Goal: Task Accomplishment & Management: Manage account settings

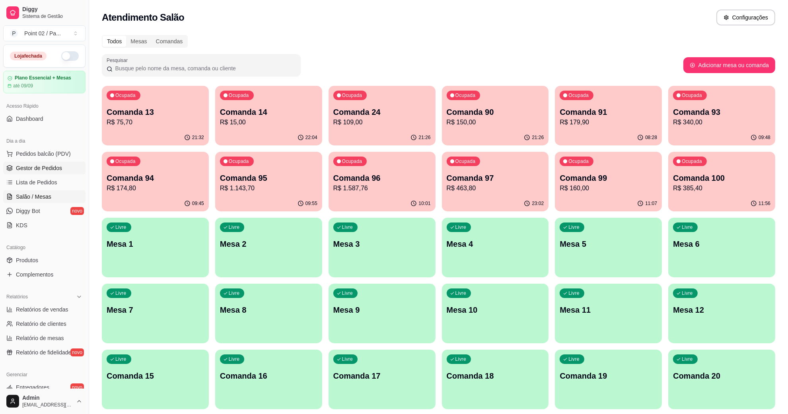
click at [55, 170] on span "Gestor de Pedidos" at bounding box center [39, 168] width 46 height 8
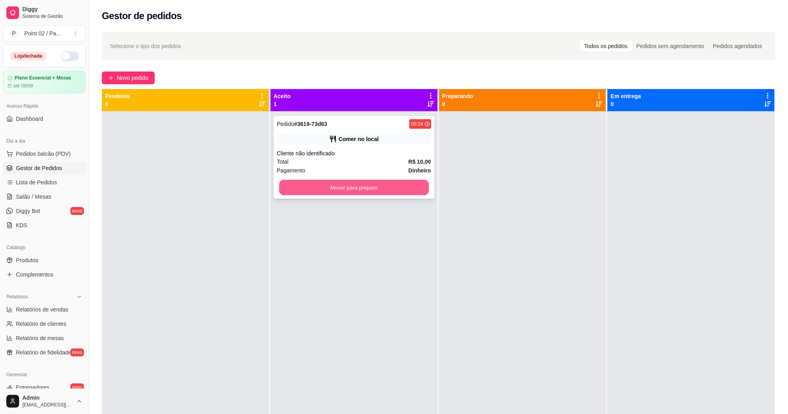
click at [300, 191] on button "Mover para preparo" at bounding box center [354, 188] width 150 height 16
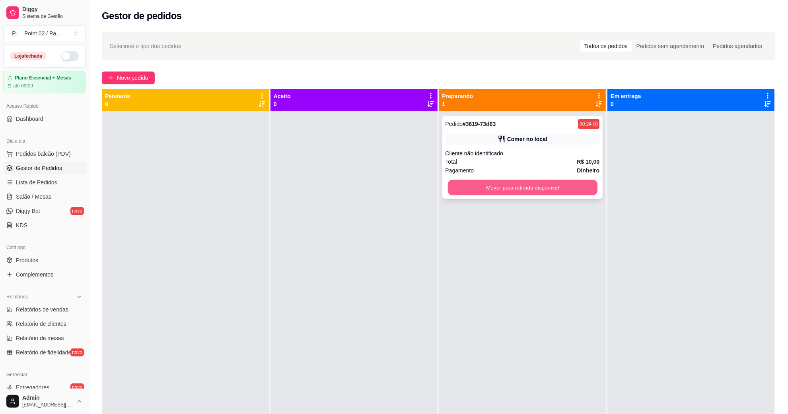
click at [563, 191] on button "Mover para retirada disponível" at bounding box center [522, 188] width 150 height 16
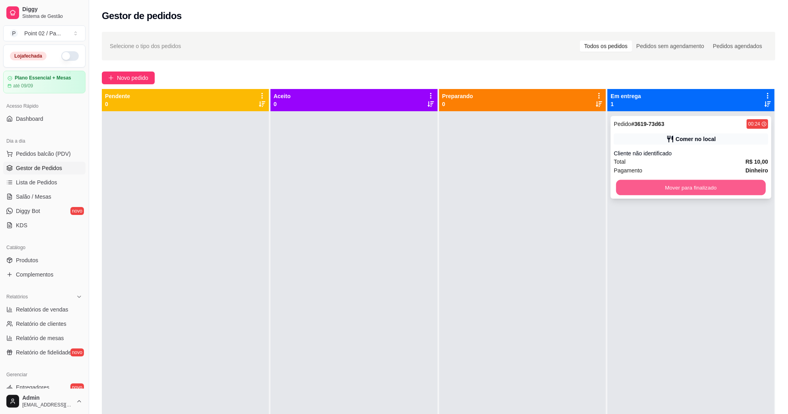
click at [677, 189] on button "Mover para finalizado" at bounding box center [691, 188] width 150 height 16
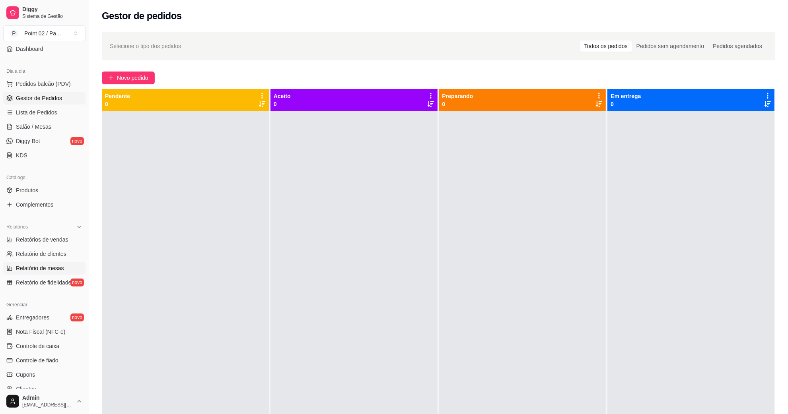
scroll to position [158, 0]
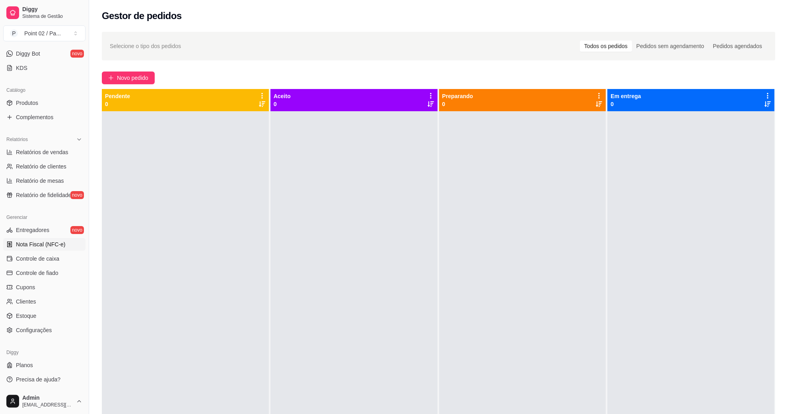
click at [64, 245] on link "Nota Fiscal (NFC-e)" at bounding box center [44, 244] width 82 height 13
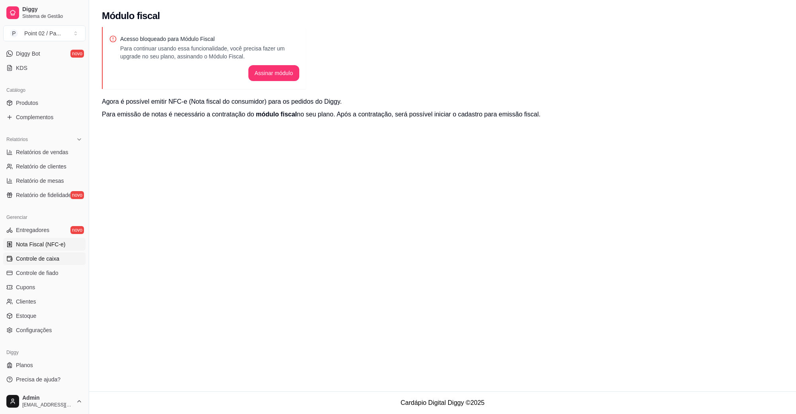
click at [59, 257] on link "Controle de caixa" at bounding box center [44, 259] width 82 height 13
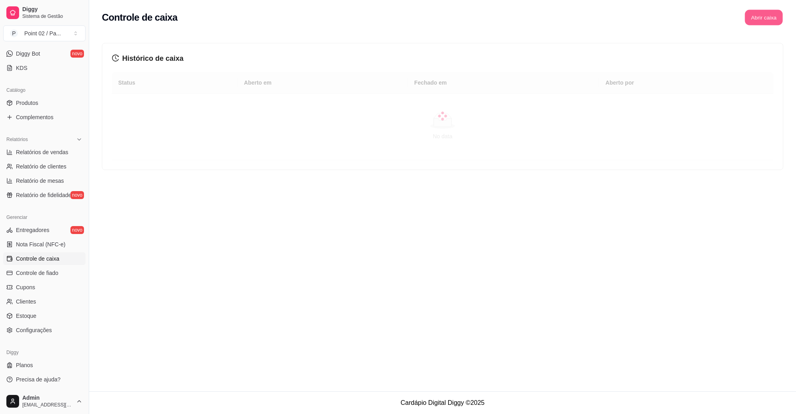
click at [751, 18] on button "Abrir caixa" at bounding box center [763, 18] width 38 height 16
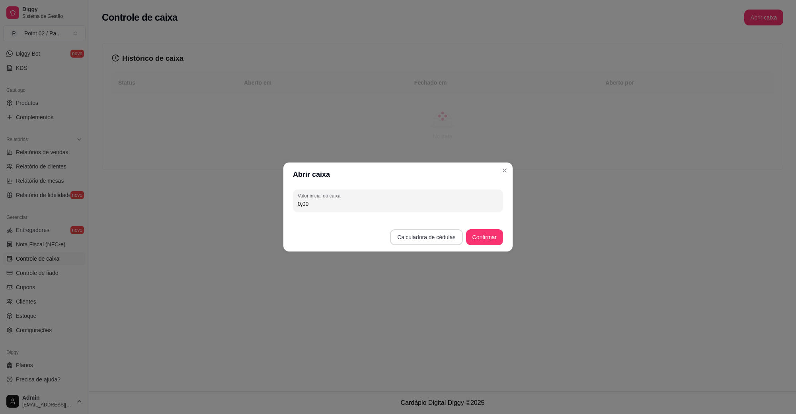
click at [433, 239] on button "Calculadora de cédulas" at bounding box center [426, 238] width 72 height 16
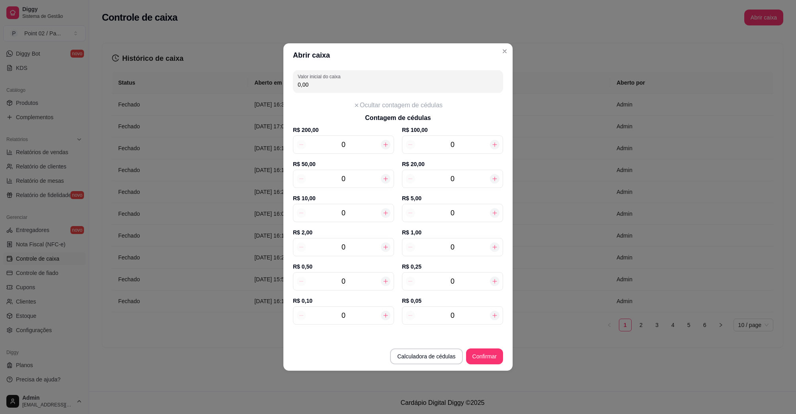
click at [494, 179] on icon at bounding box center [494, 179] width 6 height 6
type input "20,00"
type input "1"
click at [494, 179] on icon at bounding box center [494, 179] width 6 height 6
type input "40,00"
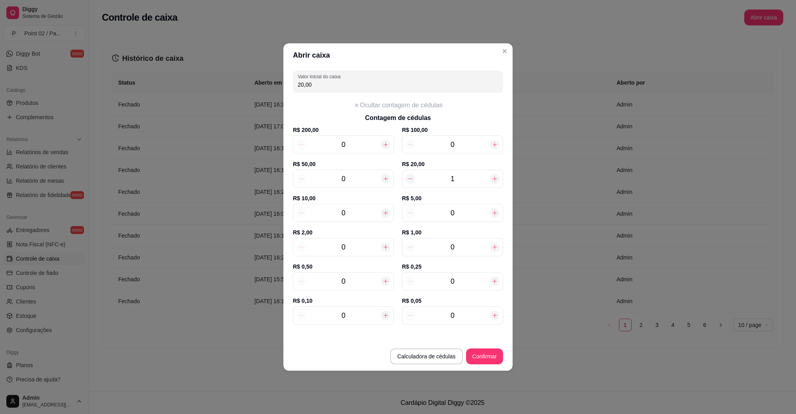
type input "2"
click at [388, 215] on icon at bounding box center [385, 213] width 6 height 6
type input "50,00"
type input "1"
click at [388, 215] on icon at bounding box center [385, 213] width 6 height 6
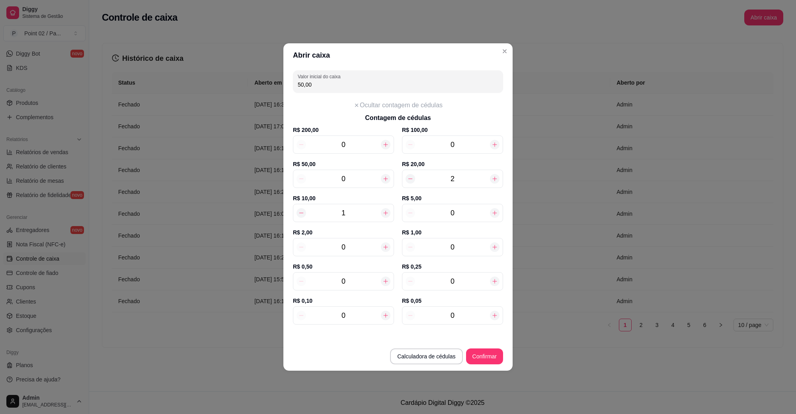
type input "60,00"
type input "2"
click at [388, 215] on icon at bounding box center [385, 213] width 6 height 6
type input "70,00"
type input "3"
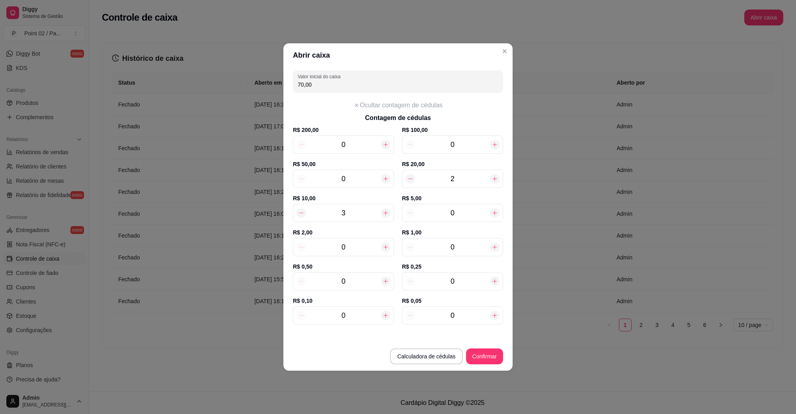
click at [388, 215] on icon at bounding box center [385, 213] width 6 height 6
type input "80,00"
type input "4"
click at [388, 215] on icon at bounding box center [385, 213] width 6 height 6
type input "90,00"
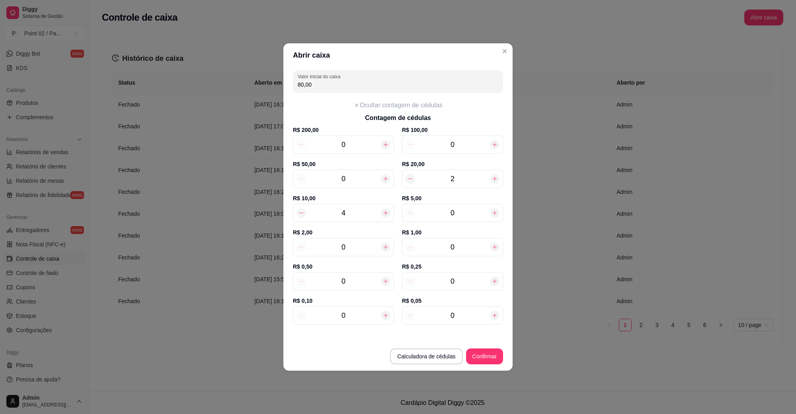
type input "5"
click at [494, 209] on div at bounding box center [495, 213] width 10 height 10
type input "95,00"
type input "1"
click at [494, 209] on div at bounding box center [495, 213] width 10 height 10
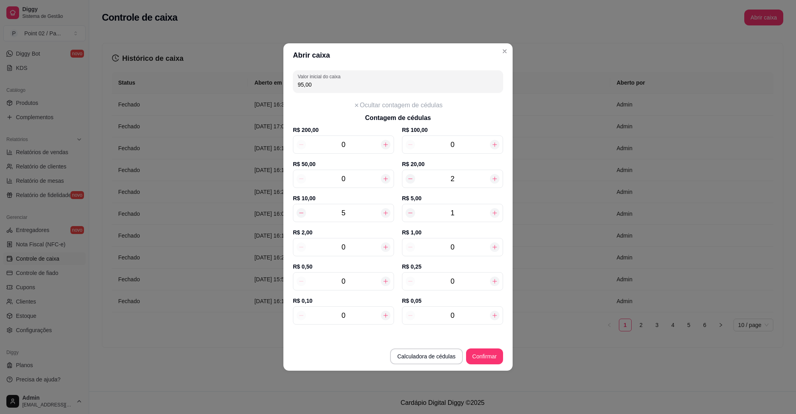
type input "100,00"
type input "2"
click at [494, 209] on div at bounding box center [495, 213] width 10 height 10
type input "105,00"
type input "3"
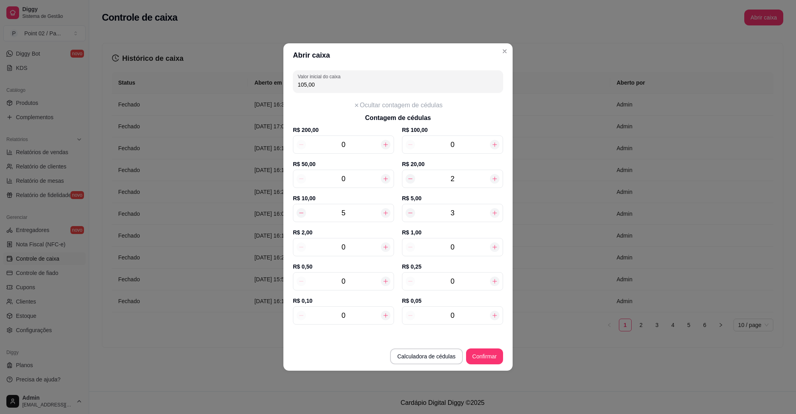
click at [494, 209] on div at bounding box center [495, 213] width 10 height 10
type input "110,00"
type input "4"
click at [494, 209] on div at bounding box center [495, 213] width 10 height 10
type input "115,00"
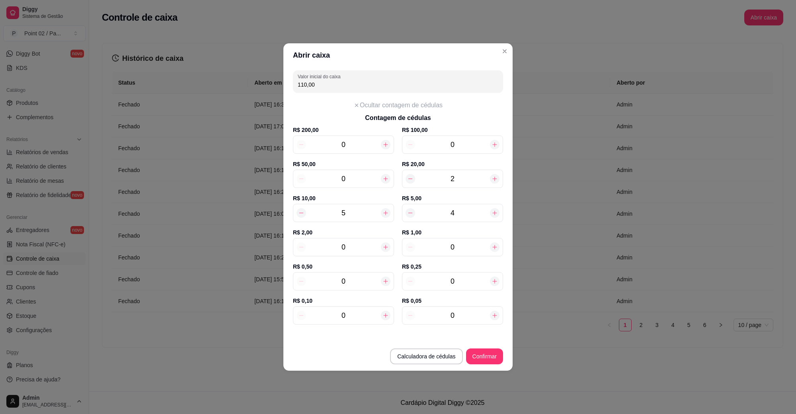
type input "5"
click at [494, 209] on div at bounding box center [495, 213] width 10 height 10
type input "120,00"
type input "6"
click at [494, 209] on div at bounding box center [495, 213] width 10 height 10
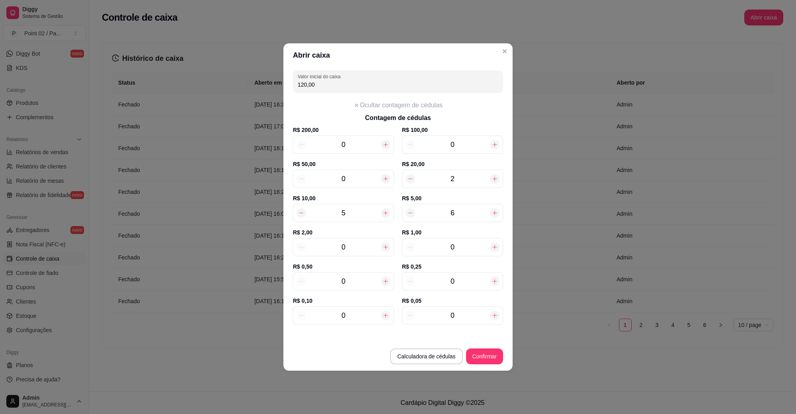
type input "125,00"
type input "7"
click at [494, 209] on div at bounding box center [495, 213] width 10 height 10
type input "130,00"
type input "8"
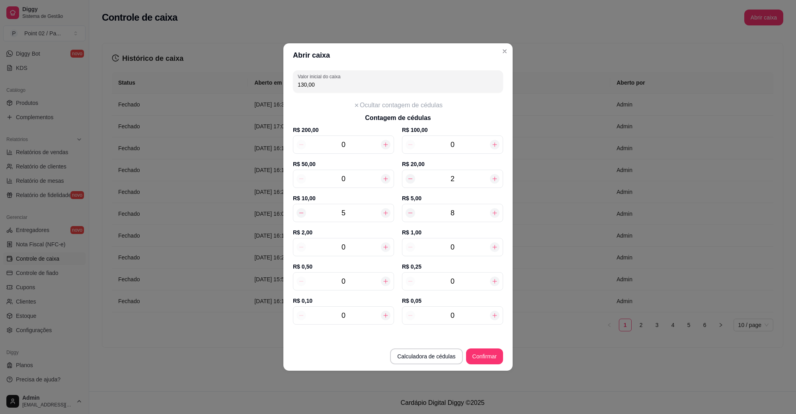
click at [494, 209] on div at bounding box center [495, 213] width 10 height 10
type input "135,00"
type input "9"
click at [494, 209] on div at bounding box center [495, 213] width 10 height 10
type input "140,00"
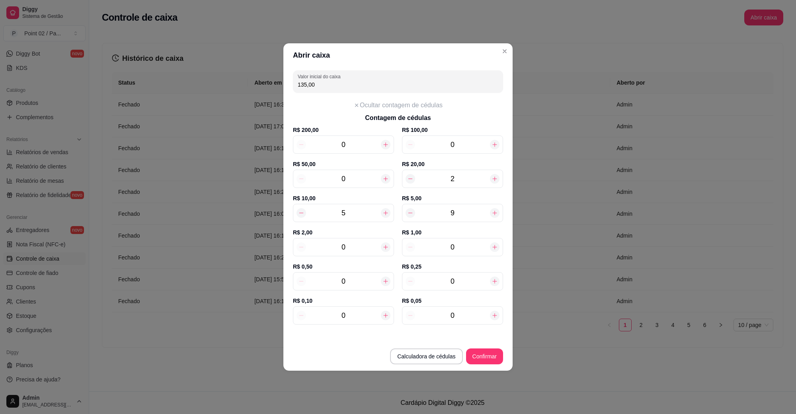
type input "10"
click at [494, 209] on div at bounding box center [495, 213] width 10 height 10
type input "145,00"
type input "11"
click at [494, 209] on div at bounding box center [495, 213] width 10 height 10
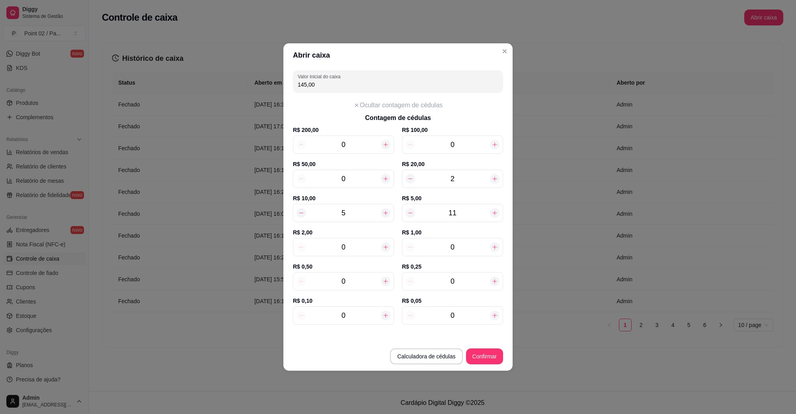
type input "150,00"
type input "12"
click at [494, 209] on div at bounding box center [495, 213] width 10 height 10
type input "155,00"
type input "13"
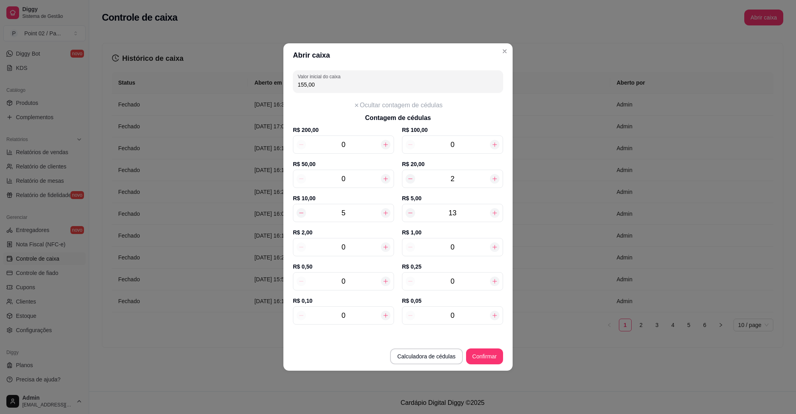
click at [494, 209] on div at bounding box center [495, 213] width 10 height 10
type input "160,00"
type input "14"
click at [494, 209] on div at bounding box center [495, 213] width 10 height 10
type input "165,00"
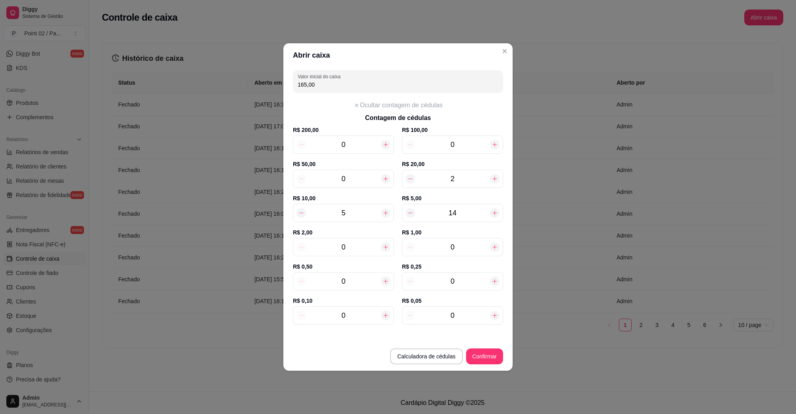
type input "15"
click at [494, 209] on div at bounding box center [495, 213] width 10 height 10
type input "170,00"
type input "16"
click at [384, 245] on icon at bounding box center [385, 247] width 6 height 6
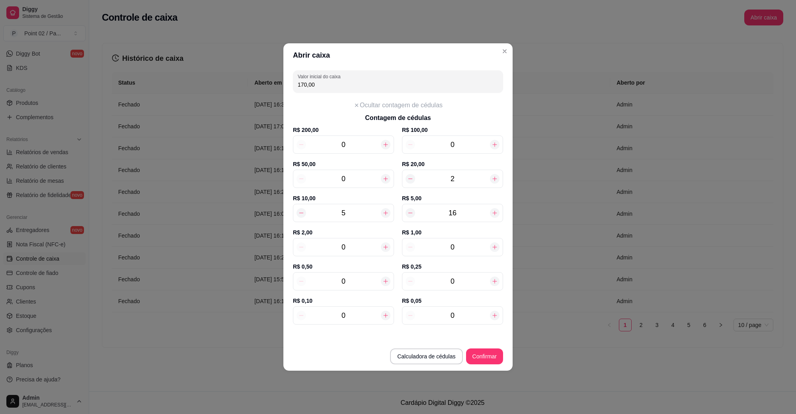
type input "172,00"
type input "1"
click at [384, 245] on icon at bounding box center [385, 247] width 6 height 6
type input "174,00"
type input "2"
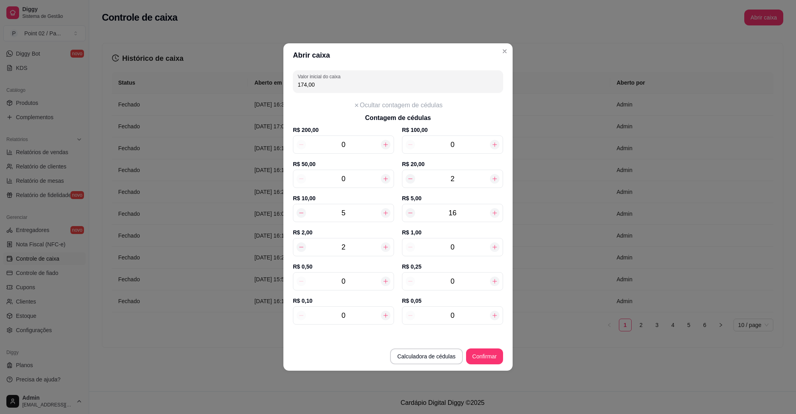
click at [384, 245] on icon at bounding box center [385, 247] width 6 height 6
type input "176,00"
type input "3"
click at [384, 245] on icon at bounding box center [385, 247] width 6 height 6
type input "178,00"
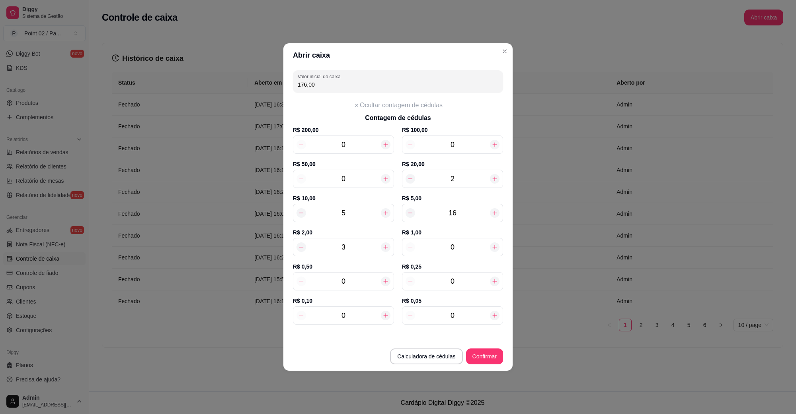
type input "4"
click at [384, 245] on icon at bounding box center [385, 247] width 6 height 6
type input "180,00"
type input "5"
click at [384, 245] on icon at bounding box center [385, 247] width 6 height 6
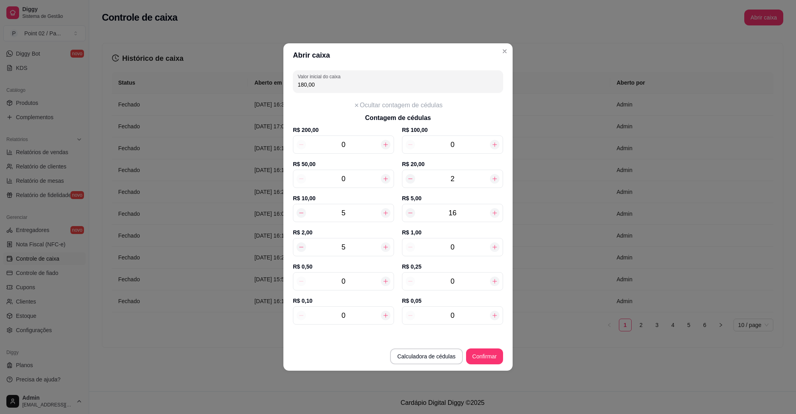
type input "182,00"
type input "6"
click at [384, 245] on icon at bounding box center [385, 247] width 6 height 6
type input "184,00"
type input "7"
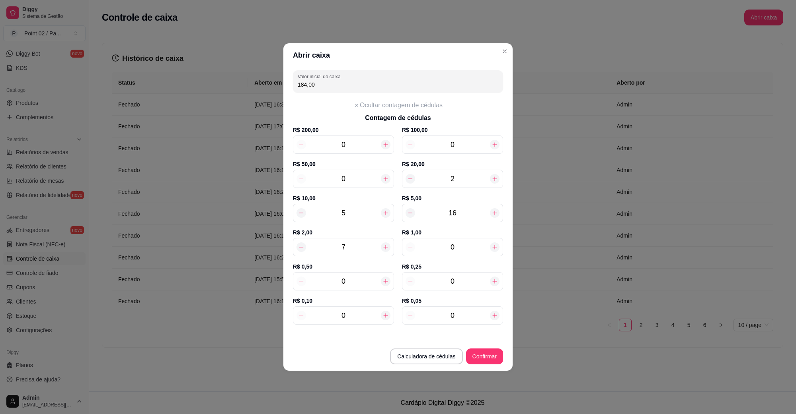
click at [384, 245] on icon at bounding box center [385, 247] width 6 height 6
type input "186,00"
type input "8"
click at [384, 245] on icon at bounding box center [385, 247] width 6 height 6
type input "188,00"
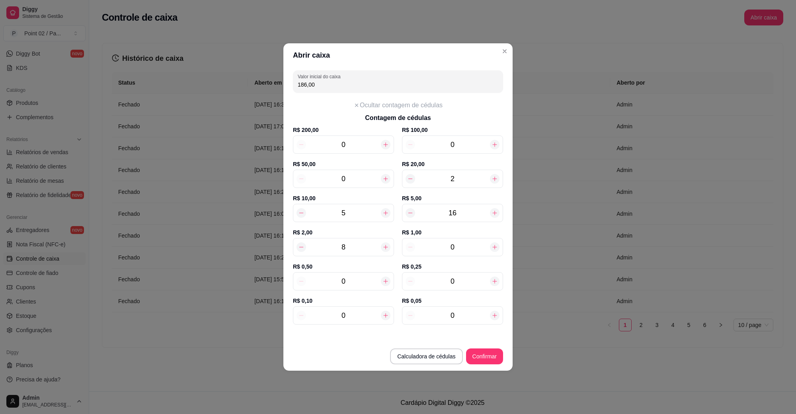
type input "9"
click at [384, 245] on icon at bounding box center [385, 247] width 6 height 6
type input "190,00"
type input "10"
click at [384, 245] on icon at bounding box center [385, 247] width 6 height 6
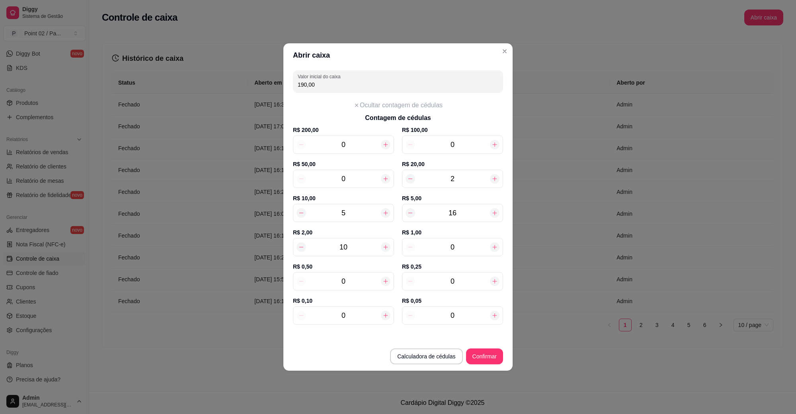
type input "192,00"
type input "11"
click at [384, 245] on icon at bounding box center [385, 247] width 6 height 6
type input "194,00"
type input "12"
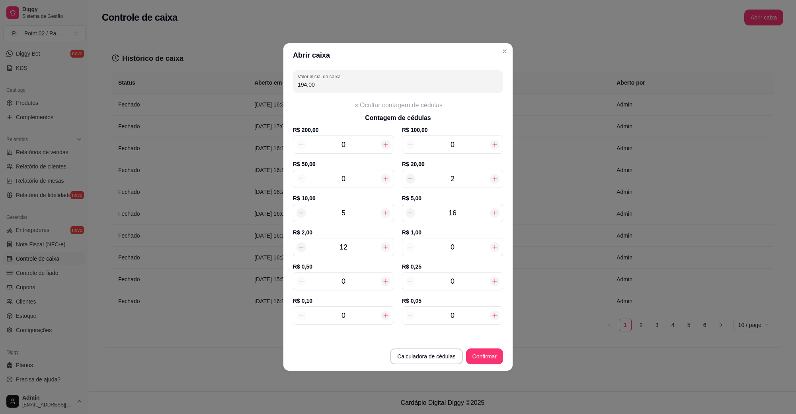
click at [384, 245] on icon at bounding box center [385, 247] width 6 height 6
type input "196,00"
type input "13"
click at [384, 245] on icon at bounding box center [385, 247] width 6 height 6
type input "198,00"
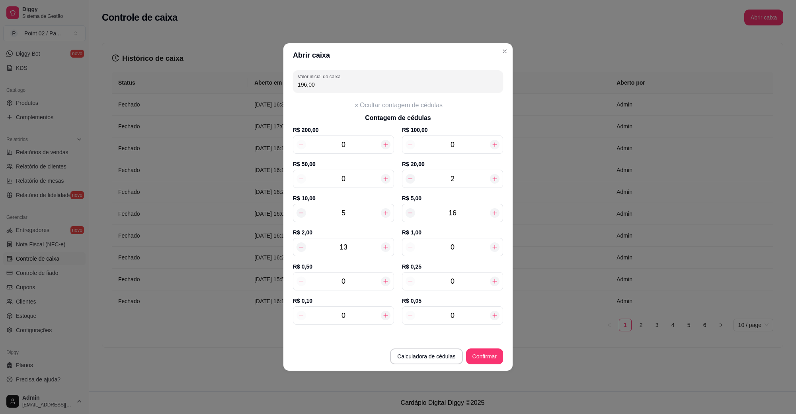
type input "14"
click at [384, 245] on icon at bounding box center [385, 247] width 6 height 6
type input "200,00"
type input "15"
click at [384, 245] on icon at bounding box center [385, 247] width 6 height 6
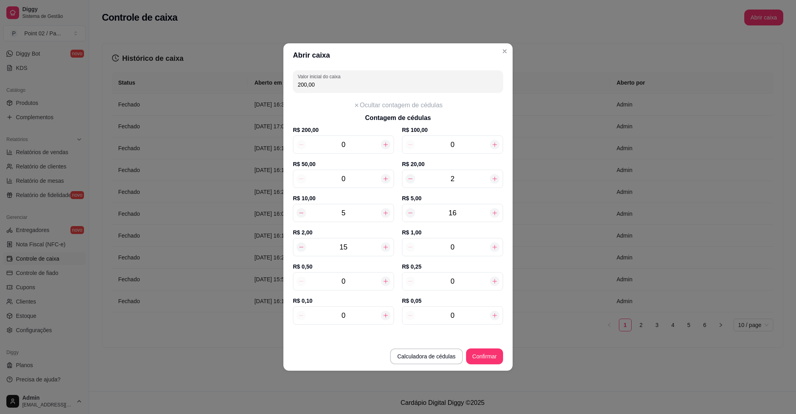
type input "202,00"
type input "16"
click at [384, 245] on icon at bounding box center [385, 247] width 6 height 6
type input "204,00"
type input "17"
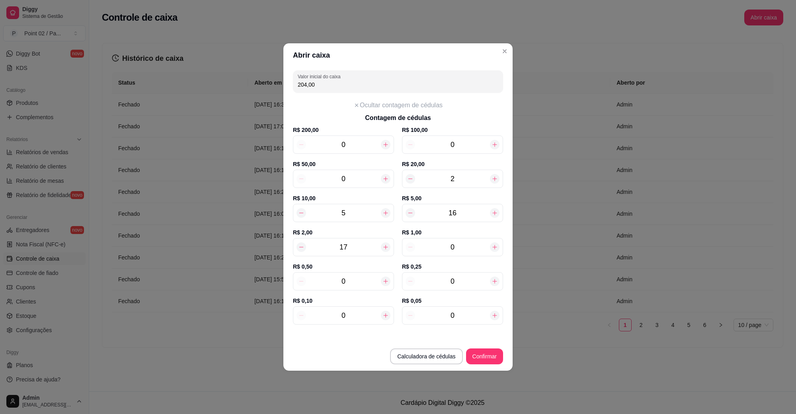
click at [384, 245] on icon at bounding box center [385, 247] width 6 height 6
type input "206,00"
type input "18"
click at [384, 245] on icon at bounding box center [385, 247] width 6 height 6
type input "208,00"
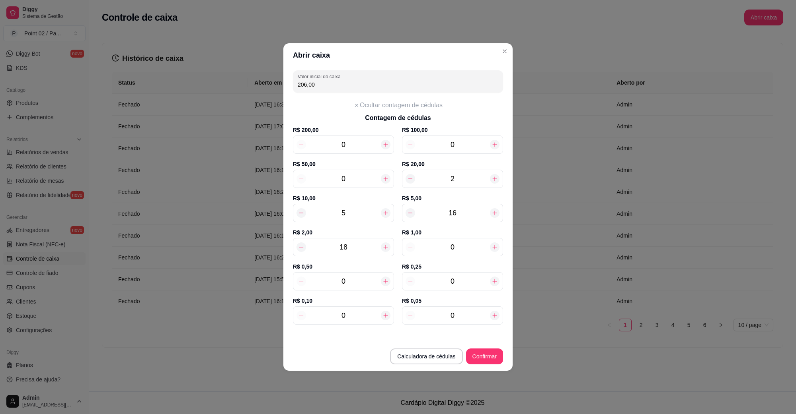
type input "19"
click at [384, 245] on icon at bounding box center [385, 247] width 6 height 6
type input "210,00"
type input "20"
click at [384, 245] on icon at bounding box center [385, 247] width 6 height 6
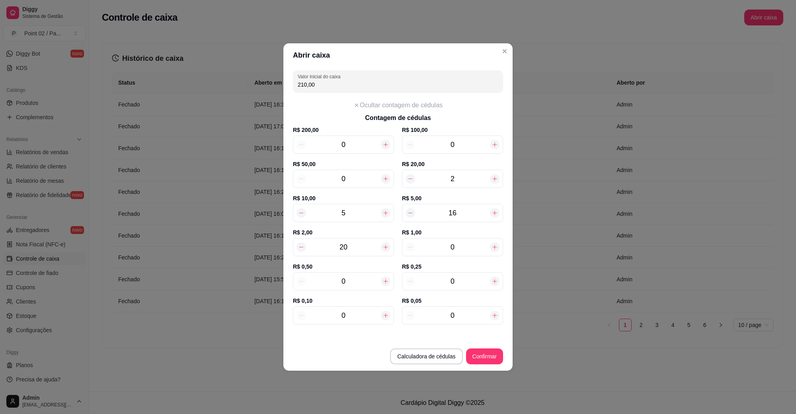
type input "212,00"
type input "21"
click at [384, 245] on icon at bounding box center [385, 247] width 6 height 6
type input "214,00"
type input "22"
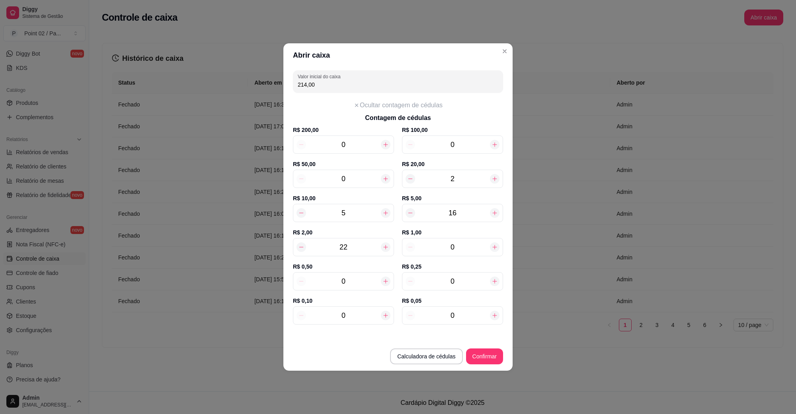
click at [367, 277] on input "0" at bounding box center [343, 281] width 75 height 11
type input "3"
type input "215,50"
type input "35"
type input "231,50"
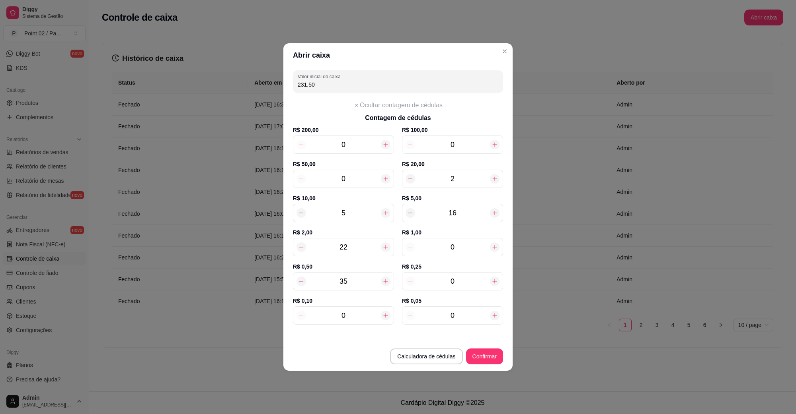
type input "35"
click at [458, 275] on div "0" at bounding box center [452, 281] width 101 height 18
type input "4"
type input "232,50"
type input "41"
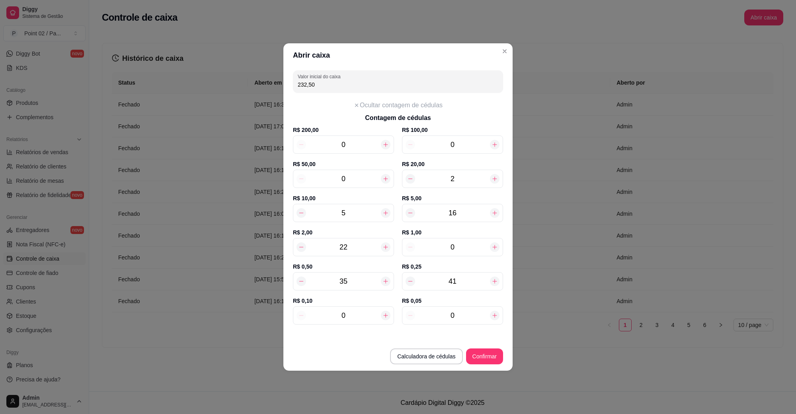
type input "241,75"
type input "41"
click at [484, 352] on button "Confirmar" at bounding box center [484, 357] width 36 height 16
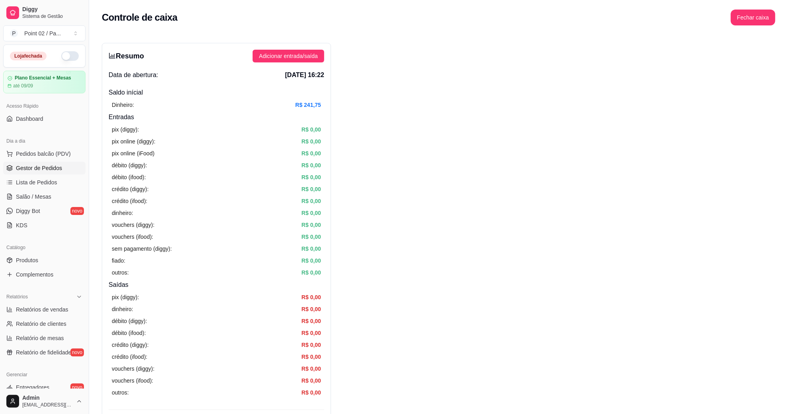
click at [46, 174] on link "Gestor de Pedidos" at bounding box center [44, 168] width 82 height 13
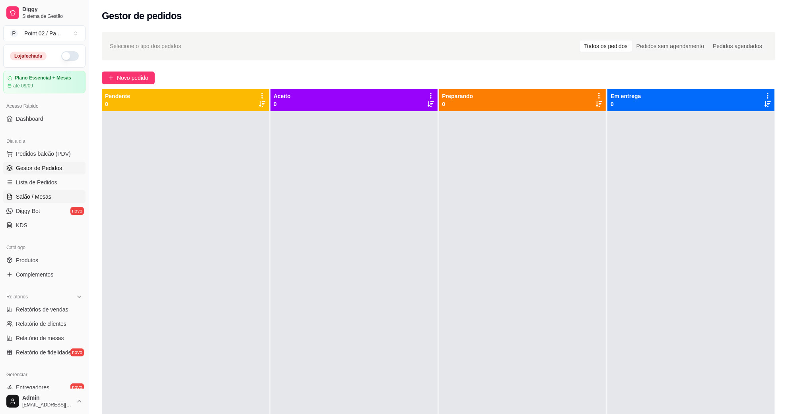
click at [42, 194] on span "Salão / Mesas" at bounding box center [33, 197] width 35 height 8
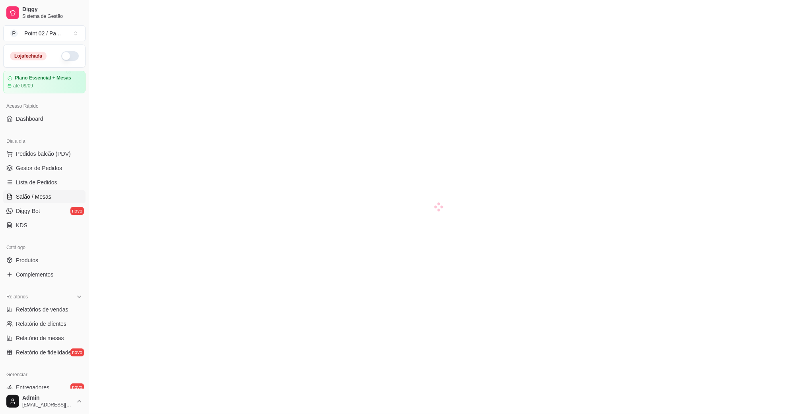
click at [48, 175] on ul "Pedidos balcão (PDV) Gestor de Pedidos Lista de Pedidos Salão / Mesas Diggy Bot…" at bounding box center [44, 190] width 82 height 84
click at [51, 169] on span "Gestor de Pedidos" at bounding box center [39, 168] width 46 height 8
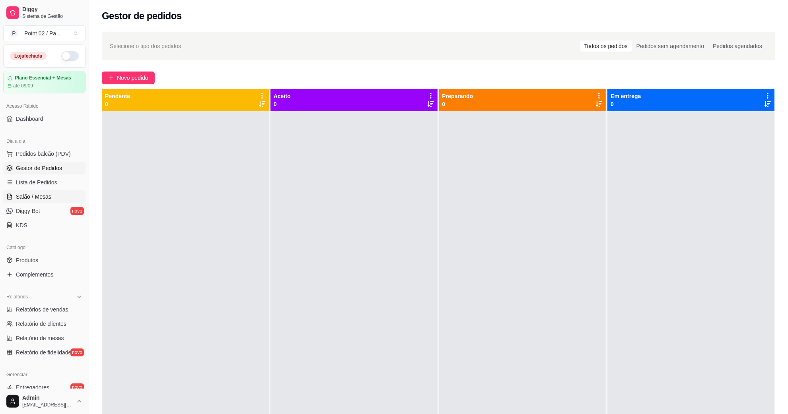
click at [34, 194] on span "Salão / Mesas" at bounding box center [33, 197] width 35 height 8
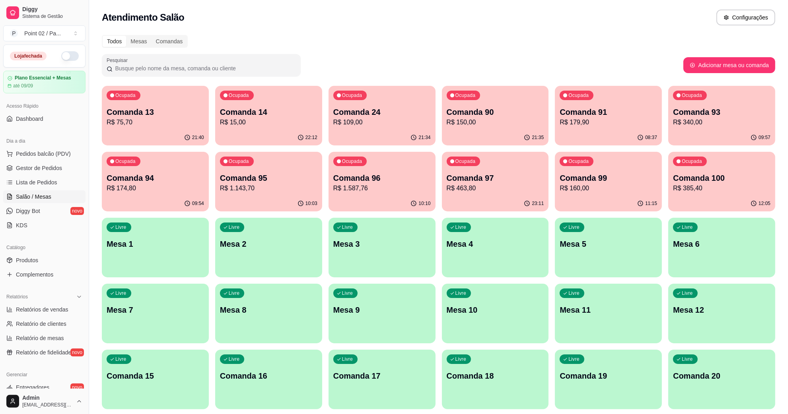
click at [249, 248] on p "Mesa 2" at bounding box center [268, 244] width 97 height 11
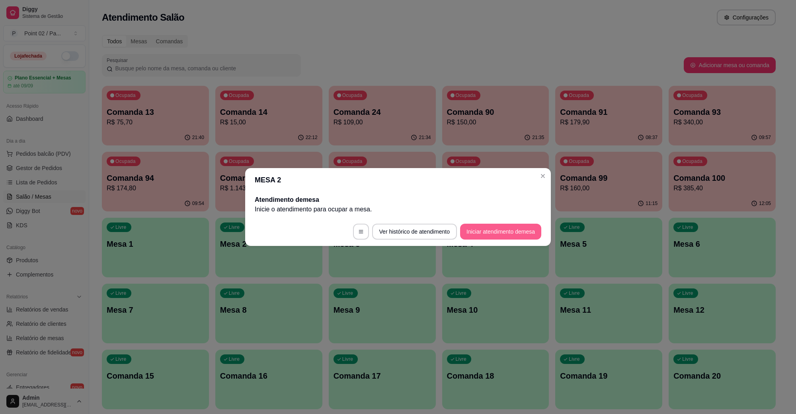
click at [486, 228] on button "Iniciar atendimento de mesa" at bounding box center [500, 232] width 81 height 16
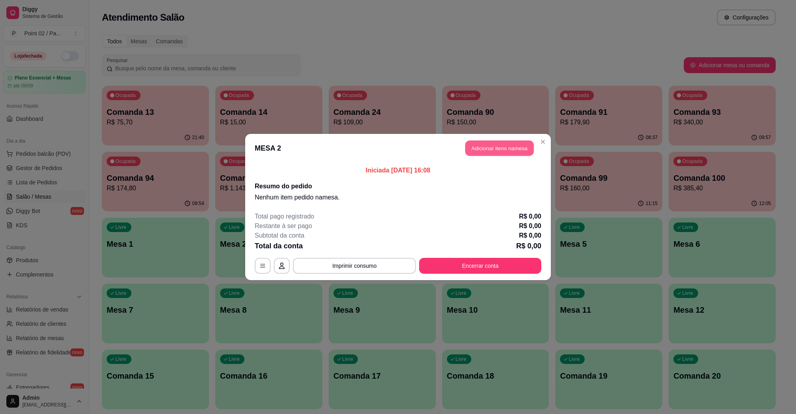
click at [498, 150] on button "Adicionar itens na mesa" at bounding box center [499, 149] width 68 height 16
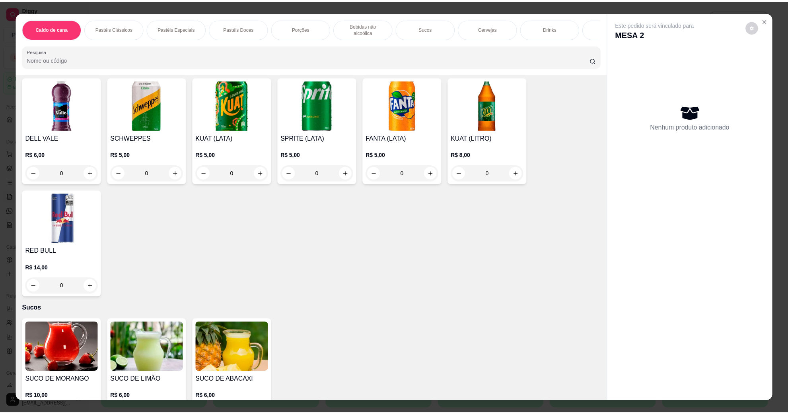
scroll to position [1342, 0]
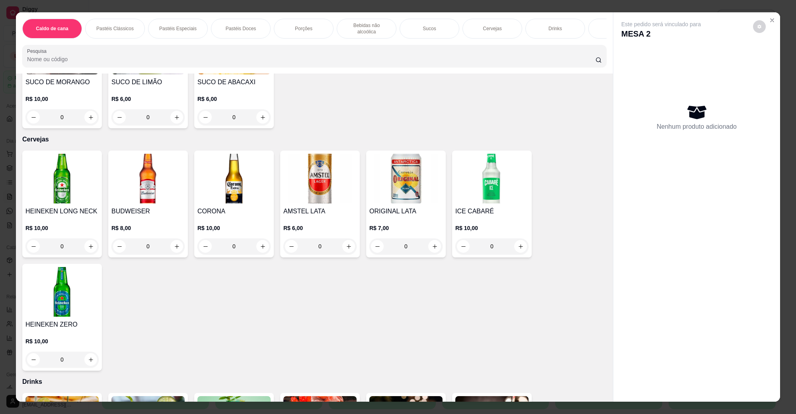
click at [63, 191] on img at bounding box center [61, 179] width 73 height 50
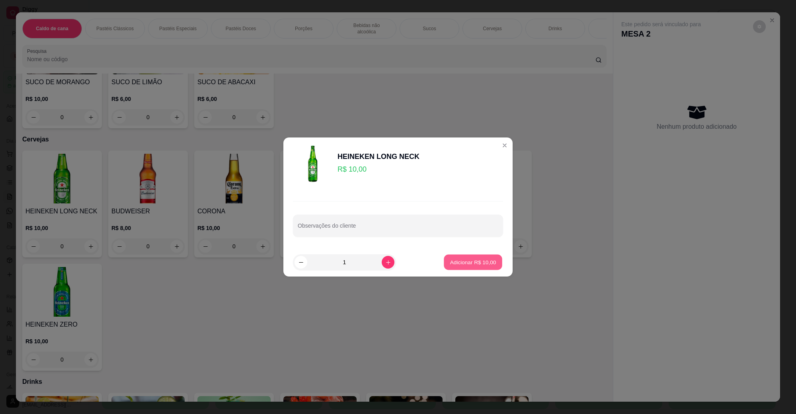
click at [466, 267] on button "Adicionar R$ 10,00" at bounding box center [473, 263] width 58 height 16
type input "1"
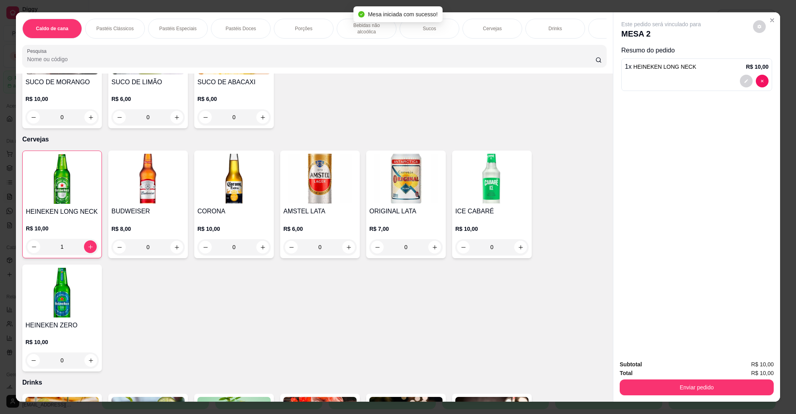
click at [75, 286] on img at bounding box center [61, 293] width 73 height 50
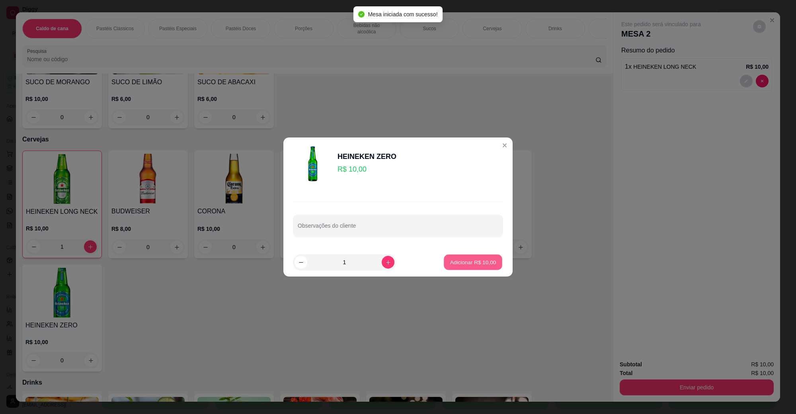
click at [470, 267] on button "Adicionar R$ 10,00" at bounding box center [473, 263] width 58 height 16
type input "1"
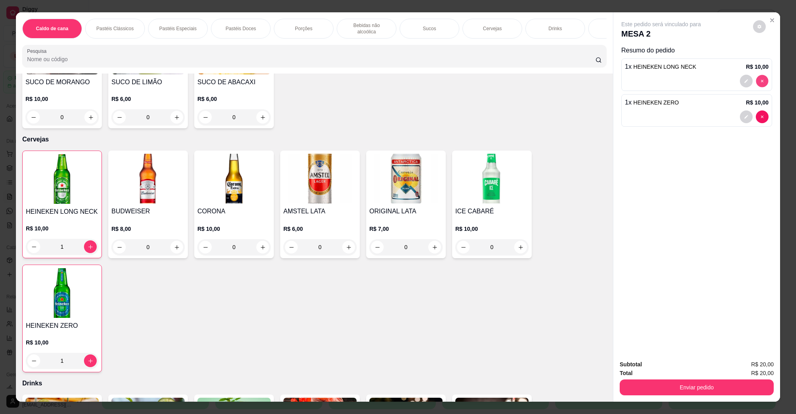
type input "0"
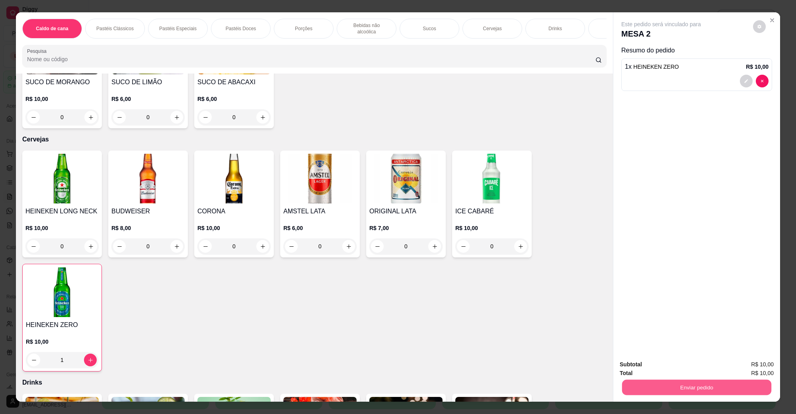
click at [701, 385] on button "Enviar pedido" at bounding box center [696, 388] width 149 height 16
click at [672, 366] on button "Não registrar e enviar pedido" at bounding box center [669, 368] width 83 height 15
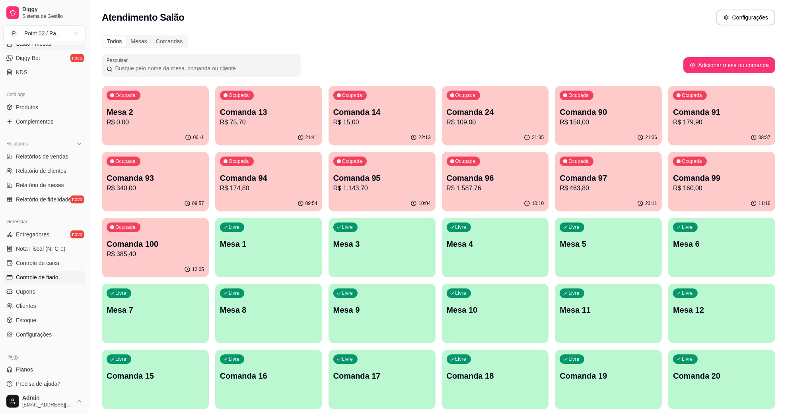
scroll to position [158, 0]
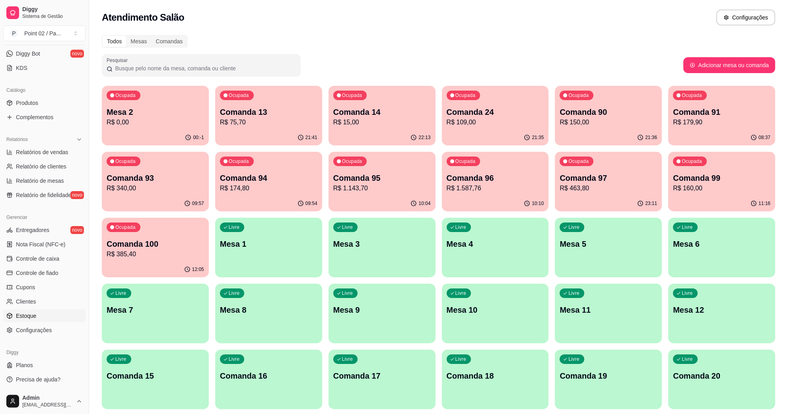
click at [16, 311] on link "Estoque" at bounding box center [44, 316] width 82 height 13
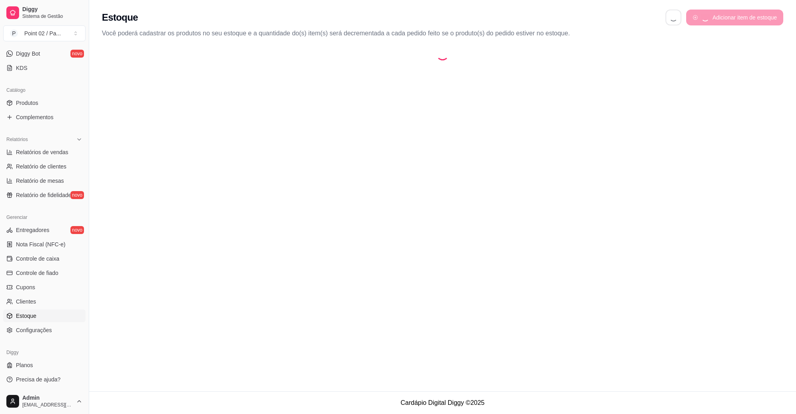
select select "QUANTITY_ORDER"
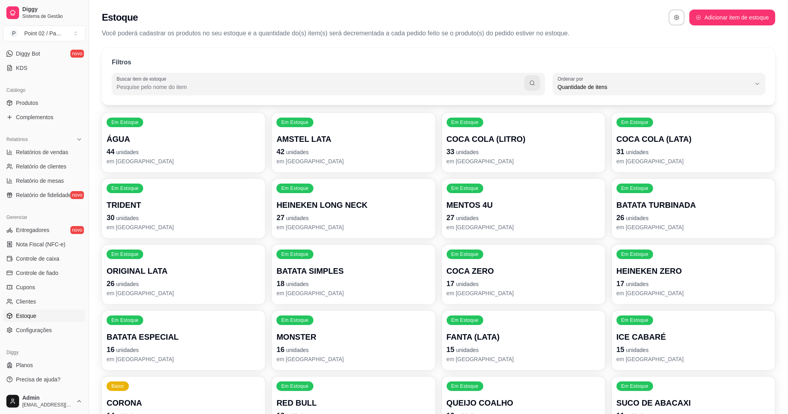
scroll to position [7, 0]
click at [372, 204] on p "HEINEKEN LONG NECK" at bounding box center [354, 205] width 150 height 11
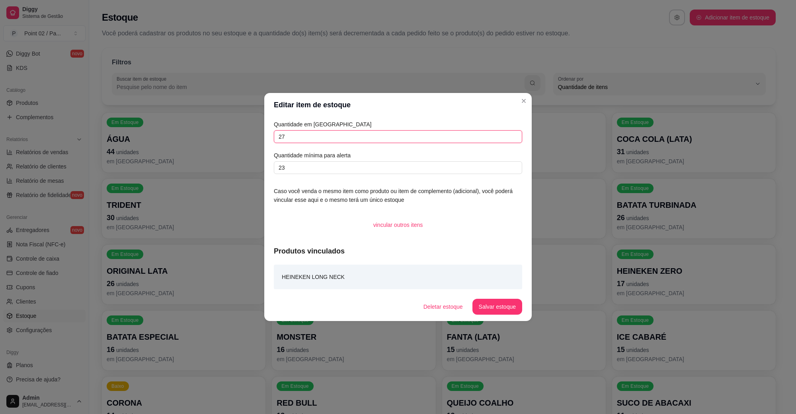
click at [346, 135] on input "27" at bounding box center [398, 136] width 248 height 13
type input "2"
type input "1"
type input "39"
click at [525, 313] on footer "Deletar estoque Salvar estoque" at bounding box center [397, 307] width 267 height 29
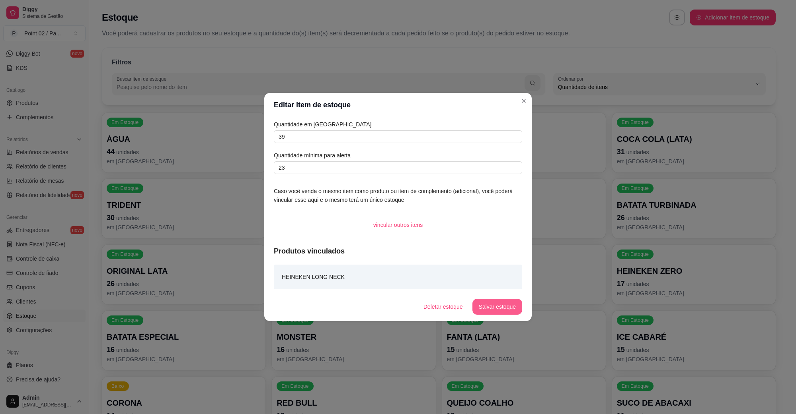
click at [512, 310] on button "Salvar estoque" at bounding box center [497, 307] width 50 height 16
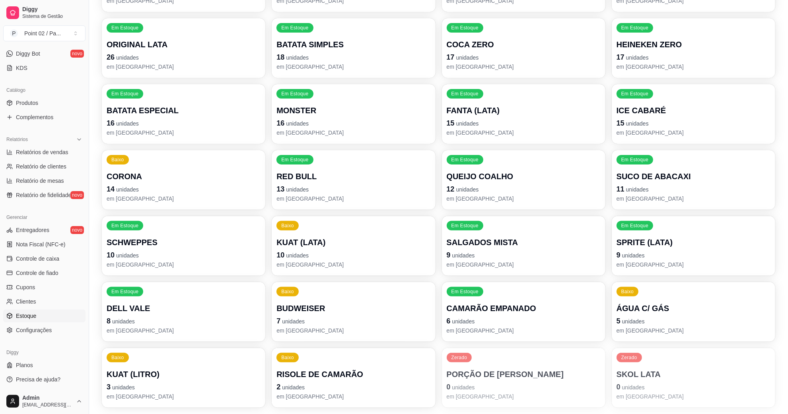
scroll to position [249, 0]
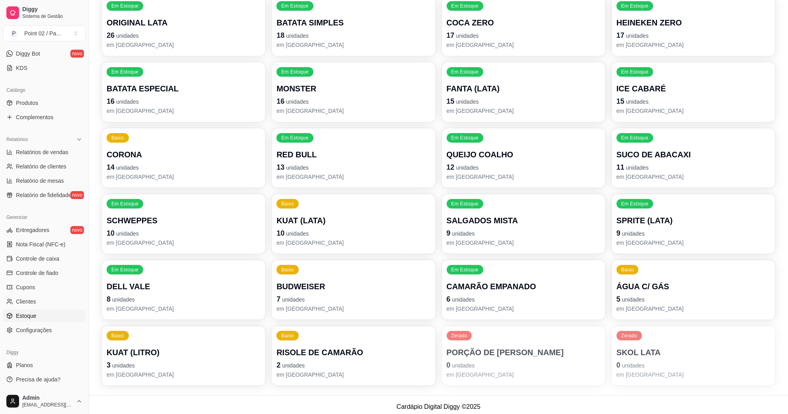
click at [331, 286] on p "BUDWEISER" at bounding box center [353, 286] width 154 height 11
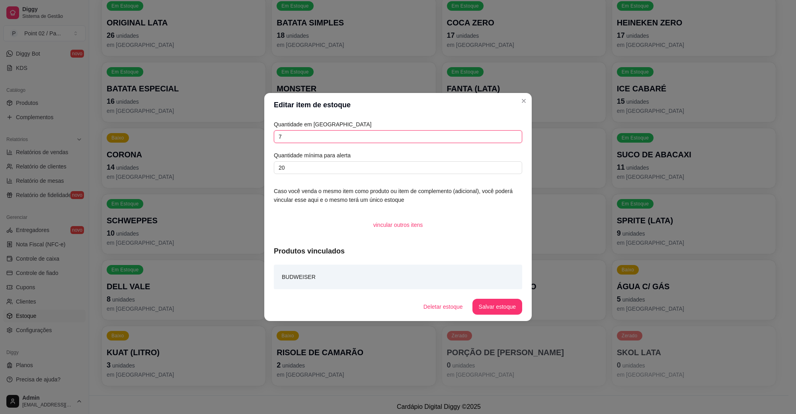
click at [327, 136] on input "7" at bounding box center [398, 136] width 248 height 13
type input "25"
click at [504, 305] on button "Salvar estoque" at bounding box center [497, 308] width 49 height 16
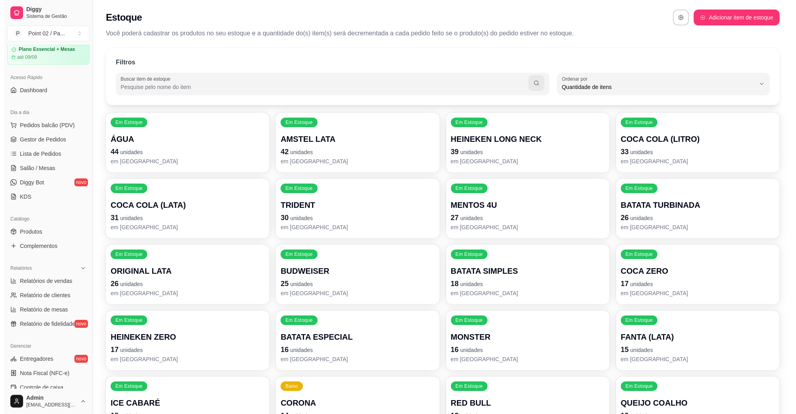
scroll to position [0, 0]
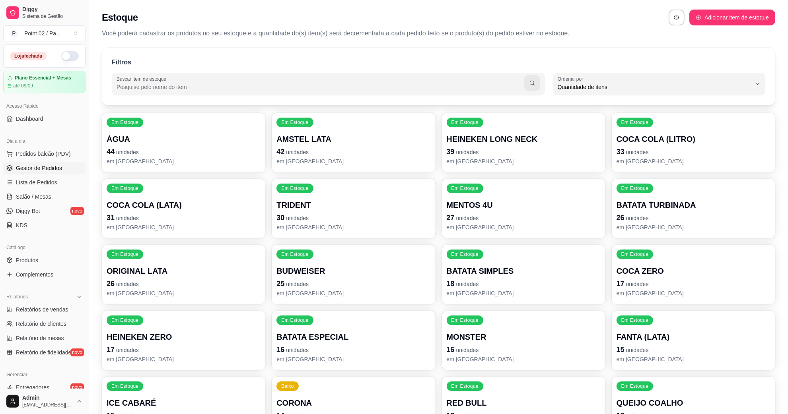
click at [38, 163] on link "Gestor de Pedidos" at bounding box center [44, 168] width 82 height 13
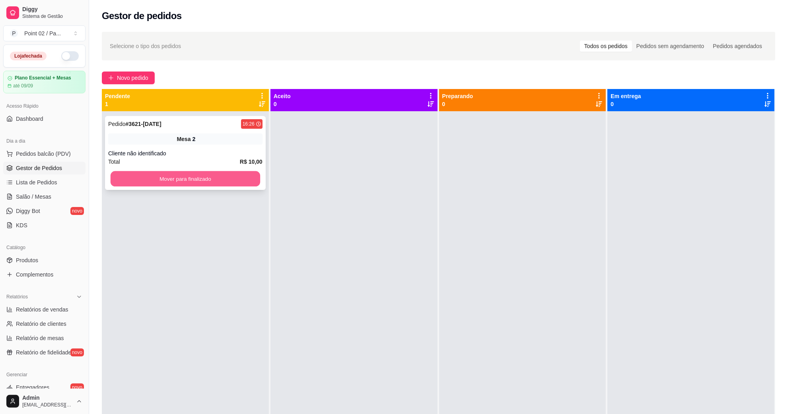
click at [150, 180] on button "Mover para finalizado" at bounding box center [186, 179] width 150 height 16
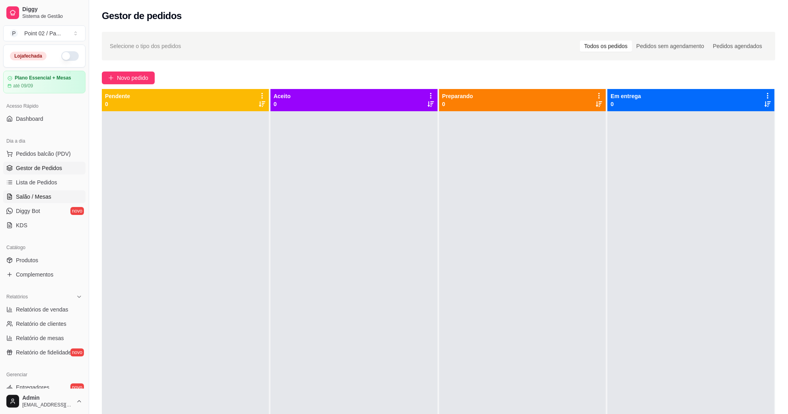
click at [46, 193] on span "Salão / Mesas" at bounding box center [33, 197] width 35 height 8
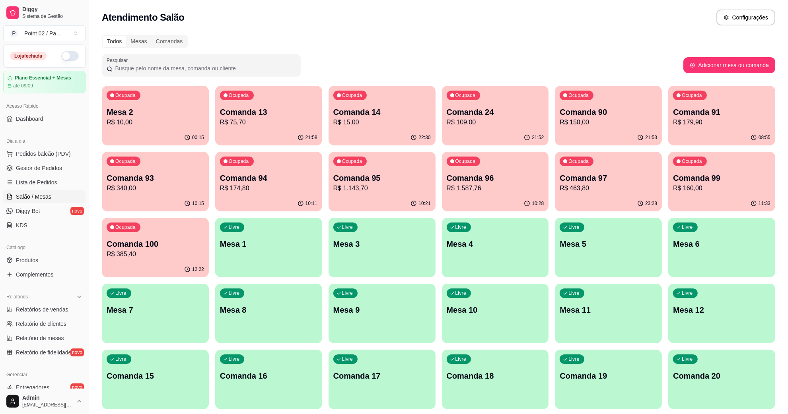
click at [112, 111] on p "Mesa 2" at bounding box center [155, 112] width 97 height 11
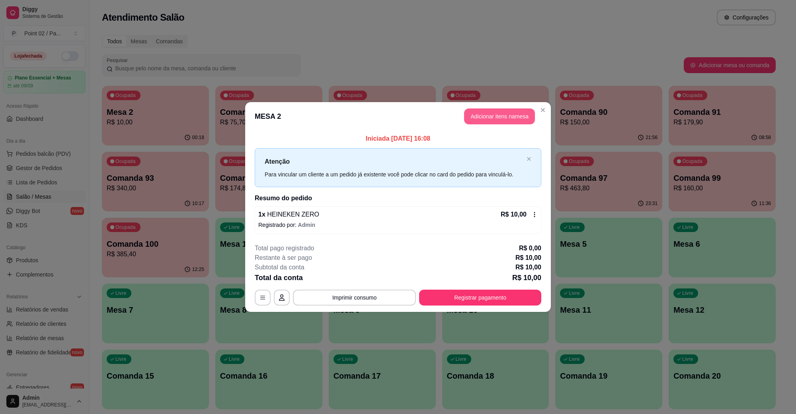
click at [494, 115] on button "Adicionar itens na mesa" at bounding box center [499, 117] width 71 height 16
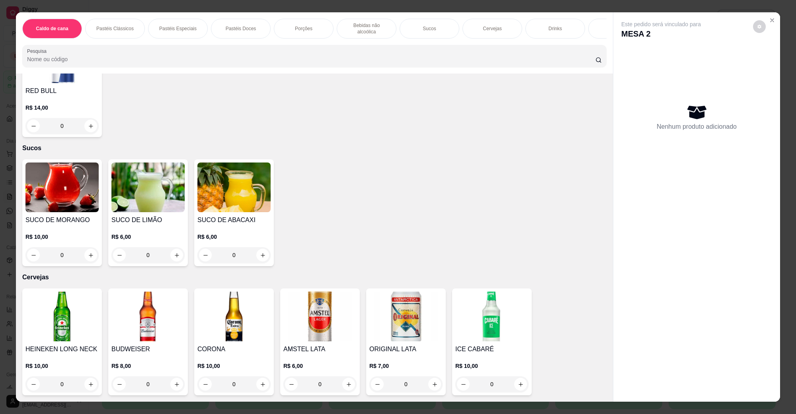
scroll to position [1293, 0]
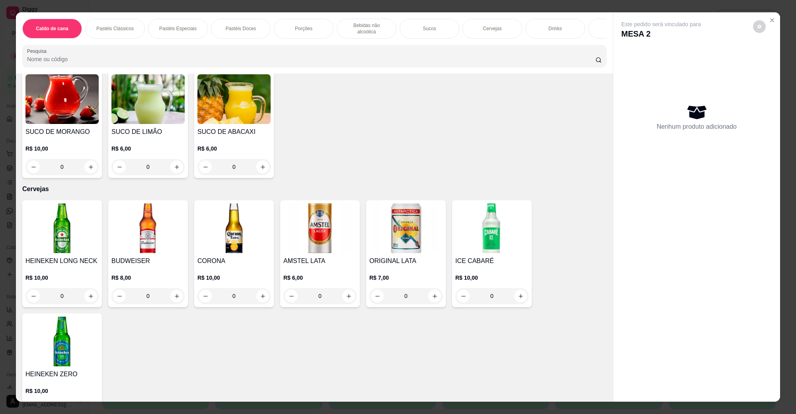
click at [41, 233] on img at bounding box center [61, 229] width 73 height 50
click at [70, 323] on img at bounding box center [61, 342] width 73 height 50
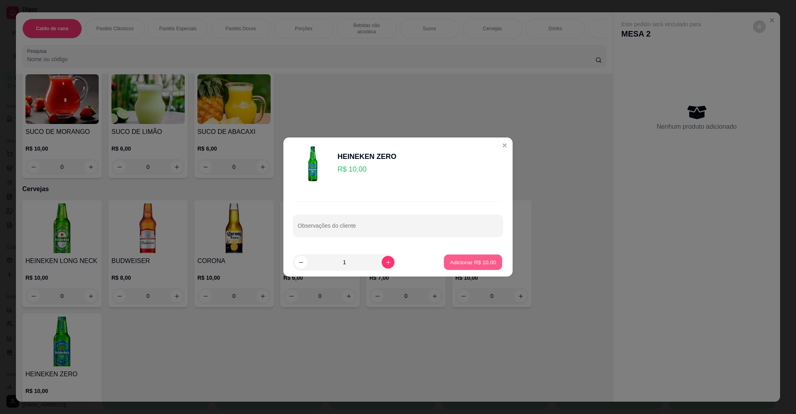
click at [454, 255] on button "Adicionar R$ 10,00" at bounding box center [473, 263] width 58 height 16
type input "1"
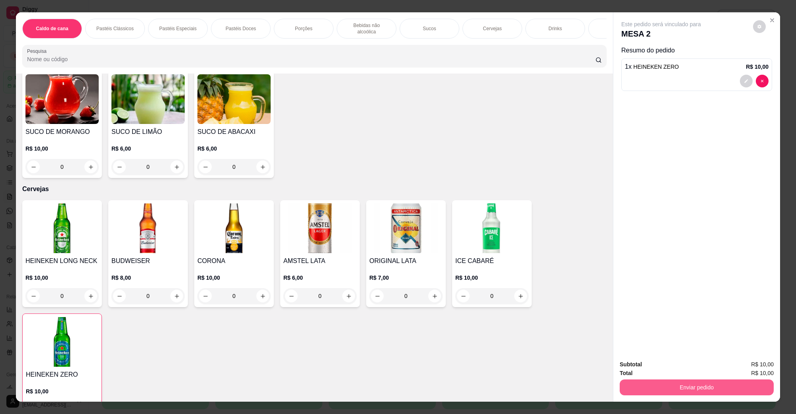
click at [701, 388] on button "Enviar pedido" at bounding box center [696, 388] width 154 height 16
click at [673, 372] on button "Não registrar e enviar pedido" at bounding box center [669, 368] width 80 height 15
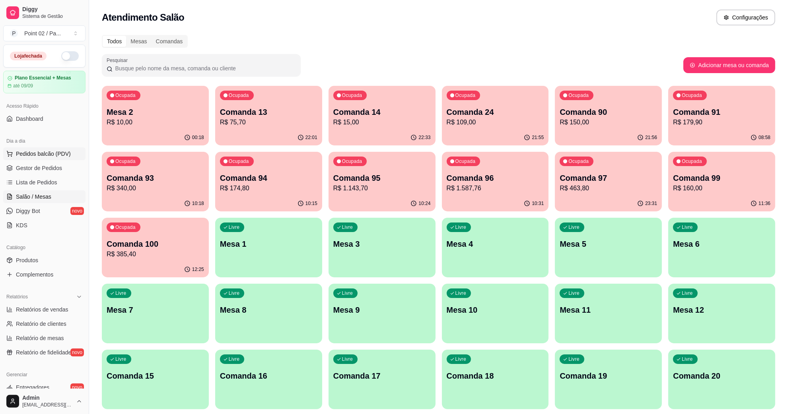
click at [37, 158] on span "Pedidos balcão (PDV)" at bounding box center [43, 154] width 55 height 8
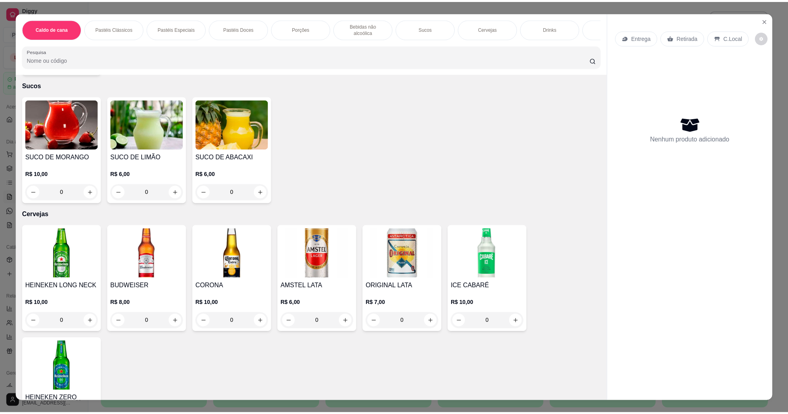
scroll to position [1243, 0]
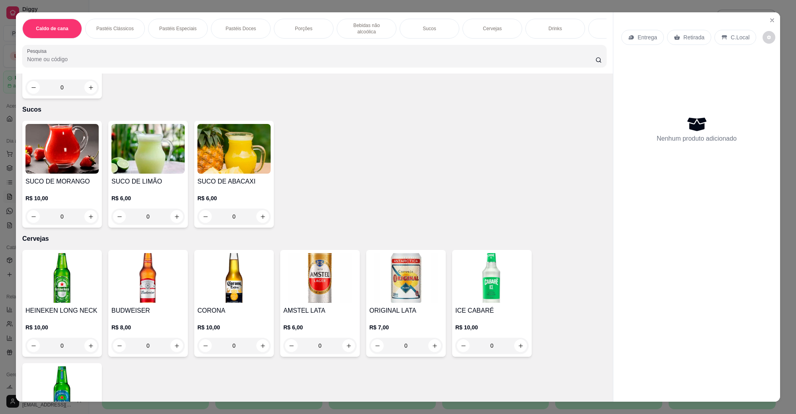
click at [459, 306] on h4 "ICE CABARÉ" at bounding box center [491, 311] width 73 height 10
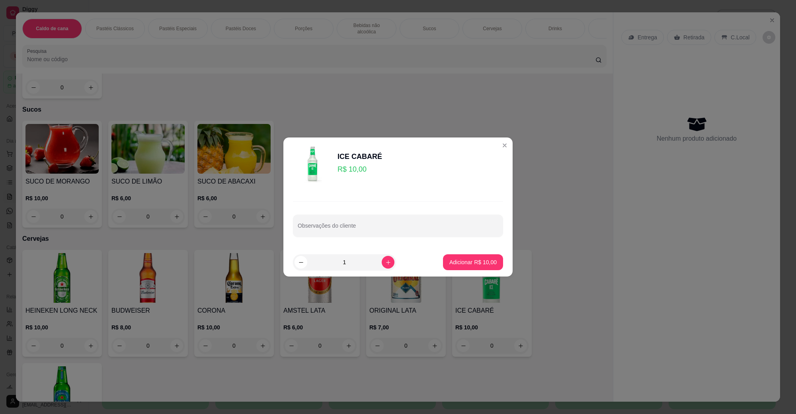
click at [484, 272] on footer "1 Adicionar R$ 10,00" at bounding box center [397, 262] width 229 height 29
click at [483, 258] on button "Adicionar R$ 10,00" at bounding box center [473, 263] width 60 height 16
type input "1"
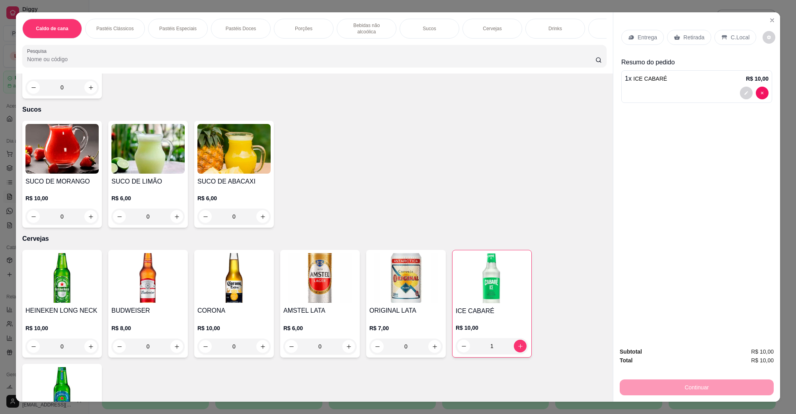
click at [631, 36] on div "Entrega" at bounding box center [642, 37] width 43 height 15
click at [685, 39] on p "Retirada" at bounding box center [693, 37] width 21 height 8
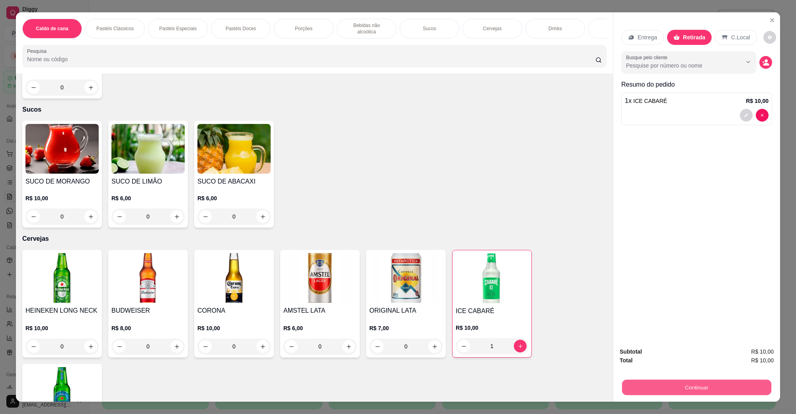
click at [713, 384] on button "Continuar" at bounding box center [696, 388] width 149 height 16
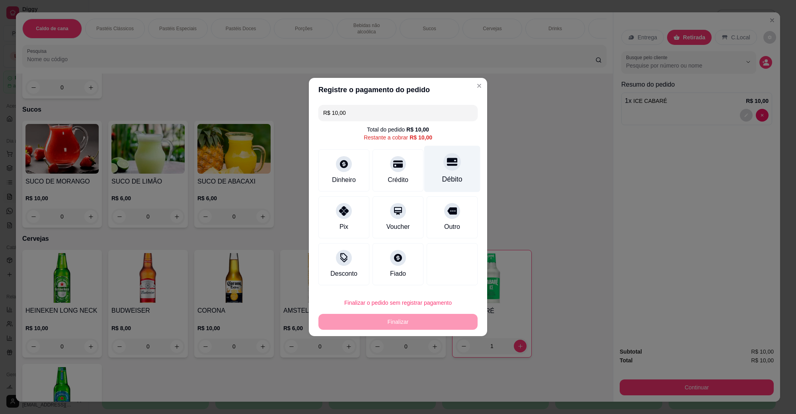
click at [436, 170] on div "Débito" at bounding box center [452, 169] width 56 height 47
type input "R$ 0,00"
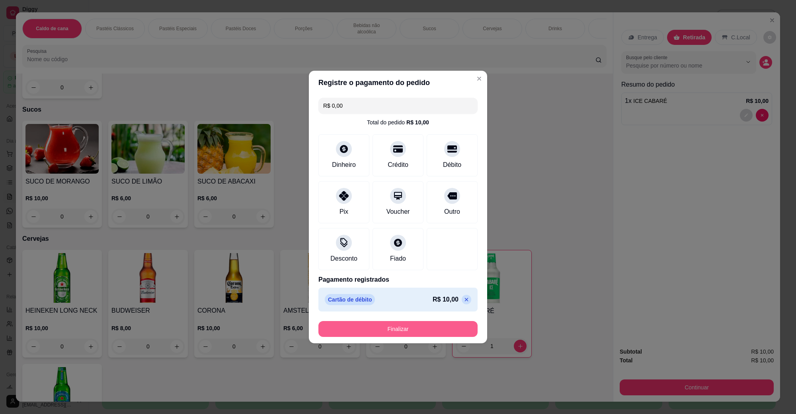
click at [428, 333] on button "Finalizar" at bounding box center [397, 329] width 159 height 16
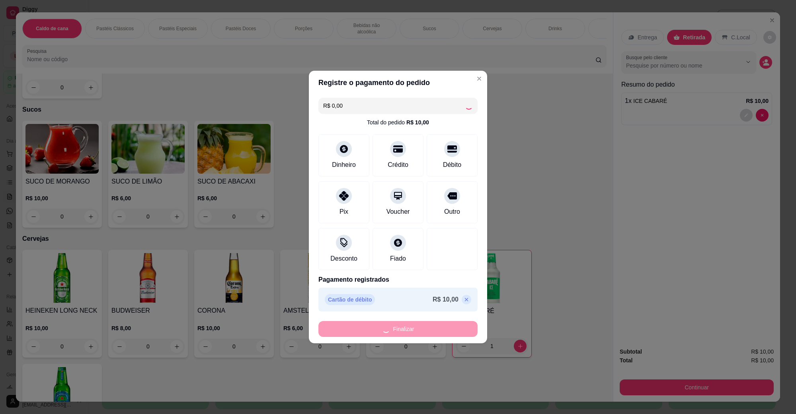
type input "0"
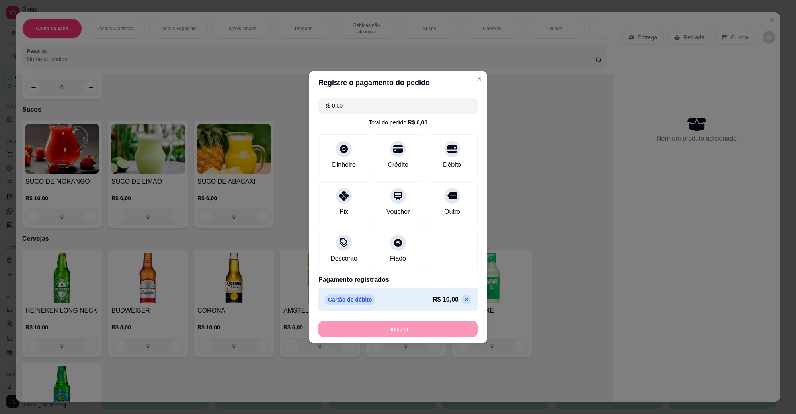
type input "-R$ 10,00"
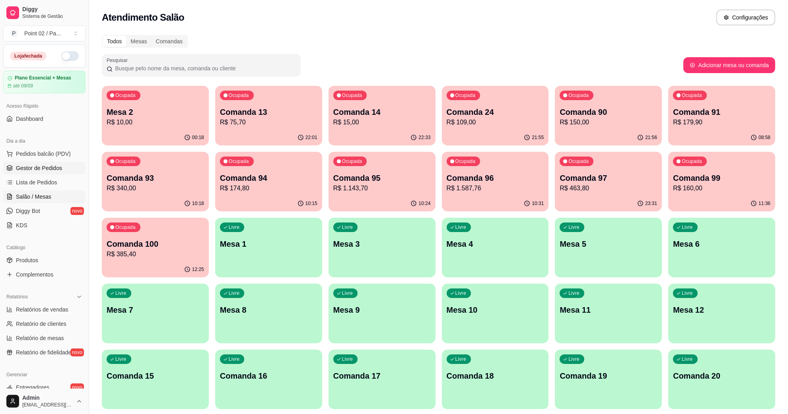
click at [49, 171] on span "Gestor de Pedidos" at bounding box center [39, 168] width 46 height 8
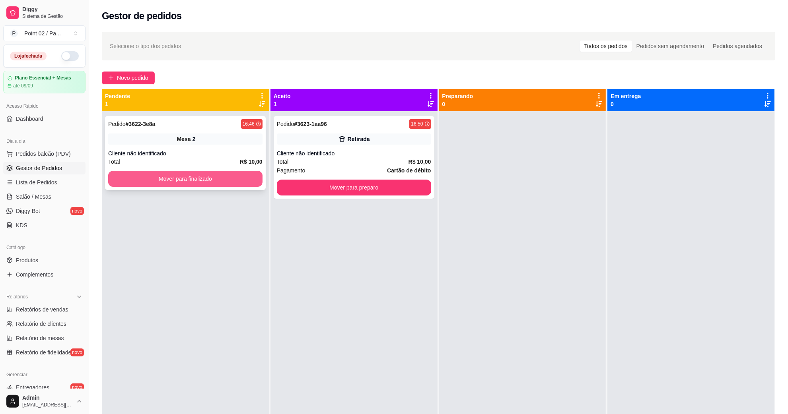
click at [161, 181] on button "Mover para finalizado" at bounding box center [185, 179] width 154 height 16
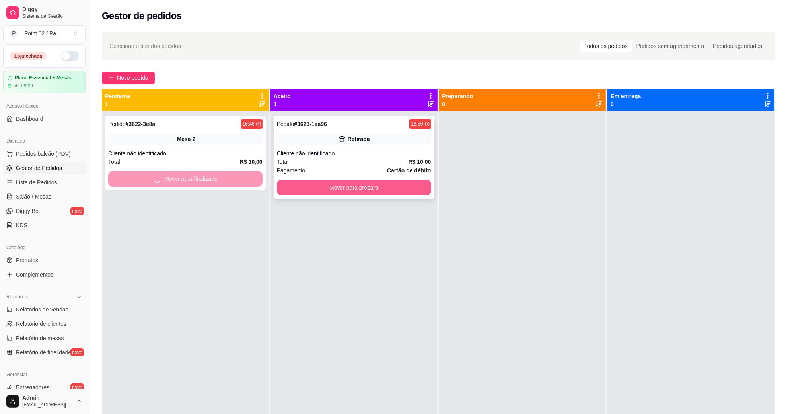
click at [297, 180] on button "Mover para preparo" at bounding box center [354, 188] width 154 height 16
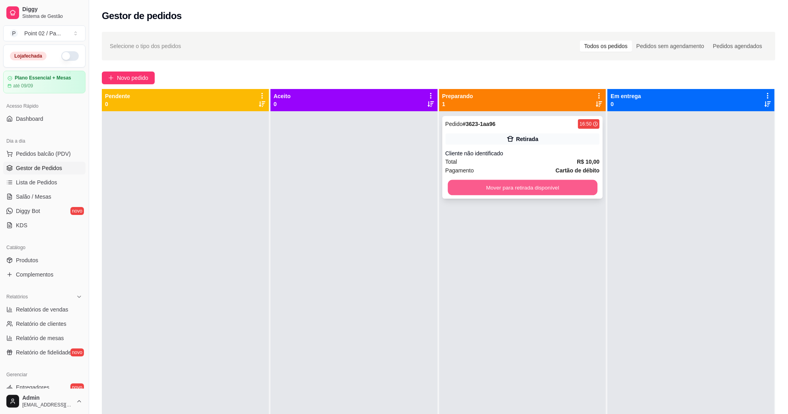
click at [480, 186] on button "Mover para retirada disponível" at bounding box center [522, 188] width 150 height 16
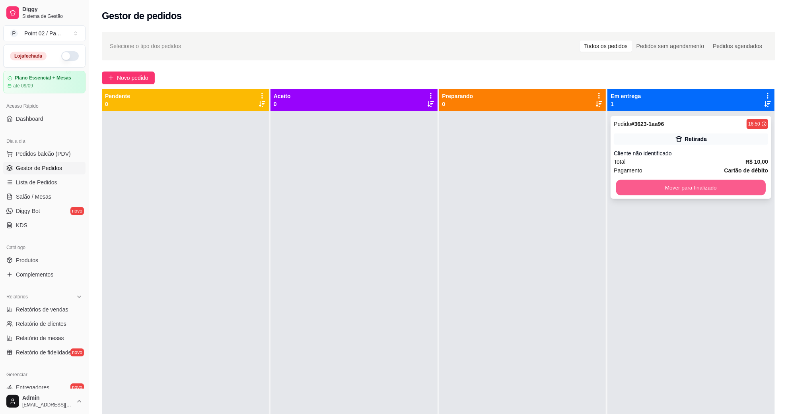
click at [616, 188] on button "Mover para finalizado" at bounding box center [691, 188] width 150 height 16
click at [614, 188] on div "Mover para finalizado" at bounding box center [691, 188] width 154 height 16
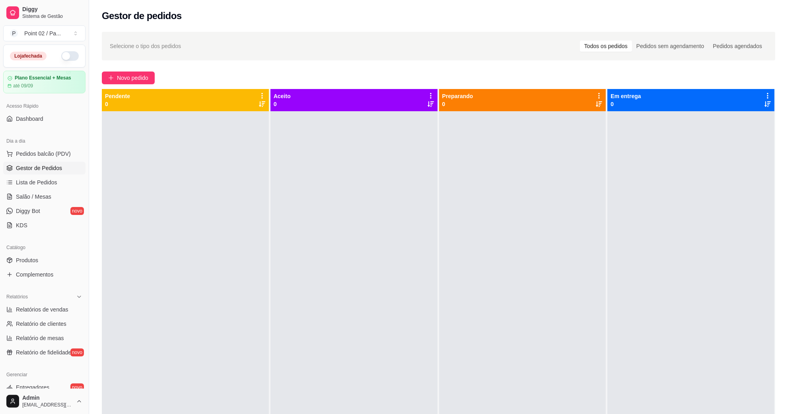
click at [119, 138] on div at bounding box center [185, 318] width 167 height 414
click at [192, 318] on div at bounding box center [185, 318] width 167 height 414
click at [37, 190] on ul "Pedidos balcão (PDV) Gestor de Pedidos Lista de Pedidos Salão / Mesas Diggy Bot…" at bounding box center [44, 190] width 82 height 84
click at [37, 197] on span "Salão / Mesas" at bounding box center [33, 197] width 35 height 8
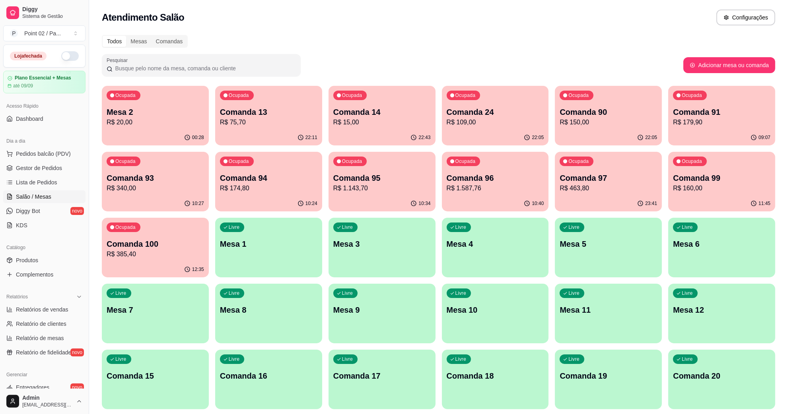
click at [481, 319] on div "Livre Mesa 10" at bounding box center [495, 309] width 107 height 50
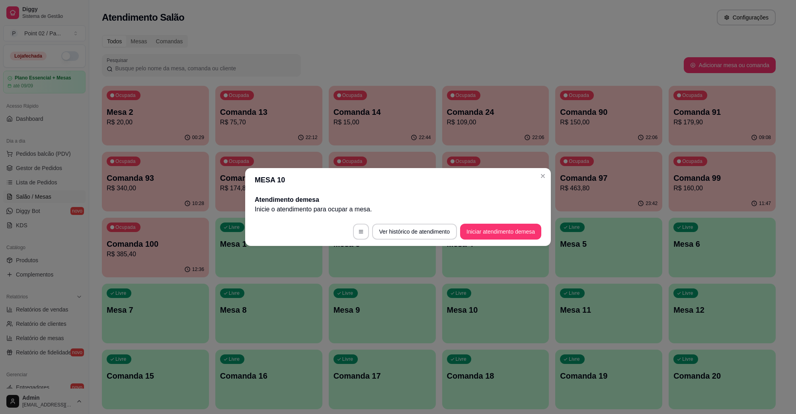
click at [497, 235] on button "Iniciar atendimento de mesa" at bounding box center [500, 232] width 81 height 16
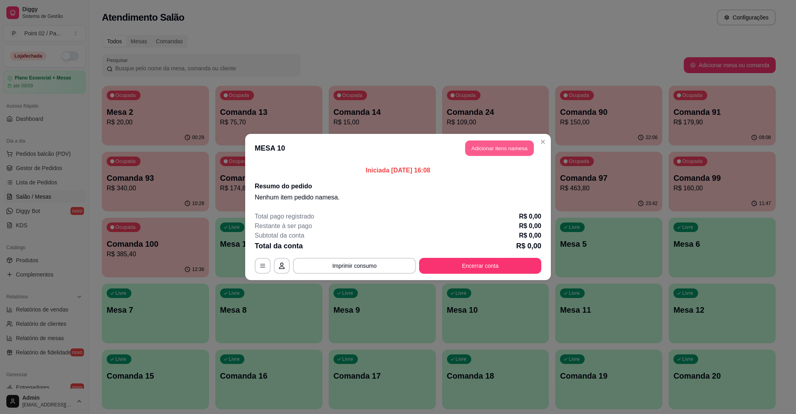
click at [480, 156] on button "Adicionar itens na mesa" at bounding box center [499, 149] width 68 height 16
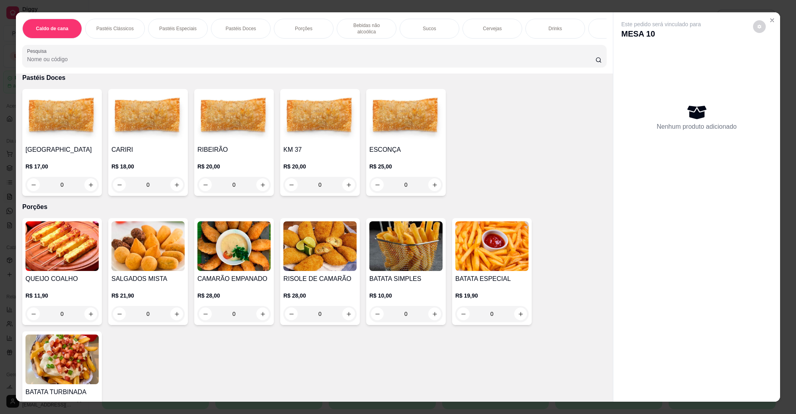
scroll to position [796, 0]
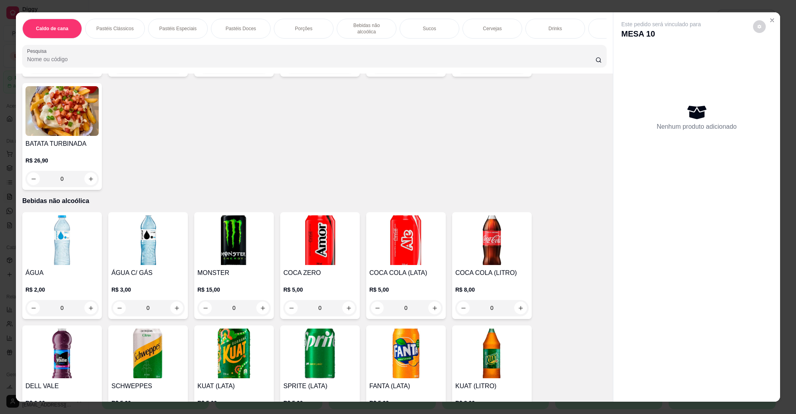
click at [46, 251] on img at bounding box center [61, 241] width 73 height 50
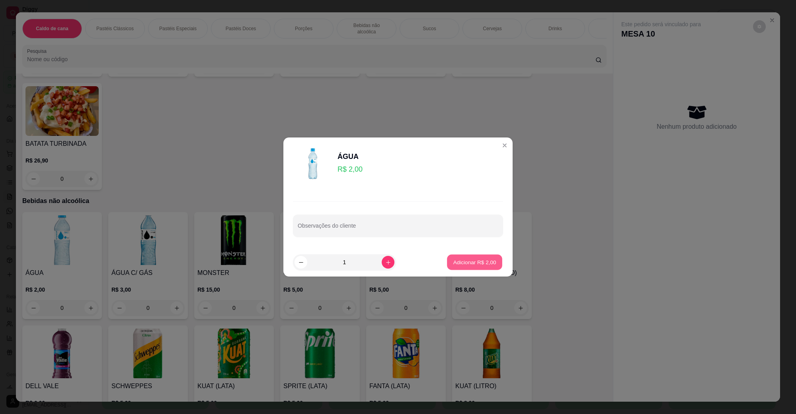
click at [467, 256] on button "Adicionar R$ 2,00" at bounding box center [474, 263] width 55 height 16
type input "1"
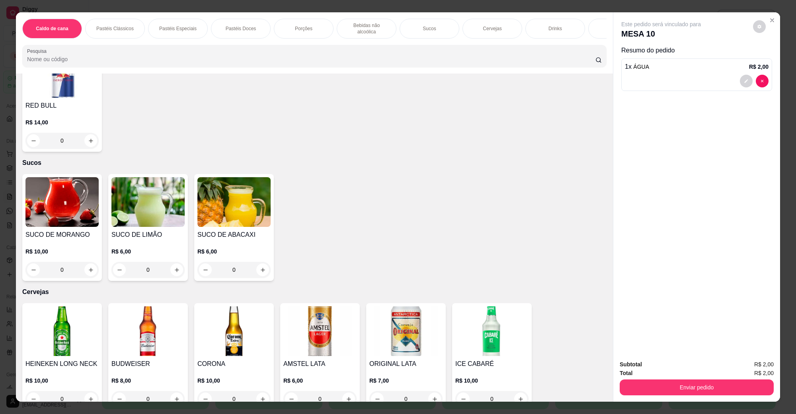
scroll to position [1193, 0]
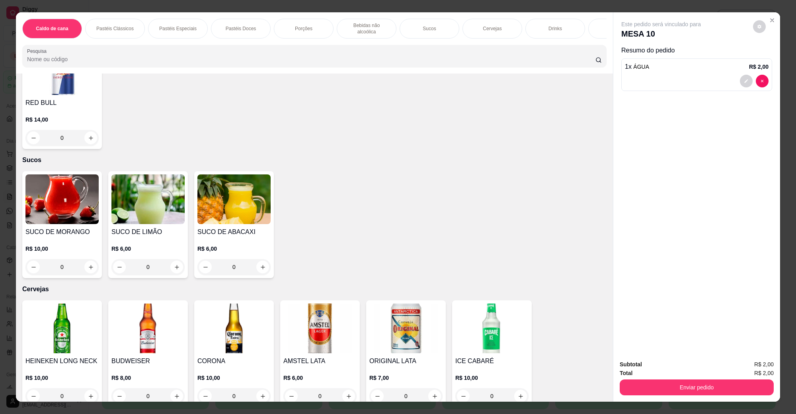
click at [336, 315] on img at bounding box center [319, 329] width 73 height 50
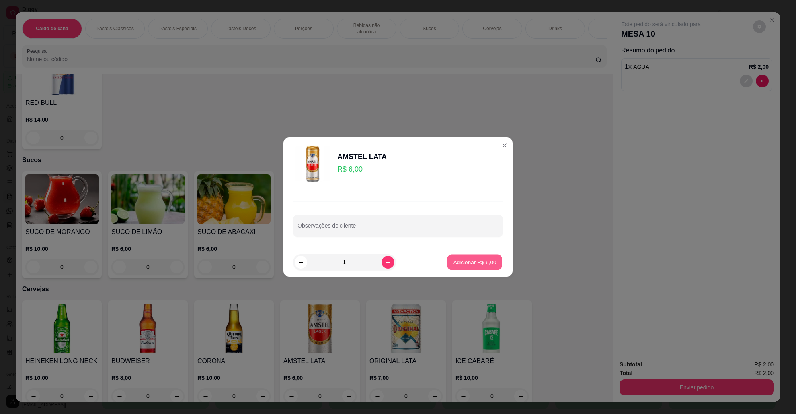
click at [463, 267] on button "Adicionar R$ 6,00" at bounding box center [474, 263] width 55 height 16
type input "1"
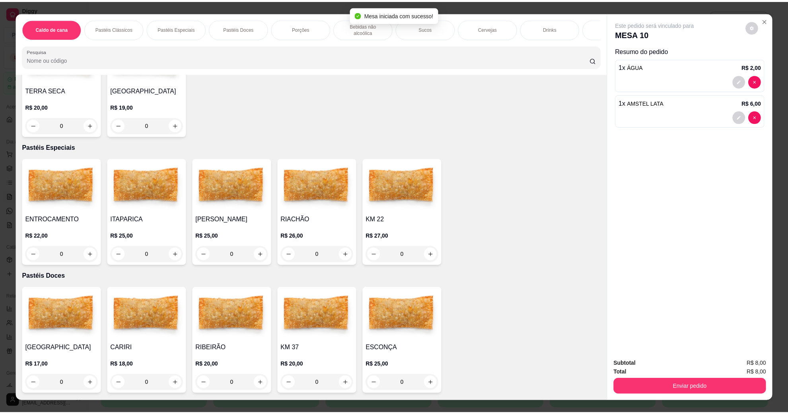
scroll to position [597, 0]
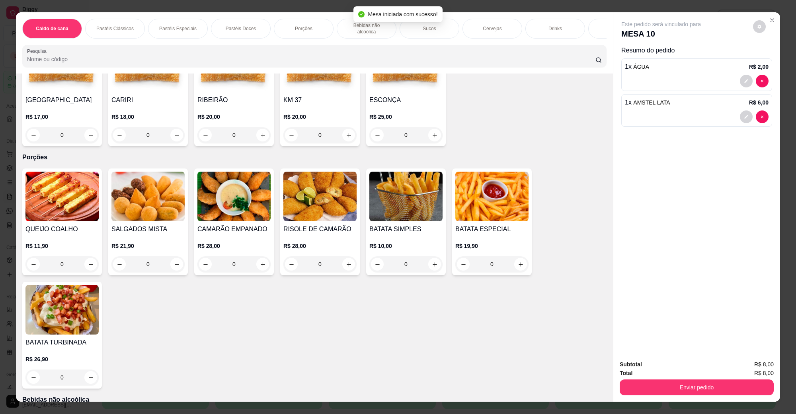
click at [56, 191] on img at bounding box center [61, 197] width 73 height 50
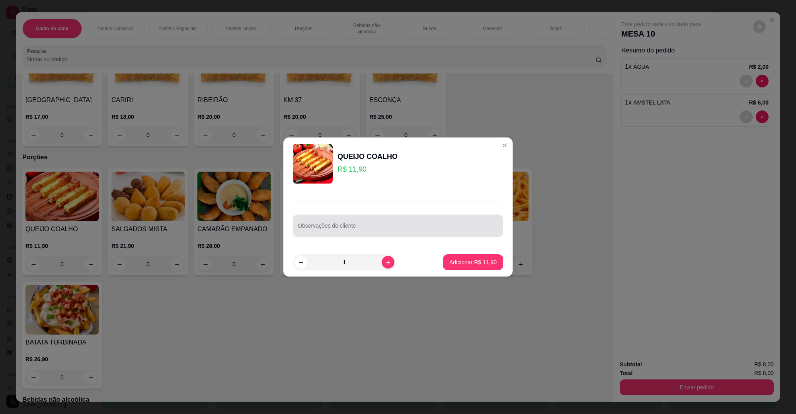
click at [345, 233] on input "Observações do cliente" at bounding box center [398, 229] width 200 height 8
type input "s"
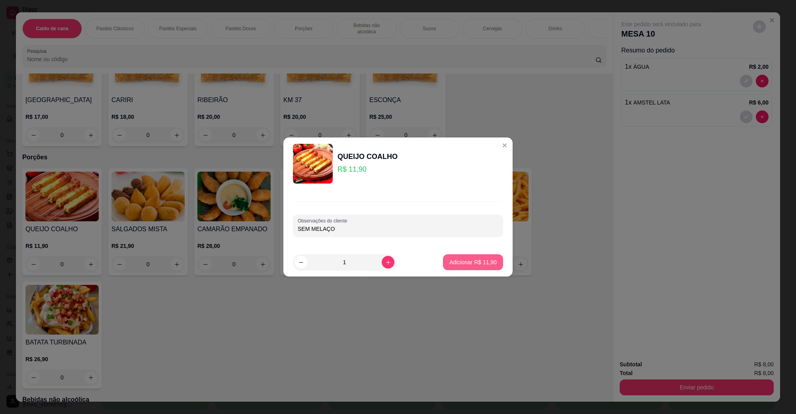
type input "SEM MELAÇO"
click at [462, 259] on p "Adicionar R$ 11,90" at bounding box center [472, 263] width 47 height 8
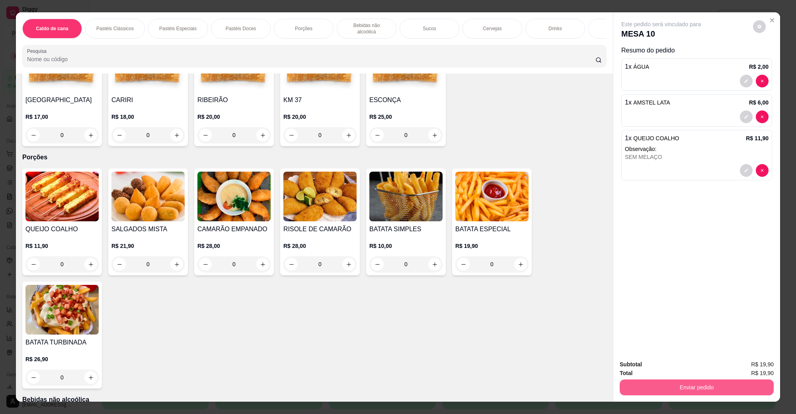
click at [712, 391] on button "Enviar pedido" at bounding box center [696, 388] width 154 height 16
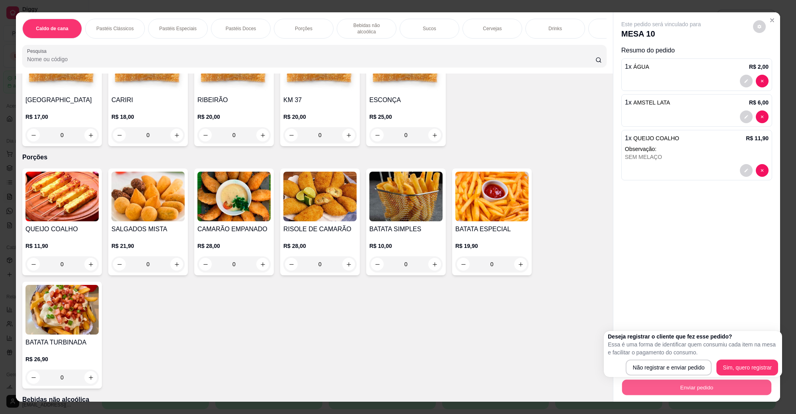
click at [665, 380] on button "Enviar pedido" at bounding box center [696, 388] width 149 height 16
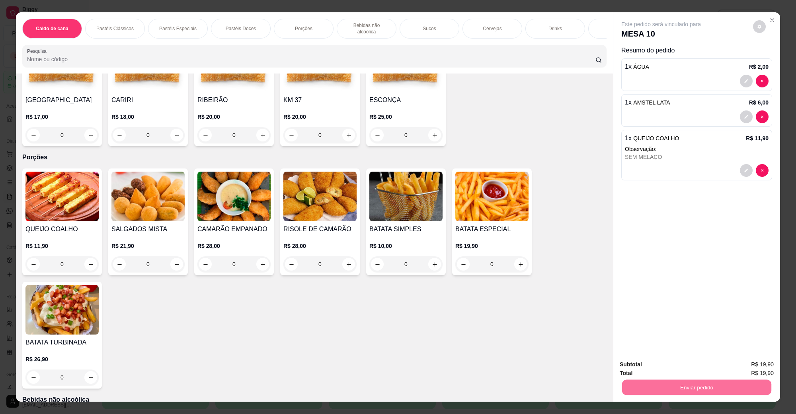
click at [665, 372] on button "Não registrar e enviar pedido" at bounding box center [669, 368] width 80 height 15
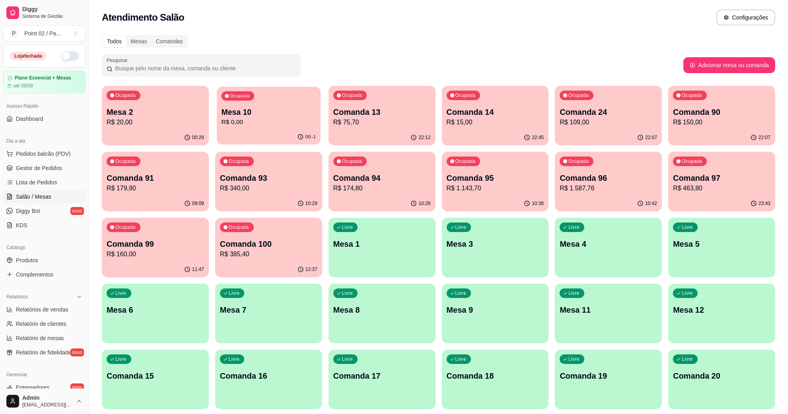
click at [257, 126] on p "R$ 0,00" at bounding box center [269, 122] width 94 height 9
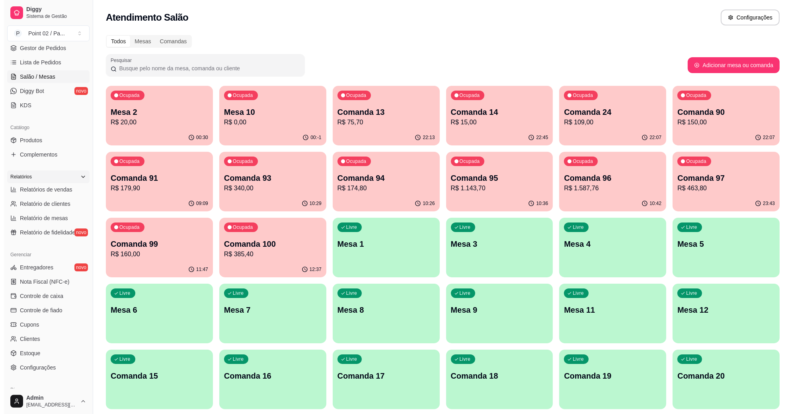
scroll to position [0, 0]
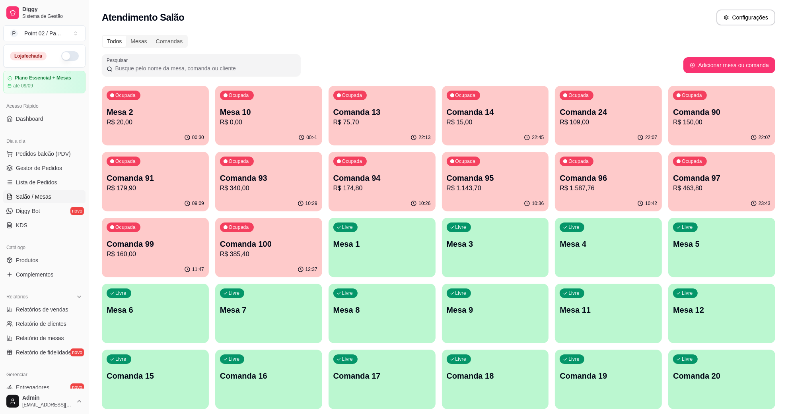
click at [233, 46] on div "Todos Mesas Comandas" at bounding box center [438, 41] width 673 height 13
click at [135, 128] on div "Ocupada Mesa 2 R$ 20,00" at bounding box center [155, 108] width 104 height 43
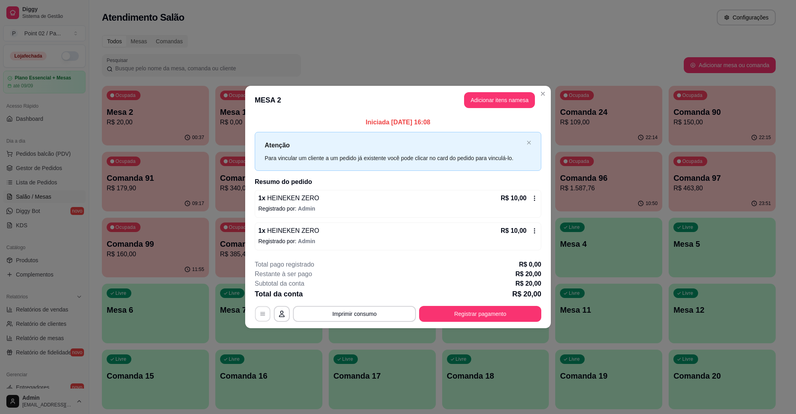
click at [268, 313] on button "button" at bounding box center [263, 314] width 16 height 16
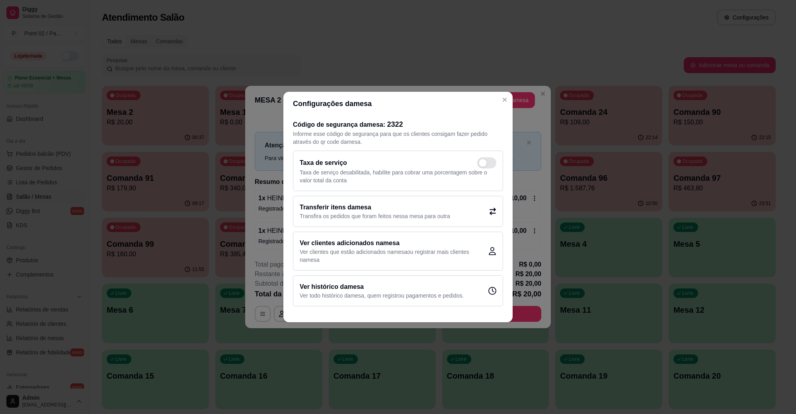
click at [346, 203] on h2 "Transferir itens da mesa" at bounding box center [375, 208] width 150 height 10
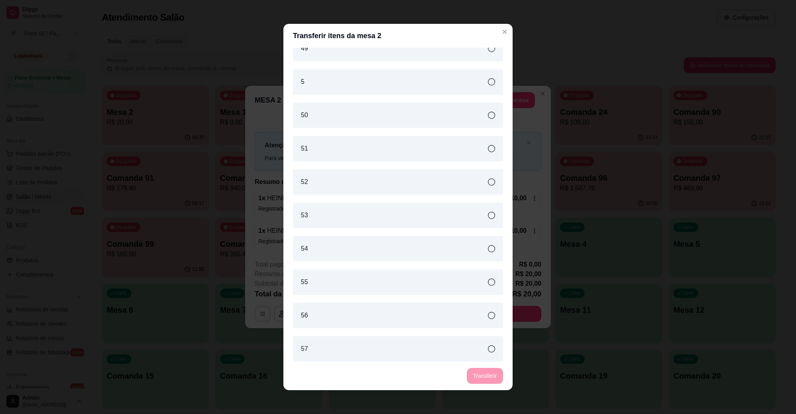
scroll to position [2585, 0]
click at [335, 158] on div "6" at bounding box center [398, 150] width 210 height 25
click at [484, 371] on button "Transferir" at bounding box center [485, 376] width 36 height 16
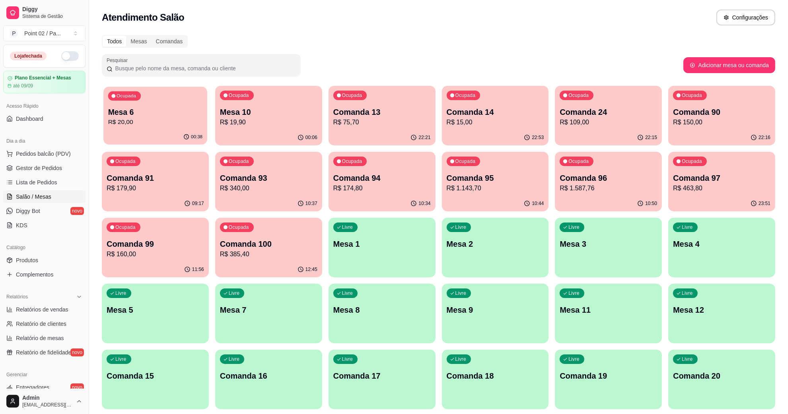
click at [178, 118] on p "R$ 20,00" at bounding box center [155, 122] width 94 height 9
click at [255, 121] on p "R$ 19,90" at bounding box center [268, 123] width 97 height 10
click at [39, 164] on link "Gestor de Pedidos" at bounding box center [44, 168] width 82 height 13
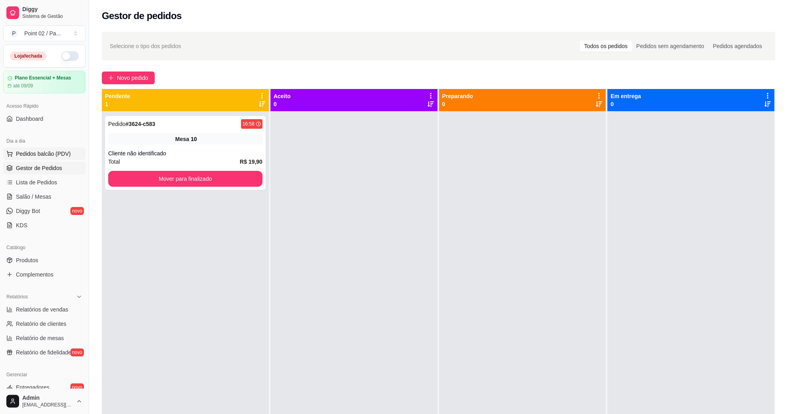
click at [52, 154] on span "Pedidos balcão (PDV)" at bounding box center [43, 154] width 55 height 8
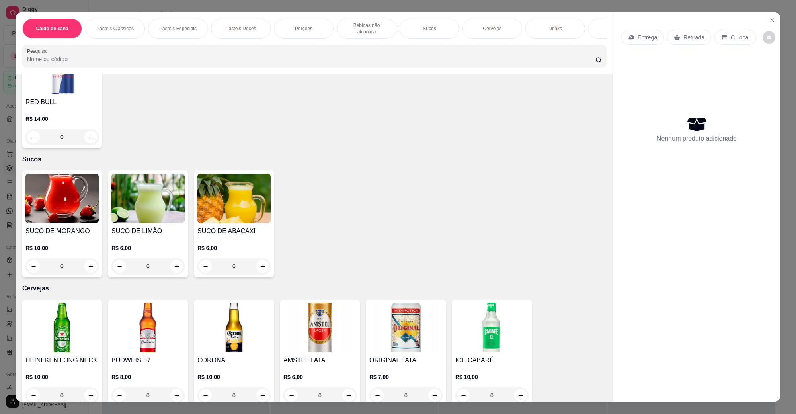
scroll to position [1293, 0]
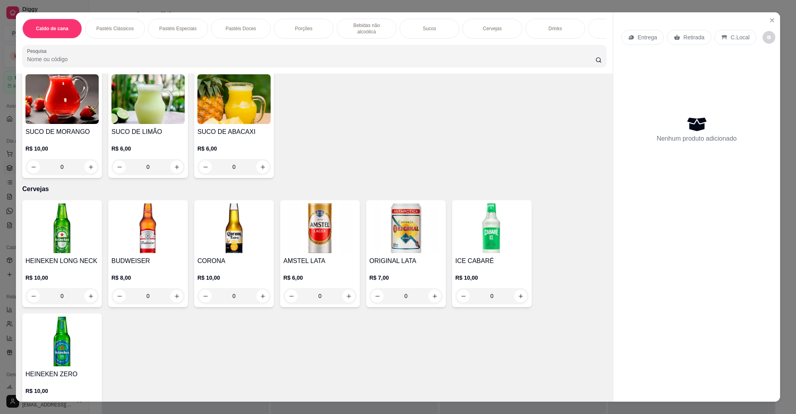
click at [474, 214] on img at bounding box center [491, 229] width 73 height 50
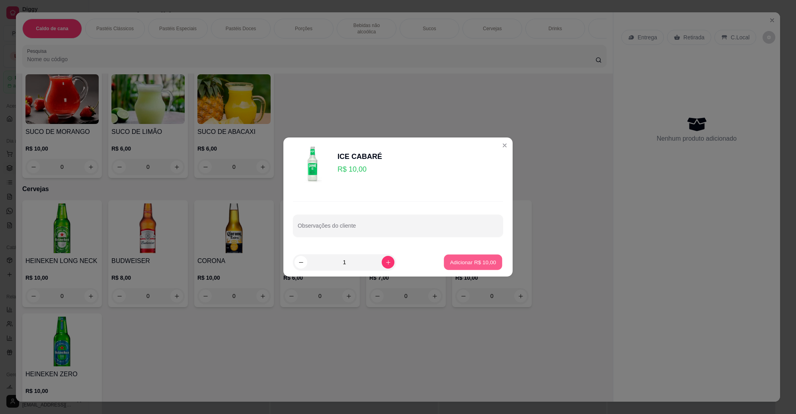
click at [456, 263] on p "Adicionar R$ 10,00" at bounding box center [473, 263] width 46 height 8
type input "1"
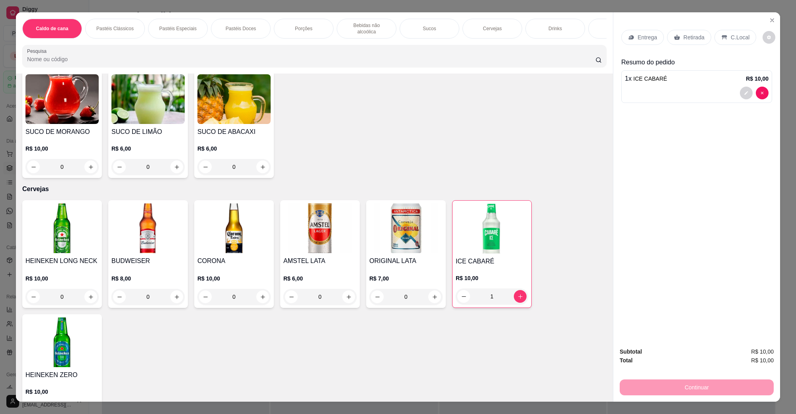
click at [736, 39] on p "C.Local" at bounding box center [739, 37] width 19 height 8
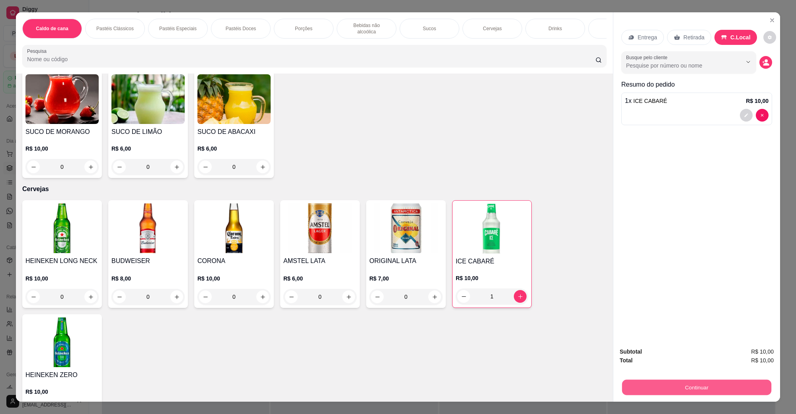
click at [736, 390] on button "Continuar" at bounding box center [696, 388] width 149 height 16
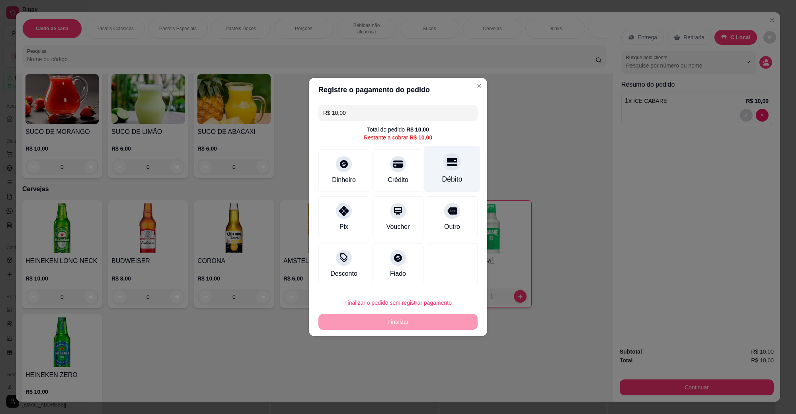
click at [442, 170] on div "Débito" at bounding box center [452, 169] width 56 height 47
type input "R$ 0,00"
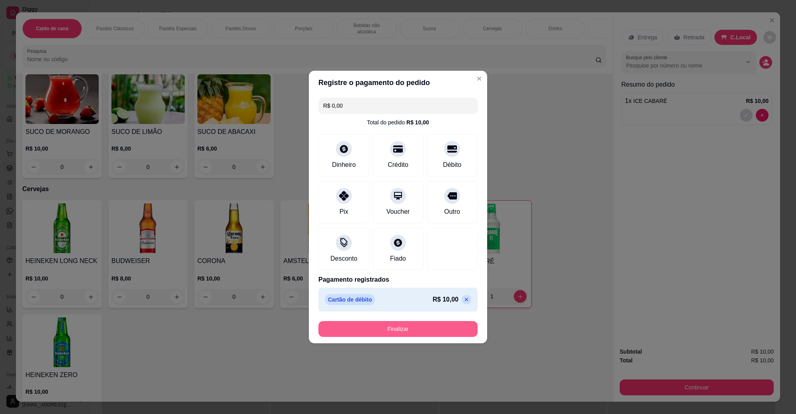
click at [388, 325] on button "Finalizar" at bounding box center [397, 329] width 159 height 16
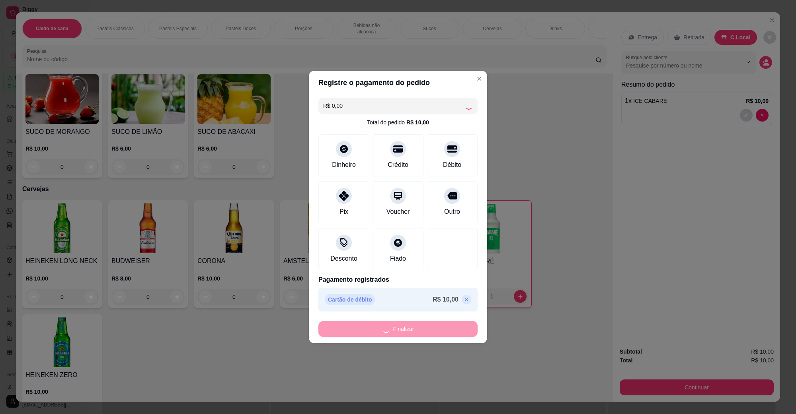
type input "0"
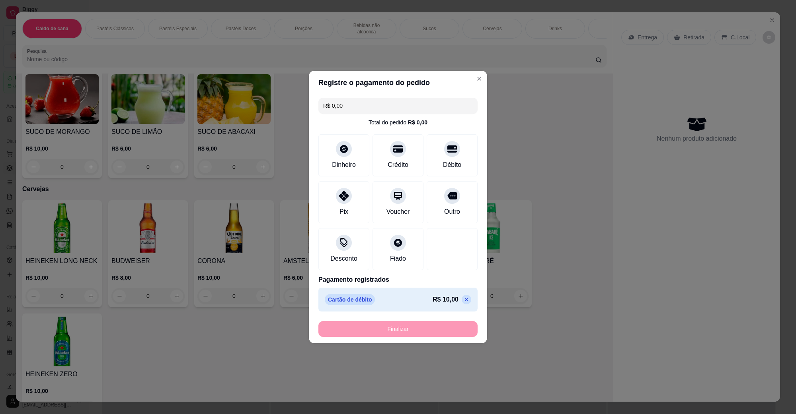
type input "-R$ 10,00"
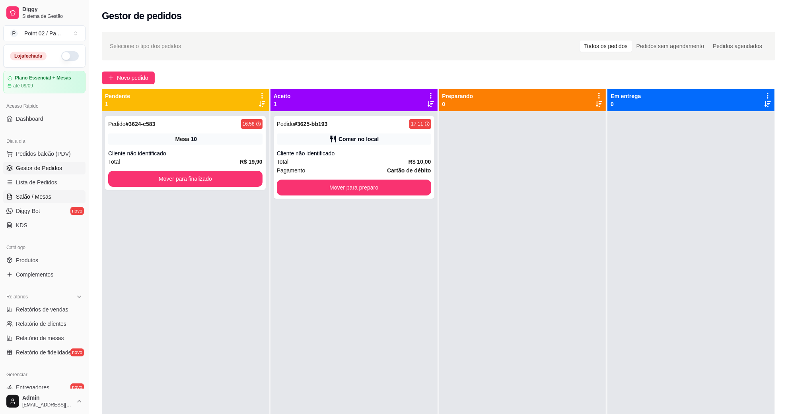
click at [38, 202] on link "Salão / Mesas" at bounding box center [44, 197] width 82 height 13
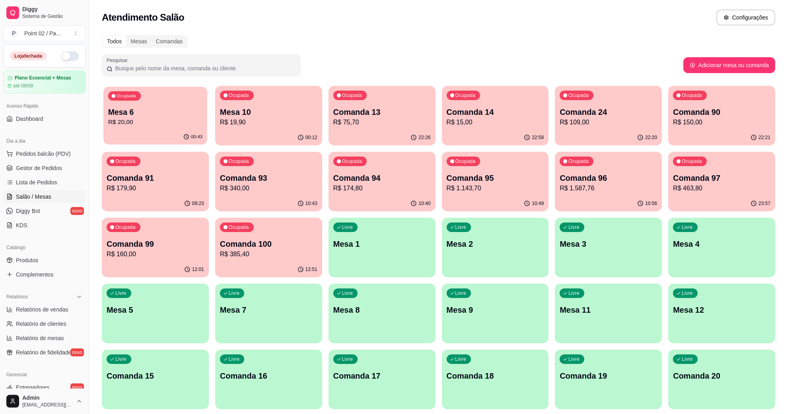
click at [180, 118] on p "R$ 20,00" at bounding box center [155, 122] width 94 height 9
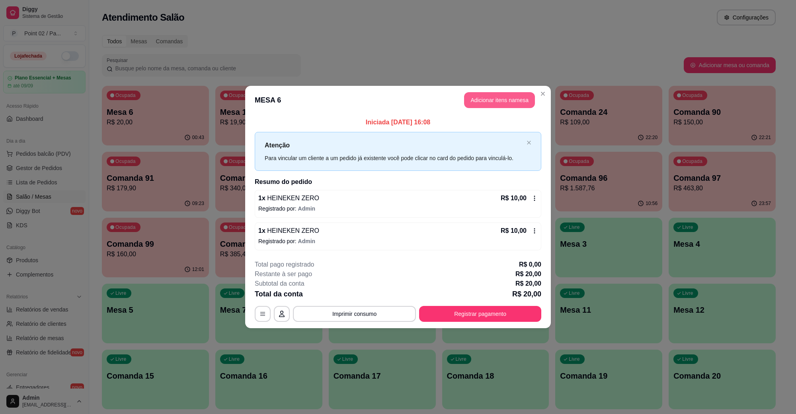
click at [504, 104] on button "Adicionar itens na mesa" at bounding box center [499, 100] width 71 height 16
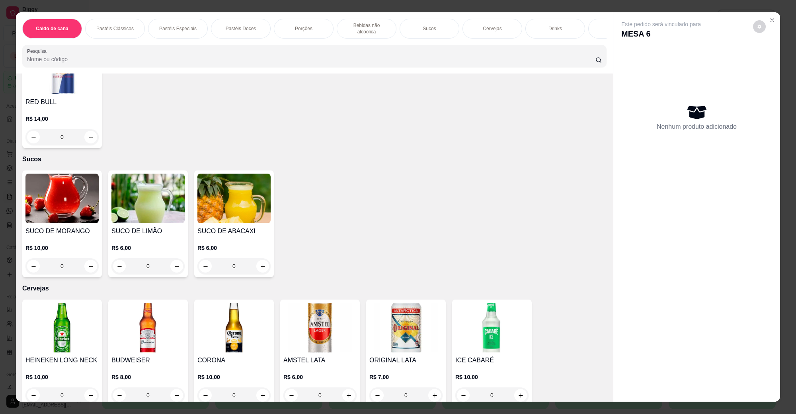
scroll to position [1442, 0]
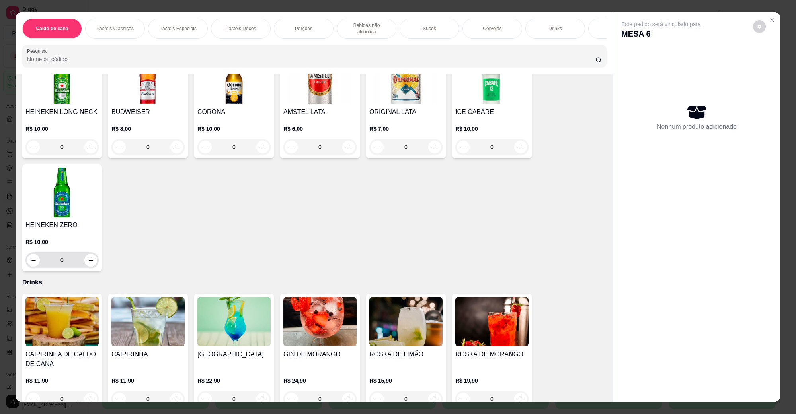
click at [50, 184] on img at bounding box center [61, 193] width 73 height 50
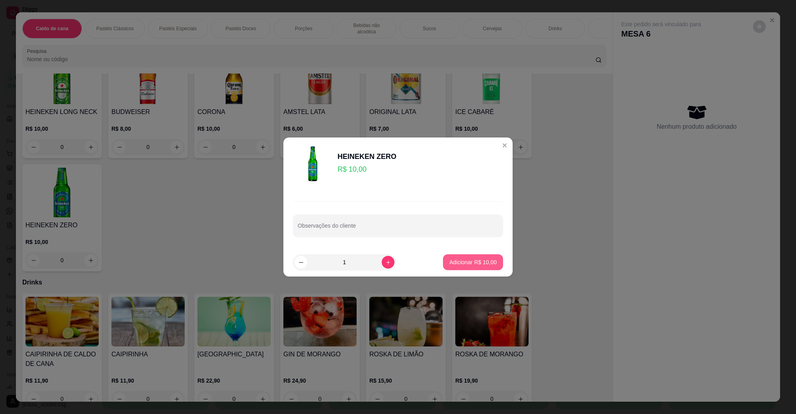
click at [470, 255] on button "Adicionar R$ 10,00" at bounding box center [473, 263] width 60 height 16
type input "1"
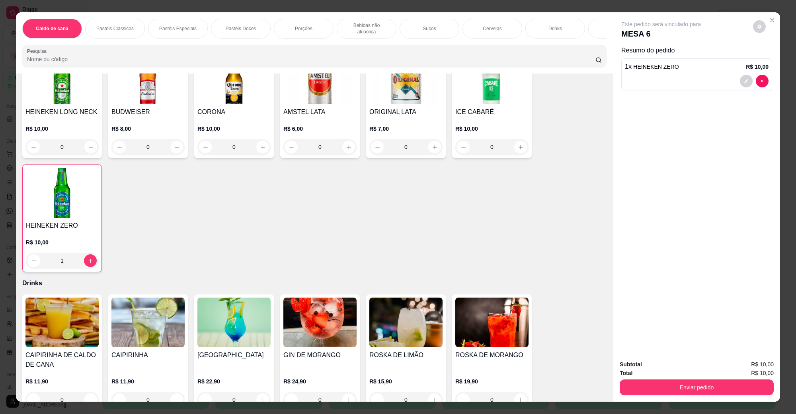
click at [658, 399] on div "Subtotal R$ 10,00 Total R$ 10,00 Enviar pedido" at bounding box center [696, 378] width 167 height 48
click at [661, 392] on button "Enviar pedido" at bounding box center [696, 388] width 149 height 16
click at [660, 368] on button "Não registrar e enviar pedido" at bounding box center [669, 368] width 80 height 15
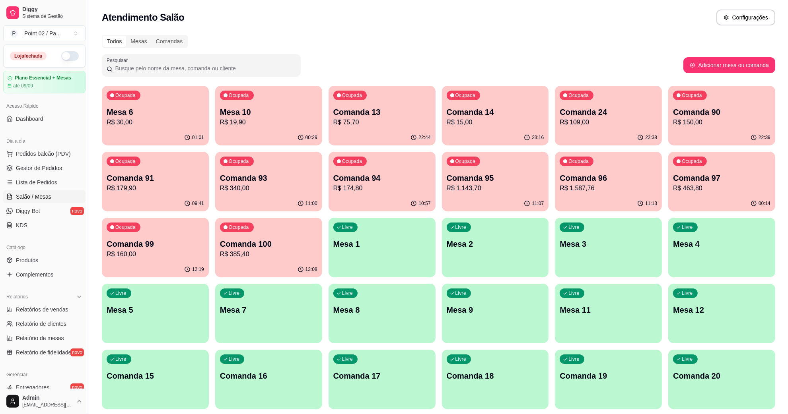
click at [235, 109] on p "Mesa 10" at bounding box center [268, 112] width 97 height 11
click at [189, 111] on p "Mesa 6" at bounding box center [155, 112] width 97 height 11
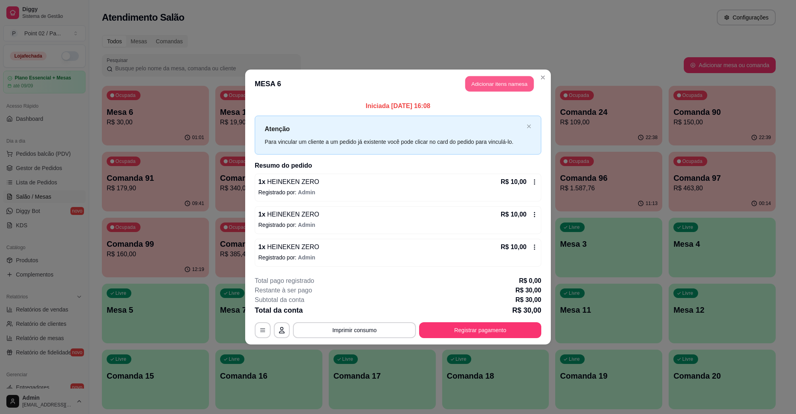
click at [492, 80] on button "Adicionar itens na mesa" at bounding box center [499, 84] width 68 height 16
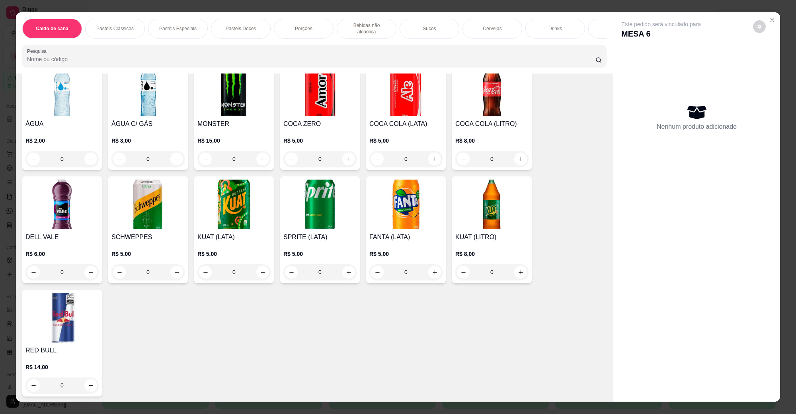
scroll to position [1243, 0]
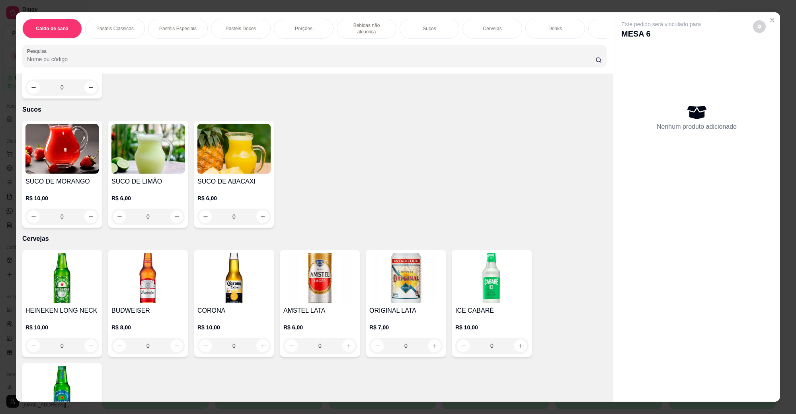
click at [60, 367] on img at bounding box center [61, 392] width 73 height 50
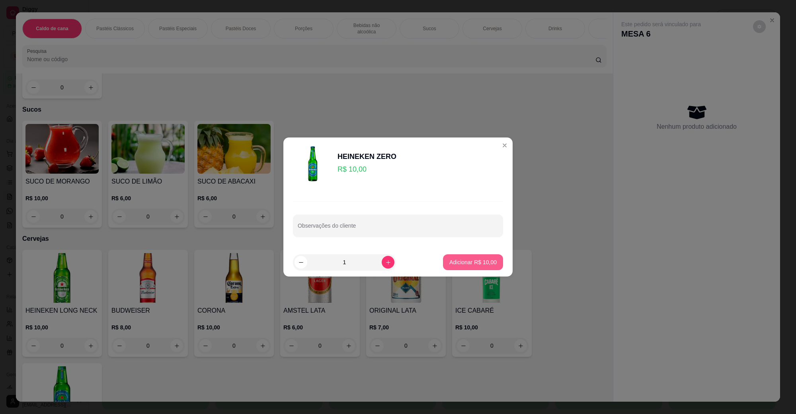
click at [443, 259] on button "Adicionar R$ 10,00" at bounding box center [473, 263] width 60 height 16
type input "1"
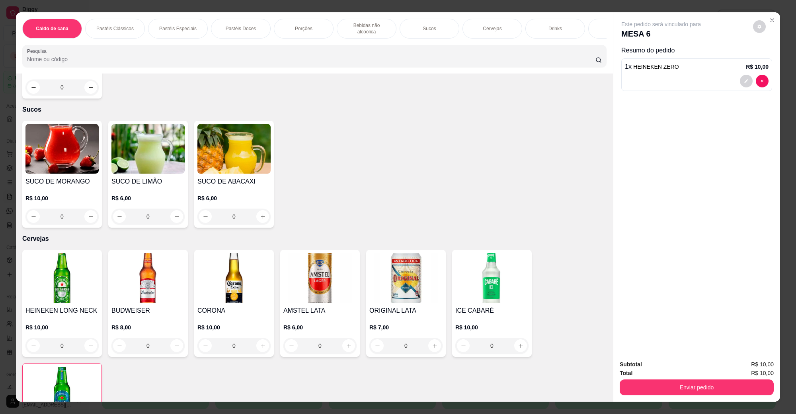
click at [348, 278] on img at bounding box center [319, 278] width 73 height 50
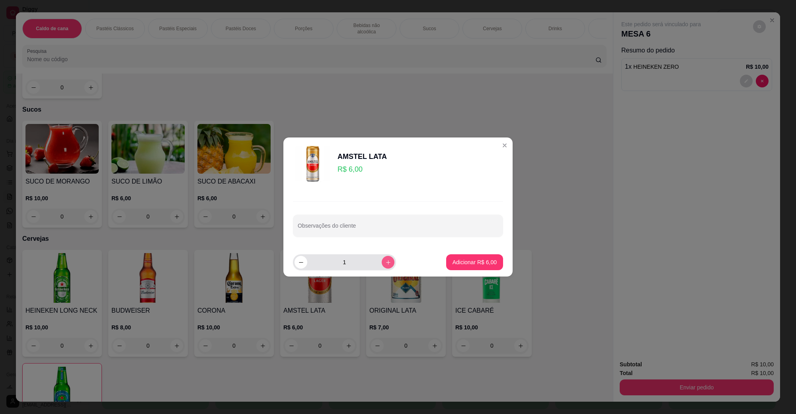
click at [385, 265] on icon "increase-product-quantity" at bounding box center [388, 263] width 6 height 6
type input "2"
click at [450, 261] on p "Adicionar R$ 12,00" at bounding box center [473, 263] width 46 height 8
type input "2"
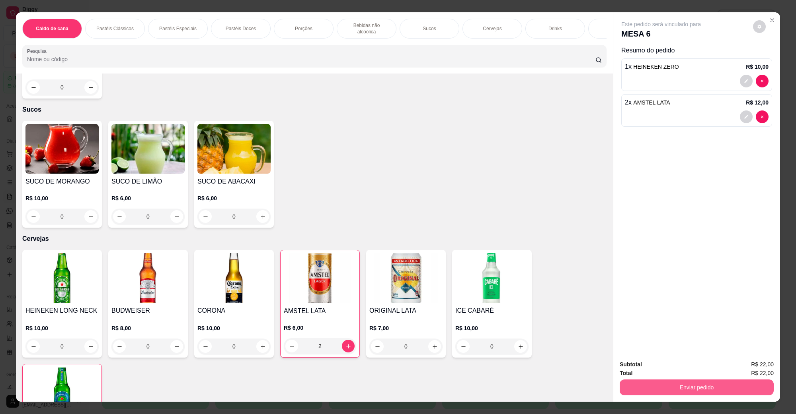
click at [717, 392] on button "Enviar pedido" at bounding box center [696, 388] width 154 height 16
click at [687, 367] on button "Não registrar e enviar pedido" at bounding box center [669, 368] width 83 height 15
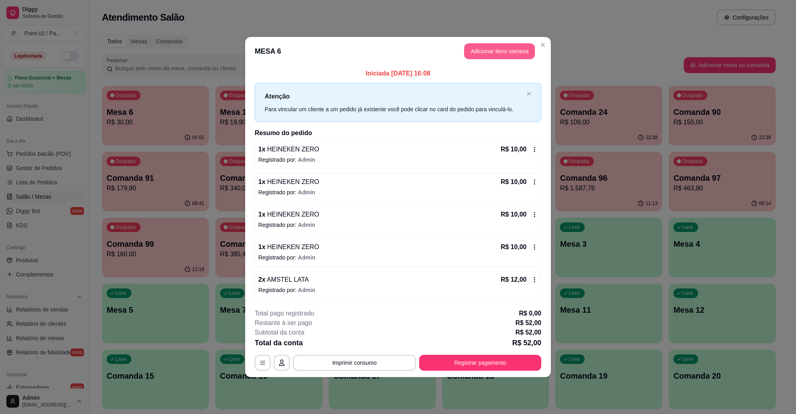
click at [494, 52] on button "Adicionar itens na mesa" at bounding box center [499, 51] width 71 height 16
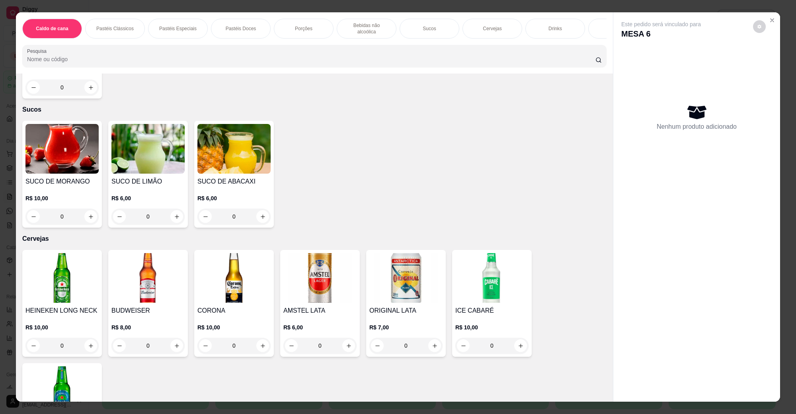
click at [305, 259] on img at bounding box center [319, 278] width 73 height 50
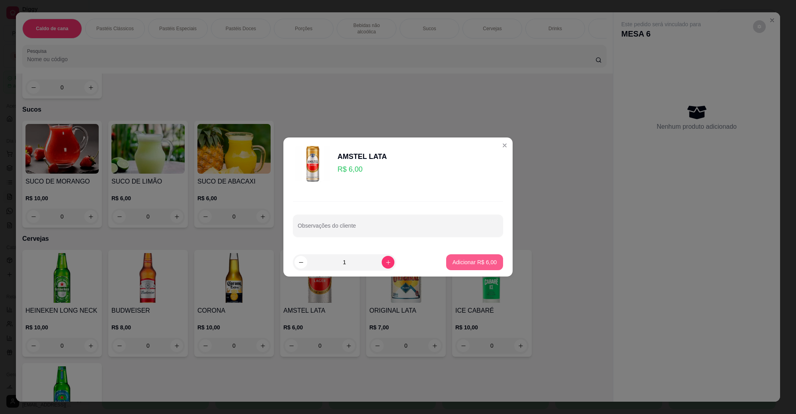
click at [455, 265] on p "Adicionar R$ 6,00" at bounding box center [474, 263] width 44 height 8
type input "1"
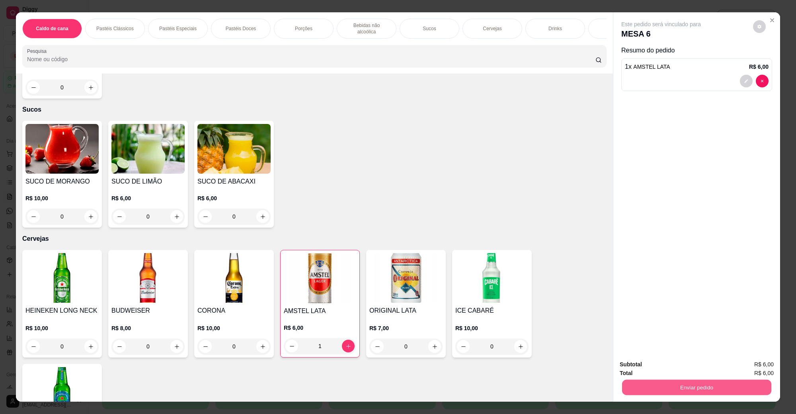
click at [679, 384] on button "Enviar pedido" at bounding box center [696, 388] width 149 height 16
click at [683, 366] on button "Não registrar e enviar pedido" at bounding box center [669, 368] width 83 height 15
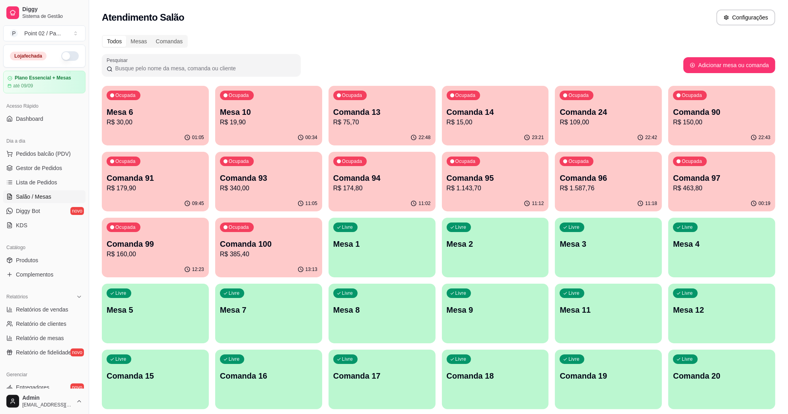
click at [268, 111] on p "Mesa 10" at bounding box center [268, 112] width 97 height 11
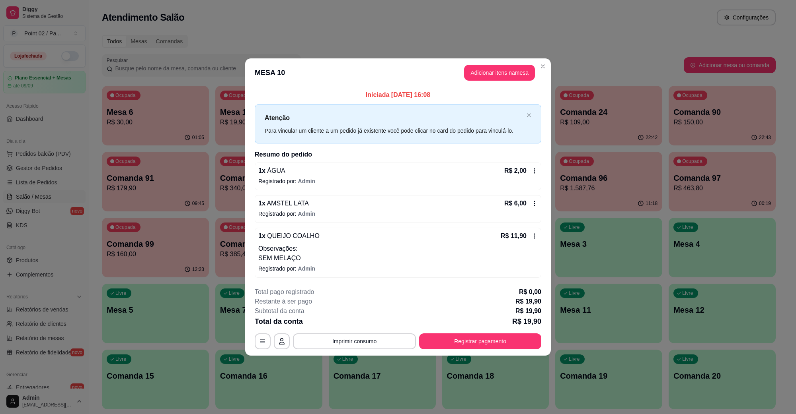
click at [498, 81] on header "MESA 10 Adicionar itens na mesa" at bounding box center [397, 72] width 305 height 29
click at [482, 77] on button "Adicionar itens na mesa" at bounding box center [499, 73] width 71 height 16
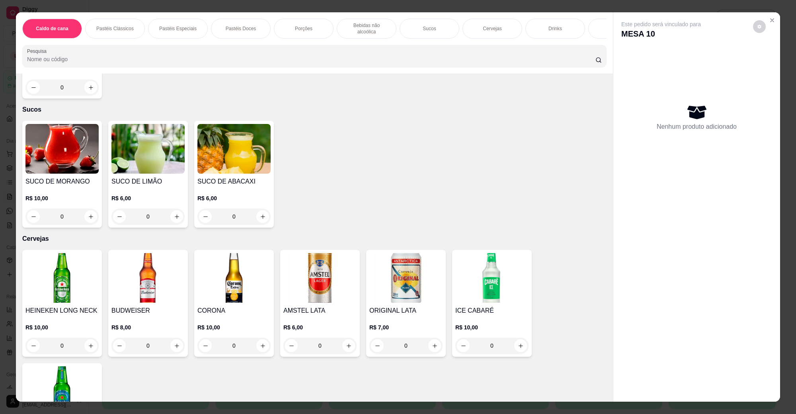
click at [311, 270] on img at bounding box center [319, 278] width 73 height 50
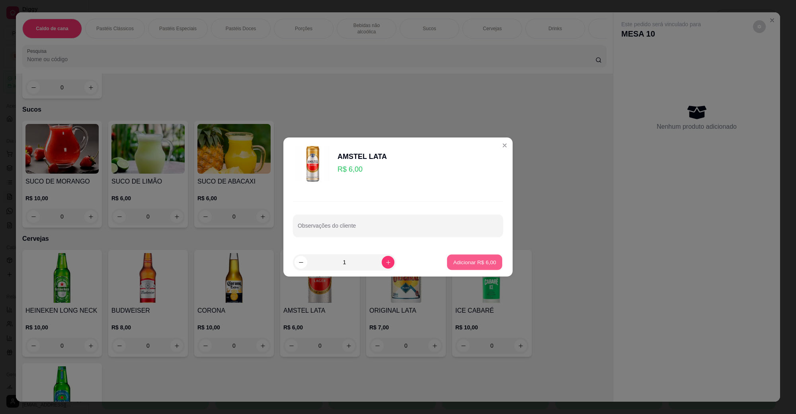
click at [453, 257] on button "Adicionar R$ 6,00" at bounding box center [474, 263] width 55 height 16
type input "1"
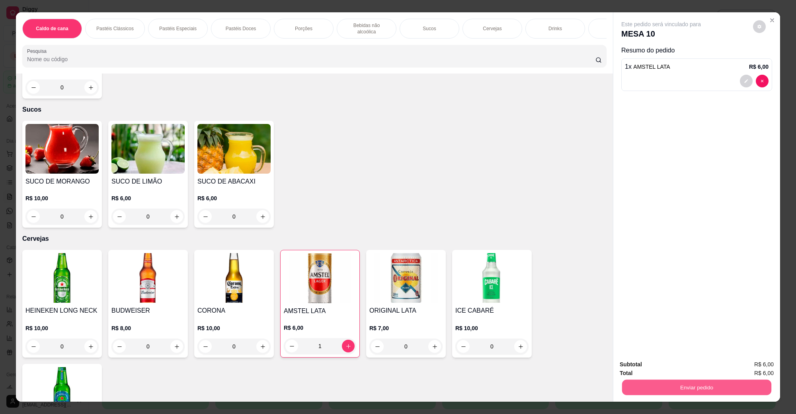
click at [746, 382] on button "Enviar pedido" at bounding box center [696, 388] width 149 height 16
click at [702, 362] on button "Não registrar e enviar pedido" at bounding box center [669, 368] width 83 height 15
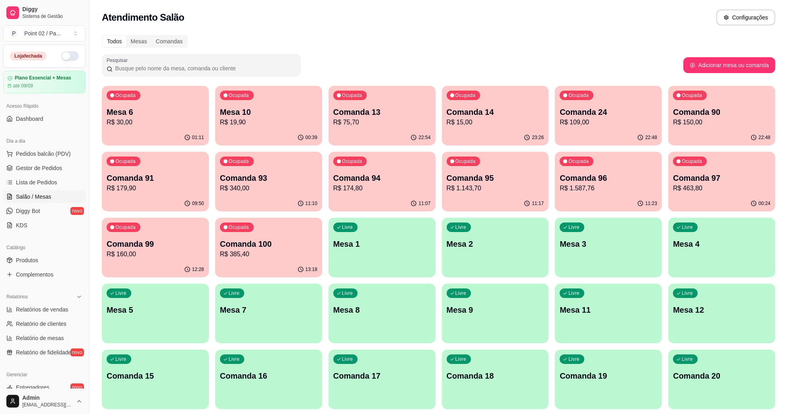
click at [175, 117] on p "Mesa 6" at bounding box center [155, 112] width 97 height 11
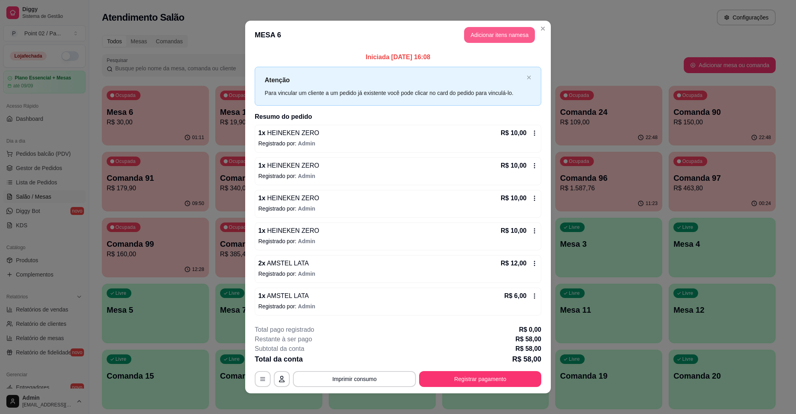
click at [469, 31] on button "Adicionar itens na mesa" at bounding box center [499, 35] width 71 height 16
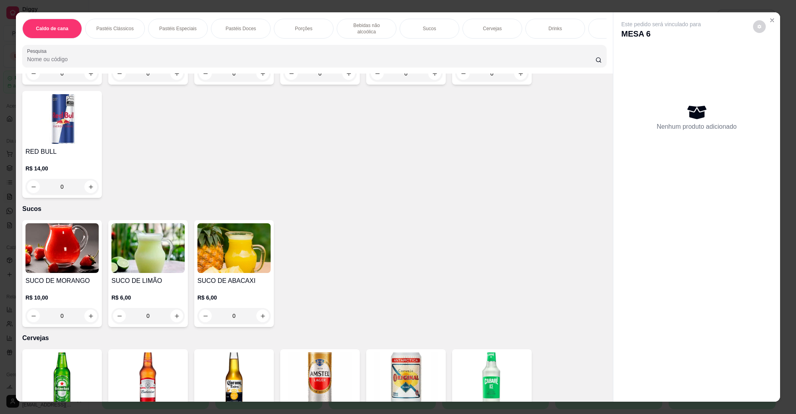
scroll to position [1342, 0]
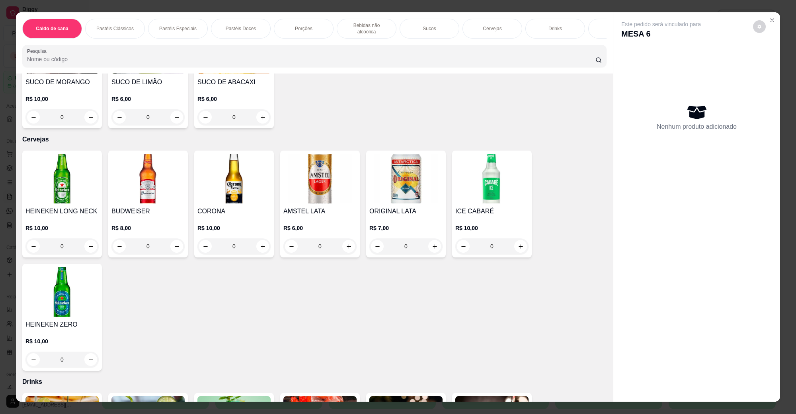
click at [72, 298] on img at bounding box center [61, 292] width 73 height 50
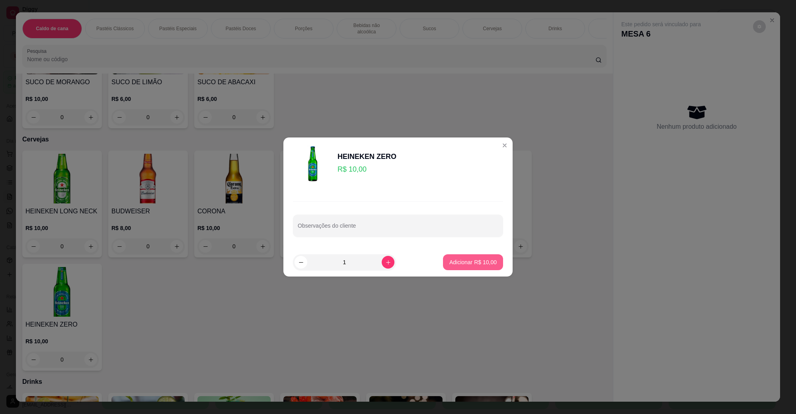
click at [473, 267] on button "Adicionar R$ 10,00" at bounding box center [473, 263] width 60 height 16
type input "1"
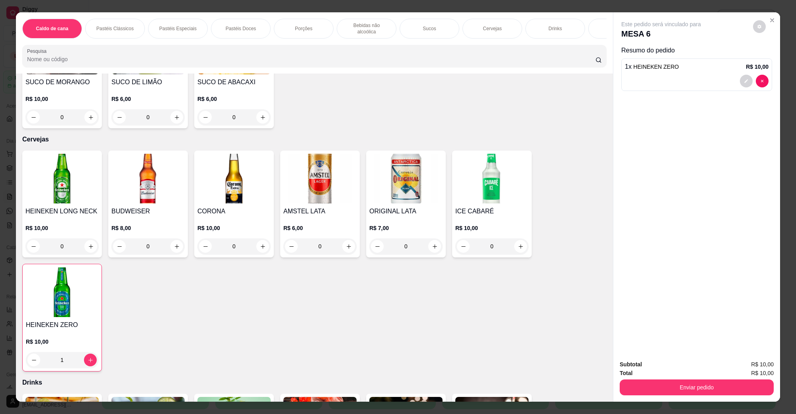
click at [321, 175] on img at bounding box center [319, 179] width 73 height 50
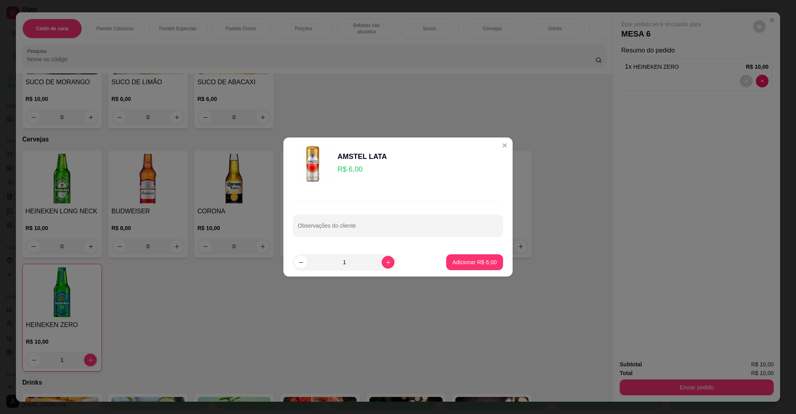
click at [381, 266] on button "increase-product-quantity" at bounding box center [387, 262] width 13 height 13
type input "2"
click at [449, 262] on p "Adicionar R$ 12,00" at bounding box center [472, 263] width 47 height 8
type input "2"
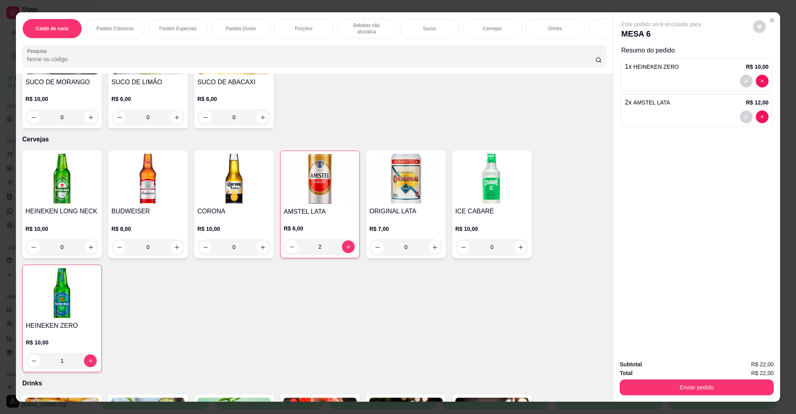
click at [673, 381] on button "Enviar pedido" at bounding box center [696, 388] width 154 height 16
click at [675, 369] on button "Não registrar e enviar pedido" at bounding box center [669, 368] width 83 height 15
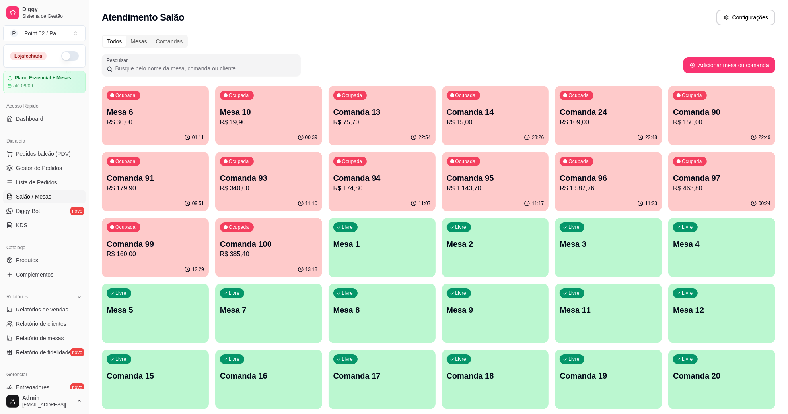
click at [255, 132] on div "00:39" at bounding box center [268, 138] width 107 height 16
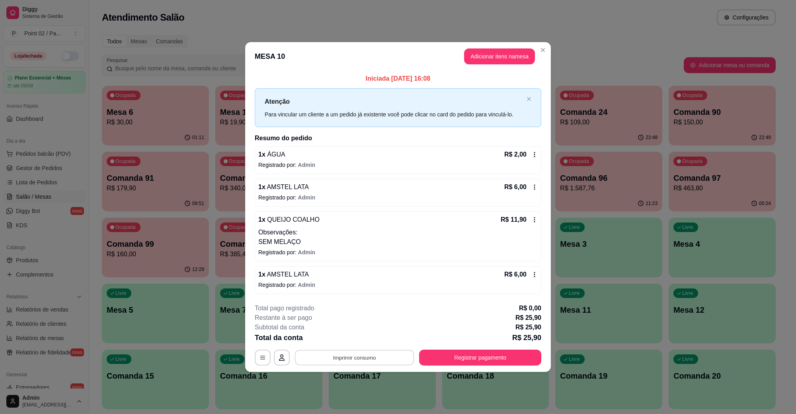
click at [374, 363] on button "Imprimir consumo" at bounding box center [354, 358] width 119 height 16
click at [362, 345] on button "IMPRESSORA" at bounding box center [357, 340] width 58 height 13
click at [456, 350] on button "Registrar pagamento" at bounding box center [480, 358] width 122 height 16
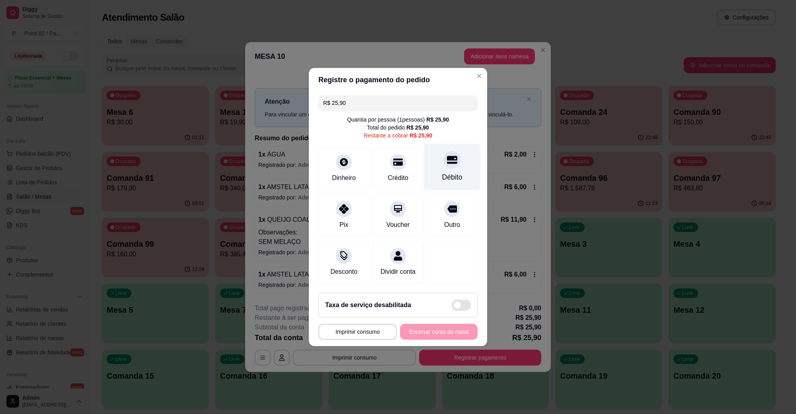
click at [449, 172] on div "Débito" at bounding box center [452, 177] width 20 height 10
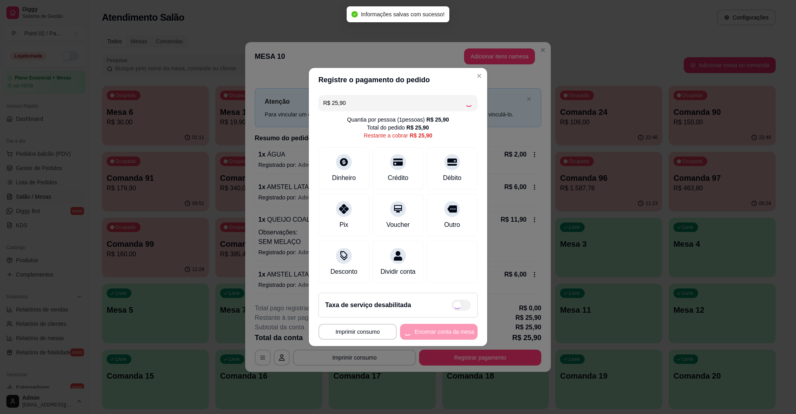
type input "R$ 0,00"
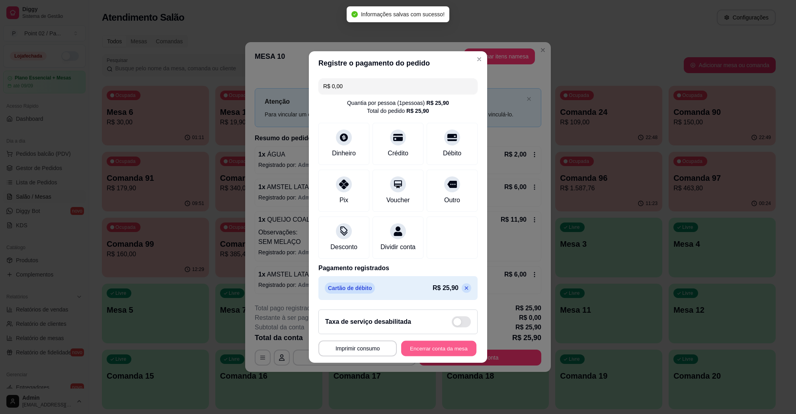
click at [422, 357] on button "Encerrar conta da mesa" at bounding box center [438, 349] width 75 height 16
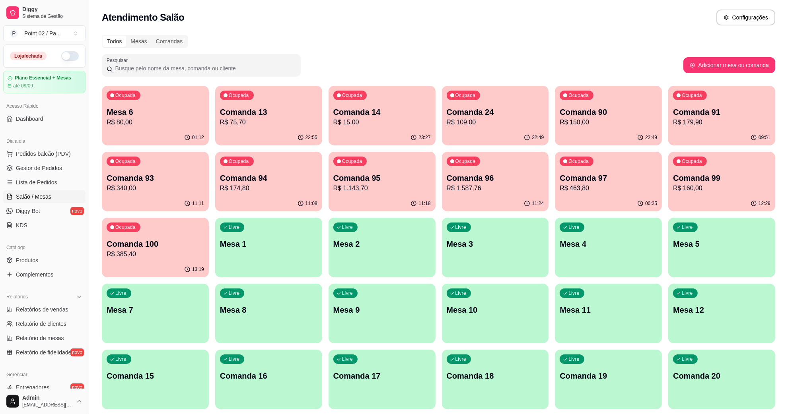
click at [285, 302] on div "Livre Mesa 8" at bounding box center [268, 309] width 107 height 50
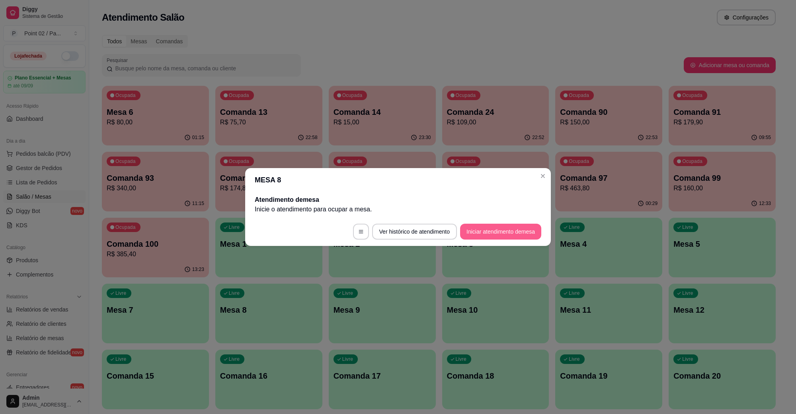
click at [506, 232] on button "Iniciar atendimento de mesa" at bounding box center [500, 232] width 81 height 16
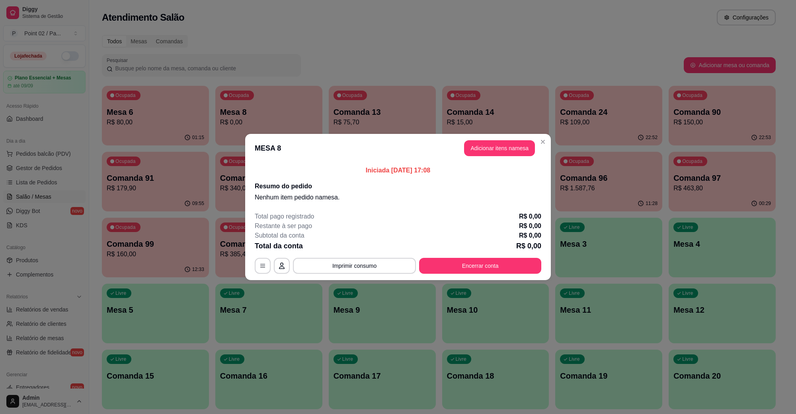
click at [496, 136] on header "MESA 8 Adicionar itens na mesa" at bounding box center [397, 148] width 305 height 29
click at [492, 143] on button "Adicionar itens na mesa" at bounding box center [499, 149] width 68 height 16
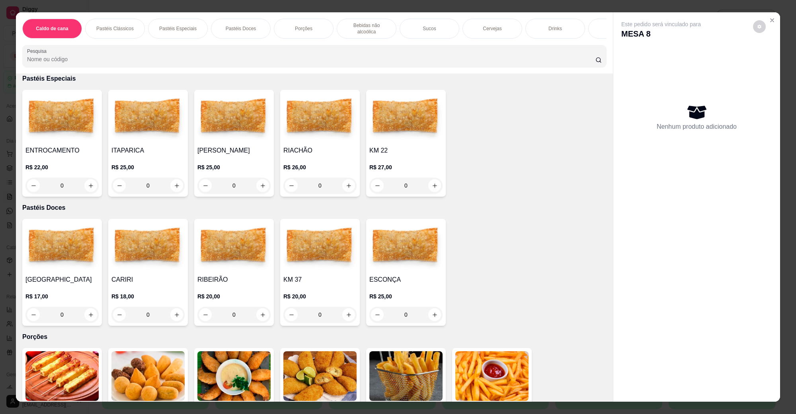
scroll to position [597, 0]
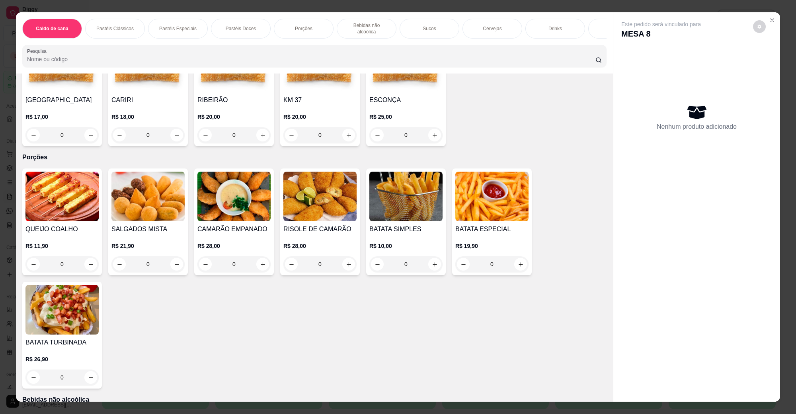
click at [138, 206] on img at bounding box center [147, 197] width 73 height 50
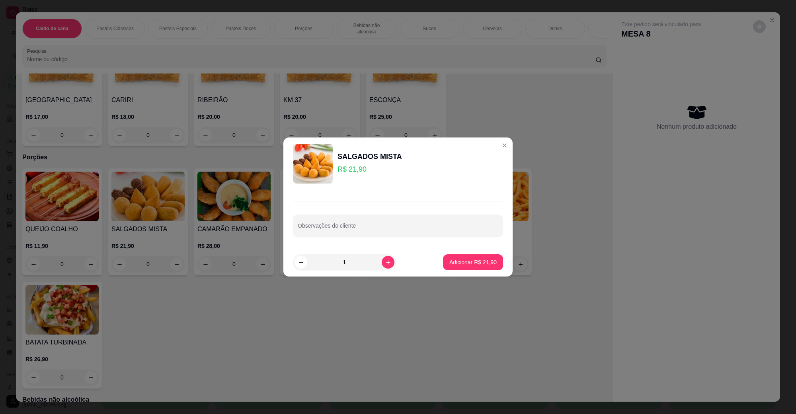
click at [436, 262] on footer "1 Adicionar R$ 21,90" at bounding box center [397, 262] width 229 height 29
click at [443, 262] on button "Adicionar R$ 21,90" at bounding box center [473, 263] width 60 height 16
type input "1"
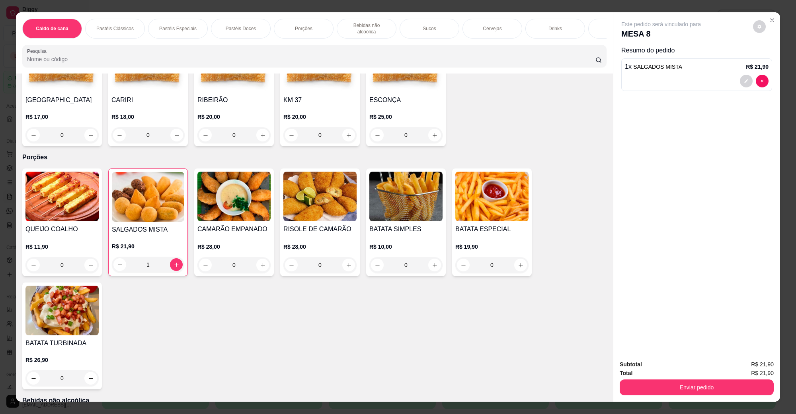
scroll to position [945, 0]
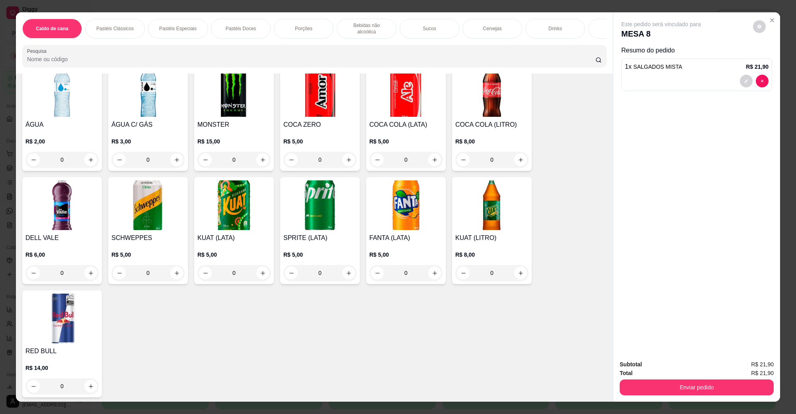
click at [480, 99] on img at bounding box center [491, 92] width 73 height 50
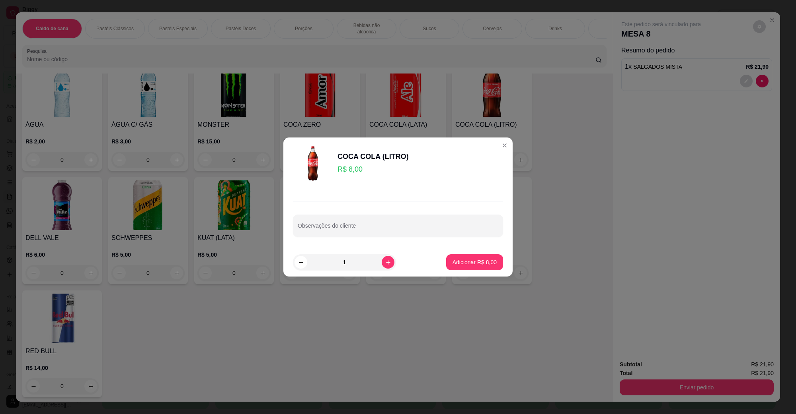
click at [473, 255] on button "Adicionar R$ 8,00" at bounding box center [474, 263] width 57 height 16
type input "1"
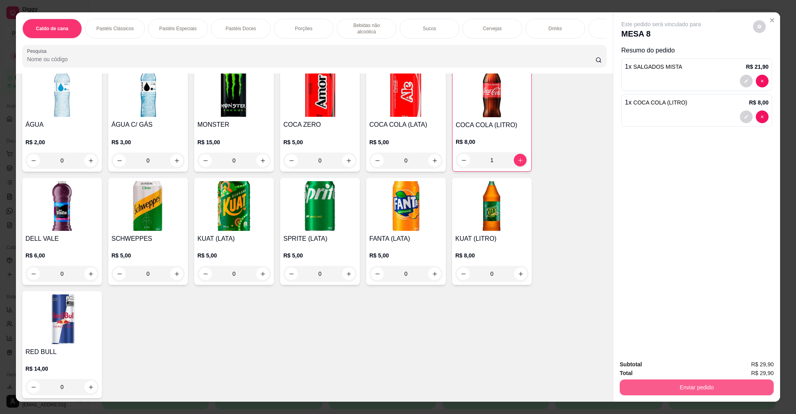
click at [680, 387] on button "Enviar pedido" at bounding box center [696, 388] width 154 height 16
click at [659, 370] on button "Não registrar e enviar pedido" at bounding box center [669, 368] width 83 height 15
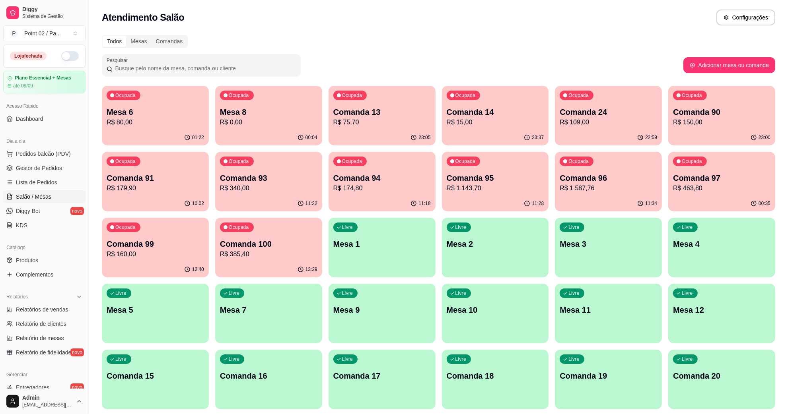
click at [182, 110] on p "Mesa 6" at bounding box center [155, 112] width 97 height 11
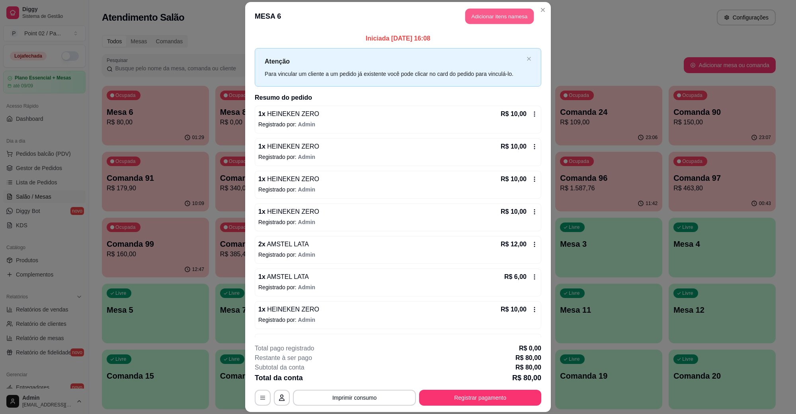
click at [508, 20] on button "Adicionar itens na mesa" at bounding box center [499, 17] width 68 height 16
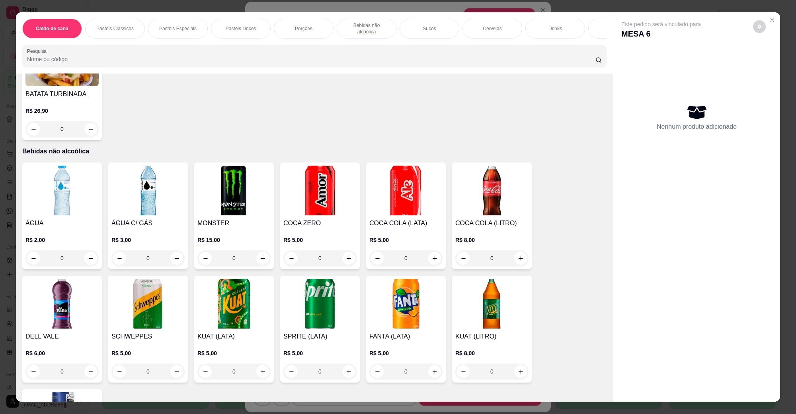
scroll to position [1193, 0]
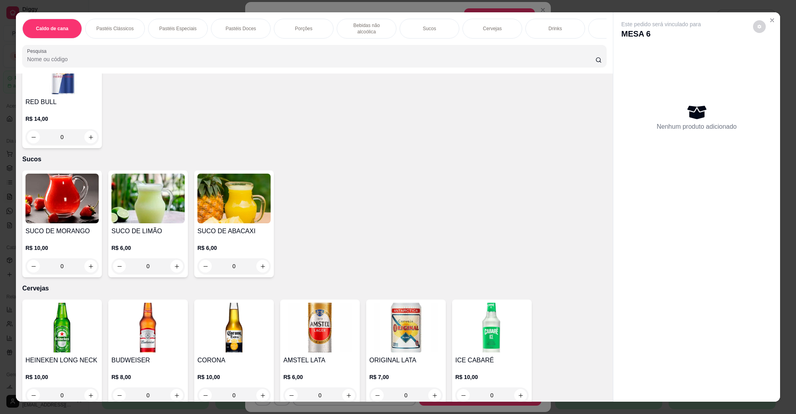
click at [323, 305] on img at bounding box center [319, 328] width 73 height 50
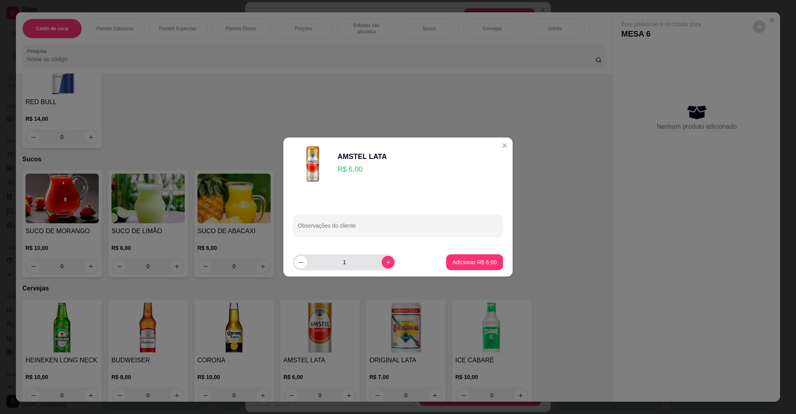
click at [385, 262] on icon "increase-product-quantity" at bounding box center [388, 263] width 6 height 6
type input "2"
click at [457, 261] on p "Adicionar R$ 12,00" at bounding box center [473, 263] width 46 height 8
type input "2"
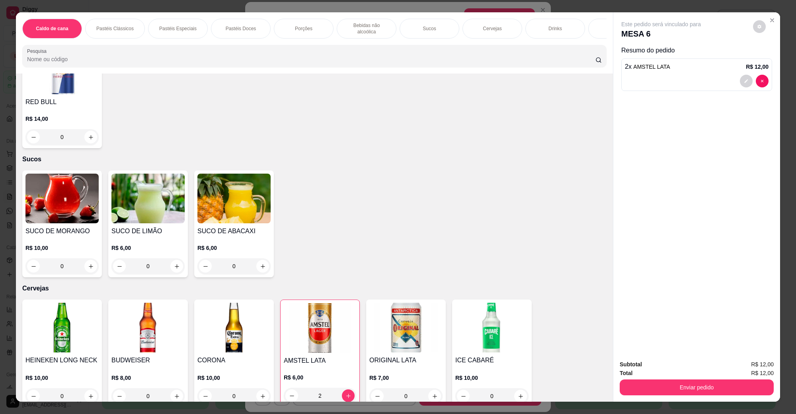
click at [732, 402] on div "Subtotal R$ 12,00 Total R$ 12,00 Enviar pedido" at bounding box center [696, 378] width 167 height 48
click at [722, 394] on button "Enviar pedido" at bounding box center [696, 388] width 149 height 16
click at [677, 368] on button "Não registrar e enviar pedido" at bounding box center [669, 368] width 83 height 15
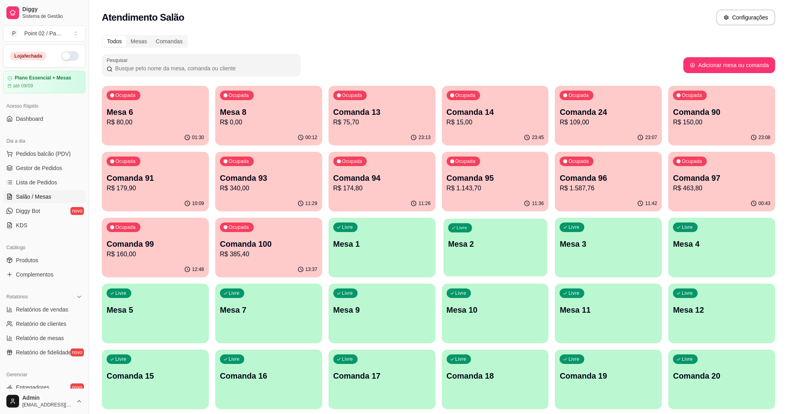
click at [480, 266] on div "Livre Mesa 2" at bounding box center [496, 243] width 104 height 49
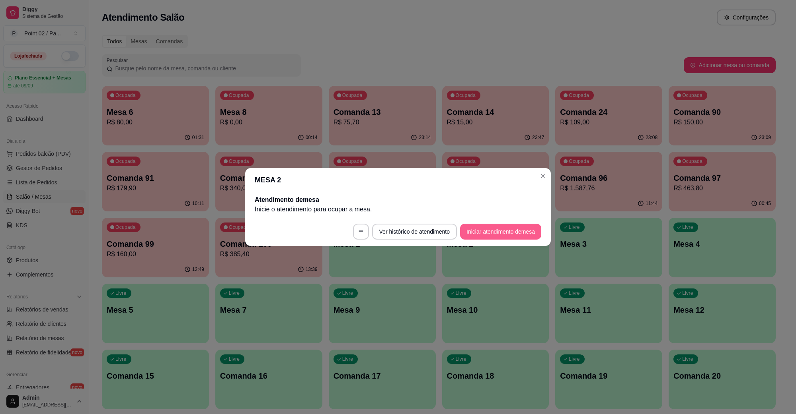
click at [498, 227] on button "Iniciar atendimento de mesa" at bounding box center [500, 232] width 81 height 16
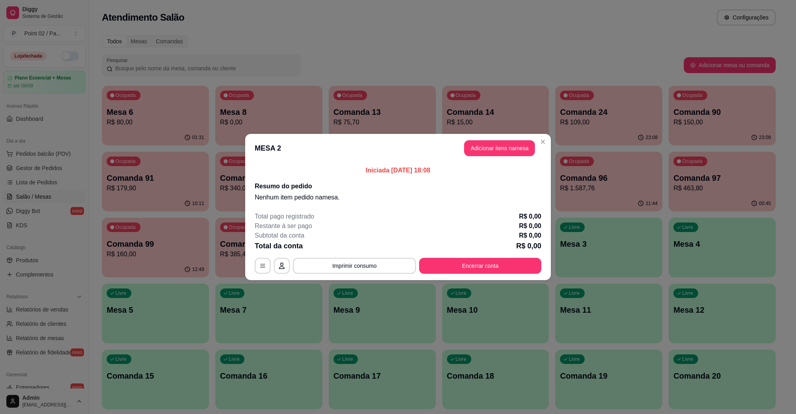
click at [486, 147] on button "Adicionar itens na mesa" at bounding box center [499, 148] width 71 height 16
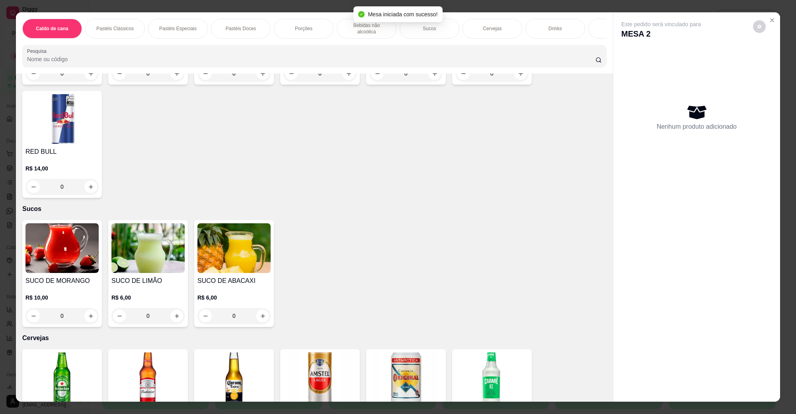
scroll to position [1342, 0]
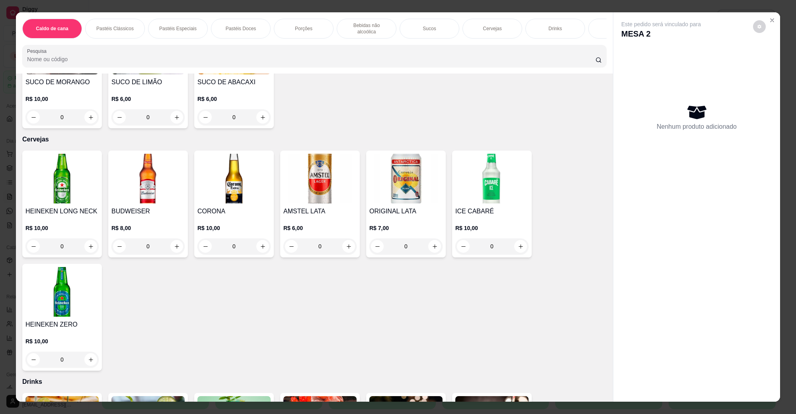
click at [141, 168] on img at bounding box center [147, 179] width 73 height 50
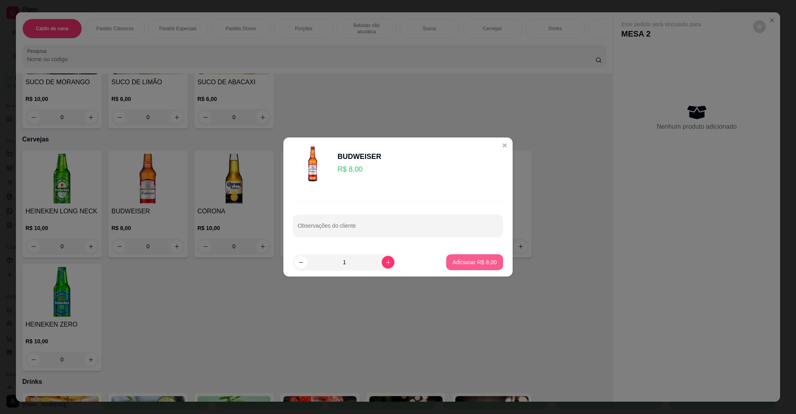
click at [457, 257] on button "Adicionar R$ 8,00" at bounding box center [474, 263] width 57 height 16
type input "1"
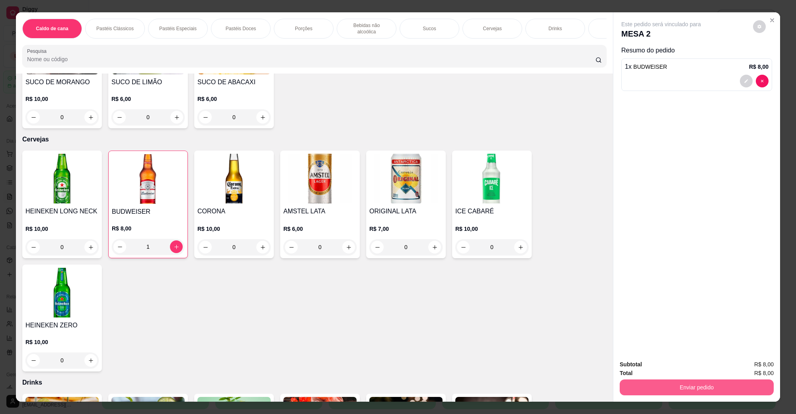
click at [729, 387] on button "Enviar pedido" at bounding box center [696, 388] width 154 height 16
click at [663, 361] on button "Não registrar e enviar pedido" at bounding box center [669, 368] width 83 height 15
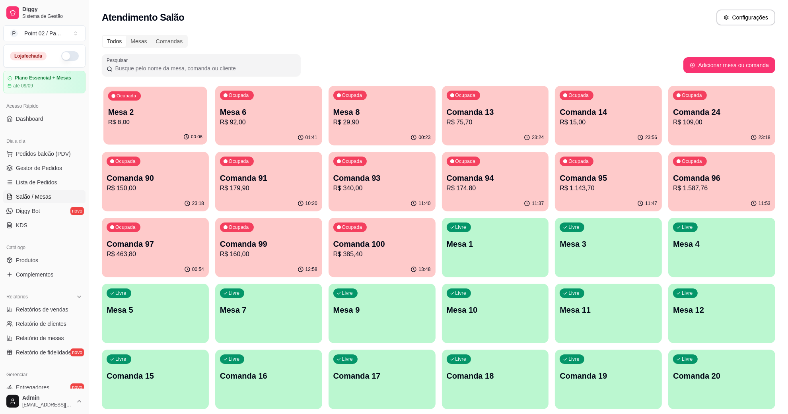
click at [144, 111] on p "Mesa 2" at bounding box center [155, 112] width 94 height 11
click at [521, 43] on div "Todos Mesas Comandas" at bounding box center [438, 41] width 673 height 13
click at [744, 3] on div "Atendimento Salão Configurações" at bounding box center [438, 15] width 699 height 30
click at [192, 114] on p "Mesa 2" at bounding box center [155, 112] width 97 height 11
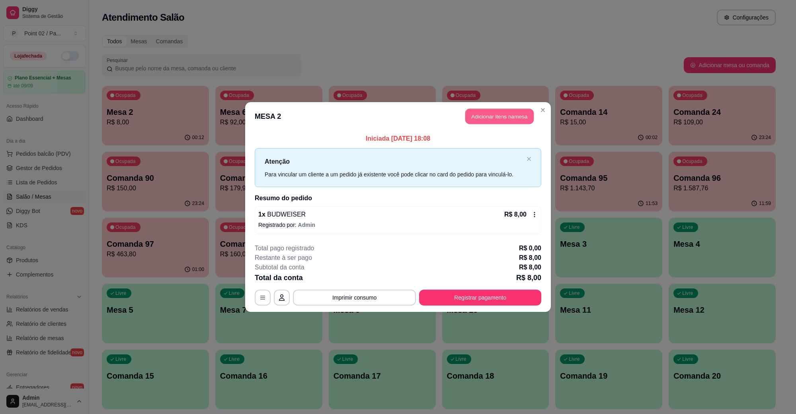
click at [502, 117] on button "Adicionar itens na mesa" at bounding box center [499, 117] width 68 height 16
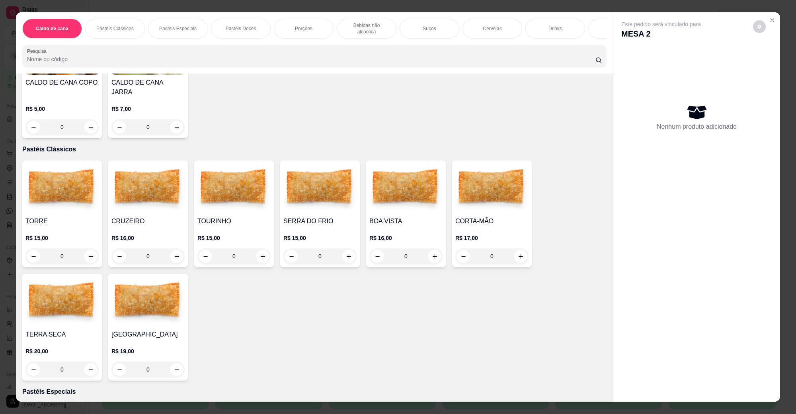
scroll to position [99, 0]
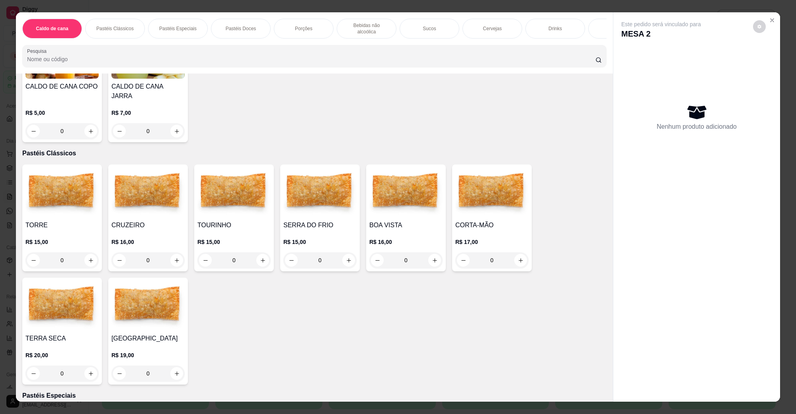
click at [54, 173] on img at bounding box center [61, 193] width 73 height 50
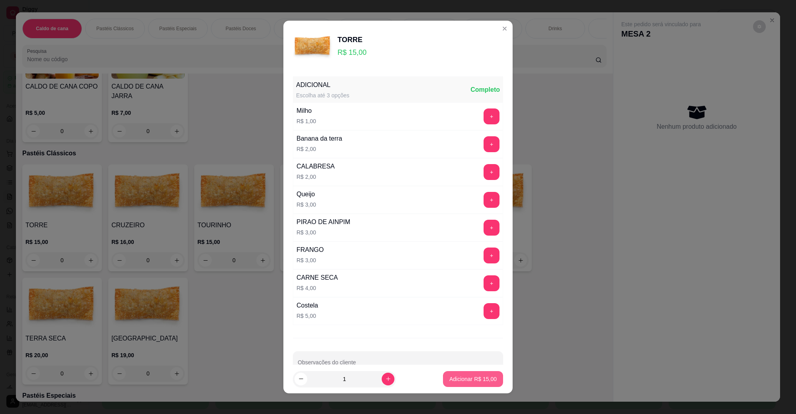
click at [467, 386] on button "Adicionar R$ 15,00" at bounding box center [473, 380] width 60 height 16
type input "1"
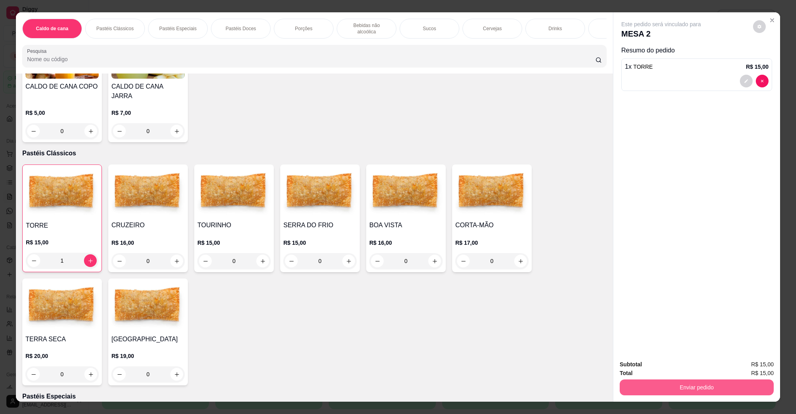
click at [693, 382] on button "Enviar pedido" at bounding box center [696, 388] width 154 height 16
click at [689, 374] on button "Não registrar e enviar pedido" at bounding box center [669, 368] width 83 height 15
click at [687, 372] on div "Total R$ 15,00" at bounding box center [696, 373] width 154 height 9
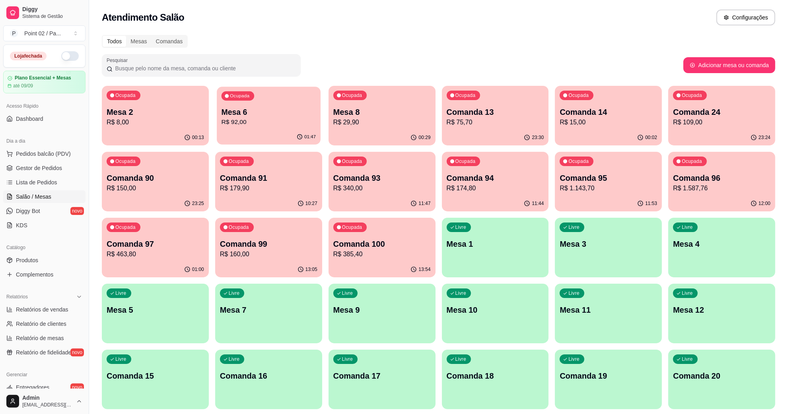
click at [239, 128] on div "Ocupada Mesa 6 R$ 92,00" at bounding box center [269, 108] width 104 height 43
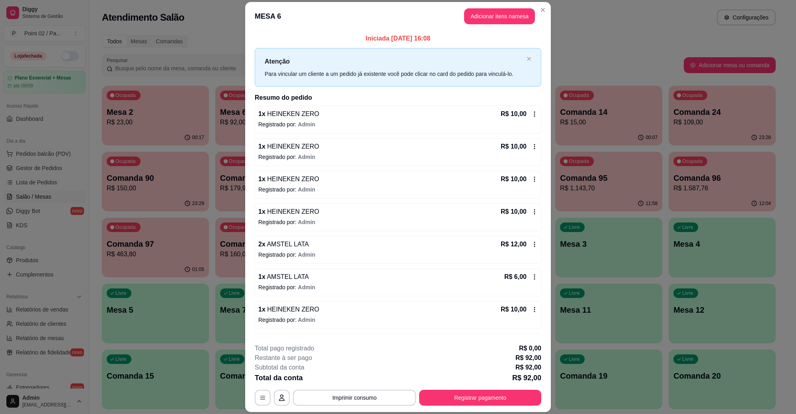
click at [501, 24] on header "MESA 6 Adicionar itens na mesa" at bounding box center [397, 16] width 305 height 29
click at [500, 24] on header "MESA 6 Adicionar itens na mesa" at bounding box center [397, 16] width 305 height 29
click at [500, 24] on button "Adicionar itens na mesa" at bounding box center [499, 17] width 68 height 16
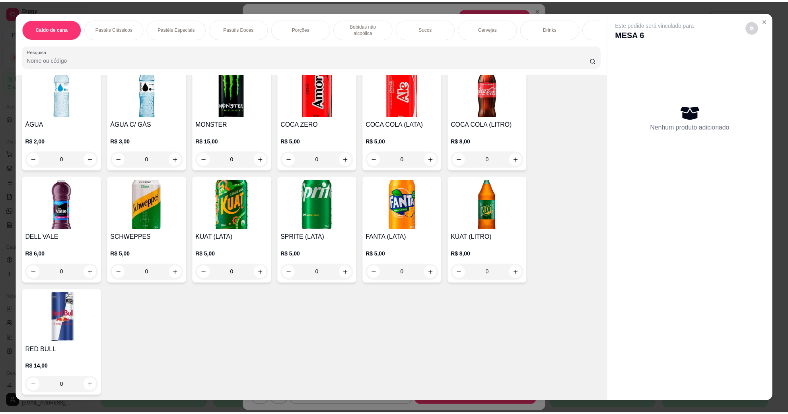
scroll to position [1243, 0]
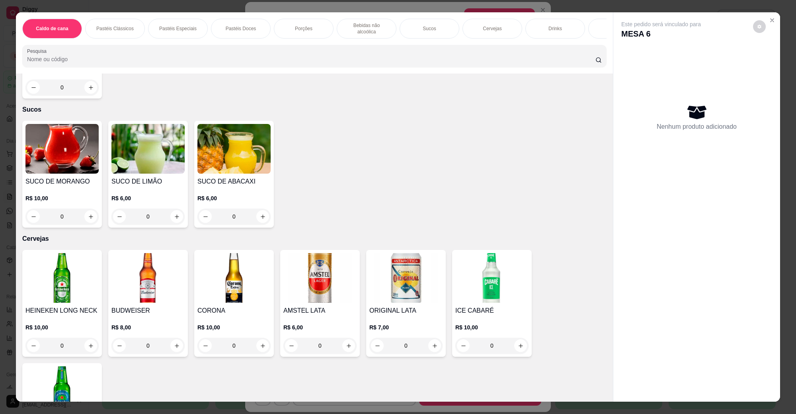
click at [319, 293] on img at bounding box center [319, 278] width 73 height 50
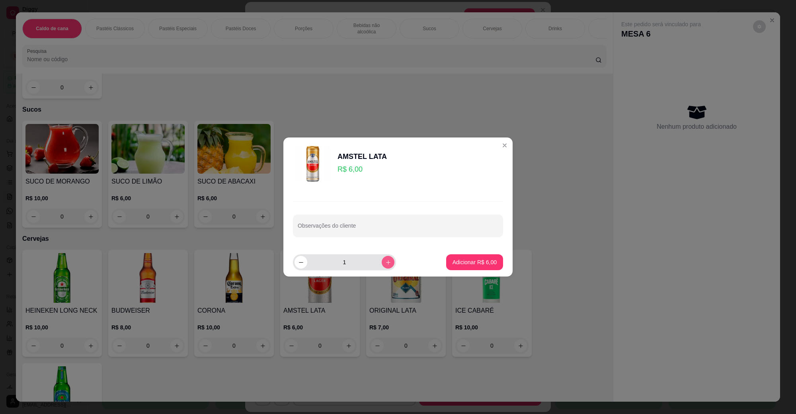
click at [381, 266] on button "increase-product-quantity" at bounding box center [387, 262] width 13 height 13
type input "2"
click at [449, 263] on p "Adicionar R$ 12,00" at bounding box center [472, 263] width 47 height 8
type input "2"
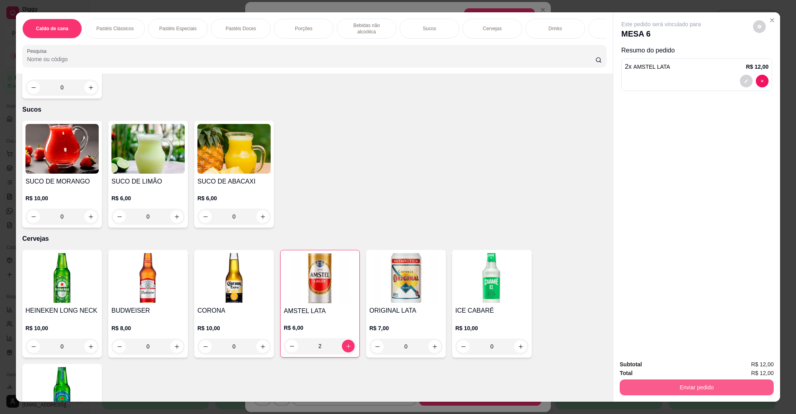
click at [647, 387] on button "Enviar pedido" at bounding box center [696, 388] width 154 height 16
click at [656, 370] on button "Não registrar e enviar pedido" at bounding box center [669, 368] width 80 height 15
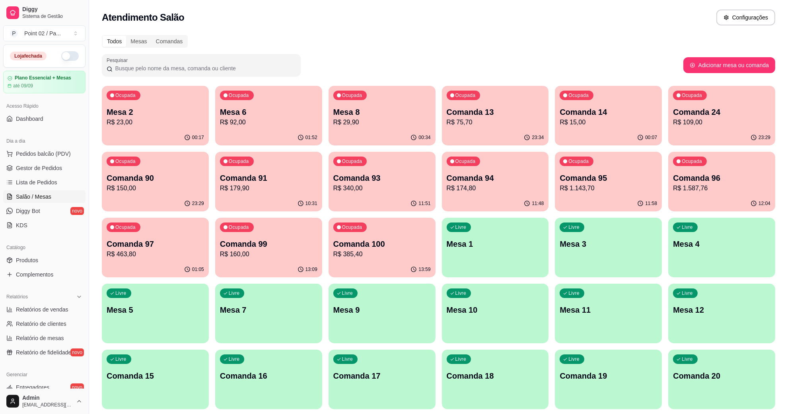
click at [179, 122] on p "R$ 23,00" at bounding box center [155, 123] width 97 height 10
click at [220, 134] on div "01:52" at bounding box center [269, 137] width 104 height 15
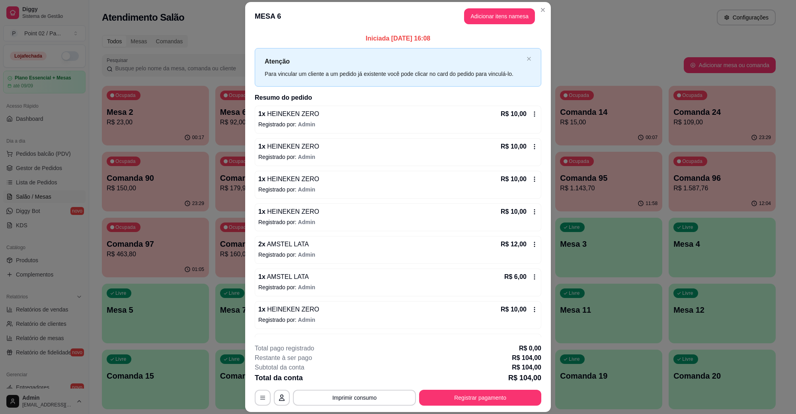
click at [323, 386] on div "**********" at bounding box center [398, 375] width 286 height 62
click at [321, 393] on button "Imprimir consumo" at bounding box center [354, 398] width 119 height 16
click at [351, 377] on button "IMPRESSORA" at bounding box center [353, 379] width 56 height 12
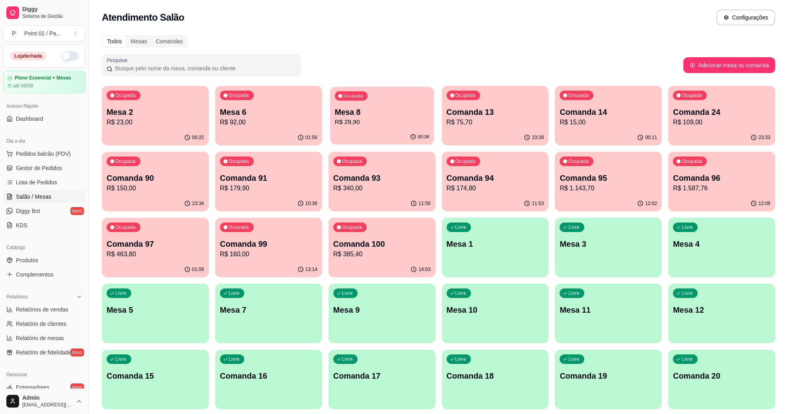
click at [414, 126] on p "R$ 29,90" at bounding box center [382, 122] width 94 height 9
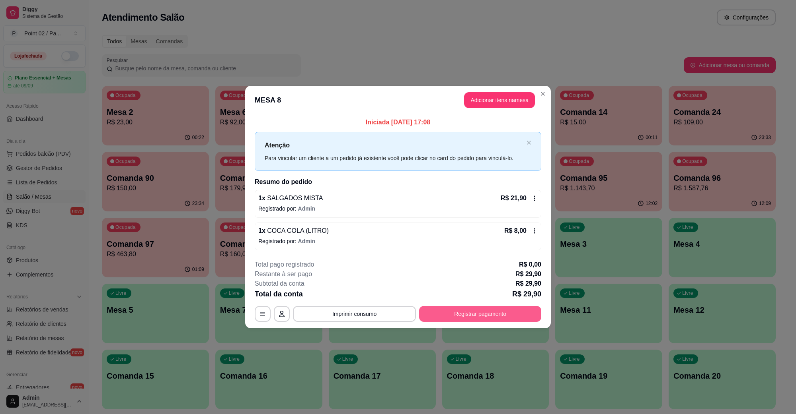
click at [500, 318] on button "Registrar pagamento" at bounding box center [480, 314] width 122 height 16
click at [510, 315] on button "Registrar pagamento" at bounding box center [480, 314] width 122 height 16
click at [498, 96] on button "Adicionar itens na mesa" at bounding box center [499, 100] width 71 height 16
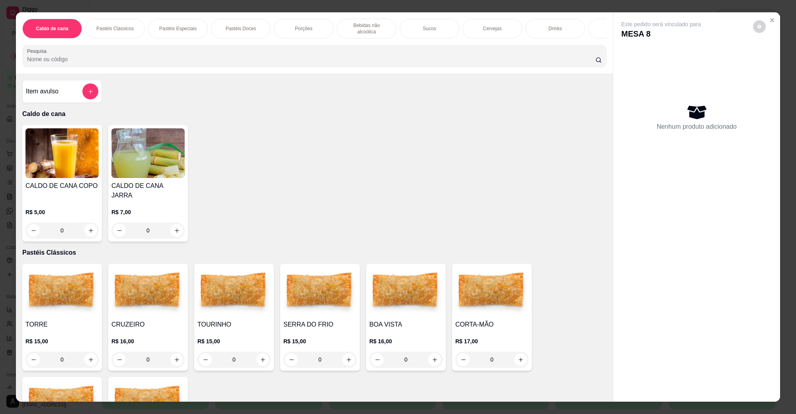
click at [291, 49] on div "Pesquisa" at bounding box center [314, 56] width 584 height 22
click at [281, 62] on input "Pesquisa" at bounding box center [311, 59] width 568 height 8
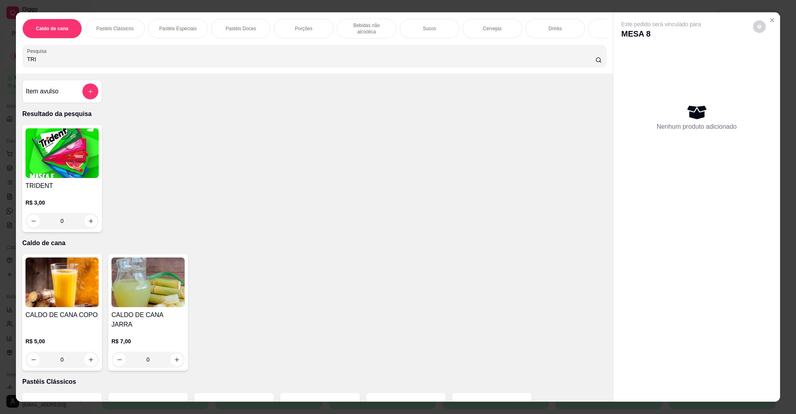
type input "TRI"
click at [78, 154] on img at bounding box center [61, 153] width 73 height 50
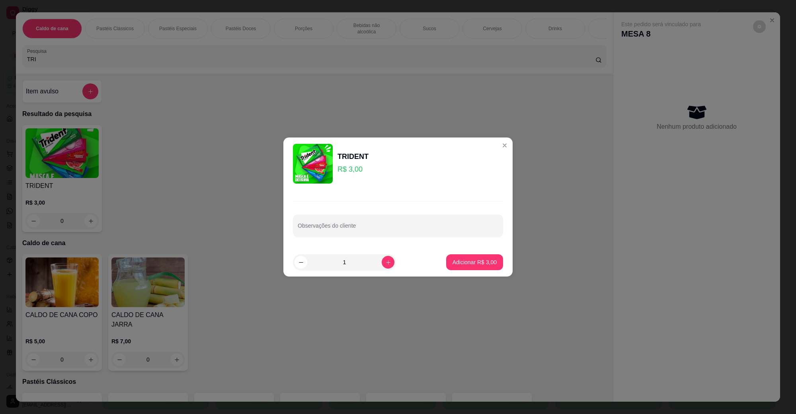
click at [496, 261] on footer "1 Adicionar R$ 3,00" at bounding box center [397, 262] width 229 height 29
click at [490, 263] on button "Adicionar R$ 3,00" at bounding box center [474, 263] width 57 height 16
type input "1"
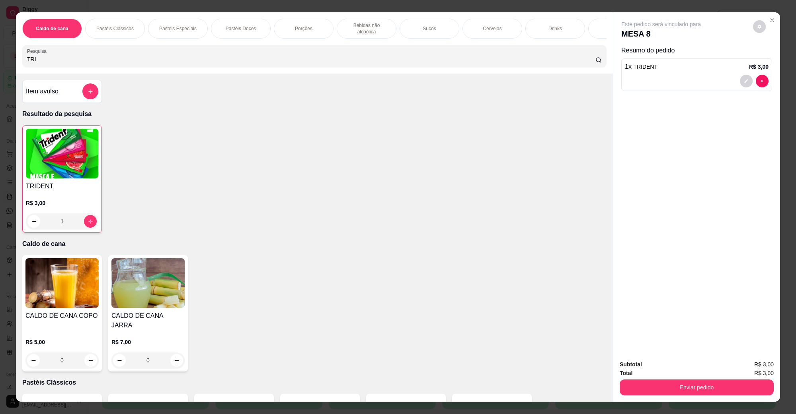
click at [714, 389] on button "Enviar pedido" at bounding box center [696, 388] width 154 height 16
click at [675, 369] on button "Não registrar e enviar pedido" at bounding box center [669, 368] width 83 height 15
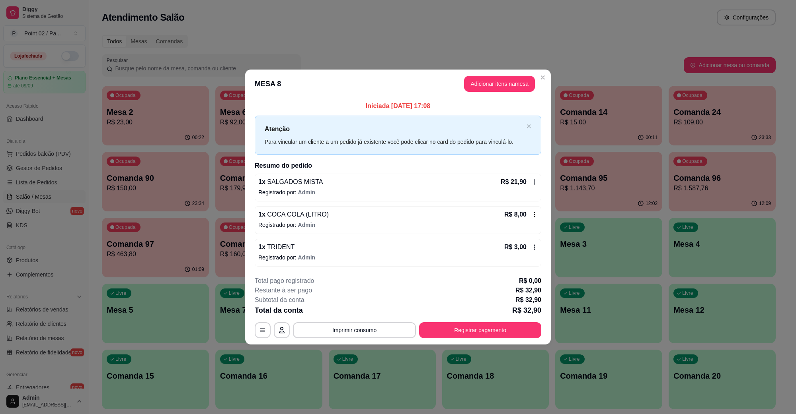
click at [505, 328] on button "Registrar pagamento" at bounding box center [480, 331] width 122 height 16
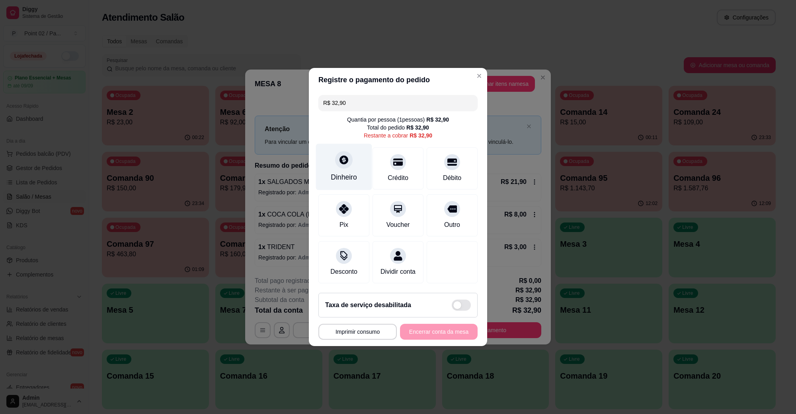
click at [345, 162] on div at bounding box center [344, 160] width 18 height 18
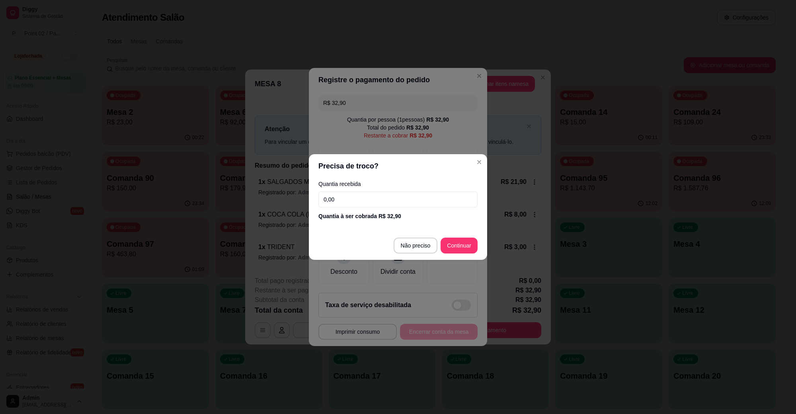
click at [402, 203] on input "0,00" at bounding box center [397, 200] width 159 height 16
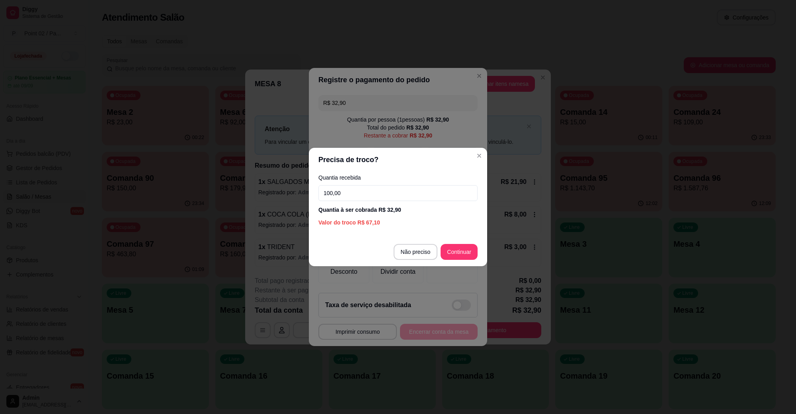
type input "100,00"
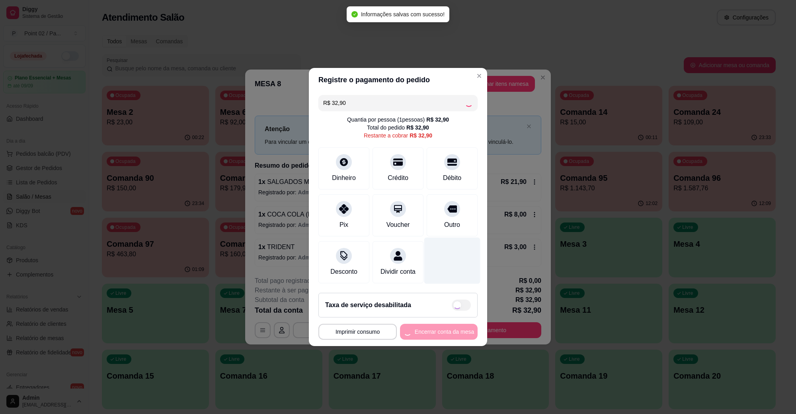
type input "R$ 0,00"
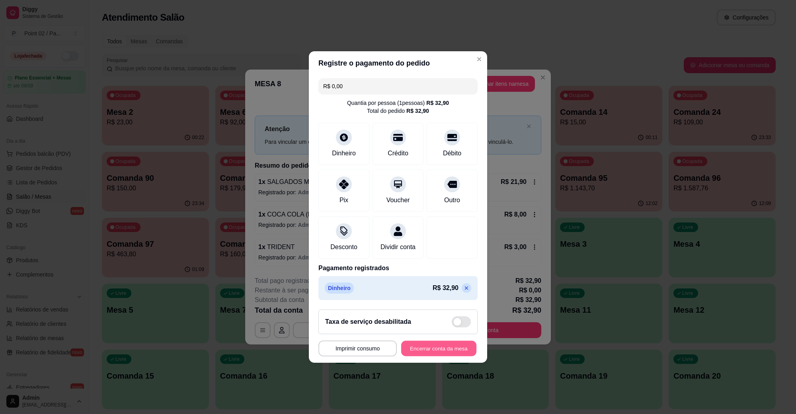
click at [454, 353] on button "Encerrar conta da mesa" at bounding box center [438, 349] width 75 height 16
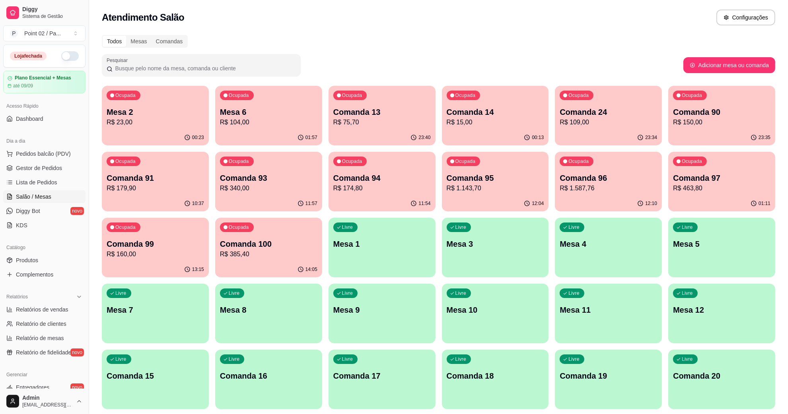
click at [482, 44] on div "Todos Mesas Comandas" at bounding box center [438, 41] width 673 height 13
click at [248, 113] on p "Mesa 6" at bounding box center [269, 112] width 94 height 11
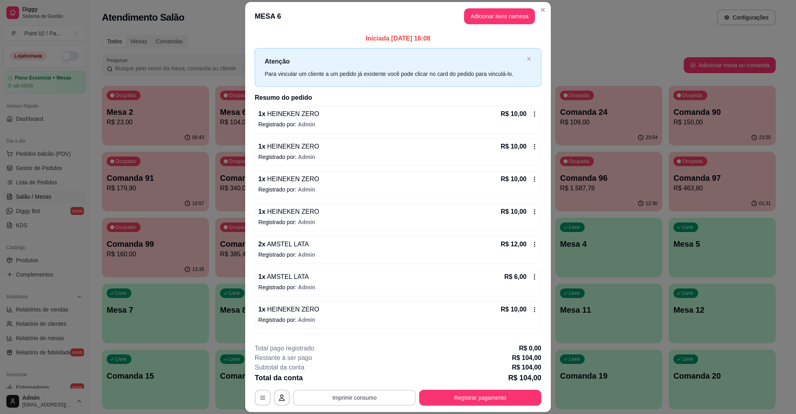
click at [355, 400] on button "Imprimir consumo" at bounding box center [354, 398] width 123 height 16
click at [366, 385] on button "IMPRESSORA" at bounding box center [353, 379] width 58 height 13
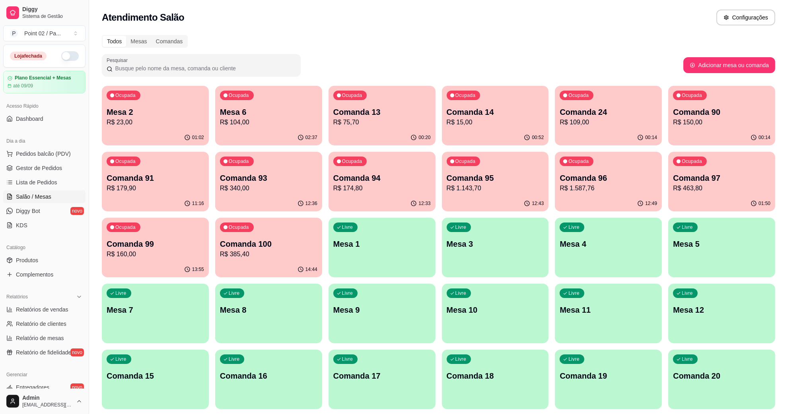
click at [61, 60] on button "button" at bounding box center [70, 56] width 18 height 10
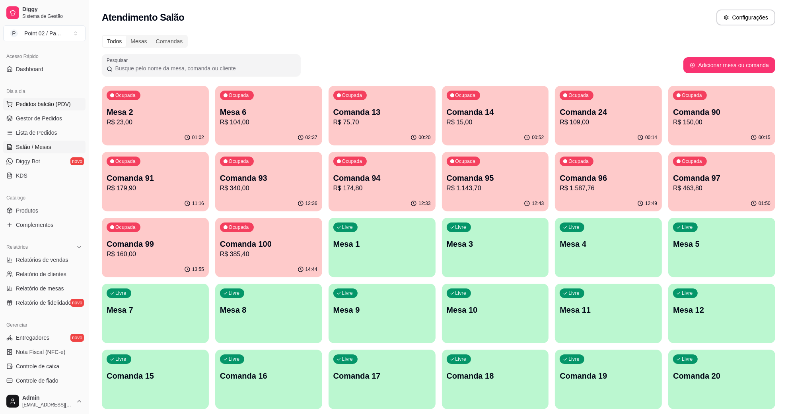
scroll to position [0, 0]
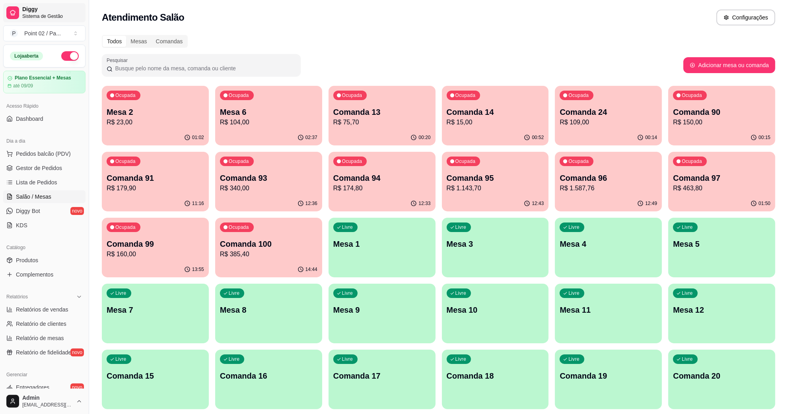
click at [33, 9] on span "Diggy" at bounding box center [52, 9] width 60 height 7
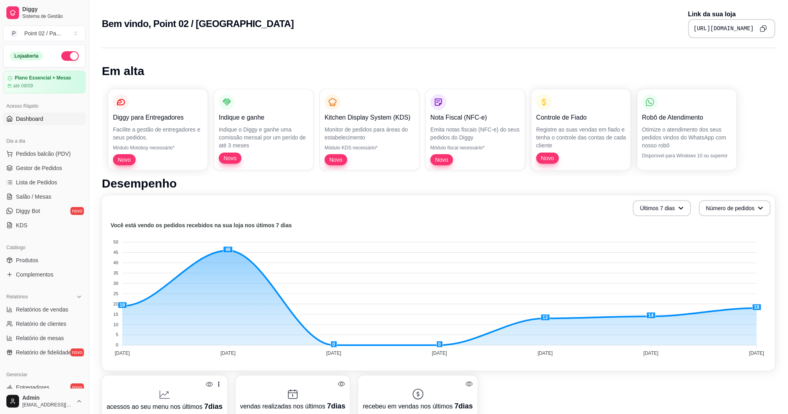
click at [53, 176] on ul "Pedidos balcão (PDV) Gestor de Pedidos Lista de Pedidos Salão / Mesas Diggy Bot…" at bounding box center [44, 190] width 82 height 84
click at [53, 169] on span "Gestor de Pedidos" at bounding box center [39, 168] width 46 height 8
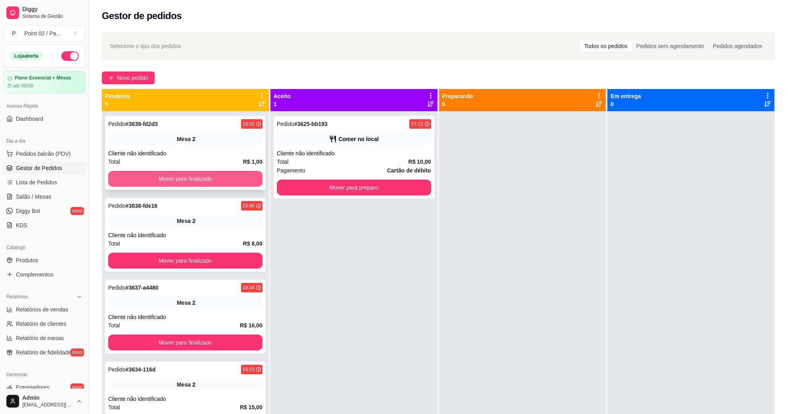
click at [154, 173] on button "Mover para finalizado" at bounding box center [185, 179] width 154 height 16
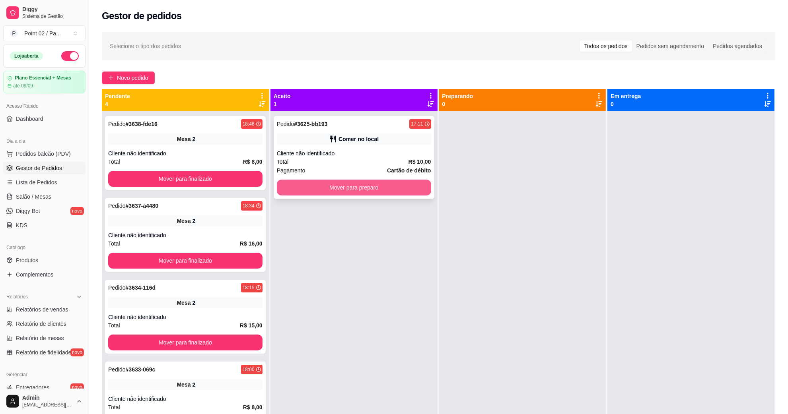
click at [298, 185] on button "Mover para preparo" at bounding box center [354, 188] width 154 height 16
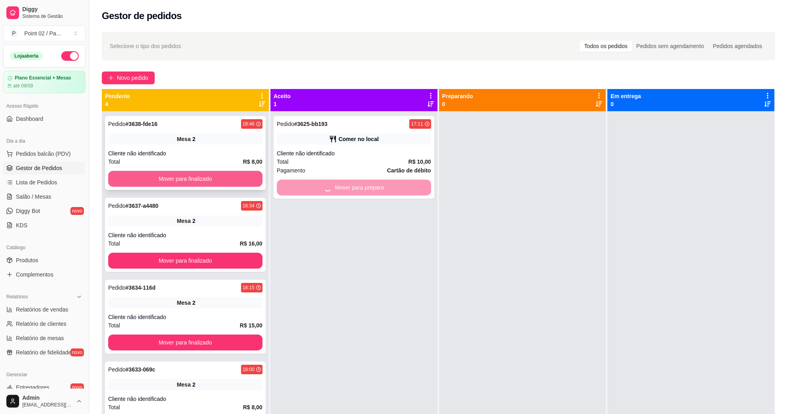
click at [253, 186] on button "Mover para finalizado" at bounding box center [185, 179] width 154 height 16
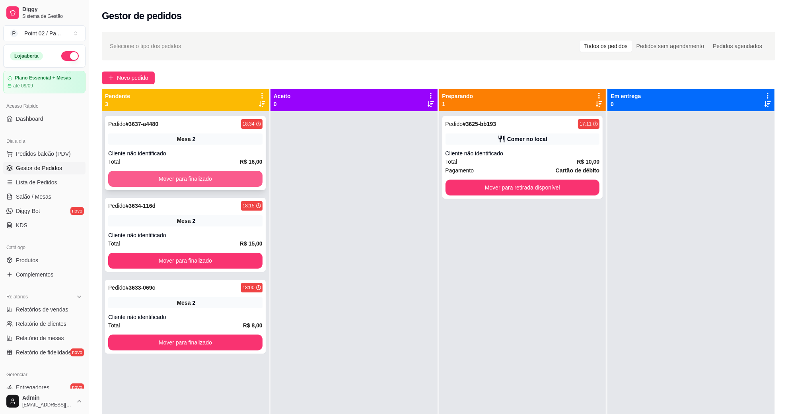
click at [220, 178] on button "Mover para finalizado" at bounding box center [185, 179] width 154 height 16
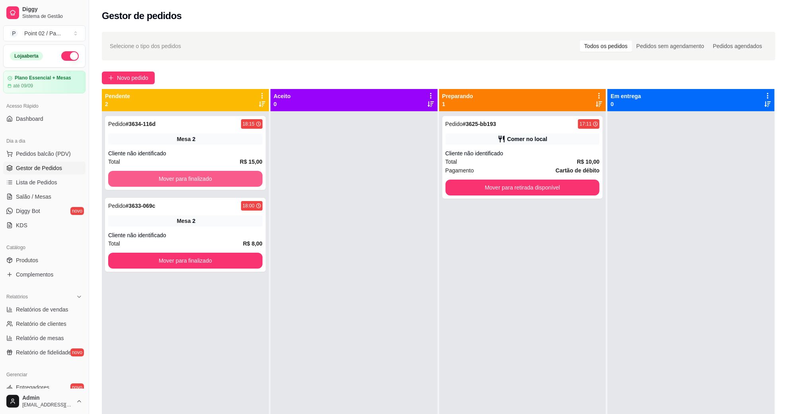
click at [220, 178] on button "Mover para finalizado" at bounding box center [185, 179] width 154 height 16
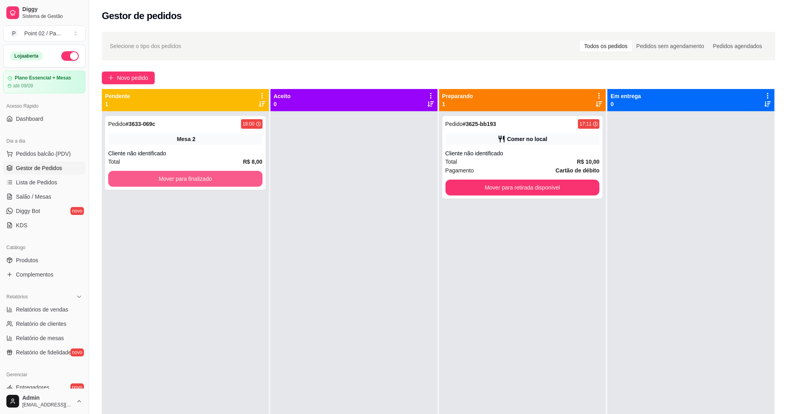
click at [220, 178] on button "Mover para finalizado" at bounding box center [185, 179] width 154 height 16
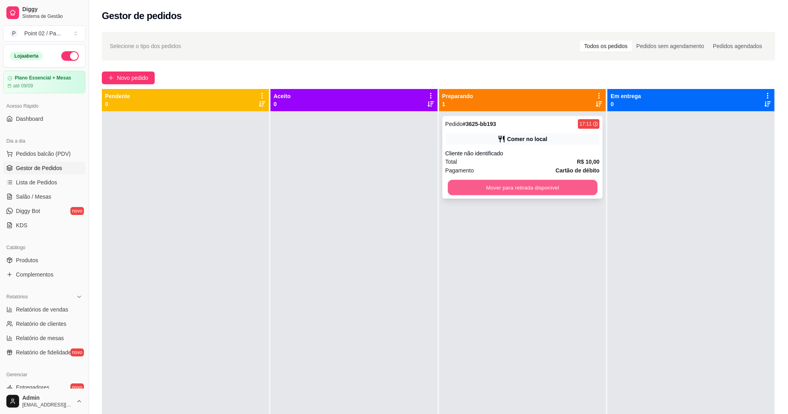
click at [457, 188] on button "Mover para retirada disponível" at bounding box center [522, 188] width 150 height 16
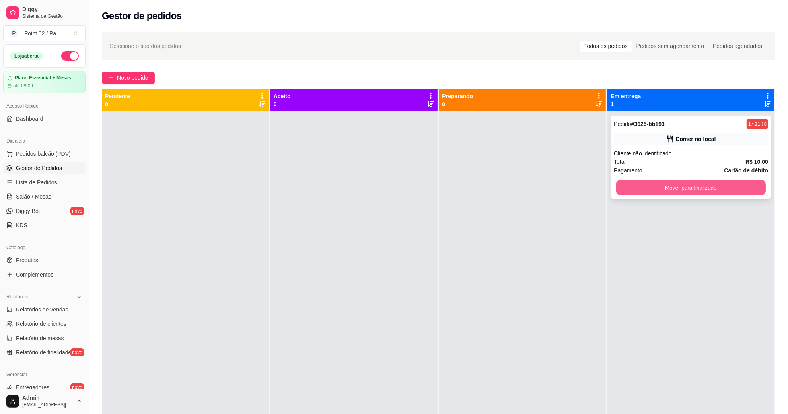
click at [621, 181] on button "Mover para finalizado" at bounding box center [691, 188] width 150 height 16
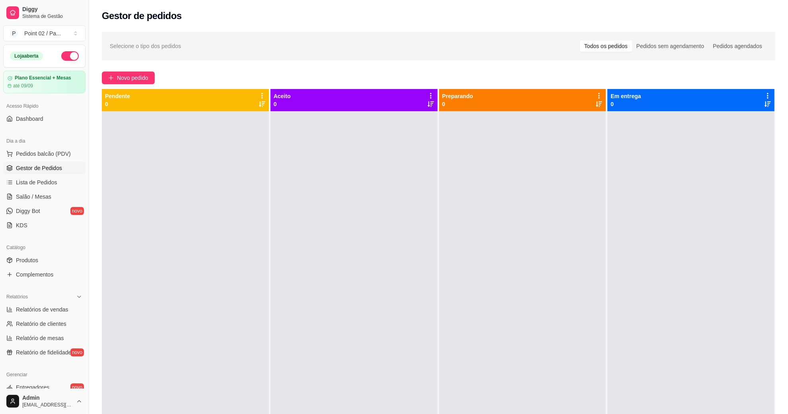
click at [427, 26] on div "Gestor de pedidos" at bounding box center [438, 13] width 699 height 27
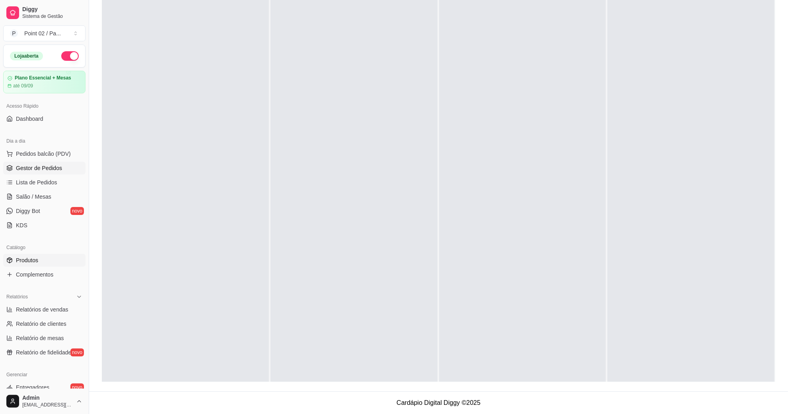
click at [45, 261] on link "Produtos" at bounding box center [44, 260] width 82 height 13
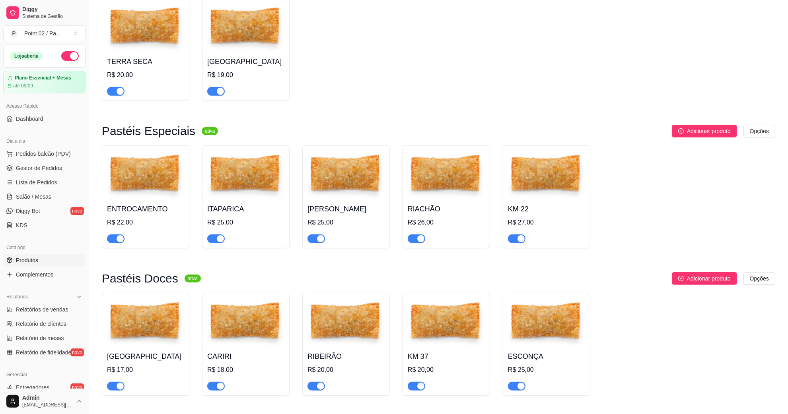
scroll to position [497, 0]
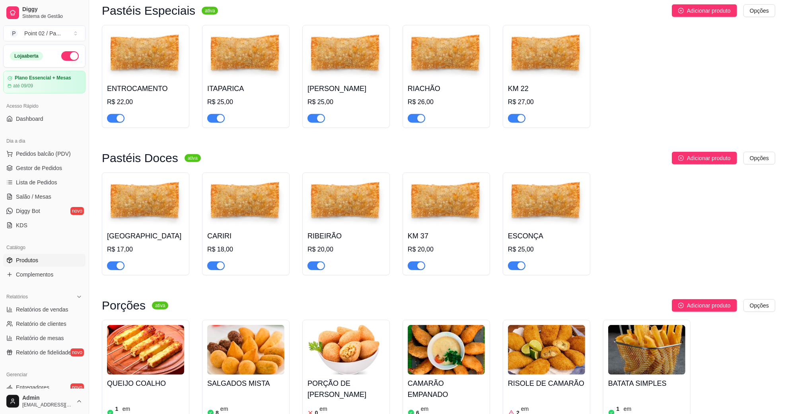
click at [526, 63] on img at bounding box center [546, 55] width 77 height 50
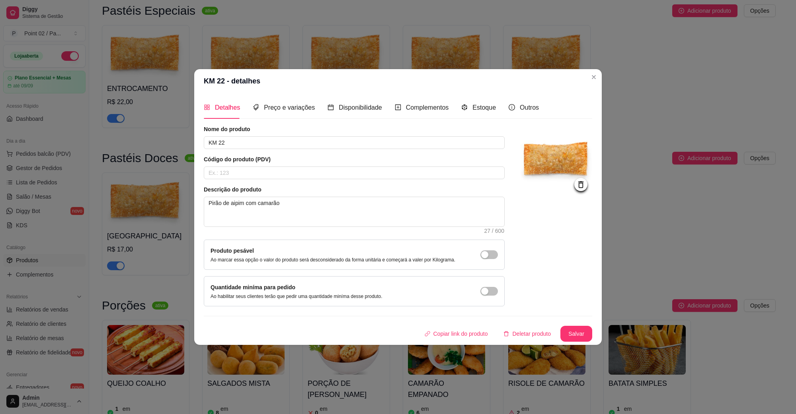
click at [354, 89] on header "KM 22 - detalhes" at bounding box center [397, 81] width 407 height 24
click at [350, 106] on span "Disponibilidade" at bounding box center [359, 107] width 43 height 7
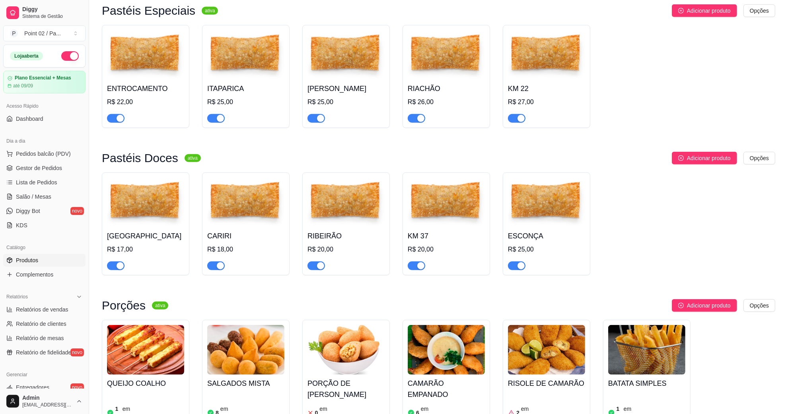
click at [576, 198] on img at bounding box center [546, 203] width 77 height 50
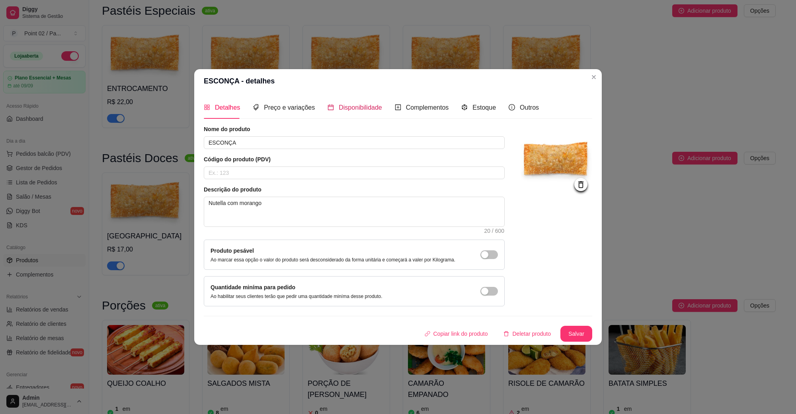
click at [368, 110] on span "Disponibilidade" at bounding box center [359, 107] width 43 height 7
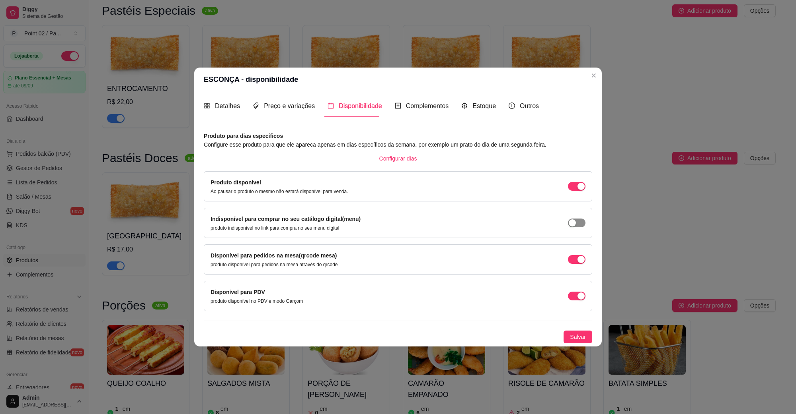
click at [577, 191] on span "button" at bounding box center [577, 186] width 18 height 9
click at [578, 335] on span "Salvar" at bounding box center [578, 337] width 16 height 9
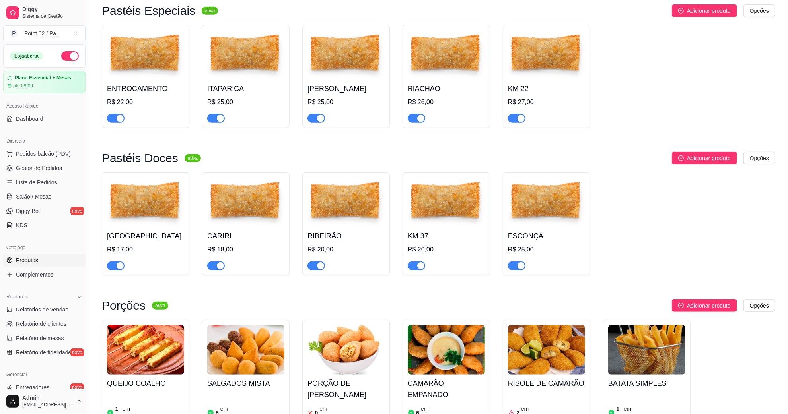
click at [448, 238] on h4 "KM 37" at bounding box center [446, 236] width 77 height 11
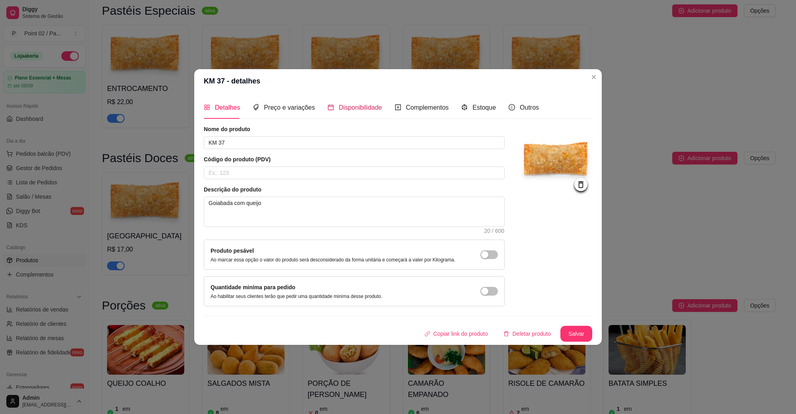
click at [367, 110] on span "Disponibilidade" at bounding box center [359, 107] width 43 height 7
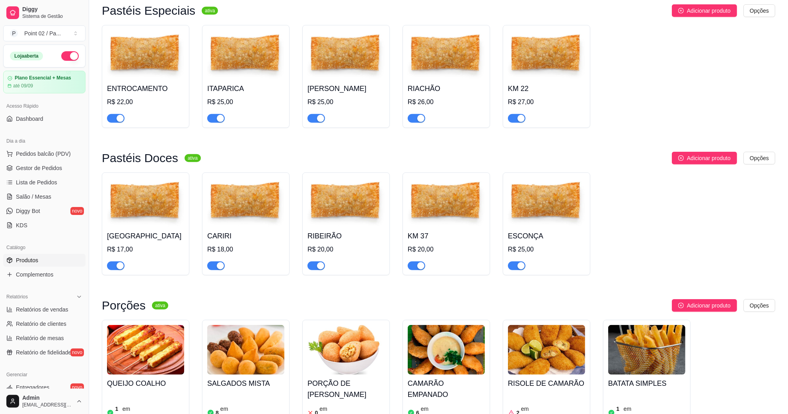
click at [355, 210] on img at bounding box center [345, 203] width 77 height 50
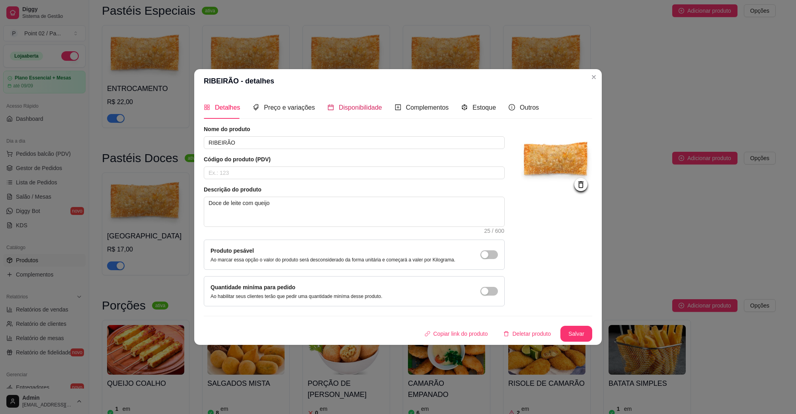
click at [343, 111] on span "Disponibilidade" at bounding box center [359, 107] width 43 height 7
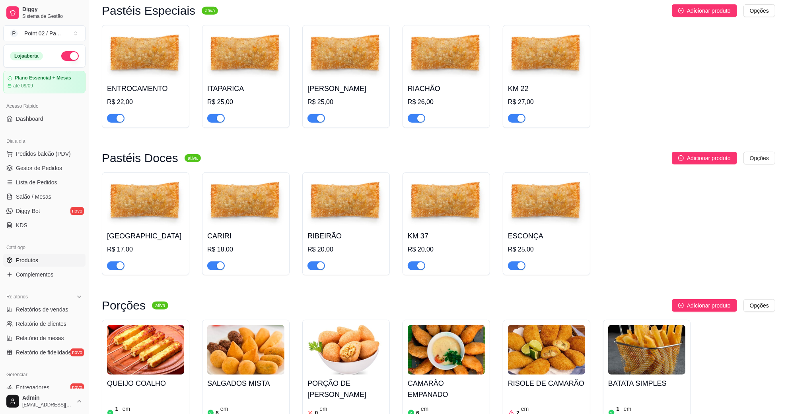
click at [248, 213] on img at bounding box center [245, 203] width 77 height 50
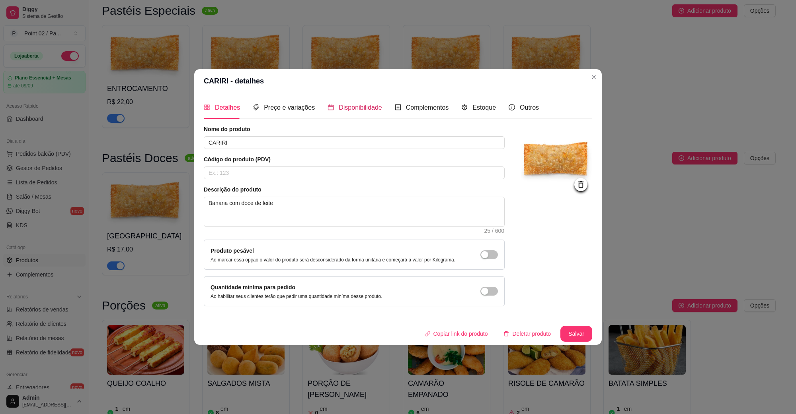
click at [345, 104] on span "Disponibilidade" at bounding box center [359, 107] width 43 height 7
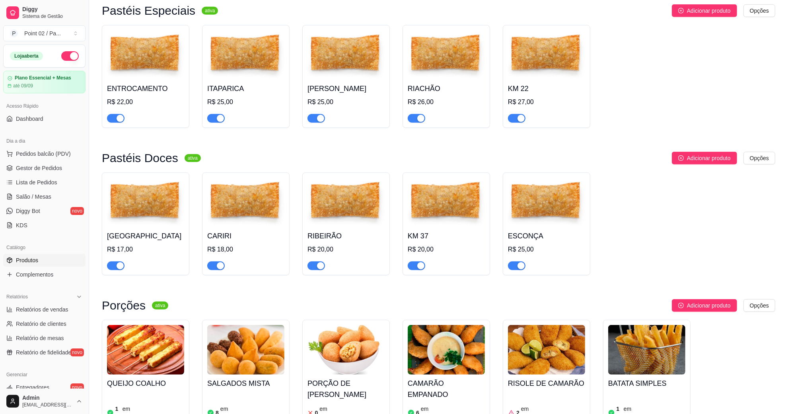
click at [158, 207] on img at bounding box center [145, 203] width 77 height 50
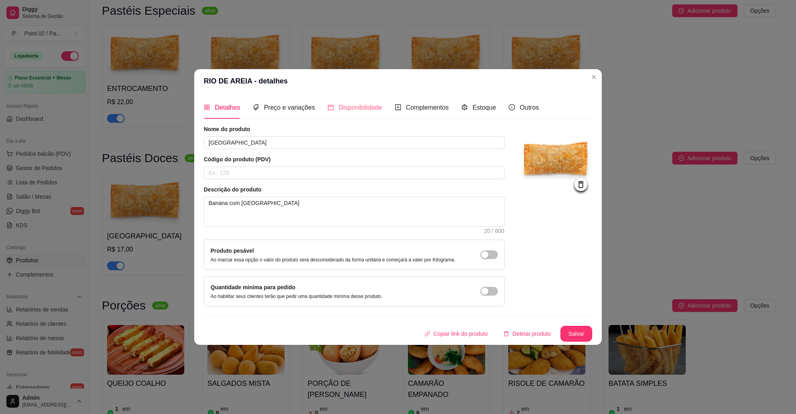
click at [327, 113] on div "Disponibilidade" at bounding box center [354, 107] width 54 height 23
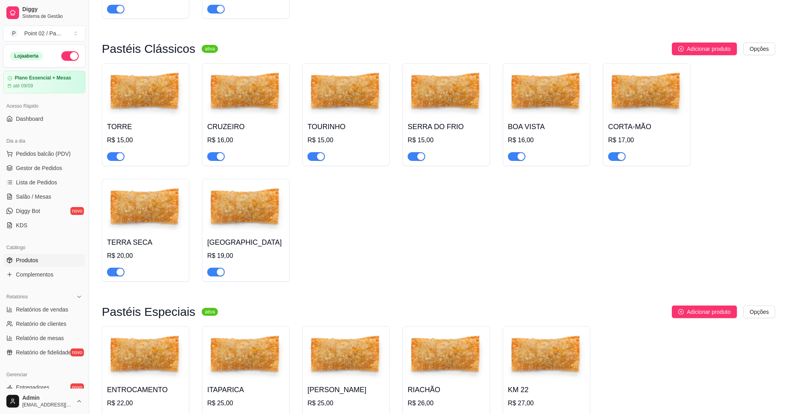
scroll to position [0, 0]
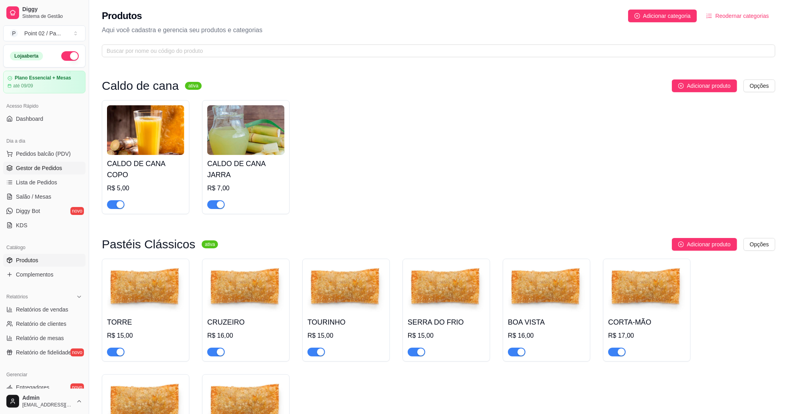
click at [29, 170] on span "Gestor de Pedidos" at bounding box center [39, 168] width 46 height 8
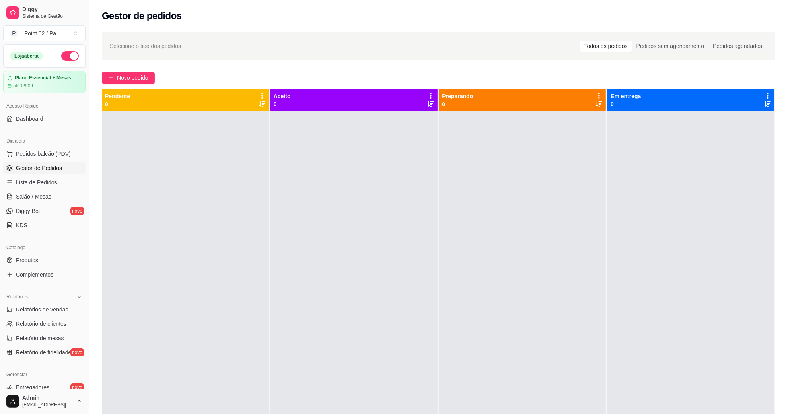
click at [152, 170] on div at bounding box center [185, 318] width 167 height 414
click at [201, 345] on div at bounding box center [185, 318] width 167 height 414
click at [33, 267] on ul "Produtos Complementos" at bounding box center [44, 267] width 82 height 27
click at [34, 263] on span "Produtos" at bounding box center [27, 261] width 22 height 8
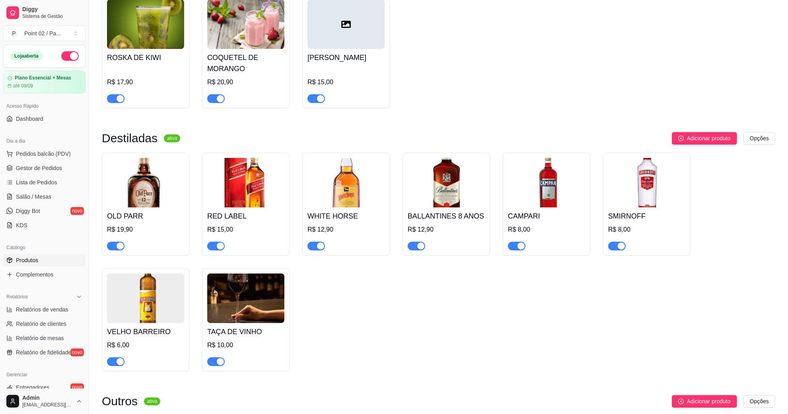
scroll to position [2188, 0]
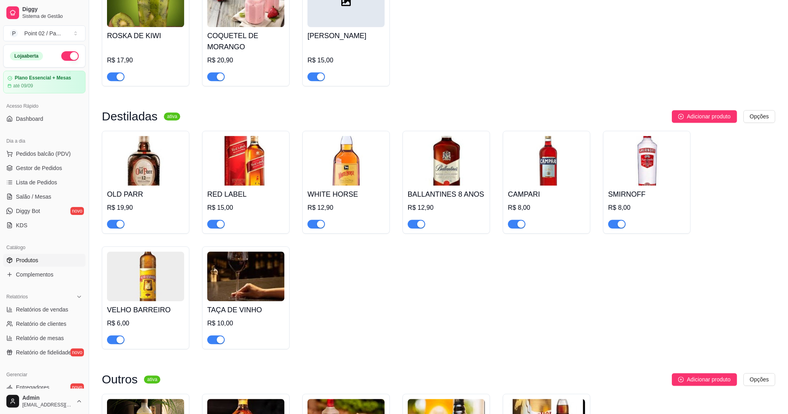
click at [251, 252] on img at bounding box center [245, 277] width 77 height 50
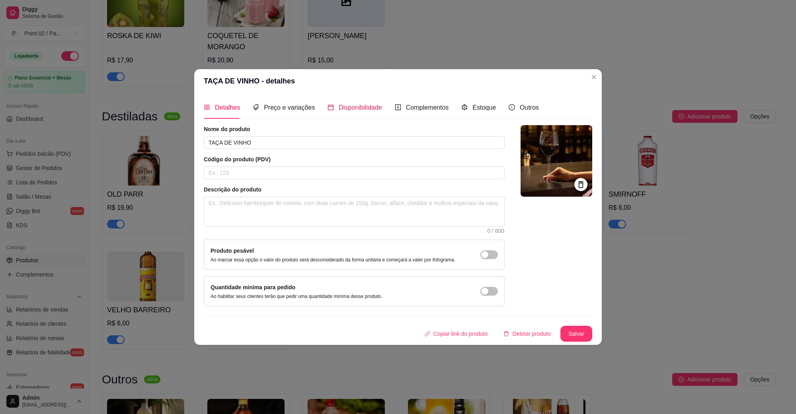
click at [375, 107] on span "Disponibilidade" at bounding box center [359, 107] width 43 height 7
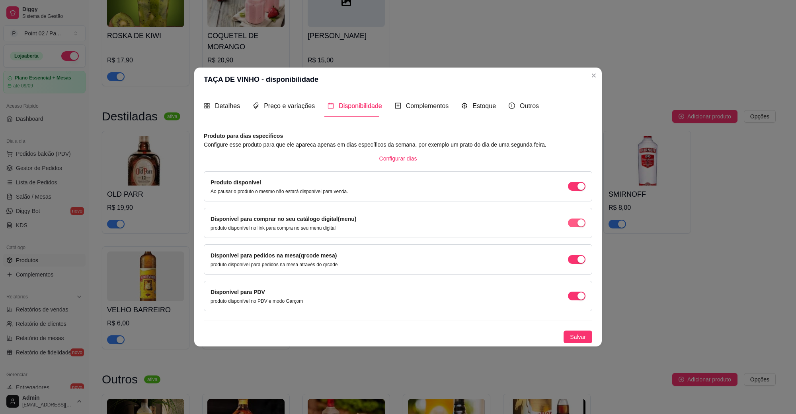
click at [573, 191] on span "button" at bounding box center [577, 186] width 18 height 9
click at [584, 341] on span "Salvar" at bounding box center [578, 337] width 16 height 9
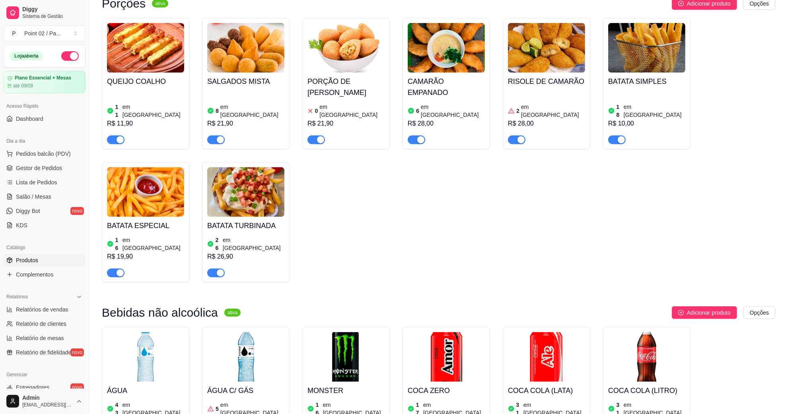
scroll to position [796, 0]
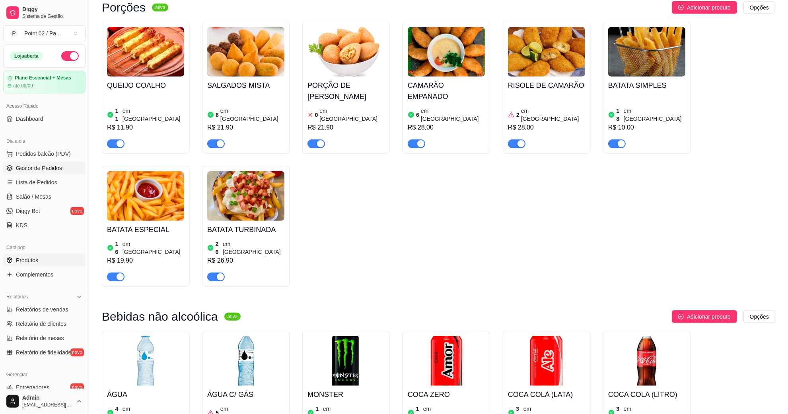
click at [40, 163] on link "Gestor de Pedidos" at bounding box center [44, 168] width 82 height 13
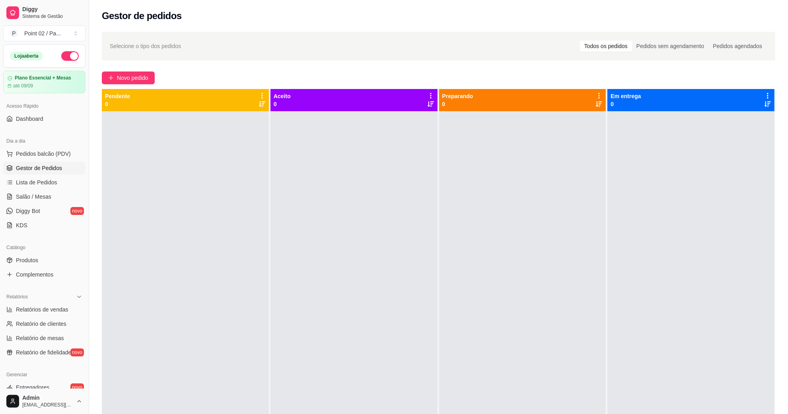
click at [46, 190] on ul "Pedidos balcão (PDV) Gestor de Pedidos Lista de Pedidos Salão / Mesas Diggy Bot…" at bounding box center [44, 190] width 82 height 84
click at [44, 199] on span "Salão / Mesas" at bounding box center [33, 197] width 35 height 8
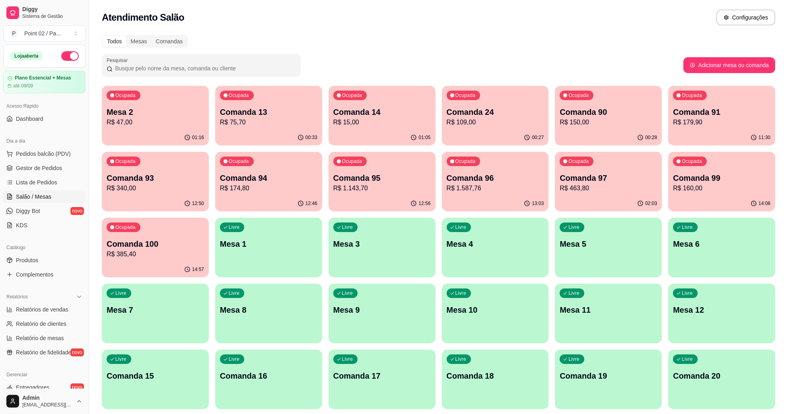
click at [412, 11] on div "Atendimento Salão Configurações" at bounding box center [438, 18] width 673 height 16
click at [233, 307] on p "Mesa 8" at bounding box center [268, 310] width 97 height 11
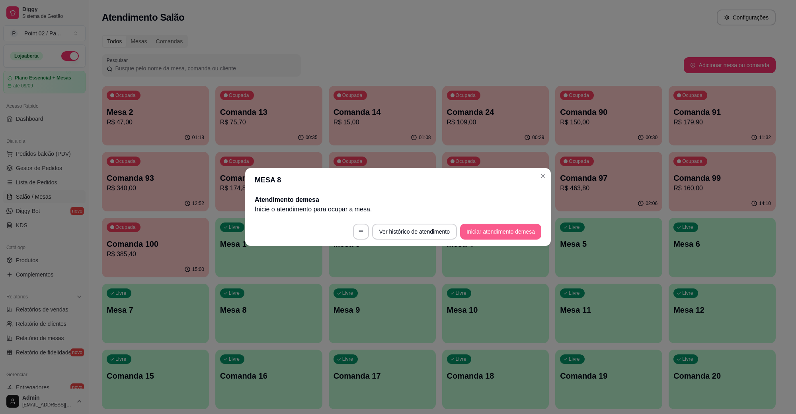
click at [500, 237] on button "Iniciar atendimento de mesa" at bounding box center [500, 232] width 81 height 16
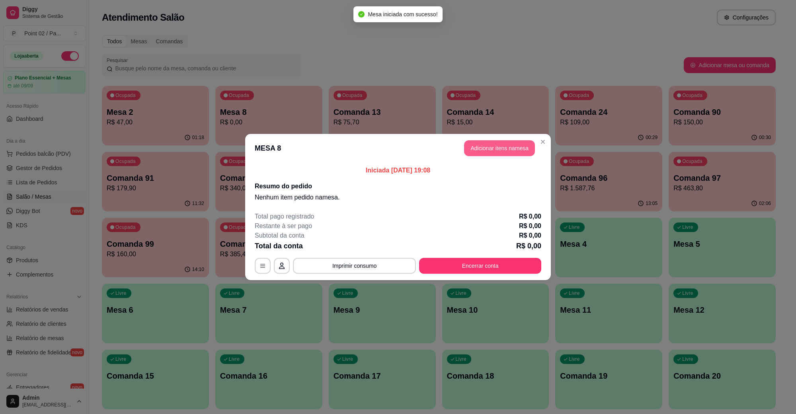
click at [485, 154] on button "Adicionar itens na mesa" at bounding box center [499, 148] width 71 height 16
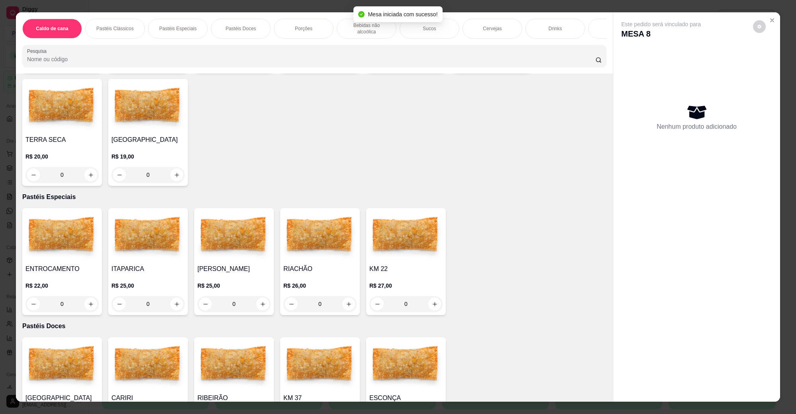
scroll to position [547, 0]
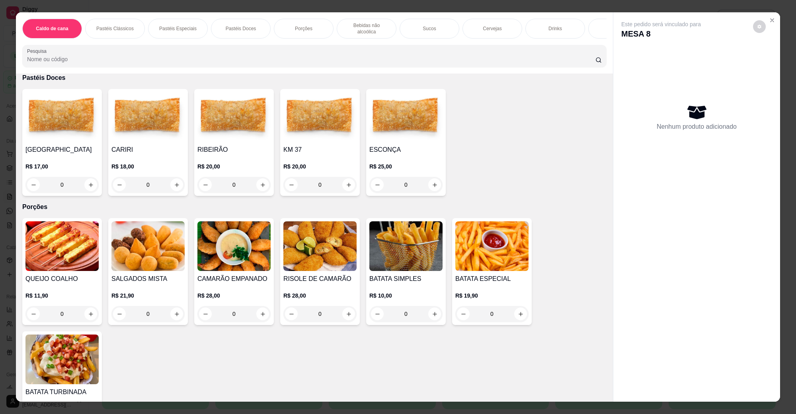
click at [382, 233] on img at bounding box center [405, 247] width 73 height 50
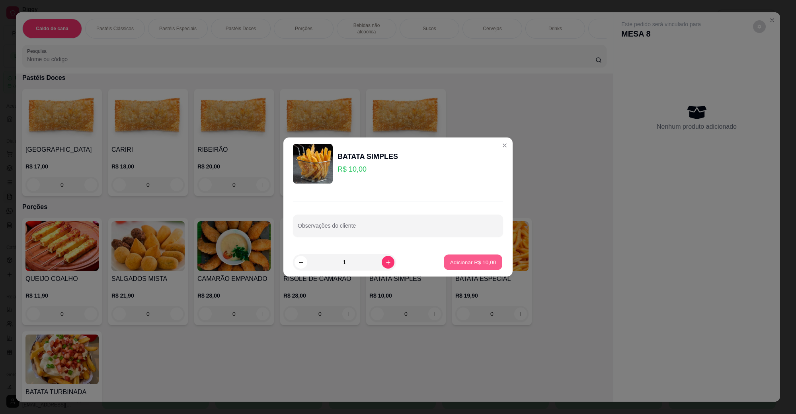
click at [492, 265] on button "Adicionar R$ 10,00" at bounding box center [473, 263] width 58 height 16
type input "1"
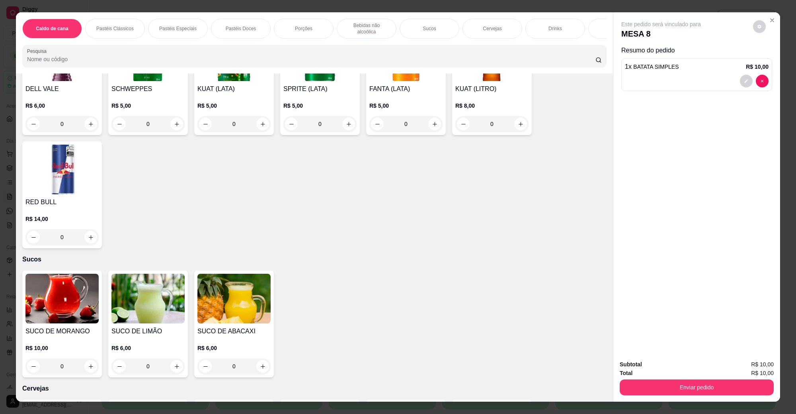
scroll to position [1293, 0]
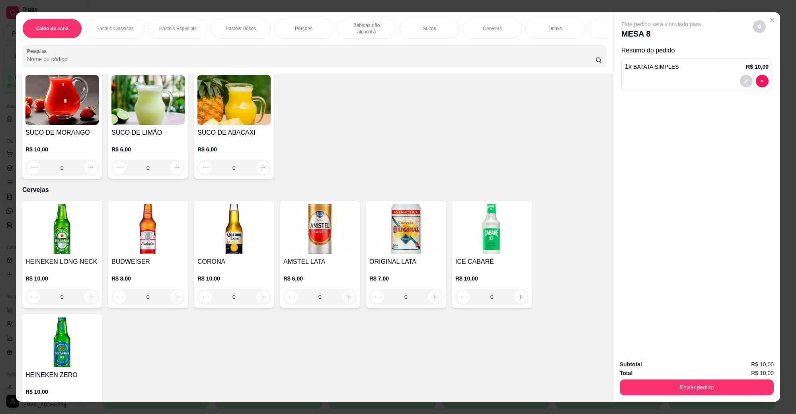
click at [66, 237] on img at bounding box center [61, 229] width 73 height 50
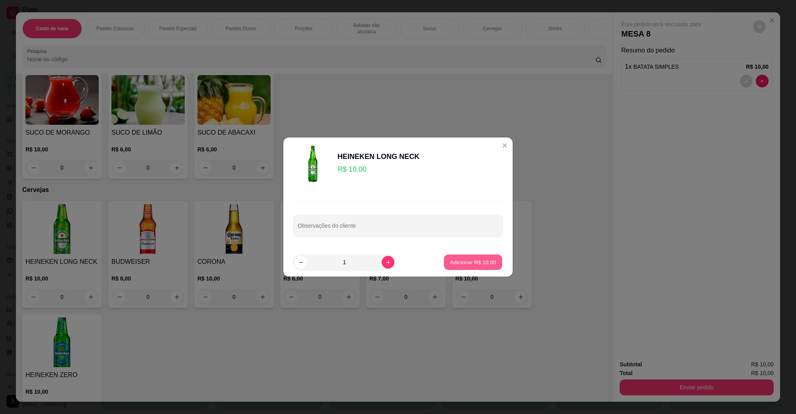
click at [480, 263] on p "Adicionar R$ 10,00" at bounding box center [473, 263] width 46 height 8
type input "1"
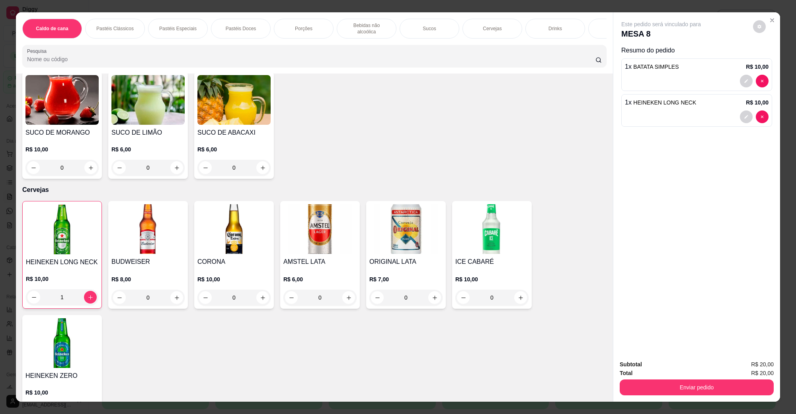
click at [70, 306] on div "HEINEKEN LONG NECK R$ 10,00 1 BUDWEISER R$ 8,00 0 CORONA R$ 10,00 0 AMSTEL LATA…" at bounding box center [314, 311] width 584 height 221
click at [68, 315] on div "HEINEKEN ZERO R$ 10,00 0" at bounding box center [62, 368] width 80 height 107
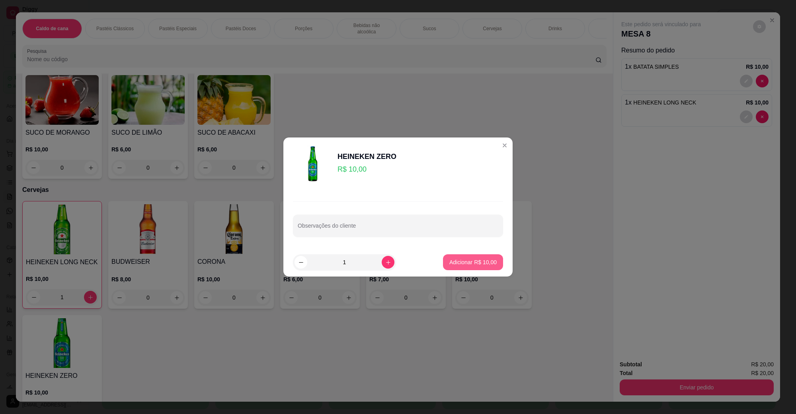
click at [457, 257] on button "Adicionar R$ 10,00" at bounding box center [473, 263] width 60 height 16
type input "1"
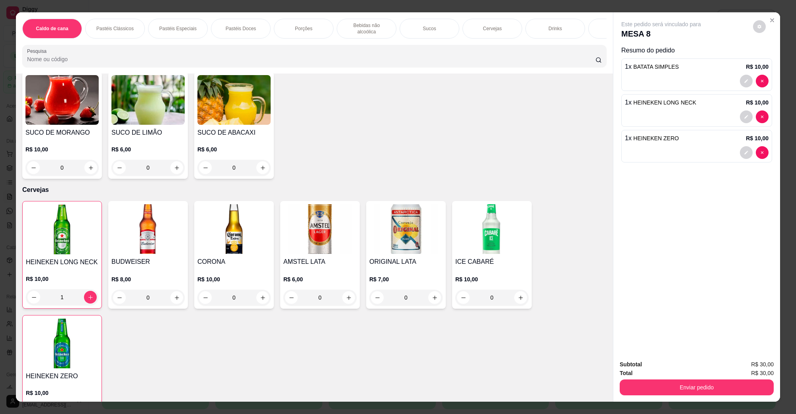
click at [652, 379] on div "Enviar pedido" at bounding box center [696, 387] width 154 height 18
click at [653, 386] on button "Enviar pedido" at bounding box center [696, 388] width 149 height 16
click at [661, 364] on button "Não registrar e enviar pedido" at bounding box center [669, 368] width 80 height 15
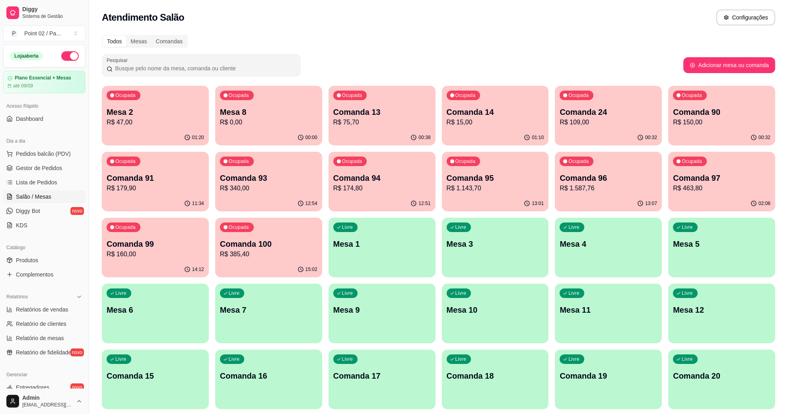
click at [262, 180] on p "Comanda 93" at bounding box center [268, 178] width 97 height 11
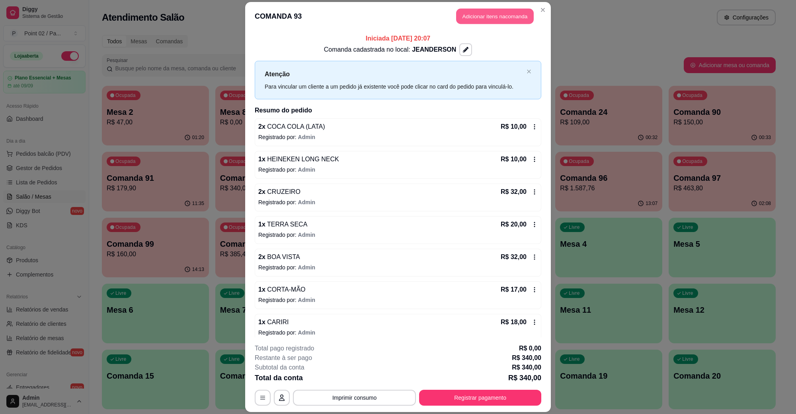
click at [485, 12] on button "Adicionar itens na comanda" at bounding box center [495, 17] width 78 height 16
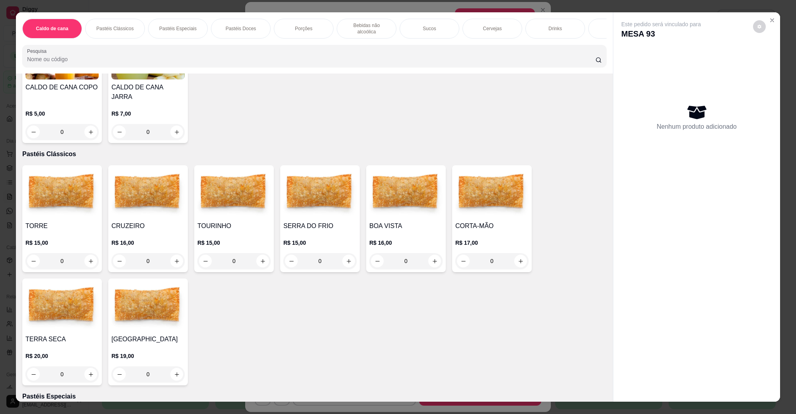
scroll to position [0, 0]
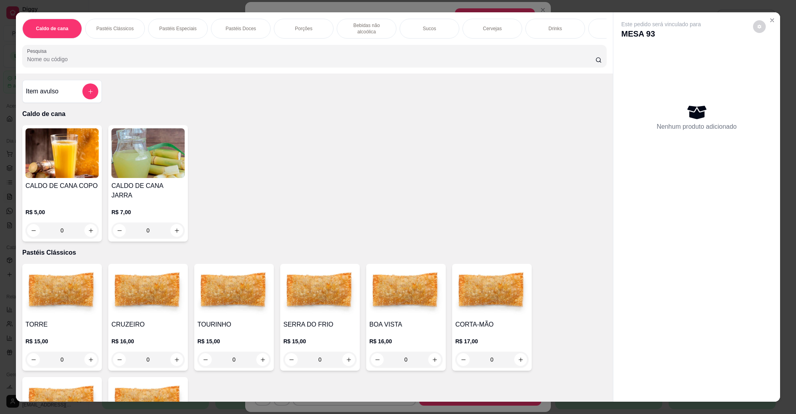
click at [150, 136] on img at bounding box center [147, 153] width 73 height 50
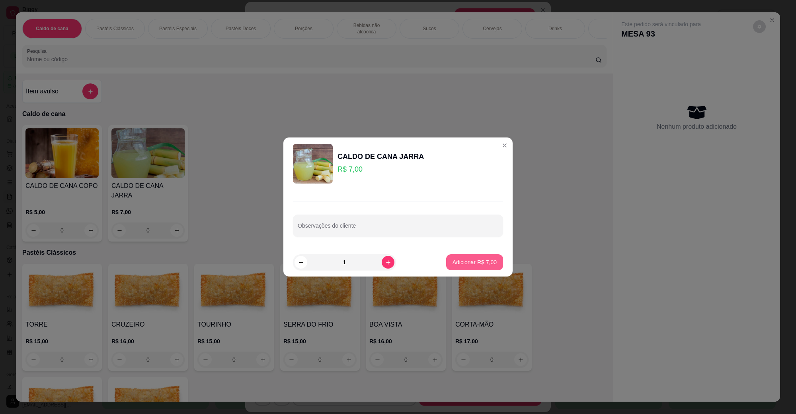
click at [449, 256] on button "Adicionar R$ 7,00" at bounding box center [474, 263] width 57 height 16
type input "1"
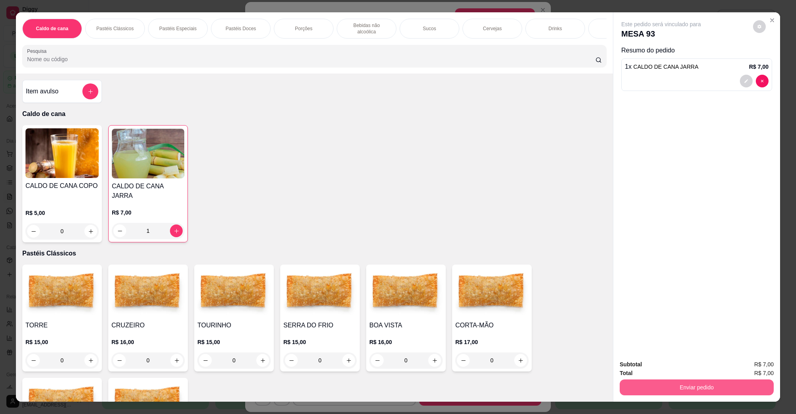
click at [647, 385] on button "Enviar pedido" at bounding box center [696, 388] width 154 height 16
click at [663, 367] on button "Não registrar e enviar pedido" at bounding box center [669, 368] width 83 height 15
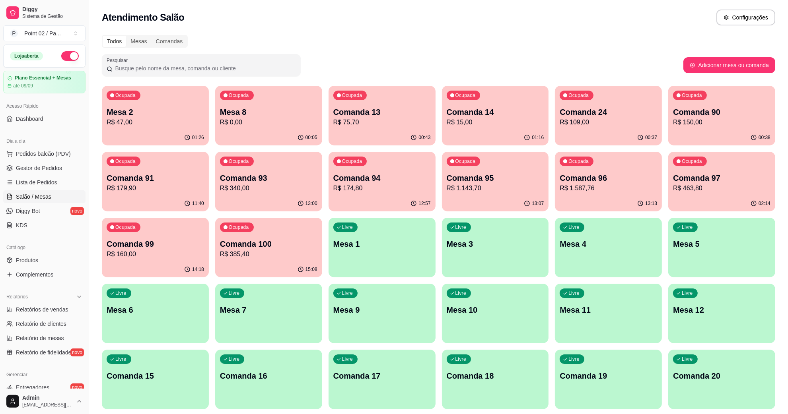
click at [297, 111] on p "Mesa 8" at bounding box center [268, 112] width 97 height 11
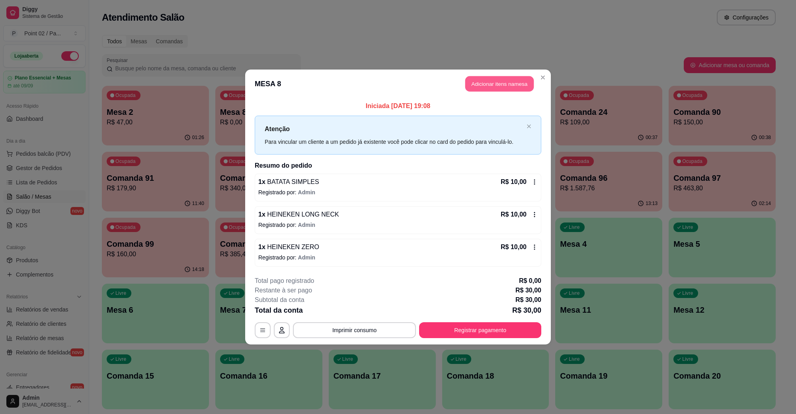
click at [482, 89] on button "Adicionar itens na mesa" at bounding box center [499, 84] width 68 height 16
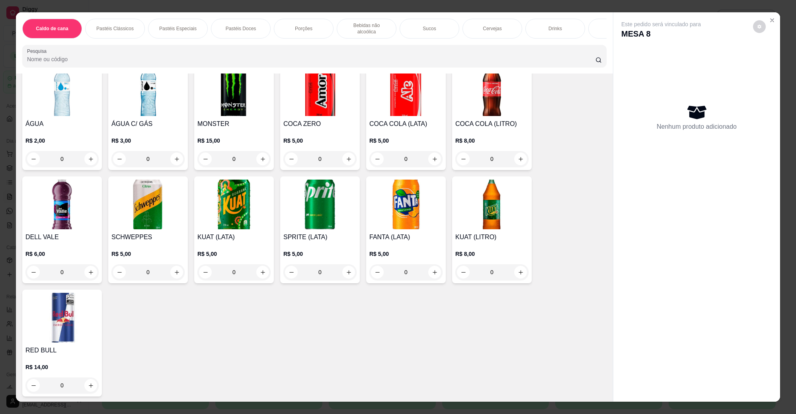
scroll to position [1243, 0]
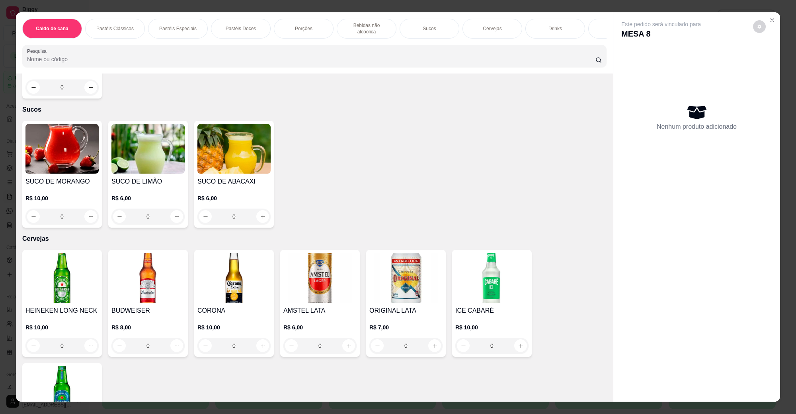
click at [72, 291] on img at bounding box center [61, 278] width 73 height 50
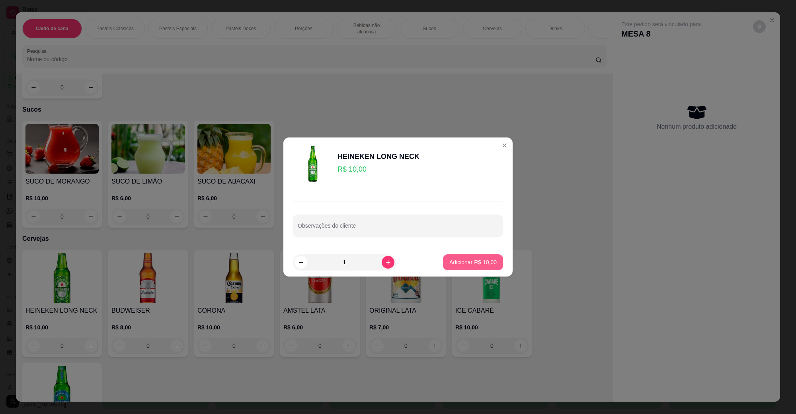
click at [450, 257] on button "Adicionar R$ 10,00" at bounding box center [473, 263] width 60 height 16
type input "1"
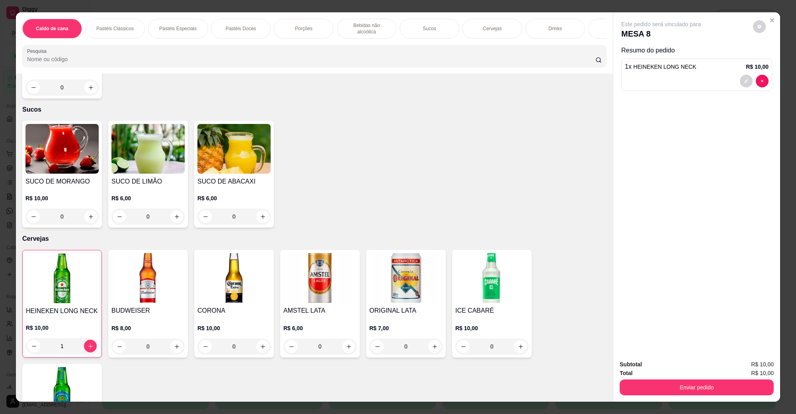
click at [86, 368] on img at bounding box center [61, 393] width 73 height 50
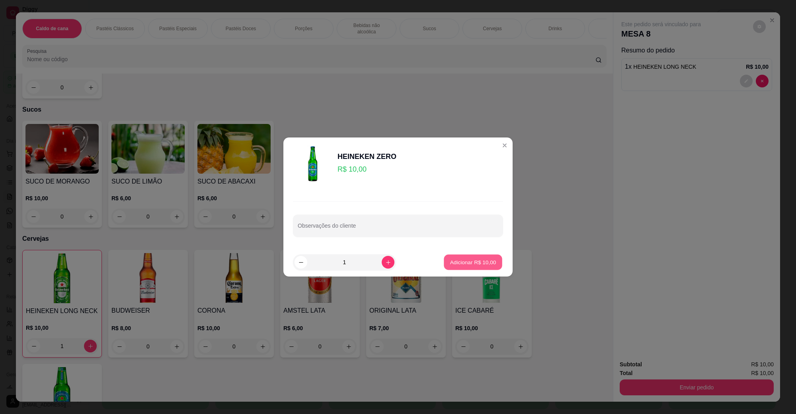
click at [450, 260] on p "Adicionar R$ 10,00" at bounding box center [473, 263] width 46 height 8
type input "1"
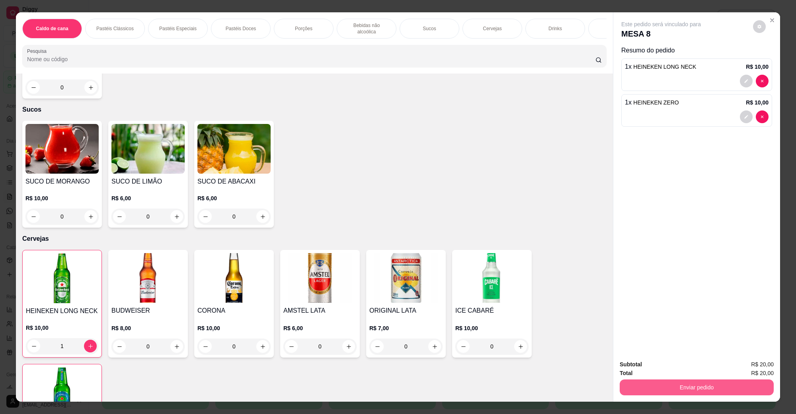
click at [656, 383] on button "Enviar pedido" at bounding box center [696, 388] width 154 height 16
click at [656, 364] on button "Não registrar e enviar pedido" at bounding box center [669, 368] width 83 height 15
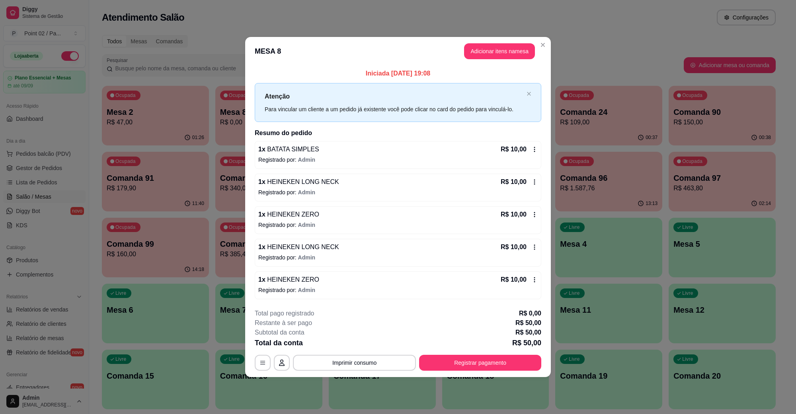
click at [549, 80] on div "Iniciada [DATE] 19:08 Atenção Para vincular um cliente a um pedido já existente…" at bounding box center [397, 184] width 305 height 237
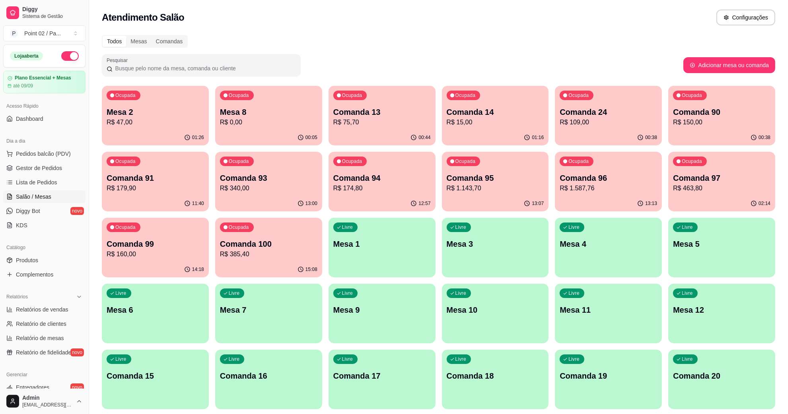
click at [298, 180] on p "Comanda 93" at bounding box center [268, 178] width 97 height 11
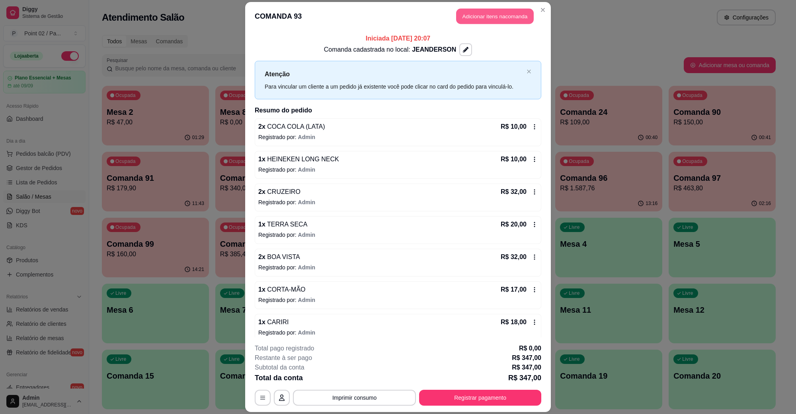
click at [486, 12] on button "Adicionar itens na comanda" at bounding box center [495, 17] width 78 height 16
click at [562, 42] on div "Caldo de cana Pastéis Clássicos Pastéis Especiais Pastéis Doces Porções Bebidas…" at bounding box center [314, 43] width 600 height 62
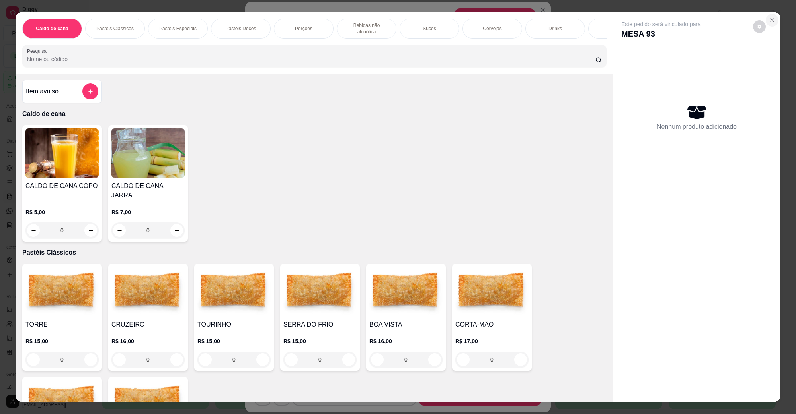
click at [771, 21] on button "Close" at bounding box center [771, 20] width 13 height 13
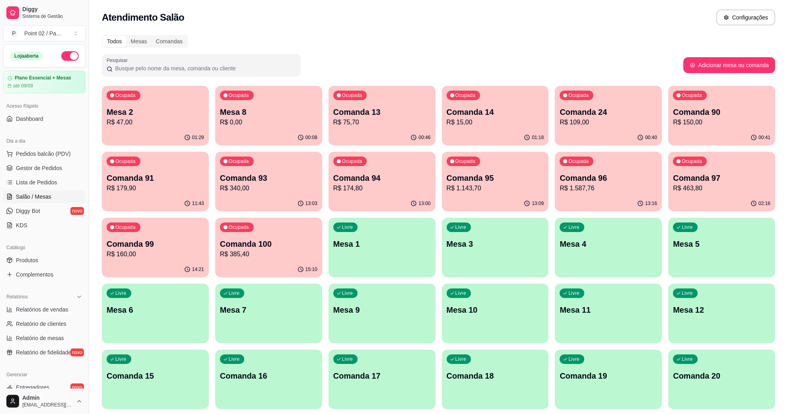
click at [341, 186] on p "R$ 174,80" at bounding box center [381, 189] width 97 height 10
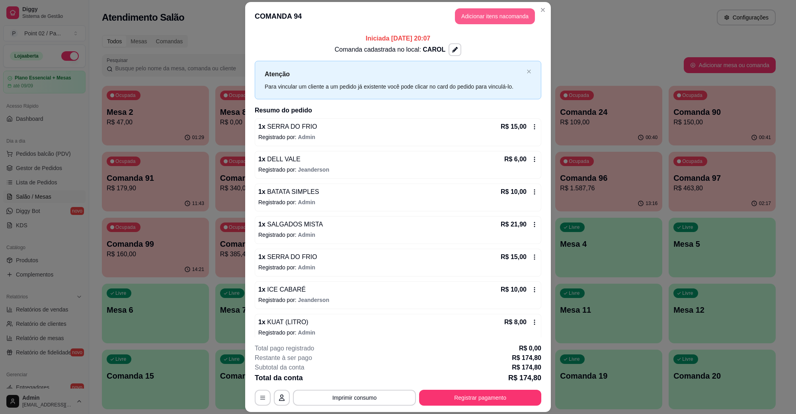
click at [500, 23] on button "Adicionar itens na comanda" at bounding box center [495, 16] width 80 height 16
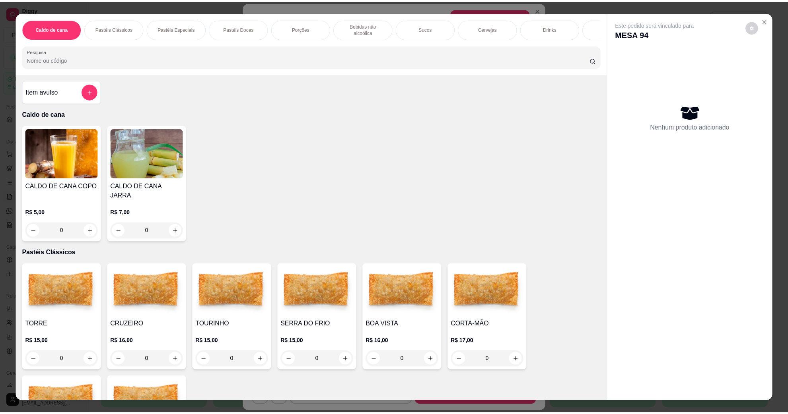
scroll to position [50, 0]
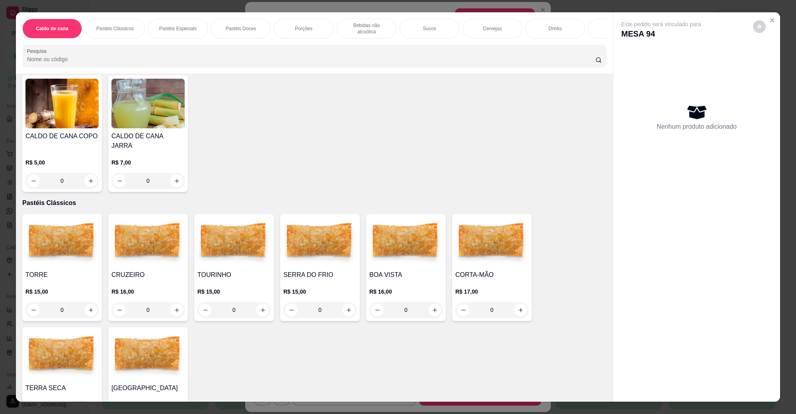
click at [223, 270] on h4 "TOURINHO" at bounding box center [233, 275] width 73 height 10
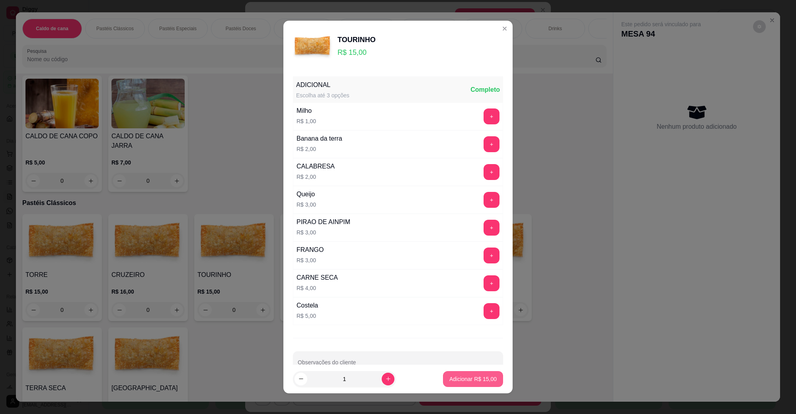
click at [477, 374] on button "Adicionar R$ 15,00" at bounding box center [473, 380] width 60 height 16
type input "1"
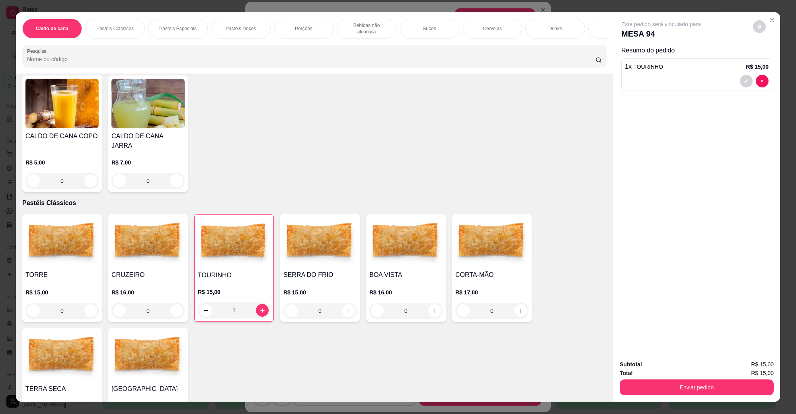
click at [621, 385] on button "Enviar pedido" at bounding box center [696, 388] width 154 height 16
click at [636, 367] on button "Não registrar e enviar pedido" at bounding box center [669, 368] width 80 height 15
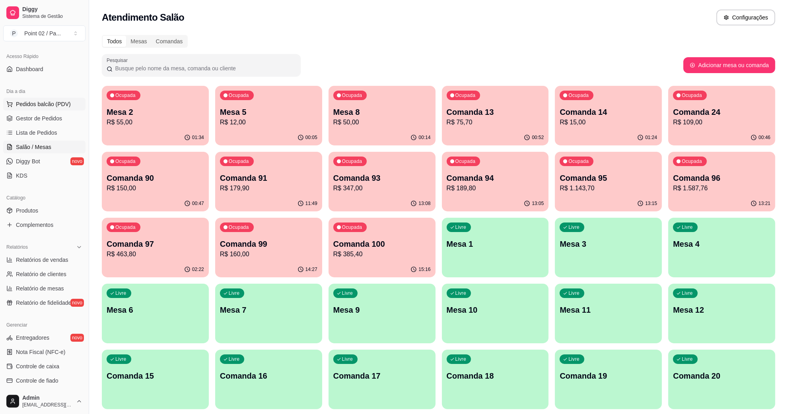
click at [57, 101] on span "Pedidos balcão (PDV)" at bounding box center [43, 104] width 55 height 8
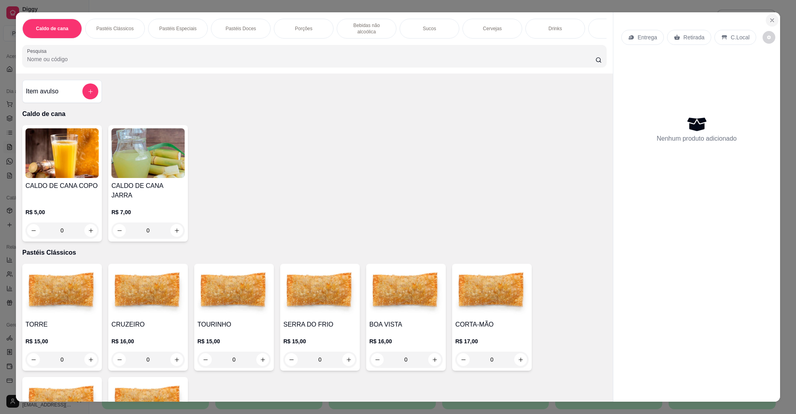
click at [772, 18] on button "Close" at bounding box center [771, 20] width 13 height 13
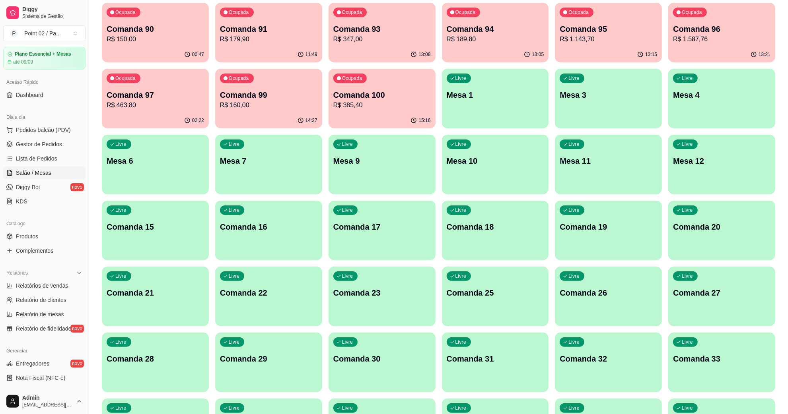
scroll to position [8, 0]
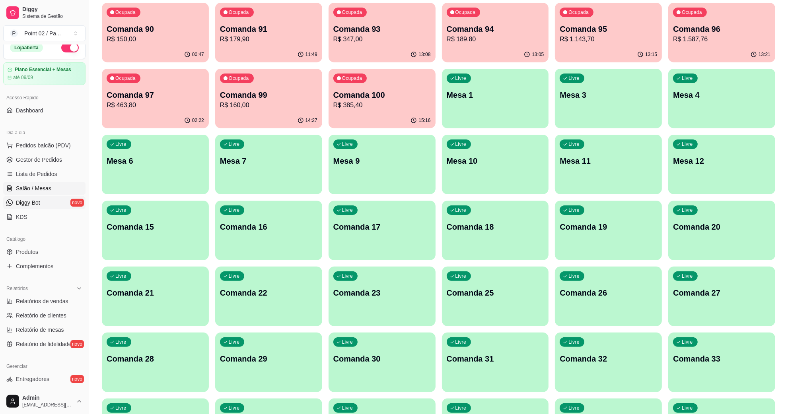
click at [51, 206] on link "Diggy Bot novo" at bounding box center [44, 202] width 82 height 13
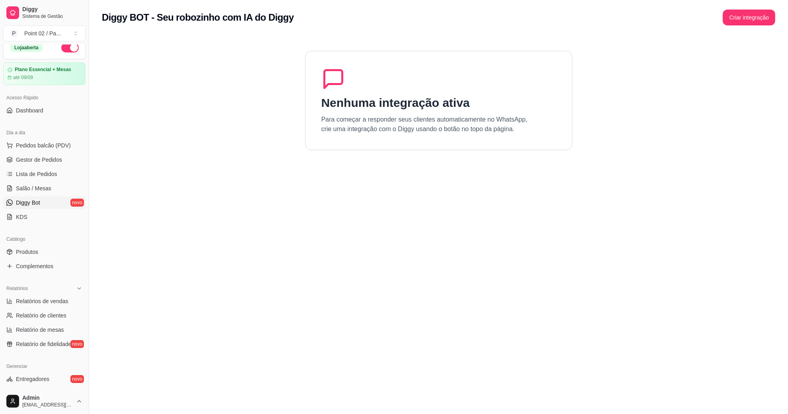
click at [370, 98] on h1 "Nenhuma integração ativa" at bounding box center [395, 103] width 148 height 14
click at [403, 99] on h1 "Nenhuma integração ativa" at bounding box center [395, 103] width 148 height 14
click at [412, 99] on h1 "Nenhuma integração ativa" at bounding box center [395, 103] width 148 height 14
click at [729, 18] on button "Criar integração" at bounding box center [749, 18] width 53 height 16
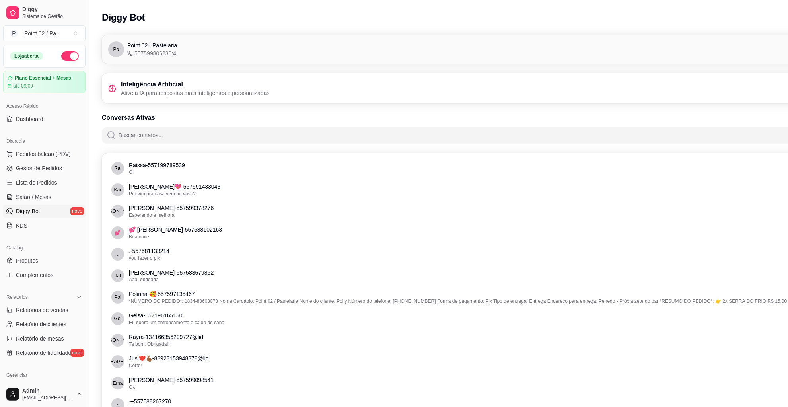
click at [142, 91] on p "Ative a IA para respostas mais inteligentes e personalizadas" at bounding box center [195, 93] width 149 height 8
click at [221, 98] on div "Inteligência Artificial Ative a IA para respostas mais inteligentes e personali…" at bounding box center [483, 88] width 763 height 30
click at [239, 93] on p "Ative a IA para respostas mais inteligentes e personalizadas" at bounding box center [195, 93] width 149 height 8
click at [140, 87] on h3 "Inteligência Artificial" at bounding box center [195, 85] width 149 height 10
click at [203, 97] on div "Inteligência Artificial Ative a IA para respostas mais inteligentes e personali…" at bounding box center [483, 88] width 763 height 30
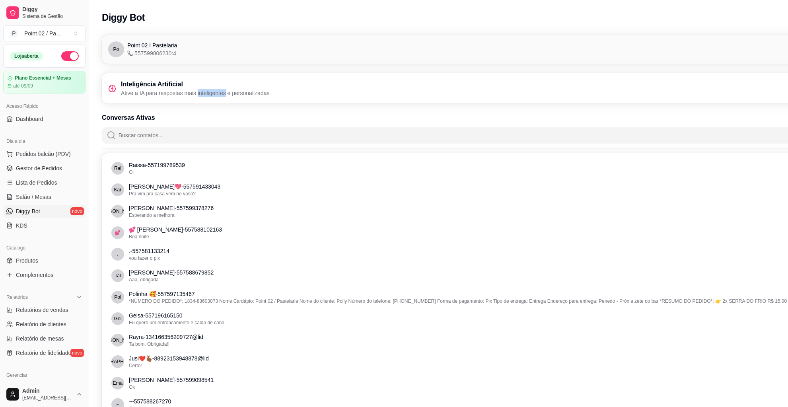
click at [204, 97] on div "Inteligência Artificial Ative a IA para respostas mais inteligentes e personali…" at bounding box center [483, 88] width 763 height 30
click at [268, 97] on div "Inteligência Artificial Ative a IA para respostas mais inteligentes e personali…" at bounding box center [483, 89] width 750 height 18
click at [107, 92] on div "Inteligência Artificial Ative a IA para respostas mais inteligentes e personali…" at bounding box center [483, 88] width 763 height 30
click at [605, 88] on div "Inteligência Artificial Ative a IA para respostas mais inteligentes e personali…" at bounding box center [483, 89] width 750 height 18
click at [63, 159] on button "Pedidos balcão (PDV)" at bounding box center [44, 154] width 82 height 13
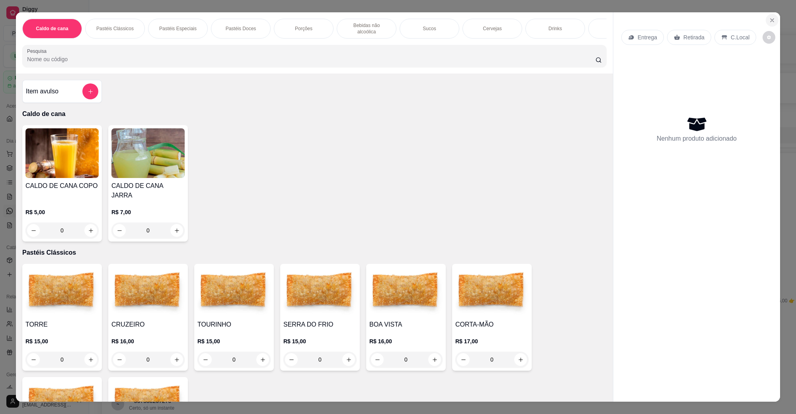
click at [769, 20] on icon "Close" at bounding box center [771, 20] width 6 height 6
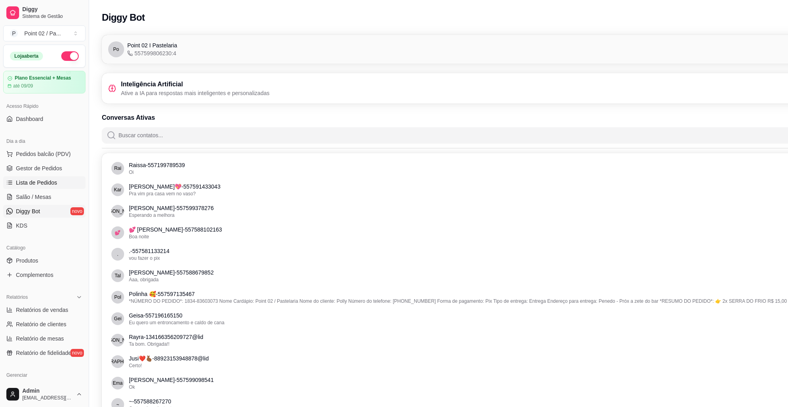
click at [31, 182] on span "Lista de Pedidos" at bounding box center [36, 183] width 41 height 8
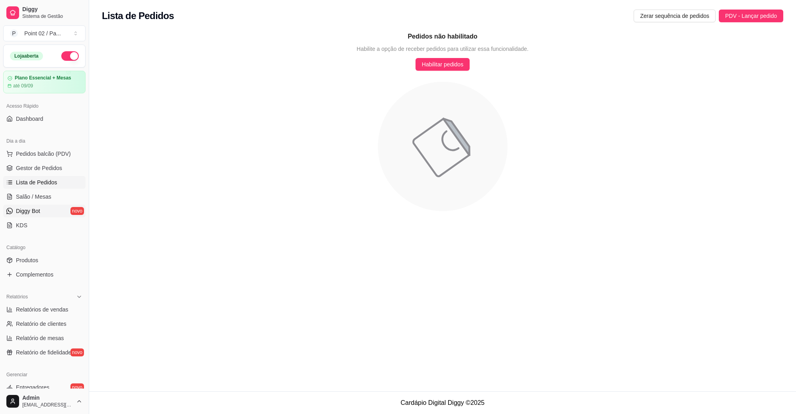
click at [29, 208] on span "Diggy Bot" at bounding box center [28, 211] width 24 height 8
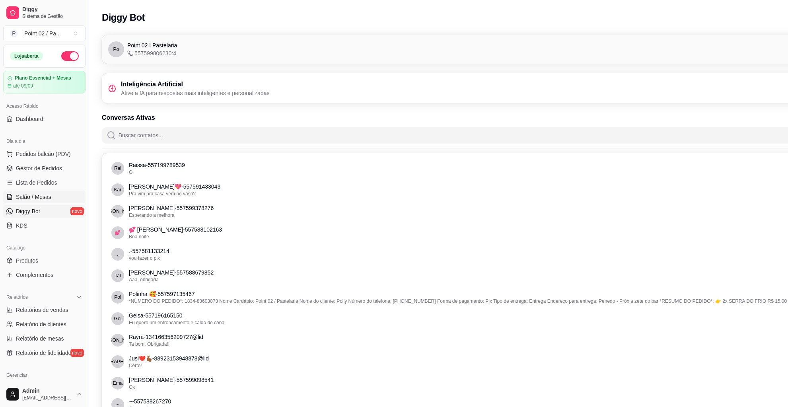
click at [34, 197] on span "Salão / Mesas" at bounding box center [33, 197] width 35 height 8
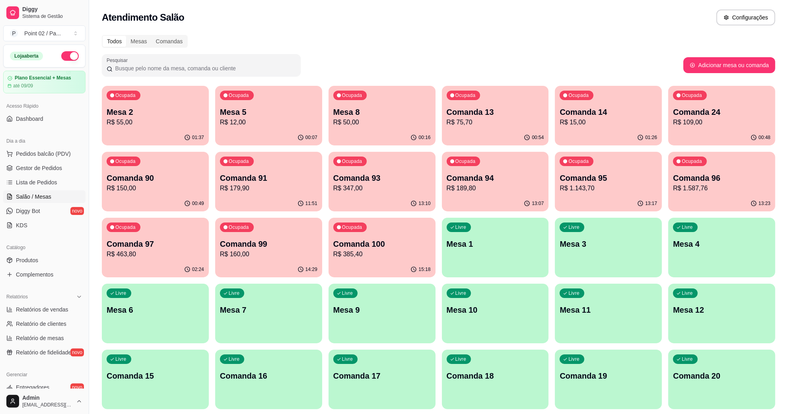
scroll to position [50, 0]
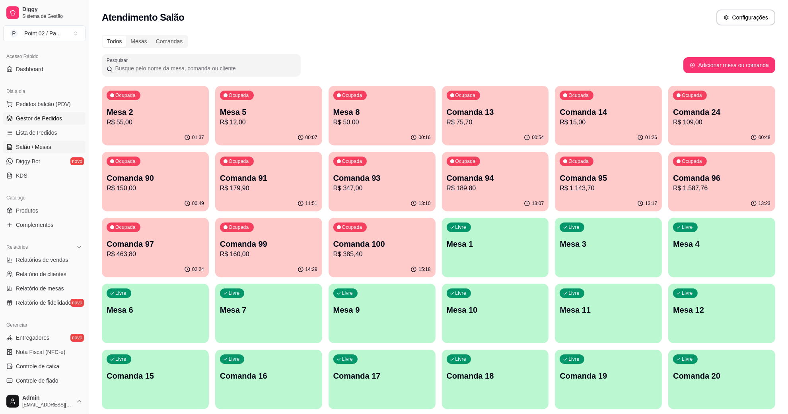
click at [43, 122] on span "Gestor de Pedidos" at bounding box center [39, 119] width 46 height 8
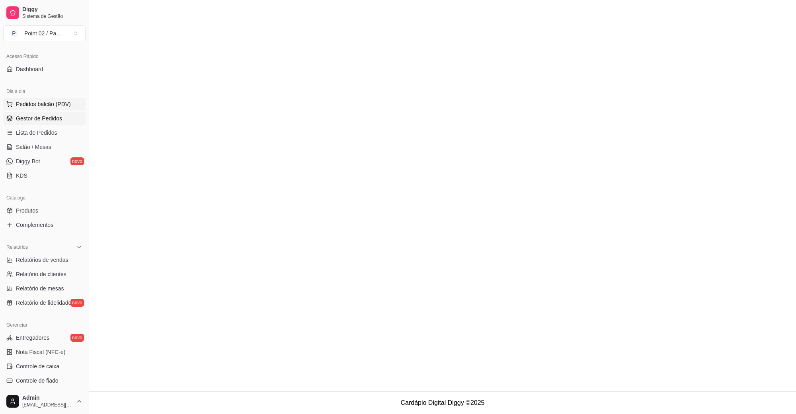
click at [60, 109] on button "Pedidos balcão (PDV)" at bounding box center [44, 104] width 82 height 13
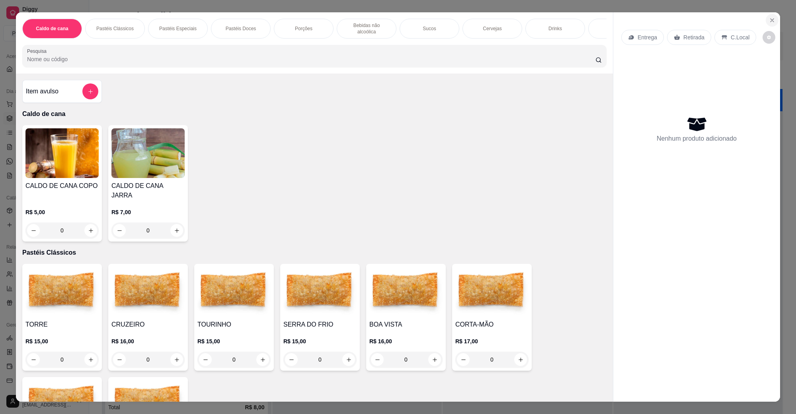
click at [765, 21] on button "Close" at bounding box center [771, 20] width 13 height 13
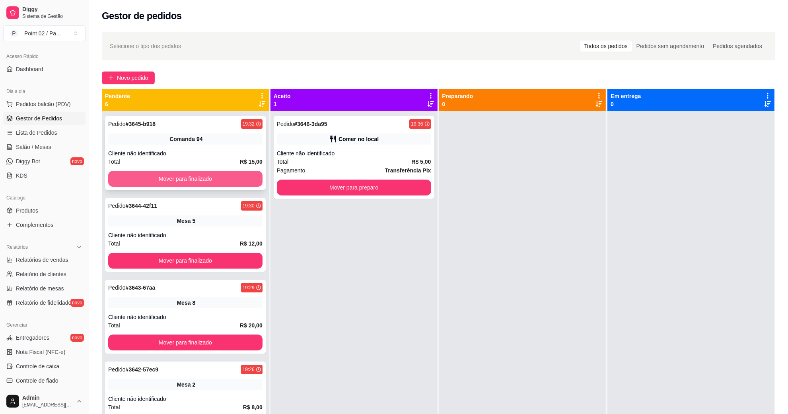
click at [193, 172] on button "Mover para finalizado" at bounding box center [185, 179] width 154 height 16
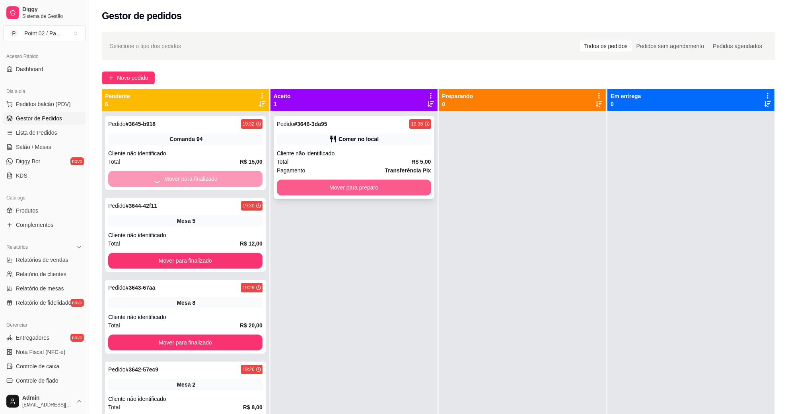
click at [350, 189] on button "Mover para preparo" at bounding box center [354, 188] width 154 height 16
click at [49, 286] on span "Relatório de mesas" at bounding box center [40, 289] width 48 height 8
select select "TOTAL_OF_ORDERS"
select select "7"
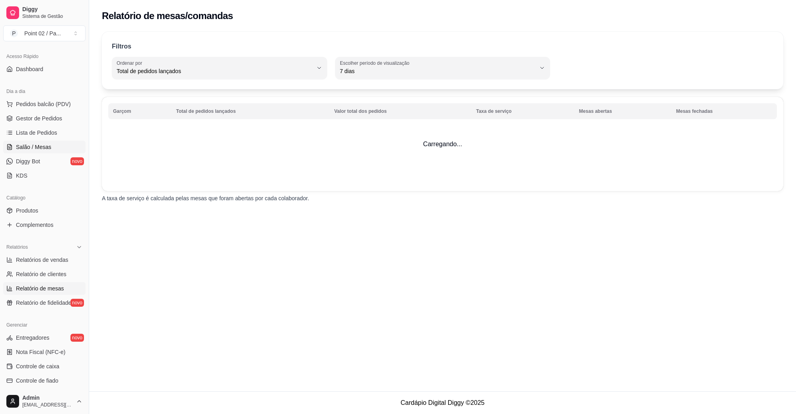
click at [40, 152] on link "Salão / Mesas" at bounding box center [44, 147] width 82 height 13
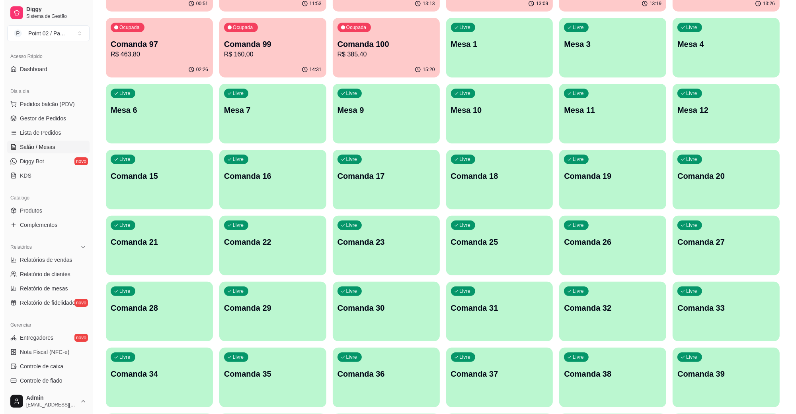
scroll to position [298, 0]
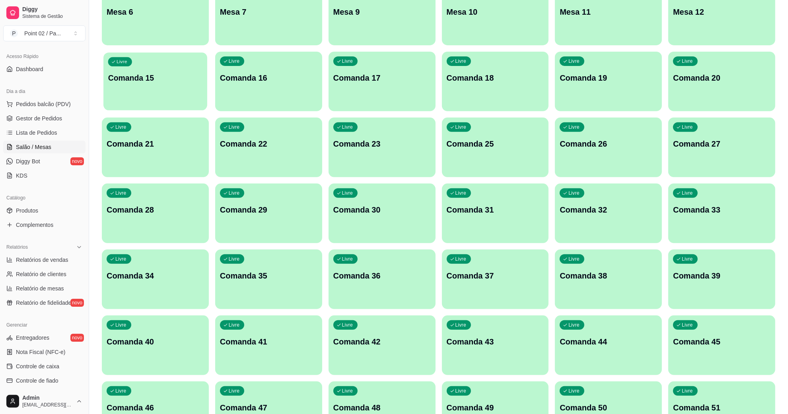
click at [162, 84] on div "Livre Comanda 15" at bounding box center [155, 77] width 104 height 49
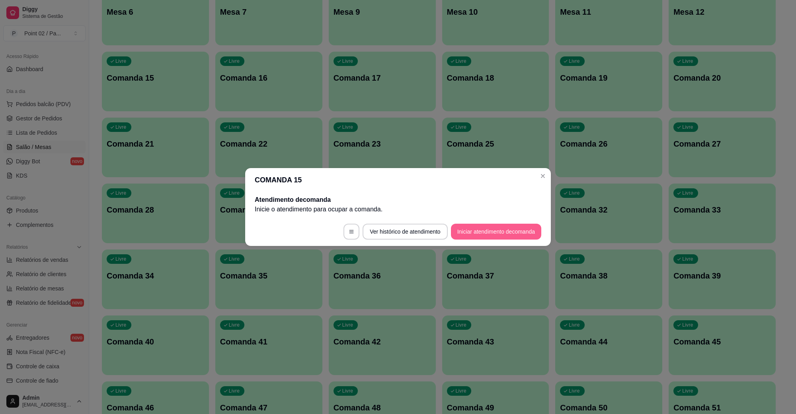
click at [484, 236] on button "Iniciar atendimento de comanda" at bounding box center [496, 232] width 90 height 16
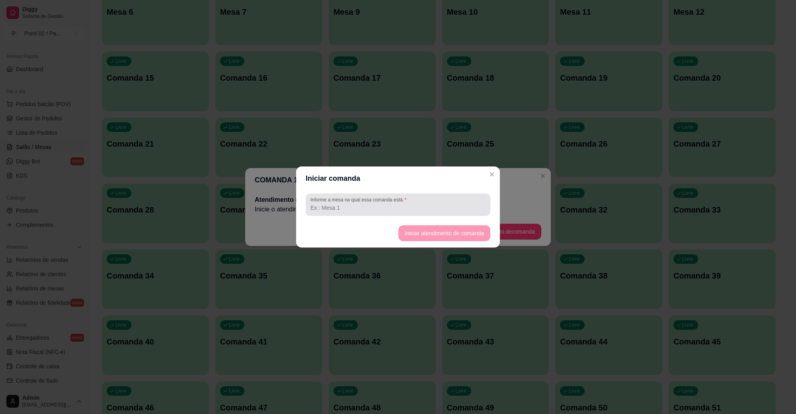
click at [432, 208] on input "Informe a mesa na qual essa comanda está." at bounding box center [397, 208] width 175 height 8
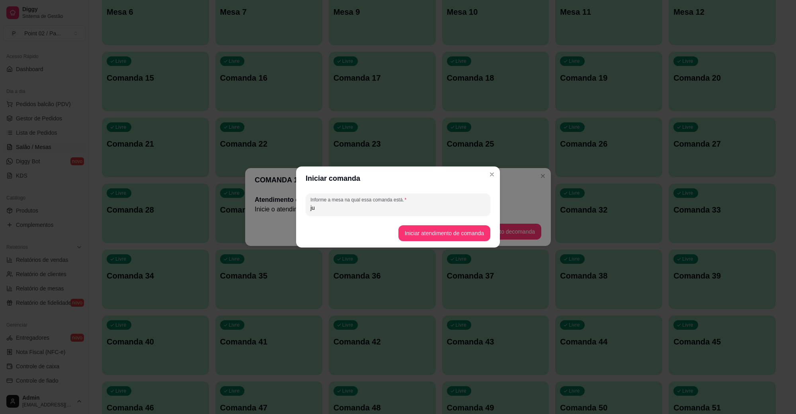
type input "j"
type input "[PERSON_NAME]"
click at [460, 231] on button "Iniciar atendimento de comanda" at bounding box center [444, 234] width 92 height 16
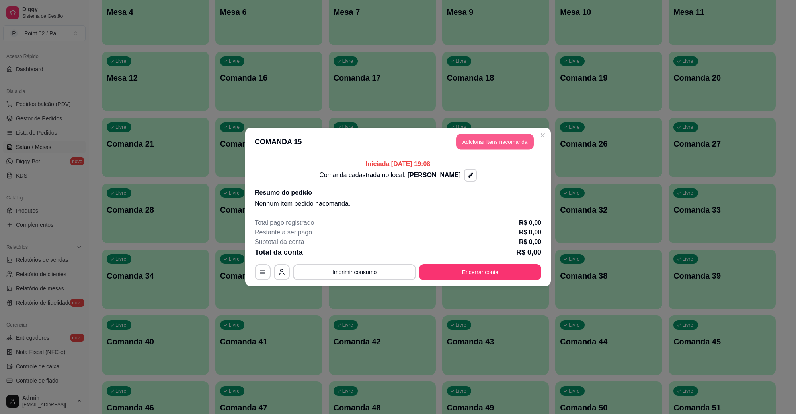
click at [504, 148] on button "Adicionar itens na comanda" at bounding box center [495, 142] width 78 height 16
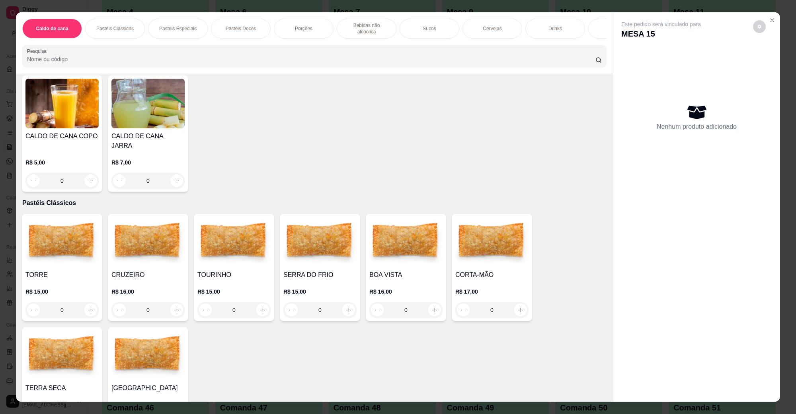
scroll to position [99, 0]
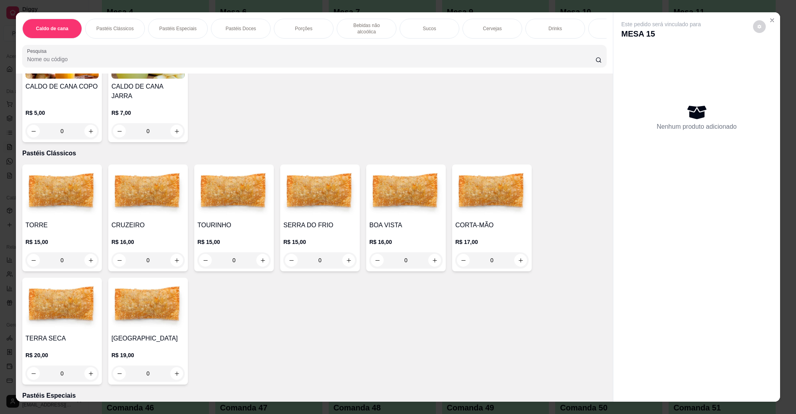
click at [456, 183] on img at bounding box center [491, 193] width 73 height 50
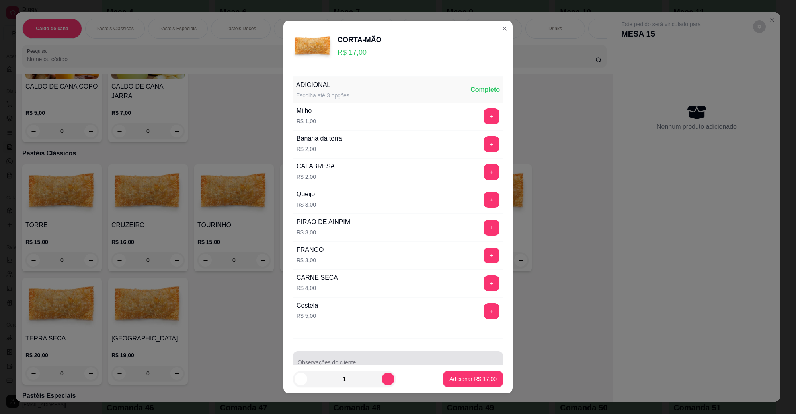
click at [385, 354] on div "Observações do cliente" at bounding box center [398, 363] width 210 height 22
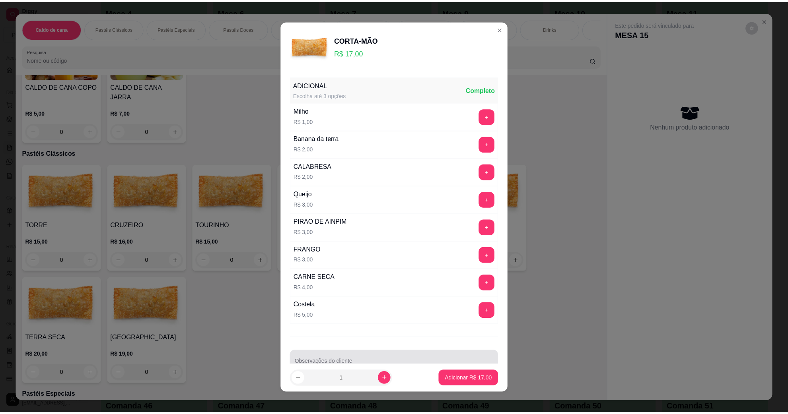
scroll to position [6, 0]
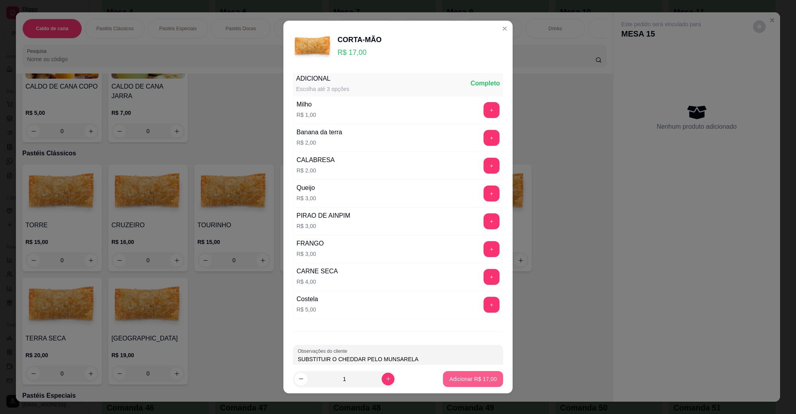
type input "SUBSTITUIR O CHEDDAR PELO MUNSARELA"
click at [447, 372] on button "Adicionar R$ 17,00" at bounding box center [473, 380] width 60 height 16
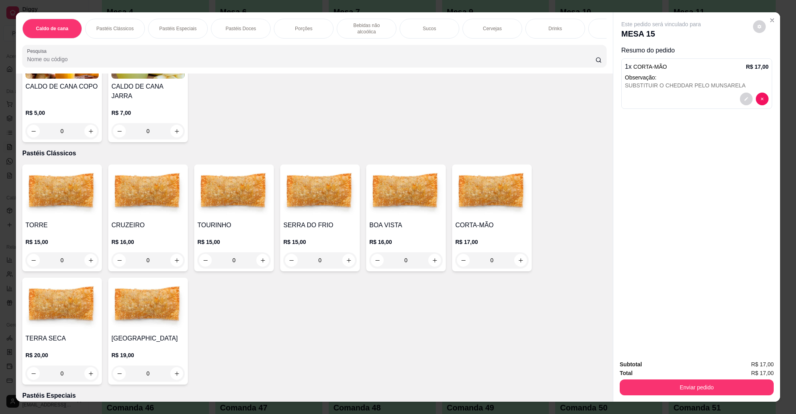
click at [770, 389] on div "Subtotal R$ 17,00 Total R$ 17,00 Enviar pedido" at bounding box center [696, 378] width 167 height 48
click at [746, 384] on button "Enviar pedido" at bounding box center [696, 388] width 154 height 16
click at [667, 371] on button "Não registrar e enviar pedido" at bounding box center [669, 368] width 83 height 15
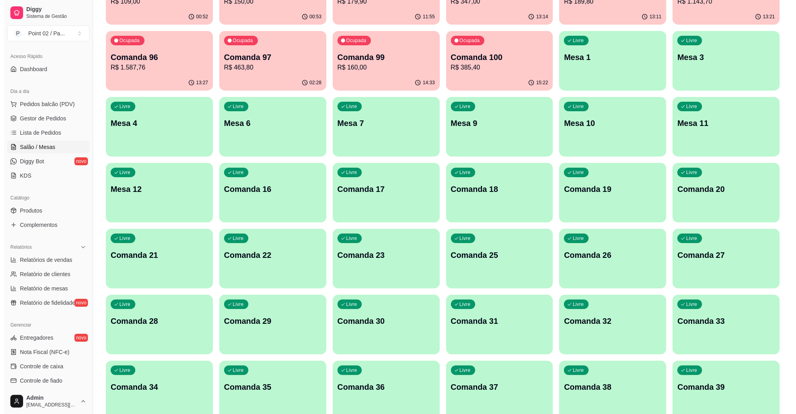
scroll to position [0, 0]
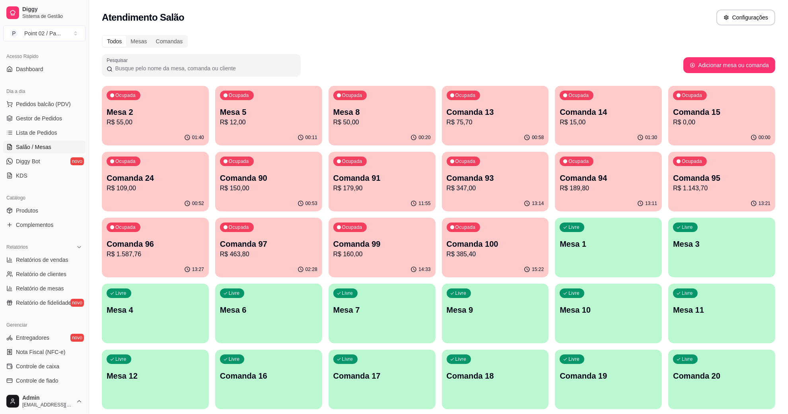
click at [380, 127] on div "Ocupada Mesa 8 R$ 50,00" at bounding box center [382, 108] width 107 height 44
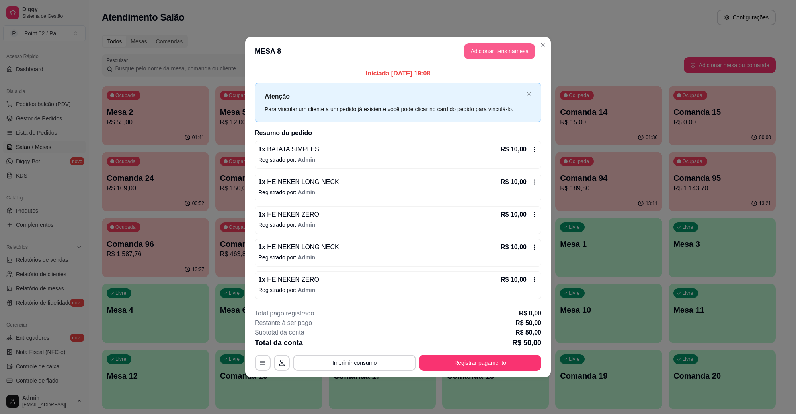
click at [517, 57] on button "Adicionar itens na mesa" at bounding box center [499, 51] width 71 height 16
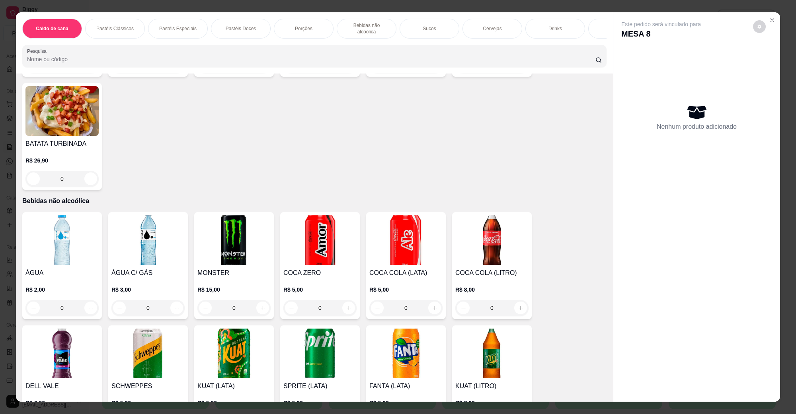
scroll to position [547, 0]
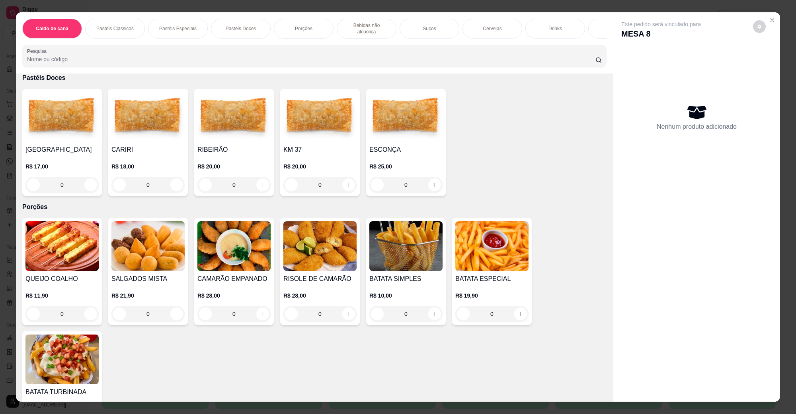
click at [394, 259] on img at bounding box center [405, 247] width 73 height 50
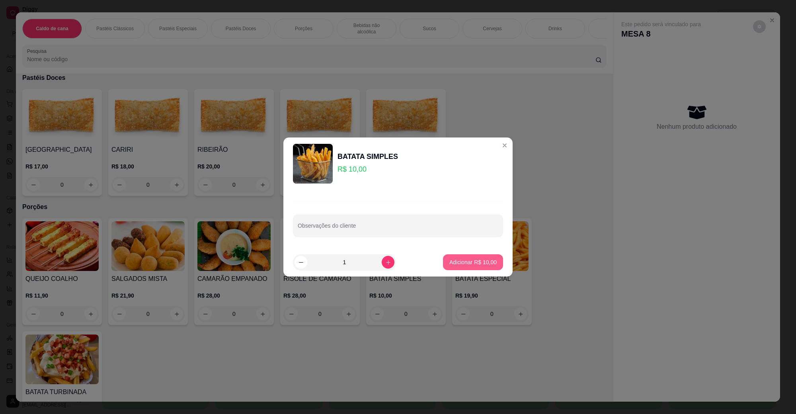
click at [464, 266] on p "Adicionar R$ 10,00" at bounding box center [472, 263] width 47 height 8
type input "1"
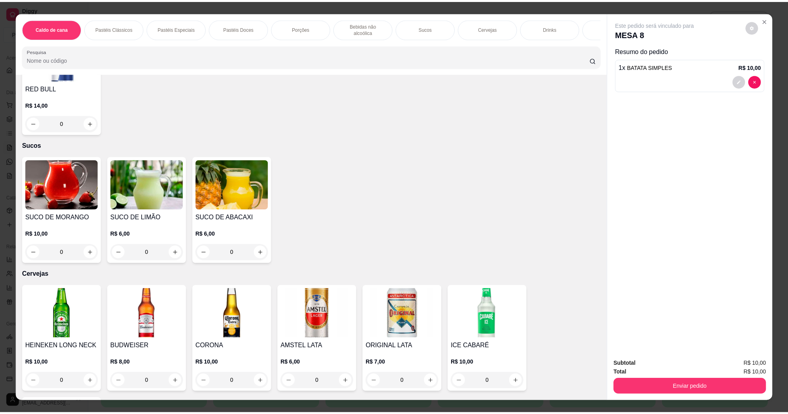
scroll to position [1243, 0]
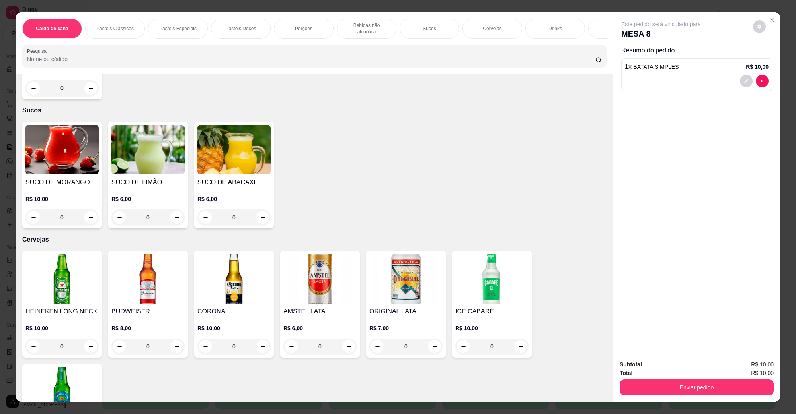
click at [59, 264] on img at bounding box center [61, 279] width 73 height 50
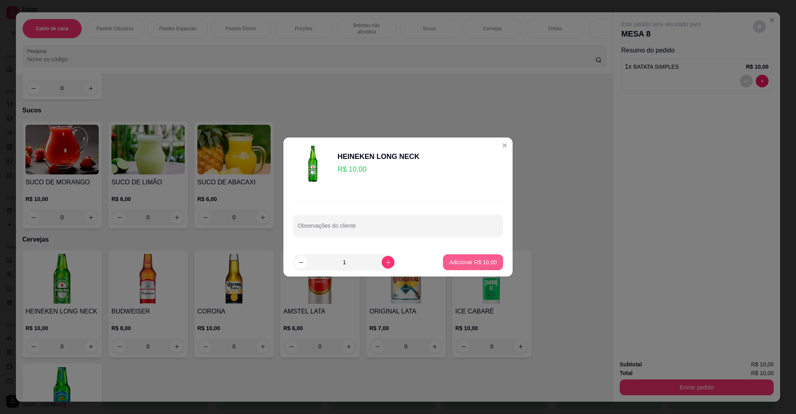
click at [454, 265] on p "Adicionar R$ 10,00" at bounding box center [472, 263] width 47 height 8
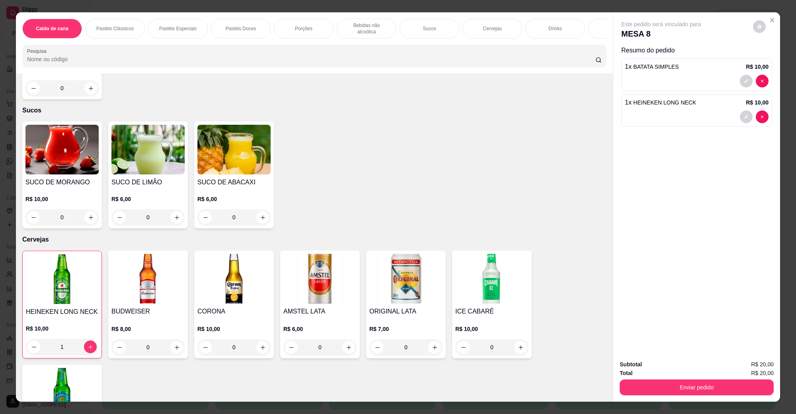
type input "1"
click at [677, 385] on button "Enviar pedido" at bounding box center [696, 388] width 154 height 16
click at [675, 371] on button "Não registrar e enviar pedido" at bounding box center [669, 368] width 83 height 15
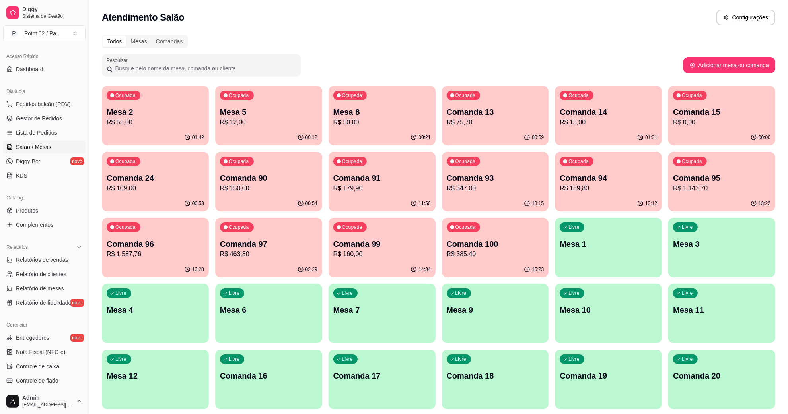
click at [166, 140] on div "01:42" at bounding box center [155, 138] width 107 height 16
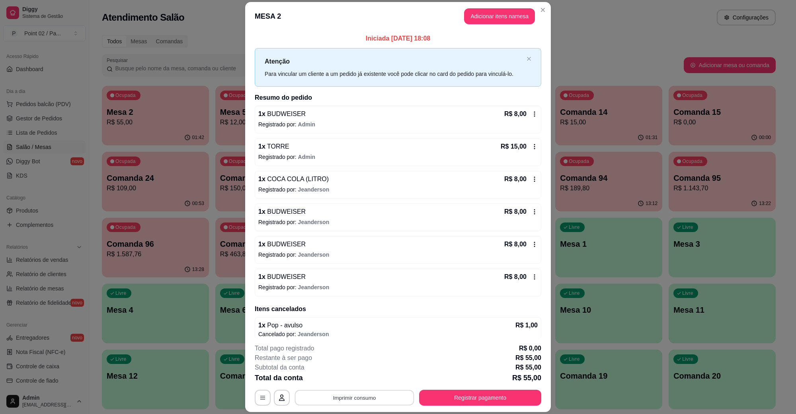
click at [352, 405] on button "Imprimir consumo" at bounding box center [354, 398] width 119 height 16
click at [364, 378] on button "IMPRESSORA" at bounding box center [353, 379] width 56 height 12
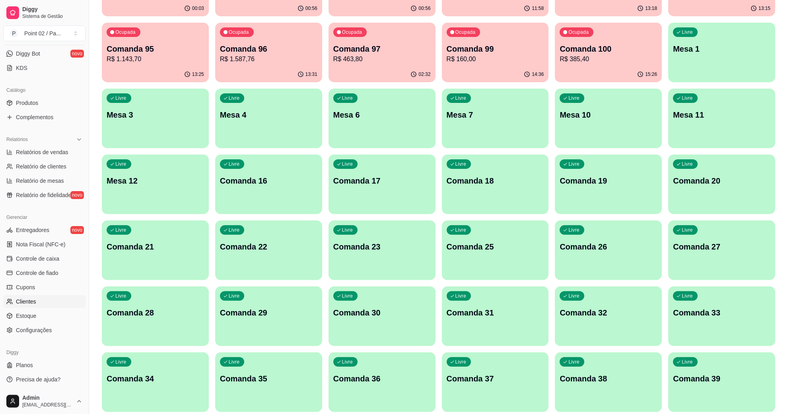
scroll to position [249, 0]
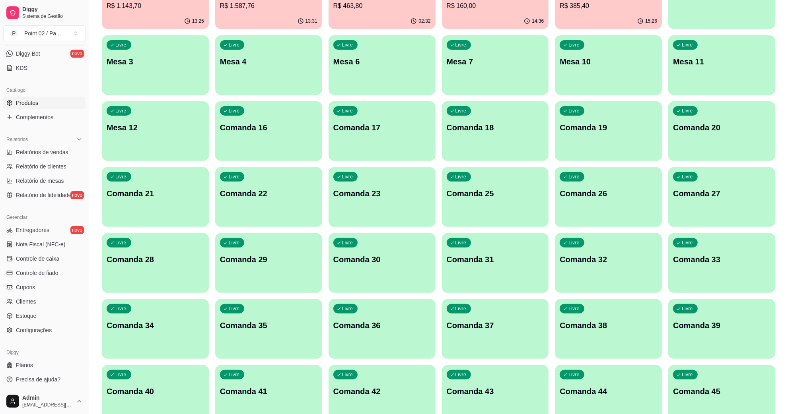
click at [55, 106] on link "Produtos" at bounding box center [44, 103] width 82 height 13
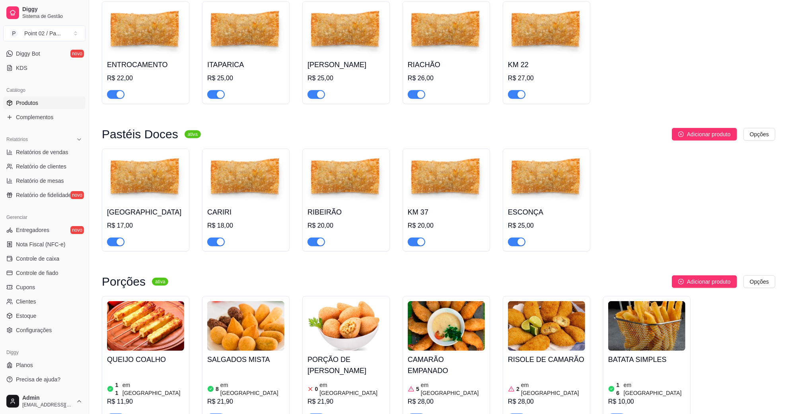
scroll to position [597, 0]
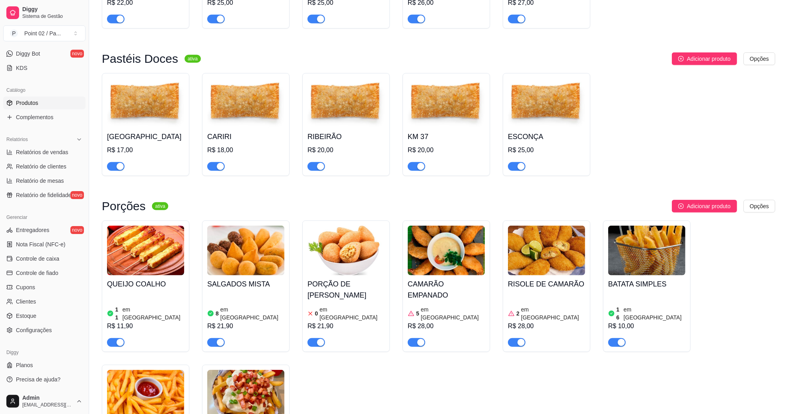
click at [268, 398] on img at bounding box center [245, 395] width 77 height 50
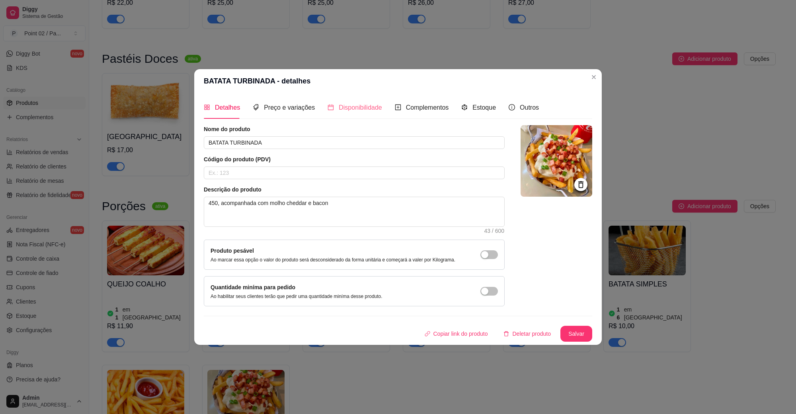
click at [358, 101] on div "Disponibilidade" at bounding box center [354, 107] width 54 height 23
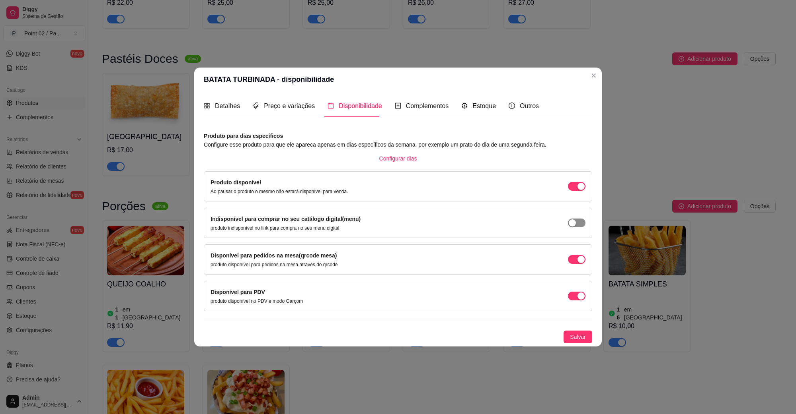
click at [577, 190] on div "button" at bounding box center [580, 186] width 7 height 7
click at [576, 338] on span "Salvar" at bounding box center [578, 337] width 16 height 9
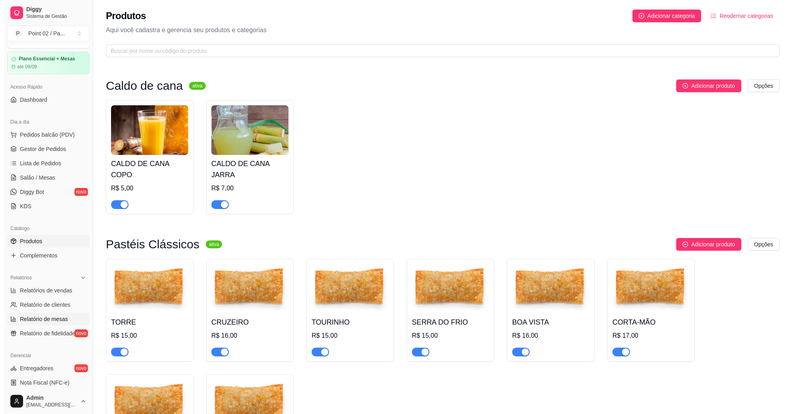
scroll to position [0, 0]
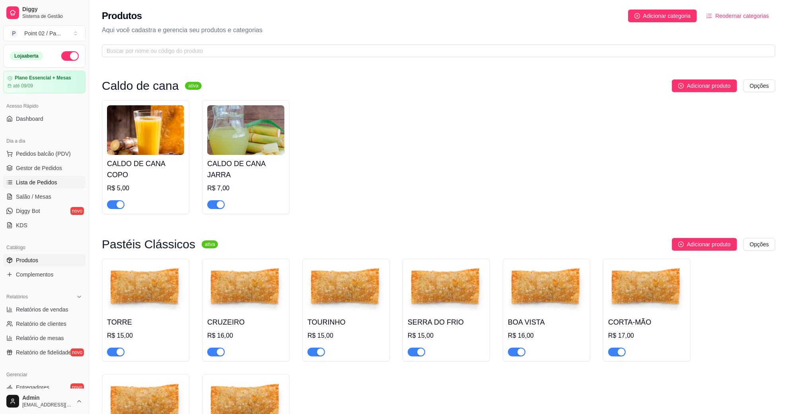
click at [38, 189] on link "Lista de Pedidos" at bounding box center [44, 182] width 82 height 13
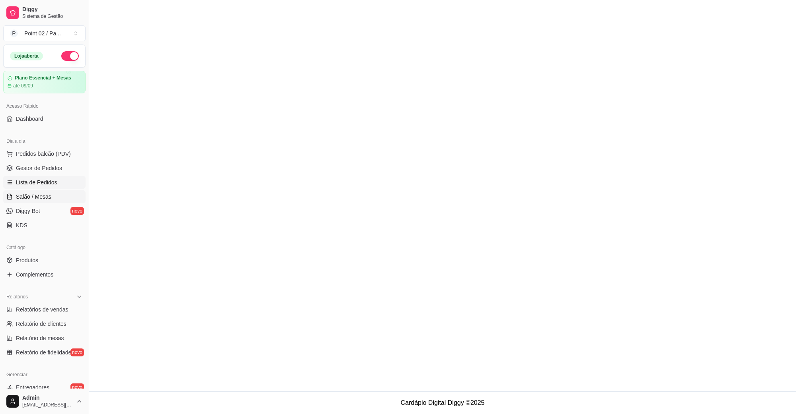
click at [38, 191] on link "Salão / Mesas" at bounding box center [44, 197] width 82 height 13
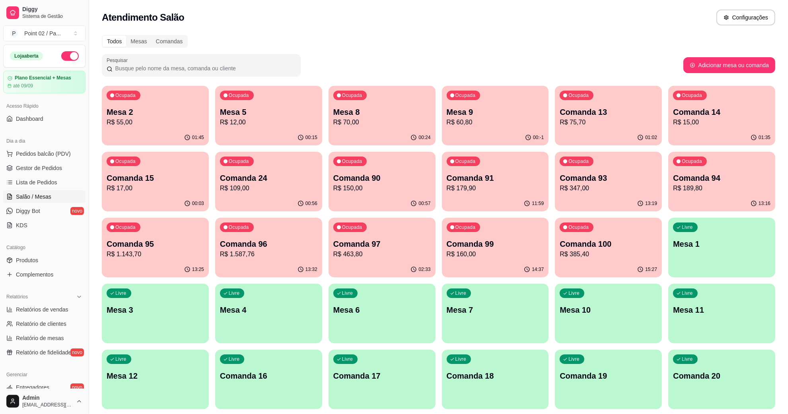
click at [122, 129] on div "Ocupada Mesa 2 R$ 55,00" at bounding box center [155, 108] width 107 height 44
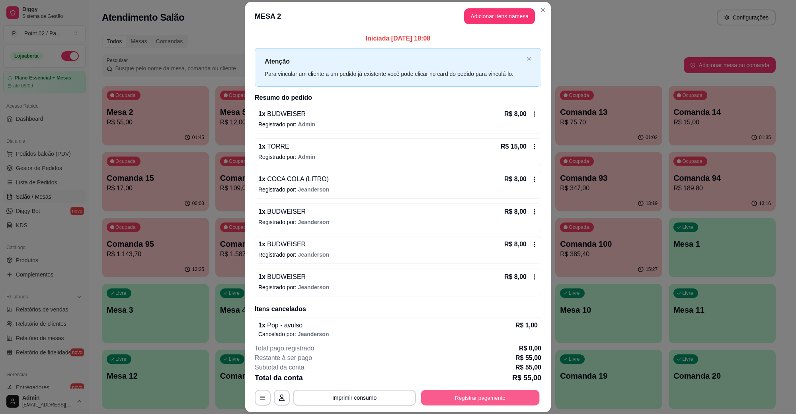
click at [474, 404] on button "Registrar pagamento" at bounding box center [480, 398] width 119 height 16
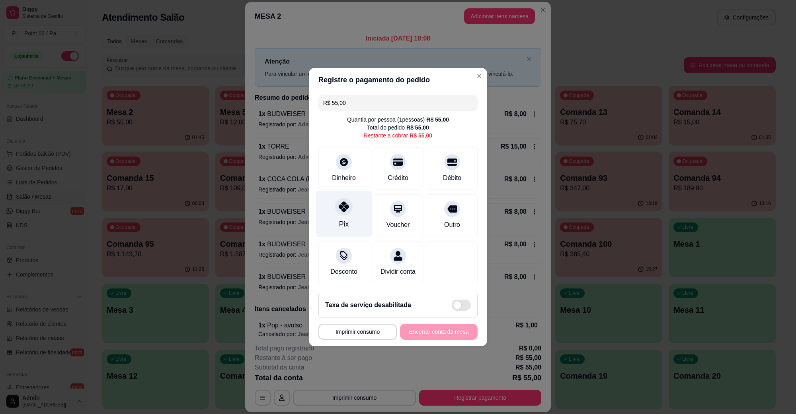
click at [344, 210] on div at bounding box center [344, 207] width 18 height 18
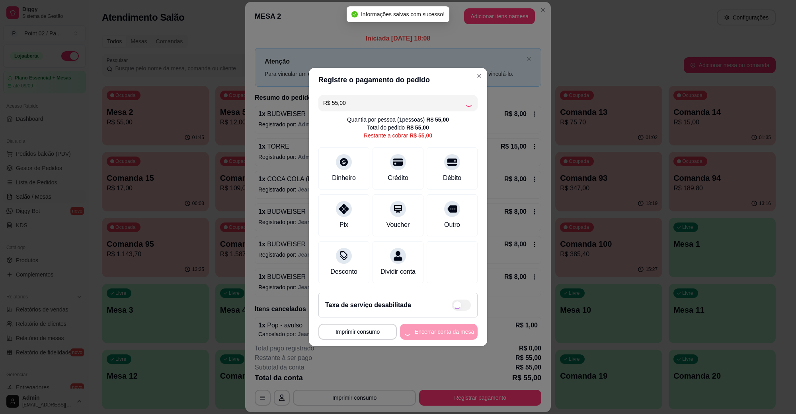
type input "R$ 0,00"
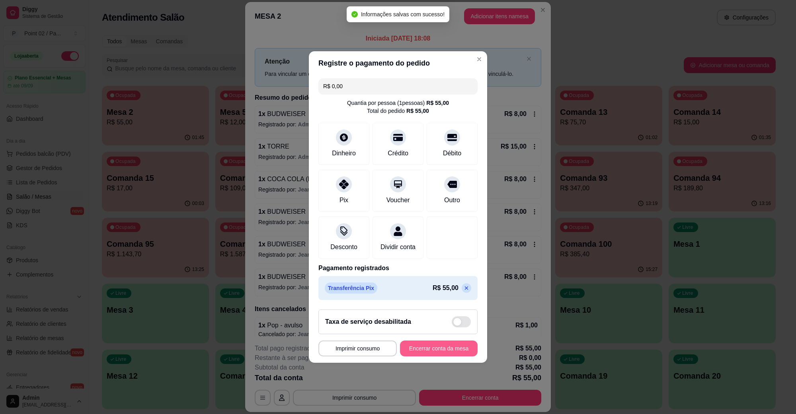
click at [440, 349] on button "Encerrar conta da mesa" at bounding box center [439, 349] width 78 height 16
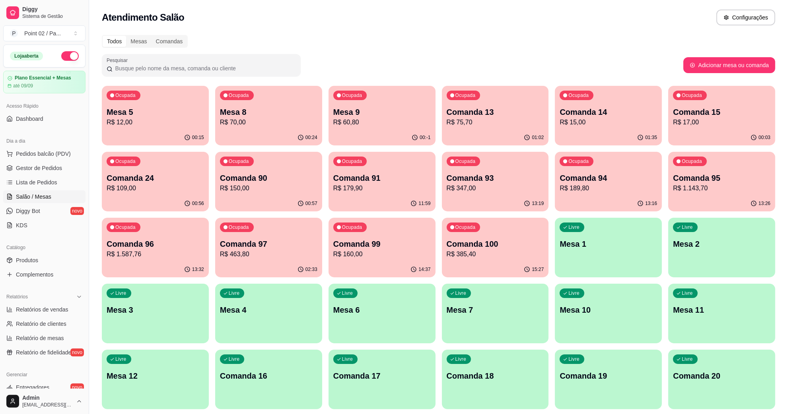
click at [176, 114] on p "Mesa 5" at bounding box center [155, 112] width 97 height 11
click at [131, 126] on p "R$ 12,00" at bounding box center [155, 122] width 94 height 9
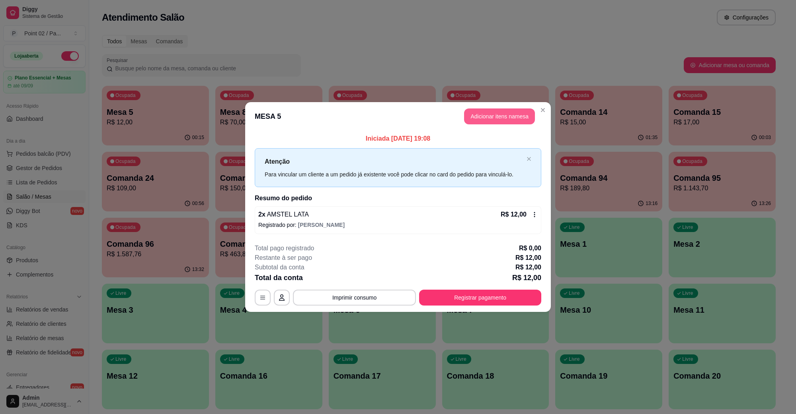
click at [502, 111] on button "Adicionar itens na mesa" at bounding box center [499, 117] width 71 height 16
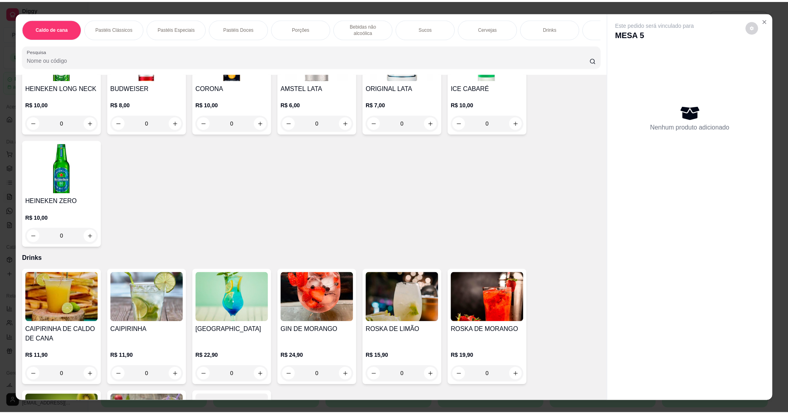
scroll to position [1442, 0]
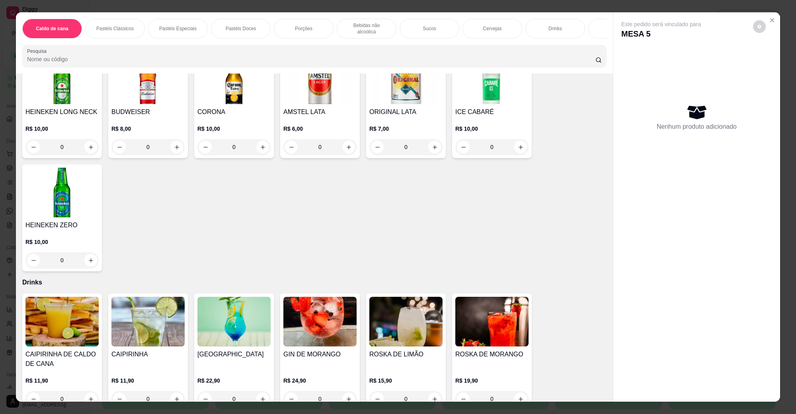
click at [315, 125] on p "R$ 6,00" at bounding box center [319, 129] width 73 height 8
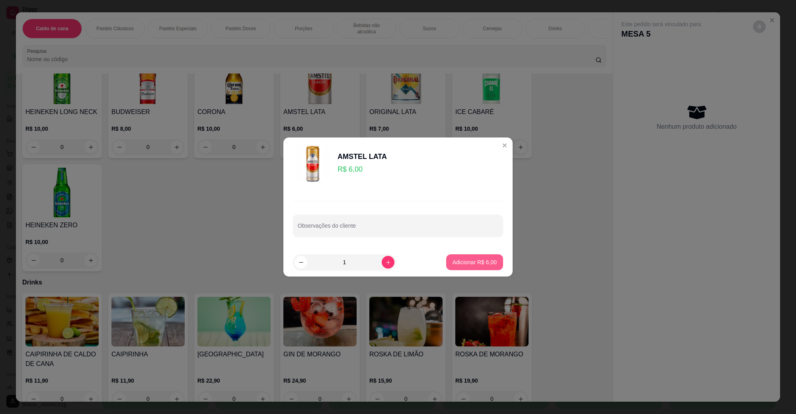
click at [462, 265] on p "Adicionar R$ 6,00" at bounding box center [474, 263] width 44 height 8
type input "1"
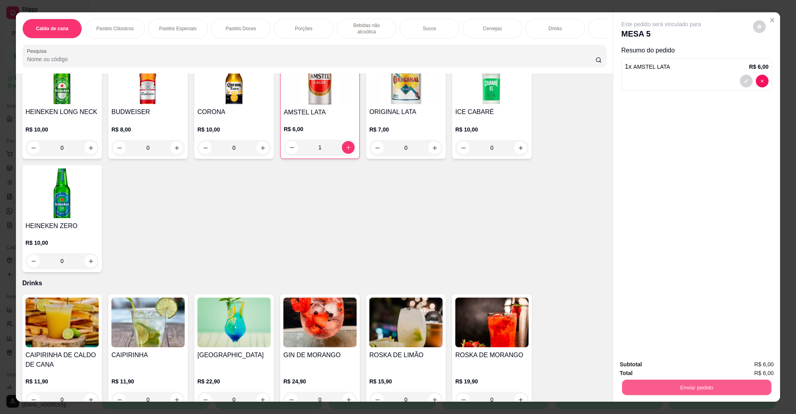
click at [717, 391] on button "Enviar pedido" at bounding box center [696, 388] width 149 height 16
click at [682, 365] on button "Não registrar e enviar pedido" at bounding box center [669, 368] width 83 height 15
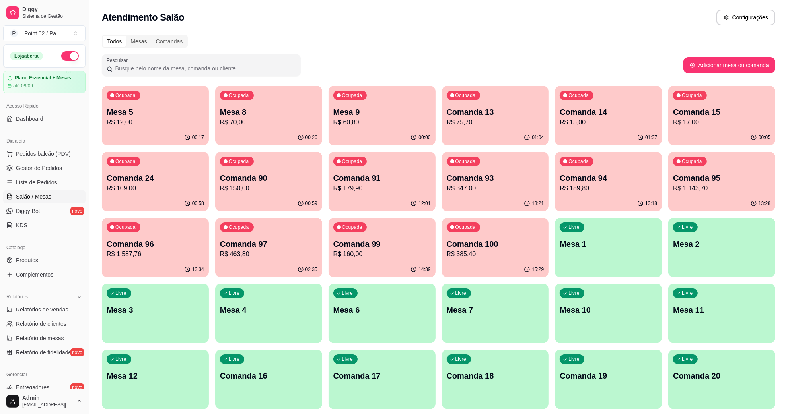
click at [595, 91] on div "Ocupada Comanda 14 R$ 15,00" at bounding box center [608, 108] width 107 height 44
click at [689, 122] on p "R$ 17,00" at bounding box center [721, 123] width 97 height 10
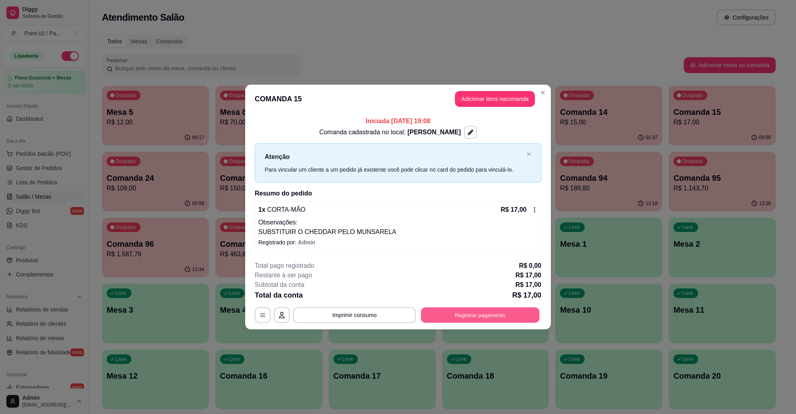
click at [525, 312] on button "Registrar pagamento" at bounding box center [480, 315] width 119 height 16
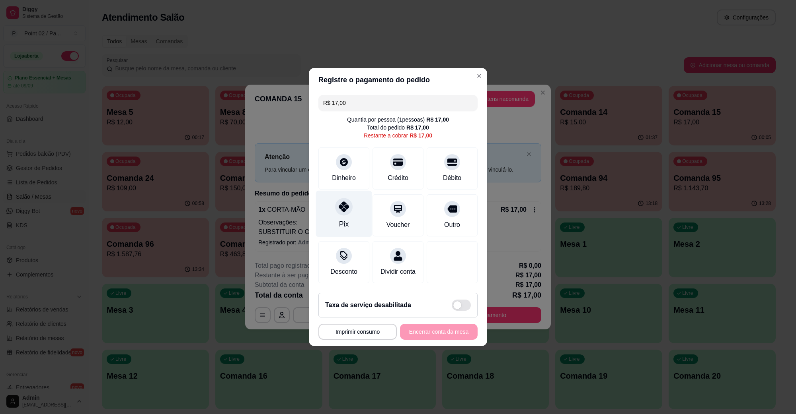
click at [345, 203] on icon at bounding box center [343, 207] width 10 height 10
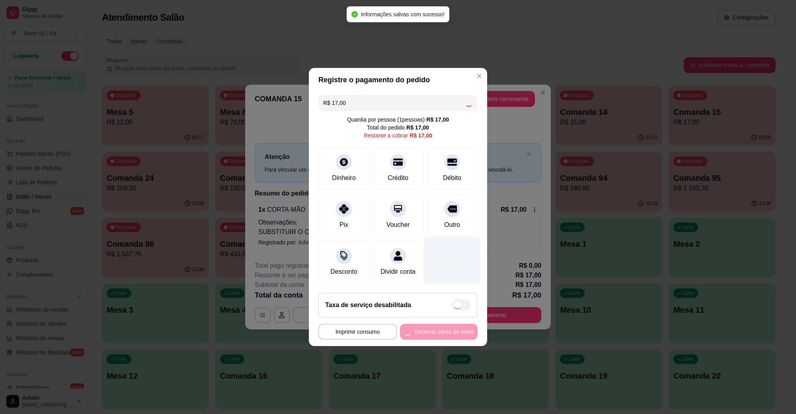
type input "R$ 0,00"
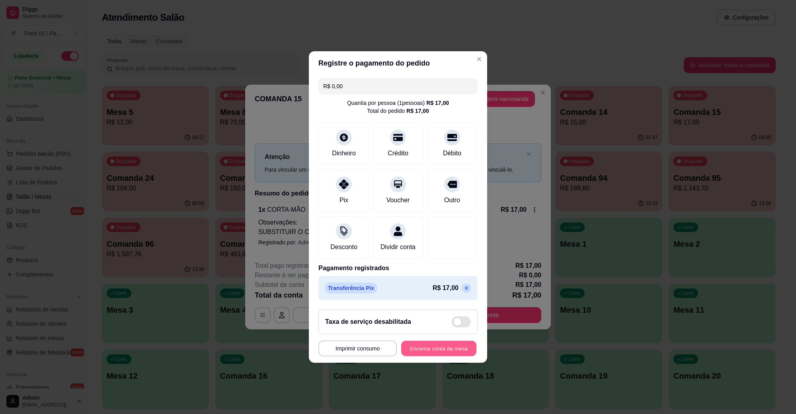
click at [432, 355] on button "Encerrar conta da mesa" at bounding box center [438, 349] width 75 height 16
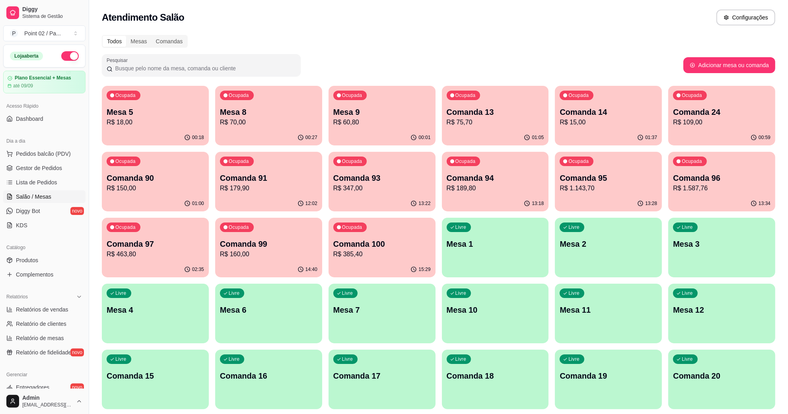
click at [134, 100] on div "Ocupada" at bounding box center [124, 96] width 34 height 10
click at [270, 101] on div "Ocupada Mesa 8 R$ 70,00" at bounding box center [268, 108] width 107 height 44
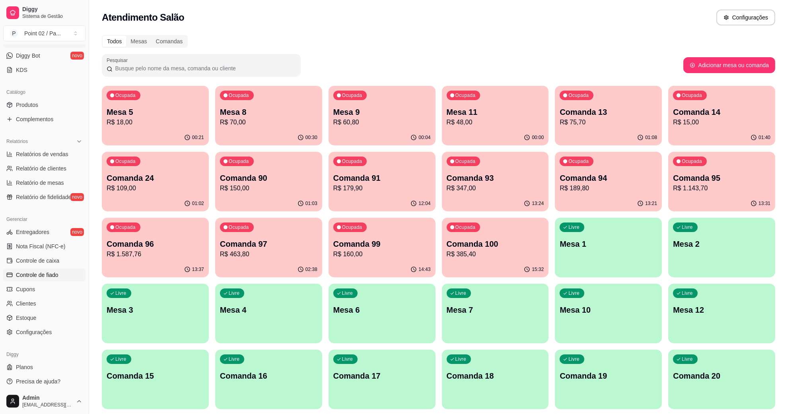
scroll to position [158, 0]
click at [60, 103] on link "Produtos" at bounding box center [44, 103] width 82 height 13
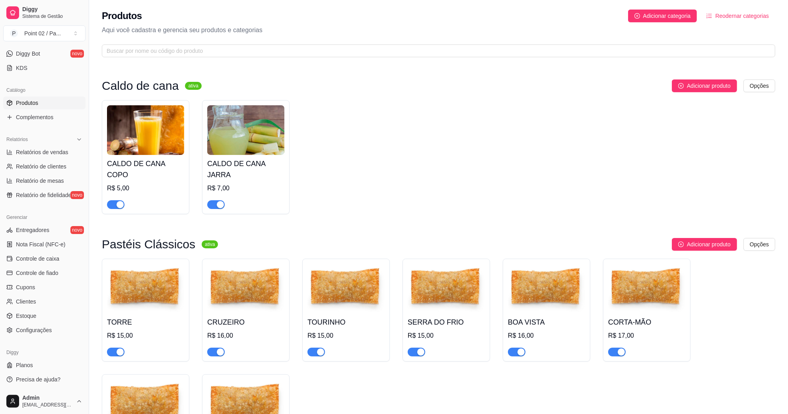
click at [236, 130] on img at bounding box center [245, 130] width 77 height 50
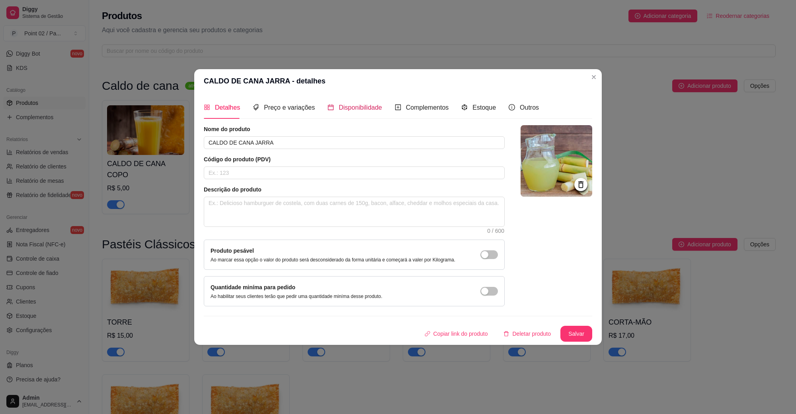
click at [330, 106] on icon "calendar" at bounding box center [331, 108] width 6 height 6
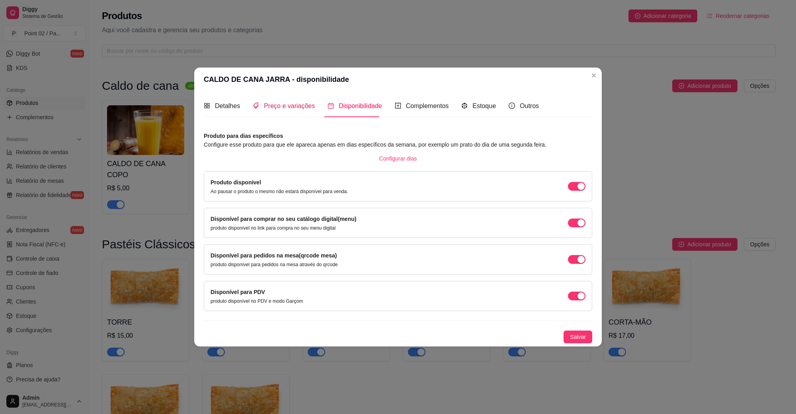
click at [302, 107] on span "Preço e variações" at bounding box center [289, 106] width 51 height 7
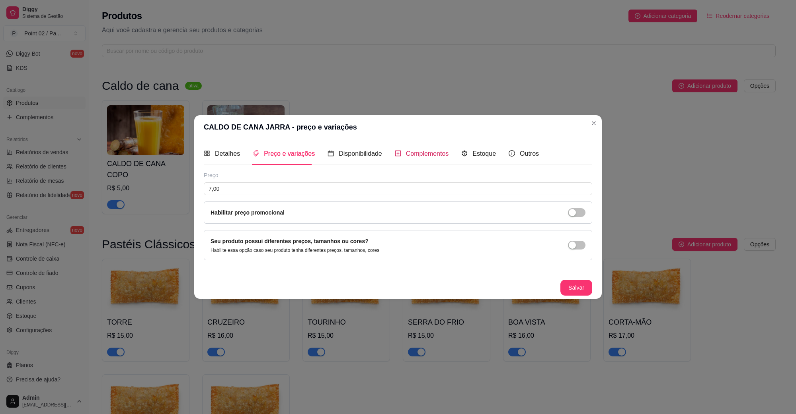
click at [430, 150] on span "Complementos" at bounding box center [427, 153] width 43 height 7
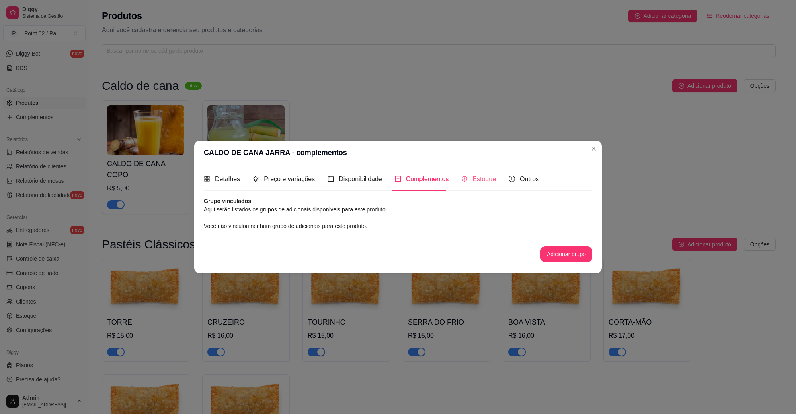
click at [487, 170] on div "Estoque" at bounding box center [478, 179] width 35 height 23
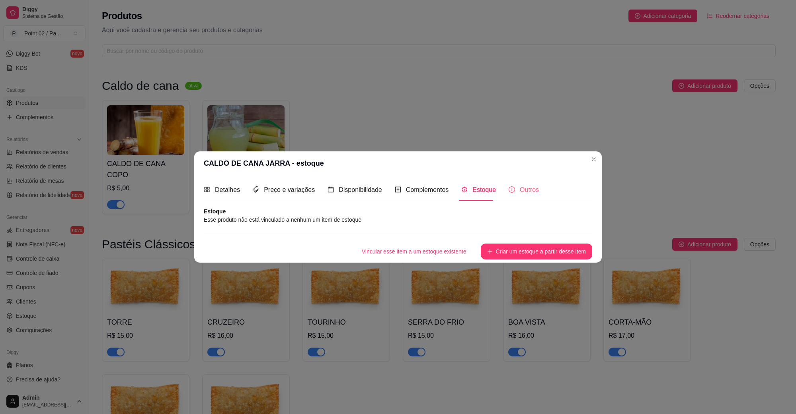
click at [519, 183] on div "Outros" at bounding box center [523, 190] width 30 height 23
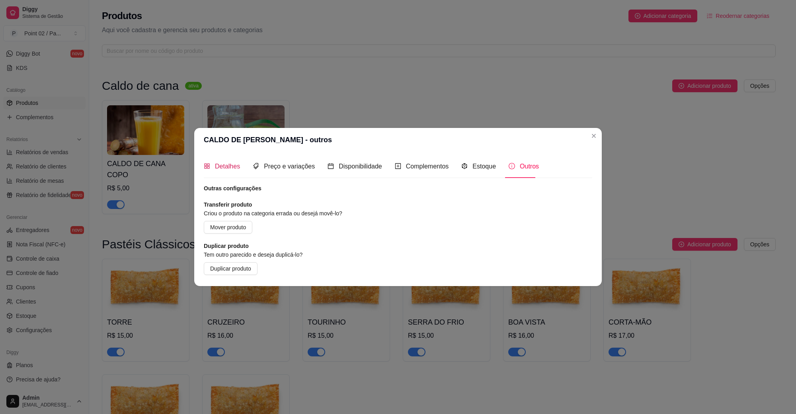
click at [226, 163] on span "Detalhes" at bounding box center [227, 166] width 25 height 7
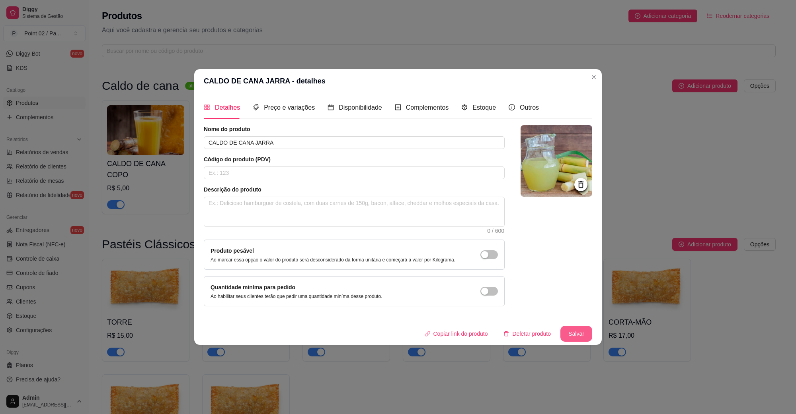
click at [576, 329] on button "Salvar" at bounding box center [576, 334] width 32 height 16
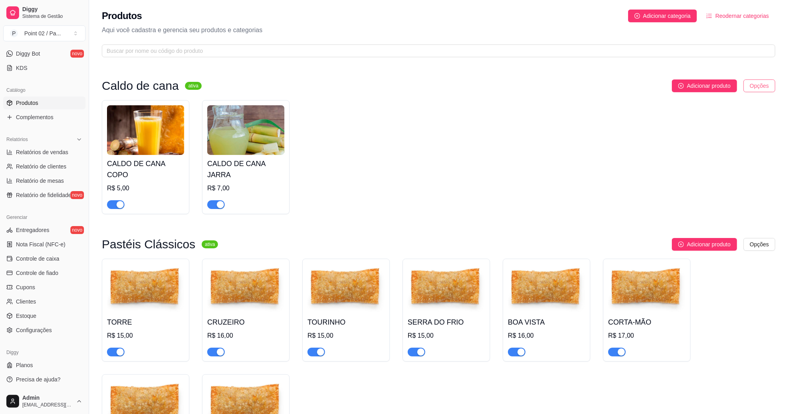
click at [766, 88] on html "Diggy Sistema de Gestão P Point 02 / Pa ... Loja aberta Plano Essencial + Mesas…" at bounding box center [394, 207] width 788 height 414
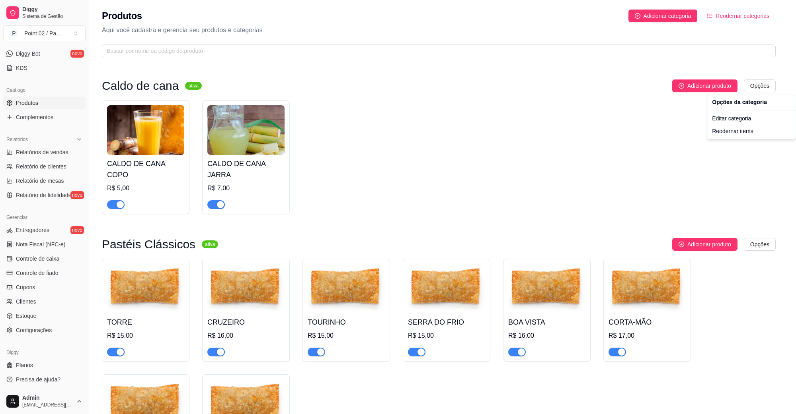
click at [363, 126] on html "Diggy Sistema de Gestão P Point 02 / Pa ... Loja aberta Plano Essencial + Mesas…" at bounding box center [398, 207] width 796 height 414
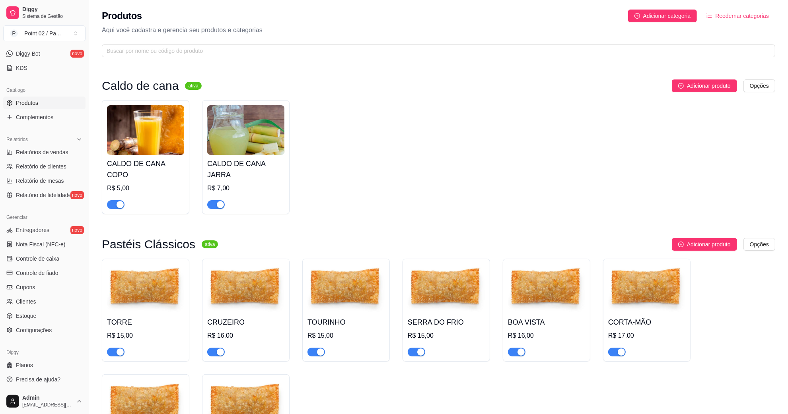
click at [241, 126] on img at bounding box center [245, 130] width 77 height 50
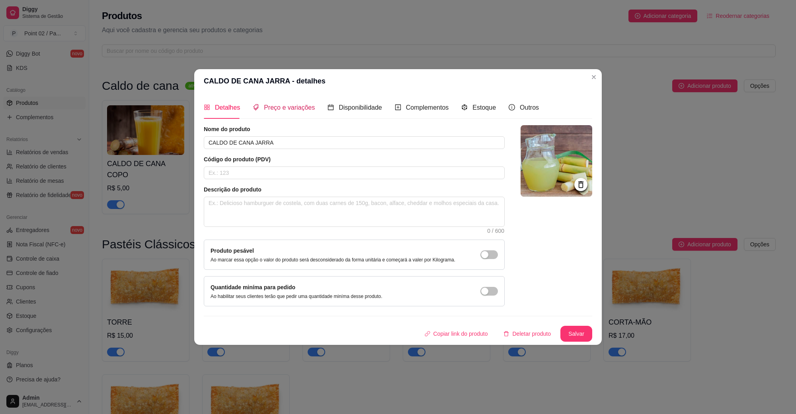
click at [295, 104] on span "Preço e variações" at bounding box center [289, 107] width 51 height 7
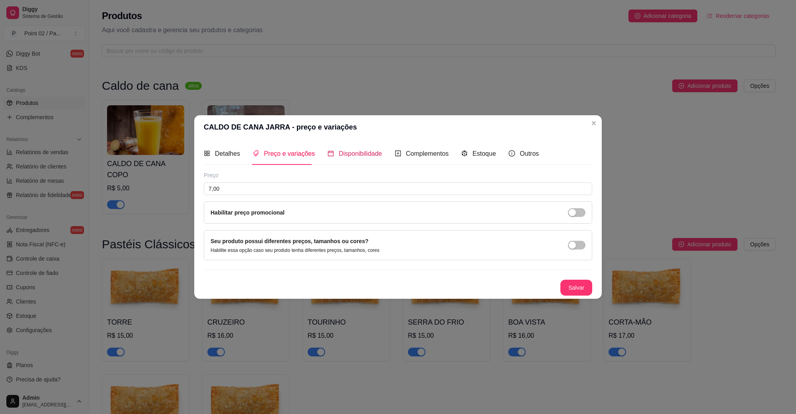
click at [368, 153] on span "Disponibilidade" at bounding box center [359, 153] width 43 height 7
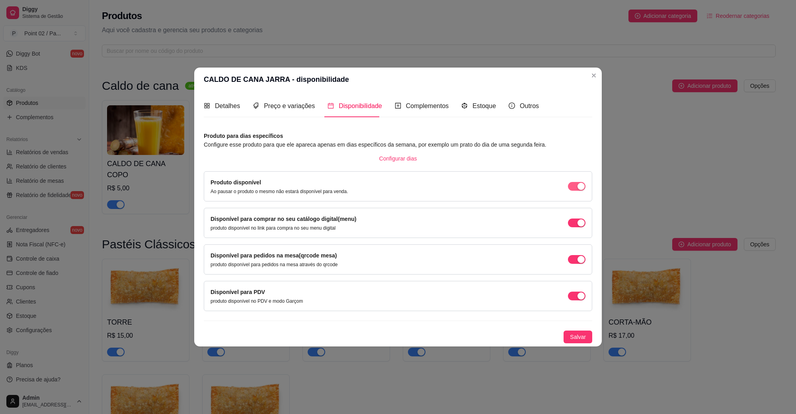
click at [584, 189] on div "button" at bounding box center [580, 186] width 7 height 7
click at [584, 188] on span "button" at bounding box center [577, 186] width 18 height 9
click at [573, 191] on span "button" at bounding box center [577, 186] width 18 height 9
click at [573, 223] on div "button" at bounding box center [571, 223] width 7 height 7
click at [576, 191] on span "button" at bounding box center [577, 186] width 18 height 9
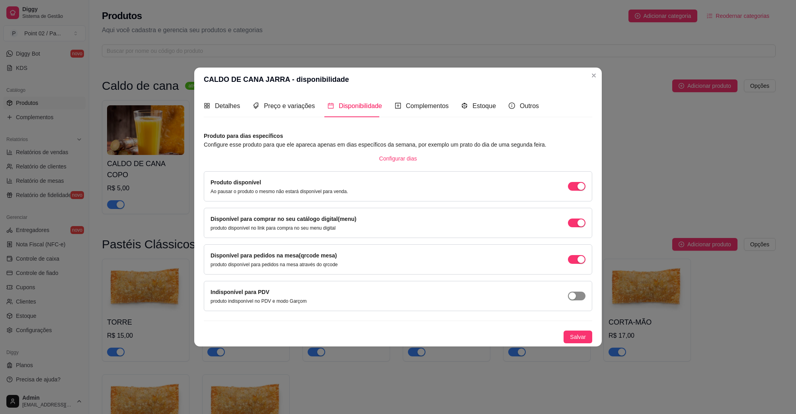
click at [576, 228] on span "button" at bounding box center [577, 223] width 18 height 9
click at [577, 337] on span "Salvar" at bounding box center [578, 337] width 16 height 9
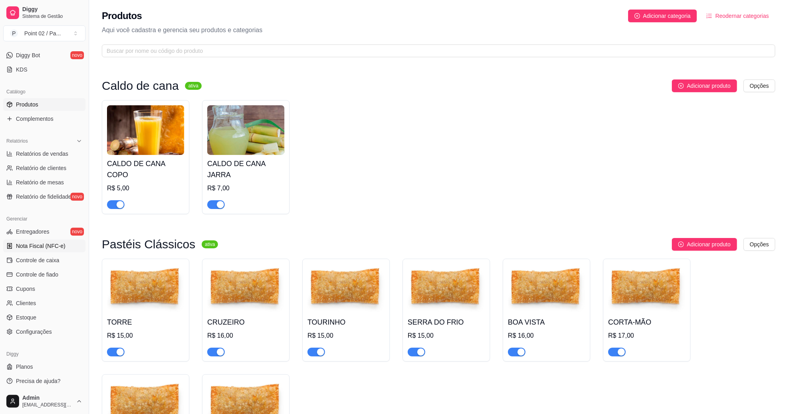
scroll to position [158, 0]
click at [53, 329] on link "Configurações" at bounding box center [44, 330] width 82 height 13
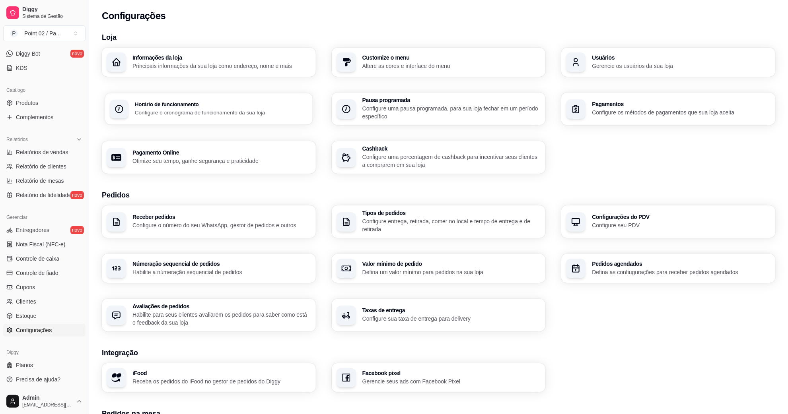
click at [281, 111] on p "Configure o cronograma de funcionamento da sua loja" at bounding box center [221, 113] width 173 height 8
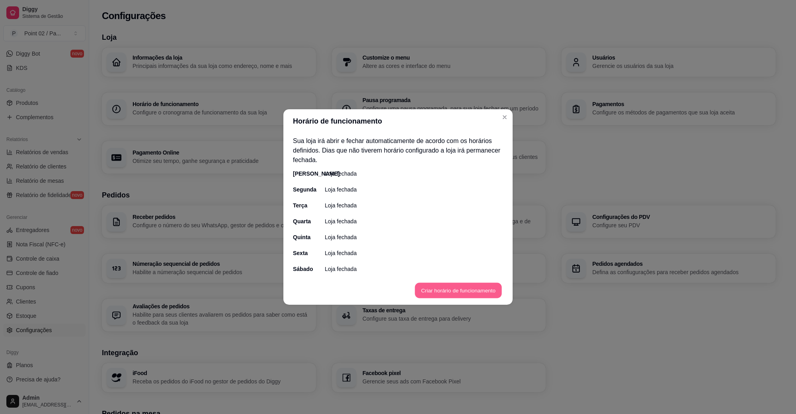
click at [438, 295] on button "Criar horário de funcionamento" at bounding box center [457, 291] width 87 height 16
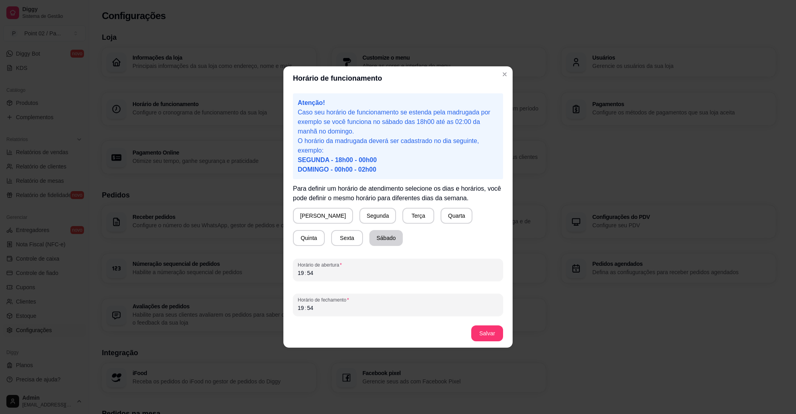
click at [369, 235] on button "Sábado" at bounding box center [385, 238] width 33 height 16
click at [327, 278] on div "Horário de abertura 19 : 54" at bounding box center [398, 270] width 210 height 22
click at [322, 306] on div "19 : 54" at bounding box center [398, 308] width 200 height 10
click at [483, 332] on button "Salvar" at bounding box center [486, 334] width 31 height 16
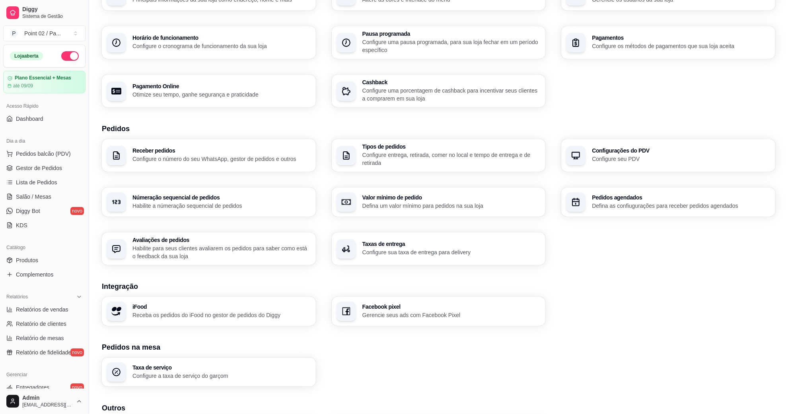
scroll to position [50, 0]
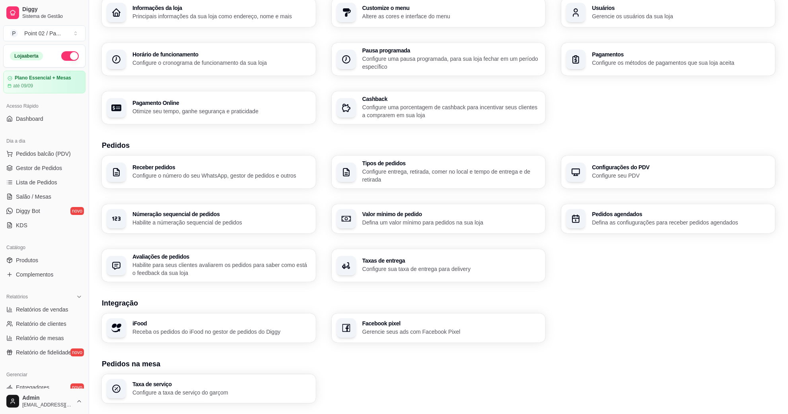
click at [424, 170] on p "Configure entrega, retirada, comer no local e tempo de entrega e de retirada" at bounding box center [451, 176] width 179 height 16
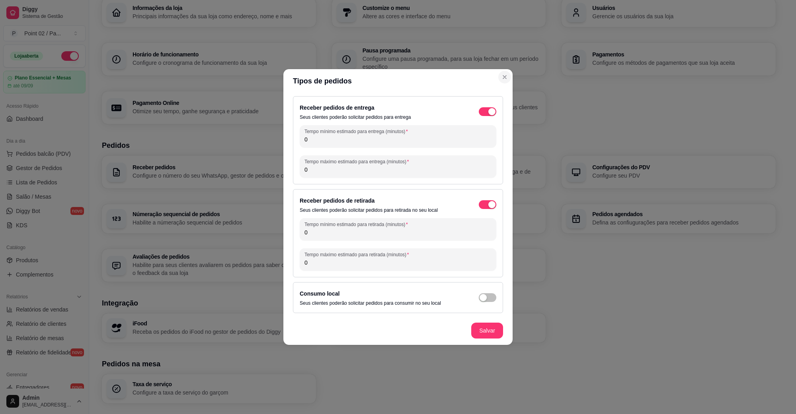
click at [506, 74] on div "Pausa programada Configure uma pausa programada, para sua loja fechar em um per…" at bounding box center [439, 59] width 214 height 33
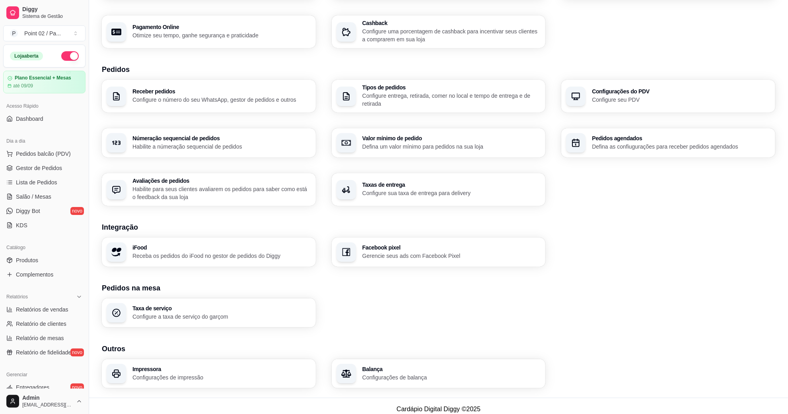
scroll to position [132, 0]
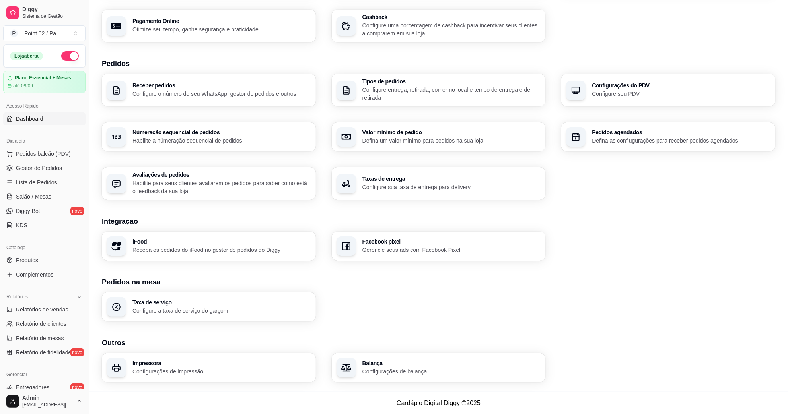
click at [60, 117] on link "Dashboard" at bounding box center [44, 119] width 82 height 13
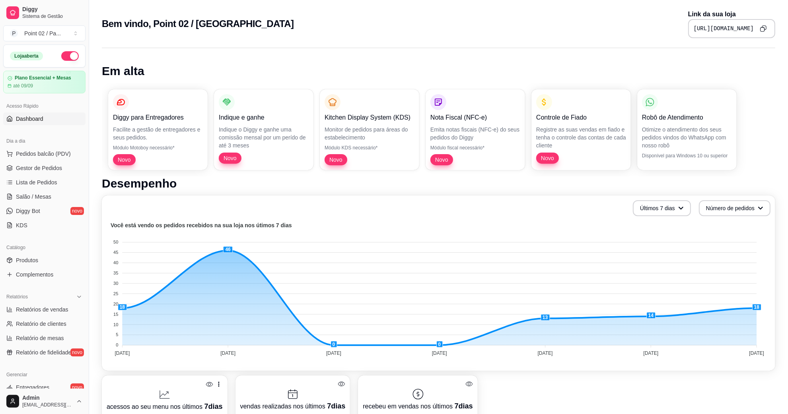
click at [765, 30] on icon "Copy to clipboard" at bounding box center [763, 28] width 7 height 7
click at [61, 54] on button "button" at bounding box center [70, 56] width 18 height 10
click at [68, 57] on button "button" at bounding box center [70, 56] width 18 height 10
click at [68, 168] on link "Gestor de Pedidos" at bounding box center [44, 168] width 82 height 13
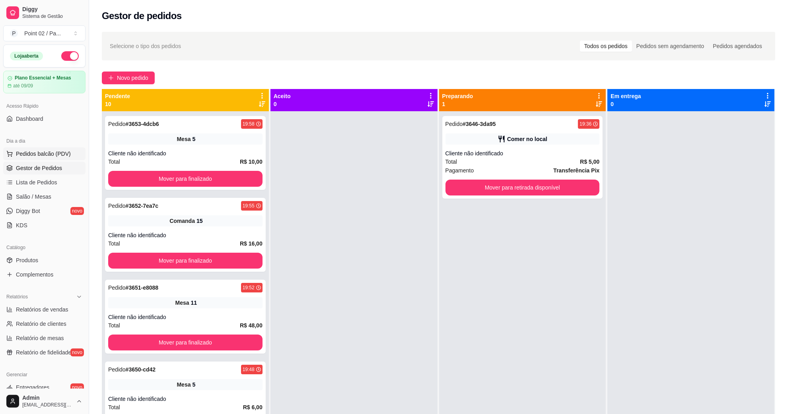
click at [70, 154] on button "Pedidos balcão (PDV)" at bounding box center [44, 154] width 82 height 13
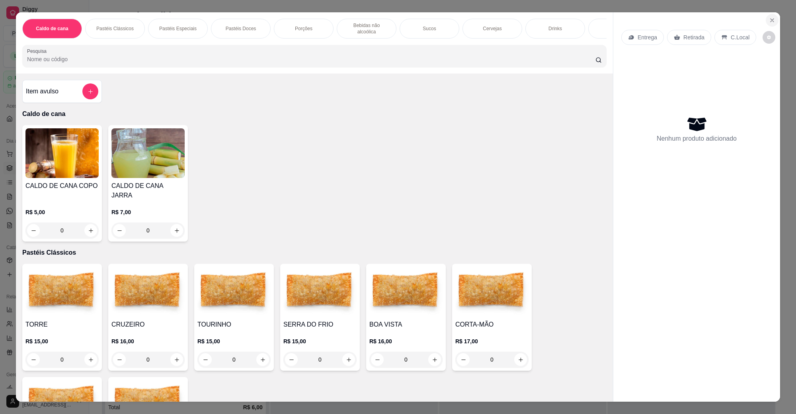
click at [772, 22] on button "Close" at bounding box center [771, 20] width 13 height 13
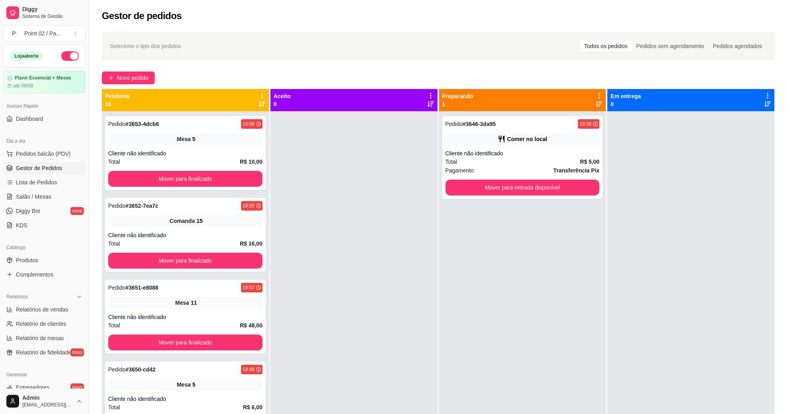
scroll to position [158, 0]
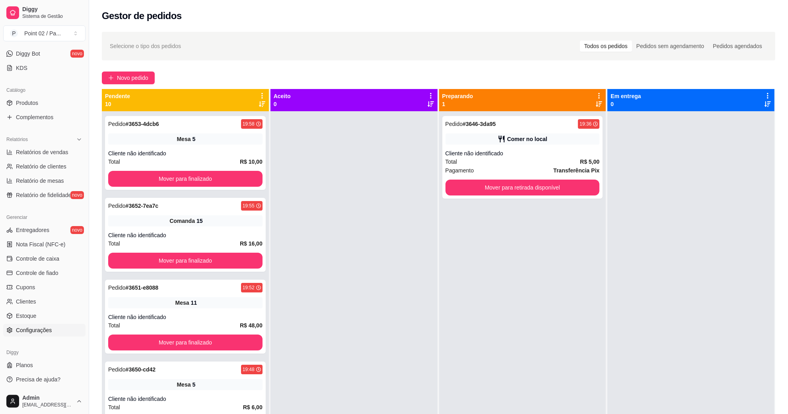
click at [58, 325] on link "Configurações" at bounding box center [44, 330] width 82 height 13
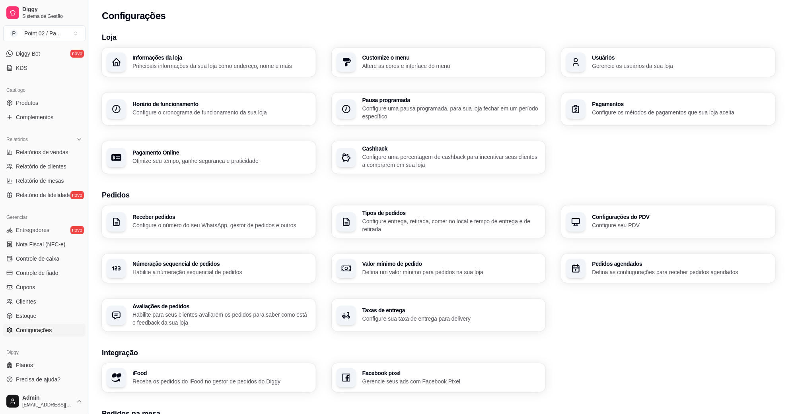
scroll to position [50, 0]
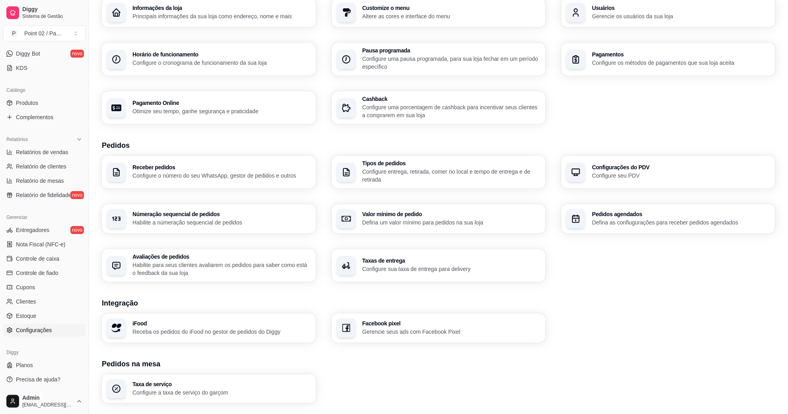
click at [413, 219] on p "Defina um valor mínimo para pedidos na sua loja" at bounding box center [451, 223] width 179 height 8
click at [506, 178] on p "Configure entrega, retirada, comer no local e tempo de entrega e de retirada" at bounding box center [451, 176] width 179 height 16
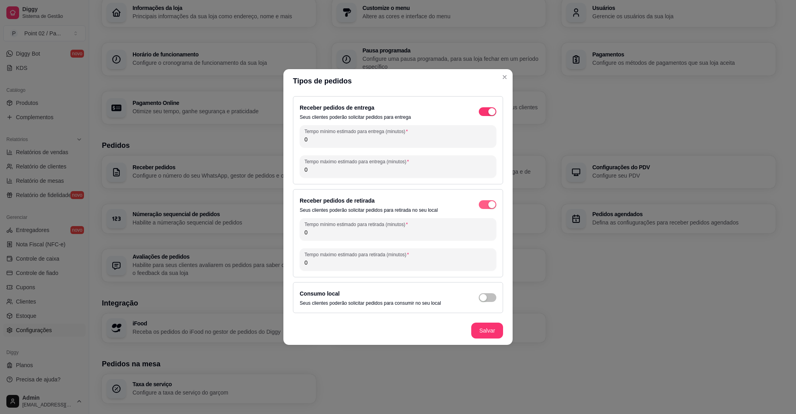
click at [492, 115] on div "button" at bounding box center [491, 111] width 7 height 7
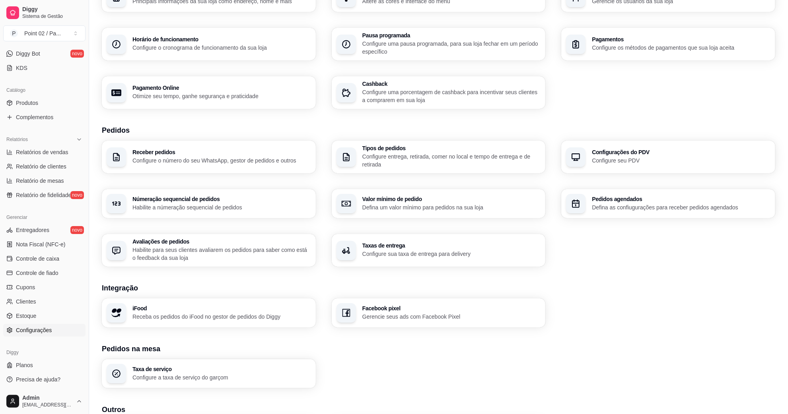
scroll to position [0, 0]
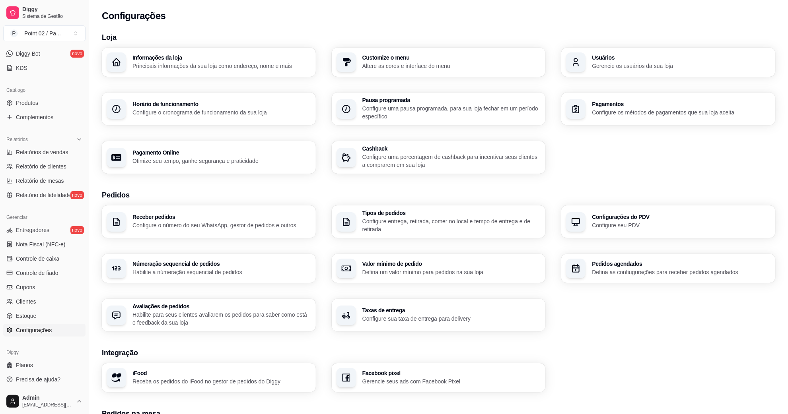
click at [257, 112] on p "Configure o cronograma de funcionamento da sua loja" at bounding box center [221, 113] width 179 height 8
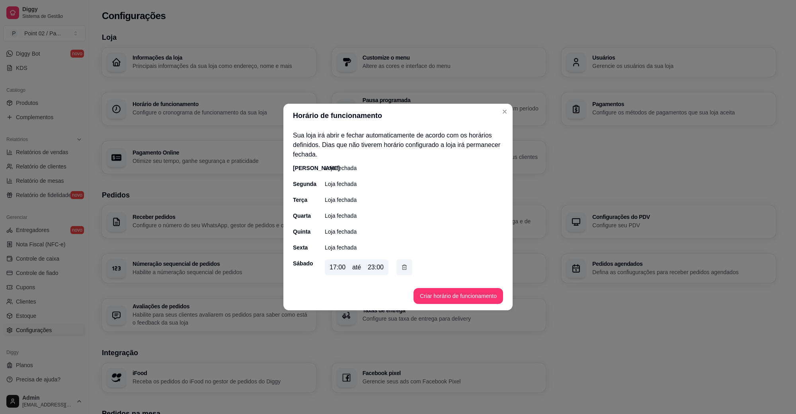
click at [342, 164] on p "Loja fechada" at bounding box center [341, 168] width 32 height 8
click at [436, 301] on button "Criar horário de funcionamento" at bounding box center [457, 297] width 87 height 16
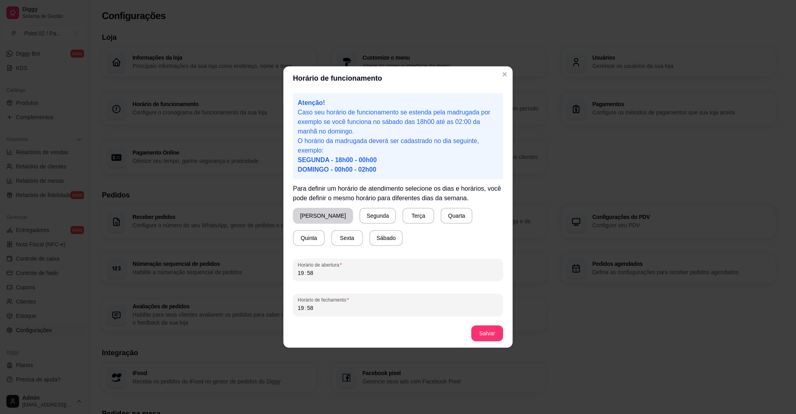
click at [319, 216] on button "[PERSON_NAME]" at bounding box center [323, 216] width 60 height 16
click at [397, 271] on div "19 : 58" at bounding box center [398, 273] width 200 height 10
click at [209, 277] on div "Horário de funcionamento Atenção! Caso seu horário de funcionamento se estenda …" at bounding box center [398, 207] width 796 height 414
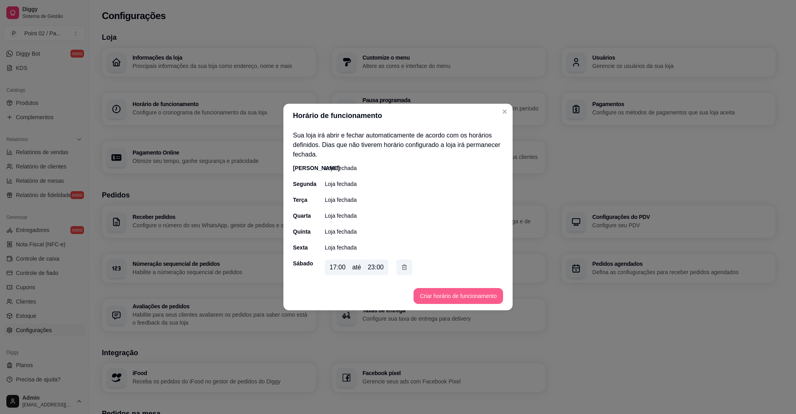
click at [462, 294] on button "Criar horário de funcionamento" at bounding box center [457, 296] width 89 height 16
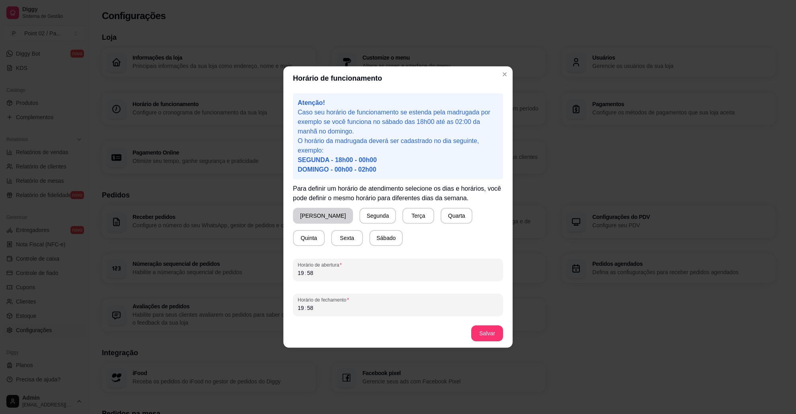
click at [305, 214] on button "[PERSON_NAME]" at bounding box center [323, 216] width 60 height 16
click at [327, 272] on div "19 : 58" at bounding box center [398, 273] width 200 height 10
click at [330, 307] on div "19 : 58" at bounding box center [398, 308] width 200 height 10
click at [496, 333] on button "Salvar" at bounding box center [486, 334] width 31 height 16
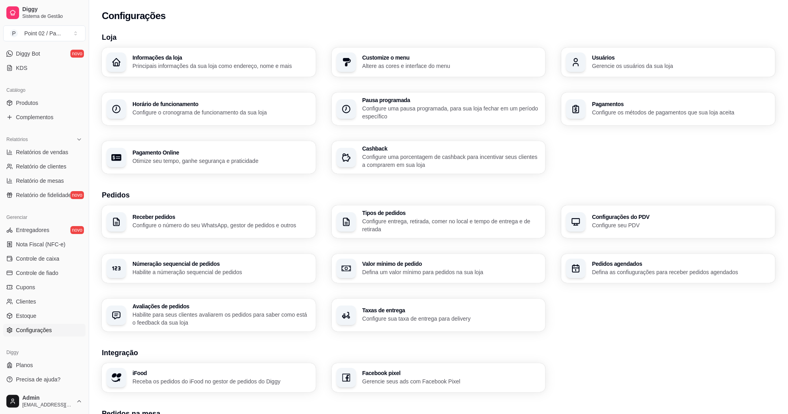
click at [504, 111] on p "Configure uma pausa programada, para sua loja fechar em um período específico" at bounding box center [451, 113] width 179 height 16
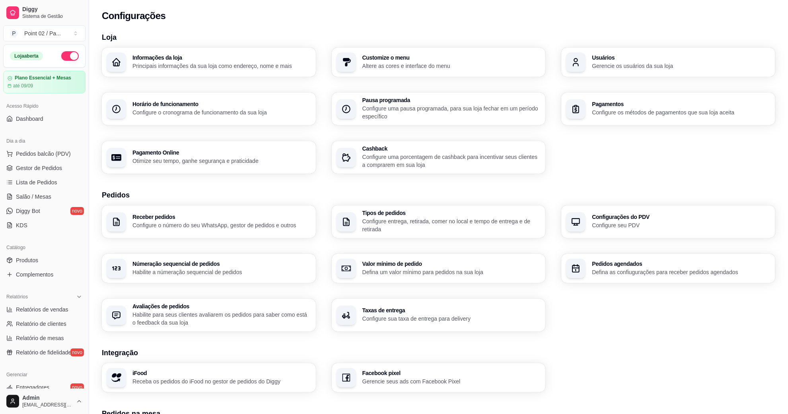
click at [62, 56] on button "button" at bounding box center [70, 56] width 18 height 10
click at [66, 54] on button "button" at bounding box center [70, 56] width 18 height 10
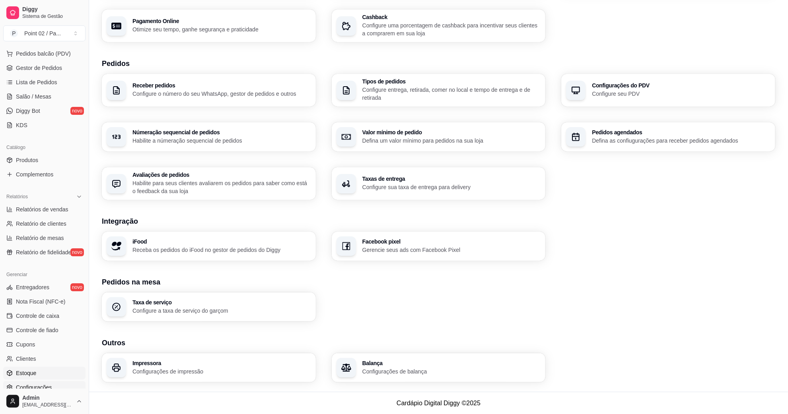
scroll to position [158, 0]
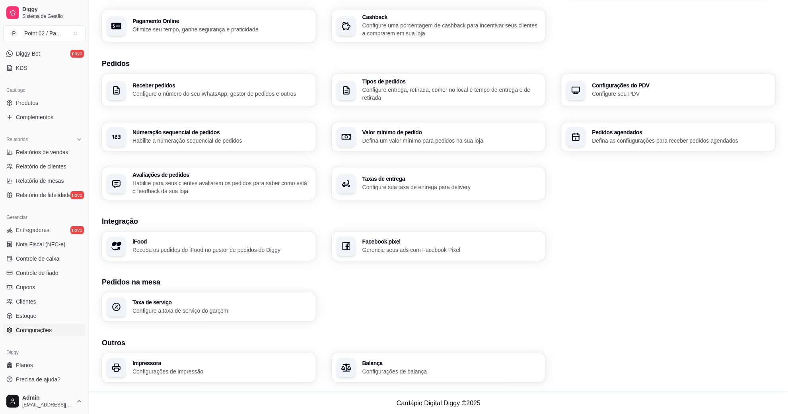
click at [45, 386] on div "Diggy Planos Precisa de ajuda?" at bounding box center [44, 366] width 89 height 46
click at [46, 383] on span "Precisa de ajuda?" at bounding box center [38, 380] width 45 height 8
click at [619, 141] on p "Defina as confiugurações para receber pedidos agendados" at bounding box center [681, 141] width 179 height 8
click at [287, 93] on p "Configure o número do seu WhatsApp, gestor de pedidos e outros" at bounding box center [221, 94] width 179 height 8
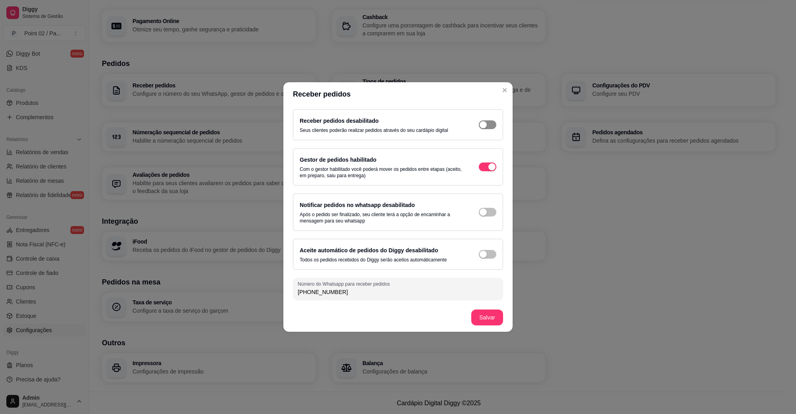
click at [488, 124] on button "button" at bounding box center [488, 125] width 18 height 9
click at [491, 129] on span "button" at bounding box center [488, 125] width 18 height 9
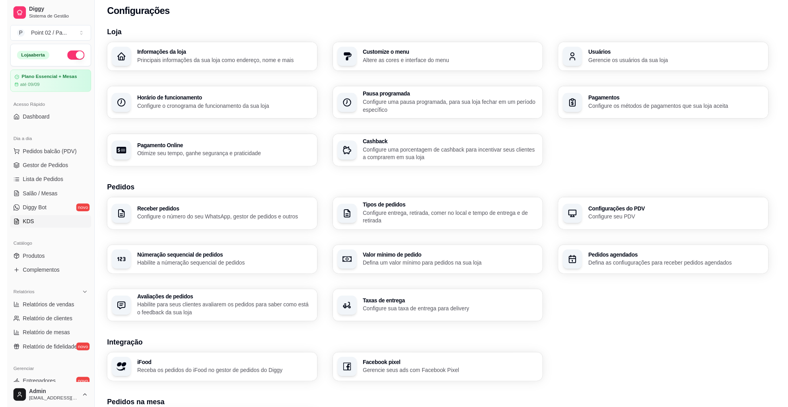
scroll to position [0, 0]
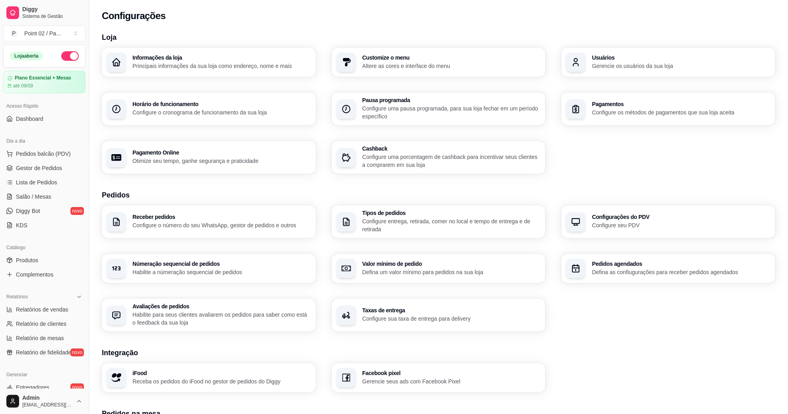
click at [205, 24] on div "Configurações" at bounding box center [438, 13] width 699 height 27
click at [33, 162] on link "Gestor de Pedidos" at bounding box center [44, 168] width 82 height 13
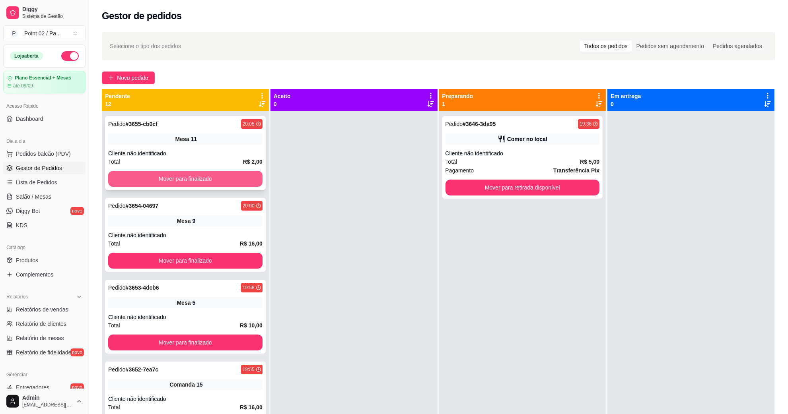
click at [223, 175] on button "Mover para finalizado" at bounding box center [185, 179] width 154 height 16
click at [240, 180] on button "Mover para finalizado" at bounding box center [185, 179] width 154 height 16
click at [240, 180] on button "Mover para finalizado" at bounding box center [186, 179] width 150 height 16
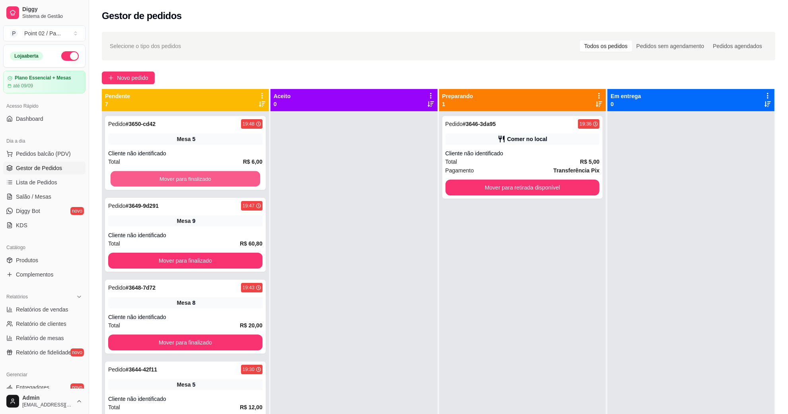
click at [240, 180] on button "Mover para finalizado" at bounding box center [186, 179] width 150 height 16
click at [240, 253] on button "Mover para finalizado" at bounding box center [185, 261] width 154 height 16
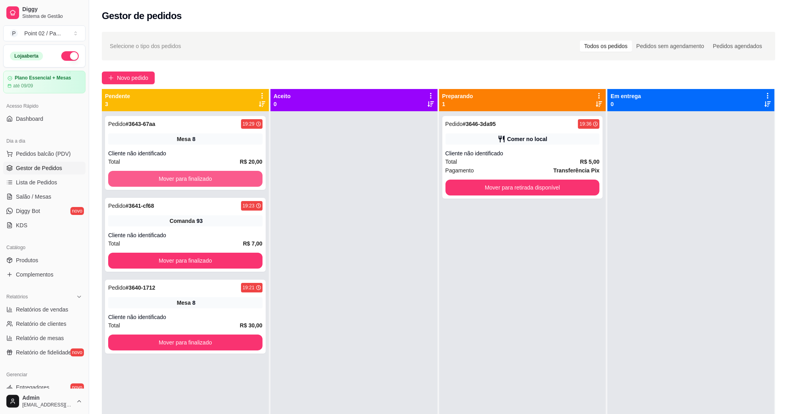
click at [240, 180] on button "Mover para finalizado" at bounding box center [185, 179] width 154 height 16
click at [240, 253] on button "Mover para finalizado" at bounding box center [185, 261] width 154 height 16
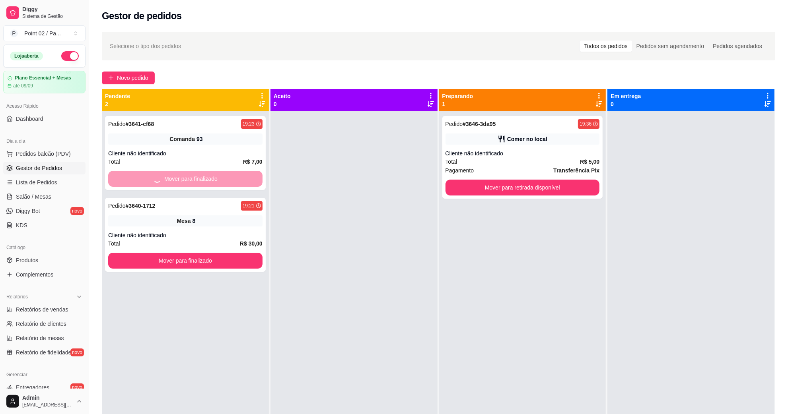
click at [240, 253] on button "Mover para finalizado" at bounding box center [185, 261] width 154 height 16
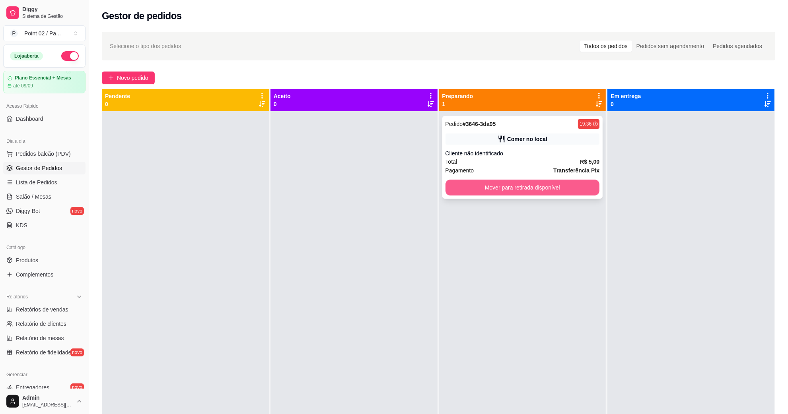
click at [567, 191] on button "Mover para retirada disponível" at bounding box center [522, 188] width 154 height 16
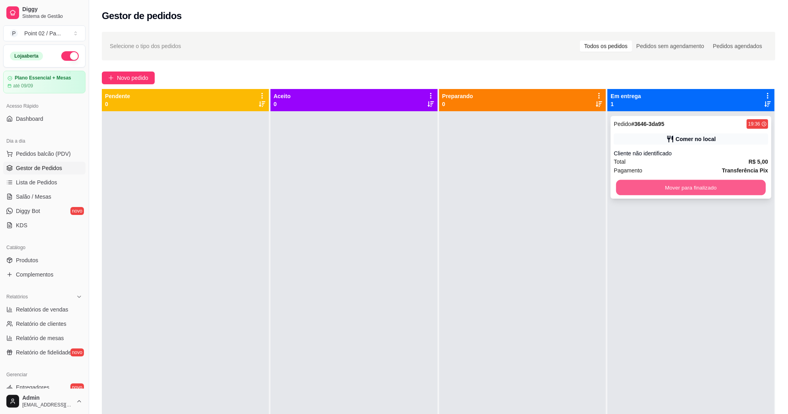
click at [694, 192] on button "Mover para finalizado" at bounding box center [691, 188] width 150 height 16
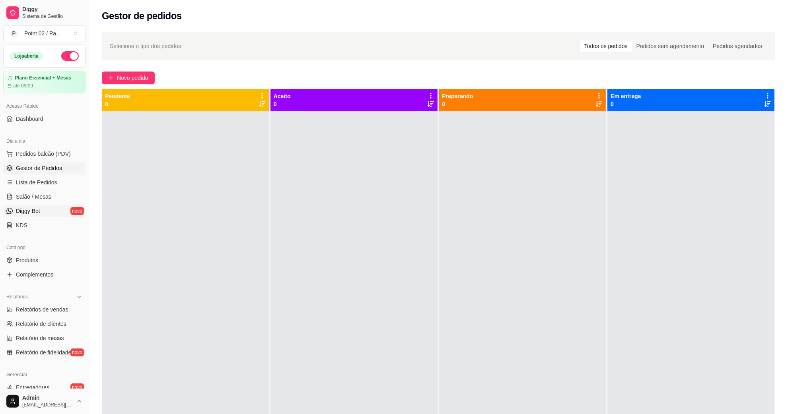
click at [62, 208] on link "Diggy Bot novo" at bounding box center [44, 211] width 82 height 13
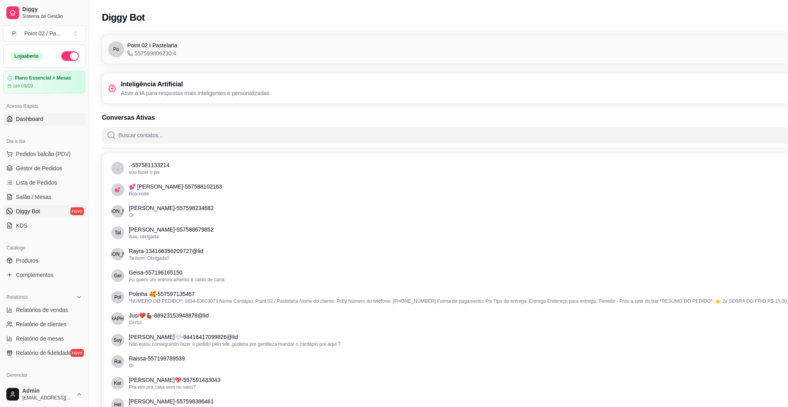
click at [39, 121] on span "Dashboard" at bounding box center [29, 119] width 27 height 8
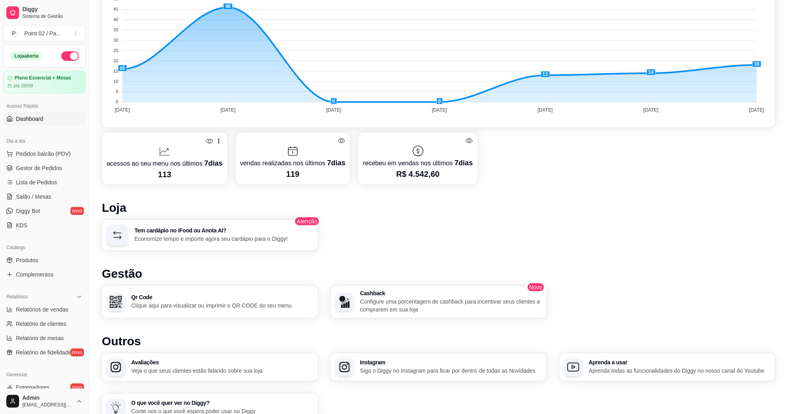
scroll to position [281, 0]
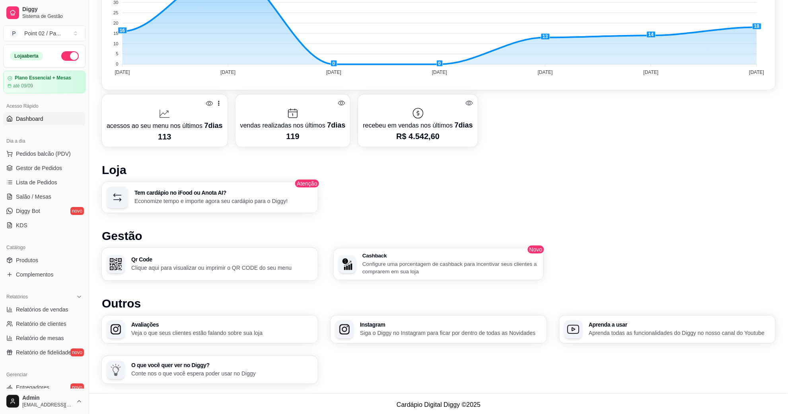
click at [467, 273] on p "Configure uma porcentagem de cashback para incentivar seus clientes a comprarem…" at bounding box center [450, 268] width 176 height 16
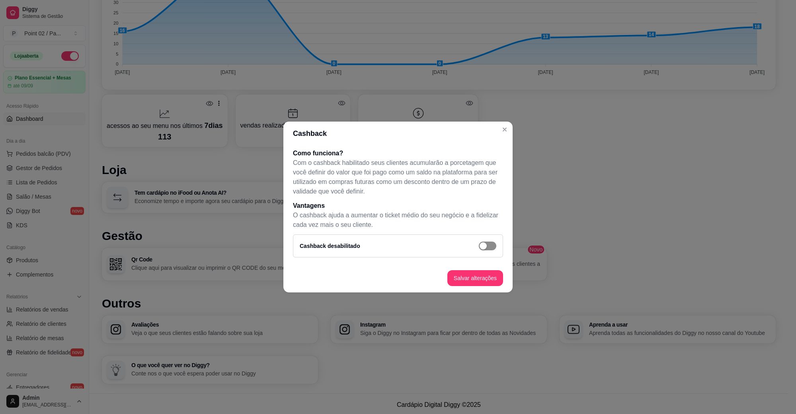
click at [492, 243] on span "button" at bounding box center [488, 246] width 18 height 9
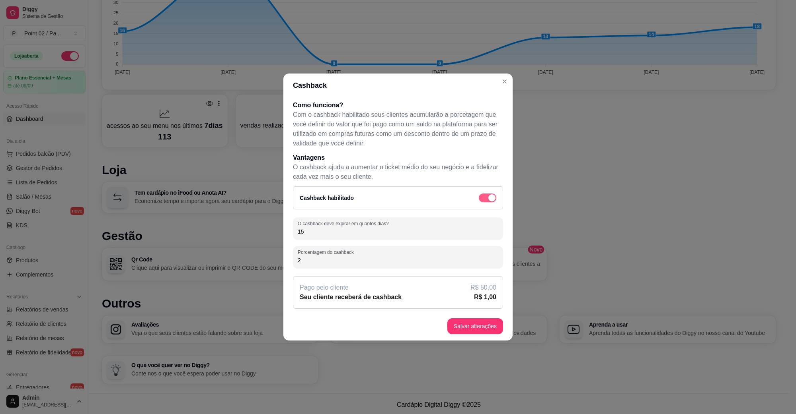
click at [486, 194] on span "button" at bounding box center [488, 198] width 18 height 9
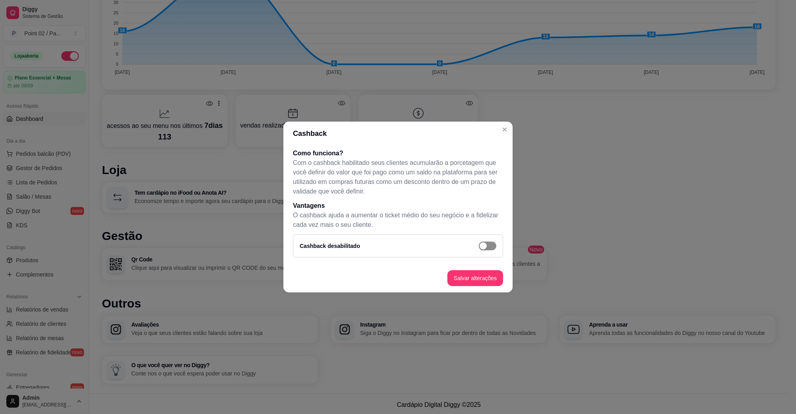
click at [486, 193] on p "Com o cashback habilitado seus clientes acumularão a porcetagem que você defini…" at bounding box center [398, 177] width 210 height 38
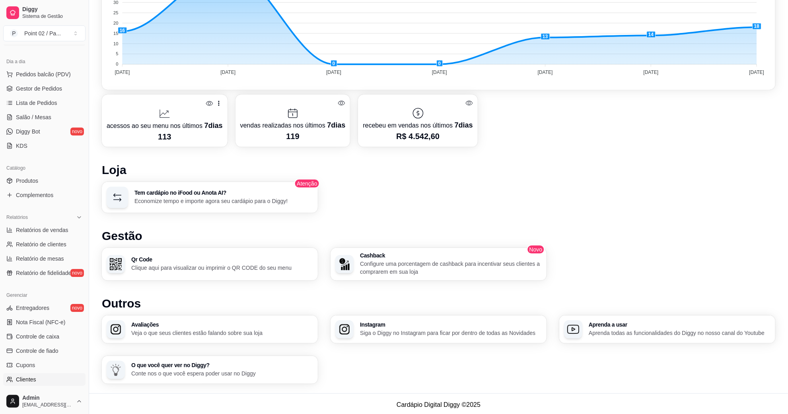
scroll to position [0, 0]
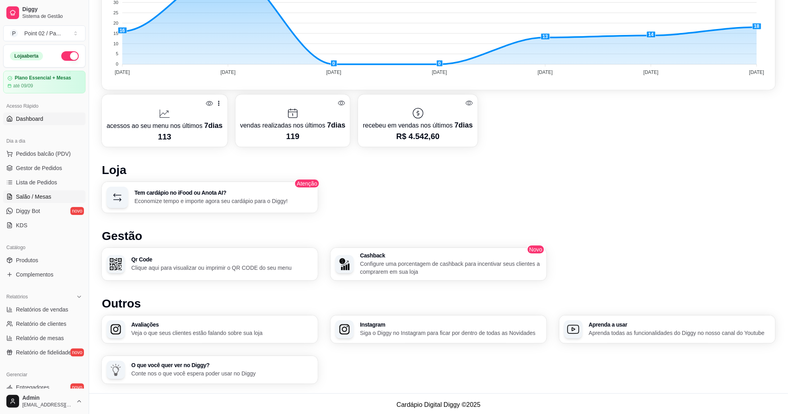
click at [39, 198] on span "Salão / Mesas" at bounding box center [33, 197] width 35 height 8
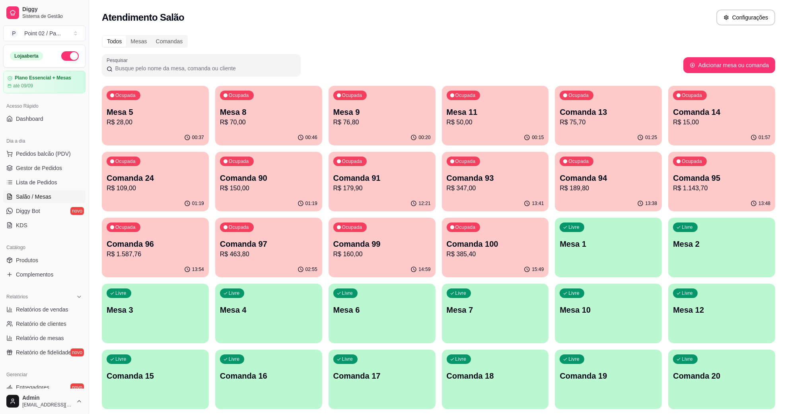
click at [287, 132] on div "00:46" at bounding box center [268, 138] width 107 height 16
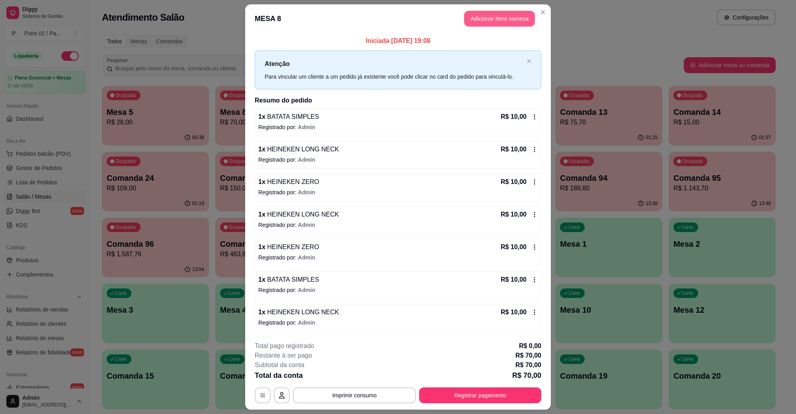
click at [510, 19] on button "Adicionar itens na mesa" at bounding box center [499, 19] width 71 height 16
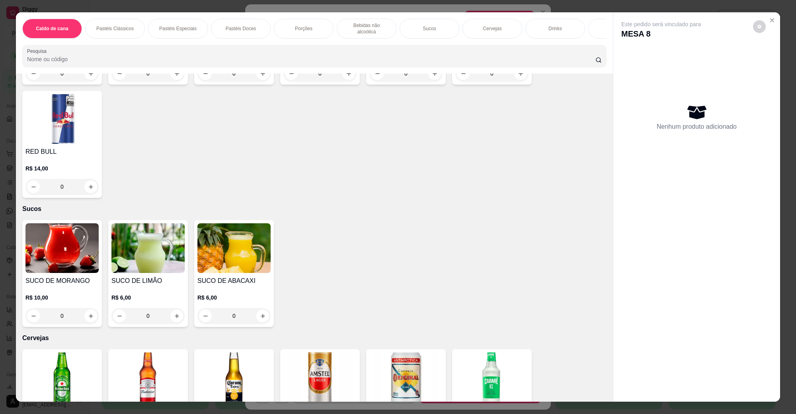
scroll to position [1293, 0]
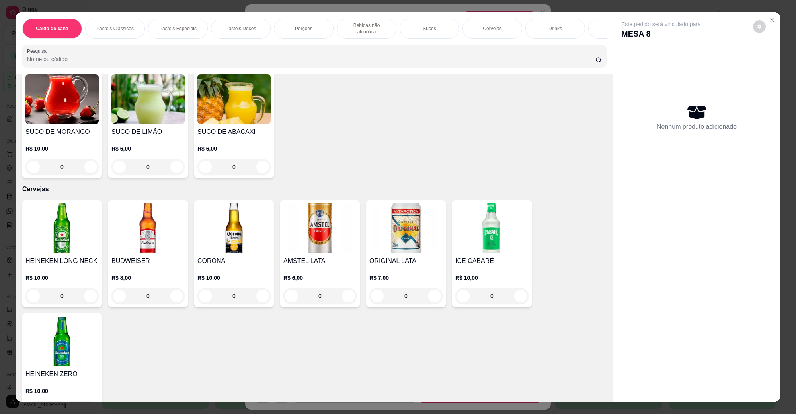
click at [323, 239] on img at bounding box center [319, 229] width 73 height 50
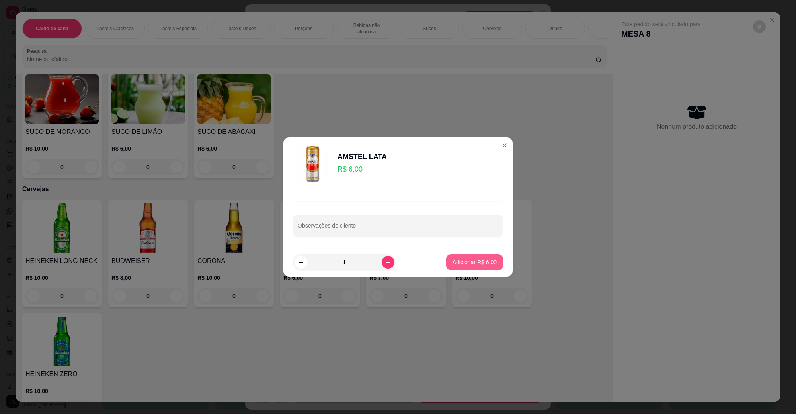
click at [488, 263] on p "Adicionar R$ 6,00" at bounding box center [474, 263] width 44 height 8
type input "1"
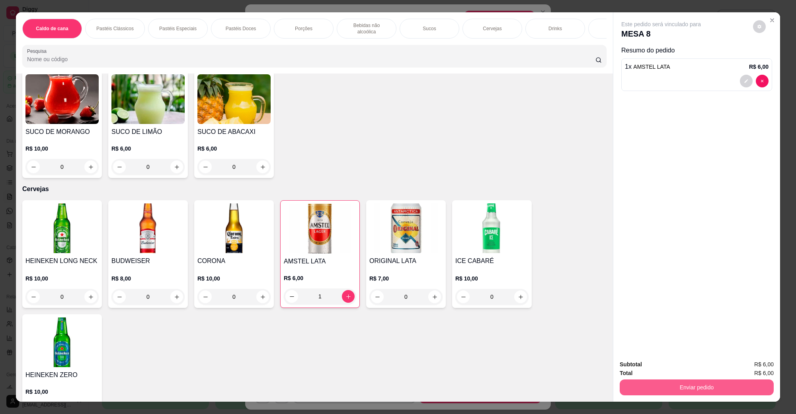
click at [707, 396] on div "Enviar pedido" at bounding box center [696, 387] width 154 height 18
click at [694, 364] on button "Não registrar e enviar pedido" at bounding box center [669, 368] width 83 height 15
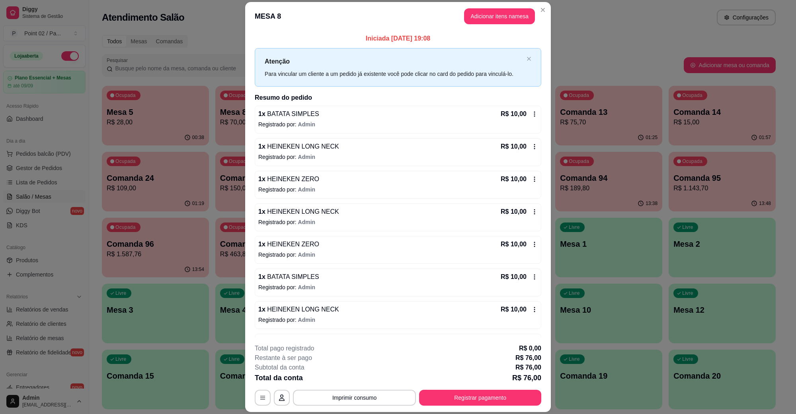
click at [544, 15] on header "MESA 8 Adicionar itens na mesa" at bounding box center [397, 16] width 305 height 29
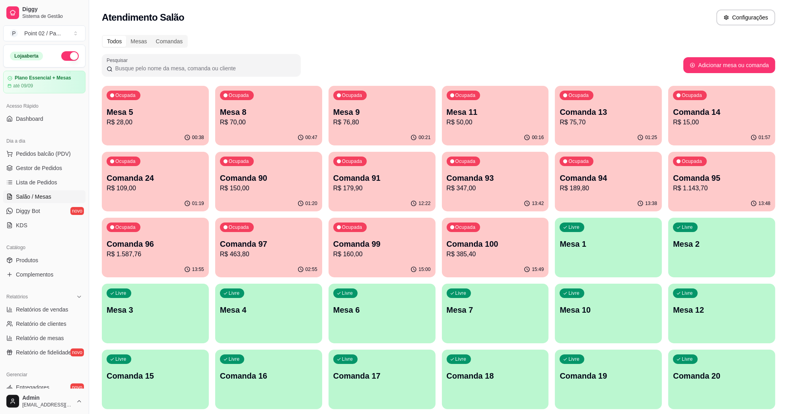
click at [370, 115] on p "Mesa 9" at bounding box center [381, 112] width 97 height 11
click at [307, 126] on p "R$ 70,00" at bounding box center [268, 123] width 97 height 10
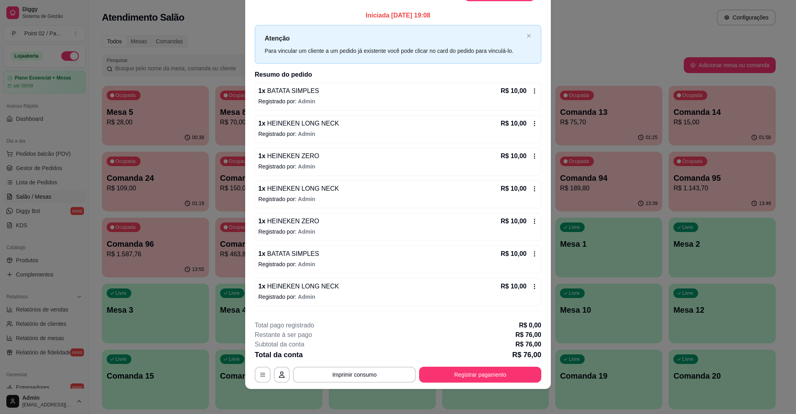
scroll to position [0, 0]
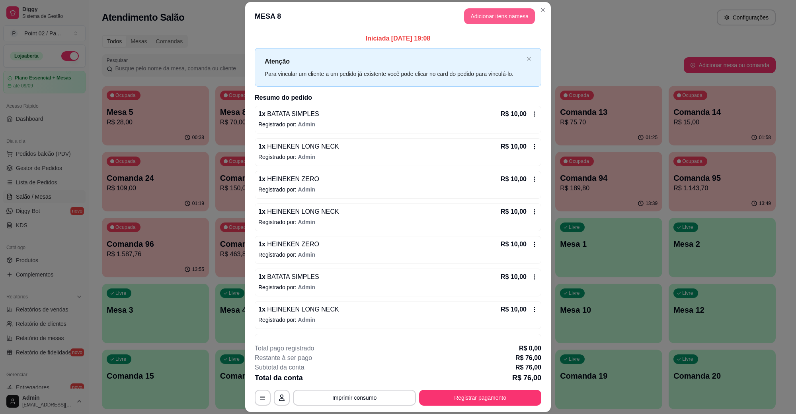
click at [508, 16] on button "Adicionar itens na mesa" at bounding box center [499, 16] width 71 height 16
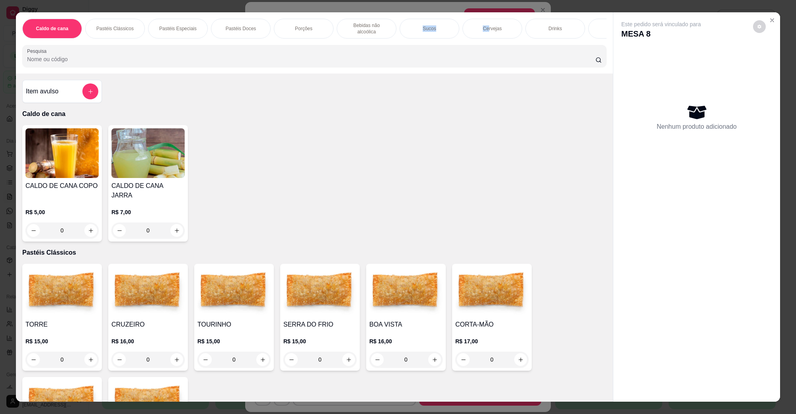
drag, startPoint x: 394, startPoint y: 32, endPoint x: 486, endPoint y: 28, distance: 92.4
click at [486, 28] on div "Caldo de cana Pastéis Clássicos Pastéis Especiais Pastéis Doces Porções Bebidas…" at bounding box center [314, 29] width 584 height 20
click at [486, 28] on p "Cervejas" at bounding box center [491, 28] width 19 height 6
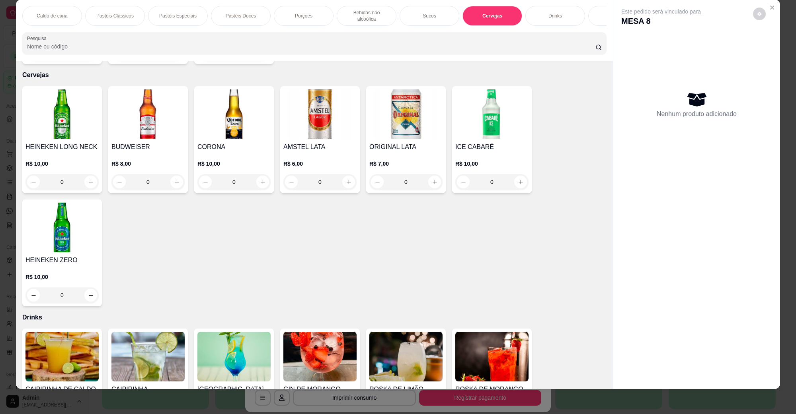
click at [83, 115] on img at bounding box center [61, 114] width 73 height 50
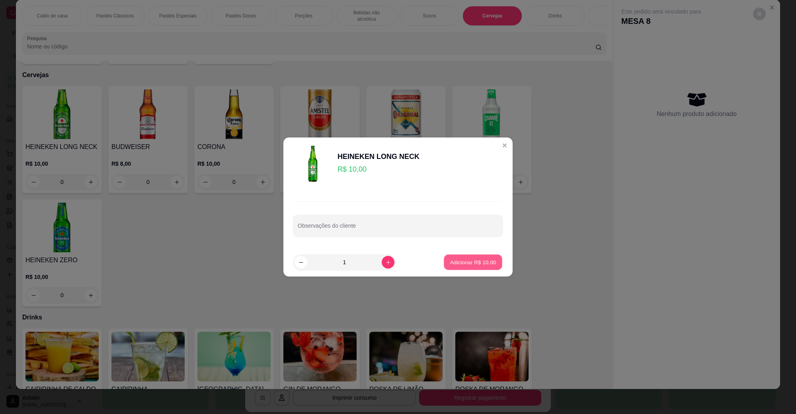
click at [476, 265] on p "Adicionar R$ 10,00" at bounding box center [473, 263] width 46 height 8
type input "1"
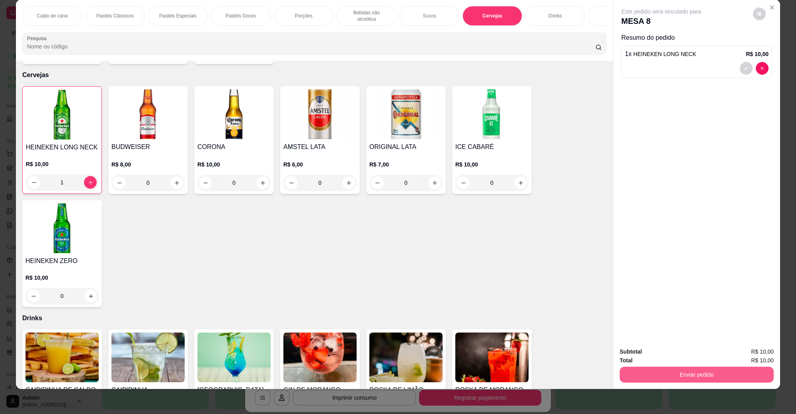
click at [740, 370] on button "Enviar pedido" at bounding box center [696, 375] width 154 height 16
click at [677, 359] on button "Não registrar e enviar pedido" at bounding box center [669, 355] width 83 height 15
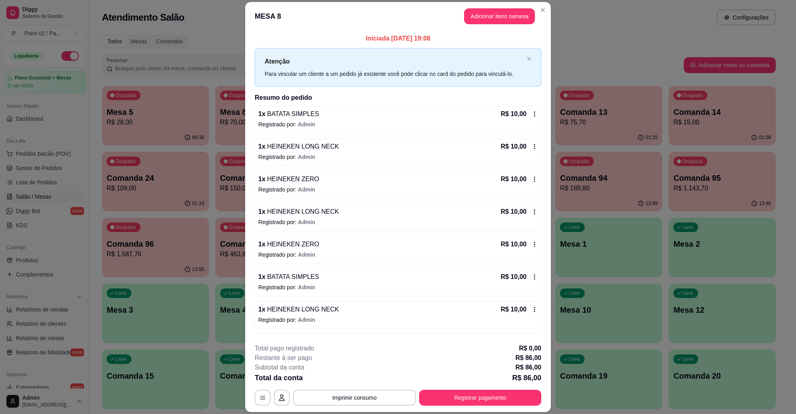
scroll to position [62, 0]
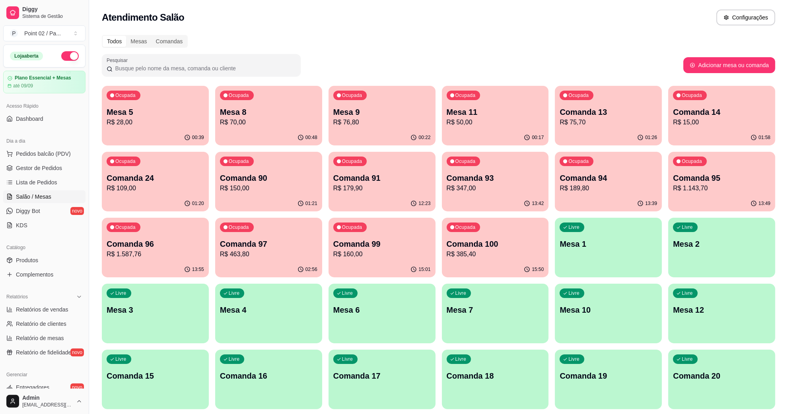
click at [185, 119] on p "R$ 28,00" at bounding box center [155, 123] width 97 height 10
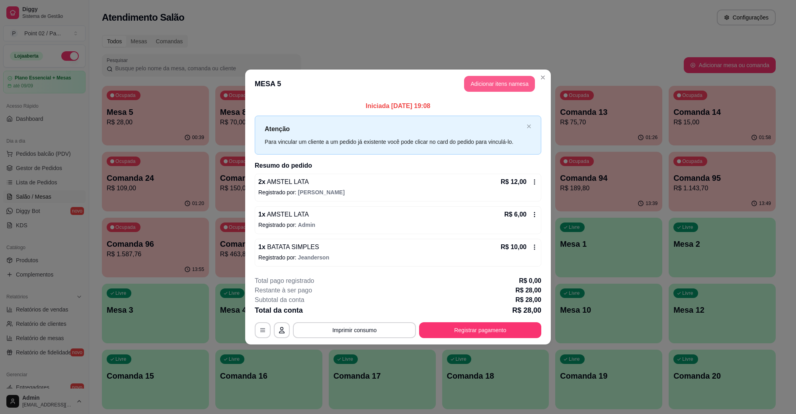
click at [503, 83] on button "Adicionar itens na mesa" at bounding box center [499, 84] width 71 height 16
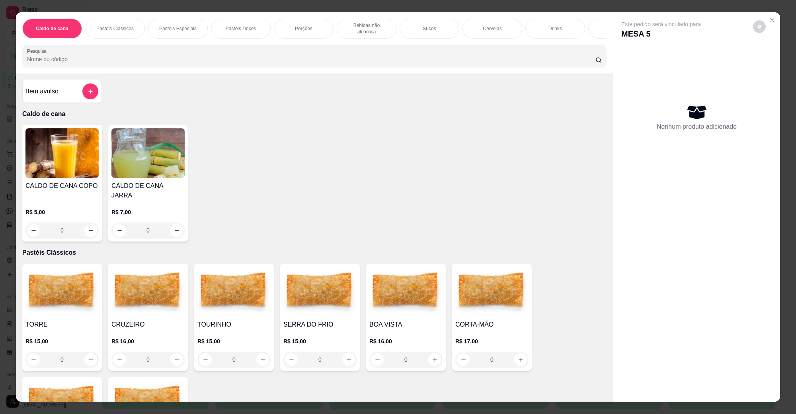
click at [494, 29] on p "Cervejas" at bounding box center [491, 28] width 19 height 6
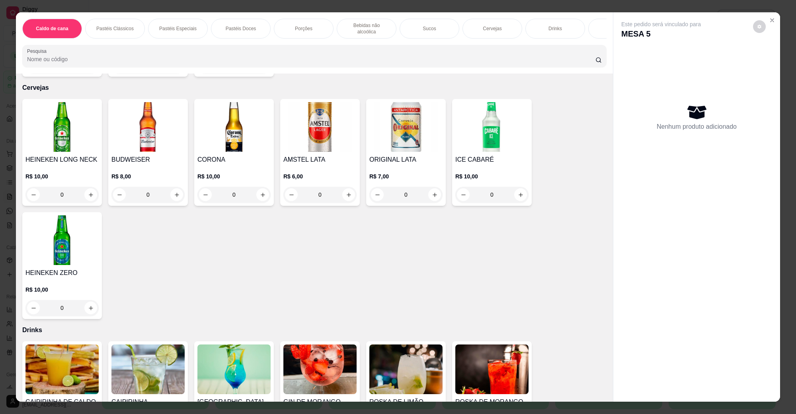
scroll to position [13, 0]
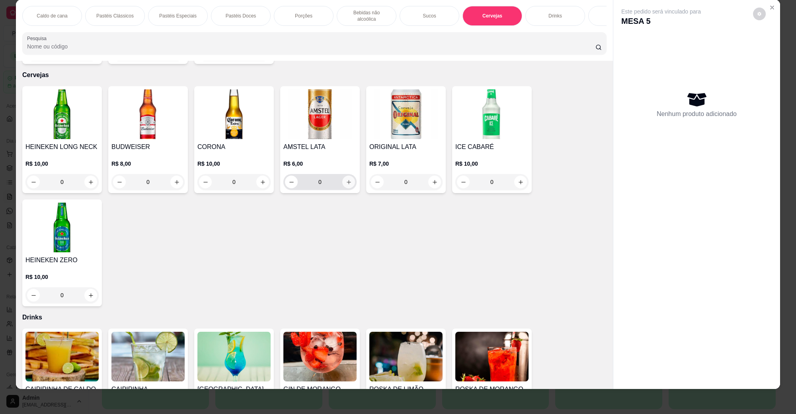
click at [343, 177] on button "increase-product-quantity" at bounding box center [348, 182] width 13 height 13
click at [346, 179] on icon "increase-product-quantity" at bounding box center [349, 182] width 6 height 6
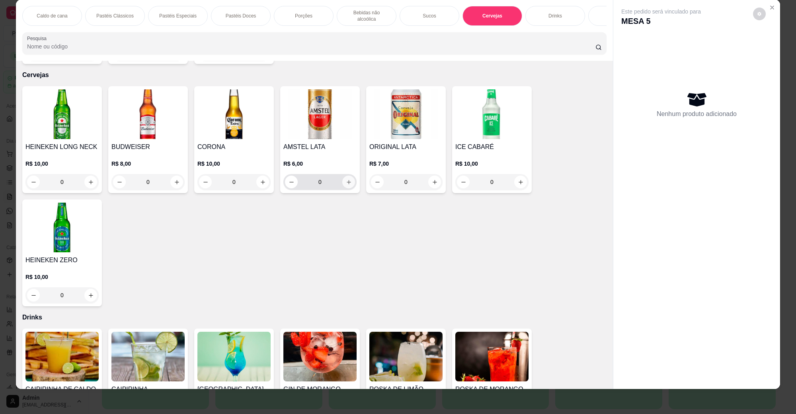
click at [346, 179] on icon "increase-product-quantity" at bounding box center [349, 182] width 6 height 6
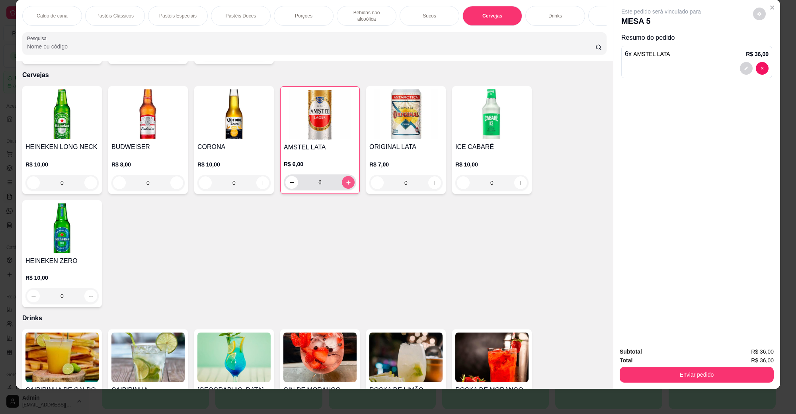
click at [345, 180] on icon "increase-product-quantity" at bounding box center [348, 183] width 6 height 6
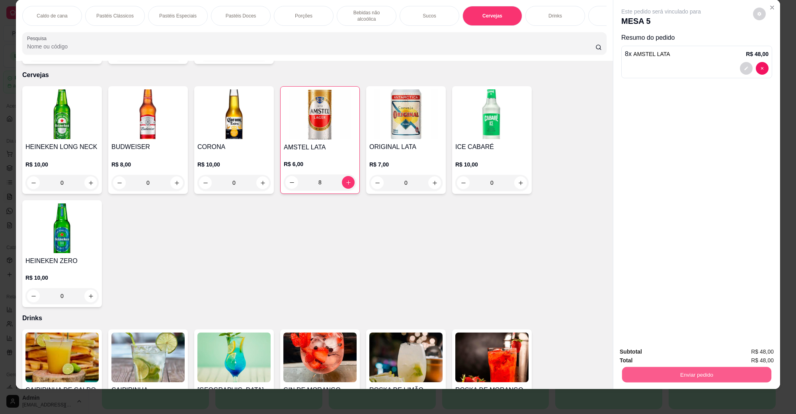
click at [735, 379] on button "Enviar pedido" at bounding box center [696, 375] width 149 height 16
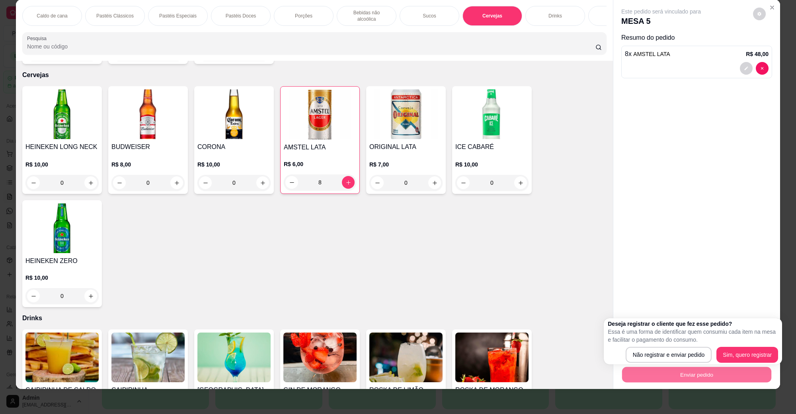
click at [720, 289] on div "Este pedido será vinculado para MESA 5 Resumo do pedido 8 x AMSTEL LATA R$ 48,00" at bounding box center [696, 170] width 167 height 341
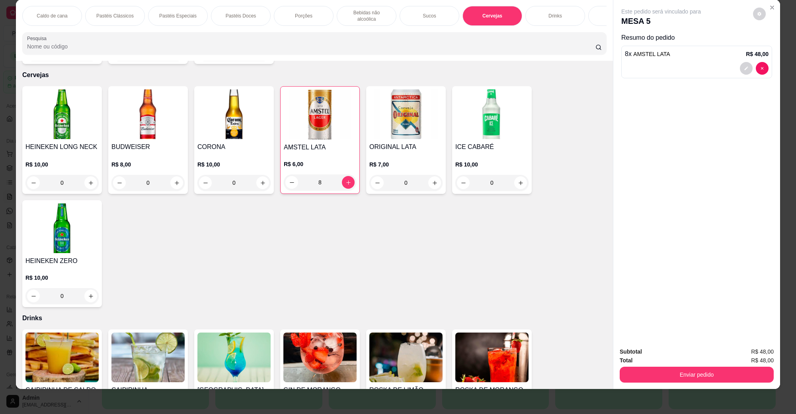
click at [347, 176] on button "increase-product-quantity" at bounding box center [348, 182] width 13 height 13
type input "9"
click at [748, 375] on button "Enviar pedido" at bounding box center [696, 375] width 154 height 16
click at [708, 356] on button "Não registrar e enviar pedido" at bounding box center [669, 355] width 80 height 15
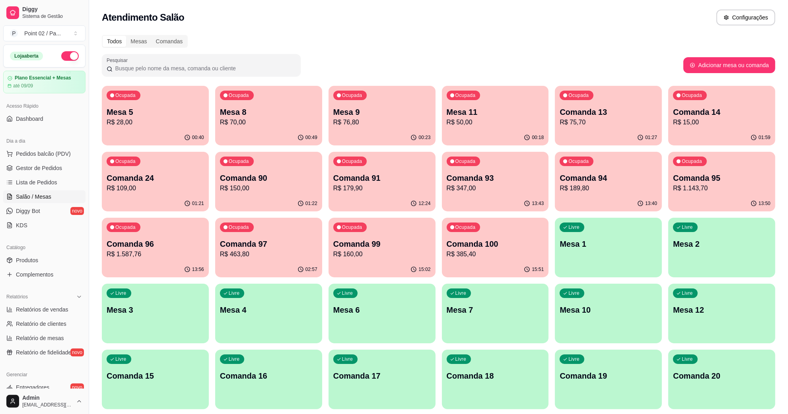
click at [541, 57] on div "Pesquisar" at bounding box center [393, 65] width 582 height 22
click at [549, 25] on div "Atendimento Salão Configurações" at bounding box center [438, 18] width 673 height 16
click at [587, 26] on div "Atendimento Salão Configurações" at bounding box center [438, 15] width 699 height 30
click at [249, 129] on div "Ocupada Mesa 8 R$ 70,00" at bounding box center [269, 108] width 104 height 43
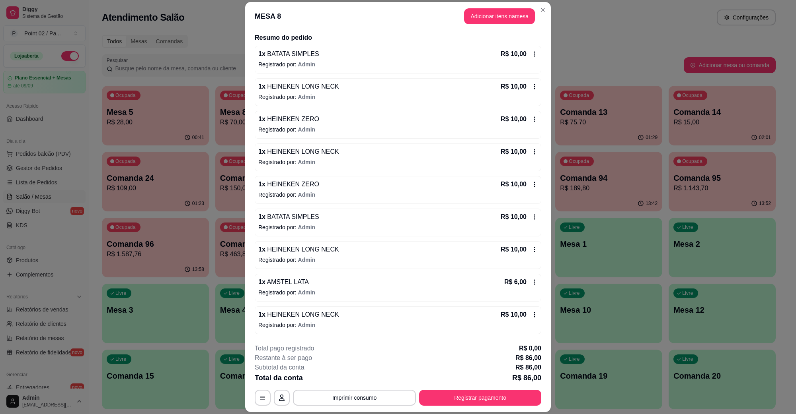
scroll to position [62, 0]
click at [491, 52] on section "**********" at bounding box center [397, 207] width 305 height 410
click at [440, 353] on section "**********" at bounding box center [397, 207] width 305 height 410
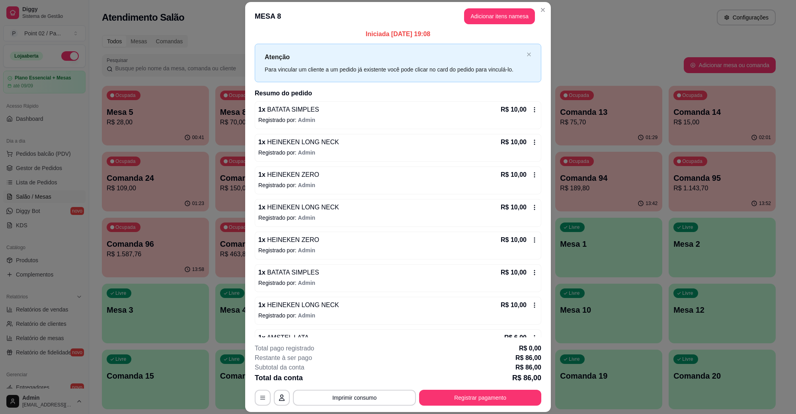
scroll to position [0, 0]
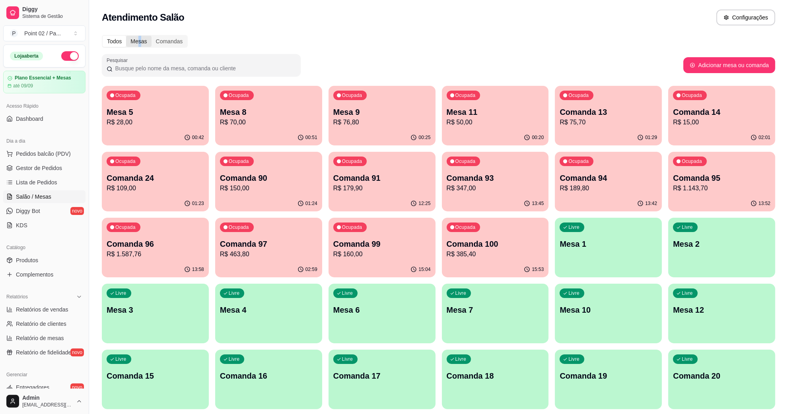
click at [139, 37] on div "Mesas" at bounding box center [138, 41] width 25 height 11
click at [138, 41] on div "Mesas" at bounding box center [138, 41] width 25 height 11
click at [126, 36] on input "Mesas" at bounding box center [126, 36] width 0 height 0
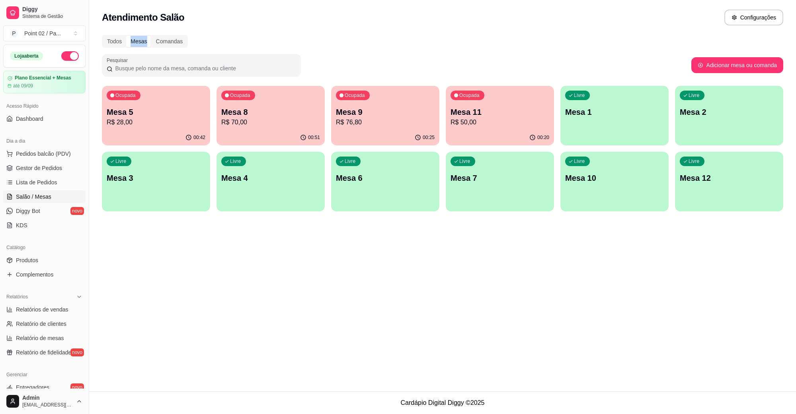
click at [138, 41] on div "Mesas" at bounding box center [138, 41] width 25 height 11
click at [126, 36] on input "Mesas" at bounding box center [126, 36] width 0 height 0
click at [138, 41] on div "Mesas" at bounding box center [138, 41] width 25 height 11
click at [126, 36] on input "Mesas" at bounding box center [126, 36] width 0 height 0
click at [162, 109] on p "Mesa 5" at bounding box center [156, 112] width 99 height 11
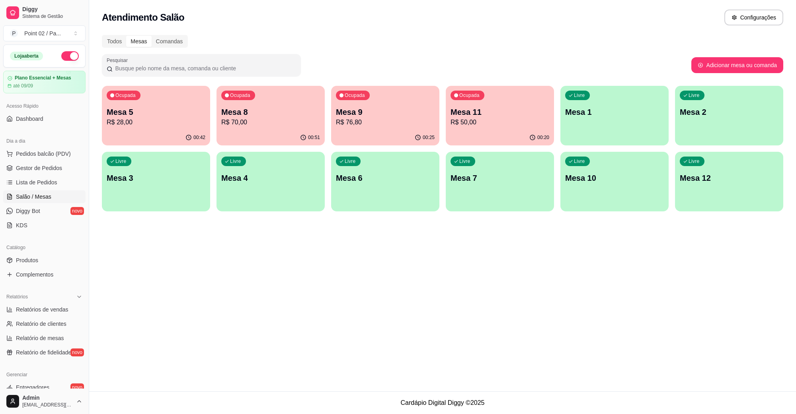
click at [379, 284] on div "Atendimento Salão Configurações Todos Mesas Comandas Pesquisar Adicionar mesa o…" at bounding box center [442, 196] width 706 height 392
click at [268, 111] on p "Mesa 8" at bounding box center [271, 112] width 96 height 11
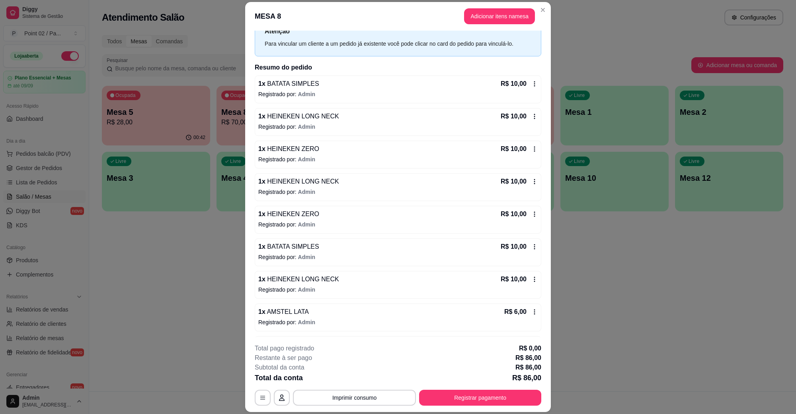
scroll to position [62, 0]
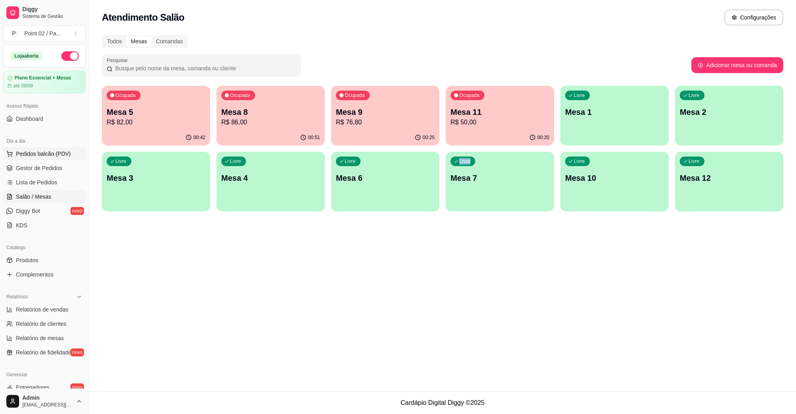
click at [58, 154] on span "Pedidos balcão (PDV)" at bounding box center [43, 154] width 55 height 8
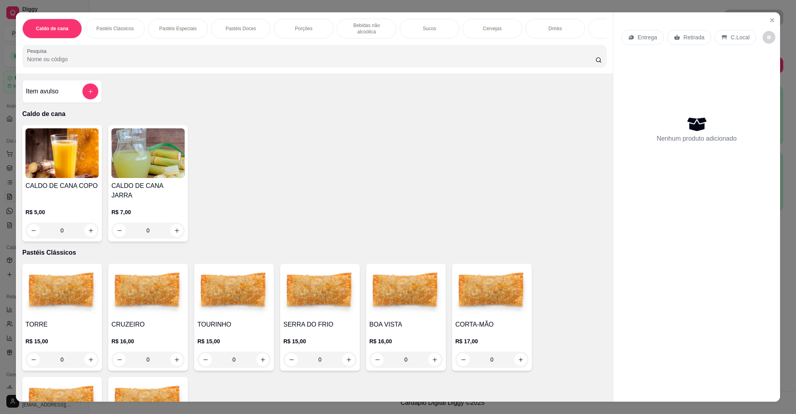
click at [770, 20] on icon "Close" at bounding box center [771, 20] width 6 height 6
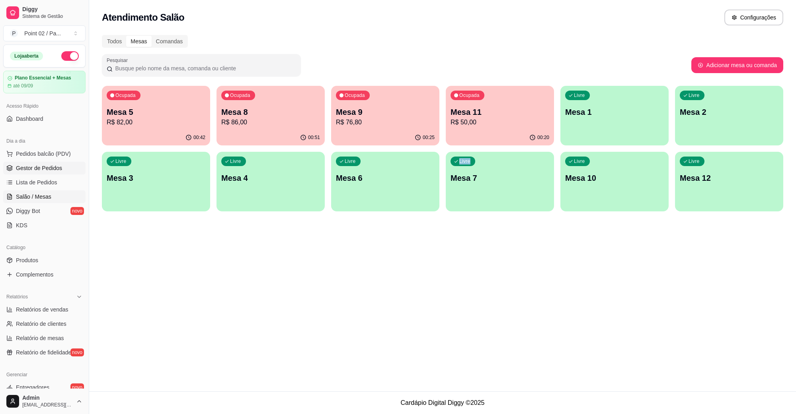
click at [57, 171] on span "Gestor de Pedidos" at bounding box center [39, 168] width 46 height 8
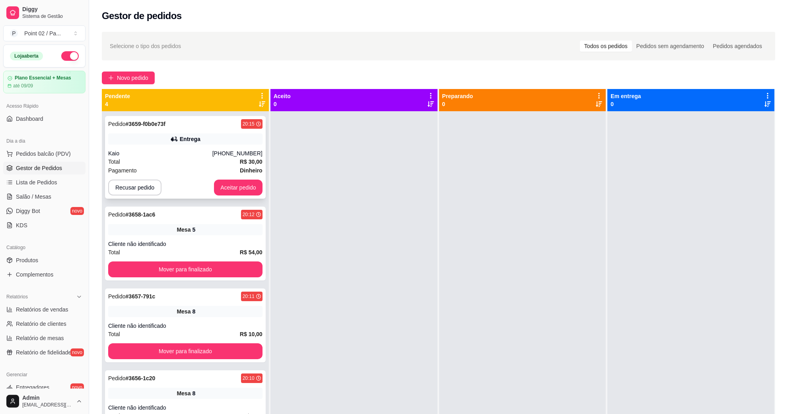
click at [221, 167] on div "Pagamento Dinheiro" at bounding box center [185, 170] width 154 height 9
click at [223, 190] on button "Aceitar pedido" at bounding box center [238, 188] width 49 height 16
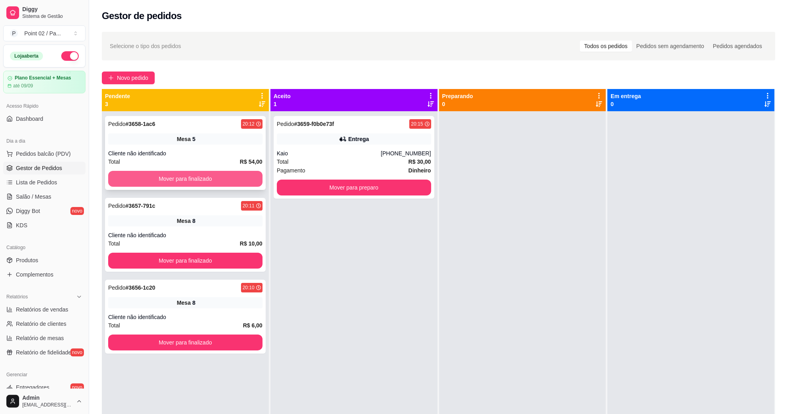
click at [241, 179] on button "Mover para finalizado" at bounding box center [185, 179] width 154 height 16
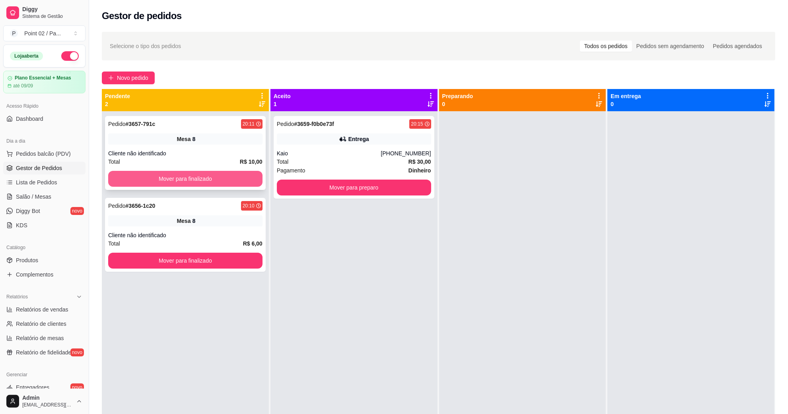
click at [225, 178] on button "Mover para finalizado" at bounding box center [185, 179] width 154 height 16
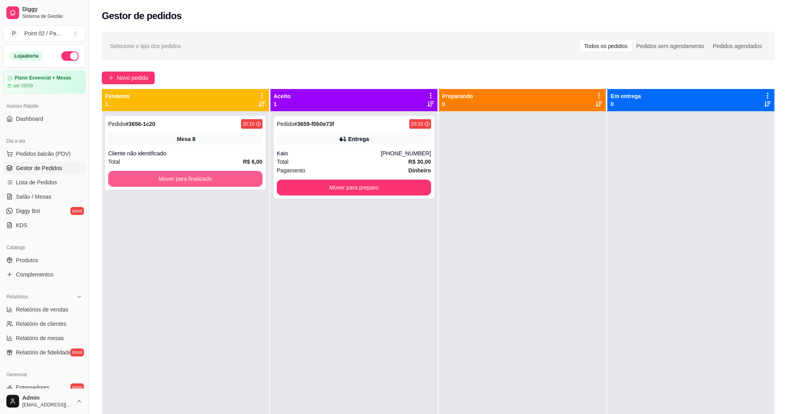
click at [225, 178] on button "Mover para finalizado" at bounding box center [185, 179] width 154 height 16
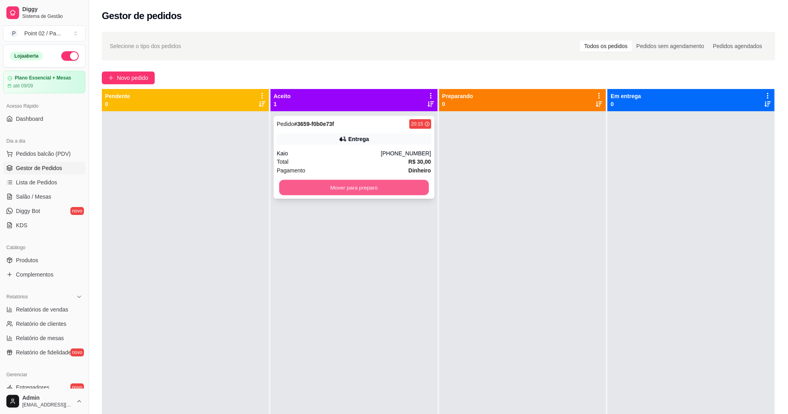
click at [292, 185] on button "Mover para preparo" at bounding box center [354, 188] width 150 height 16
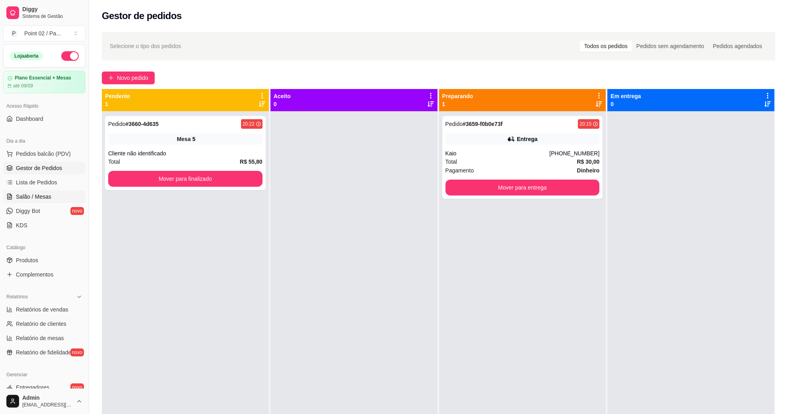
click at [53, 202] on link "Salão / Mesas" at bounding box center [44, 197] width 82 height 13
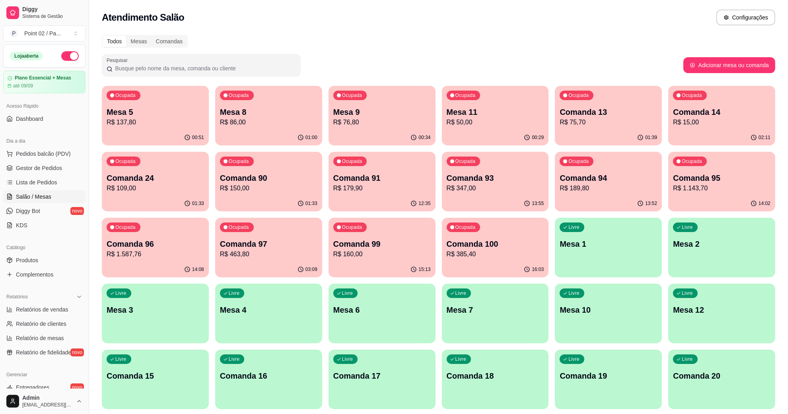
click at [179, 367] on div "Livre Comanda 15" at bounding box center [155, 375] width 107 height 50
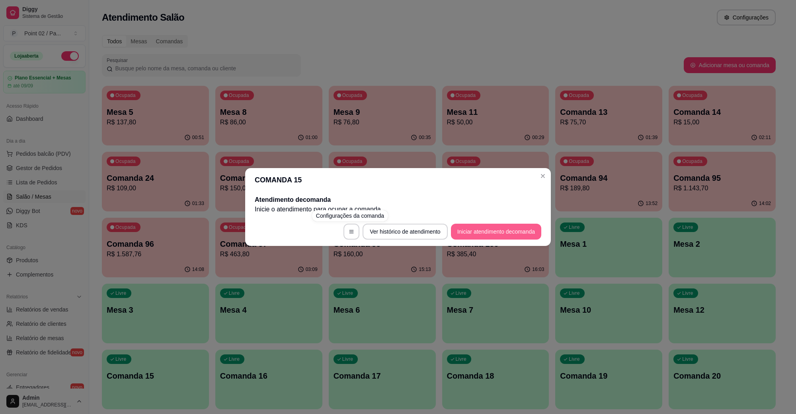
click at [511, 233] on button "Iniciar atendimento de comanda" at bounding box center [496, 232] width 90 height 16
click at [450, 215] on div "Informe a mesa na qual essa comanda está." at bounding box center [397, 205] width 185 height 22
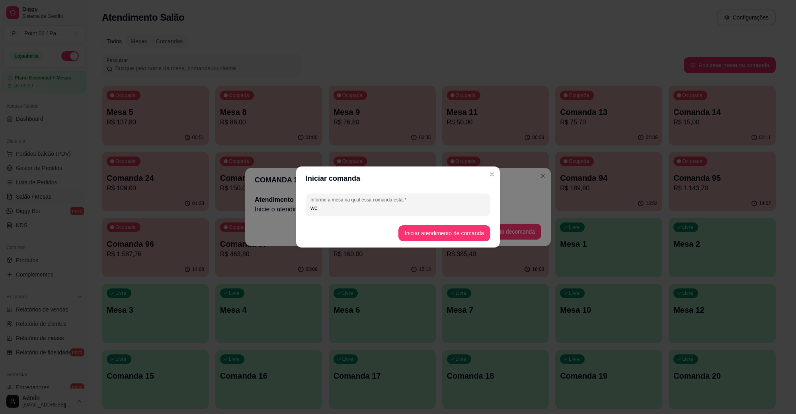
type input "w"
type input "estefani espeto"
click at [437, 231] on button "Iniciar atendimento de comanda" at bounding box center [444, 234] width 92 height 16
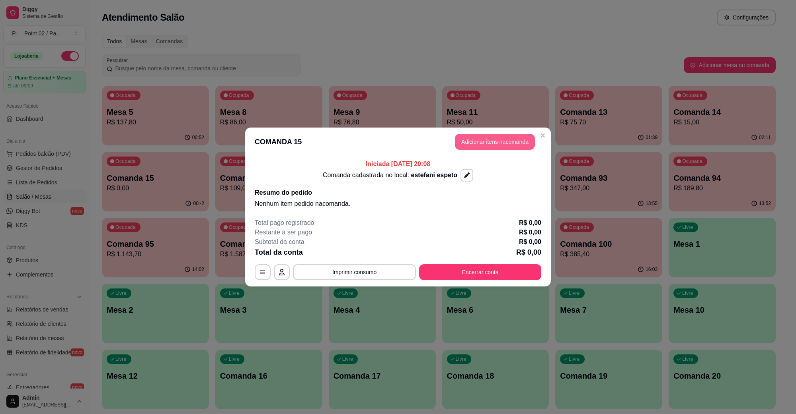
click at [469, 145] on button "Adicionar itens na comanda" at bounding box center [495, 142] width 80 height 16
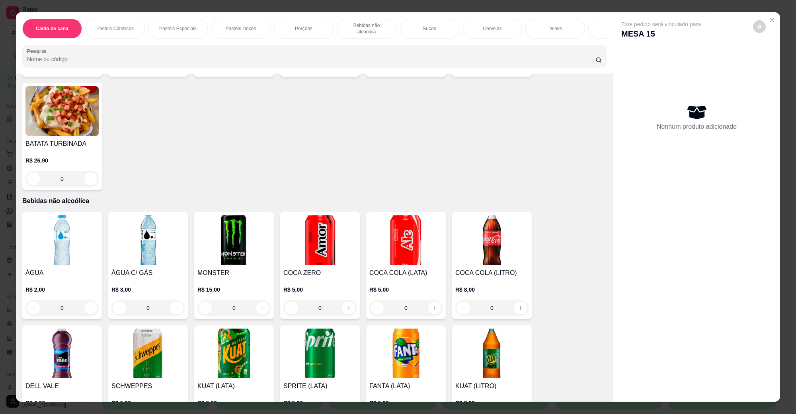
scroll to position [1144, 0]
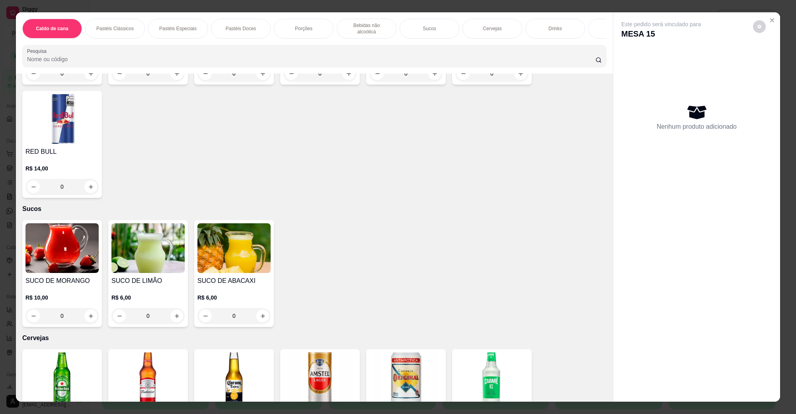
click at [144, 243] on img at bounding box center [147, 249] width 73 height 50
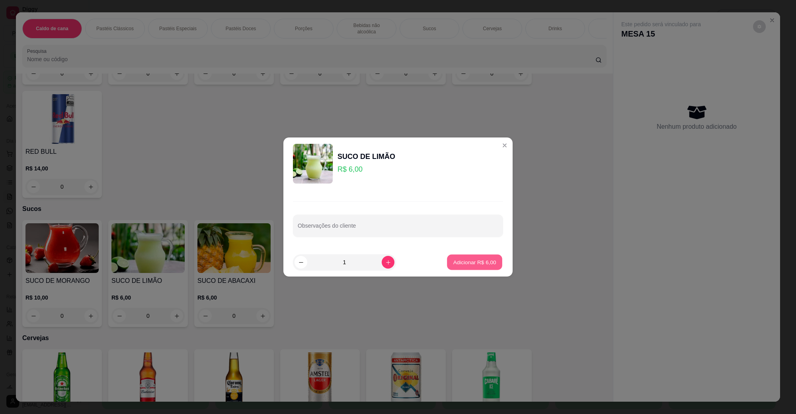
click at [455, 257] on button "Adicionar R$ 6,00" at bounding box center [474, 263] width 55 height 16
type input "1"
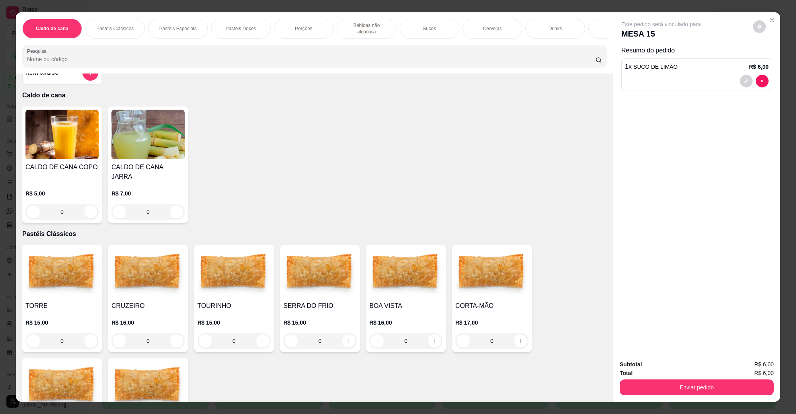
scroll to position [0, 0]
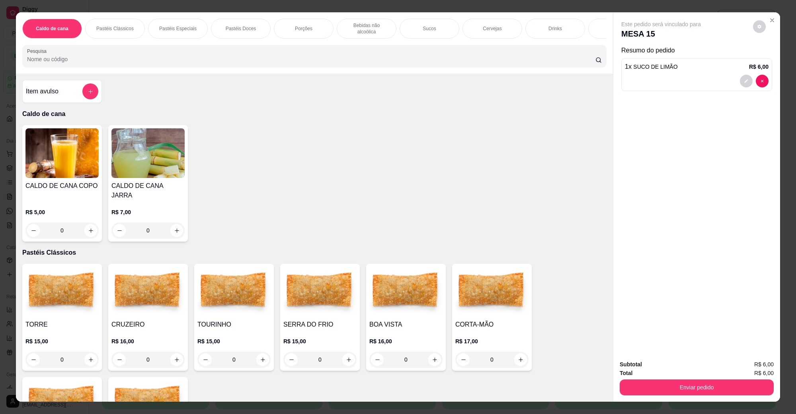
click at [69, 307] on img at bounding box center [61, 292] width 73 height 50
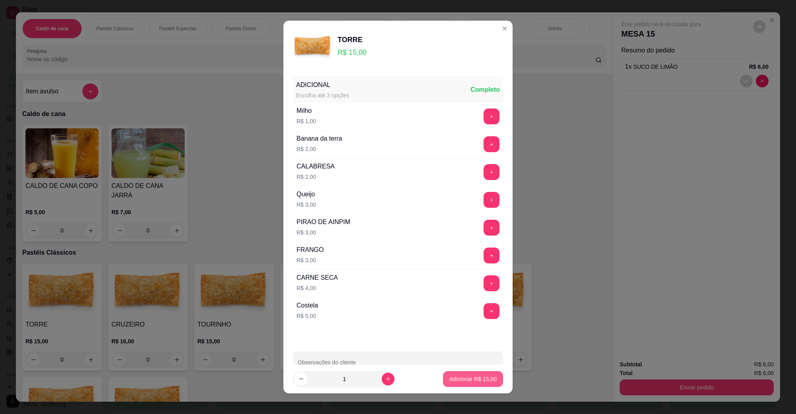
click at [472, 373] on button "Adicionar R$ 15,00" at bounding box center [473, 380] width 60 height 16
type input "1"
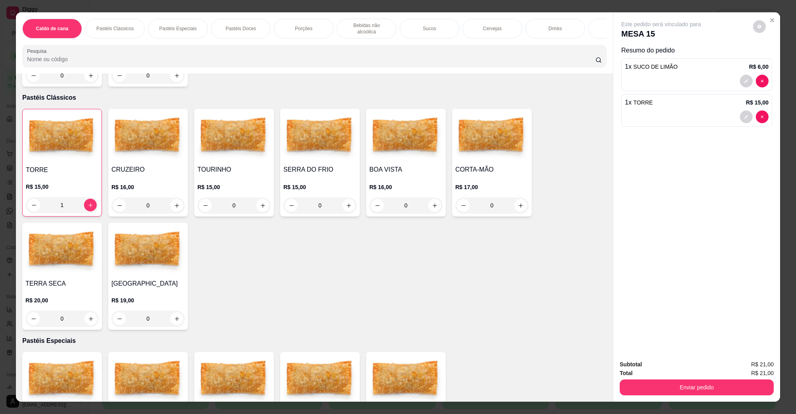
scroll to position [199, 0]
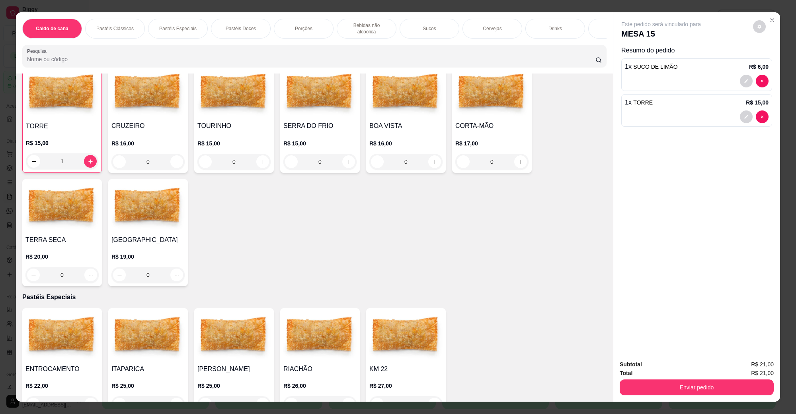
click at [35, 235] on h4 "TERRA SECA" at bounding box center [61, 240] width 73 height 10
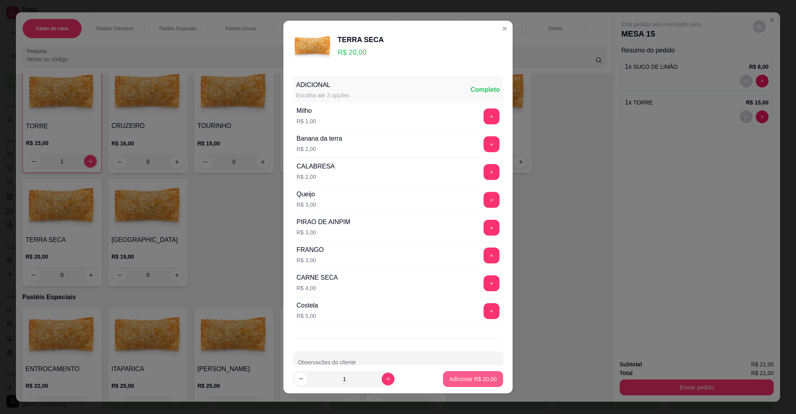
click at [467, 380] on p "Adicionar R$ 20,00" at bounding box center [472, 379] width 47 height 8
type input "1"
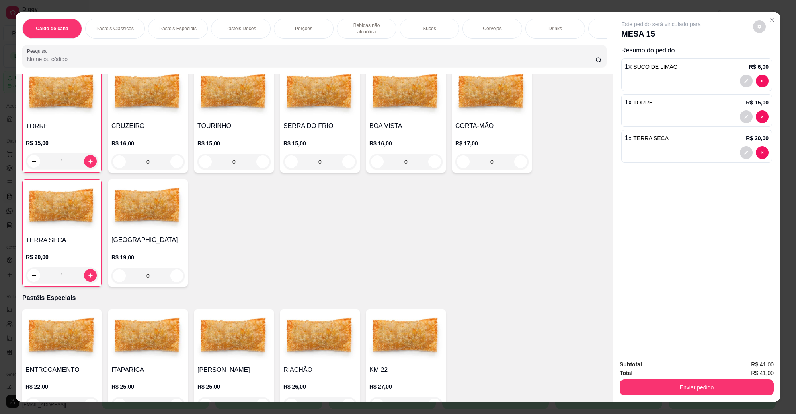
click at [631, 386] on button "Enviar pedido" at bounding box center [696, 388] width 154 height 16
click at [650, 372] on button "Não registrar e enviar pedido" at bounding box center [669, 368] width 80 height 15
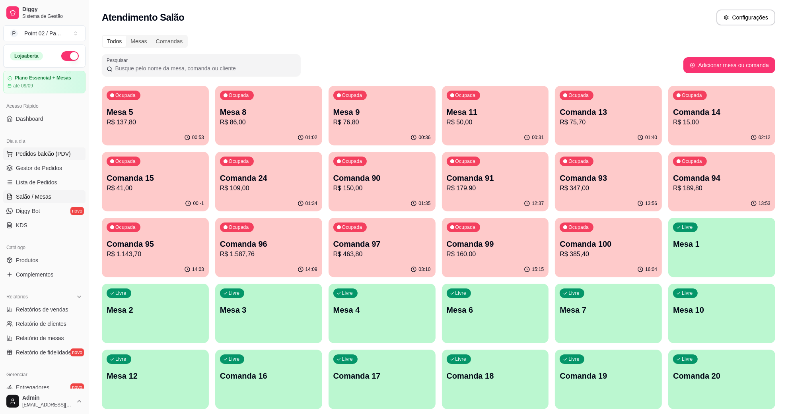
click at [44, 160] on button "Pedidos balcão (PDV)" at bounding box center [44, 154] width 82 height 13
click at [33, 172] on span "Gestor de Pedidos" at bounding box center [39, 168] width 46 height 8
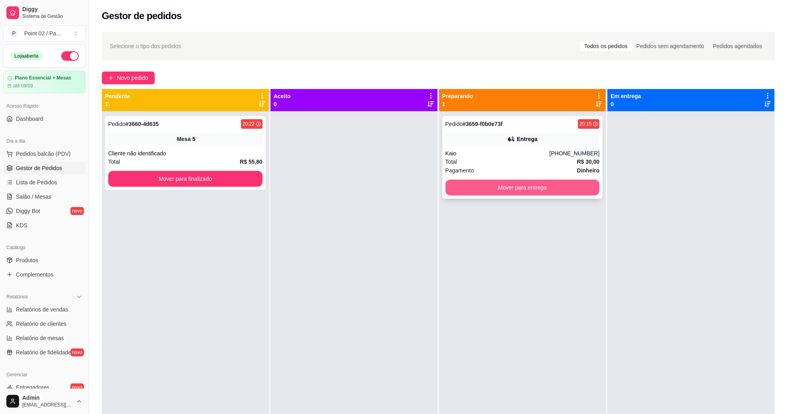
click at [485, 185] on button "Mover para entrega" at bounding box center [522, 188] width 154 height 16
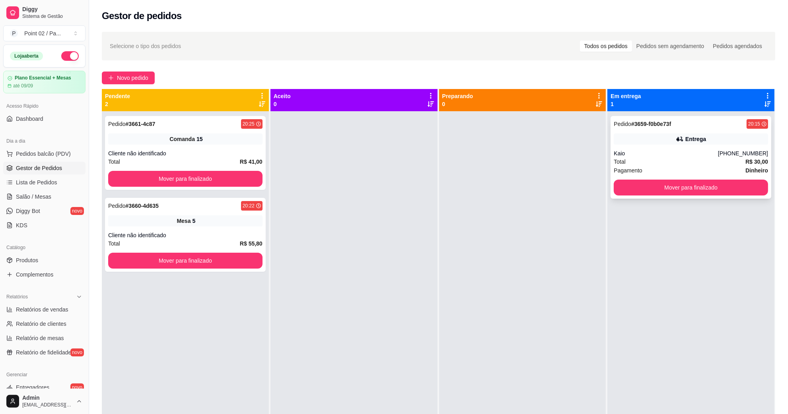
click at [718, 154] on div "Kaio" at bounding box center [666, 154] width 104 height 8
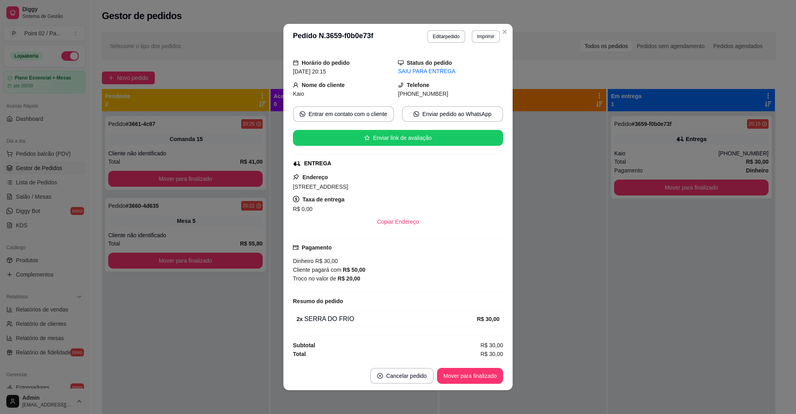
scroll to position [1, 0]
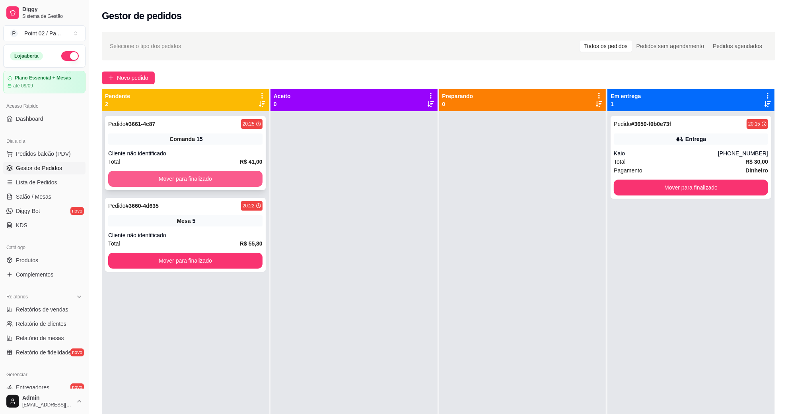
click at [241, 176] on button "Mover para finalizado" at bounding box center [185, 179] width 154 height 16
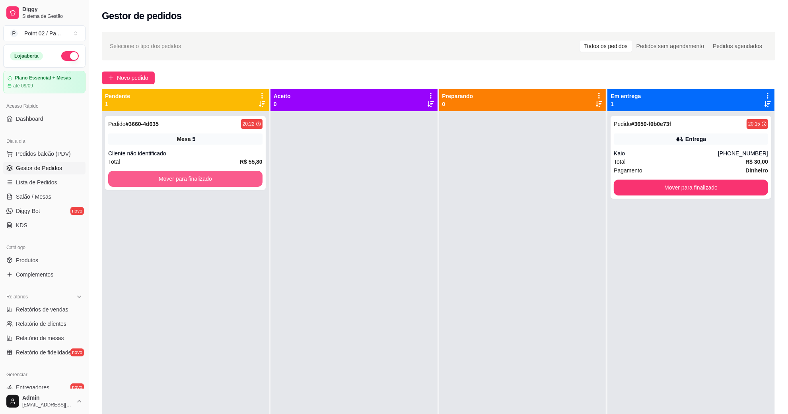
click at [241, 176] on button "Mover para finalizado" at bounding box center [185, 179] width 154 height 16
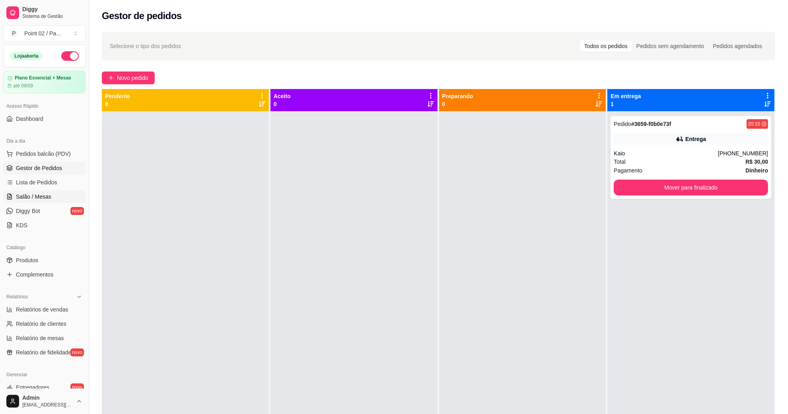
click at [49, 194] on span "Salão / Mesas" at bounding box center [33, 197] width 35 height 8
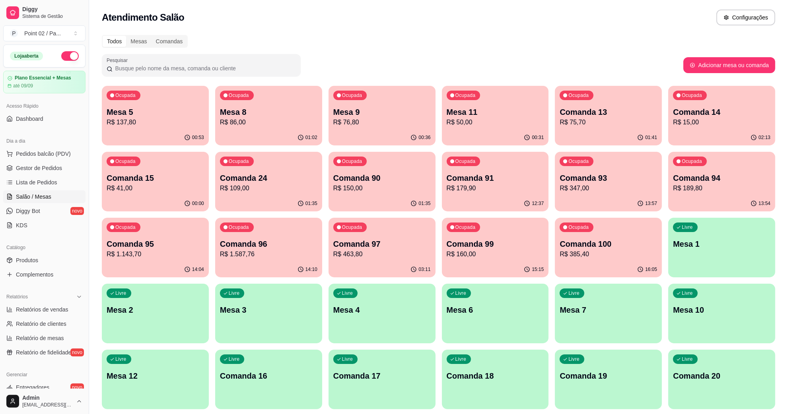
click at [502, 128] on div "Ocupada Mesa 11 R$ 50,00" at bounding box center [495, 108] width 107 height 44
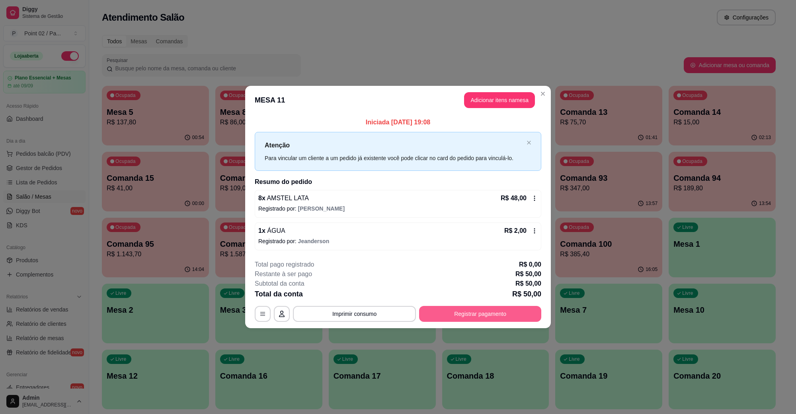
click at [479, 310] on button "Registrar pagamento" at bounding box center [480, 314] width 122 height 16
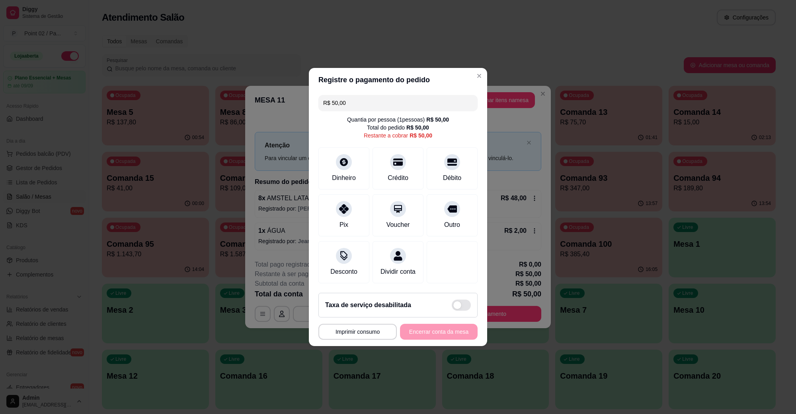
click at [426, 116] on div "R$ 50,00" at bounding box center [437, 120] width 23 height 8
click at [426, 103] on input "R$ 50,00" at bounding box center [398, 103] width 150 height 16
click at [395, 155] on icon at bounding box center [398, 160] width 10 height 10
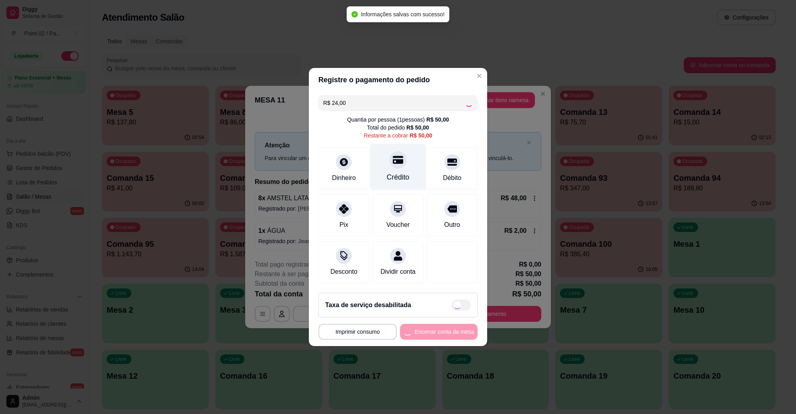
type input "R$ 26,00"
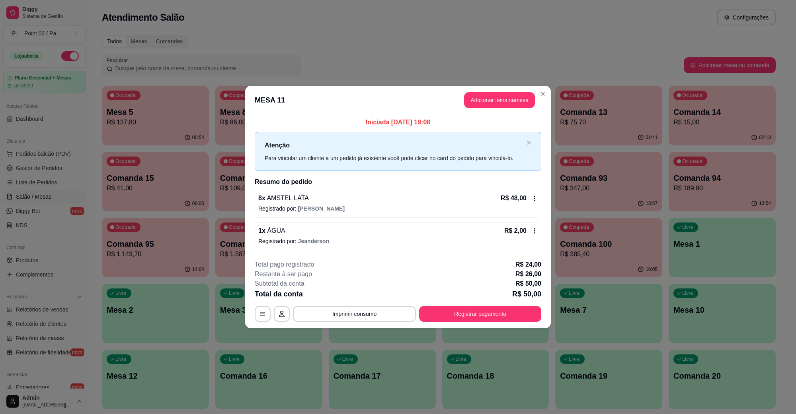
click at [534, 103] on button "Adicionar itens na mesa" at bounding box center [499, 100] width 71 height 16
click at [687, 238] on div "Este pedido será vinculado para MESA 11 Nenhum produto adicionado" at bounding box center [696, 200] width 167 height 377
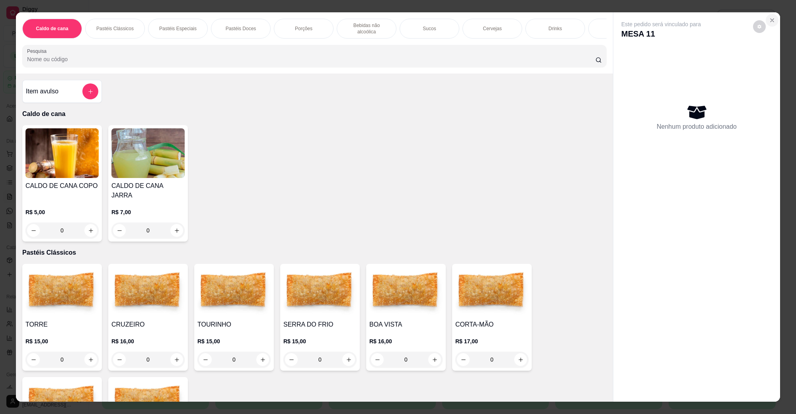
click at [770, 16] on button "Close" at bounding box center [771, 20] width 13 height 13
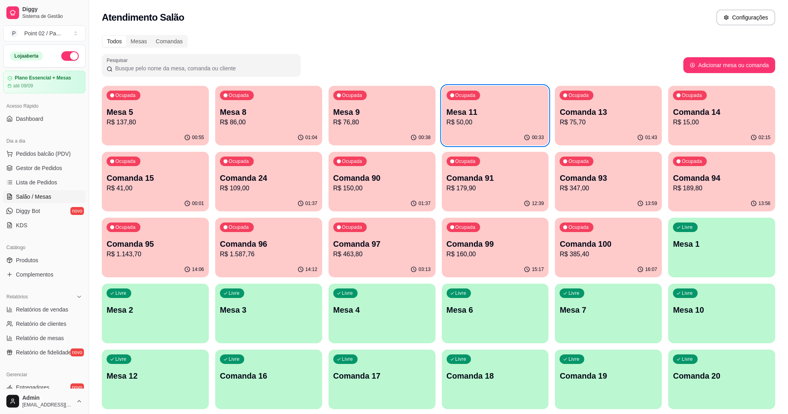
click at [720, 222] on div "Livre Mesa 1" at bounding box center [721, 243] width 107 height 50
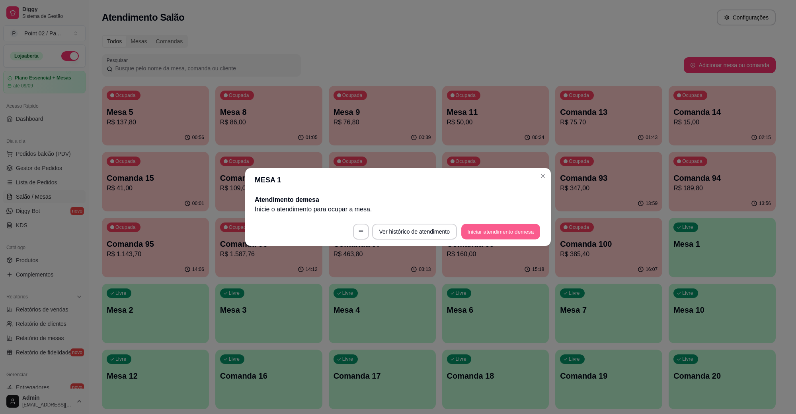
click at [518, 238] on button "Iniciar atendimento de mesa" at bounding box center [500, 232] width 79 height 16
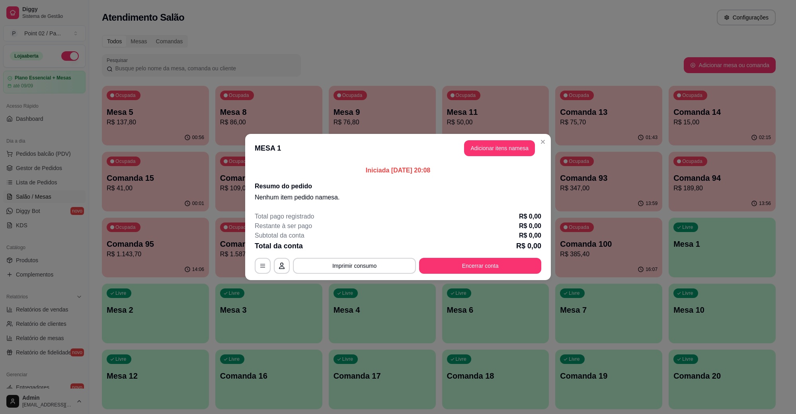
click at [472, 140] on button "Adicionar itens na mesa" at bounding box center [499, 148] width 71 height 16
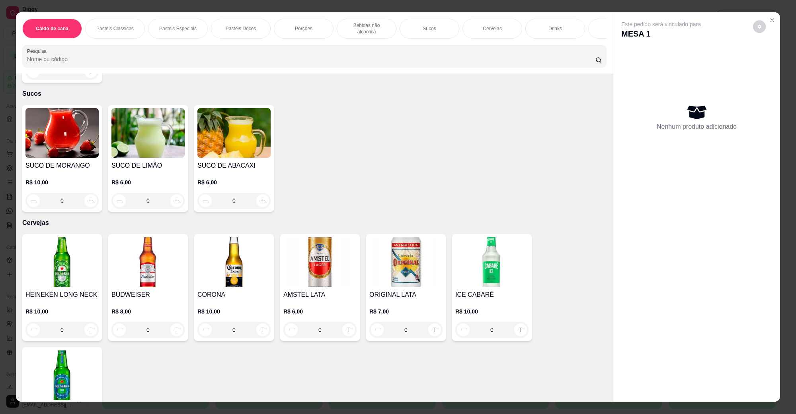
scroll to position [1293, 0]
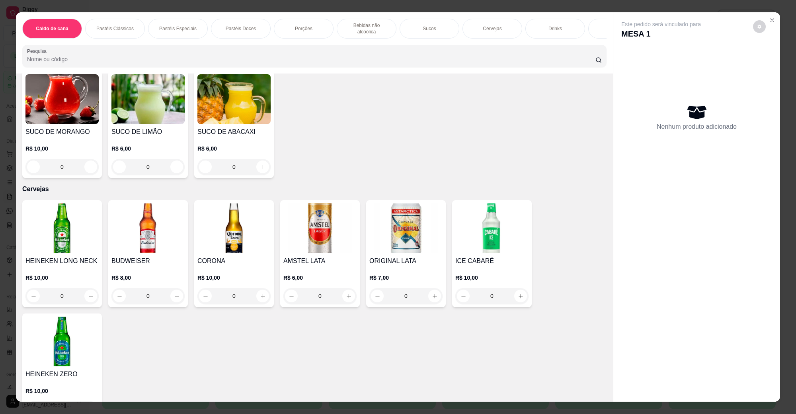
click at [90, 223] on img at bounding box center [61, 229] width 73 height 50
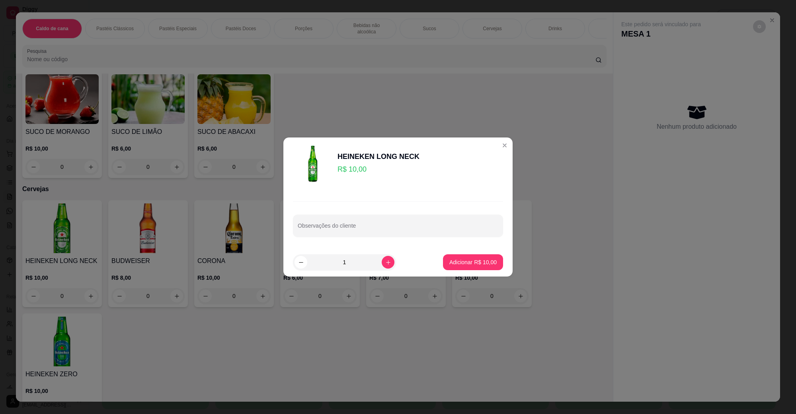
click at [449, 255] on button "Adicionar R$ 10,00" at bounding box center [473, 263] width 60 height 16
type input "1"
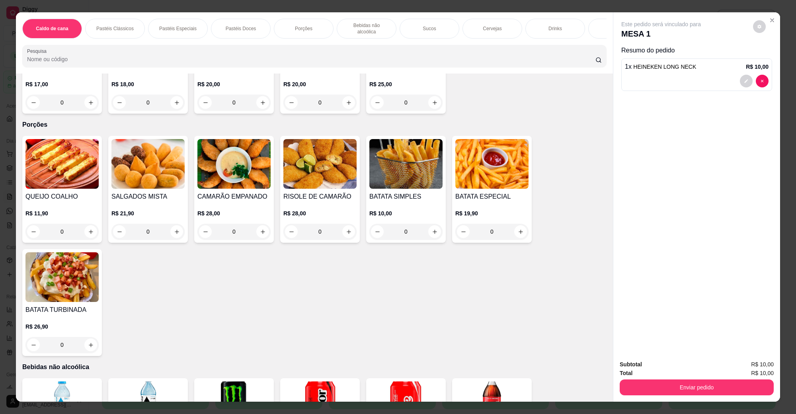
scroll to position [447, 0]
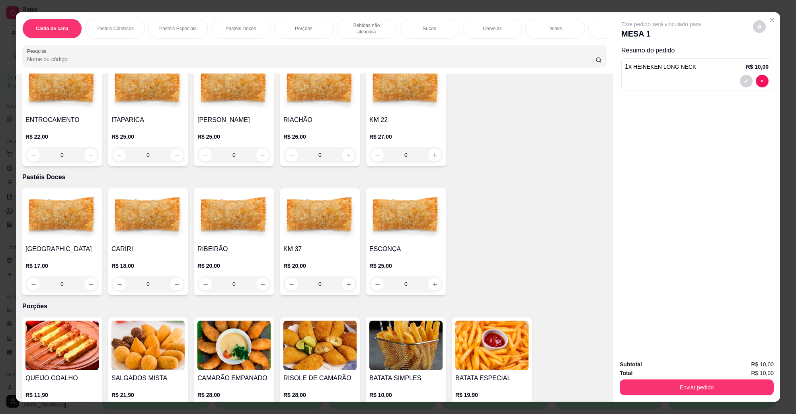
click at [245, 342] on img at bounding box center [233, 346] width 73 height 50
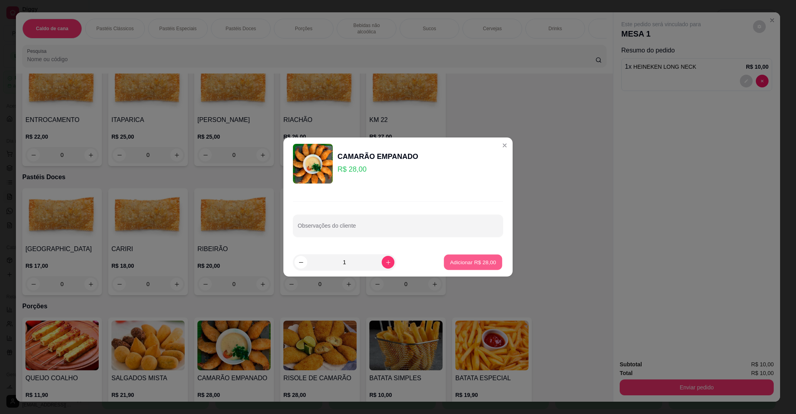
click at [482, 265] on p "Adicionar R$ 28,00" at bounding box center [473, 263] width 46 height 8
type input "1"
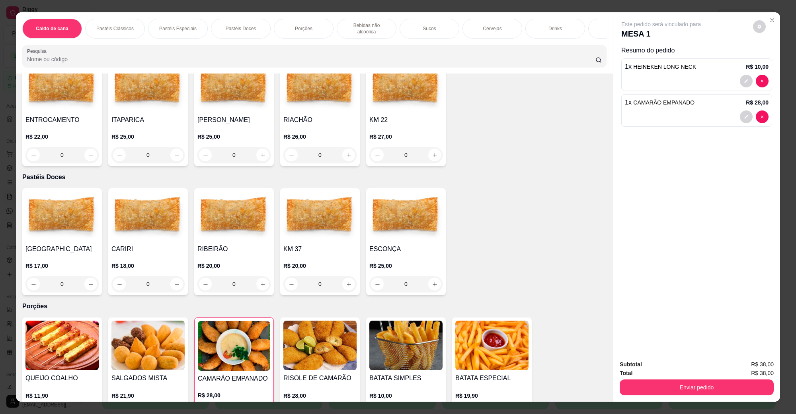
click at [632, 390] on button "Enviar pedido" at bounding box center [696, 388] width 154 height 16
click at [644, 371] on button "Não registrar e enviar pedido" at bounding box center [669, 368] width 80 height 15
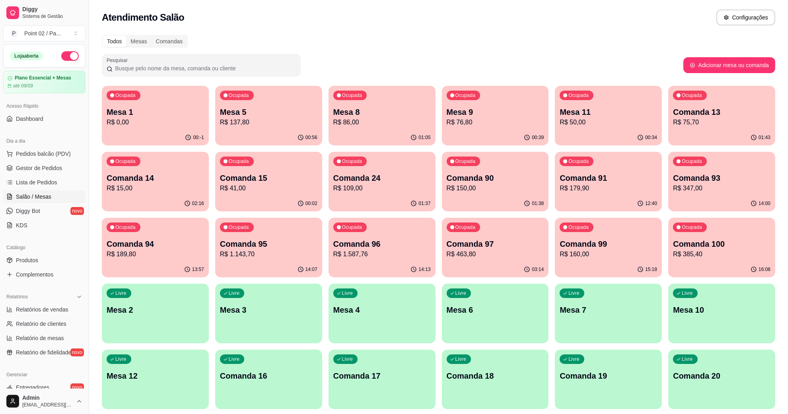
click at [369, 126] on p "R$ 86,00" at bounding box center [381, 123] width 97 height 10
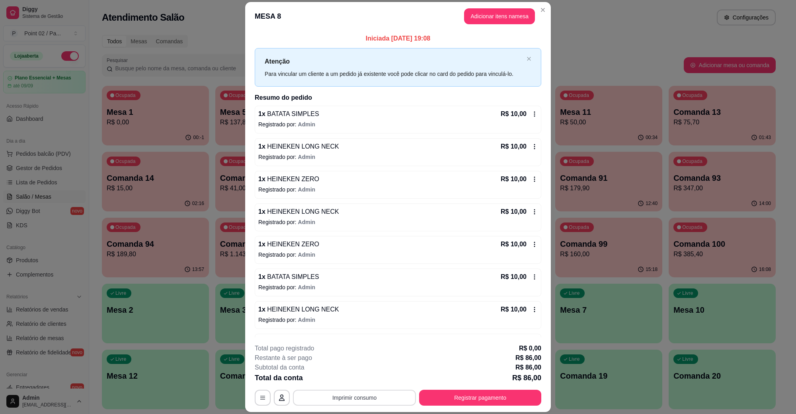
click at [322, 403] on button "Imprimir consumo" at bounding box center [354, 398] width 123 height 16
click at [354, 381] on button "IMPRESSORA" at bounding box center [353, 379] width 58 height 13
click at [467, 387] on div "**********" at bounding box center [398, 375] width 286 height 62
click at [467, 391] on button "Registrar pagamento" at bounding box center [480, 398] width 119 height 16
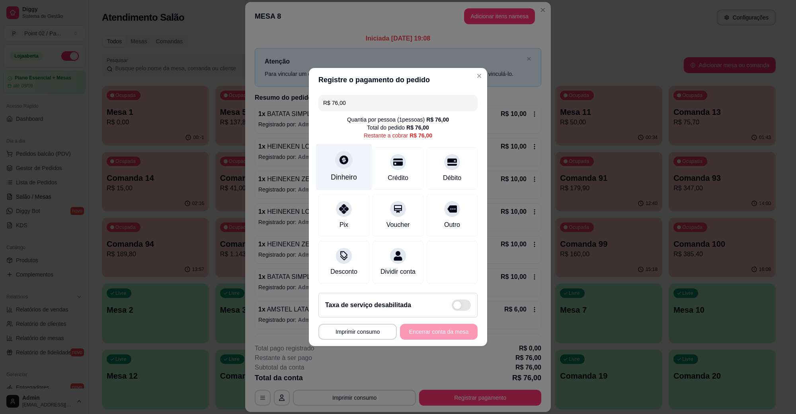
click at [349, 151] on div at bounding box center [344, 160] width 18 height 18
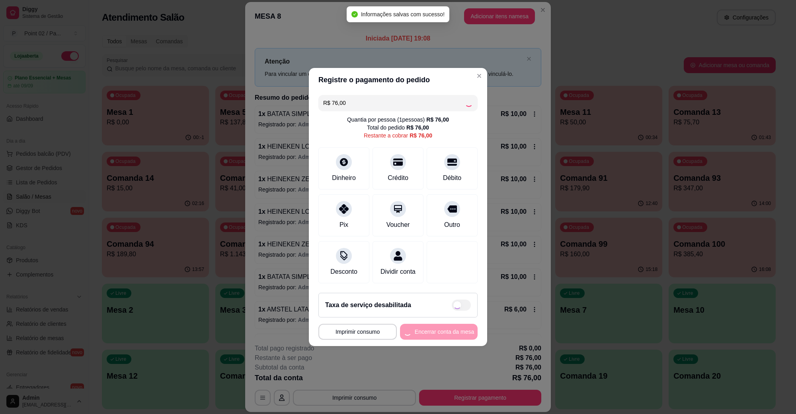
type input "R$ 0,00"
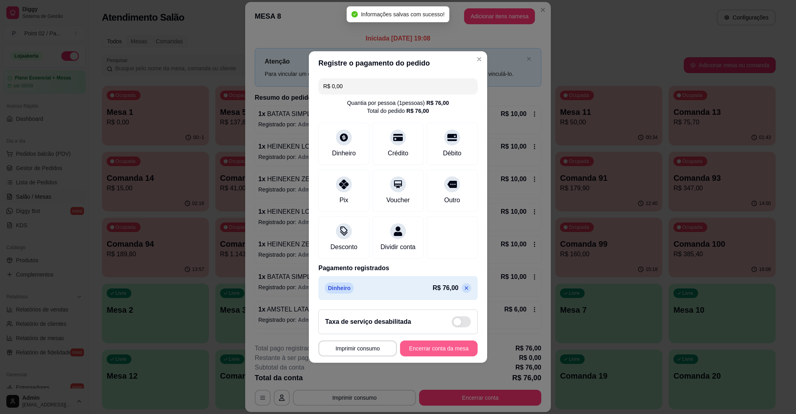
click at [438, 353] on button "Encerrar conta da mesa" at bounding box center [439, 349] width 78 height 16
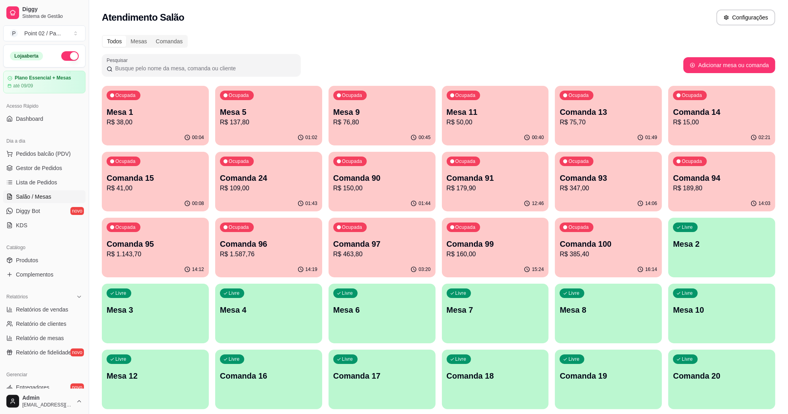
click at [257, 108] on p "Mesa 5" at bounding box center [268, 112] width 97 height 11
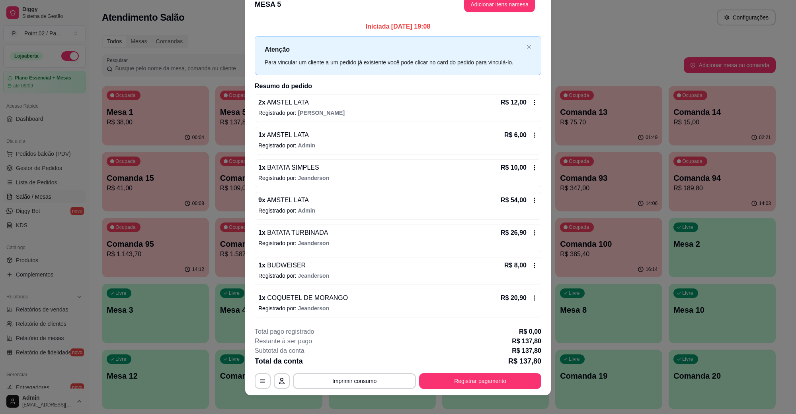
scroll to position [21, 0]
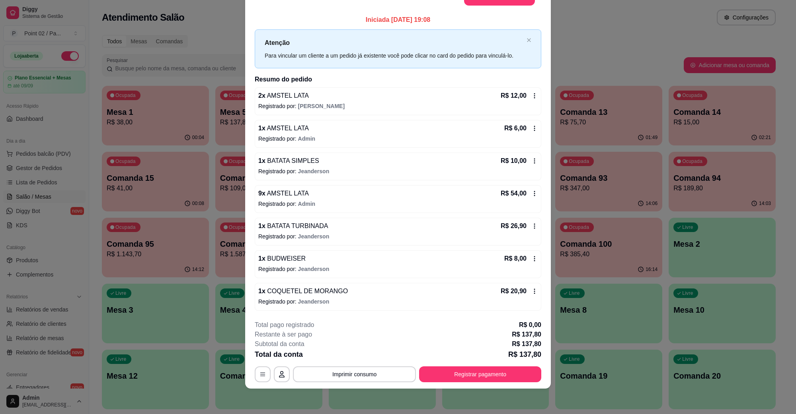
click at [289, 299] on p "Registrado por: [PERSON_NAME]" at bounding box center [397, 302] width 279 height 8
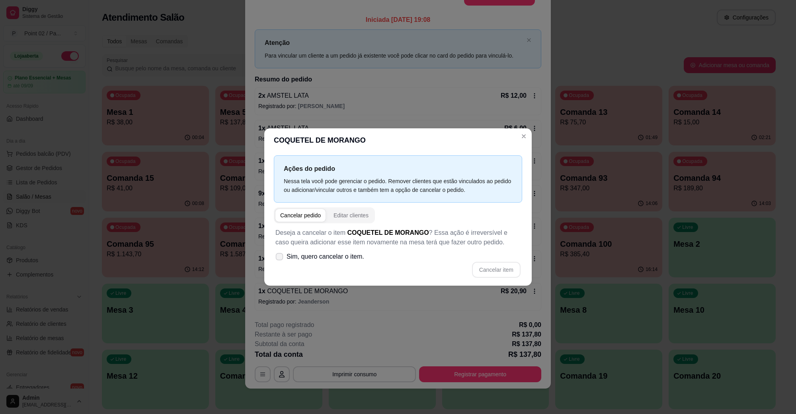
click at [294, 265] on label "Sim, quero cancelar o item." at bounding box center [319, 257] width 95 height 16
click at [280, 264] on input "Sim, quero cancelar o item." at bounding box center [277, 261] width 5 height 5
checkbox input "true"
click at [488, 276] on button "Cancelar item" at bounding box center [496, 270] width 49 height 16
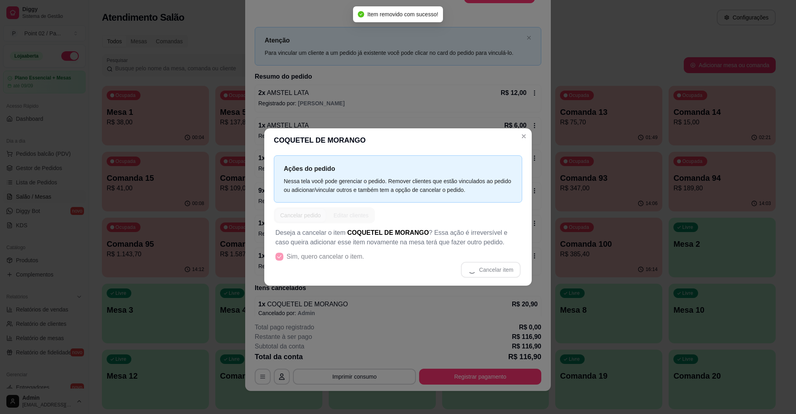
scroll to position [19, 0]
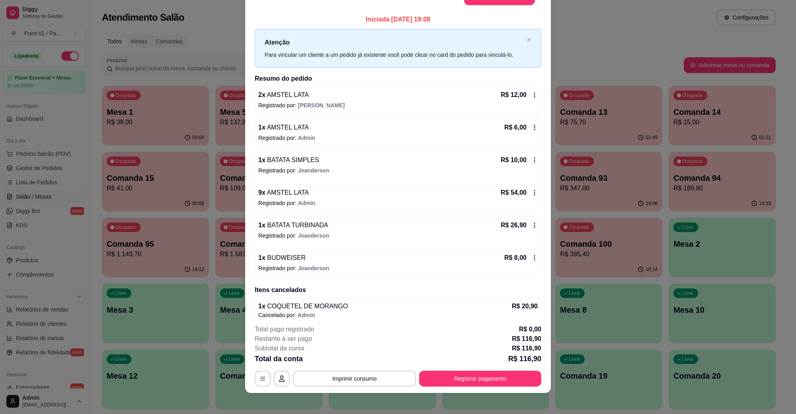
click at [295, 251] on div "1 x BUDWEISER R$ 8,00 Registrado por: [PERSON_NAME]" at bounding box center [398, 264] width 286 height 28
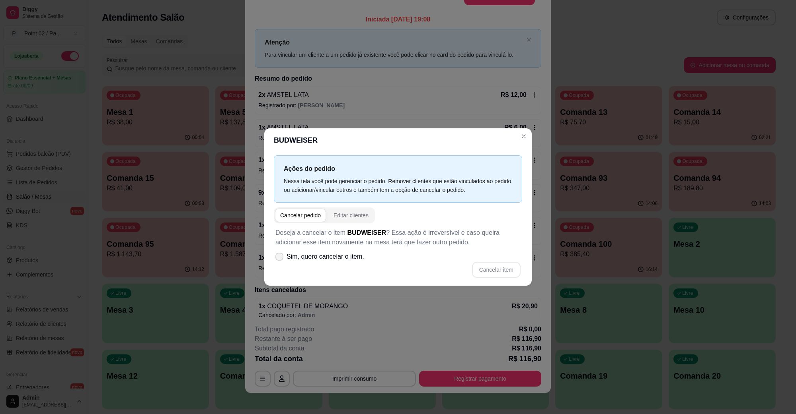
click at [307, 257] on span "Sim, quero cancelar o item." at bounding box center [325, 257] width 78 height 10
click at [280, 259] on input "Sim, quero cancelar o item." at bounding box center [277, 261] width 5 height 5
checkbox input "true"
click at [492, 274] on button "Cancelar item" at bounding box center [495, 271] width 47 height 16
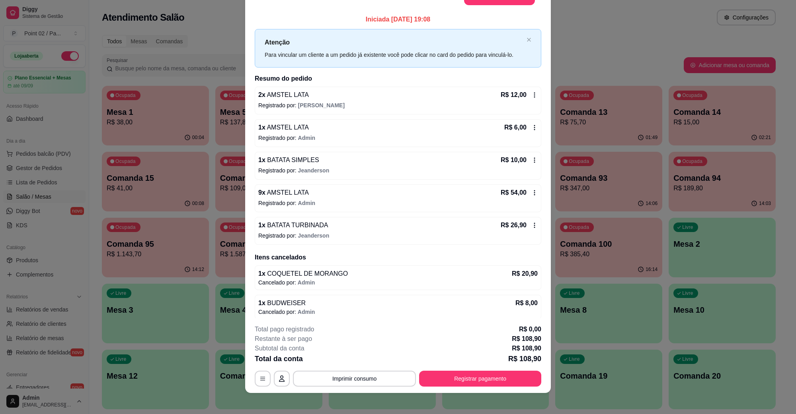
click at [305, 226] on span "BATATA TURBINADA" at bounding box center [296, 225] width 63 height 7
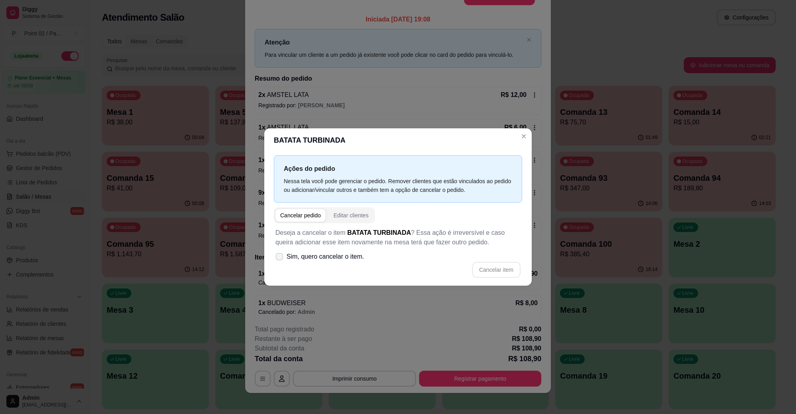
click at [299, 260] on span "Sim, quero cancelar o item." at bounding box center [325, 257] width 78 height 10
click at [280, 260] on input "Sim, quero cancelar o item." at bounding box center [277, 261] width 5 height 5
checkbox input "true"
click at [504, 276] on button "Cancelar item" at bounding box center [496, 270] width 49 height 16
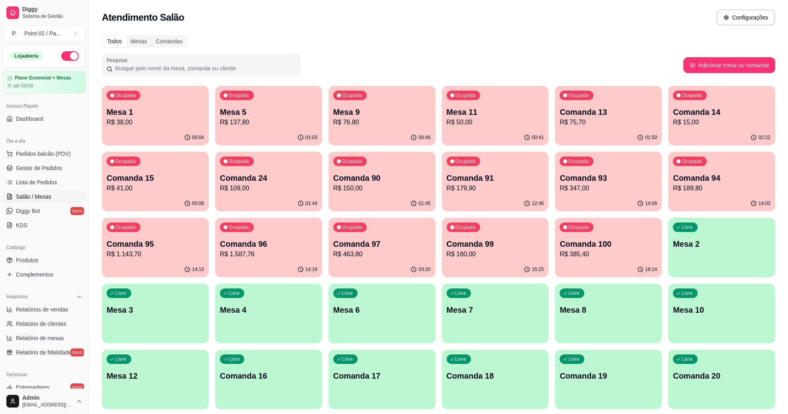
click at [286, 121] on p "R$ 137,80" at bounding box center [268, 123] width 97 height 10
click at [385, 122] on p "R$ 76,80" at bounding box center [381, 123] width 97 height 10
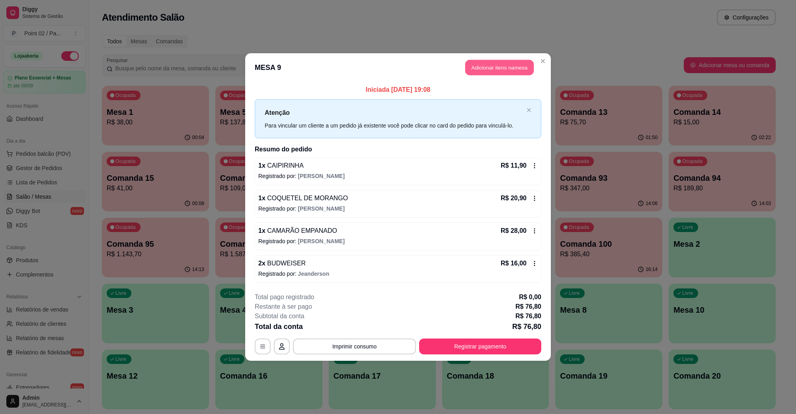
click at [503, 68] on button "Adicionar itens na mesa" at bounding box center [499, 68] width 68 height 16
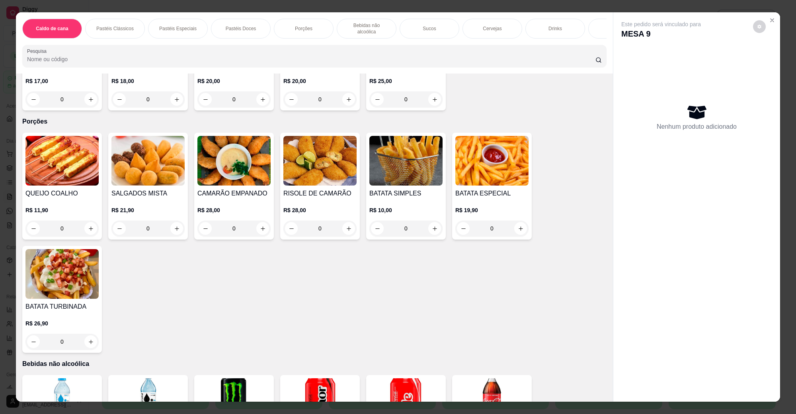
scroll to position [597, 0]
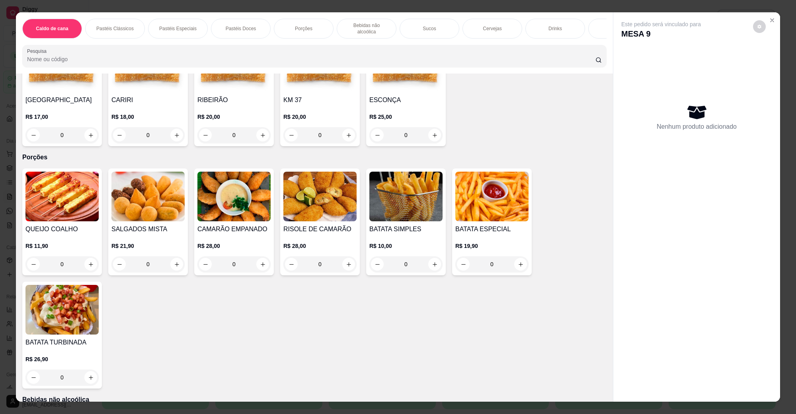
click at [44, 303] on img at bounding box center [61, 310] width 73 height 50
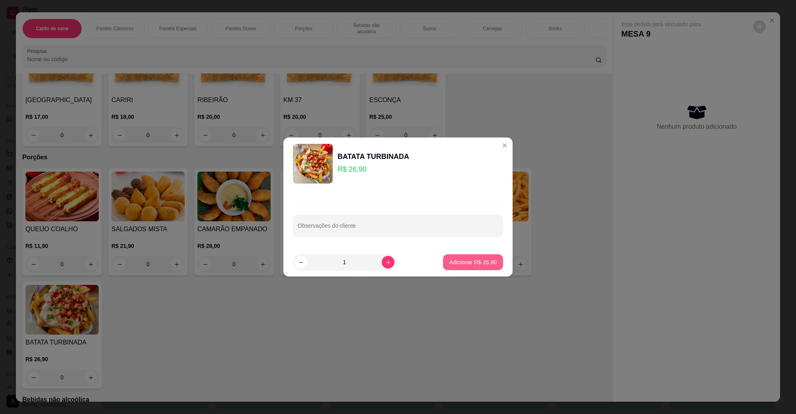
click at [458, 265] on p "Adicionar R$ 26,90" at bounding box center [472, 263] width 47 height 8
type input "1"
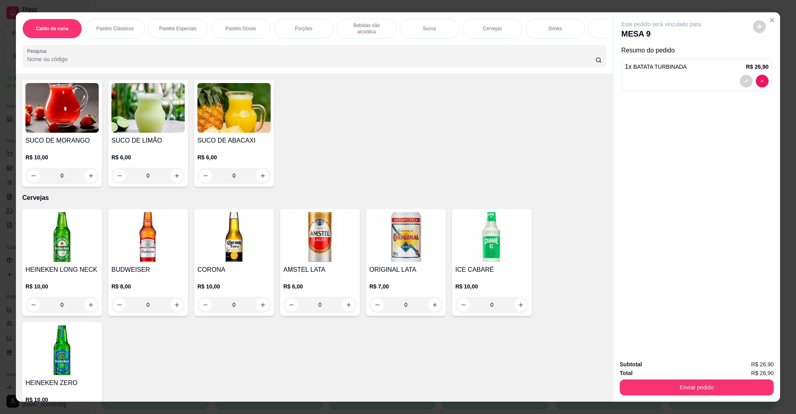
scroll to position [1293, 0]
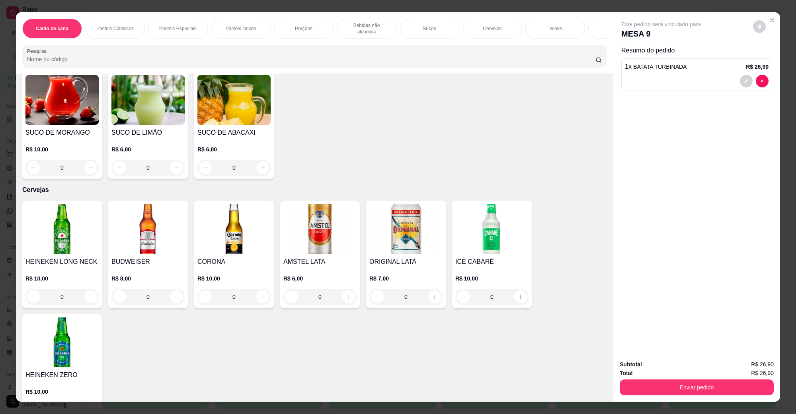
click at [164, 233] on img at bounding box center [147, 229] width 73 height 50
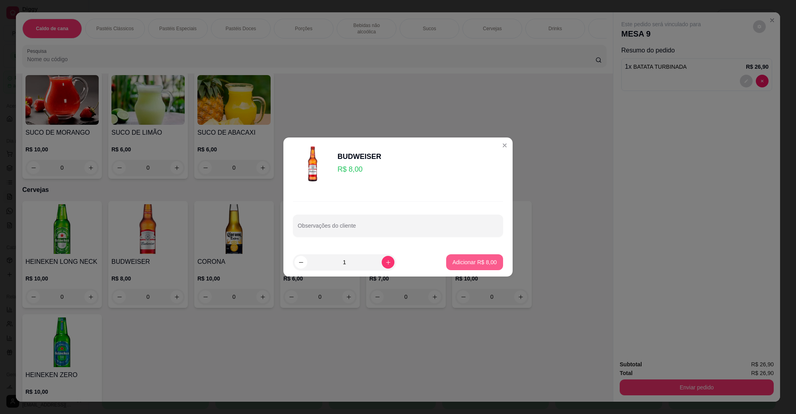
click at [459, 263] on p "Adicionar R$ 8,00" at bounding box center [474, 263] width 44 height 8
type input "1"
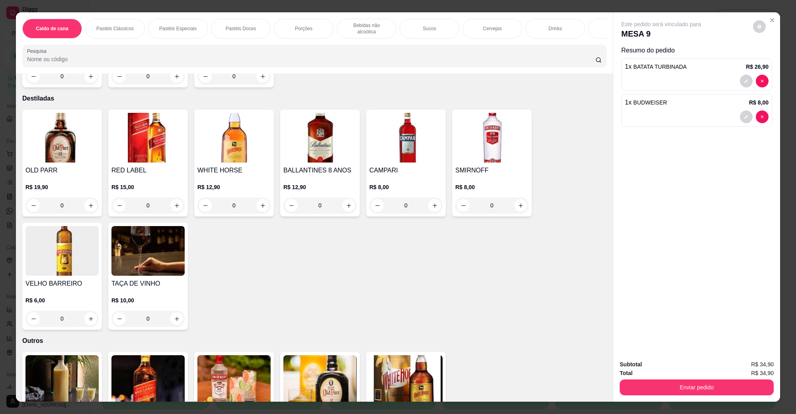
scroll to position [1740, 0]
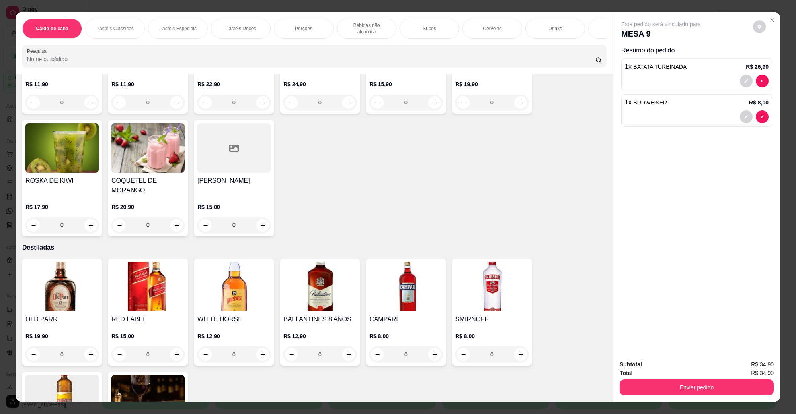
click at [158, 149] on img at bounding box center [147, 148] width 73 height 50
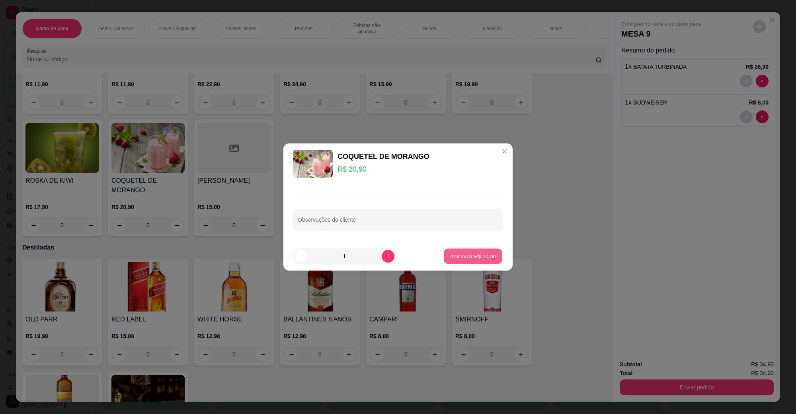
click at [462, 263] on button "Adicionar R$ 20,90" at bounding box center [473, 257] width 58 height 16
type input "1"
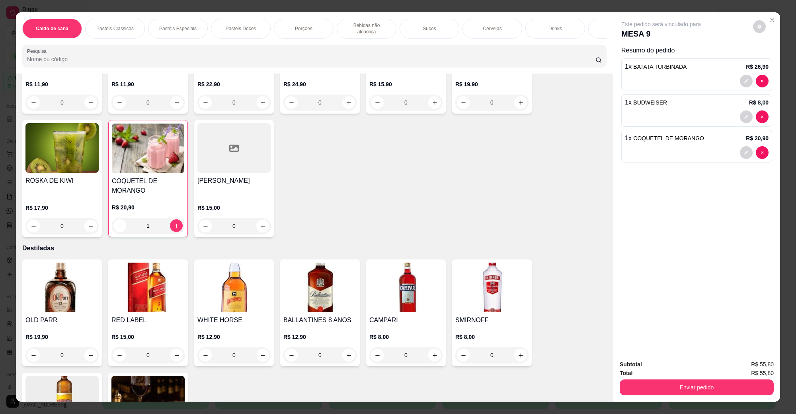
click at [641, 381] on button "Enviar pedido" at bounding box center [696, 388] width 154 height 16
click at [665, 366] on button "Não registrar e enviar pedido" at bounding box center [669, 368] width 83 height 15
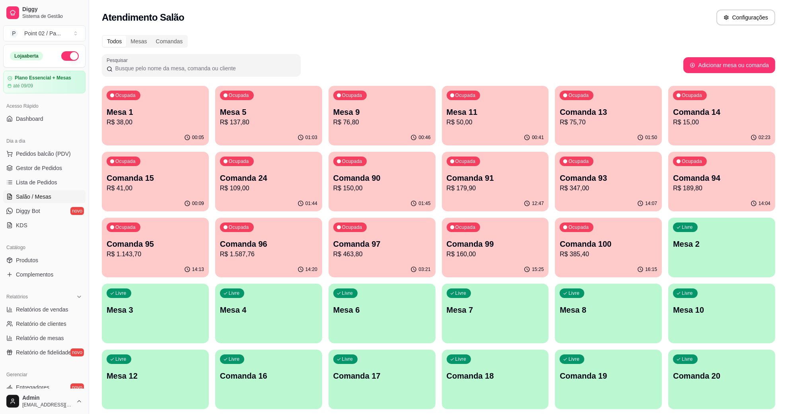
click at [242, 302] on div "Livre Mesa 4" at bounding box center [268, 309] width 107 height 50
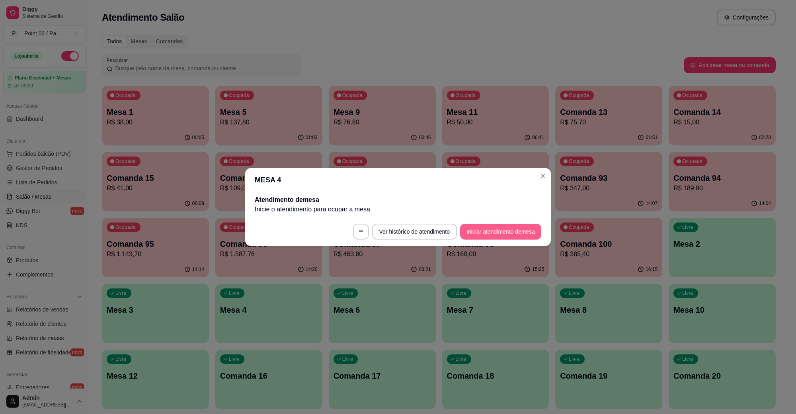
click at [480, 239] on button "Iniciar atendimento de mesa" at bounding box center [500, 232] width 81 height 16
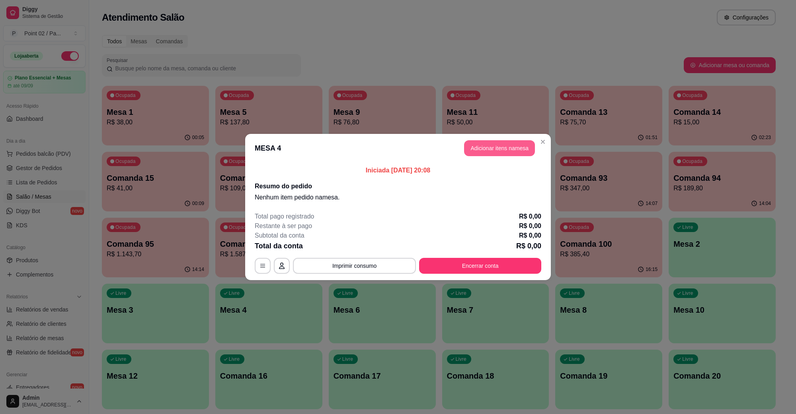
click at [495, 148] on button "Adicionar itens na mesa" at bounding box center [499, 148] width 71 height 16
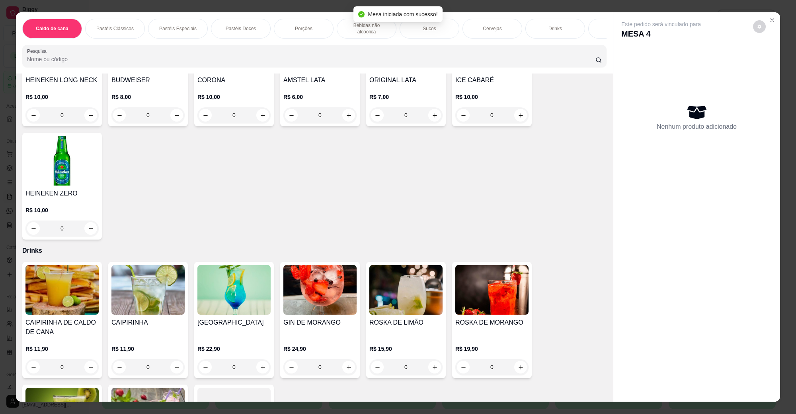
scroll to position [1342, 0]
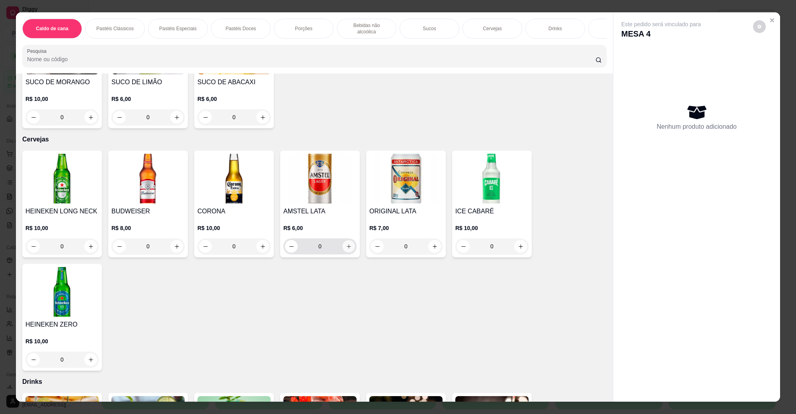
click at [347, 242] on button "increase-product-quantity" at bounding box center [348, 247] width 12 height 12
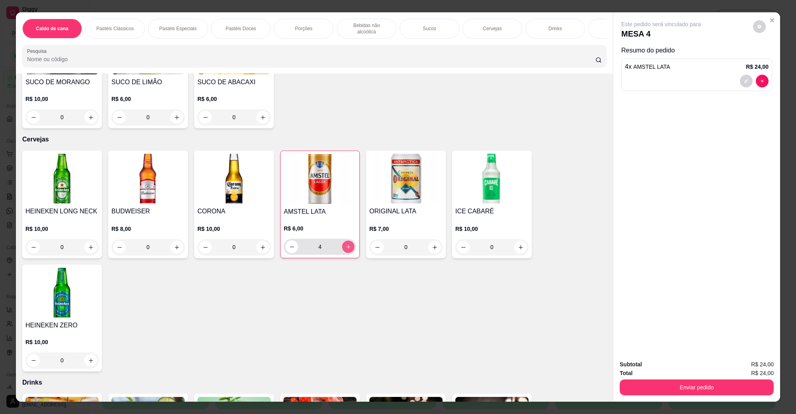
click at [347, 242] on button "increase-product-quantity" at bounding box center [348, 247] width 12 height 12
type input "8"
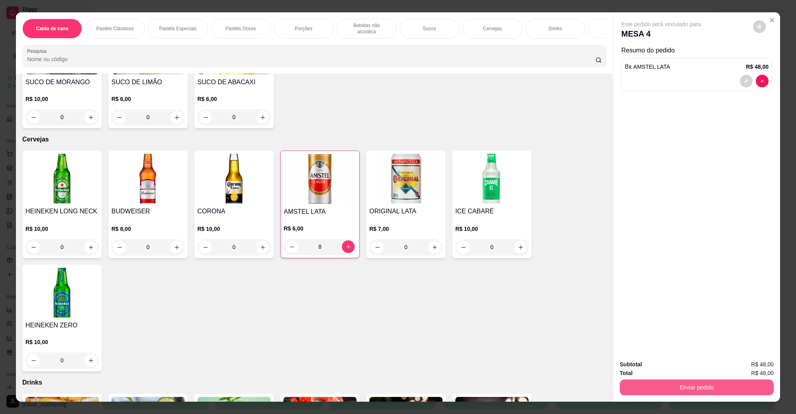
click at [741, 392] on button "Enviar pedido" at bounding box center [696, 388] width 154 height 16
click at [697, 374] on button "Não registrar e enviar pedido" at bounding box center [669, 368] width 83 height 15
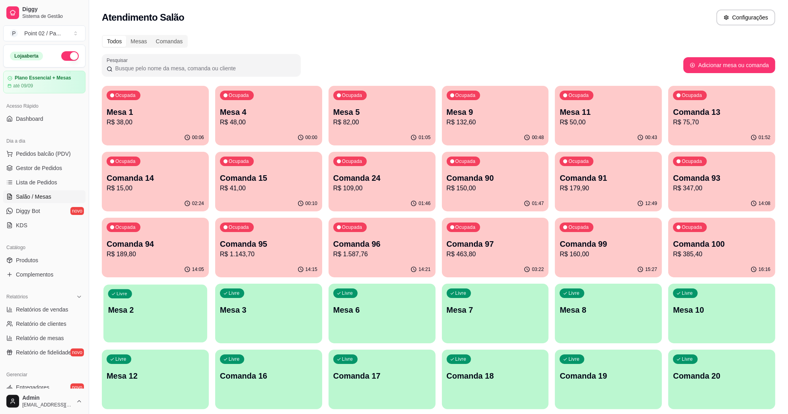
click at [176, 317] on div "Livre Mesa 2" at bounding box center [155, 309] width 104 height 49
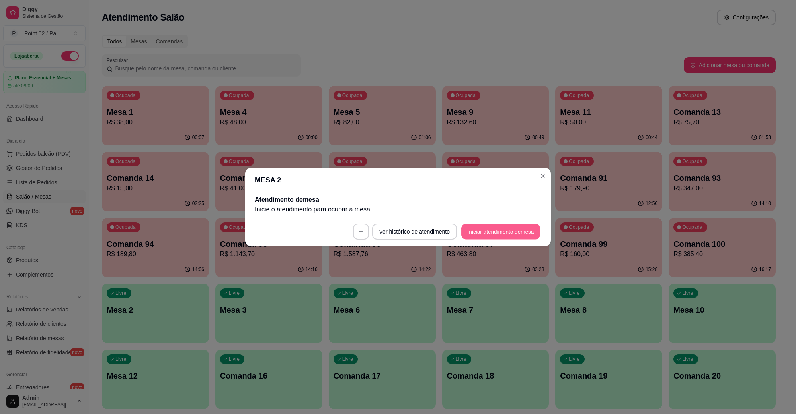
click at [494, 227] on button "Iniciar atendimento de mesa" at bounding box center [500, 232] width 79 height 16
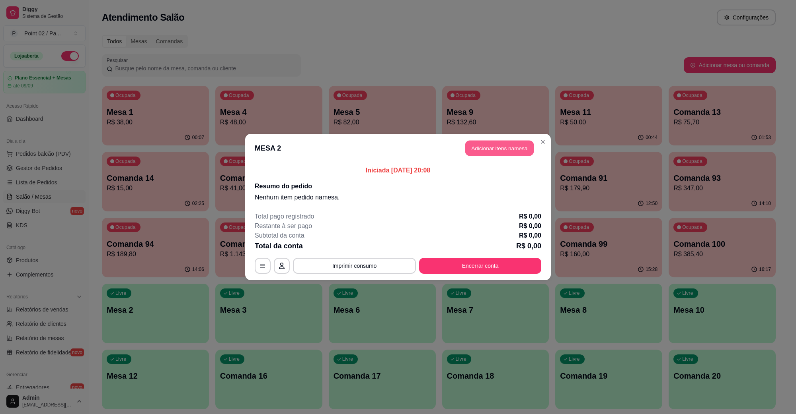
click at [498, 153] on button "Adicionar itens na mesa" at bounding box center [499, 149] width 68 height 16
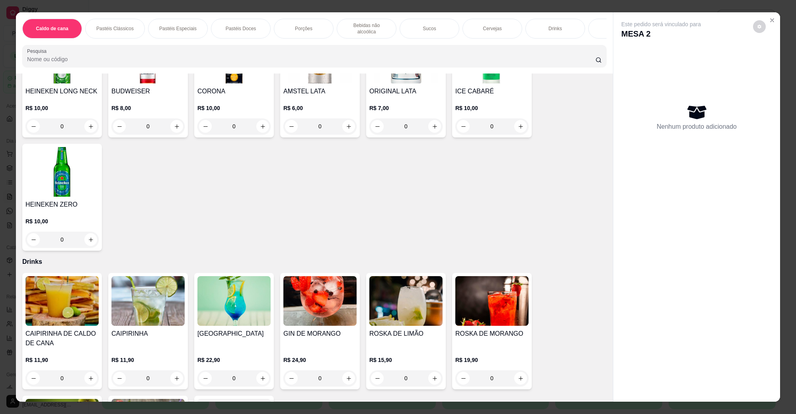
scroll to position [1541, 0]
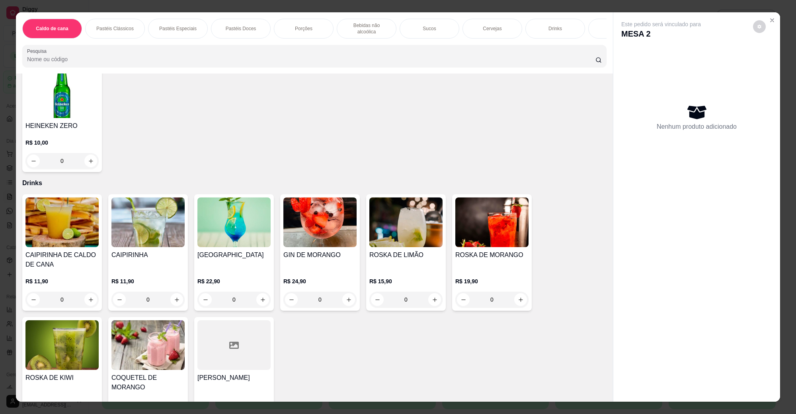
click at [150, 211] on img at bounding box center [147, 223] width 73 height 50
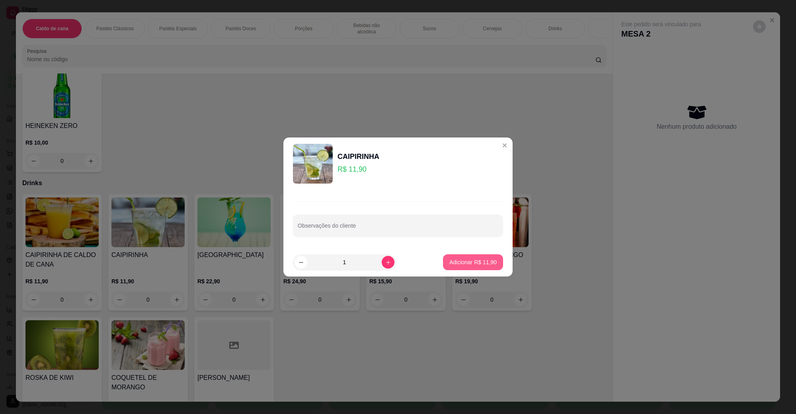
click at [464, 255] on button "Adicionar R$ 11,90" at bounding box center [473, 263] width 60 height 16
type input "1"
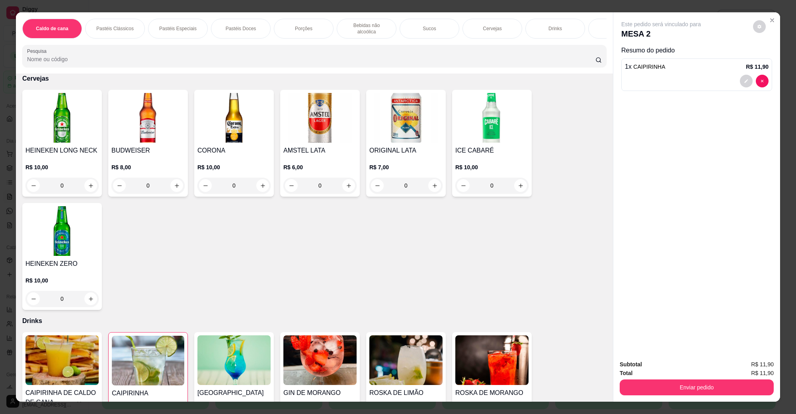
scroll to position [1392, 0]
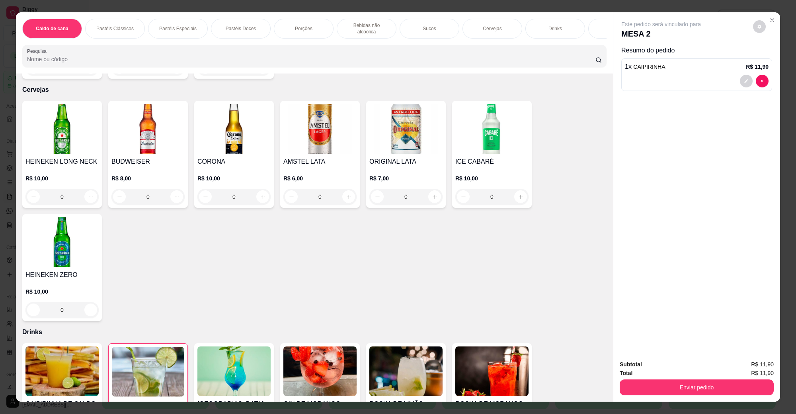
click at [74, 117] on img at bounding box center [61, 129] width 73 height 50
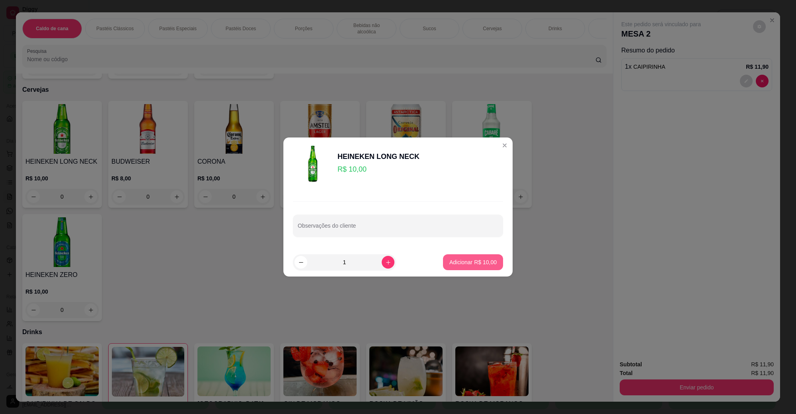
click at [470, 267] on button "Adicionar R$ 10,00" at bounding box center [473, 263] width 60 height 16
type input "1"
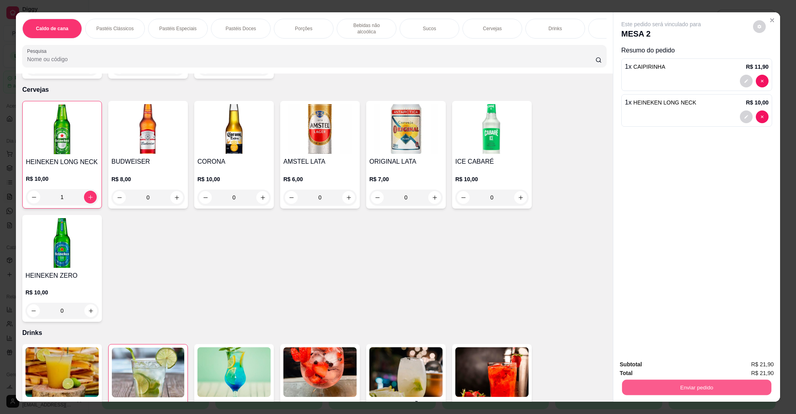
click at [713, 385] on button "Enviar pedido" at bounding box center [696, 388] width 149 height 16
click at [689, 365] on button "Não registrar e enviar pedido" at bounding box center [669, 368] width 83 height 15
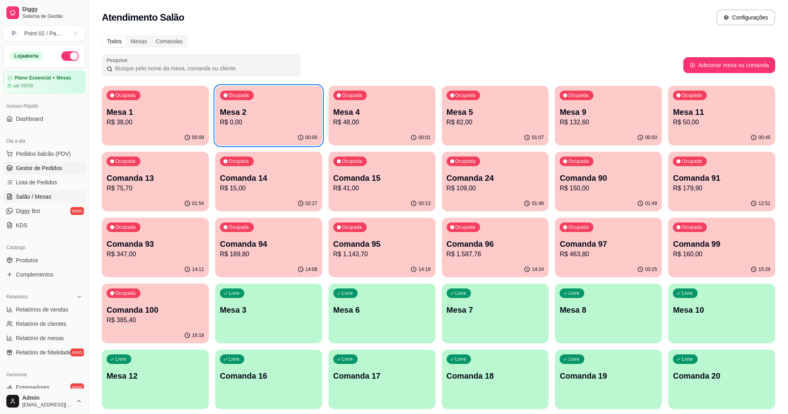
click at [32, 170] on span "Gestor de Pedidos" at bounding box center [39, 168] width 46 height 8
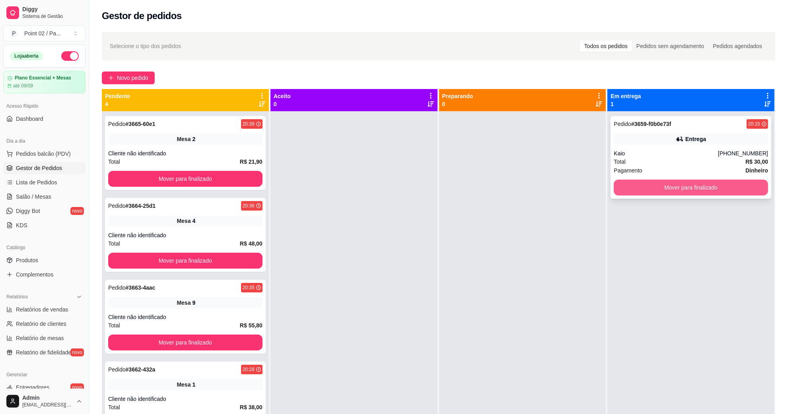
click at [727, 195] on button "Mover para finalizado" at bounding box center [691, 188] width 154 height 16
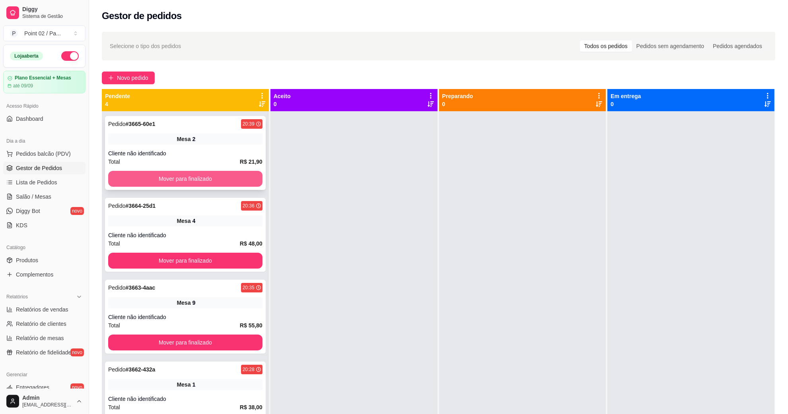
click at [217, 171] on button "Mover para finalizado" at bounding box center [185, 179] width 154 height 16
click at [215, 182] on button "Mover para finalizado" at bounding box center [186, 179] width 150 height 16
click at [215, 182] on div "Mover para finalizado" at bounding box center [185, 179] width 154 height 16
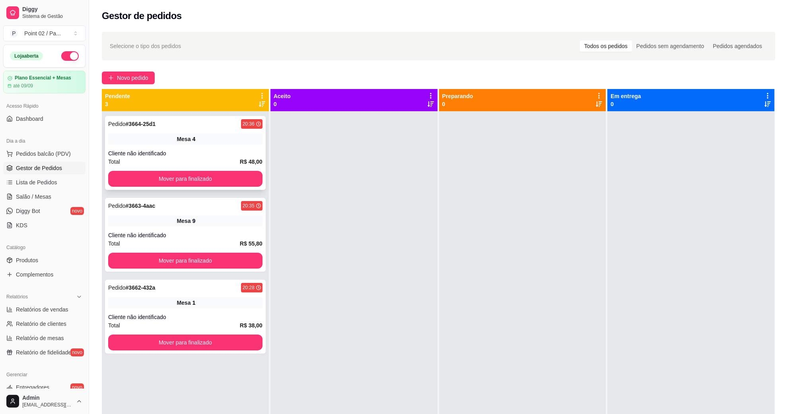
click at [253, 185] on button "Mover para finalizado" at bounding box center [185, 179] width 154 height 16
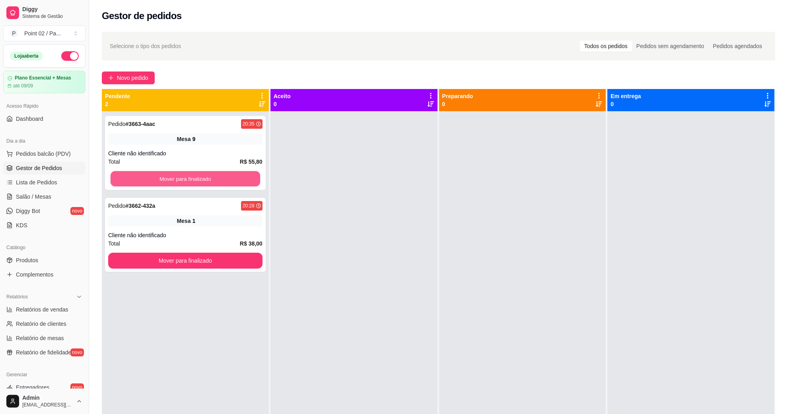
click at [252, 183] on button "Mover para finalizado" at bounding box center [186, 179] width 150 height 16
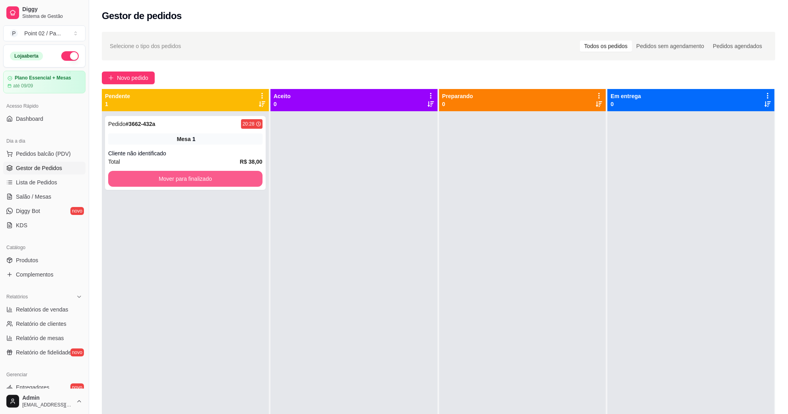
click at [252, 183] on button "Mover para finalizado" at bounding box center [185, 179] width 154 height 16
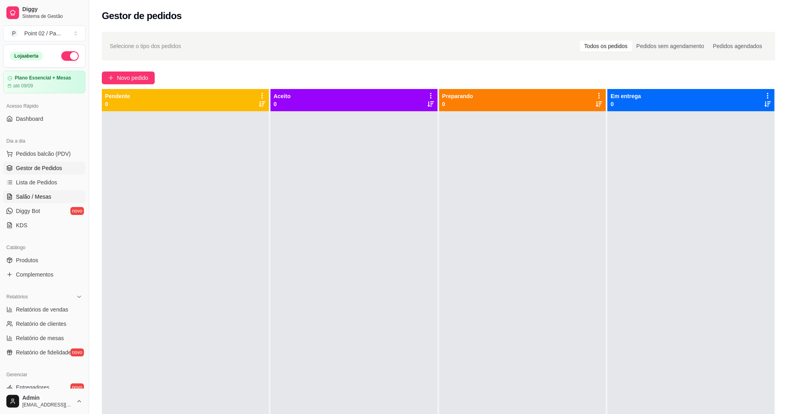
click at [25, 201] on span "Salão / Mesas" at bounding box center [33, 197] width 35 height 8
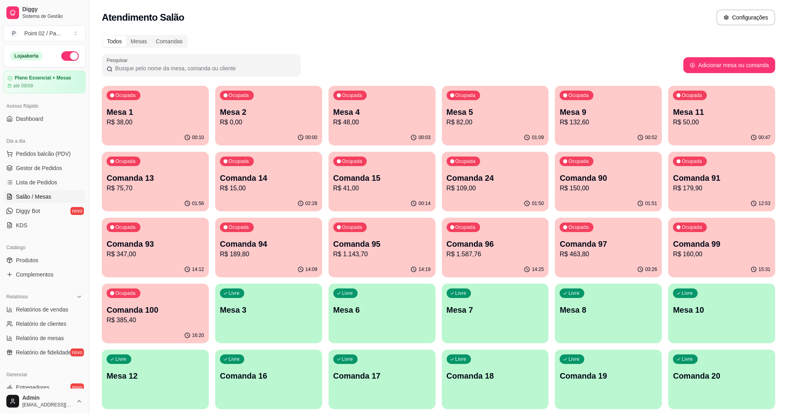
click at [239, 107] on p "Mesa 2" at bounding box center [268, 112] width 97 height 11
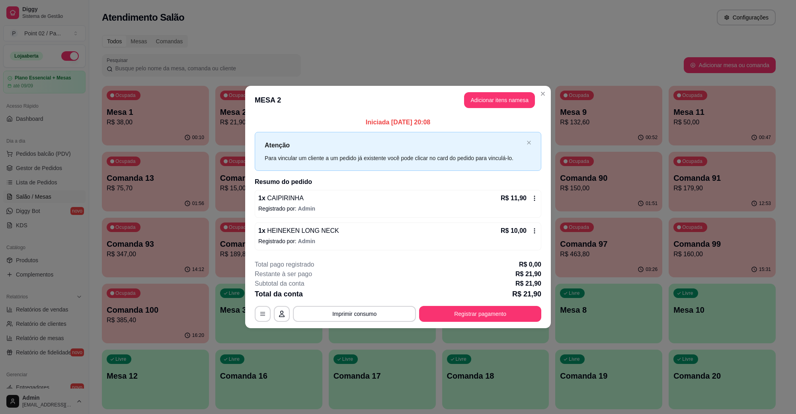
click at [471, 92] on header "MESA 2 Adicionar itens na mesa" at bounding box center [397, 100] width 305 height 29
click at [475, 95] on button "Adicionar itens na mesa" at bounding box center [499, 101] width 68 height 16
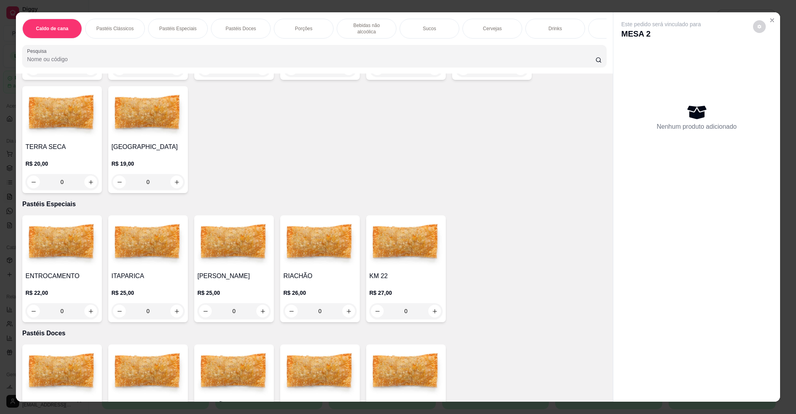
scroll to position [99, 0]
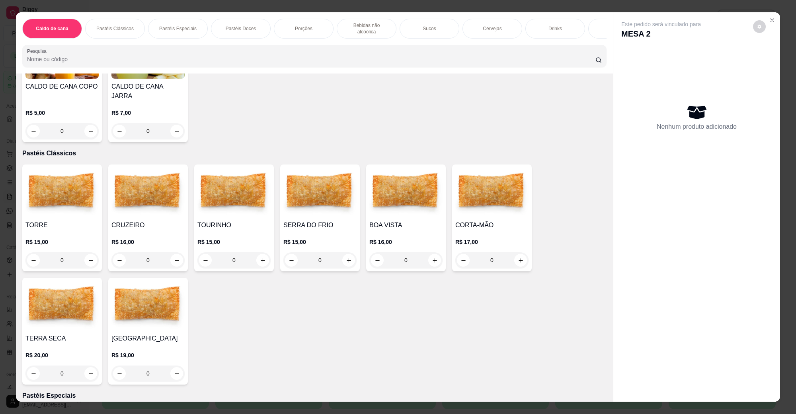
click at [92, 198] on img at bounding box center [61, 193] width 73 height 50
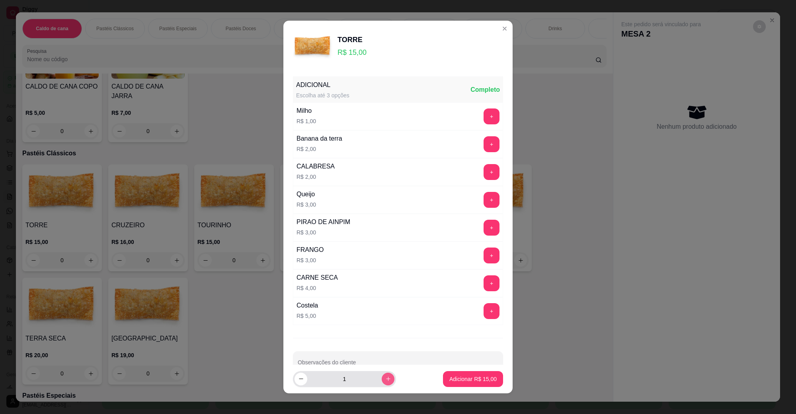
click at [385, 379] on icon "increase-product-quantity" at bounding box center [388, 379] width 6 height 6
type input "2"
click at [449, 379] on p "Adicionar R$ 30,00" at bounding box center [472, 379] width 47 height 8
type input "2"
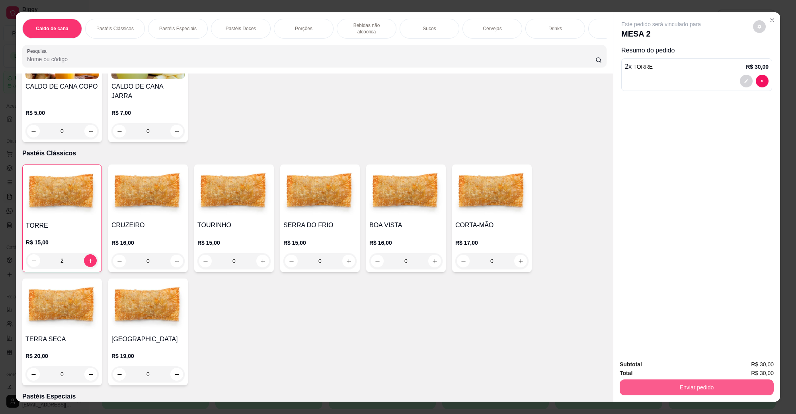
click at [637, 391] on button "Enviar pedido" at bounding box center [696, 388] width 154 height 16
click at [654, 364] on button "Não registrar e enviar pedido" at bounding box center [669, 368] width 80 height 15
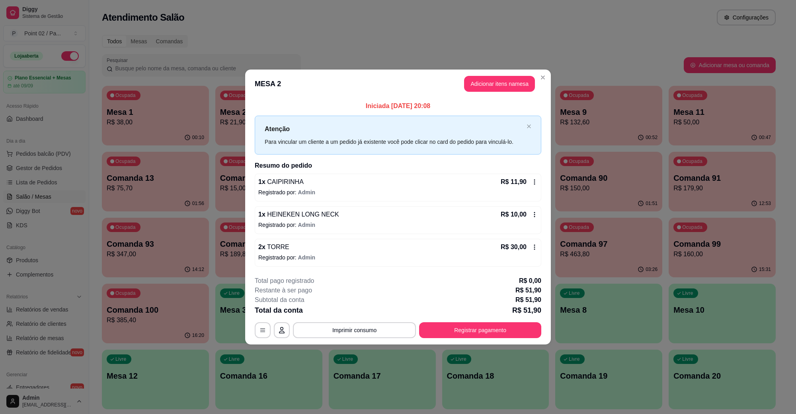
click at [392, 70] on header "MESA 2 Adicionar itens na mesa" at bounding box center [397, 84] width 305 height 29
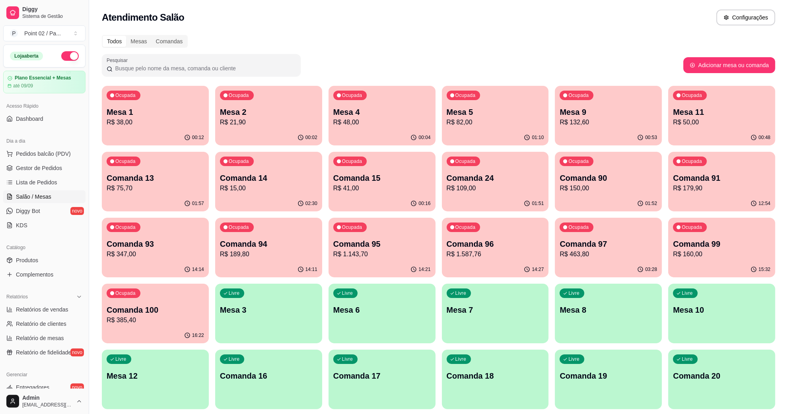
click at [144, 172] on div "Ocupada Comanda 13 R$ 75,70" at bounding box center [155, 174] width 107 height 44
click at [242, 191] on p "R$ 15,00" at bounding box center [269, 188] width 94 height 9
click at [368, 206] on div "00:16" at bounding box center [382, 204] width 107 height 16
click at [183, 42] on div "Comandas" at bounding box center [170, 41] width 36 height 11
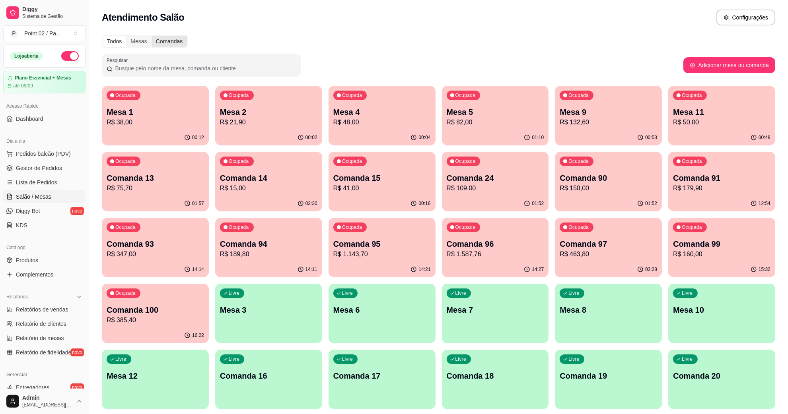
click at [152, 36] on input "Comandas" at bounding box center [152, 36] width 0 height 0
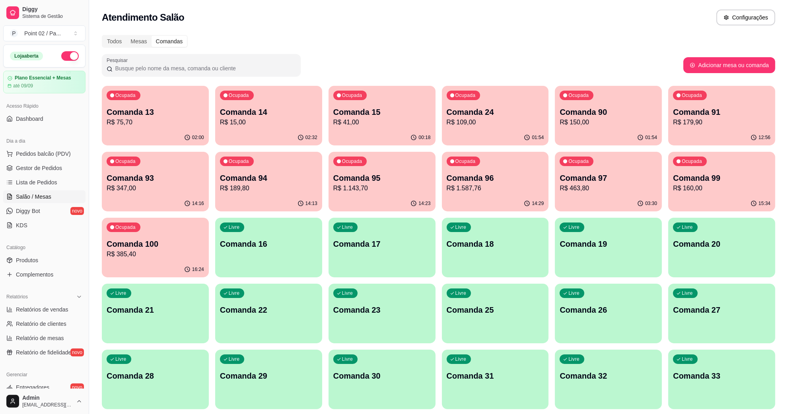
click at [179, 41] on div "Comandas" at bounding box center [170, 41] width 36 height 11
click at [152, 36] on input "Comandas" at bounding box center [152, 36] width 0 height 0
click at [269, 254] on div "Livre Comanda 16" at bounding box center [268, 243] width 107 height 50
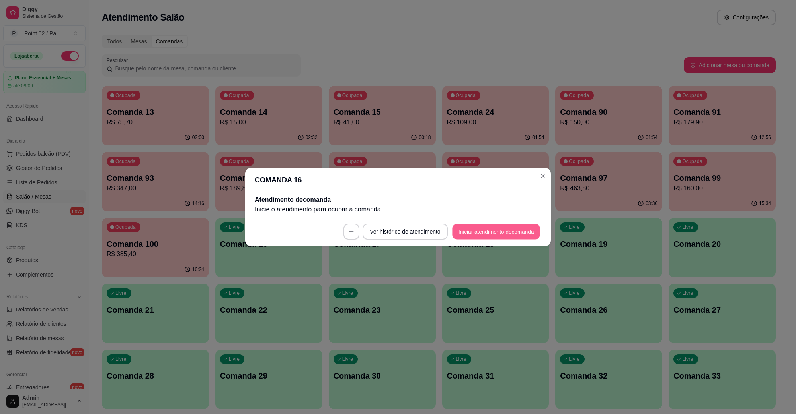
click at [506, 235] on button "Iniciar atendimento de comanda" at bounding box center [496, 232] width 88 height 16
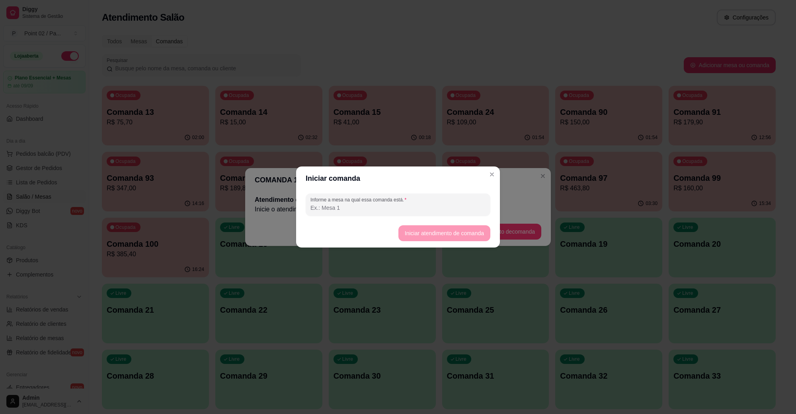
click at [402, 213] on div "Informe a mesa na qual essa comanda está." at bounding box center [397, 205] width 185 height 22
type input "[PERSON_NAME]"
click at [426, 231] on button "Iniciar atendimento de comanda" at bounding box center [444, 234] width 92 height 16
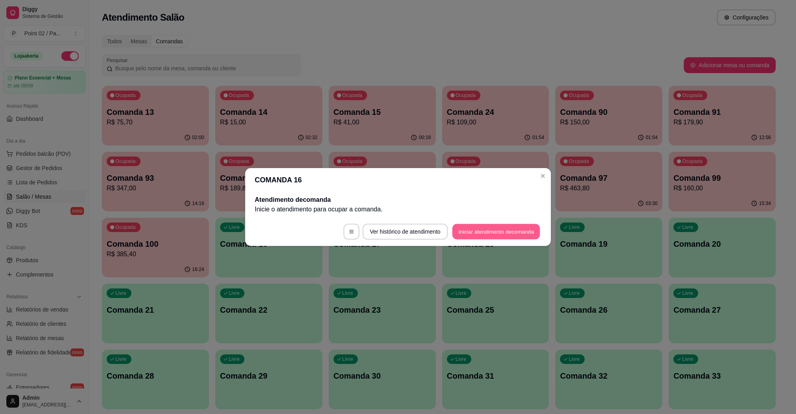
click at [520, 233] on button "Iniciar atendimento de comanda" at bounding box center [496, 232] width 88 height 16
click at [502, 230] on button "Iniciar atendimento de comanda" at bounding box center [496, 232] width 88 height 16
click at [474, 233] on button "Iniciar atendimento de comanda" at bounding box center [496, 232] width 90 height 16
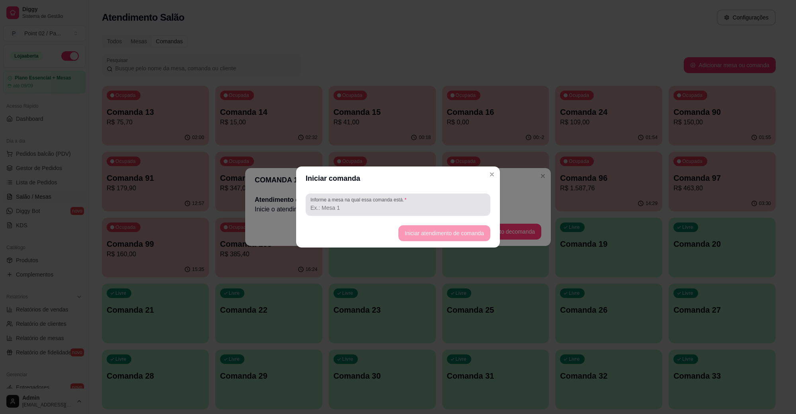
click at [410, 210] on input "Informe a mesa na qual essa comanda está." at bounding box center [397, 208] width 175 height 8
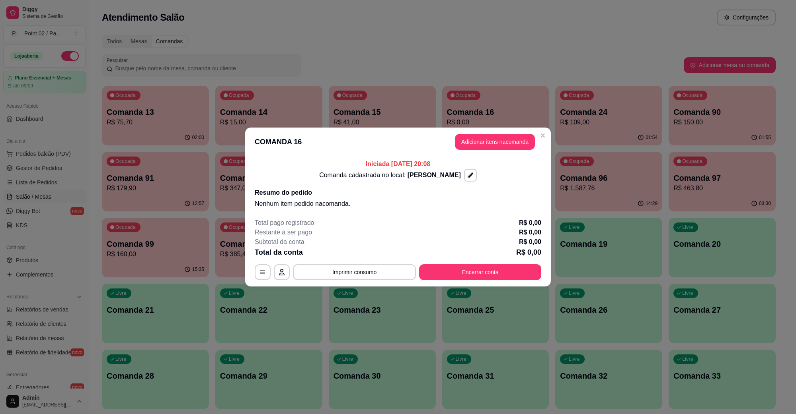
click at [483, 140] on button "Adicionar itens na comanda" at bounding box center [495, 142] width 80 height 16
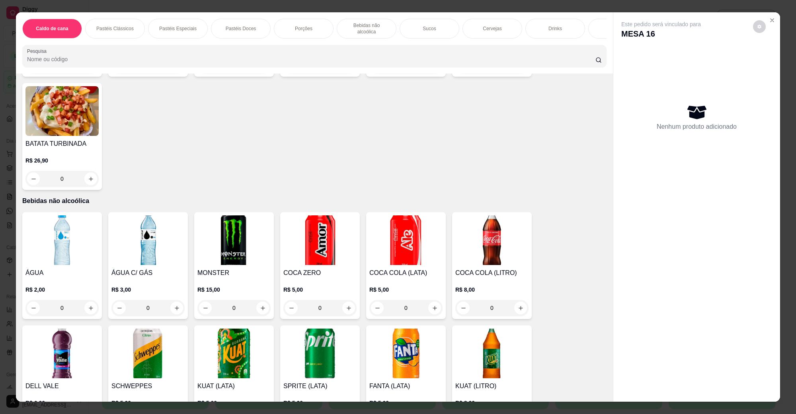
scroll to position [597, 0]
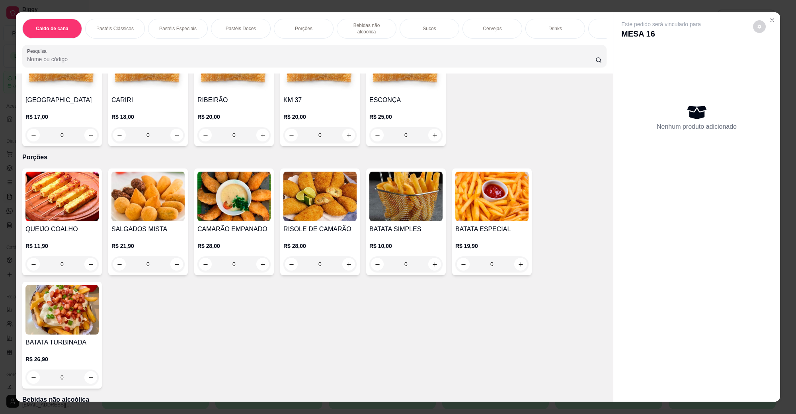
click at [148, 187] on img at bounding box center [147, 197] width 73 height 50
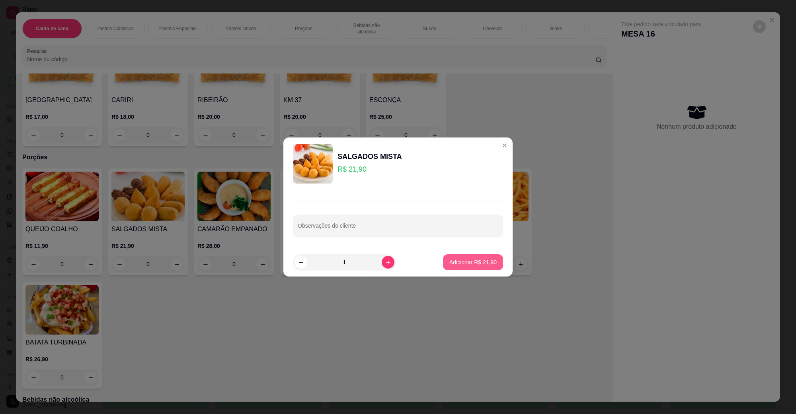
click at [479, 260] on p "Adicionar R$ 21,90" at bounding box center [472, 263] width 47 height 8
type input "1"
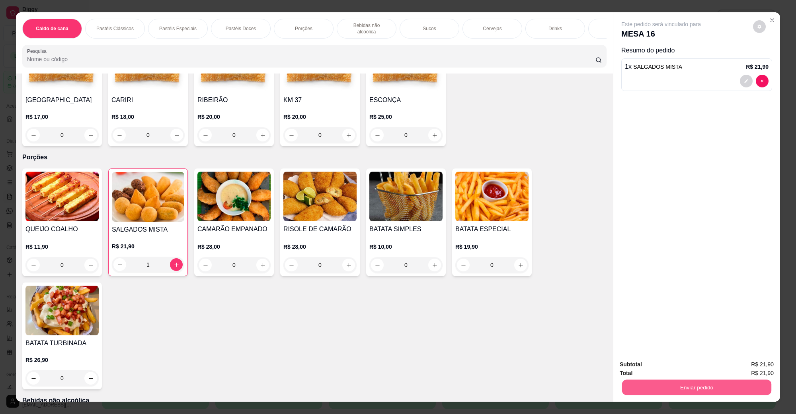
click at [687, 390] on button "Enviar pedido" at bounding box center [696, 388] width 149 height 16
click at [683, 367] on button "Não registrar e enviar pedido" at bounding box center [669, 368] width 83 height 15
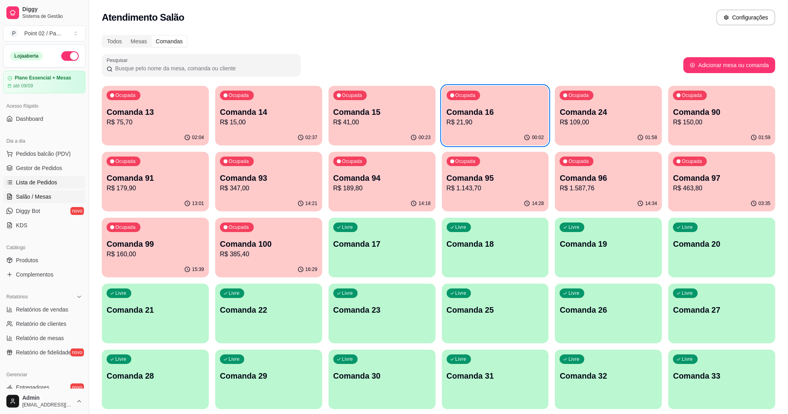
click at [40, 183] on span "Lista de Pedidos" at bounding box center [36, 183] width 41 height 8
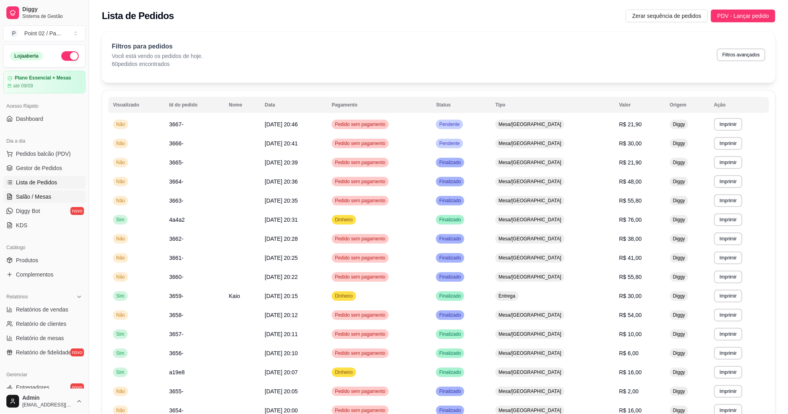
click at [46, 196] on span "Salão / Mesas" at bounding box center [33, 197] width 35 height 8
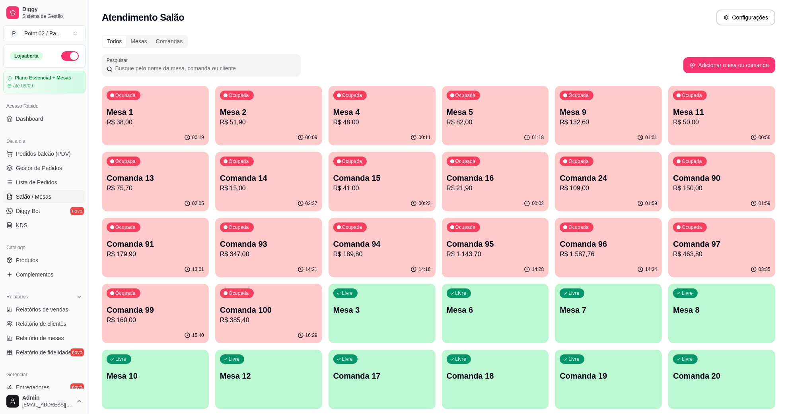
click at [261, 123] on p "R$ 51,90" at bounding box center [268, 123] width 97 height 10
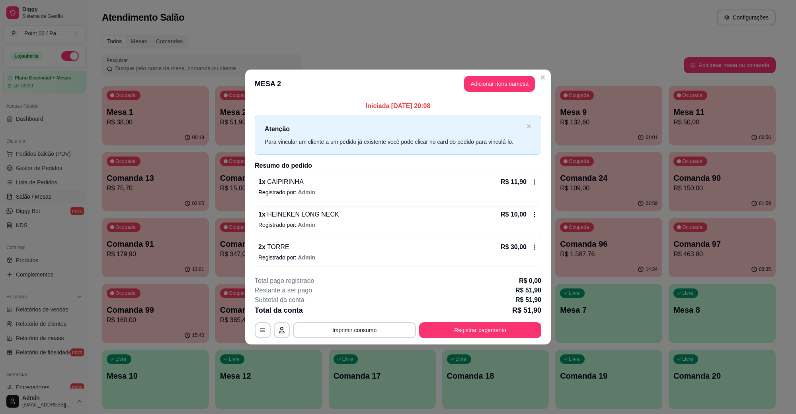
click at [490, 74] on header "MESA 2 Adicionar itens na mesa" at bounding box center [397, 84] width 305 height 29
click at [518, 82] on button "Adicionar itens na mesa" at bounding box center [499, 84] width 71 height 16
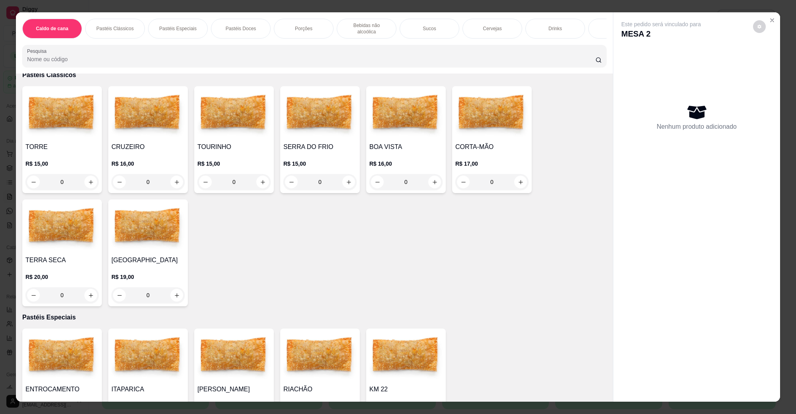
scroll to position [149, 0]
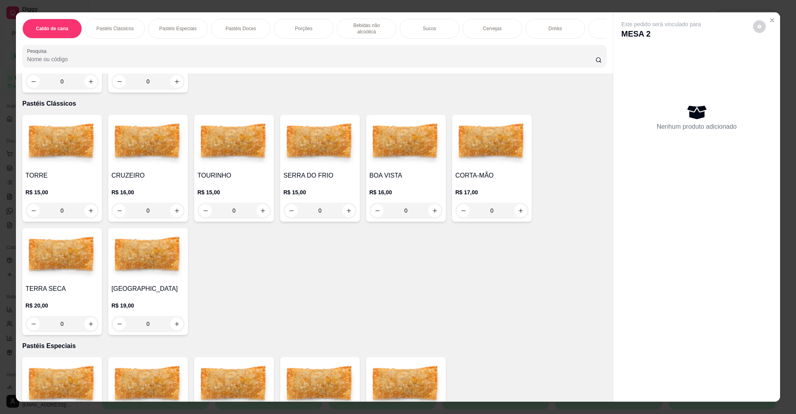
click at [388, 160] on img at bounding box center [405, 143] width 73 height 50
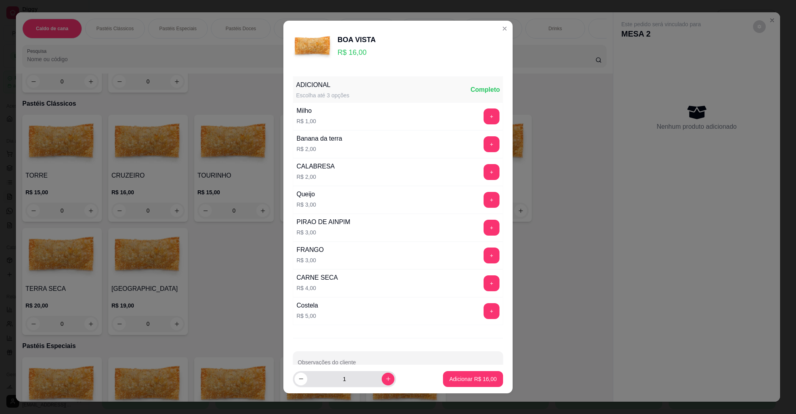
drag, startPoint x: 373, startPoint y: 384, endPoint x: 389, endPoint y: 380, distance: 16.0
click at [373, 384] on div "1" at bounding box center [344, 380] width 100 height 16
click at [381, 383] on button "increase-product-quantity" at bounding box center [387, 379] width 12 height 12
type input "2"
click at [454, 375] on button "Adicionar R$ 32,00" at bounding box center [473, 380] width 58 height 16
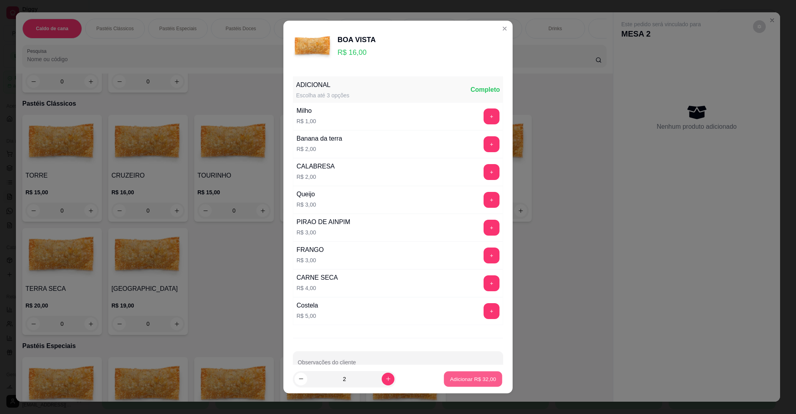
type input "2"
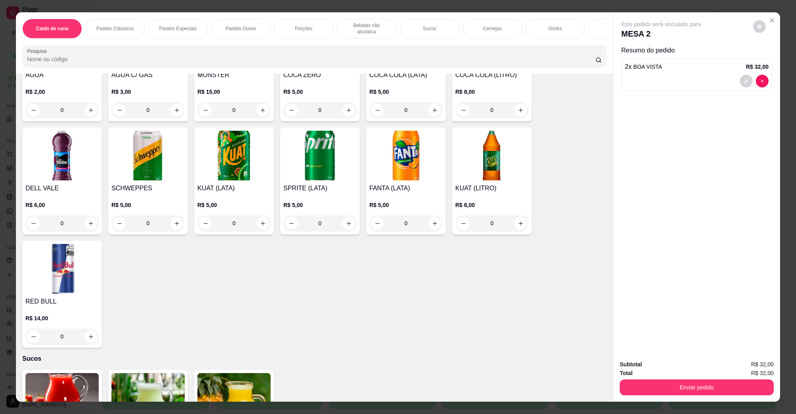
scroll to position [1293, 0]
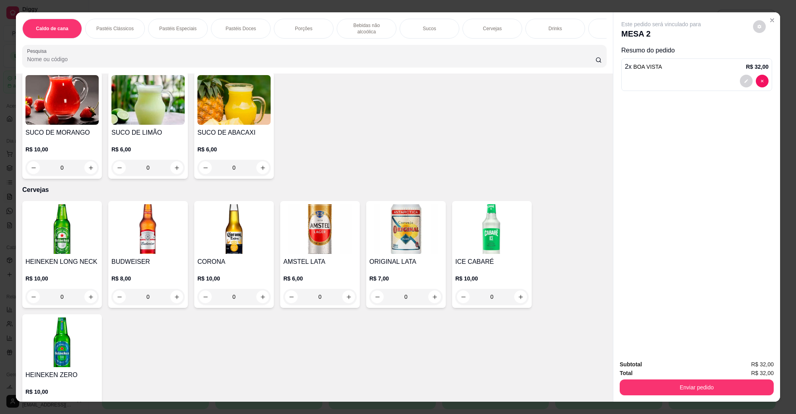
click at [342, 221] on img at bounding box center [319, 229] width 73 height 50
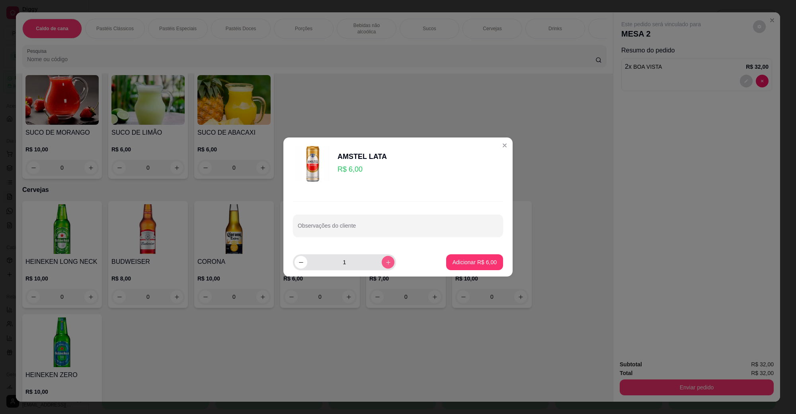
click at [385, 265] on icon "increase-product-quantity" at bounding box center [388, 263] width 6 height 6
type input "2"
click at [450, 264] on p "Adicionar R$ 12,00" at bounding box center [472, 263] width 47 height 8
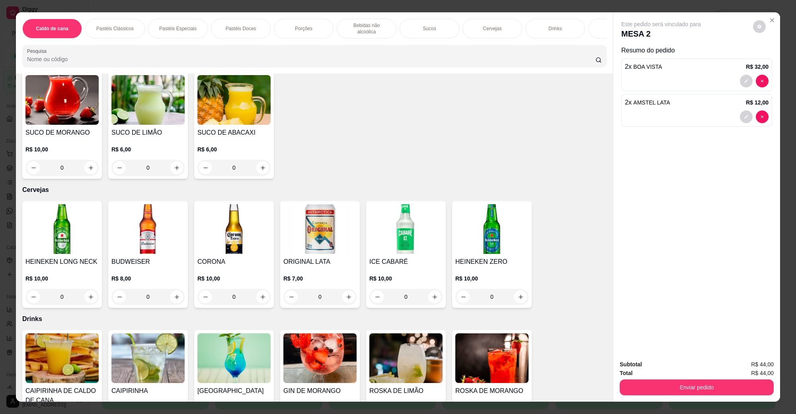
click at [639, 379] on div "Enviar pedido" at bounding box center [696, 387] width 154 height 18
click at [648, 395] on button "Enviar pedido" at bounding box center [696, 388] width 149 height 16
click at [652, 373] on button "Não registrar e enviar pedido" at bounding box center [669, 368] width 83 height 15
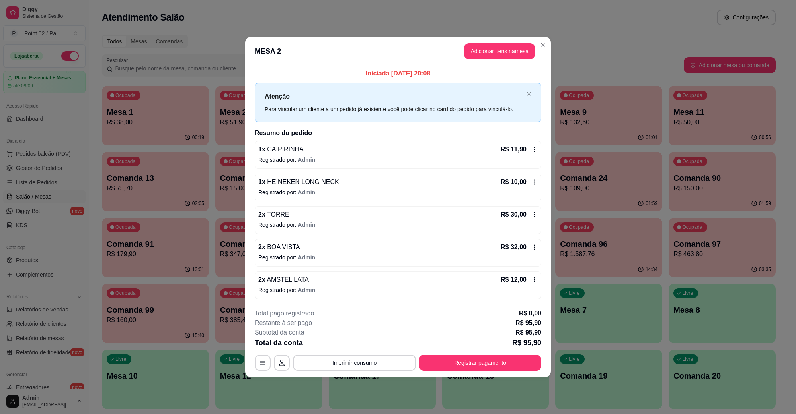
click at [442, 255] on p "Registrado por: Admin" at bounding box center [397, 258] width 279 height 8
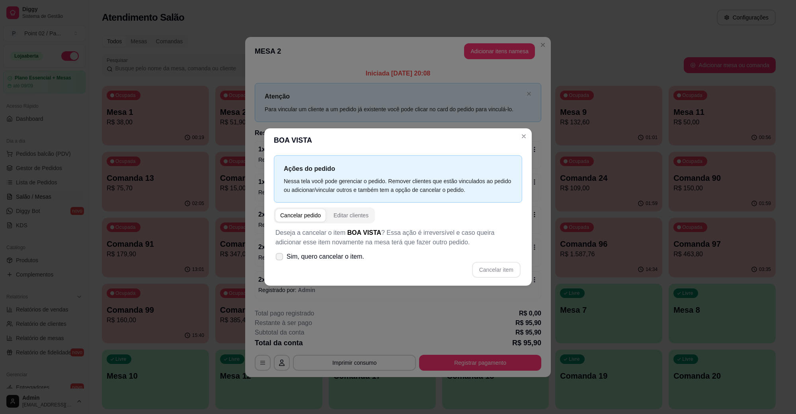
click at [327, 265] on label "Sim, quero cancelar o item." at bounding box center [319, 257] width 95 height 16
click at [280, 264] on input "Sim, quero cancelar o item." at bounding box center [277, 261] width 5 height 5
click at [504, 265] on button "Cancelar item" at bounding box center [495, 271] width 47 height 16
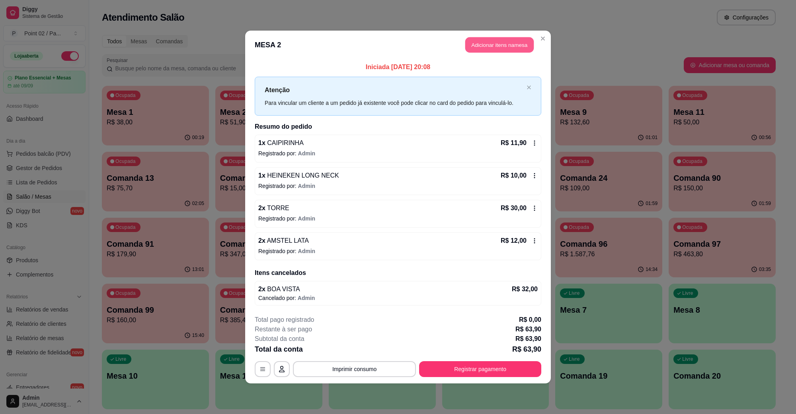
click at [489, 49] on button "Adicionar itens na mesa" at bounding box center [499, 45] width 68 height 16
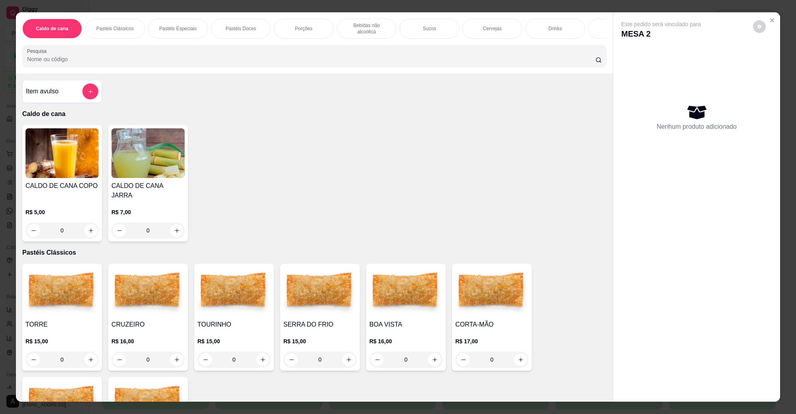
click at [414, 293] on img at bounding box center [405, 292] width 73 height 50
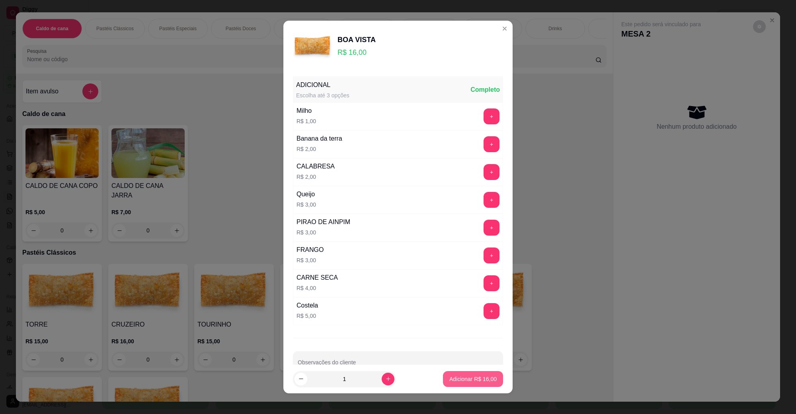
click at [461, 377] on p "Adicionar R$ 16,00" at bounding box center [472, 379] width 47 height 8
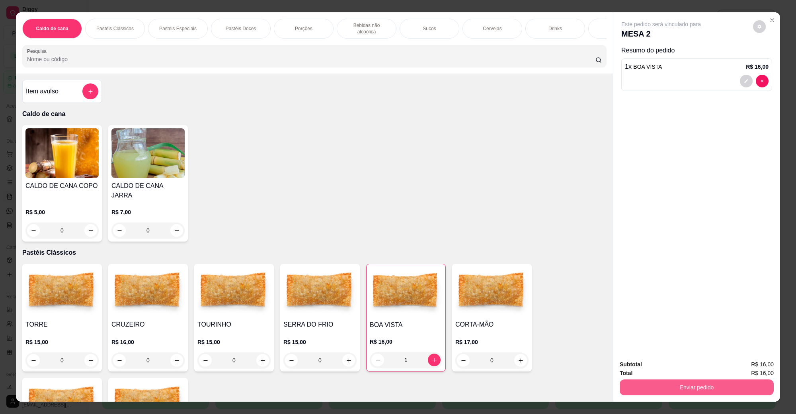
click at [699, 382] on button "Enviar pedido" at bounding box center [696, 388] width 154 height 16
click at [655, 370] on button "Não registrar e enviar pedido" at bounding box center [669, 368] width 83 height 15
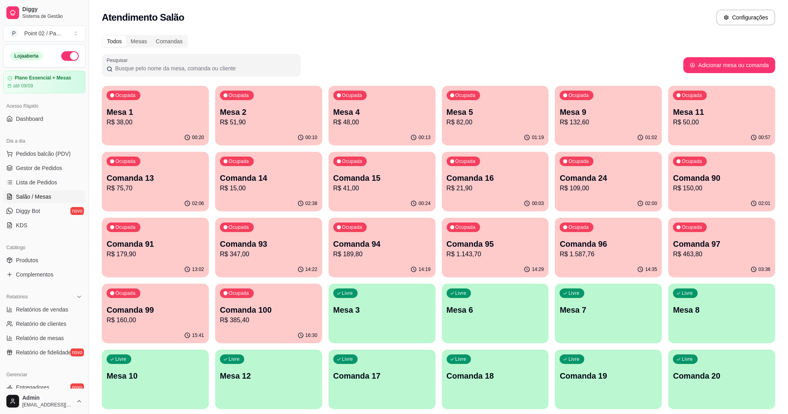
click at [357, 180] on p "Comanda 15" at bounding box center [381, 178] width 97 height 11
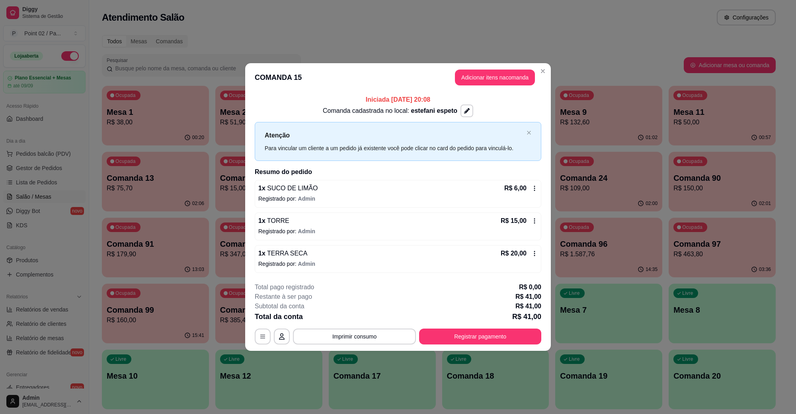
click at [498, 68] on header "COMANDA 15 Adicionar itens na comanda" at bounding box center [397, 77] width 305 height 29
click at [490, 76] on button "Adicionar itens na comanda" at bounding box center [495, 78] width 80 height 16
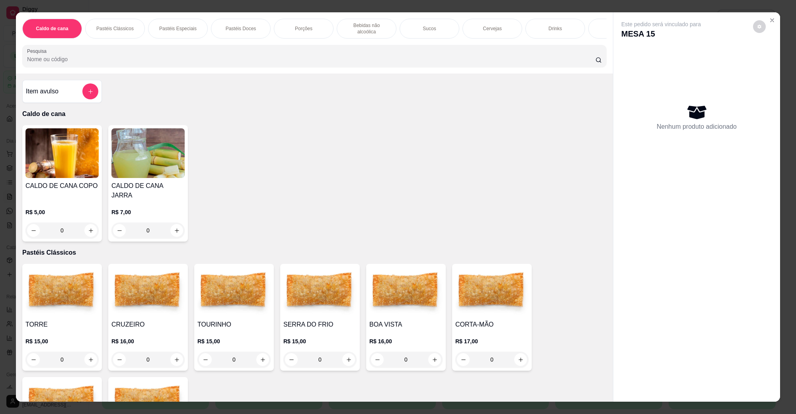
scroll to position [149, 0]
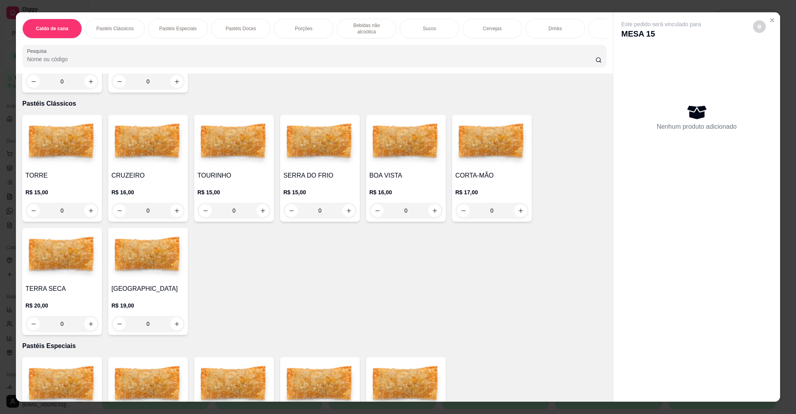
click at [84, 262] on img at bounding box center [61, 256] width 73 height 50
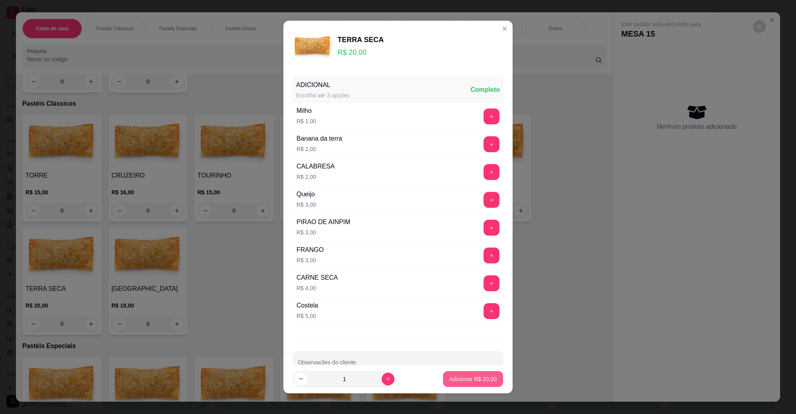
click at [456, 376] on p "Adicionar R$ 20,00" at bounding box center [472, 379] width 47 height 8
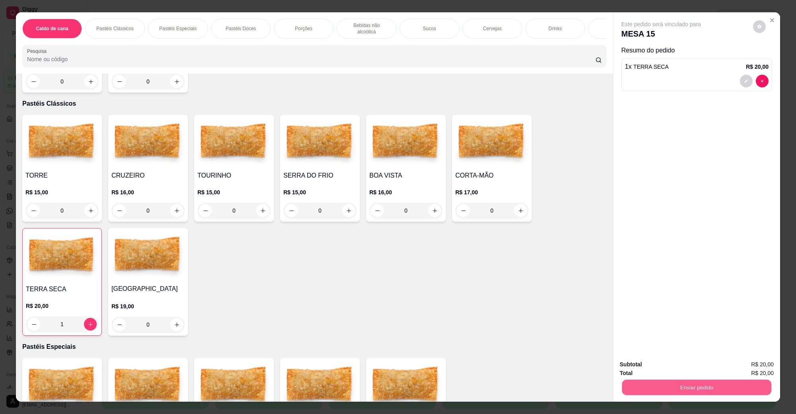
click at [663, 392] on button "Enviar pedido" at bounding box center [696, 388] width 149 height 16
click at [653, 367] on button "Não registrar e enviar pedido" at bounding box center [669, 368] width 83 height 15
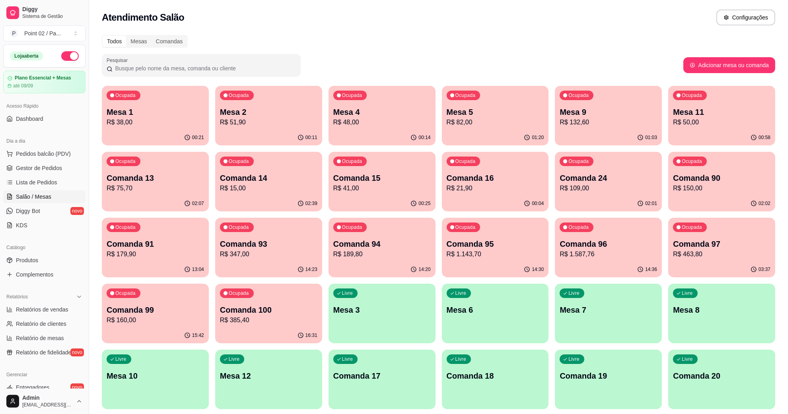
click at [548, 12] on div "Atendimento Salão Configurações" at bounding box center [438, 18] width 673 height 16
click at [251, 378] on p "Mesa 12" at bounding box center [268, 376] width 97 height 11
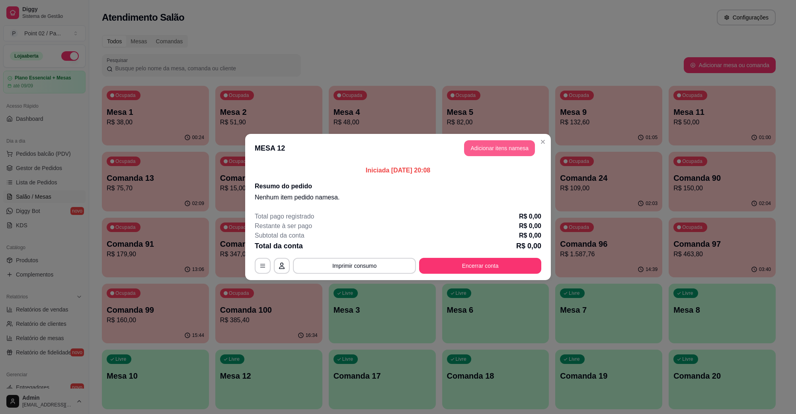
click at [500, 154] on button "Adicionar itens na mesa" at bounding box center [499, 148] width 71 height 16
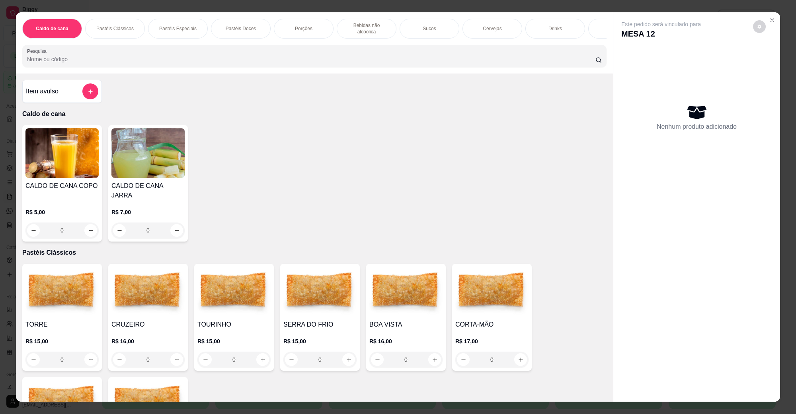
scroll to position [0, 42]
click at [433, 23] on div "Cervejas" at bounding box center [450, 29] width 60 height 20
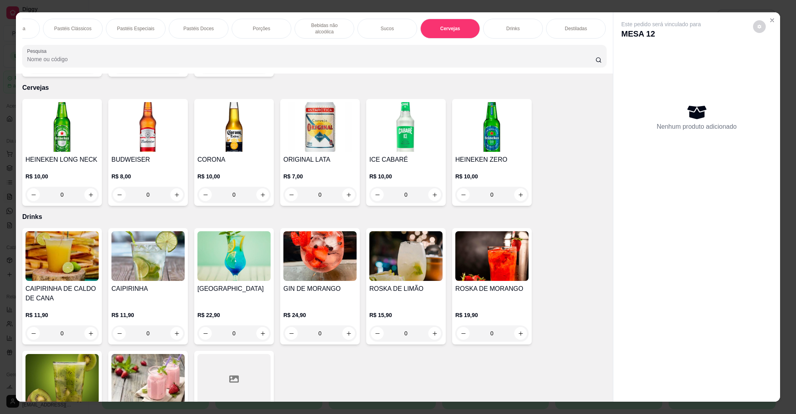
scroll to position [13, 0]
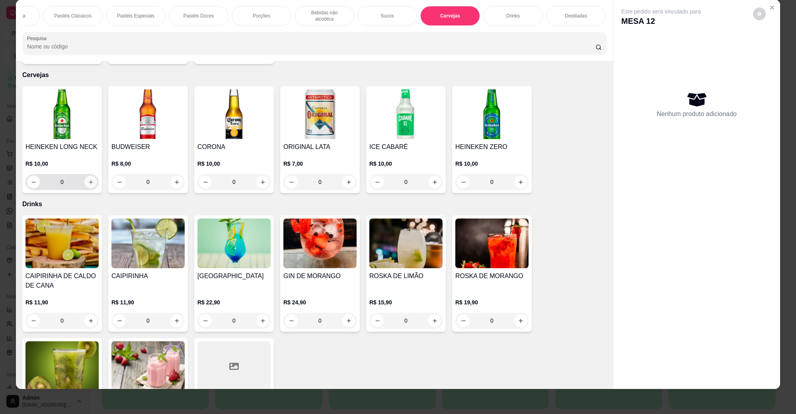
click at [88, 179] on icon "increase-product-quantity" at bounding box center [91, 182] width 6 height 6
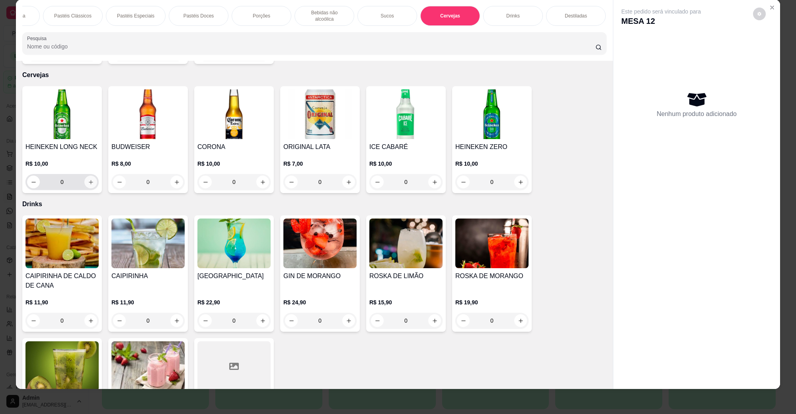
click at [88, 179] on icon "increase-product-quantity" at bounding box center [91, 182] width 6 height 6
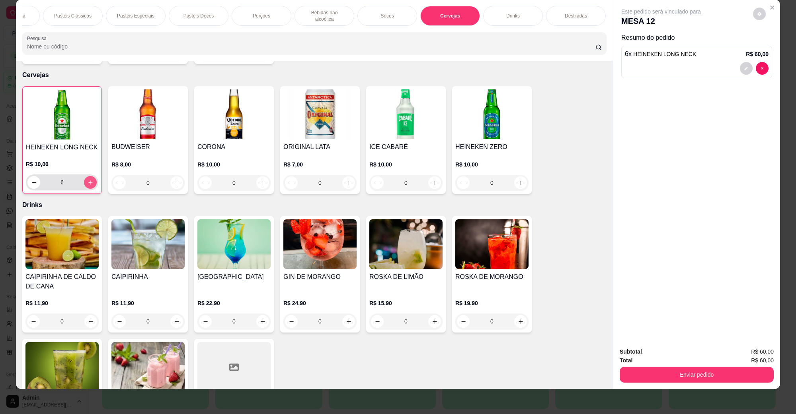
click at [88, 180] on icon "increase-product-quantity" at bounding box center [91, 183] width 6 height 6
click at [675, 375] on button "Enviar pedido" at bounding box center [696, 375] width 154 height 16
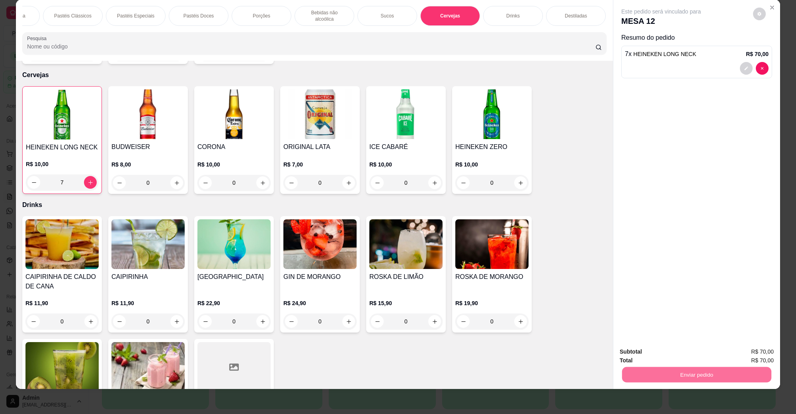
click at [657, 356] on button "Não registrar e enviar pedido" at bounding box center [669, 355] width 83 height 15
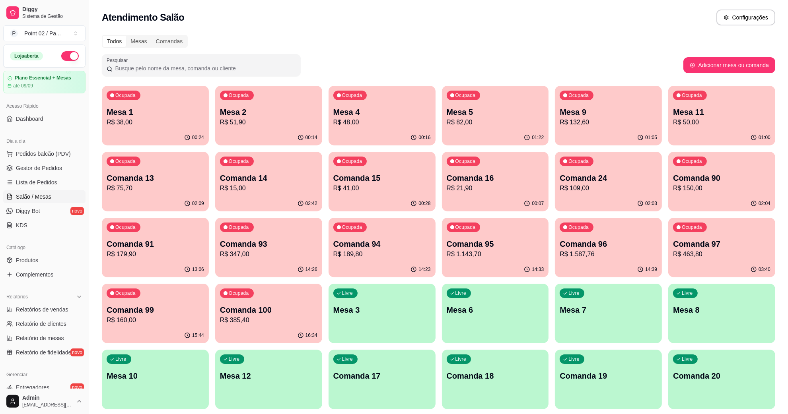
click at [578, 125] on p "R$ 132,60" at bounding box center [608, 123] width 97 height 10
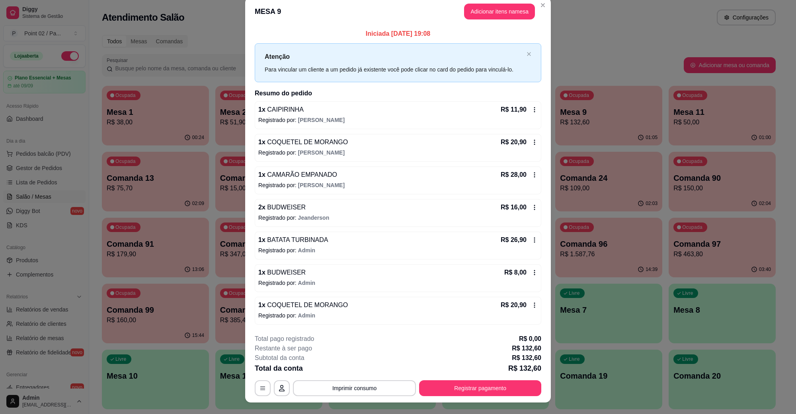
scroll to position [0, 0]
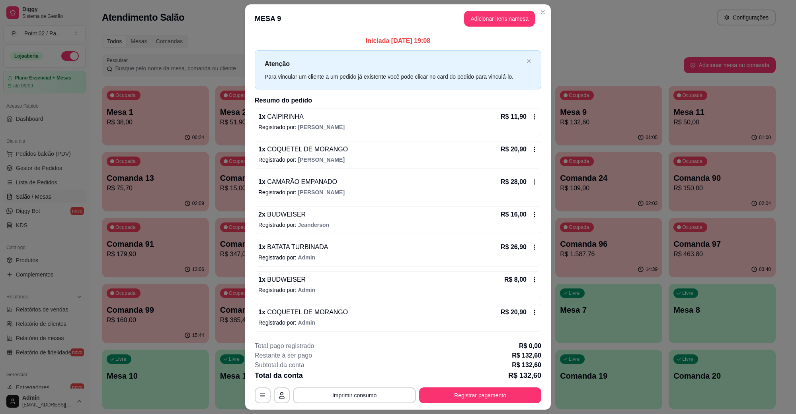
click at [505, 22] on button "Adicionar itens na mesa" at bounding box center [499, 19] width 71 height 16
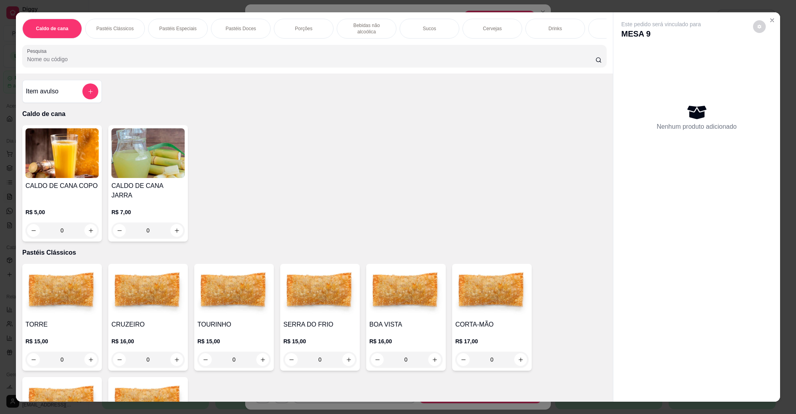
click at [467, 24] on div "Cervejas" at bounding box center [492, 29] width 60 height 20
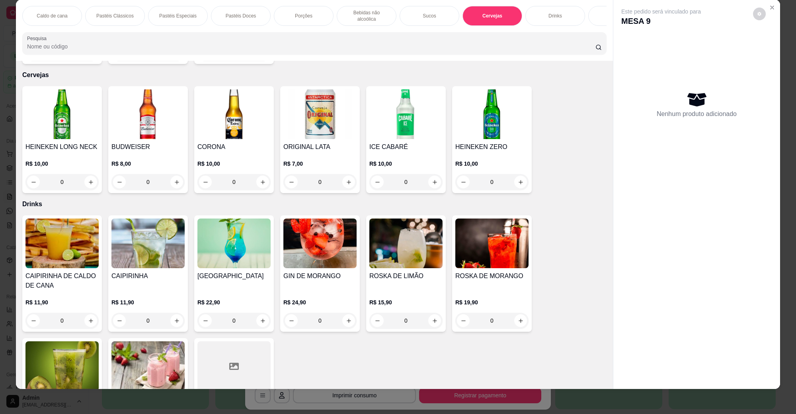
click at [156, 103] on img at bounding box center [147, 114] width 73 height 50
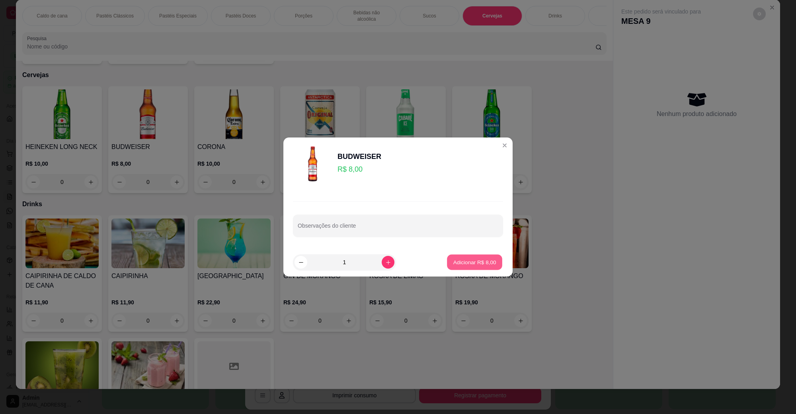
click at [470, 265] on p "Adicionar R$ 8,00" at bounding box center [474, 263] width 43 height 8
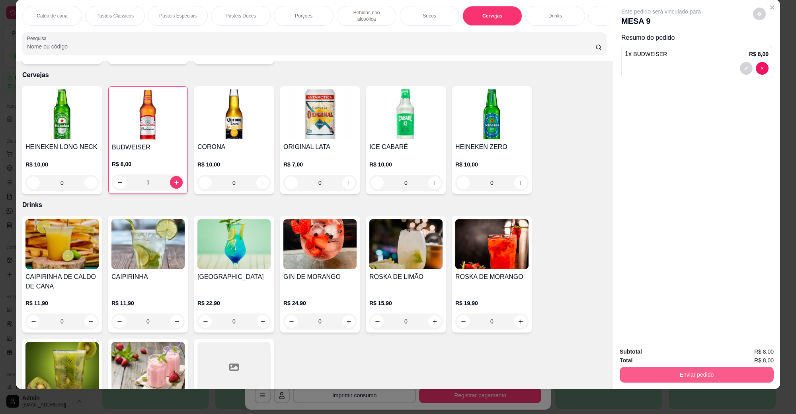
click at [751, 369] on button "Enviar pedido" at bounding box center [696, 375] width 154 height 16
click at [640, 349] on button "Não registrar e enviar pedido" at bounding box center [669, 355] width 83 height 15
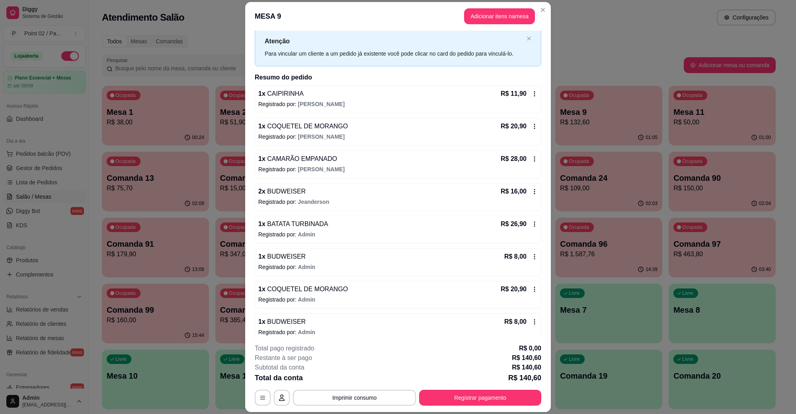
scroll to position [29, 0]
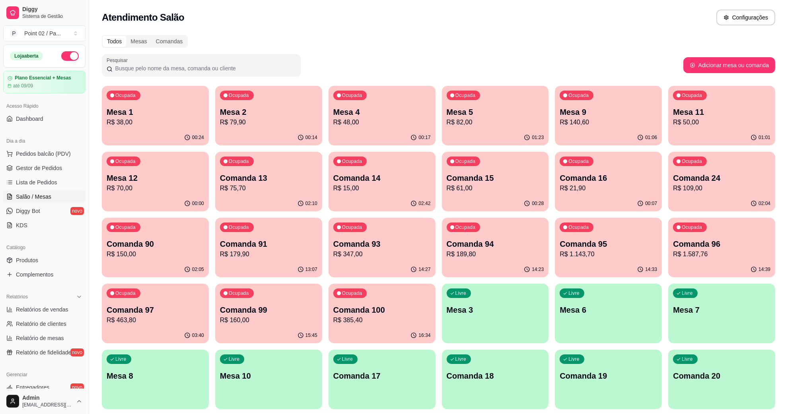
click at [739, 105] on div "Ocupada Mesa 11 R$ 50,00" at bounding box center [721, 108] width 107 height 44
click at [279, 92] on div "Ocupada Mesa 2 R$ 79,90" at bounding box center [268, 108] width 107 height 44
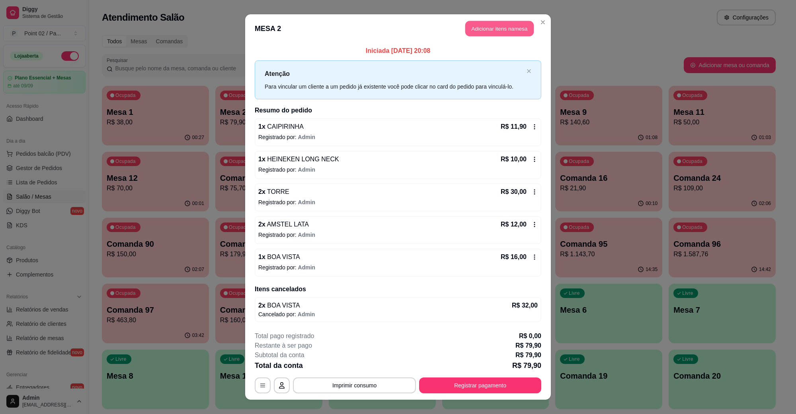
click at [474, 36] on button "Adicionar itens na mesa" at bounding box center [499, 29] width 68 height 16
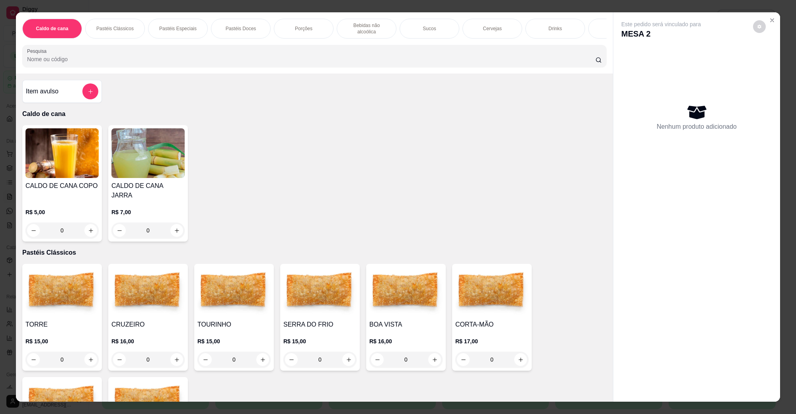
click at [16, 282] on div "Item avulso Caldo de cana CALDO DE CANA COPO R$ 5,00 0 CALDO DE CANA JARRA R$ 7…" at bounding box center [314, 238] width 597 height 328
click at [80, 276] on img at bounding box center [61, 292] width 73 height 50
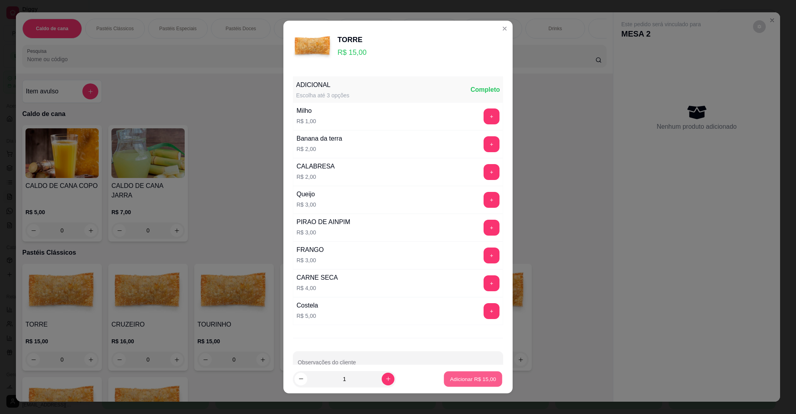
click at [462, 375] on button "Adicionar R$ 15,00" at bounding box center [473, 380] width 58 height 16
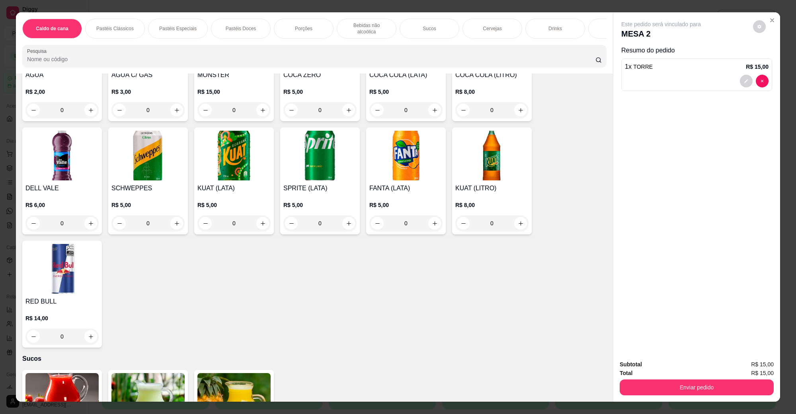
scroll to position [1243, 0]
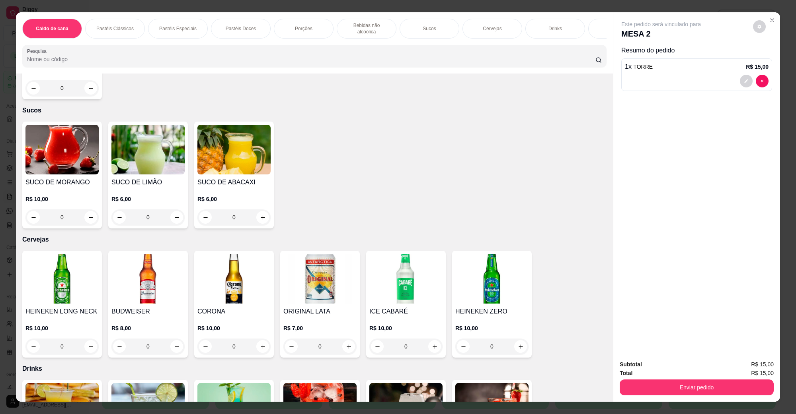
click at [70, 291] on img at bounding box center [61, 279] width 73 height 50
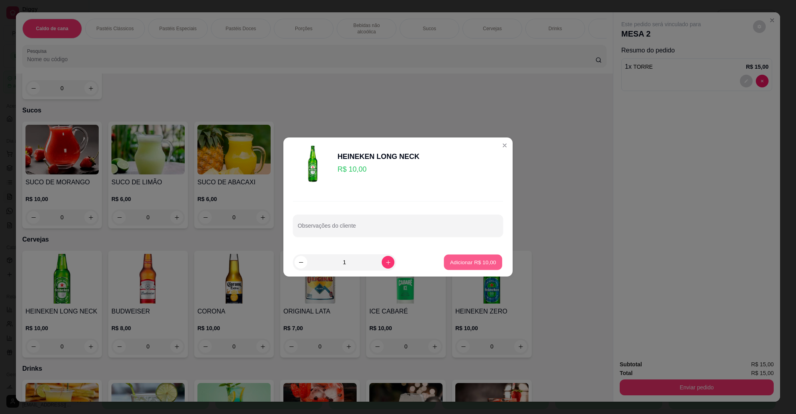
click at [452, 270] on div "Adicionar R$ 10,00" at bounding box center [473, 263] width 60 height 16
click at [455, 265] on p "Adicionar R$ 10,00" at bounding box center [472, 263] width 47 height 8
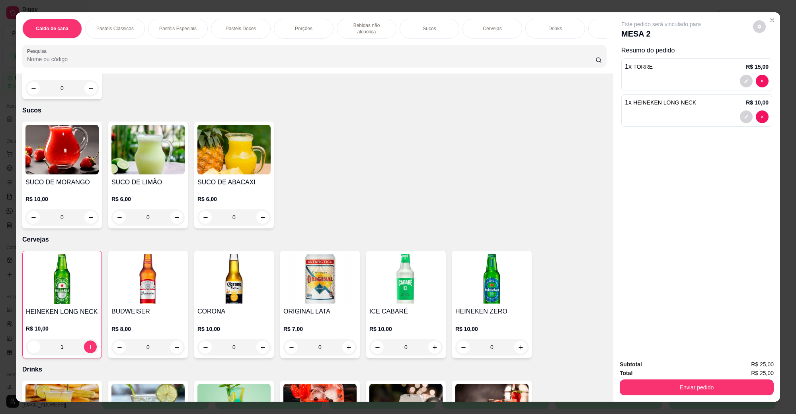
click at [695, 397] on div "Subtotal R$ 25,00 Total R$ 25,00 Enviar pedido" at bounding box center [696, 378] width 167 height 48
click at [668, 402] on div "Subtotal R$ 25,00 Total R$ 25,00 Enviar pedido" at bounding box center [696, 378] width 167 height 48
click at [667, 392] on button "Enviar pedido" at bounding box center [696, 388] width 149 height 16
click at [657, 366] on button "Não registrar e enviar pedido" at bounding box center [669, 368] width 80 height 15
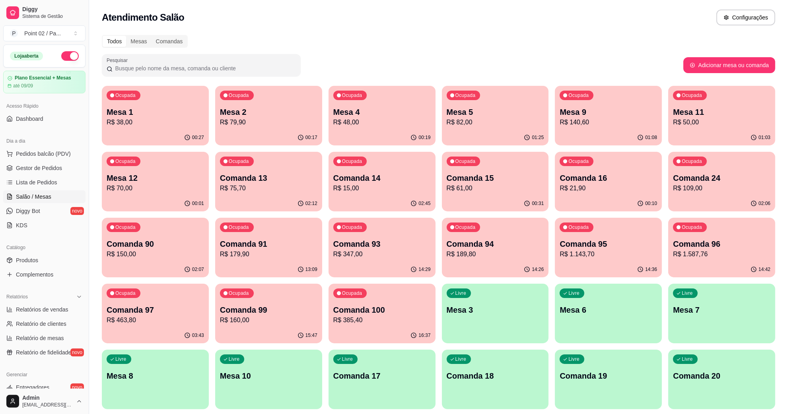
click at [692, 118] on p "R$ 50,00" at bounding box center [721, 123] width 97 height 10
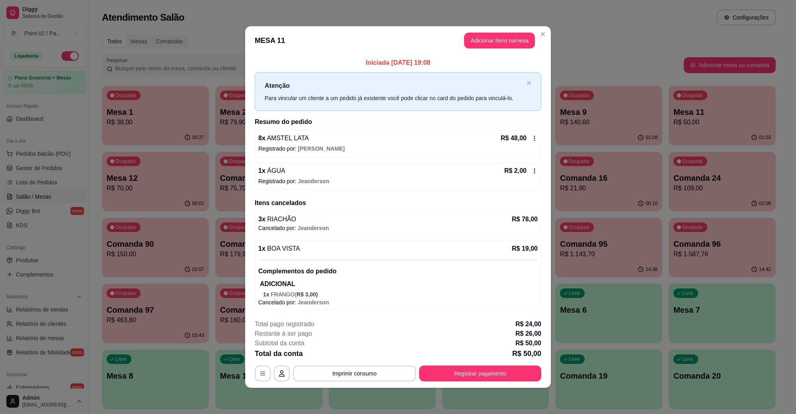
click at [358, 364] on div "**********" at bounding box center [398, 351] width 286 height 62
click at [354, 370] on button "Imprimir consumo" at bounding box center [354, 374] width 123 height 16
click at [354, 364] on div "Escolha a impressora IMPRESSORA" at bounding box center [357, 350] width 66 height 27
click at [355, 361] on button "IMPRESSORA" at bounding box center [357, 356] width 58 height 13
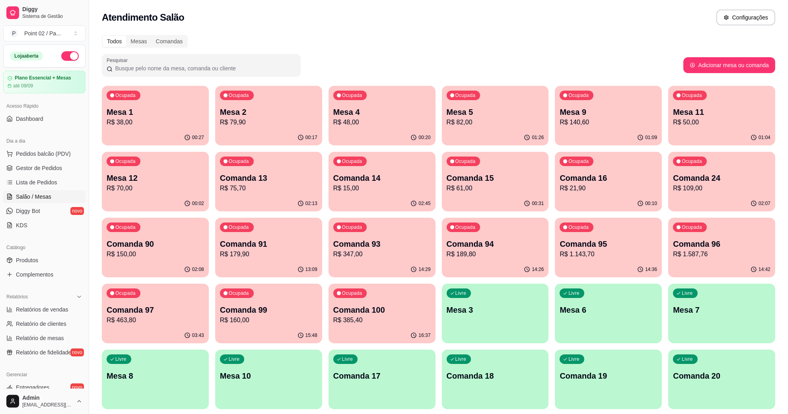
click at [173, 187] on p "R$ 70,00" at bounding box center [155, 189] width 97 height 10
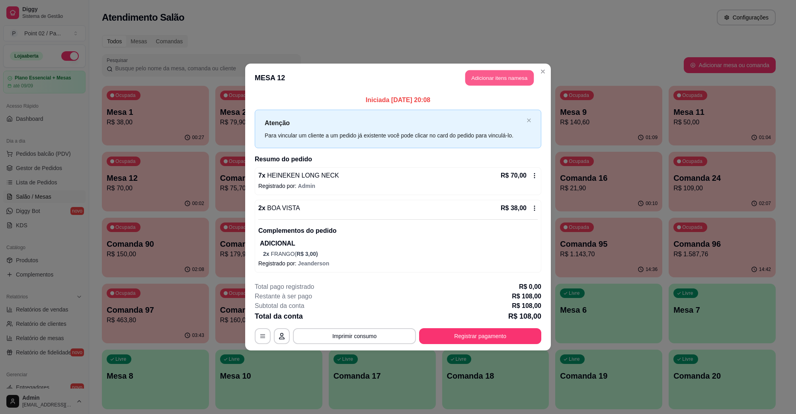
click at [488, 78] on button "Adicionar itens na mesa" at bounding box center [499, 78] width 68 height 16
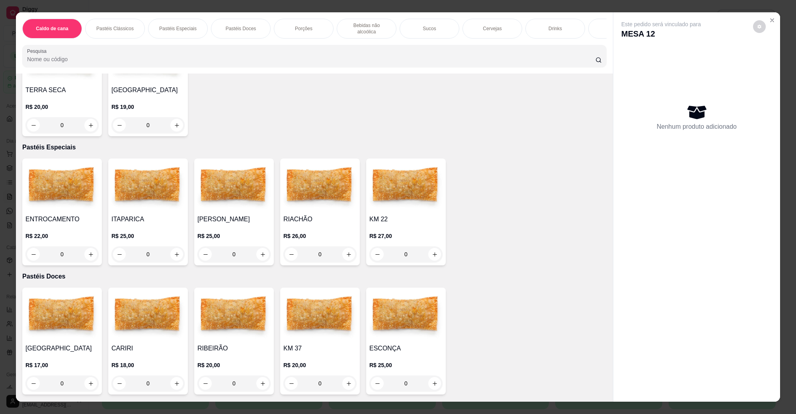
scroll to position [249, 0]
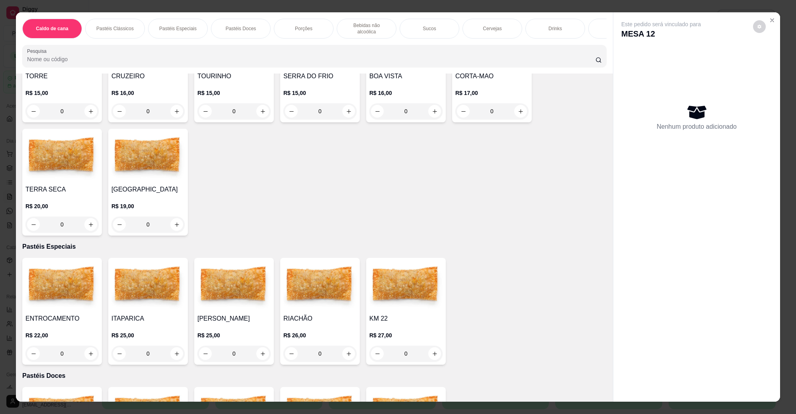
click at [313, 262] on img at bounding box center [319, 286] width 73 height 50
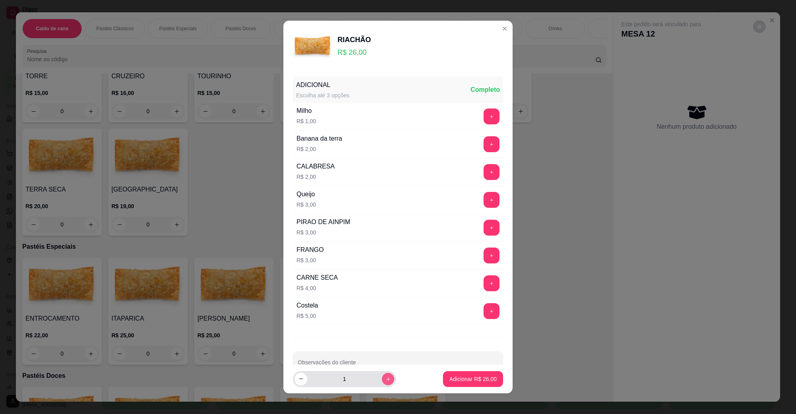
click at [385, 382] on icon "increase-product-quantity" at bounding box center [388, 380] width 6 height 6
click at [444, 378] on button "Adicionar R$ 78,00" at bounding box center [473, 380] width 58 height 16
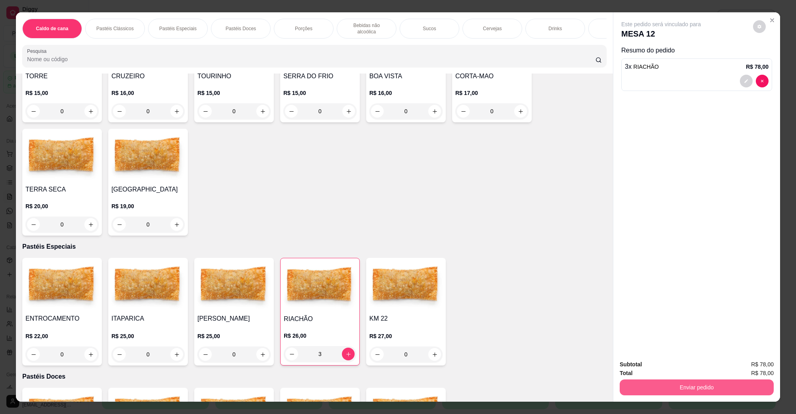
click at [641, 386] on button "Enviar pedido" at bounding box center [696, 388] width 154 height 16
click at [657, 366] on button "Não registrar e enviar pedido" at bounding box center [669, 368] width 80 height 15
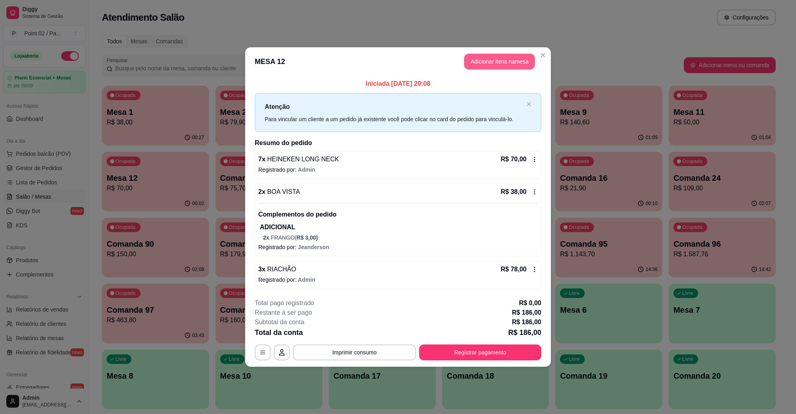
click at [504, 67] on button "Adicionar itens na mesa" at bounding box center [499, 62] width 71 height 16
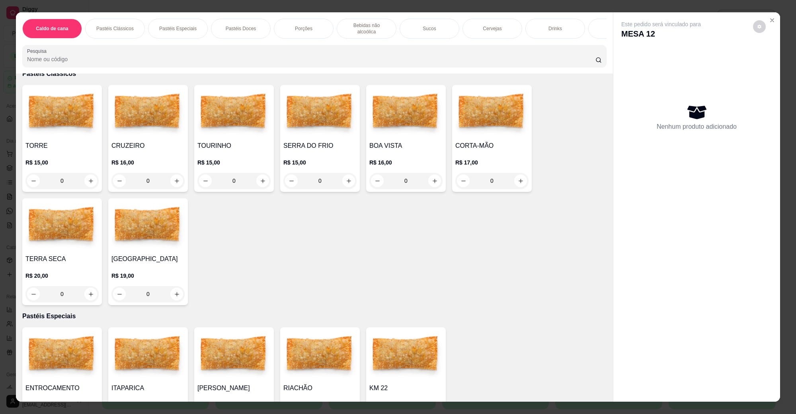
scroll to position [199, 0]
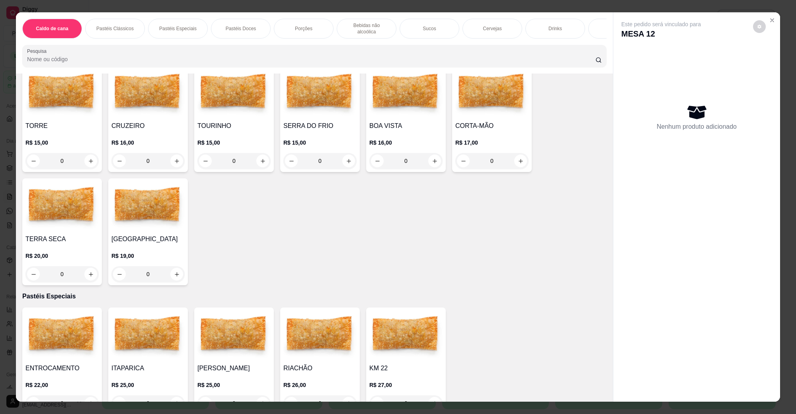
click at [387, 121] on h4 "BOA VISTA" at bounding box center [405, 126] width 73 height 10
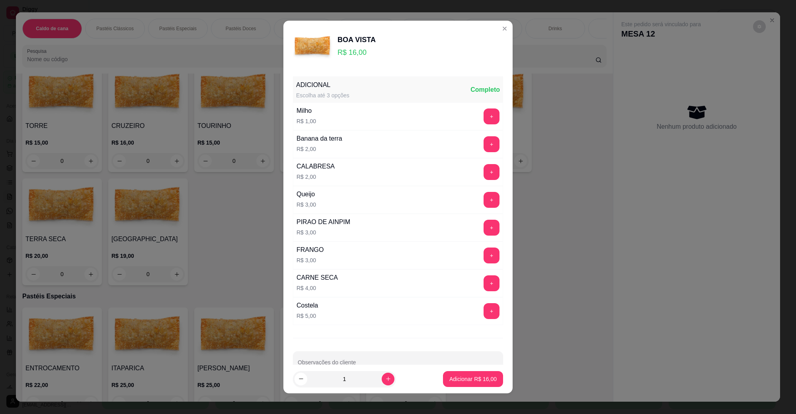
scroll to position [21, 0]
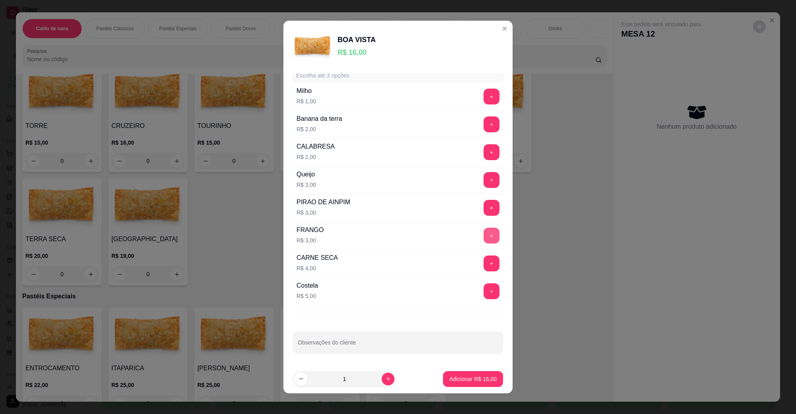
click at [483, 237] on button "+" at bounding box center [491, 236] width 16 height 16
click at [466, 383] on p "Adicionar R$ 19,00" at bounding box center [472, 379] width 47 height 8
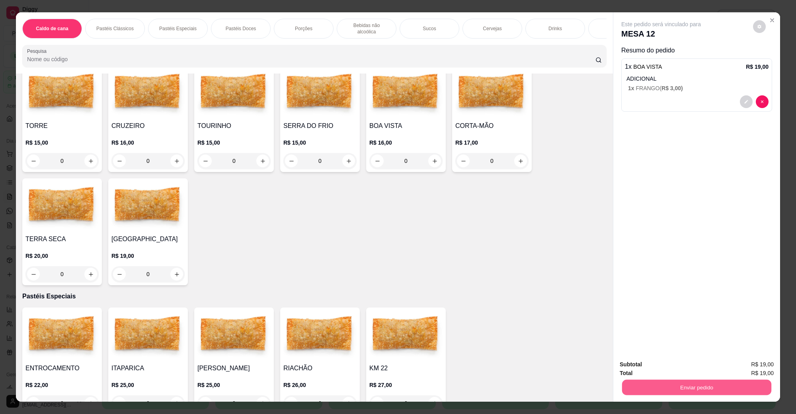
click at [690, 385] on button "Enviar pedido" at bounding box center [696, 388] width 149 height 16
click at [685, 373] on button "Não registrar e enviar pedido" at bounding box center [669, 368] width 83 height 15
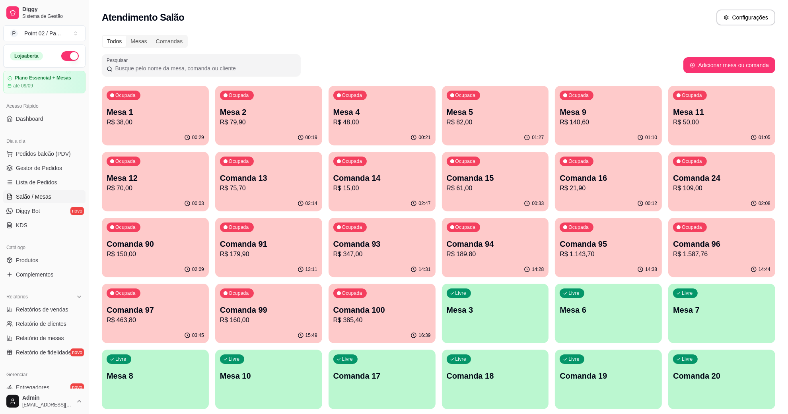
click at [184, 120] on p "R$ 38,00" at bounding box center [155, 123] width 97 height 10
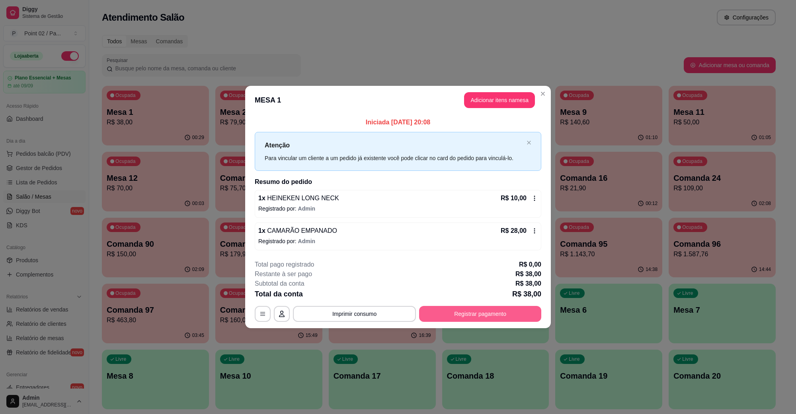
click at [455, 319] on button "Registrar pagamento" at bounding box center [480, 314] width 122 height 16
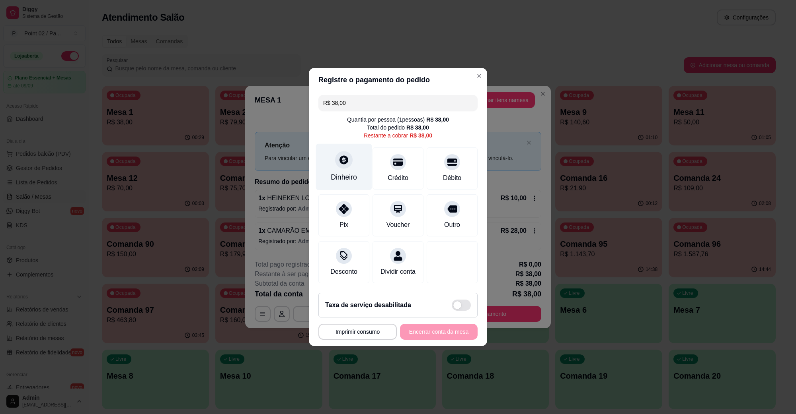
click at [344, 166] on div "Dinheiro" at bounding box center [344, 167] width 56 height 47
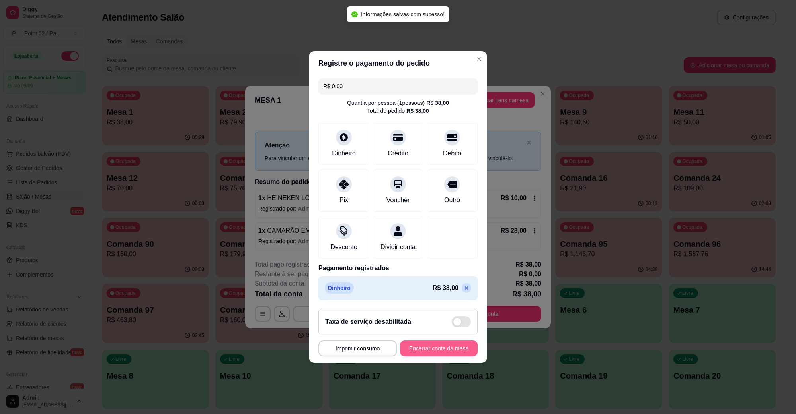
click at [436, 349] on button "Encerrar conta da mesa" at bounding box center [439, 349] width 78 height 16
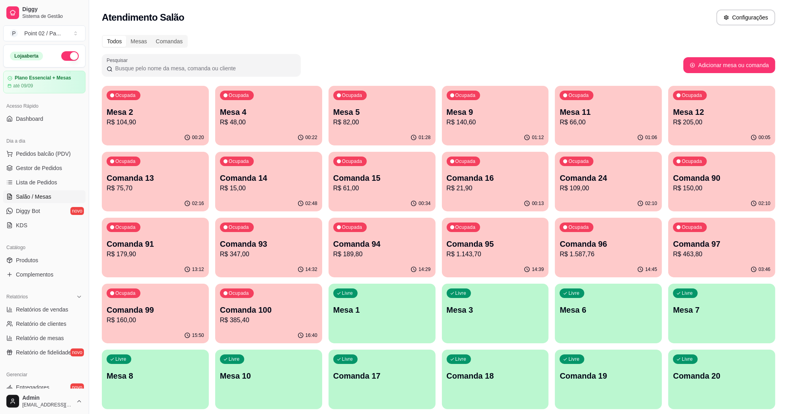
click at [366, 143] on div "01:28" at bounding box center [382, 138] width 107 height 16
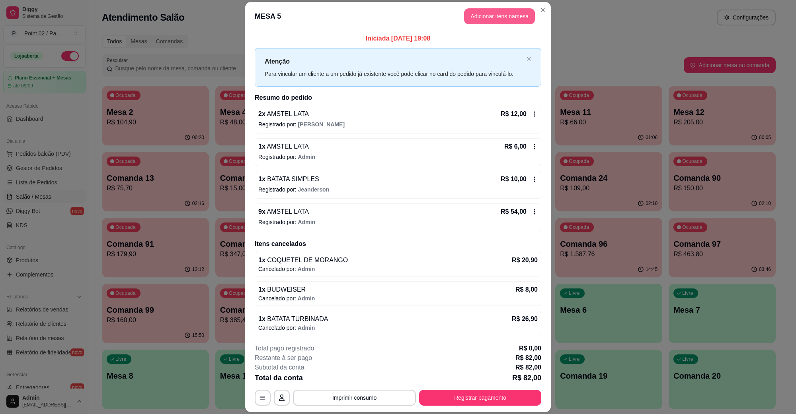
click at [502, 19] on button "Adicionar itens na mesa" at bounding box center [499, 16] width 71 height 16
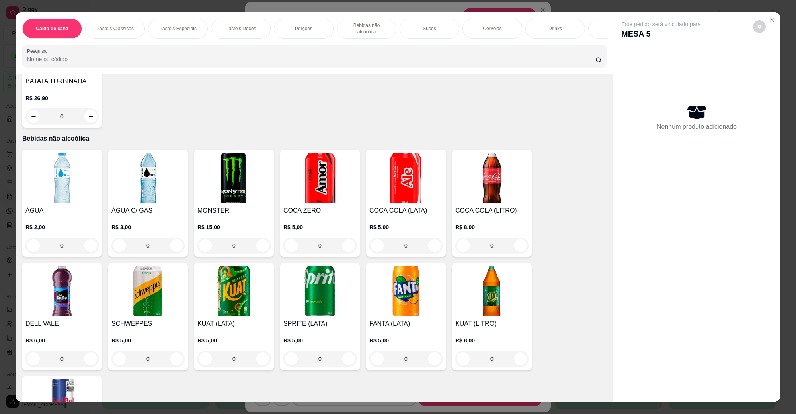
scroll to position [895, 0]
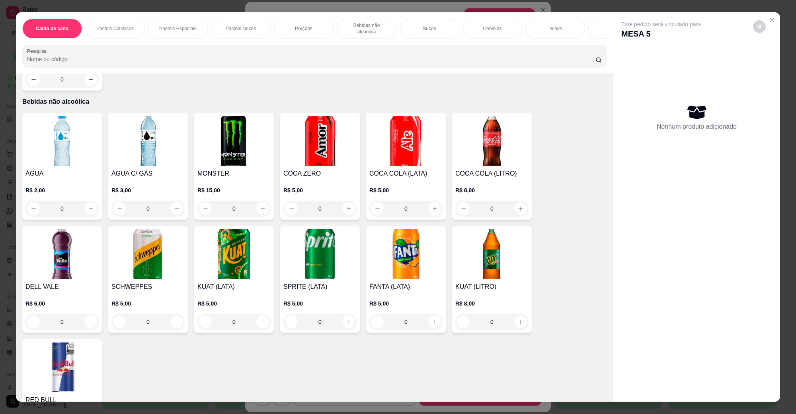
click at [56, 179] on div "R$ 2,00 0" at bounding box center [61, 198] width 73 height 38
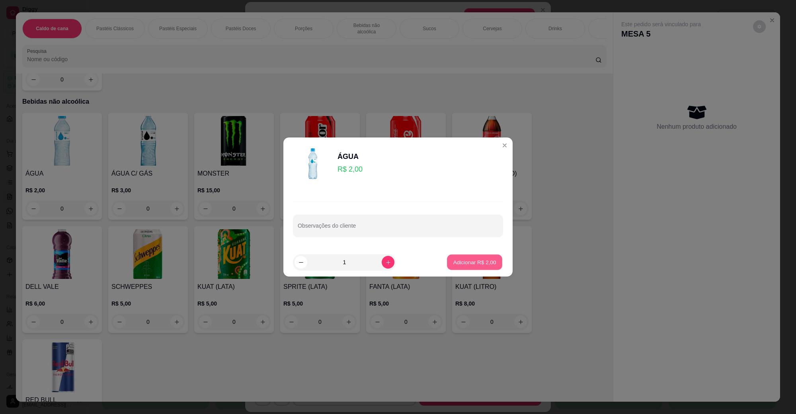
click at [475, 265] on p "Adicionar R$ 2,00" at bounding box center [474, 263] width 43 height 8
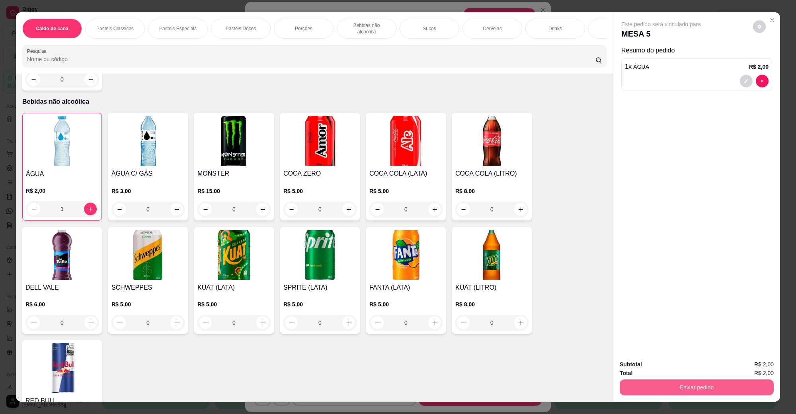
click at [665, 387] on button "Enviar pedido" at bounding box center [696, 388] width 154 height 16
click at [661, 369] on button "Não registrar e enviar pedido" at bounding box center [669, 368] width 83 height 15
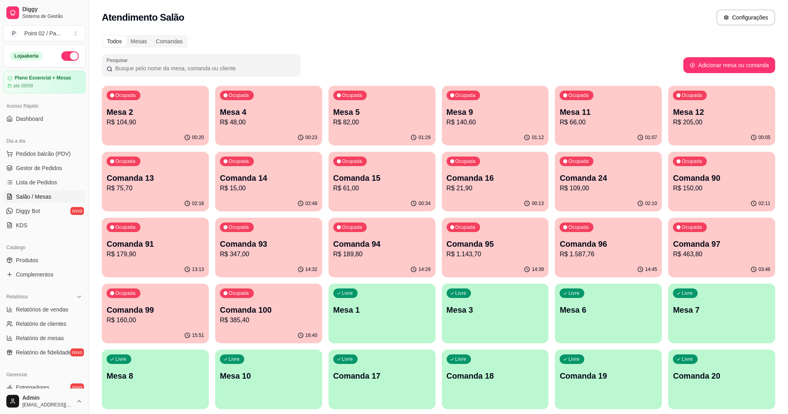
click at [582, 107] on p "Mesa 11" at bounding box center [608, 112] width 97 height 11
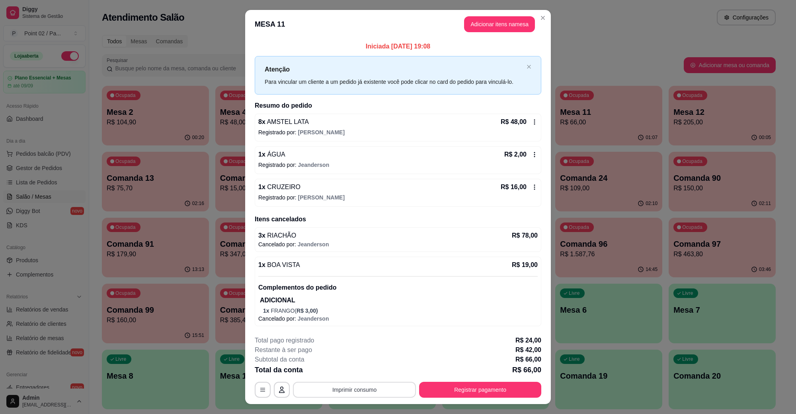
click at [347, 397] on button "Imprimir consumo" at bounding box center [354, 390] width 123 height 16
click at [356, 372] on button "IMPRESSORA" at bounding box center [353, 372] width 56 height 12
click at [489, 397] on button "Registrar pagamento" at bounding box center [480, 390] width 122 height 16
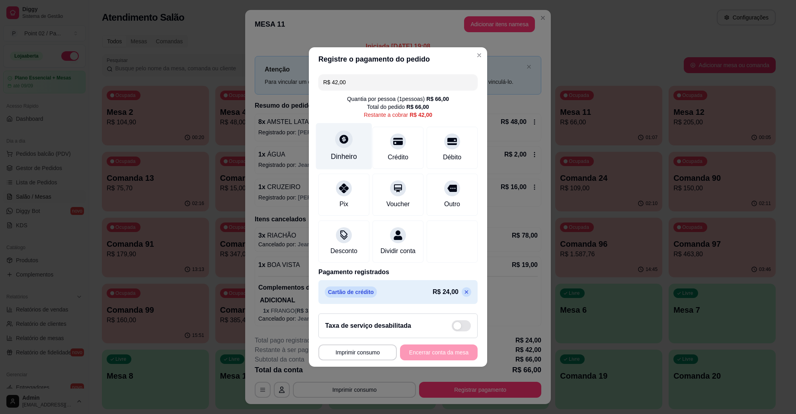
click at [341, 125] on div "Dinheiro" at bounding box center [344, 146] width 56 height 47
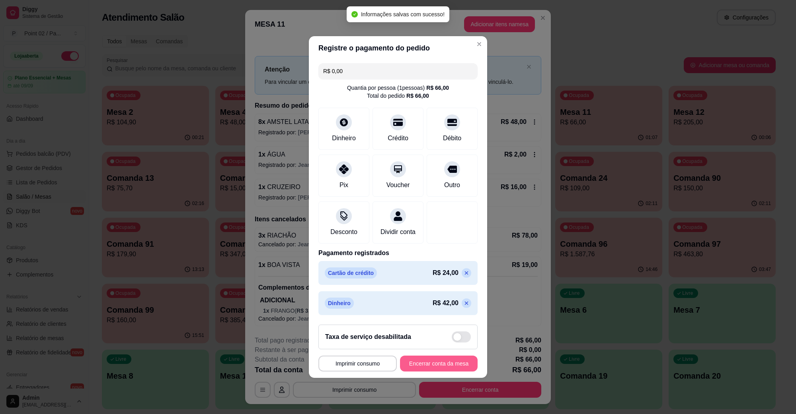
click at [453, 362] on button "Encerrar conta da mesa" at bounding box center [439, 364] width 78 height 16
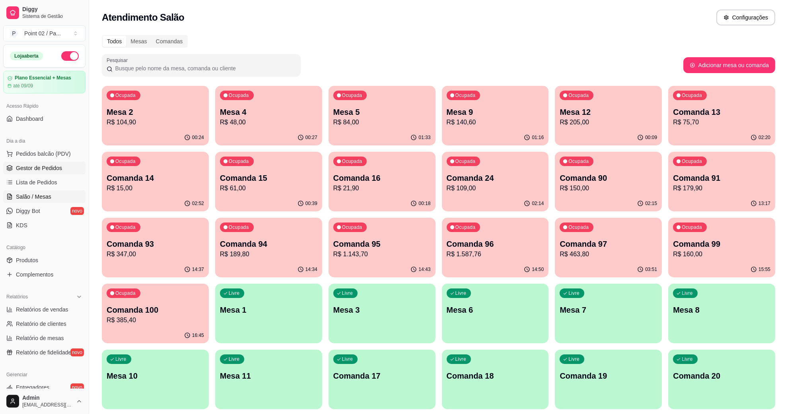
click at [56, 173] on link "Gestor de Pedidos" at bounding box center [44, 168] width 82 height 13
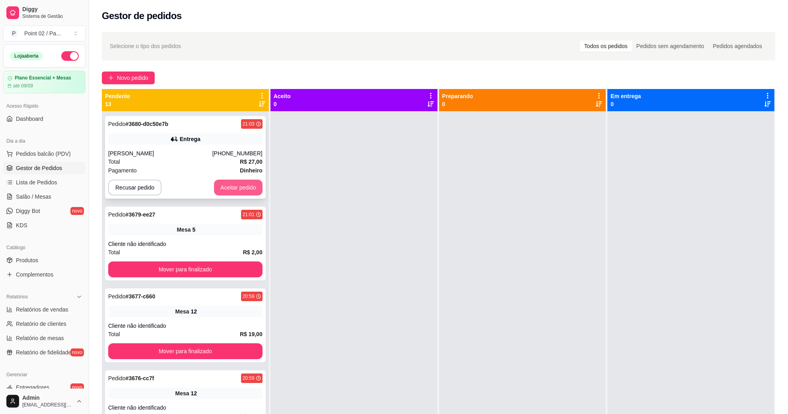
click at [240, 189] on button "Aceitar pedido" at bounding box center [238, 188] width 49 height 16
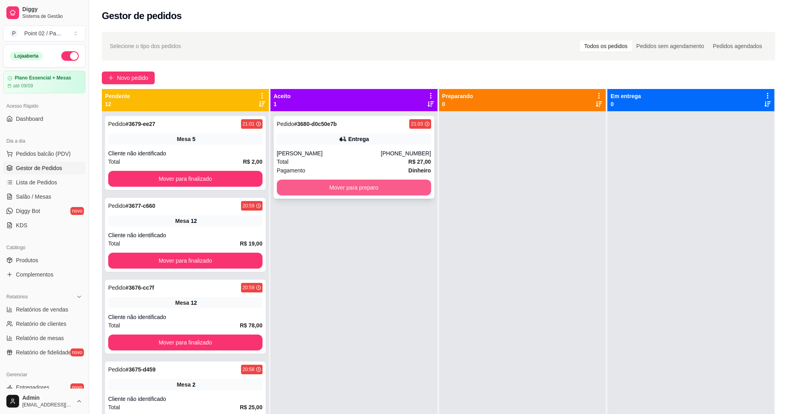
click at [357, 191] on button "Mover para preparo" at bounding box center [354, 188] width 154 height 16
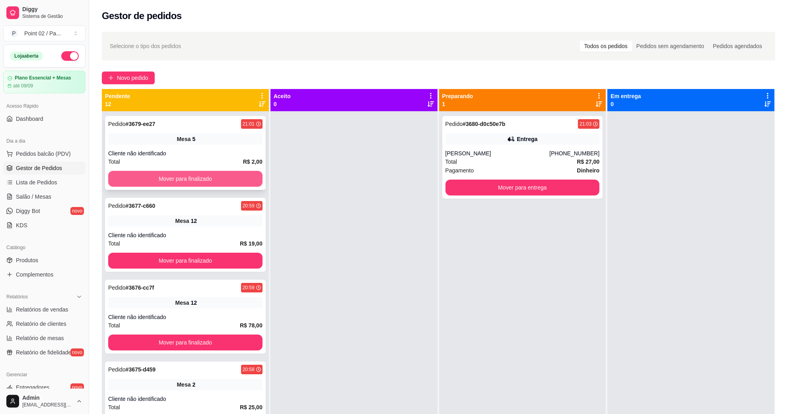
click at [241, 176] on button "Mover para finalizado" at bounding box center [185, 179] width 154 height 16
click at [241, 176] on button "Mover para finalizado" at bounding box center [186, 179] width 150 height 16
click at [241, 176] on button "Mover para finalizado" at bounding box center [185, 179] width 154 height 16
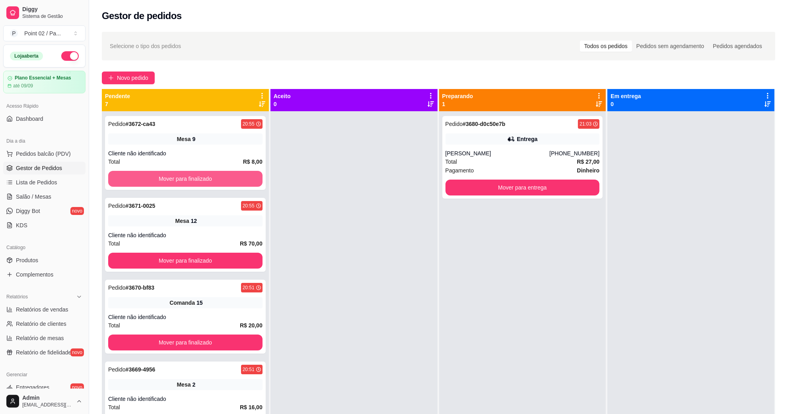
click at [241, 176] on button "Mover para finalizado" at bounding box center [185, 179] width 154 height 16
click at [241, 176] on button "Mover para finalizado" at bounding box center [186, 179] width 150 height 16
click at [241, 176] on button "Mover para finalizado" at bounding box center [185, 179] width 154 height 16
click at [241, 176] on button "Mover para finalizado" at bounding box center [186, 179] width 150 height 16
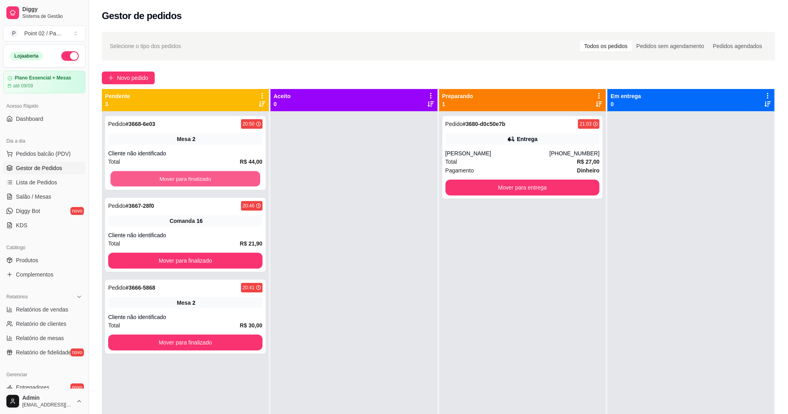
click at [241, 176] on button "Mover para finalizado" at bounding box center [186, 179] width 150 height 16
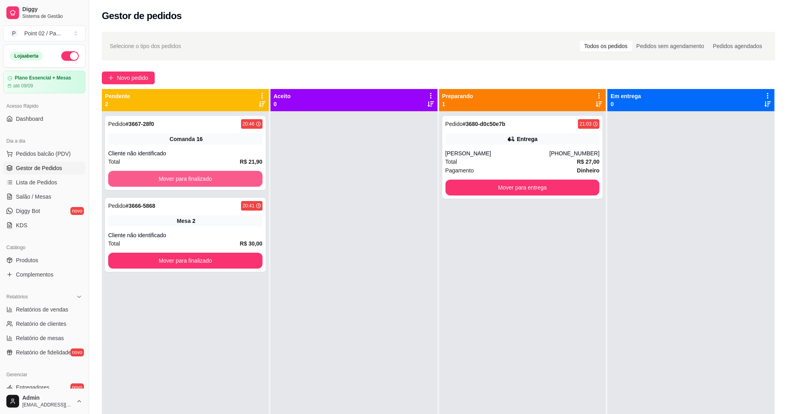
click at [241, 176] on button "Mover para finalizado" at bounding box center [185, 179] width 154 height 16
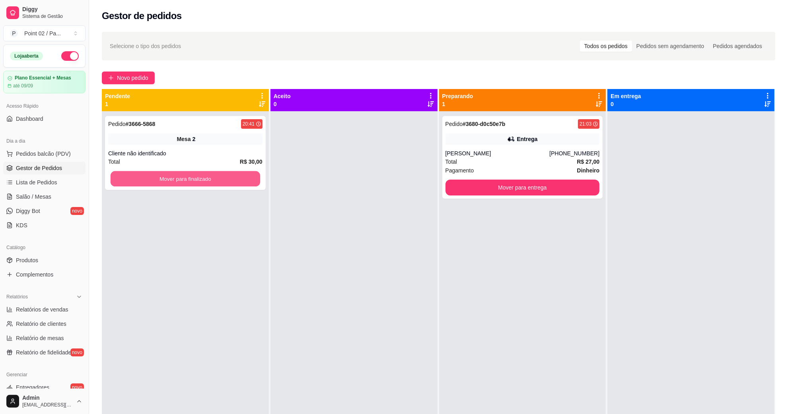
click at [241, 176] on button "Mover para finalizado" at bounding box center [186, 179] width 150 height 16
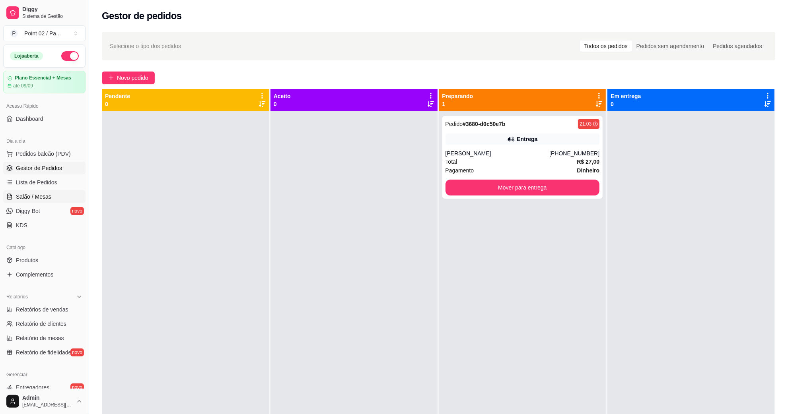
click at [37, 193] on span "Salão / Mesas" at bounding box center [33, 197] width 35 height 8
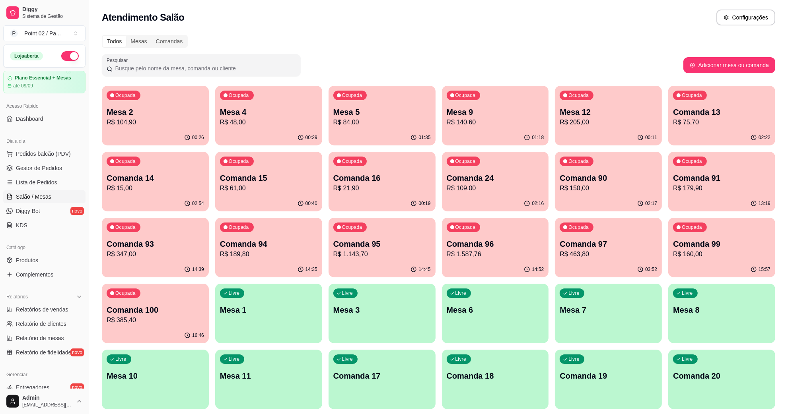
click at [410, 105] on div "Ocupada Mesa 5 R$ 84,00" at bounding box center [382, 108] width 107 height 44
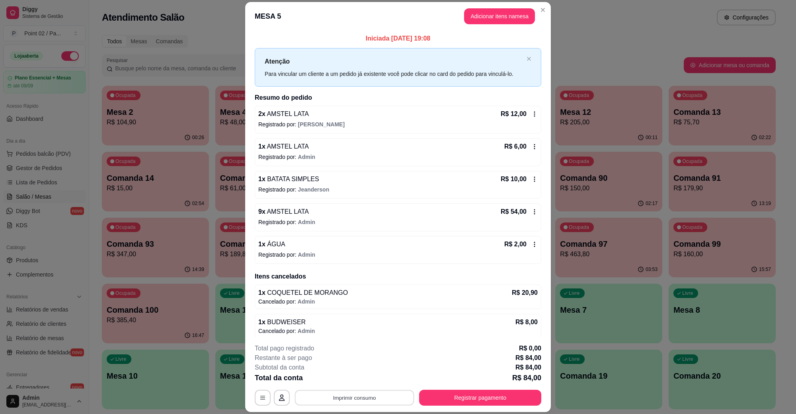
click at [353, 393] on button "Imprimir consumo" at bounding box center [354, 398] width 119 height 16
click at [357, 382] on button "IMPRESSORA" at bounding box center [353, 379] width 58 height 13
click at [321, 122] on p "Registrado por: [PERSON_NAME]" at bounding box center [397, 125] width 279 height 8
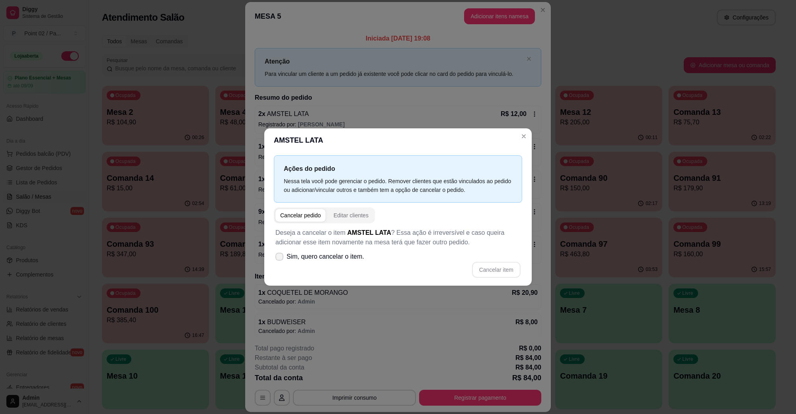
click at [311, 253] on span "Sim, quero cancelar o item." at bounding box center [325, 257] width 78 height 10
click at [280, 259] on input "Sim, quero cancelar o item." at bounding box center [277, 261] width 5 height 5
click at [502, 278] on div "Deseja a cancelar o item AMSTEL LATA ? Essa ação é irreversível e caso queira a…" at bounding box center [398, 253] width 248 height 59
click at [486, 268] on button "Cancelar item" at bounding box center [495, 271] width 47 height 16
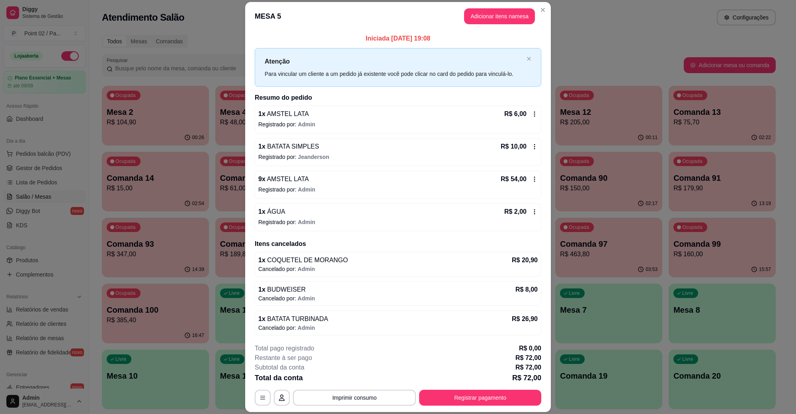
click at [368, 115] on div "1 x AMSTEL LATA R$ 6,00" at bounding box center [397, 114] width 279 height 10
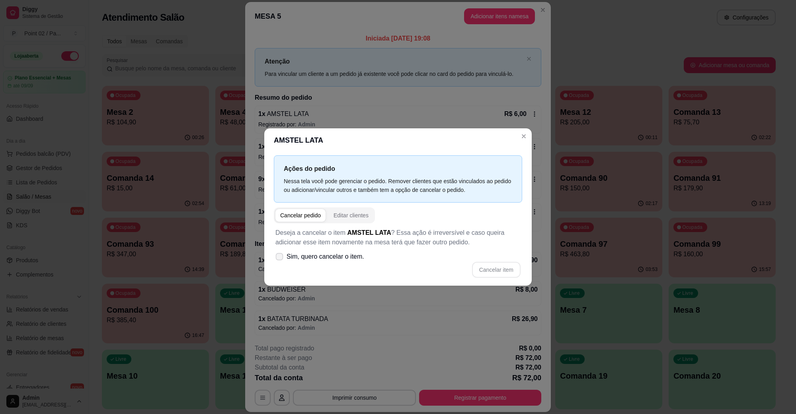
click at [341, 253] on span "Sim, quero cancelar o item." at bounding box center [325, 257] width 78 height 10
click at [280, 259] on input "Sim, quero cancelar o item." at bounding box center [277, 261] width 5 height 5
click at [486, 267] on button "Cancelar item" at bounding box center [496, 270] width 49 height 16
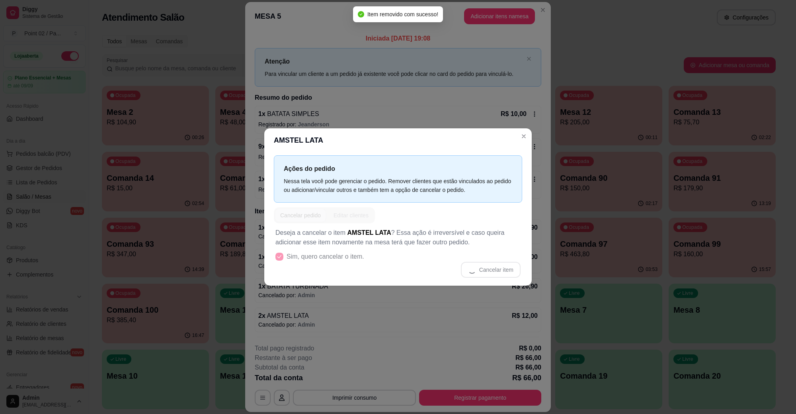
click at [451, 136] on header "AMSTEL LATA" at bounding box center [397, 140] width 267 height 24
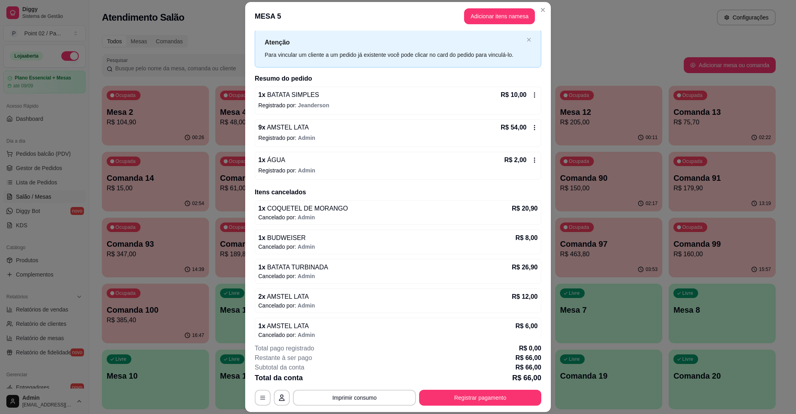
scroll to position [29, 0]
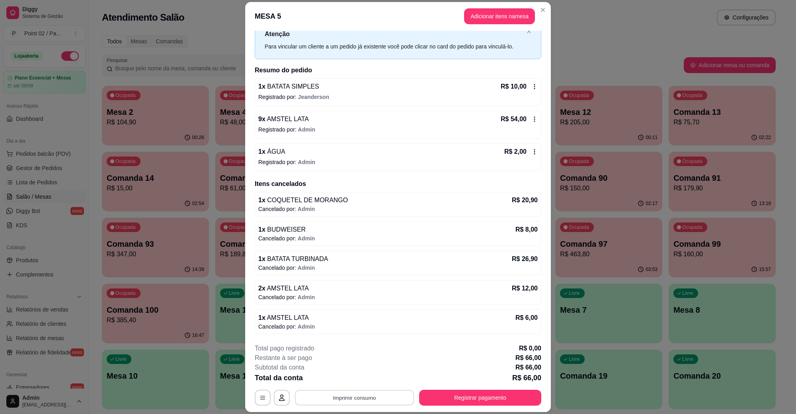
click at [342, 398] on button "Imprimir consumo" at bounding box center [354, 398] width 119 height 16
click at [348, 382] on button "IMPRESSORA" at bounding box center [353, 379] width 58 height 13
click at [378, 122] on div "9 x AMSTEL LATA R$ 54,00" at bounding box center [397, 120] width 279 height 10
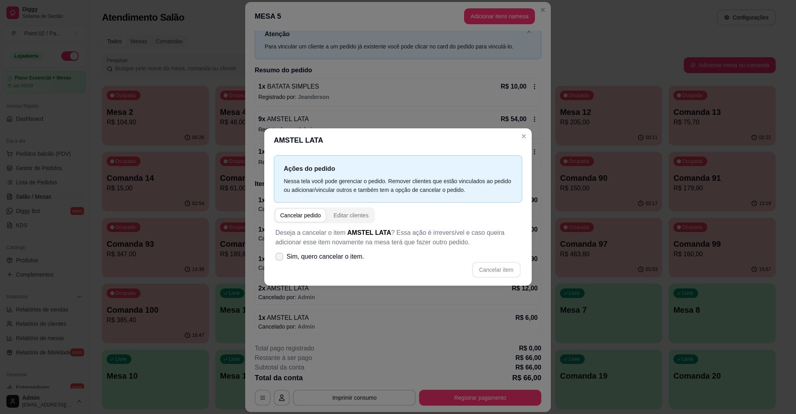
click at [302, 263] on label "Sim, quero cancelar o item." at bounding box center [319, 257] width 95 height 16
click at [280, 263] on input "Sim, quero cancelar o item." at bounding box center [277, 261] width 5 height 5
click at [473, 270] on button "Cancelar item" at bounding box center [495, 271] width 47 height 16
click at [498, 263] on button "Cancelar item" at bounding box center [495, 271] width 47 height 16
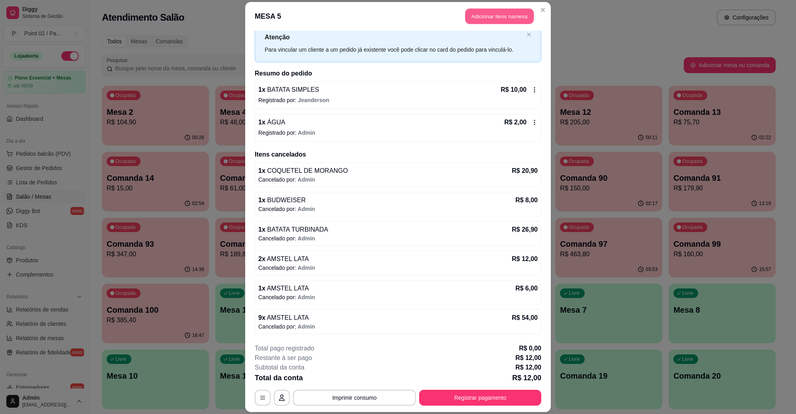
click at [498, 18] on button "Adicionar itens na mesa" at bounding box center [499, 17] width 68 height 16
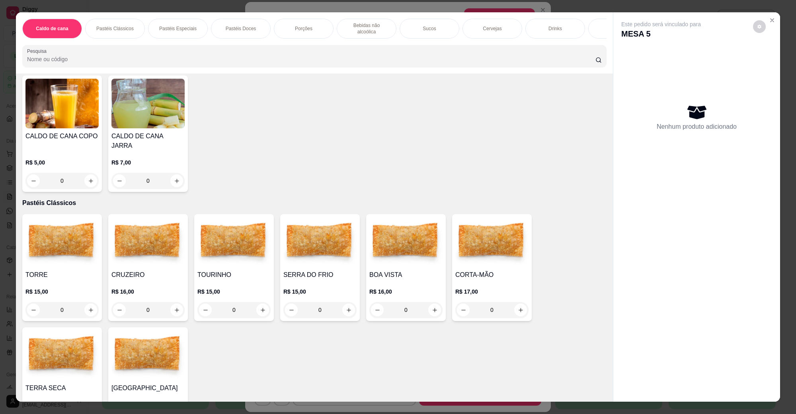
scroll to position [0, 0]
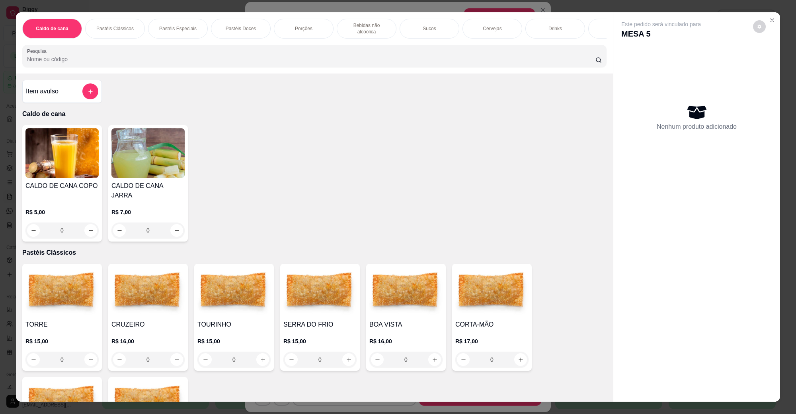
click at [82, 99] on div at bounding box center [90, 92] width 16 height 16
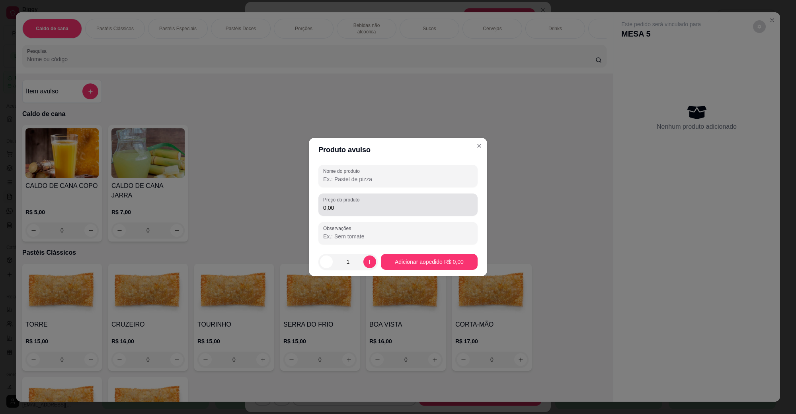
click at [430, 194] on div "Preço do produto 0,00" at bounding box center [397, 205] width 159 height 22
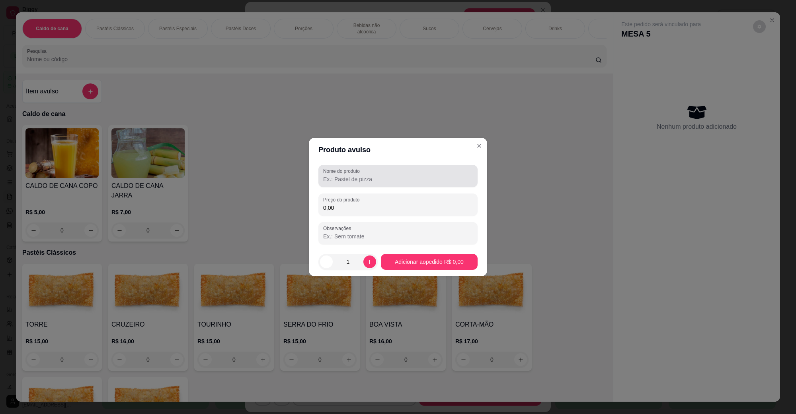
click at [422, 186] on div "Nome do produto" at bounding box center [397, 176] width 159 height 22
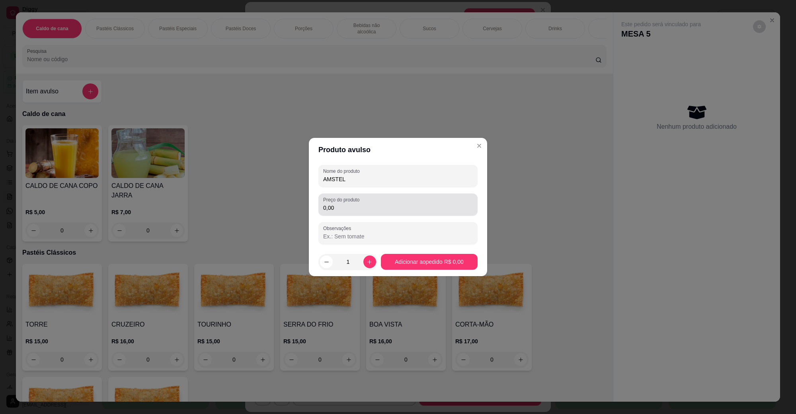
click at [406, 206] on input "0,00" at bounding box center [398, 208] width 150 height 8
click at [368, 259] on button "increase-product-quantity" at bounding box center [369, 262] width 13 height 13
click at [368, 259] on button "increase-product-quantity" at bounding box center [369, 262] width 12 height 12
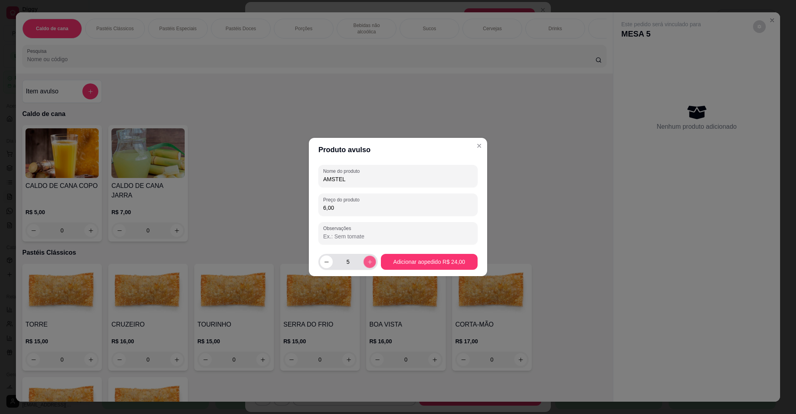
click at [368, 259] on button "increase-product-quantity" at bounding box center [369, 262] width 12 height 12
click at [368, 259] on button "increase-product-quantity" at bounding box center [369, 262] width 13 height 13
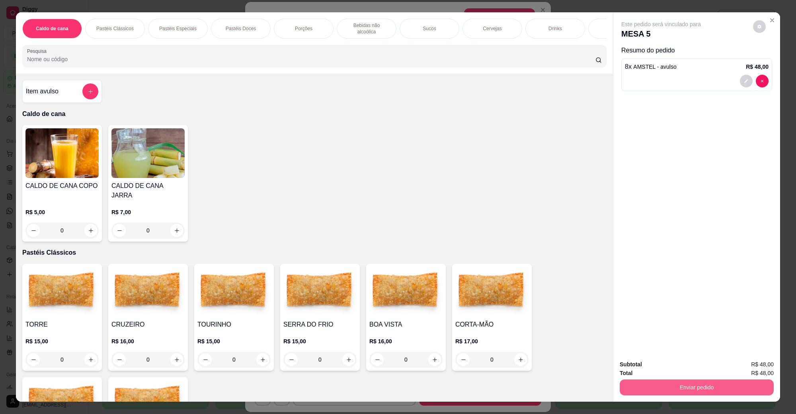
click at [687, 384] on button "Enviar pedido" at bounding box center [696, 388] width 154 height 16
click at [685, 370] on button "Não registrar e enviar pedido" at bounding box center [669, 368] width 80 height 15
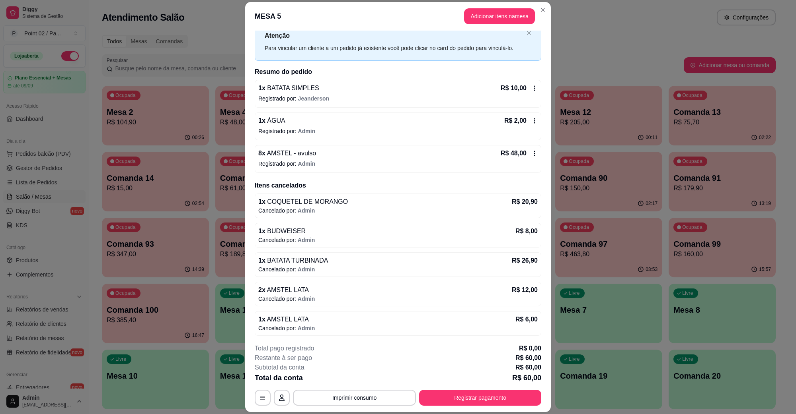
scroll to position [29, 0]
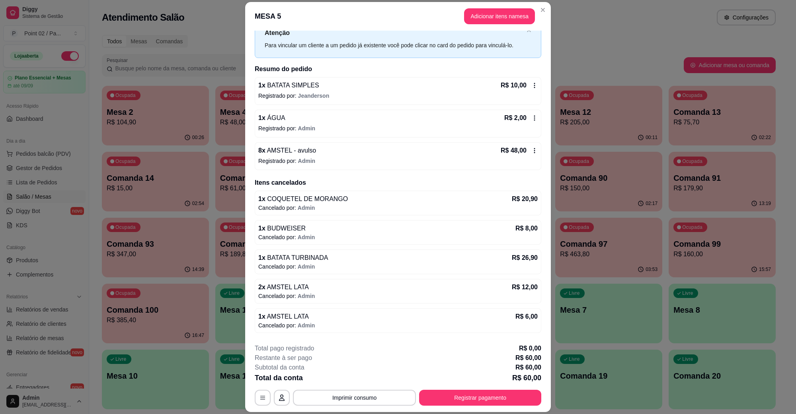
click at [354, 392] on button "Imprimir consumo" at bounding box center [354, 398] width 123 height 16
click at [361, 380] on button "IMPRESSORA" at bounding box center [353, 379] width 56 height 12
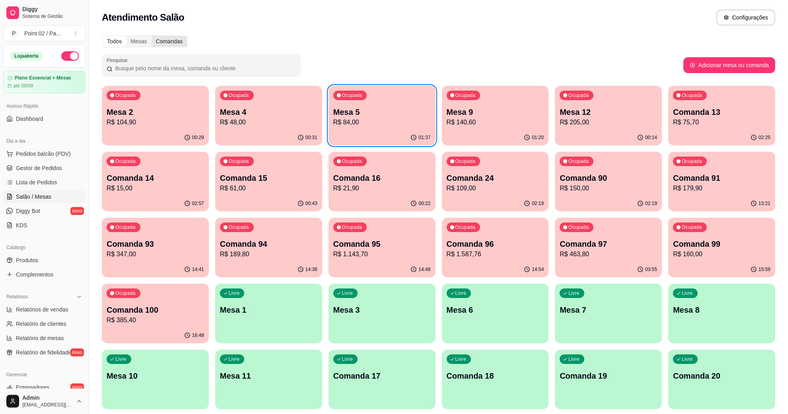
click at [170, 40] on div "Comandas" at bounding box center [170, 41] width 36 height 11
click at [152, 36] on input "Comandas" at bounding box center [152, 36] width 0 height 0
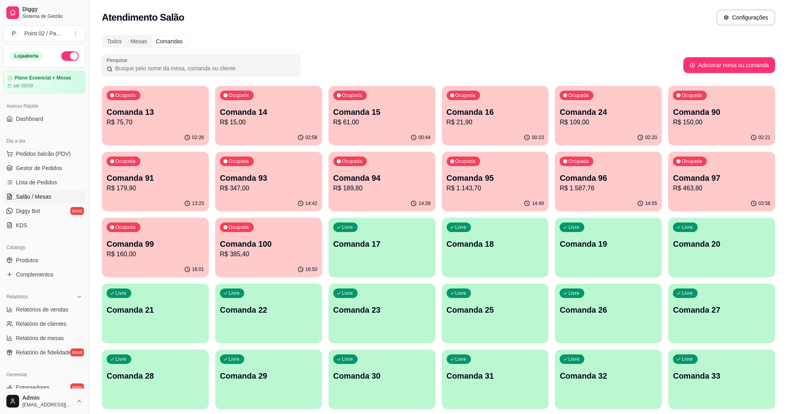
click at [389, 241] on p "Comanda 17" at bounding box center [381, 244] width 97 height 11
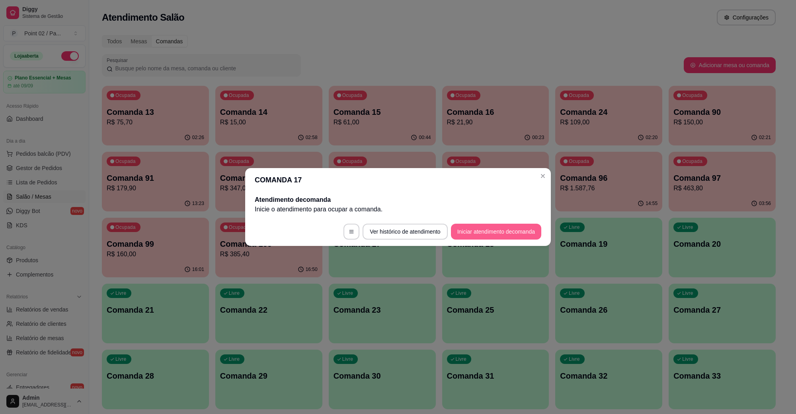
click at [461, 235] on button "Iniciar atendimento de comanda" at bounding box center [496, 232] width 90 height 16
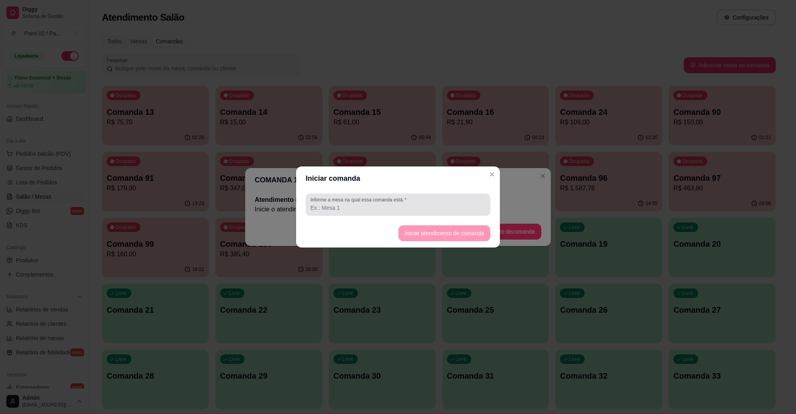
click at [352, 196] on div "Informe a mesa na qual essa comanda está." at bounding box center [397, 205] width 185 height 22
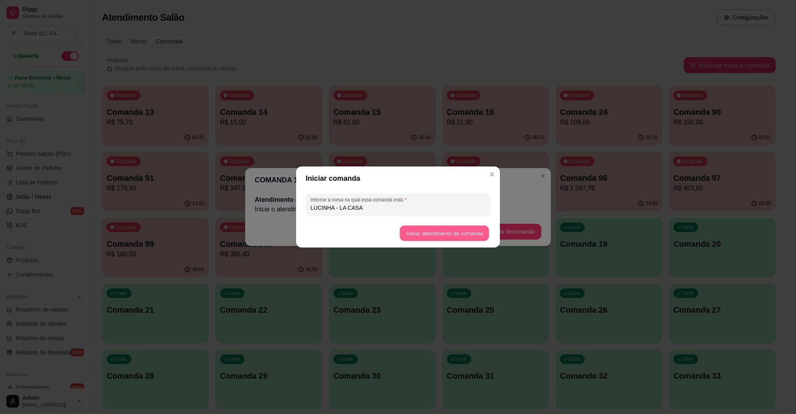
click at [459, 233] on button "Iniciar atendimento de comanda" at bounding box center [443, 234] width 89 height 16
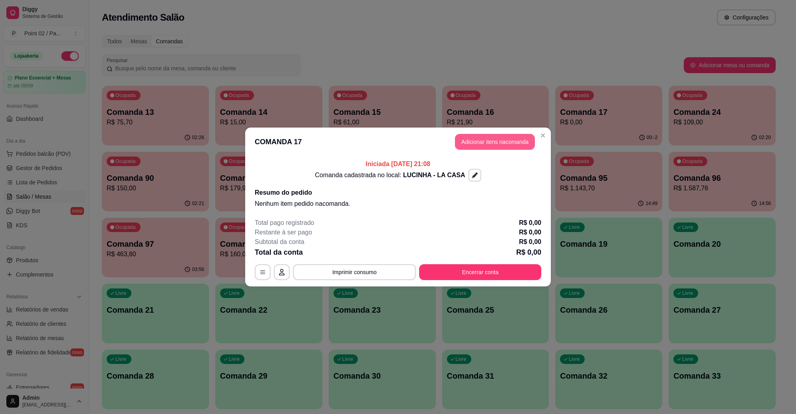
click at [512, 154] on header "COMANDA 17 Adicionar itens na comanda" at bounding box center [397, 142] width 305 height 29
click at [511, 149] on button "Adicionar itens na comanda" at bounding box center [495, 142] width 80 height 16
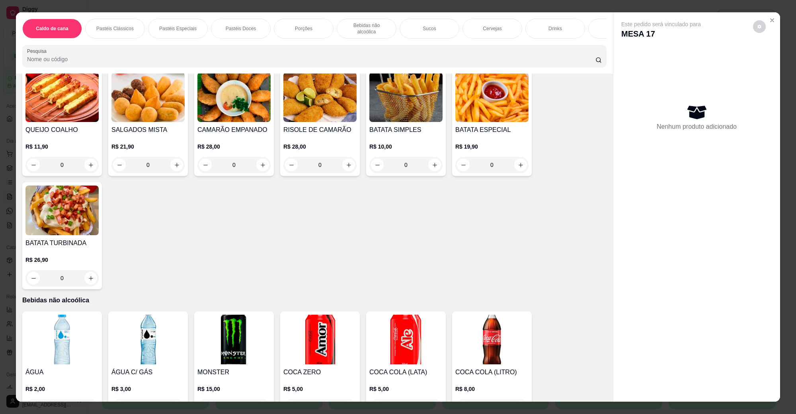
scroll to position [646, 0]
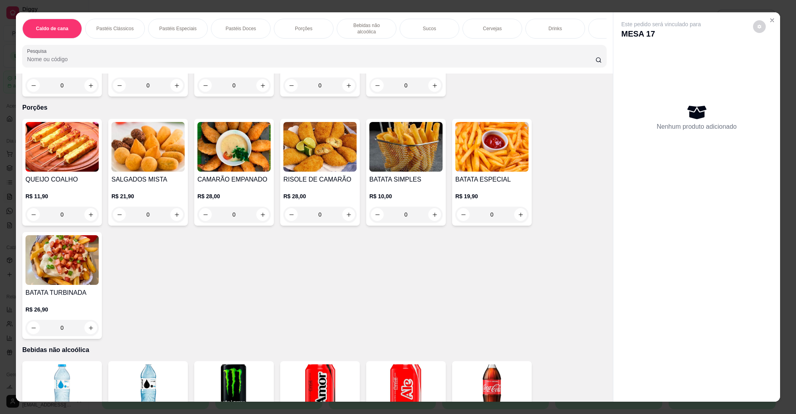
click at [148, 158] on img at bounding box center [147, 147] width 73 height 50
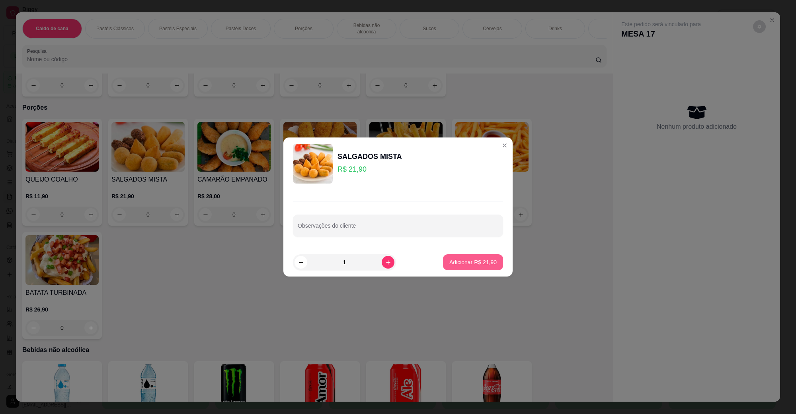
click at [450, 265] on p "Adicionar R$ 21,90" at bounding box center [472, 263] width 47 height 8
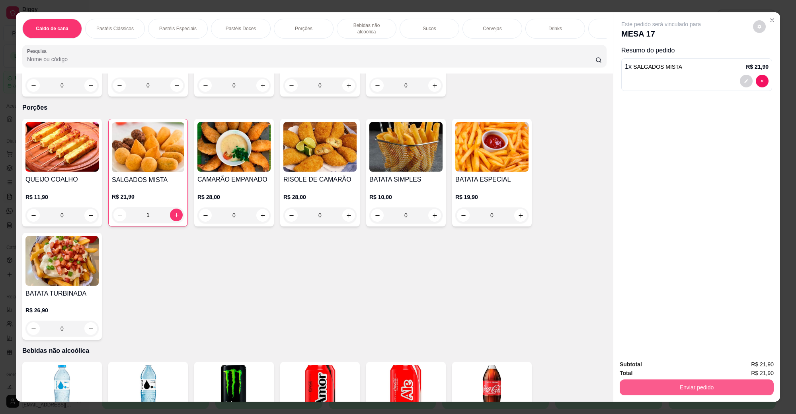
click at [652, 388] on button "Enviar pedido" at bounding box center [696, 388] width 154 height 16
click at [651, 368] on button "Não registrar e enviar pedido" at bounding box center [669, 368] width 80 height 15
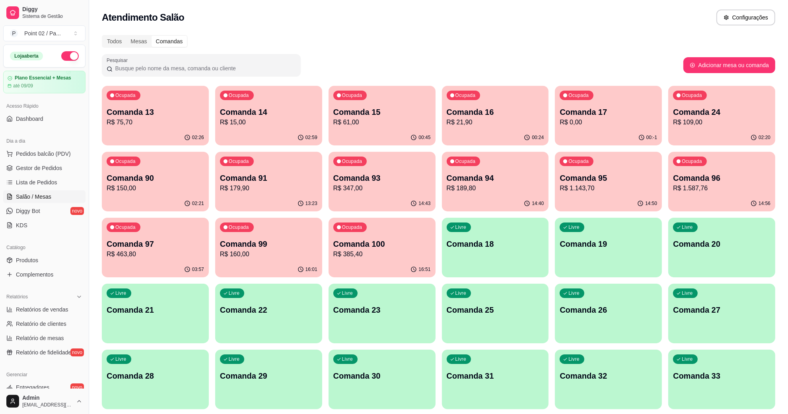
click at [470, 118] on p "R$ 21,90" at bounding box center [495, 122] width 94 height 9
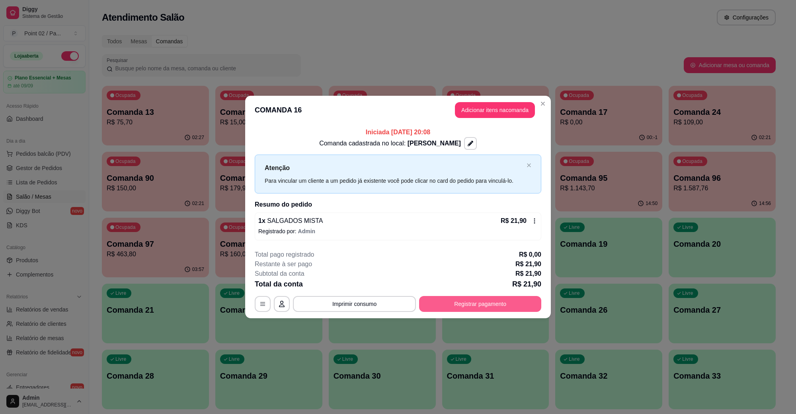
click at [498, 298] on button "Registrar pagamento" at bounding box center [480, 304] width 122 height 16
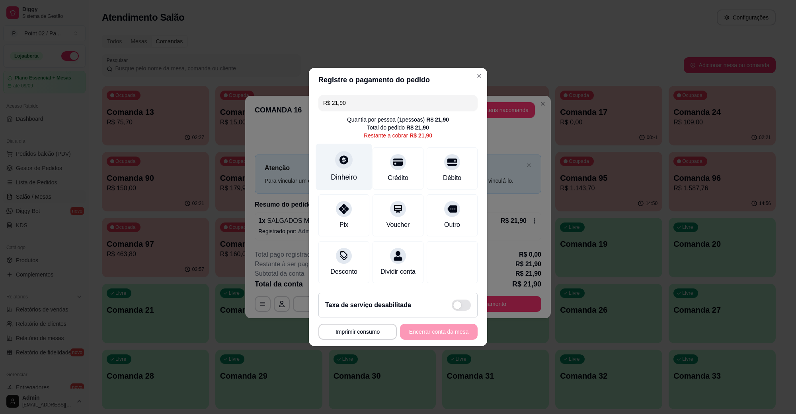
click at [327, 158] on div "Dinheiro" at bounding box center [344, 167] width 56 height 47
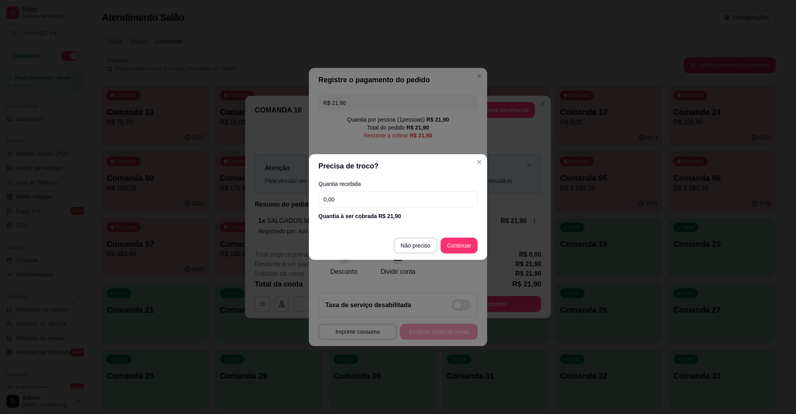
drag, startPoint x: 370, startPoint y: 202, endPoint x: 238, endPoint y: 204, distance: 132.1
click at [238, 204] on div "Precisa de troco? Quantia recebida 0,00 Quantia à ser cobrada R$ 21,90 Não prec…" at bounding box center [398, 207] width 796 height 414
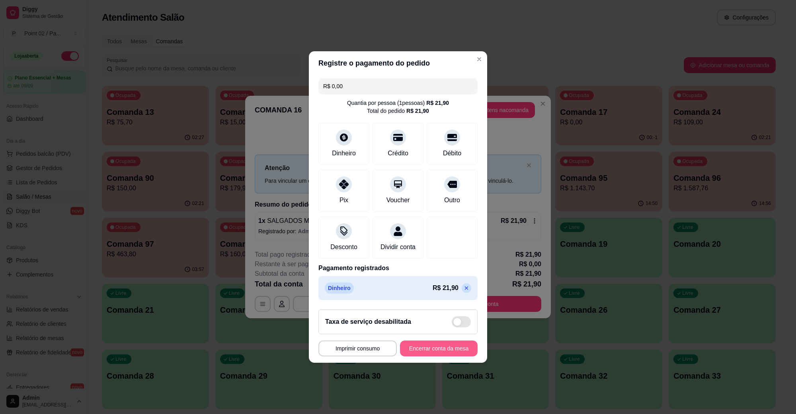
click at [443, 350] on button "Encerrar conta da mesa" at bounding box center [439, 349] width 78 height 16
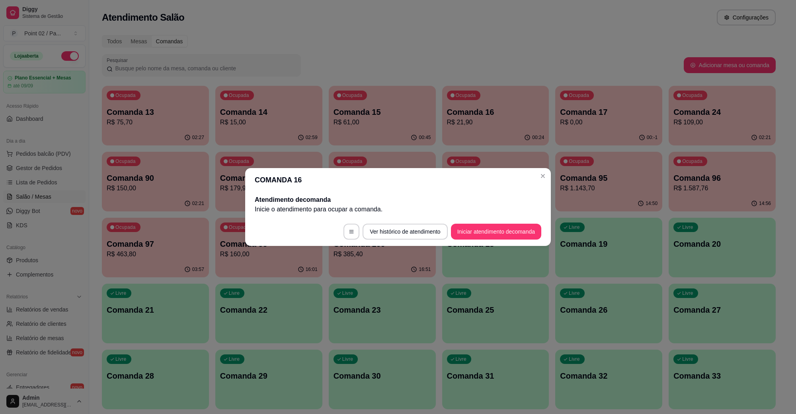
click at [550, 179] on header "COMANDA 16" at bounding box center [397, 180] width 305 height 24
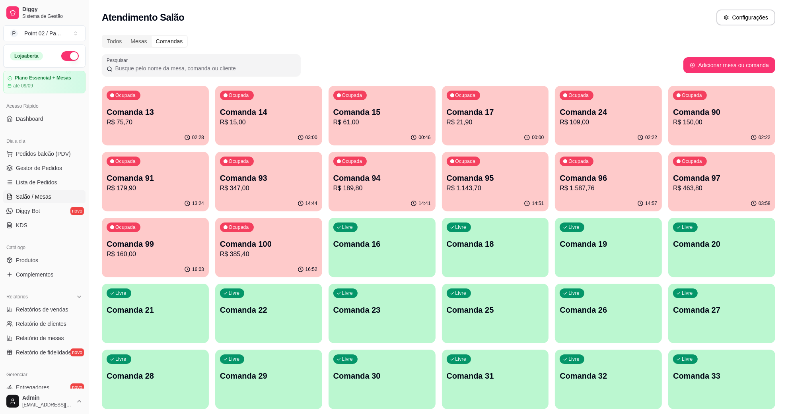
click at [382, 16] on div "Atendimento Salão Configurações" at bounding box center [438, 18] width 673 height 16
click at [140, 42] on div "Mesas" at bounding box center [138, 41] width 25 height 11
click at [126, 36] on input "Mesas" at bounding box center [126, 36] width 0 height 0
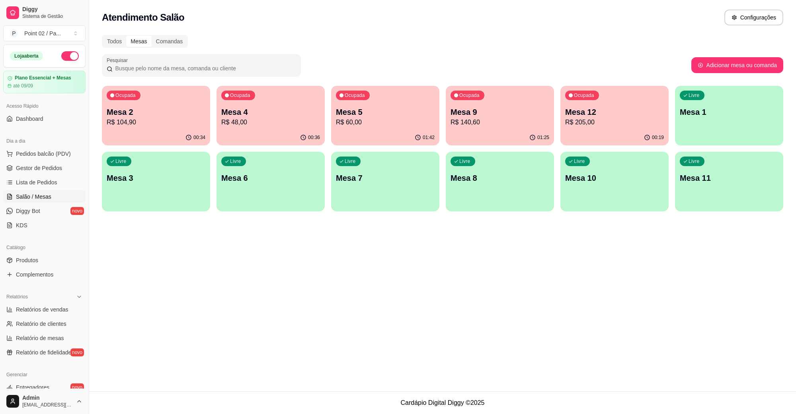
click at [432, 122] on p "R$ 60,00" at bounding box center [385, 123] width 99 height 10
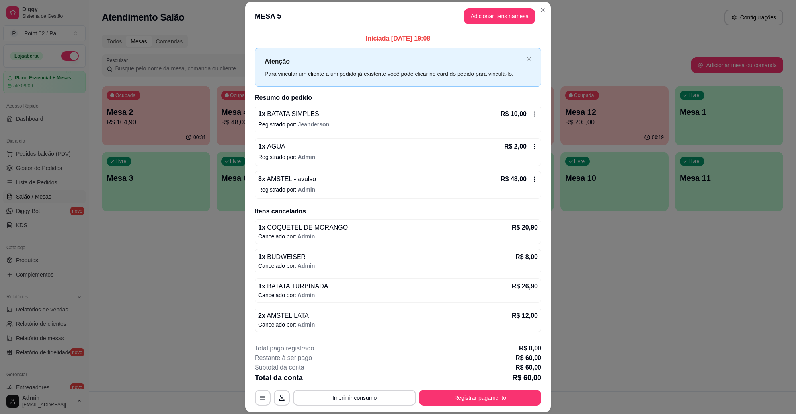
click at [509, 398] on button "Registrar pagamento" at bounding box center [480, 398] width 122 height 16
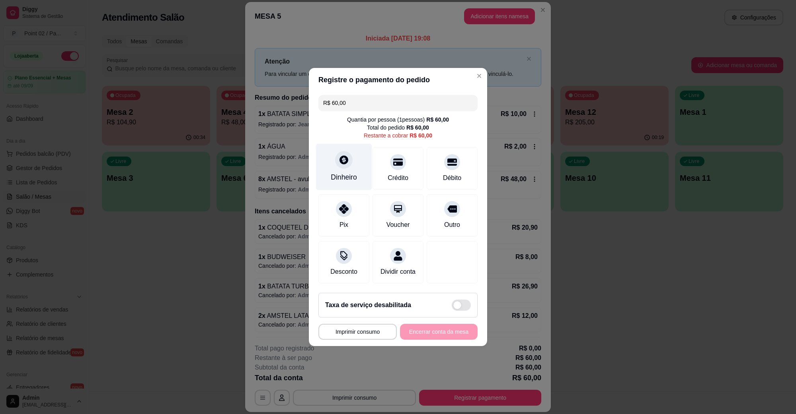
click at [351, 150] on div "Dinheiro" at bounding box center [344, 167] width 56 height 47
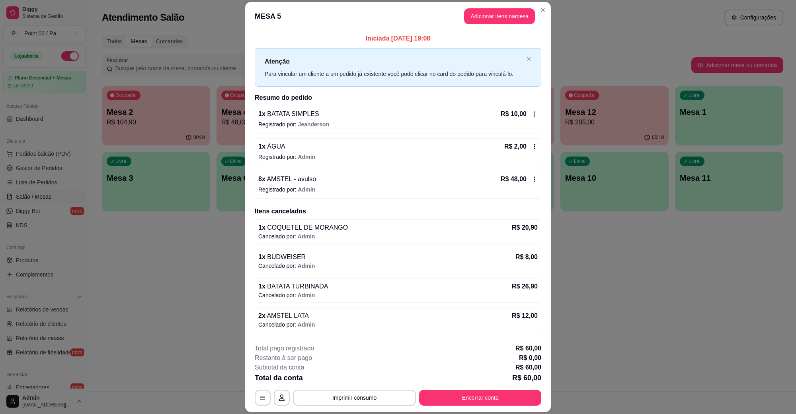
click at [493, 403] on button "Encerrar conta" at bounding box center [480, 398] width 122 height 16
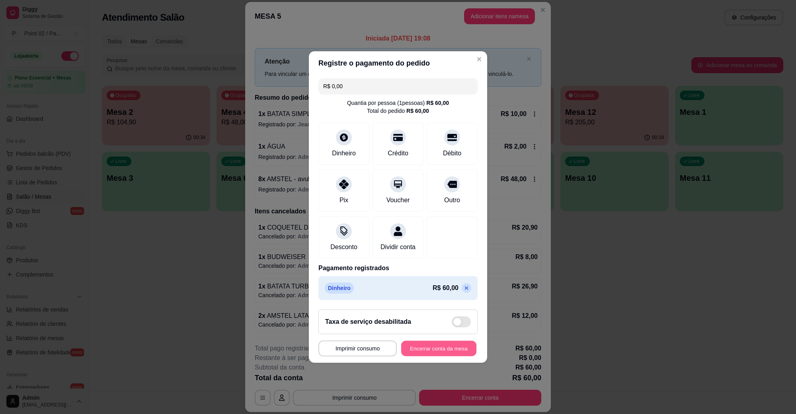
click at [444, 357] on button "Encerrar conta da mesa" at bounding box center [438, 349] width 75 height 16
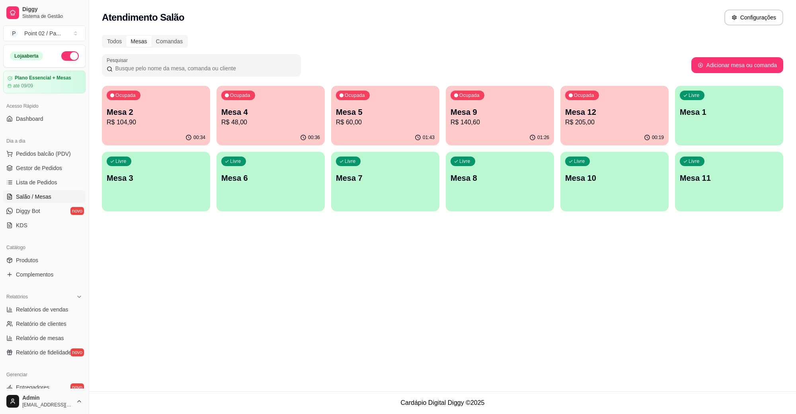
click at [170, 136] on div "00:34" at bounding box center [156, 138] width 108 height 16
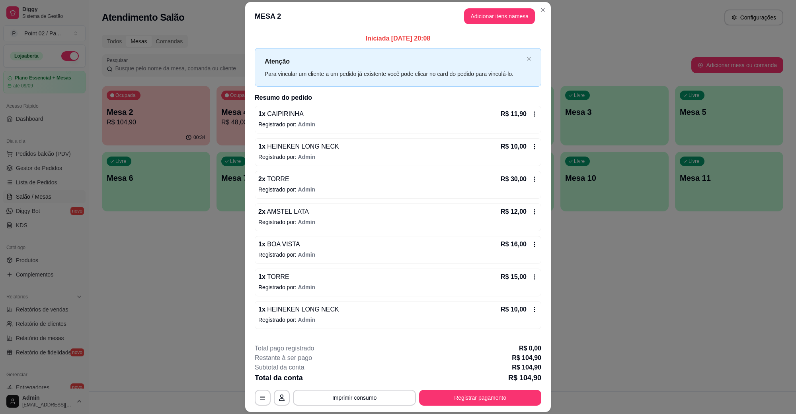
click at [530, 22] on header "MESA 2 Adicionar itens na mesa" at bounding box center [397, 16] width 305 height 29
click at [527, 22] on button "Adicionar itens na mesa" at bounding box center [499, 16] width 71 height 16
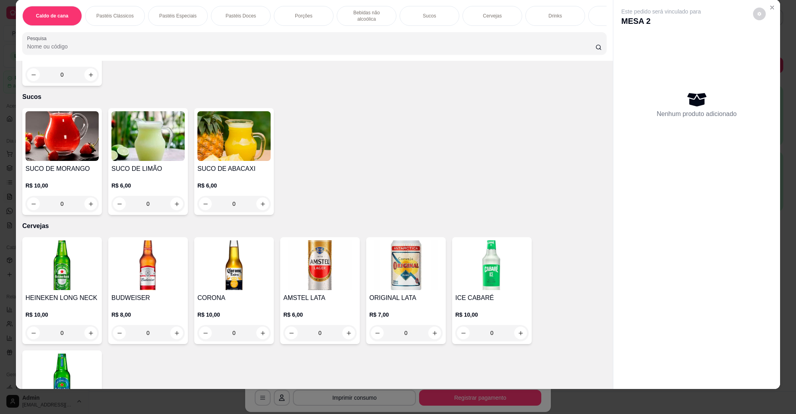
scroll to position [1392, 0]
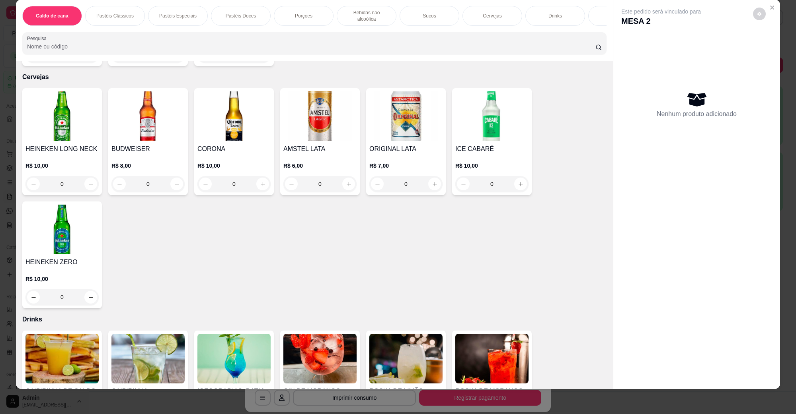
click at [333, 104] on img at bounding box center [319, 116] width 73 height 50
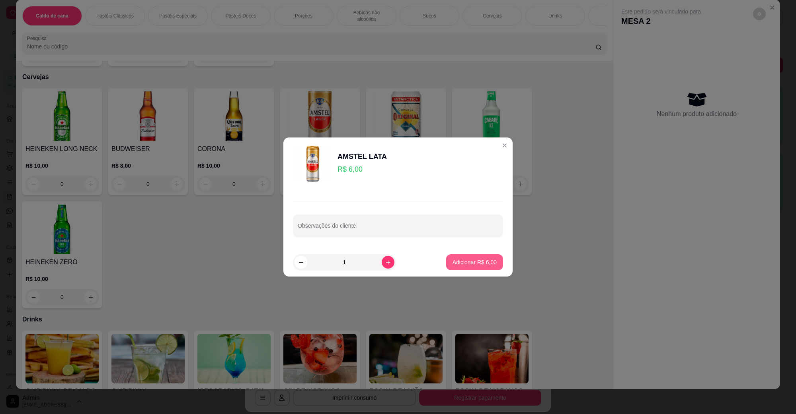
click at [490, 267] on button "Adicionar R$ 6,00" at bounding box center [474, 263] width 57 height 16
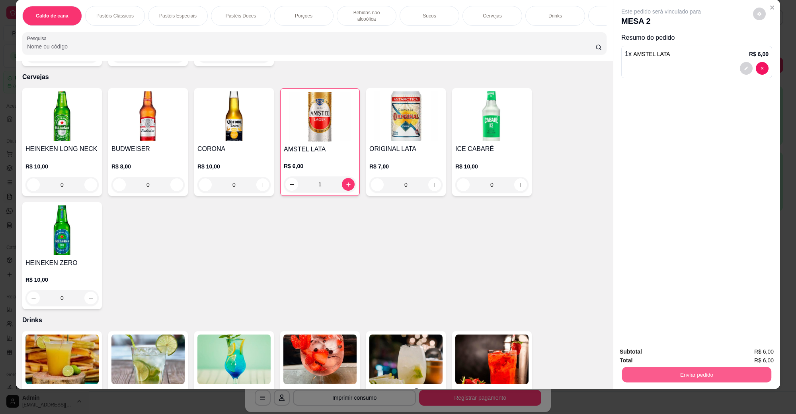
click at [710, 369] on button "Enviar pedido" at bounding box center [696, 375] width 149 height 16
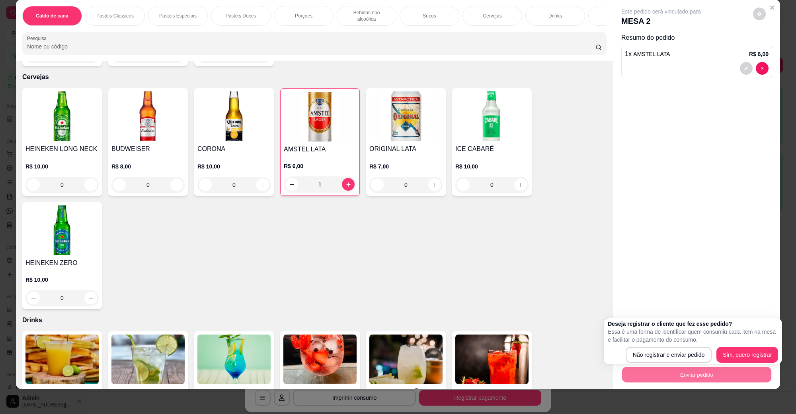
click at [619, 345] on div "Deseja registrar o cliente que fez esse pedido? Essa é uma forma de identificar…" at bounding box center [692, 341] width 170 height 43
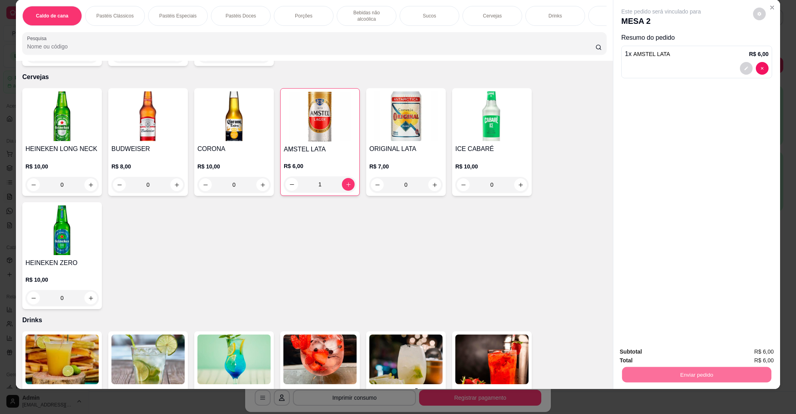
click at [628, 353] on button "Não registrar e enviar pedido" at bounding box center [669, 355] width 83 height 15
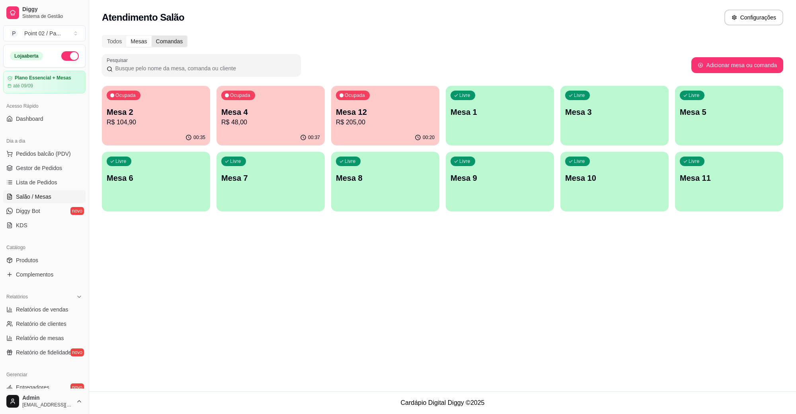
click at [161, 40] on div "Comandas" at bounding box center [170, 41] width 36 height 11
click at [152, 36] on input "Comandas" at bounding box center [152, 36] width 0 height 0
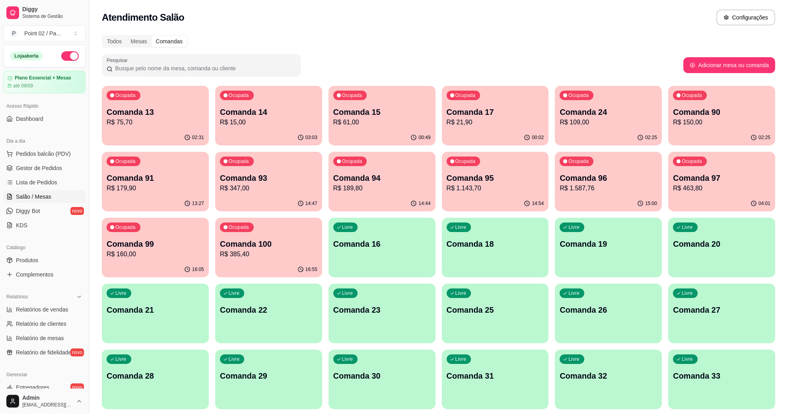
click at [179, 106] on div "Ocupada Comanda 13 R$ 75,70" at bounding box center [155, 108] width 107 height 44
click at [340, 134] on div "00:49" at bounding box center [382, 138] width 107 height 16
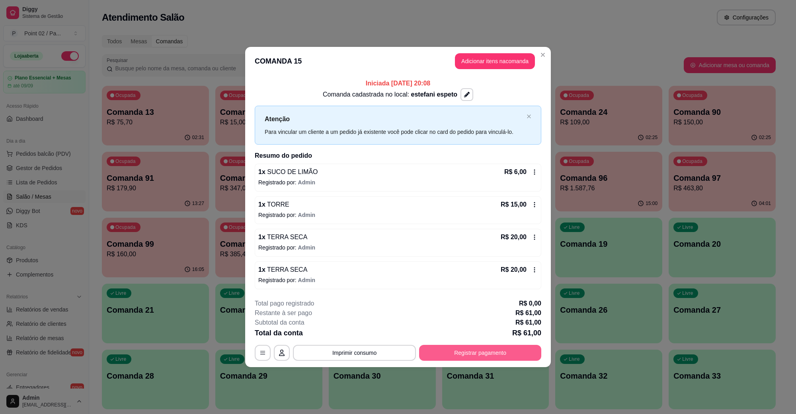
click at [471, 351] on button "Registrar pagamento" at bounding box center [480, 353] width 122 height 16
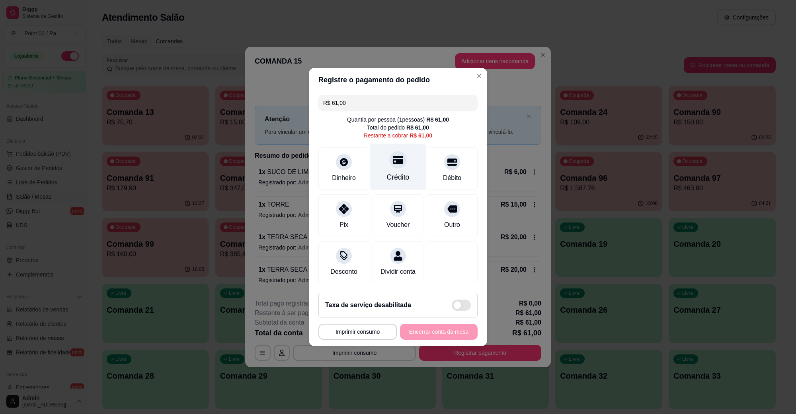
click at [409, 159] on div "Crédito" at bounding box center [398, 167] width 56 height 47
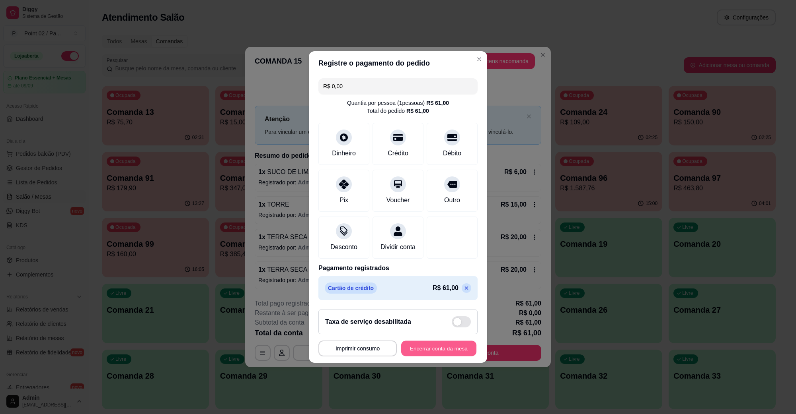
click at [443, 354] on button "Encerrar conta da mesa" at bounding box center [438, 349] width 75 height 16
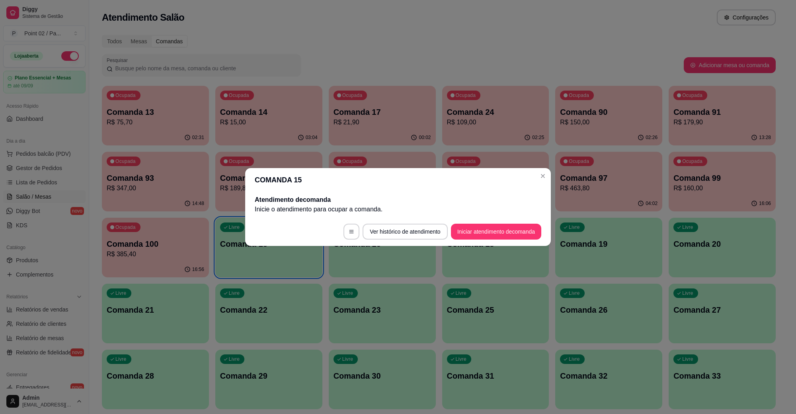
click at [549, 178] on header "COMANDA 15" at bounding box center [397, 180] width 305 height 24
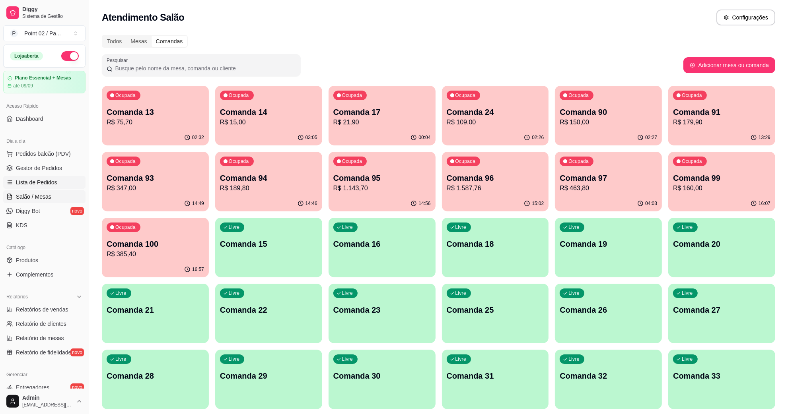
click at [48, 179] on span "Lista de Pedidos" at bounding box center [36, 183] width 41 height 8
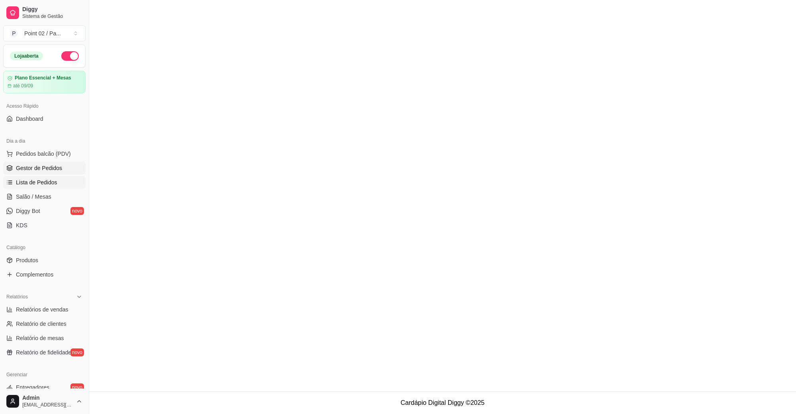
click at [56, 162] on link "Gestor de Pedidos" at bounding box center [44, 168] width 82 height 13
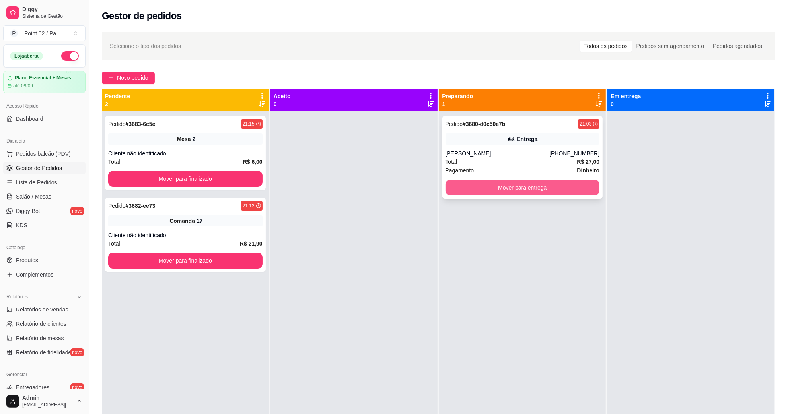
click at [525, 190] on button "Mover para entrega" at bounding box center [522, 188] width 154 height 16
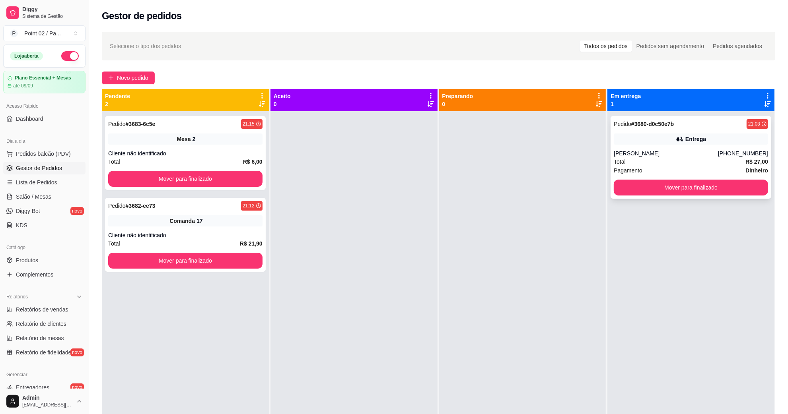
click at [654, 162] on div "Total R$ 27,00" at bounding box center [691, 162] width 154 height 9
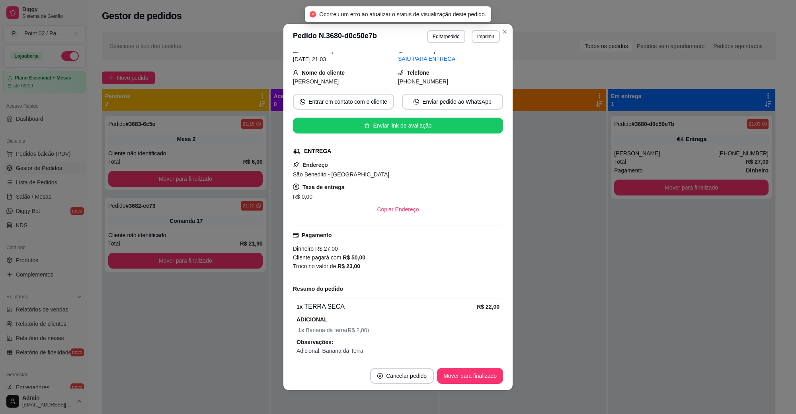
scroll to position [50, 0]
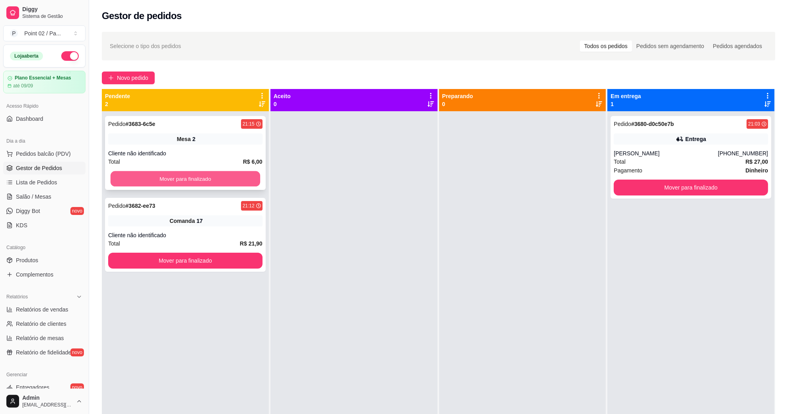
click at [215, 173] on button "Mover para finalizado" at bounding box center [186, 179] width 150 height 16
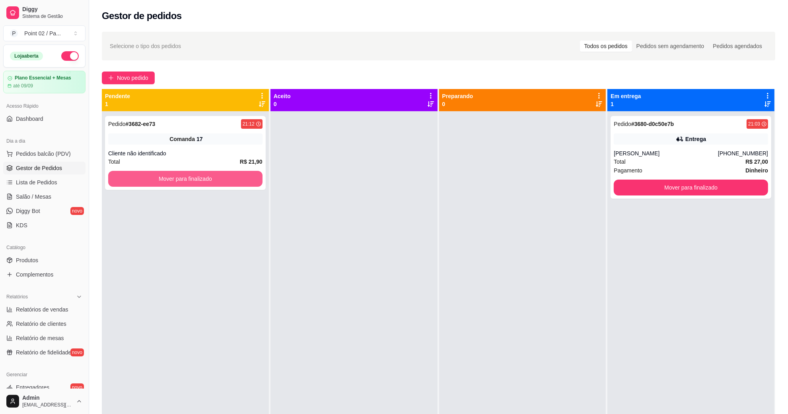
click at [215, 173] on button "Mover para finalizado" at bounding box center [185, 179] width 154 height 16
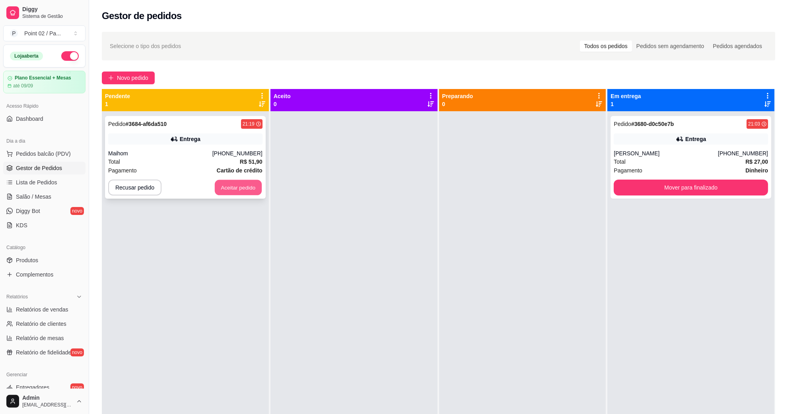
click at [222, 193] on button "Aceitar pedido" at bounding box center [238, 188] width 47 height 16
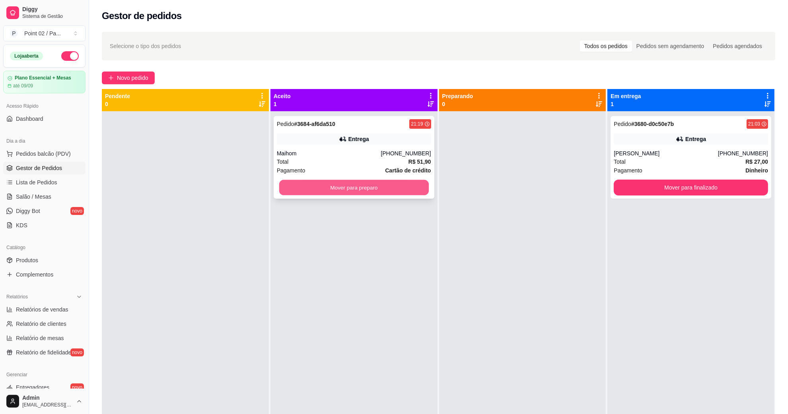
click at [342, 191] on button "Mover para preparo" at bounding box center [354, 188] width 150 height 16
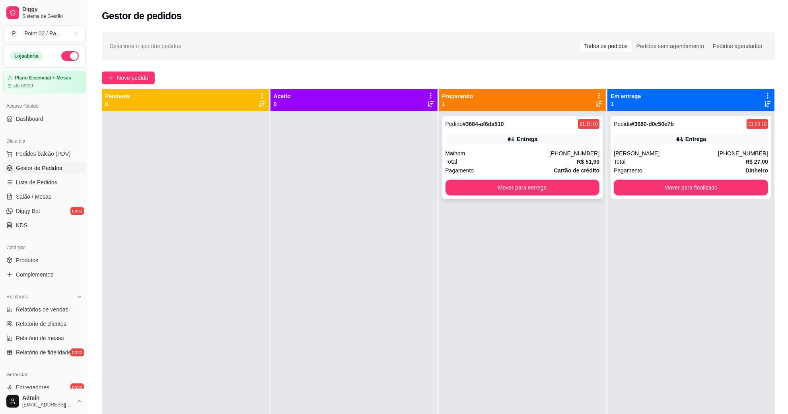
click at [504, 144] on div "Entrega" at bounding box center [522, 139] width 154 height 11
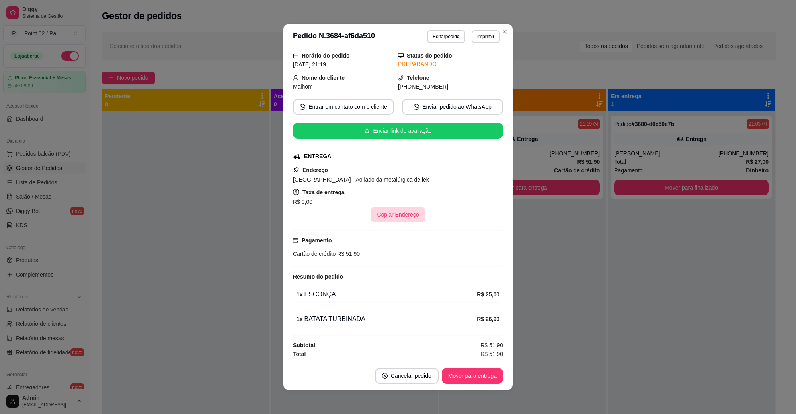
scroll to position [1, 0]
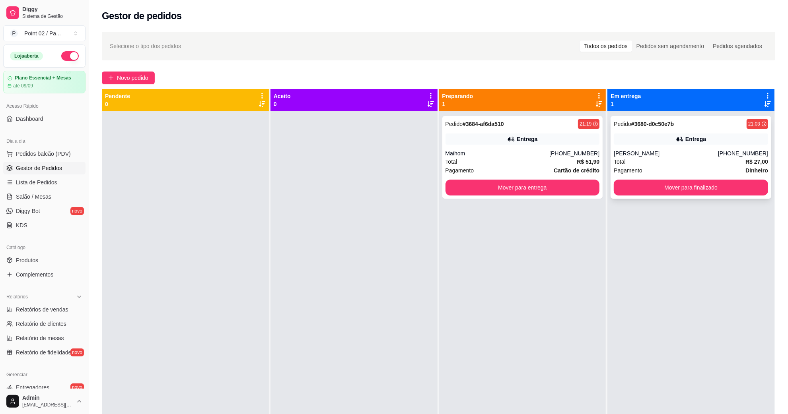
click at [671, 149] on div "Pedido # 3680-d0c50e7b 21:03 Entrega Gisele Santos (75) 98869-3857 Total R$ 27,…" at bounding box center [691, 157] width 161 height 83
click at [49, 191] on link "Salão / Mesas" at bounding box center [44, 197] width 82 height 13
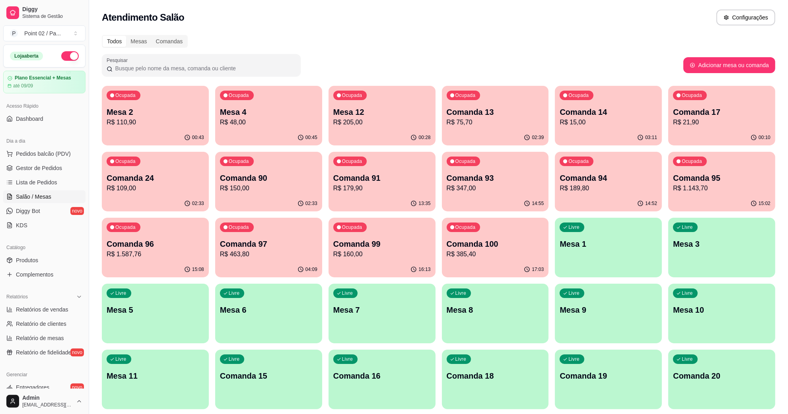
click at [362, 126] on p "R$ 205,00" at bounding box center [381, 123] width 97 height 10
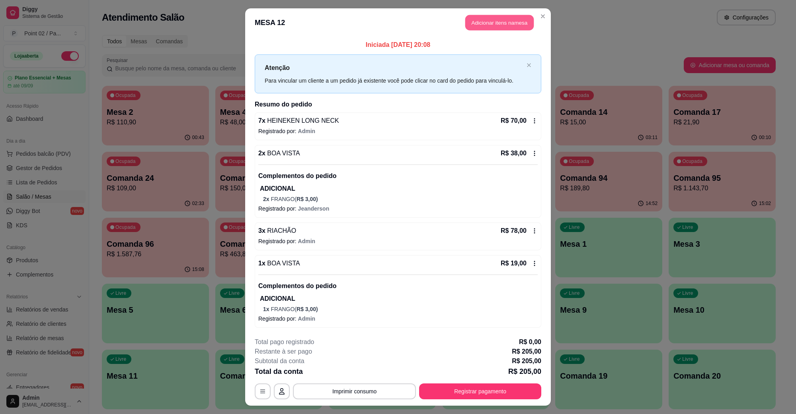
click at [475, 24] on button "Adicionar itens na mesa" at bounding box center [499, 23] width 68 height 16
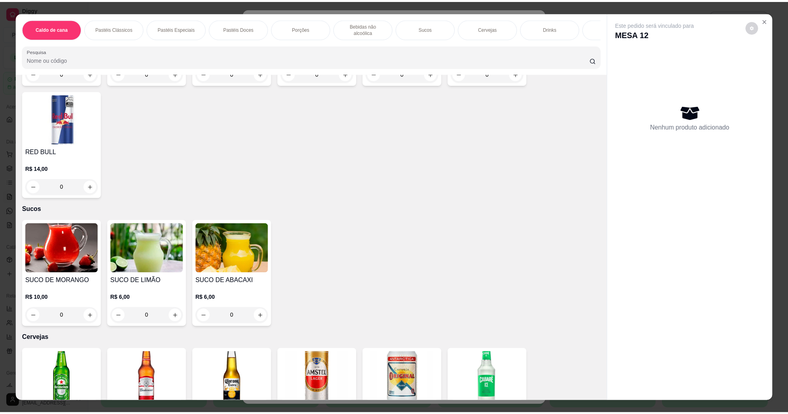
scroll to position [1392, 0]
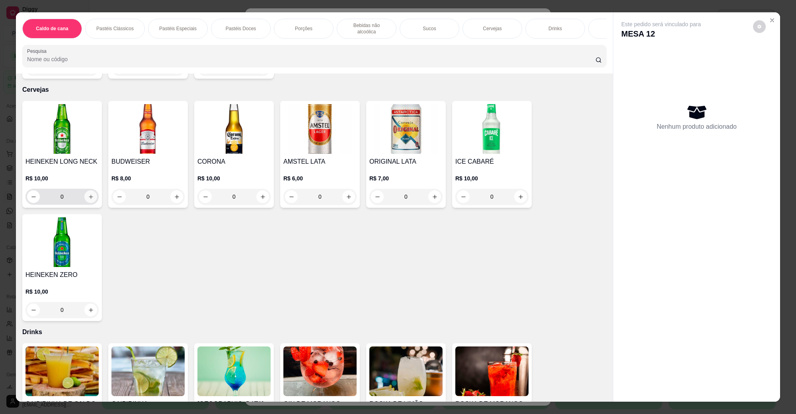
click at [88, 194] on icon "increase-product-quantity" at bounding box center [91, 197] width 6 height 6
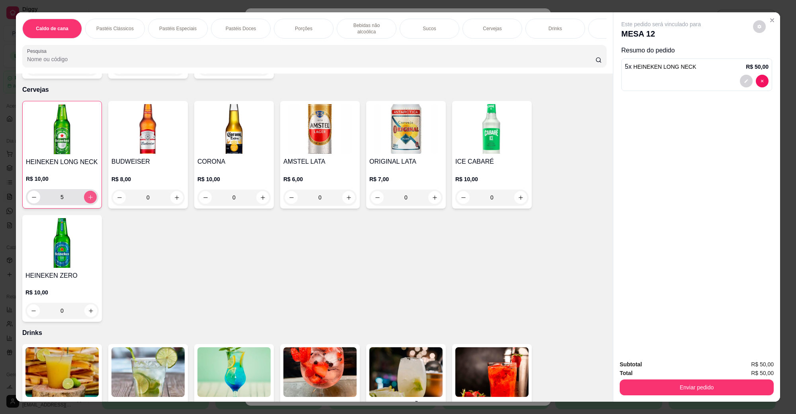
click at [88, 195] on icon "increase-product-quantity" at bounding box center [91, 198] width 6 height 6
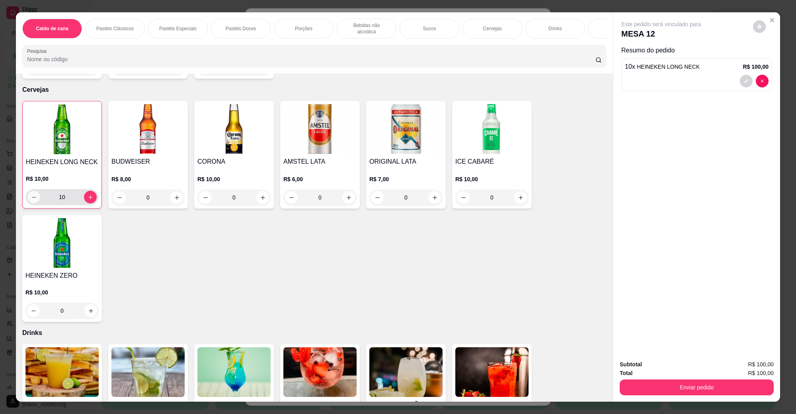
click at [34, 191] on button "decrease-product-quantity" at bounding box center [33, 197] width 12 height 12
type input "8"
click at [635, 385] on button "Enviar pedido" at bounding box center [696, 388] width 154 height 16
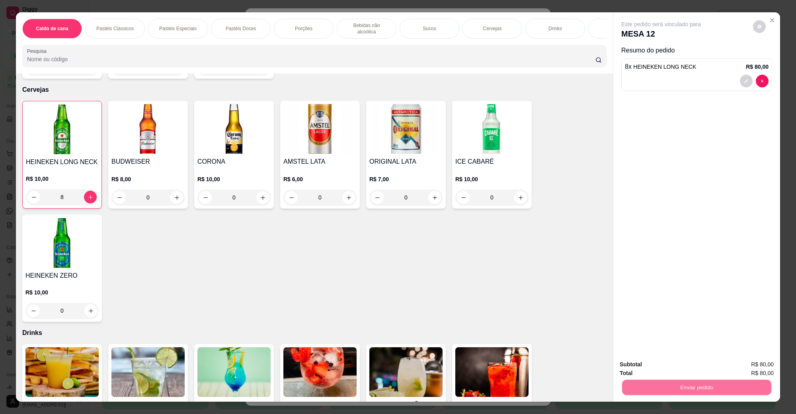
click at [645, 372] on button "Não registrar e enviar pedido" at bounding box center [669, 368] width 83 height 15
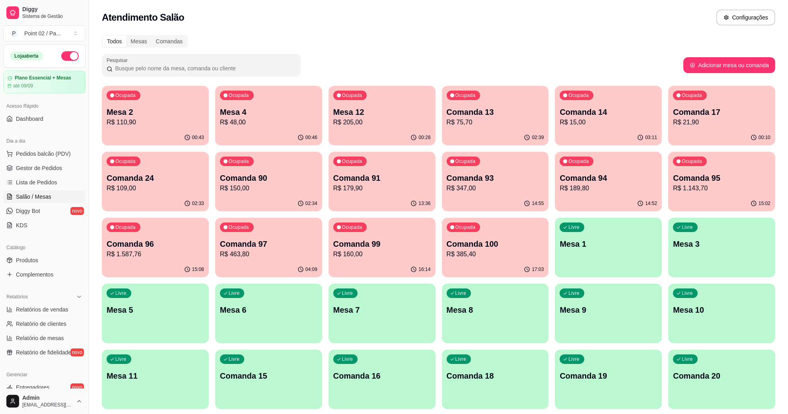
click at [698, 119] on p "R$ 21,90" at bounding box center [721, 123] width 97 height 10
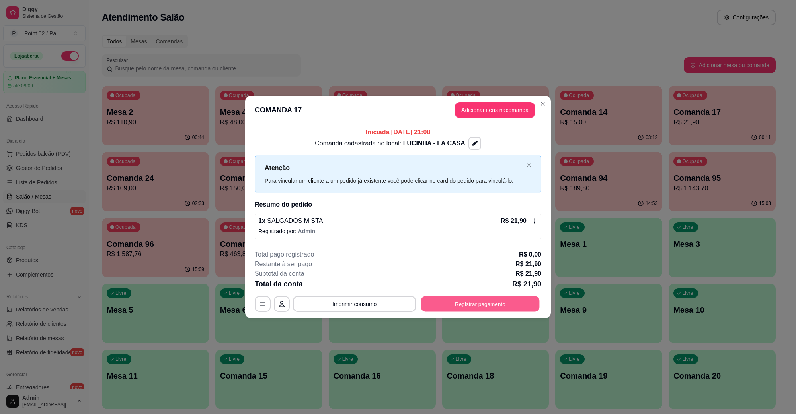
click at [506, 306] on button "Registrar pagamento" at bounding box center [480, 304] width 119 height 16
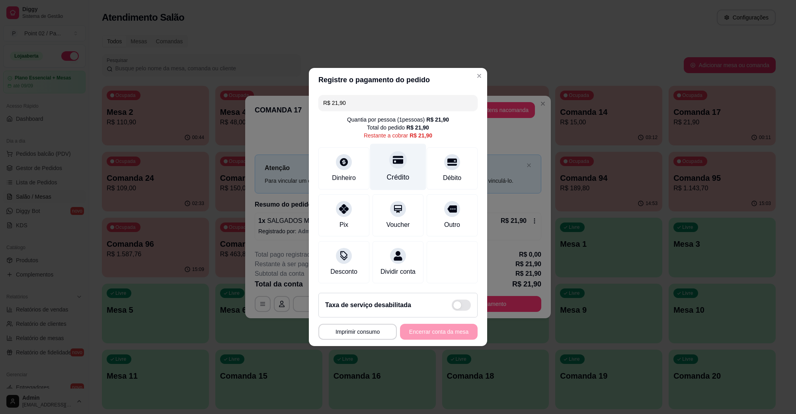
click at [393, 158] on icon at bounding box center [398, 160] width 10 height 10
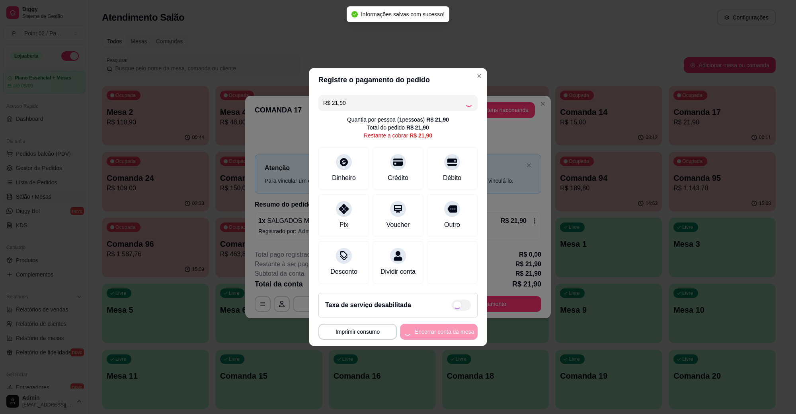
type input "R$ 0,00"
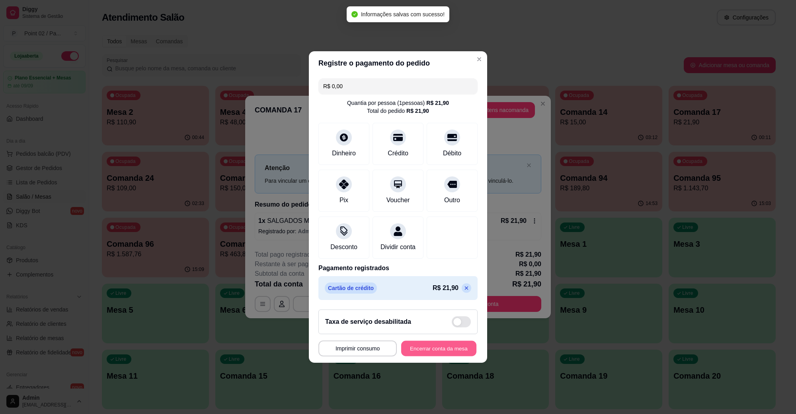
click at [436, 350] on button "Encerrar conta da mesa" at bounding box center [438, 349] width 75 height 16
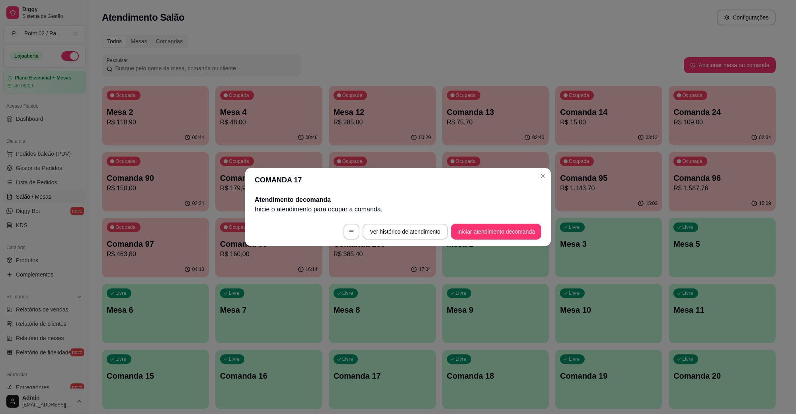
click at [349, 189] on header "COMANDA 17" at bounding box center [397, 180] width 305 height 24
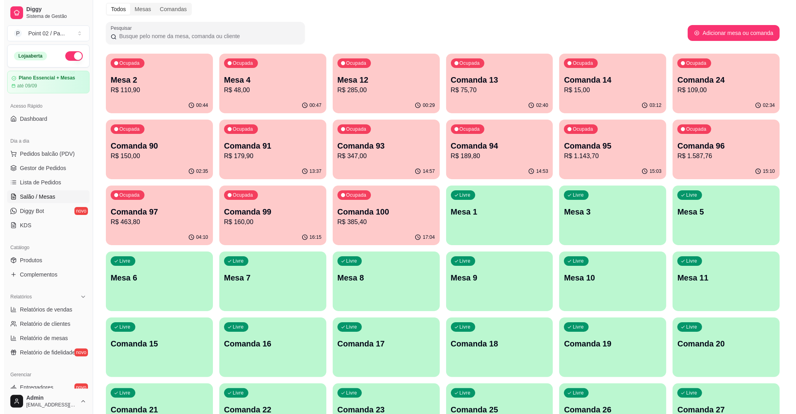
scroll to position [50, 0]
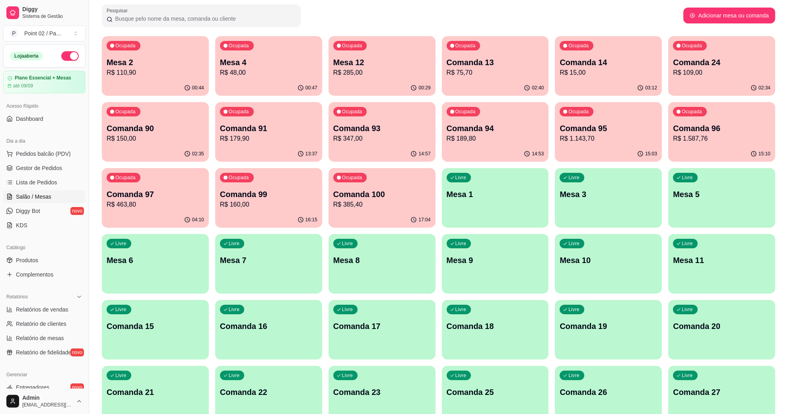
click at [456, 251] on div "Livre Mesa 9" at bounding box center [495, 259] width 107 height 50
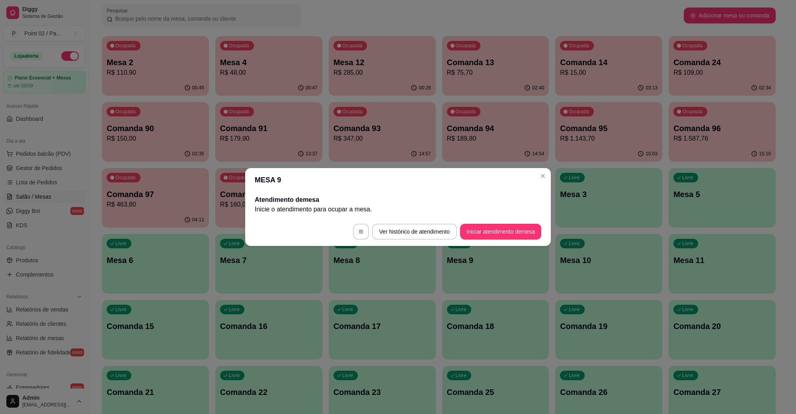
click at [477, 226] on button "Iniciar atendimento de mesa" at bounding box center [500, 232] width 81 height 16
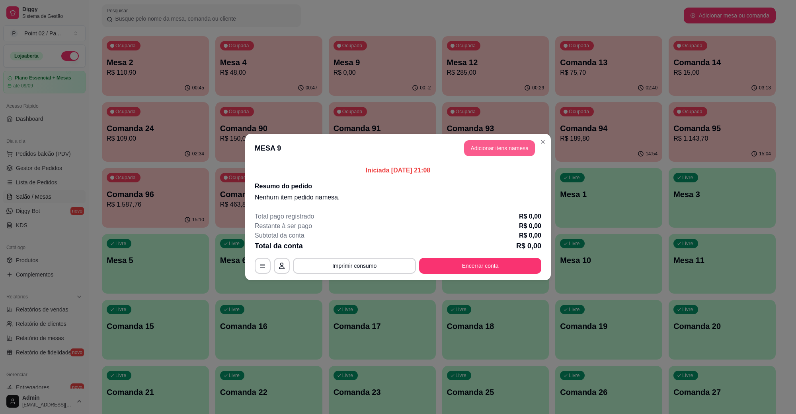
click at [466, 156] on button "Adicionar itens na mesa" at bounding box center [499, 148] width 71 height 16
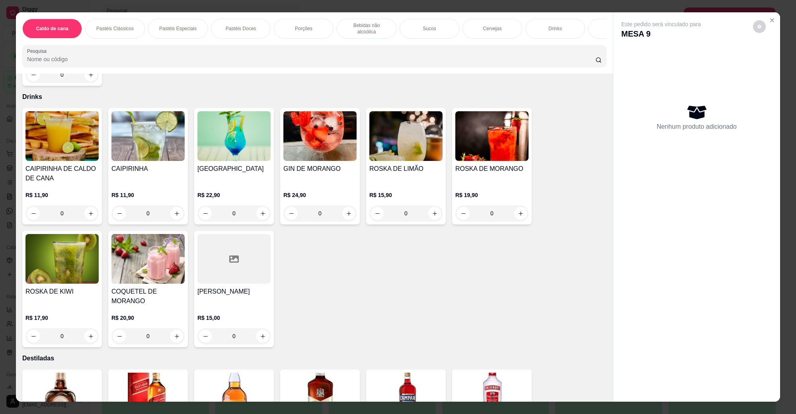
scroll to position [1889, 0]
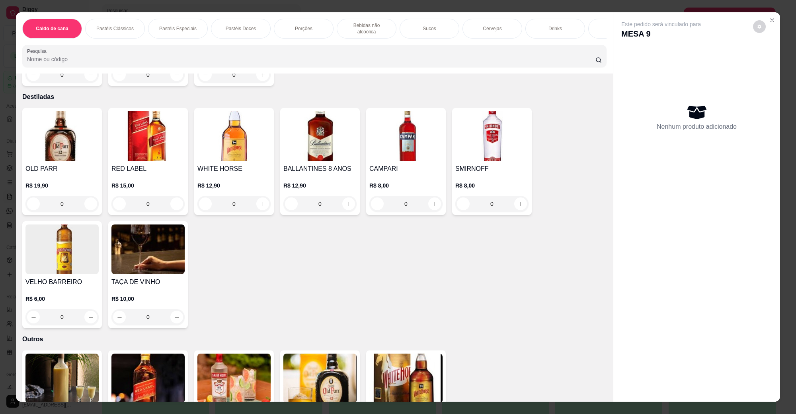
click at [340, 144] on img at bounding box center [319, 136] width 73 height 50
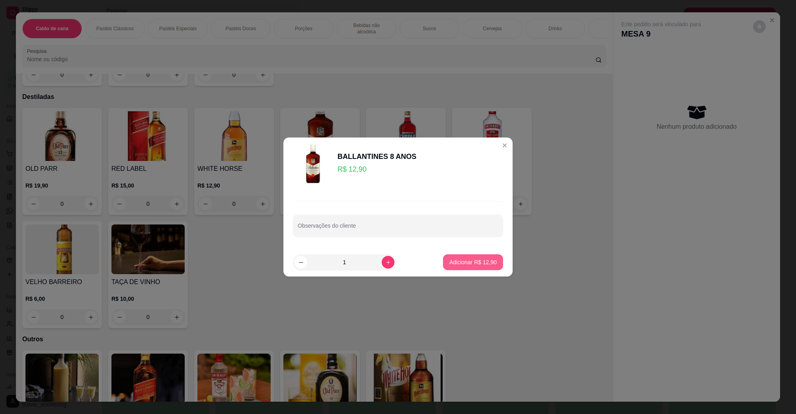
click at [458, 254] on footer "1 Adicionar R$ 12,90" at bounding box center [397, 262] width 229 height 29
click at [480, 267] on button "Adicionar R$ 12,90" at bounding box center [473, 263] width 60 height 16
type input "1"
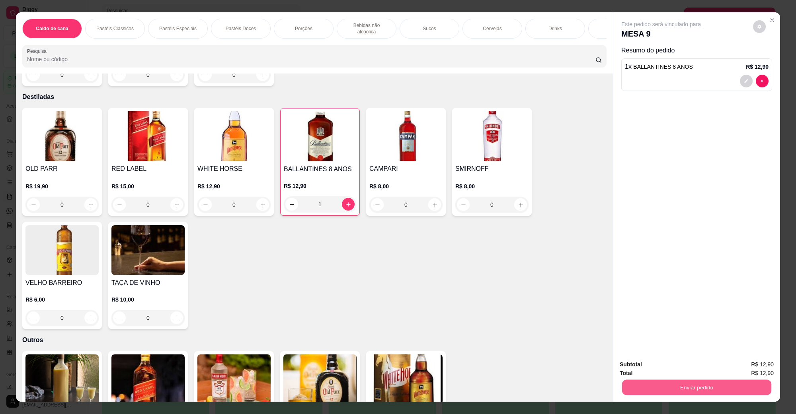
click at [630, 385] on button "Enviar pedido" at bounding box center [696, 388] width 149 height 16
click at [650, 374] on button "Não registrar e enviar pedido" at bounding box center [669, 368] width 83 height 15
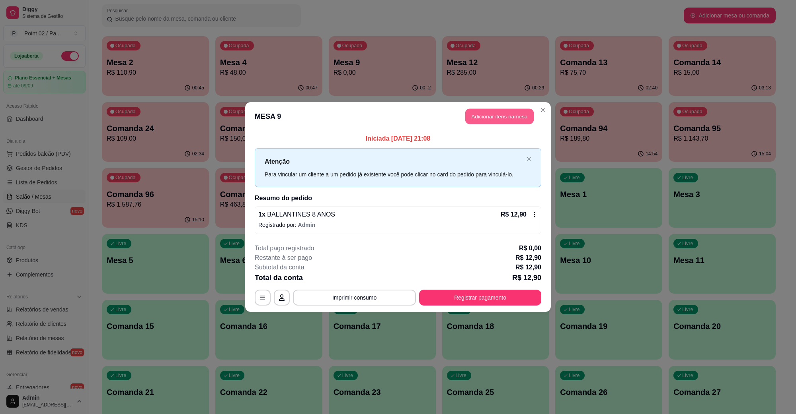
click at [498, 124] on button "Adicionar itens na mesa" at bounding box center [499, 117] width 68 height 16
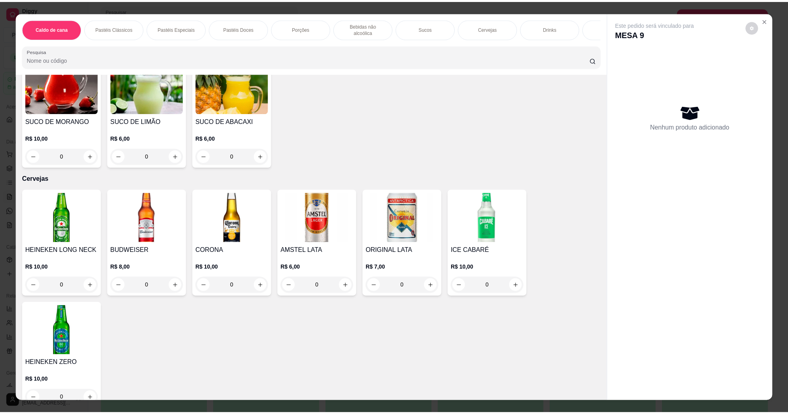
scroll to position [1342, 0]
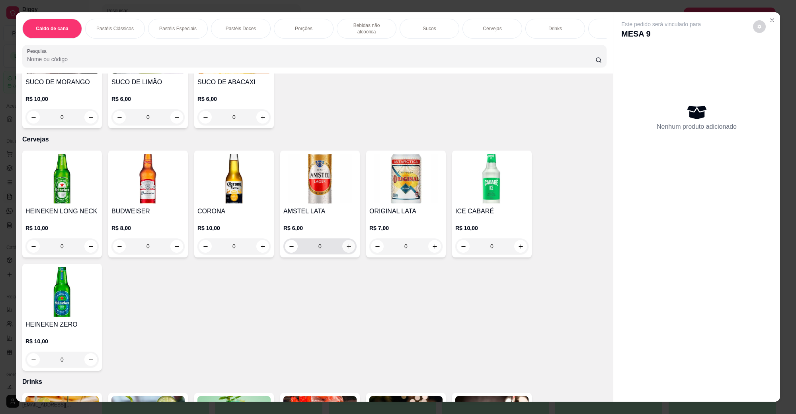
click at [346, 244] on icon "increase-product-quantity" at bounding box center [349, 247] width 6 height 6
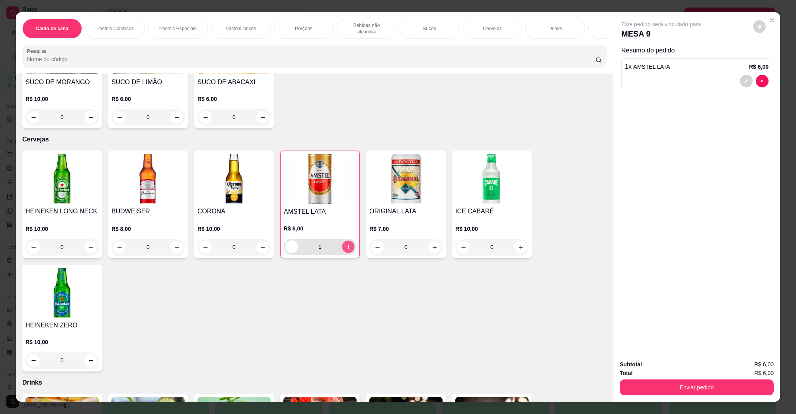
click at [345, 244] on icon "increase-product-quantity" at bounding box center [348, 247] width 6 height 6
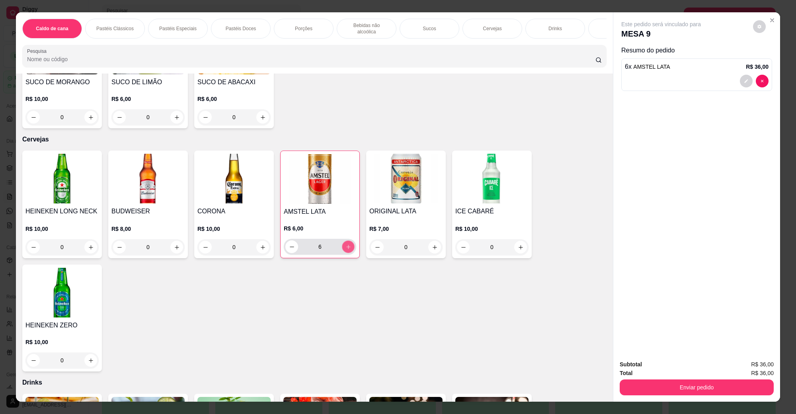
click at [345, 244] on icon "increase-product-quantity" at bounding box center [348, 247] width 6 height 6
type input "9"
click at [683, 387] on button "Enviar pedido" at bounding box center [696, 388] width 154 height 16
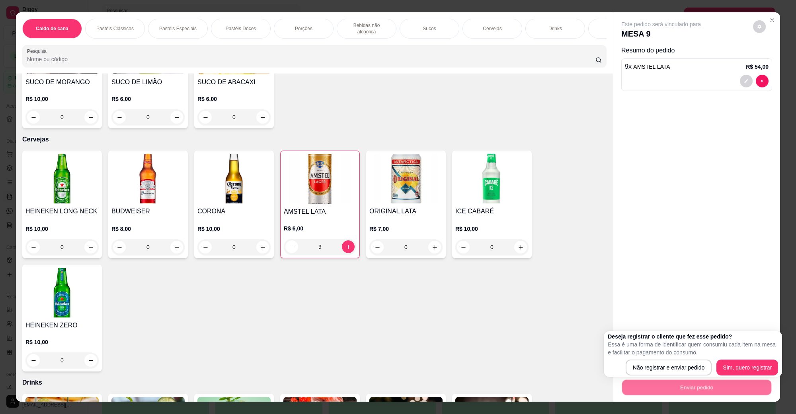
click at [688, 359] on div "Deseja registrar o cliente que fez esse pedido? Essa é uma forma de identificar…" at bounding box center [692, 354] width 170 height 43
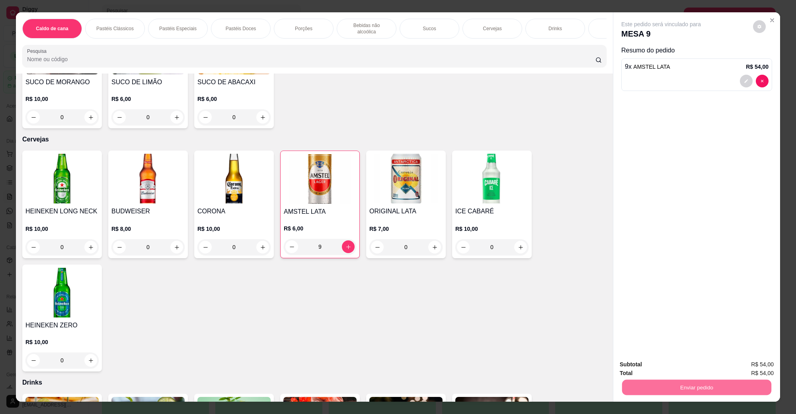
click at [683, 361] on button "Não registrar e enviar pedido" at bounding box center [668, 368] width 84 height 16
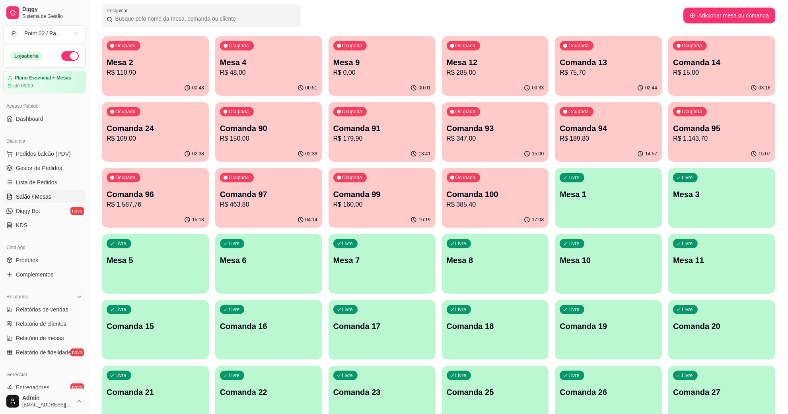
click at [188, 67] on p "Mesa 2" at bounding box center [155, 62] width 97 height 11
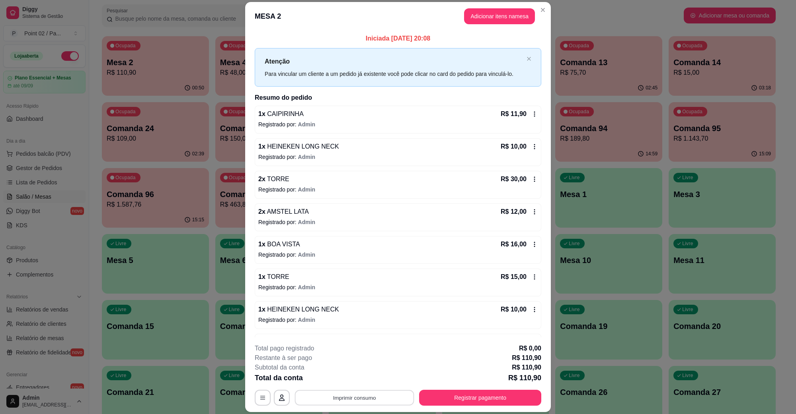
click at [375, 400] on button "Imprimir consumo" at bounding box center [354, 398] width 119 height 16
click at [357, 379] on button "IMPRESSORA" at bounding box center [353, 379] width 56 height 12
click at [479, 399] on button "Registrar pagamento" at bounding box center [480, 398] width 122 height 16
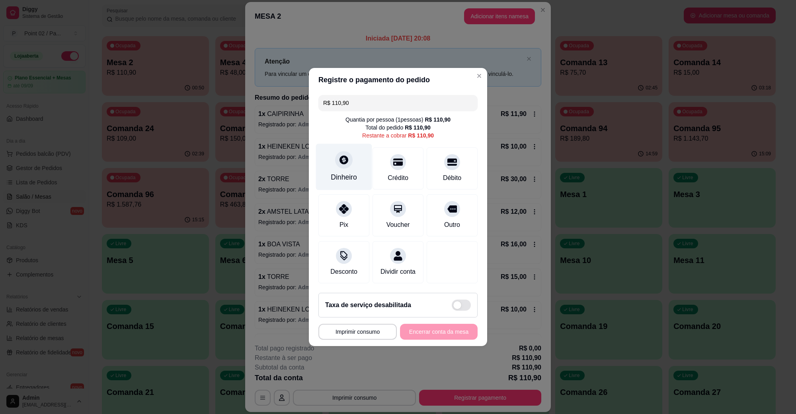
click at [343, 172] on div "Dinheiro" at bounding box center [344, 177] width 26 height 10
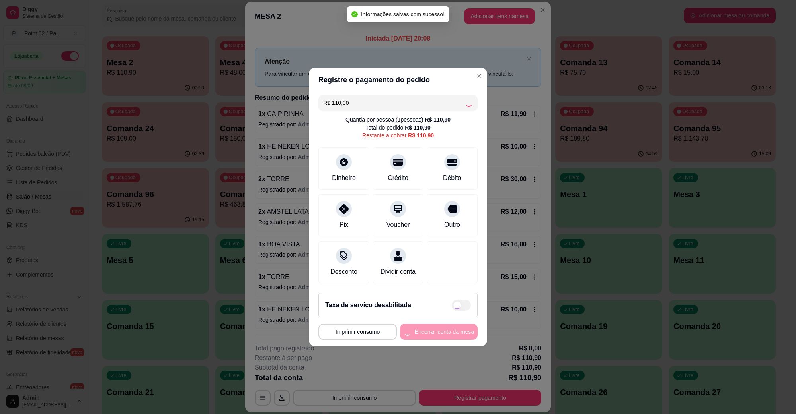
type input "R$ 0,00"
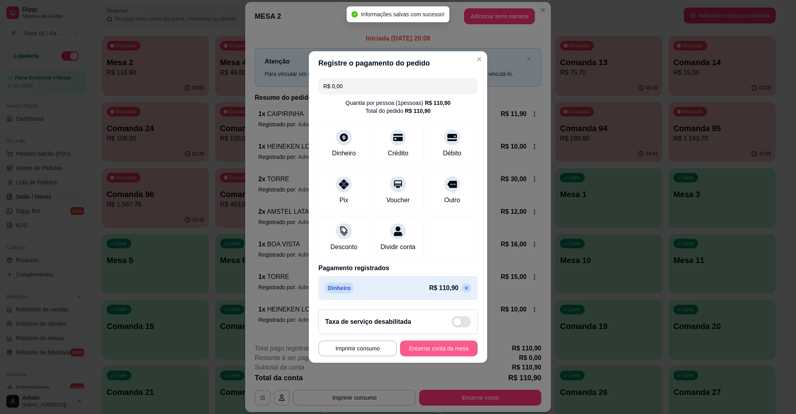
click at [433, 357] on button "Encerrar conta da mesa" at bounding box center [439, 349] width 78 height 16
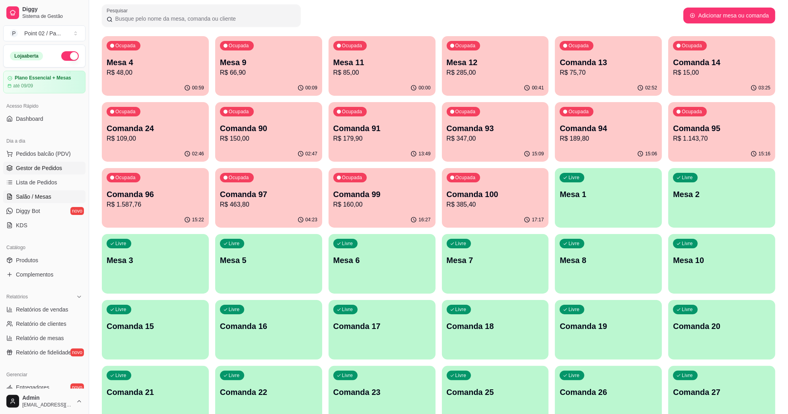
click at [47, 168] on span "Gestor de Pedidos" at bounding box center [39, 168] width 46 height 8
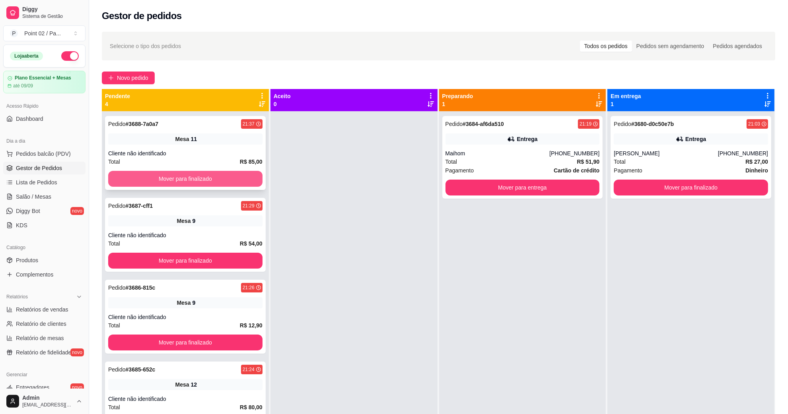
click at [207, 177] on button "Mover para finalizado" at bounding box center [185, 179] width 154 height 16
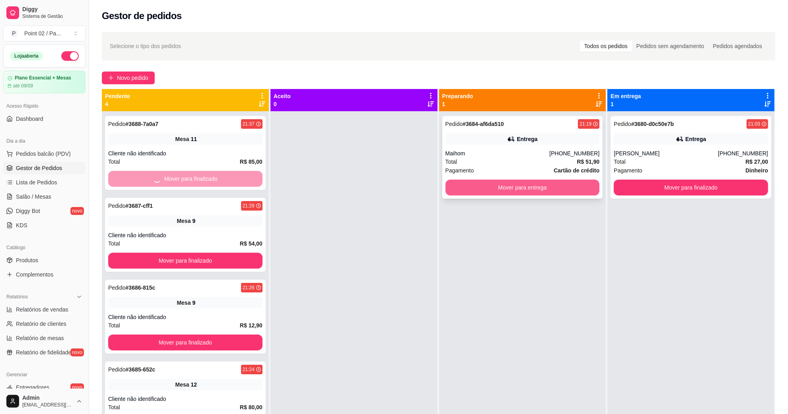
click at [523, 189] on button "Mover para entrega" at bounding box center [522, 188] width 154 height 16
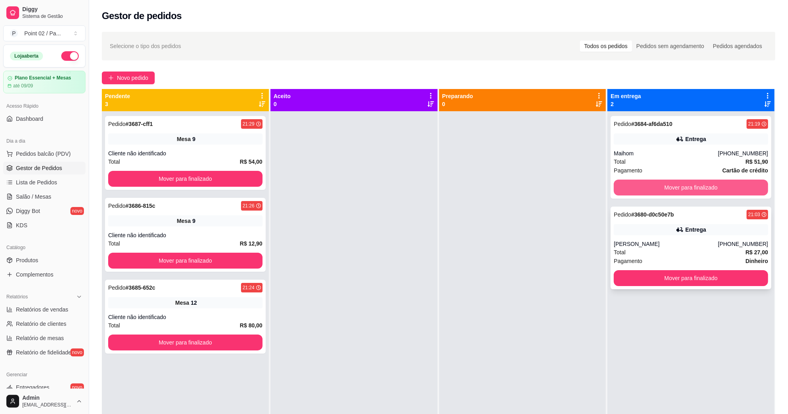
click at [671, 189] on button "Mover para finalizado" at bounding box center [691, 188] width 154 height 16
click at [646, 249] on div "Total R$ 27,00" at bounding box center [691, 252] width 154 height 9
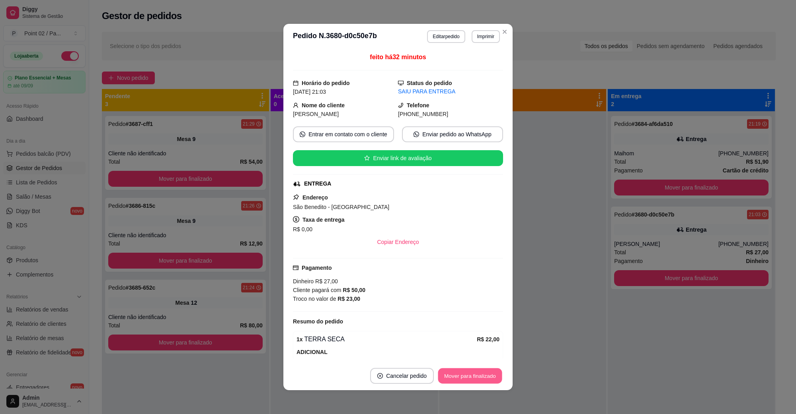
click at [490, 375] on button "Mover para finalizado" at bounding box center [470, 377] width 64 height 16
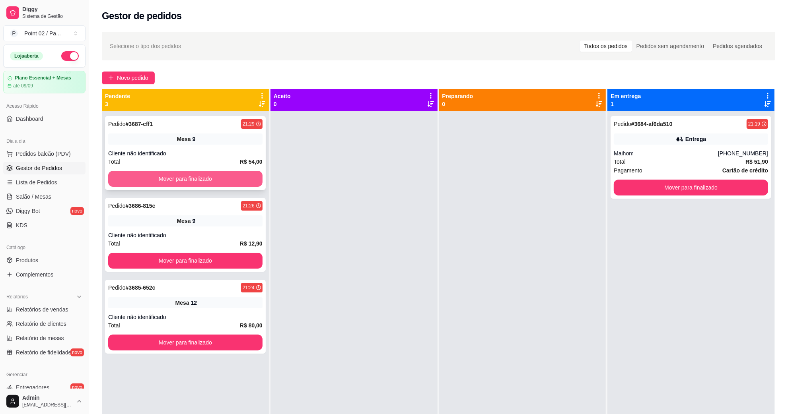
click at [162, 185] on button "Mover para finalizado" at bounding box center [185, 179] width 154 height 16
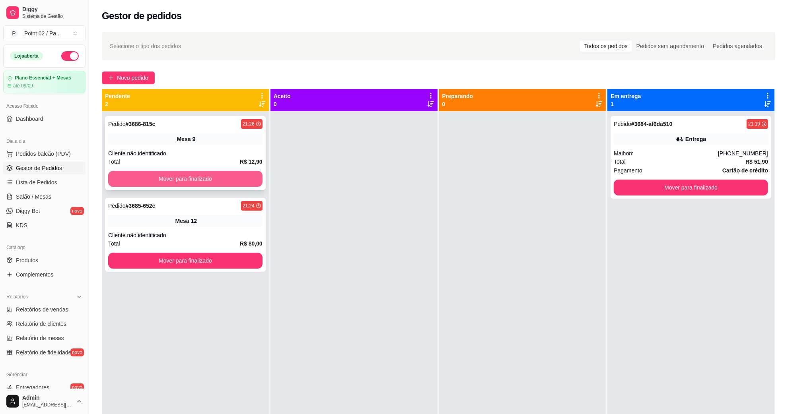
click at [163, 184] on button "Mover para finalizado" at bounding box center [185, 179] width 154 height 16
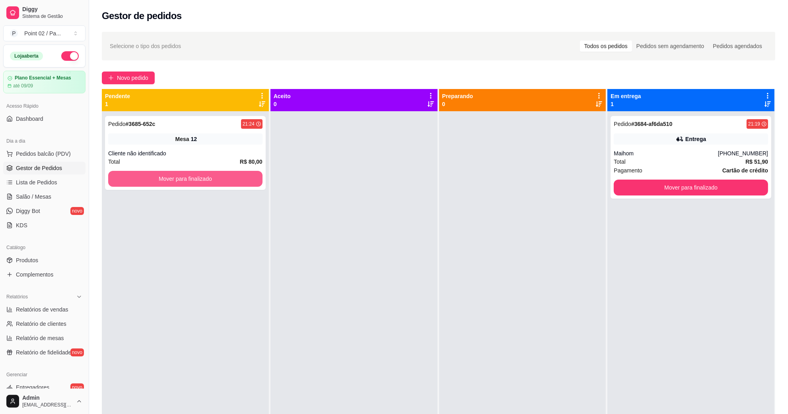
click at [163, 184] on button "Mover para finalizado" at bounding box center [185, 179] width 154 height 16
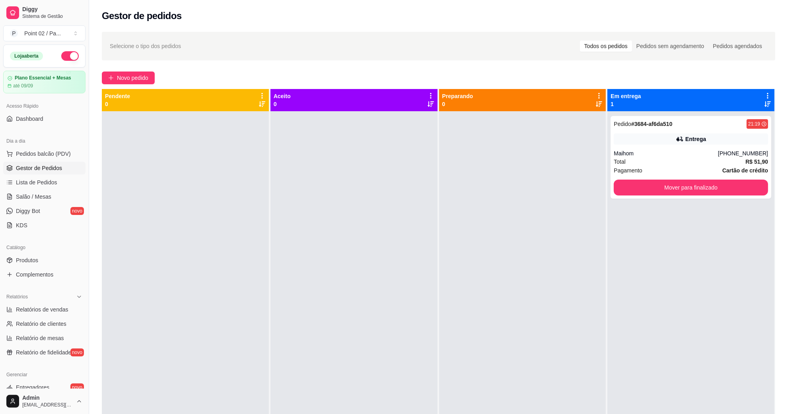
click at [60, 169] on span "Gestor de Pedidos" at bounding box center [39, 168] width 46 height 8
click at [60, 164] on span "Gestor de Pedidos" at bounding box center [39, 168] width 46 height 8
click at [25, 196] on span "Salão / Mesas" at bounding box center [33, 197] width 35 height 8
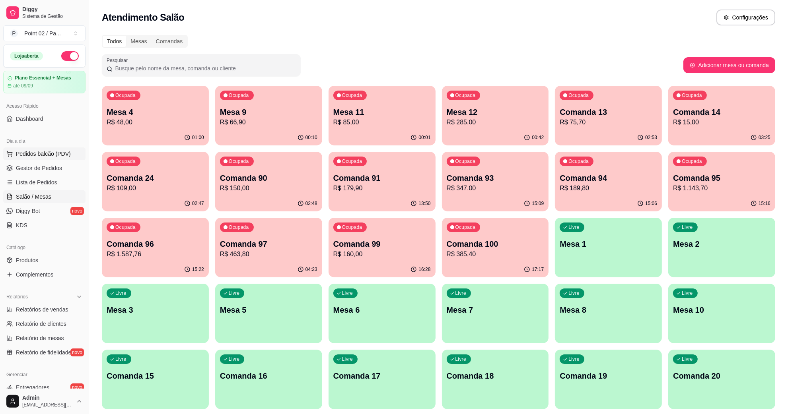
click at [40, 158] on span "Pedidos balcão (PDV)" at bounding box center [43, 154] width 55 height 8
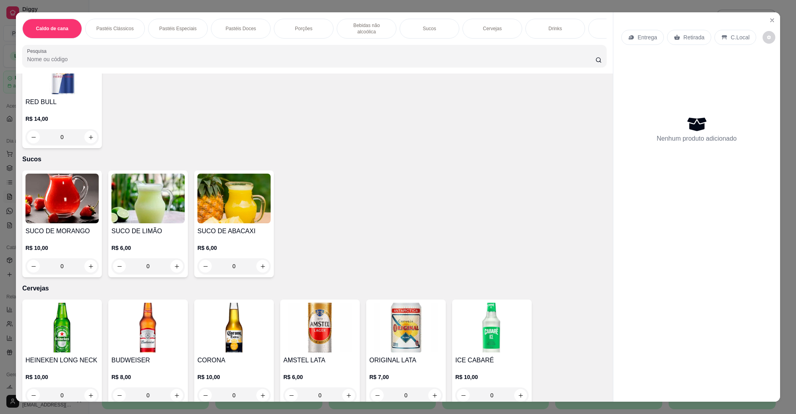
scroll to position [1392, 0]
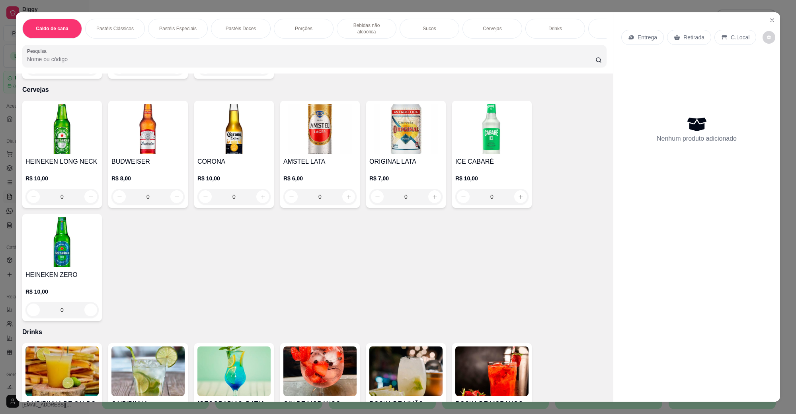
click at [70, 132] on img at bounding box center [61, 129] width 73 height 50
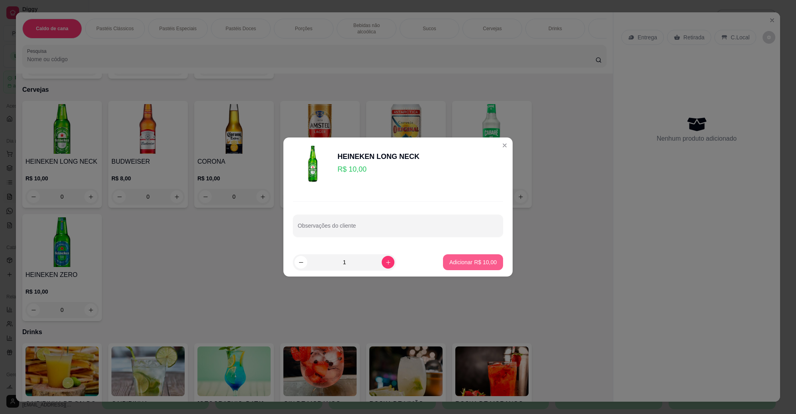
click at [460, 270] on button "Adicionar R$ 10,00" at bounding box center [473, 263] width 60 height 16
type input "1"
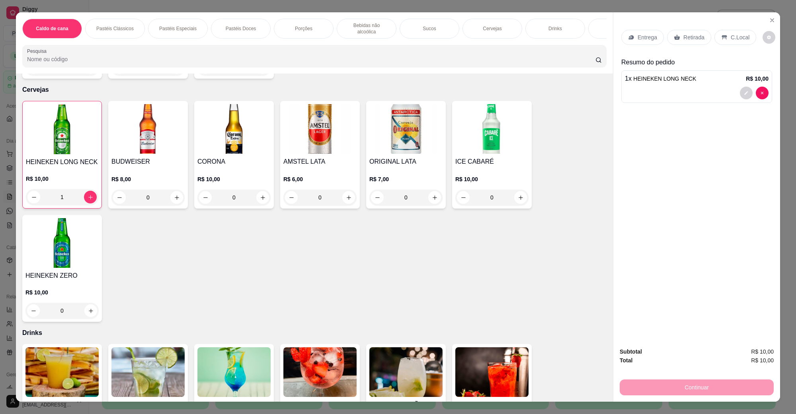
click at [730, 33] on p "C.Local" at bounding box center [739, 37] width 19 height 8
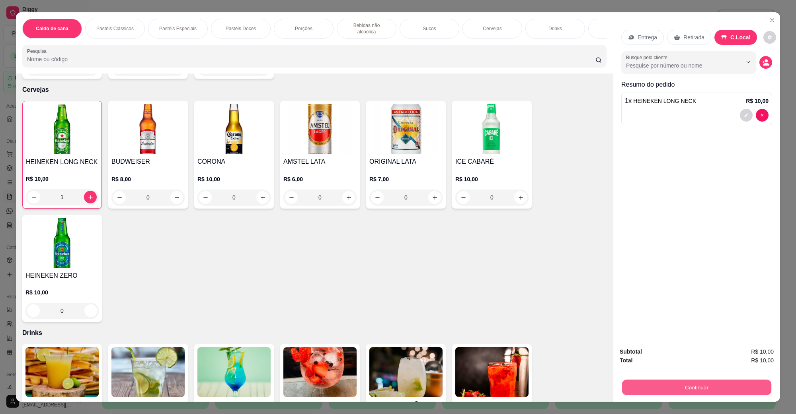
click at [644, 387] on button "Continuar" at bounding box center [696, 388] width 149 height 16
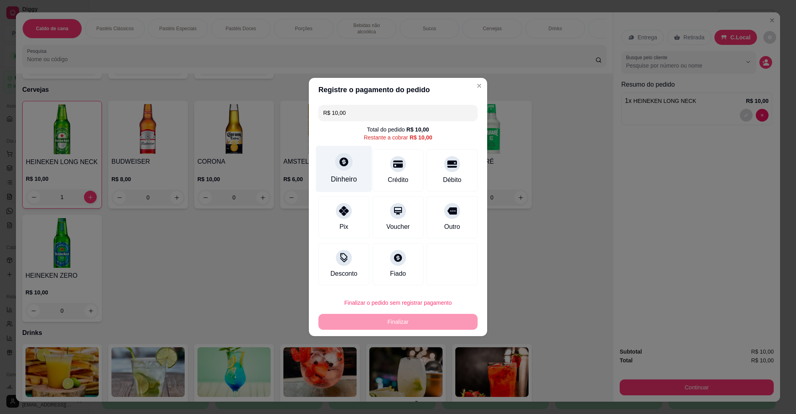
click at [360, 175] on div "Dinheiro" at bounding box center [344, 169] width 56 height 47
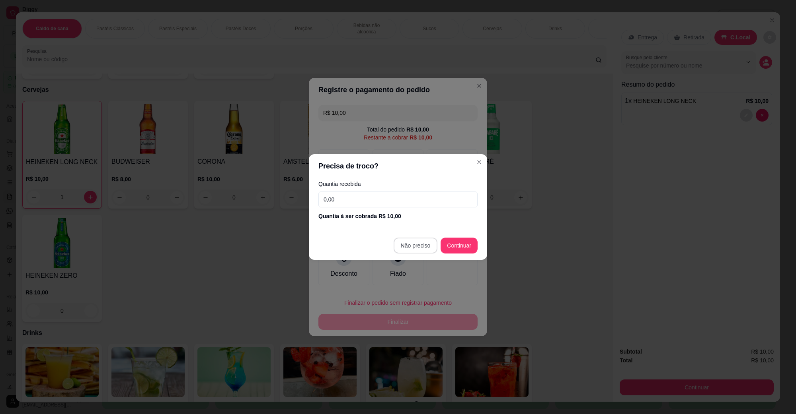
type input "R$ 0,00"
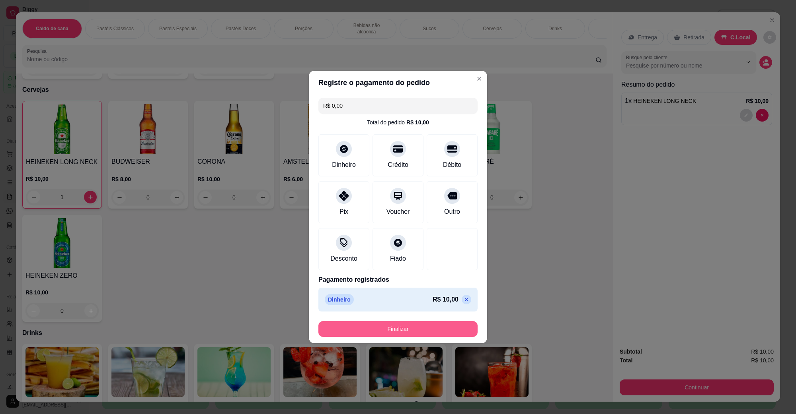
click at [414, 331] on button "Finalizar" at bounding box center [397, 329] width 159 height 16
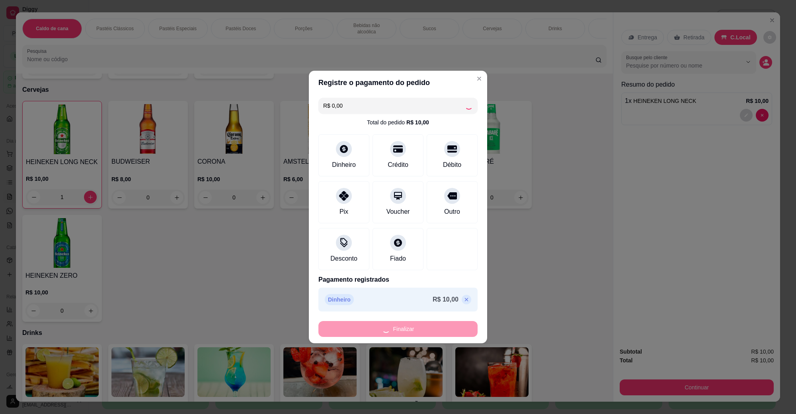
type input "0"
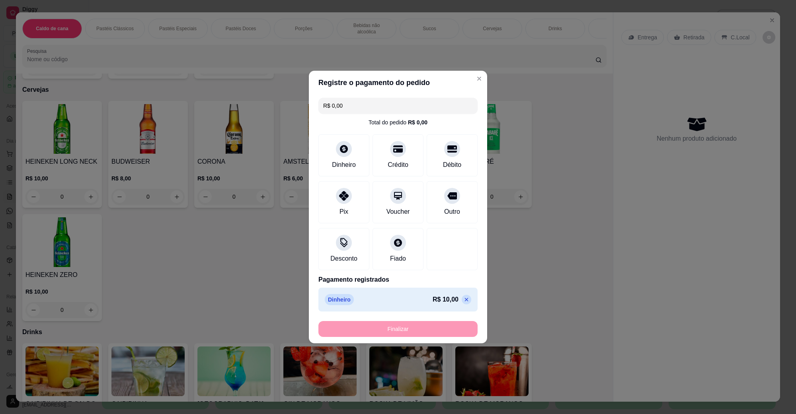
type input "-R$ 10,00"
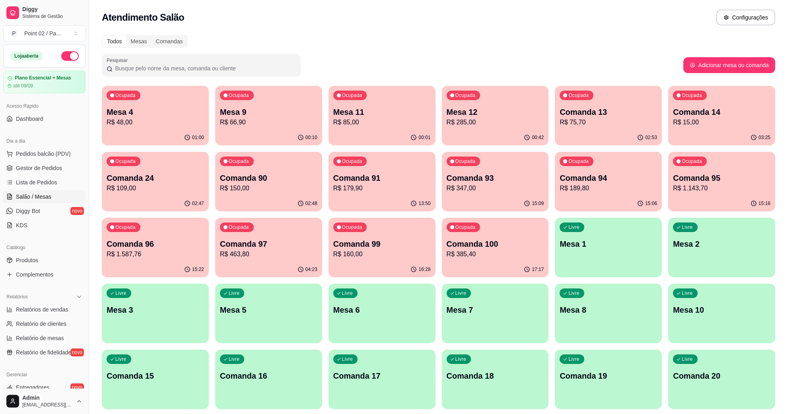
click at [137, 382] on div "Livre Comanda 15" at bounding box center [155, 375] width 107 height 50
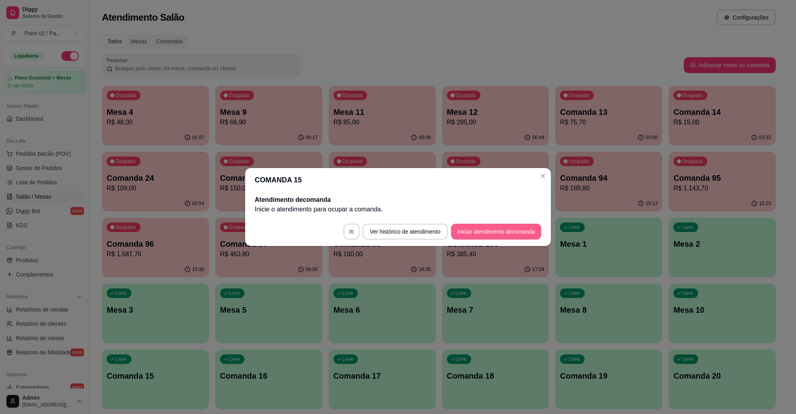
click at [475, 228] on button "Iniciar atendimento de comanda" at bounding box center [496, 232] width 90 height 16
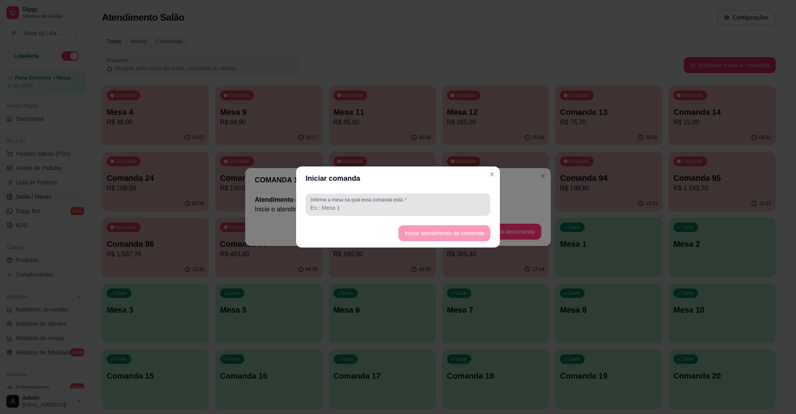
click at [432, 208] on input "Informe a mesa na qual essa comanda está." at bounding box center [397, 208] width 175 height 8
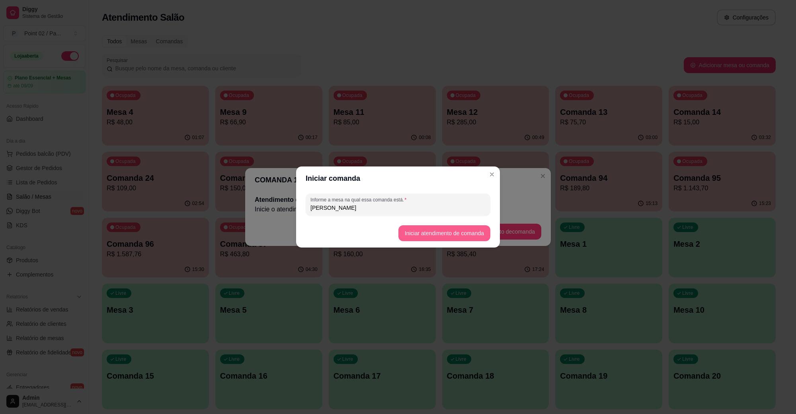
type input "EDFRAN GILDA"
click at [456, 226] on button "Iniciar atendimento de comanda" at bounding box center [444, 234] width 92 height 16
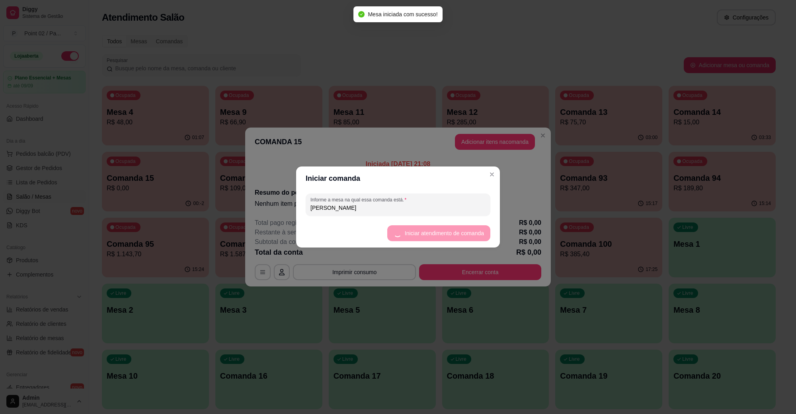
click at [492, 131] on header "COMANDA 15 Adicionar itens na comanda" at bounding box center [397, 142] width 305 height 29
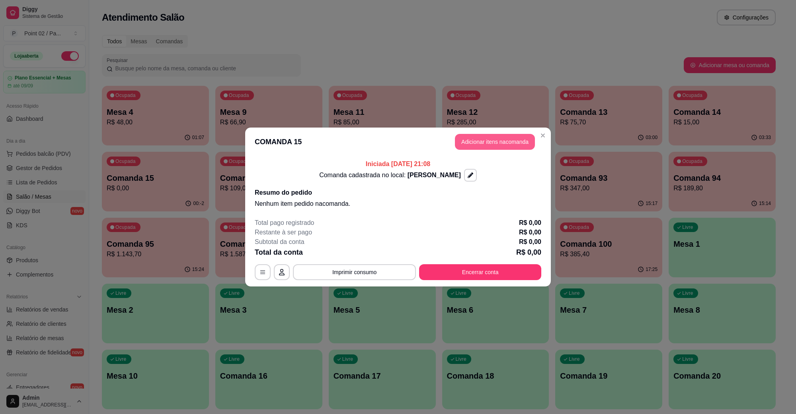
click at [487, 139] on button "Adicionar itens na comanda" at bounding box center [495, 142] width 80 height 16
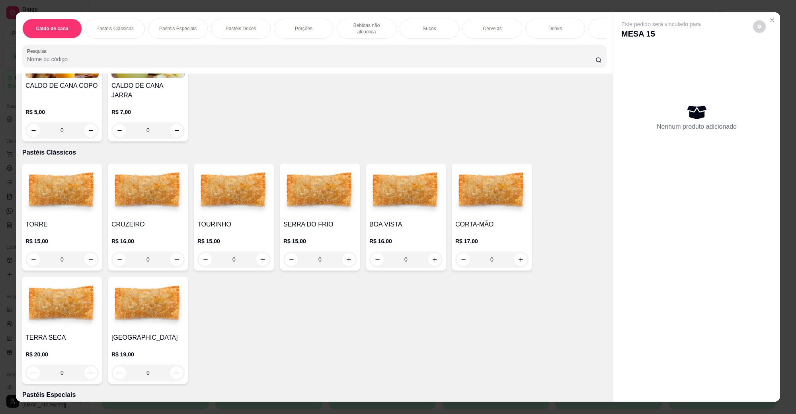
scroll to position [149, 0]
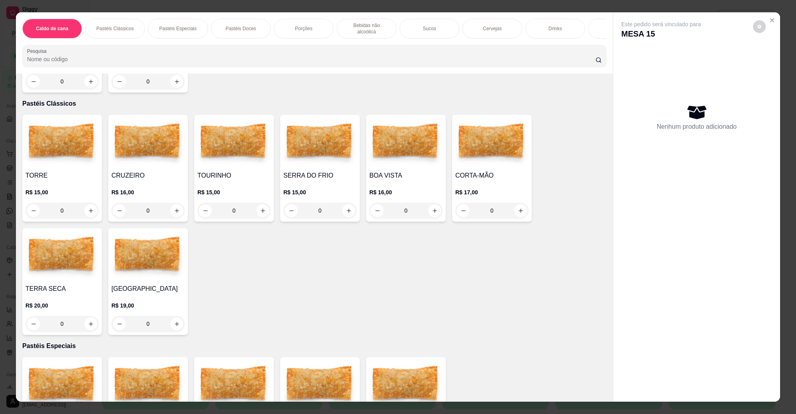
click at [413, 156] on img at bounding box center [405, 143] width 73 height 50
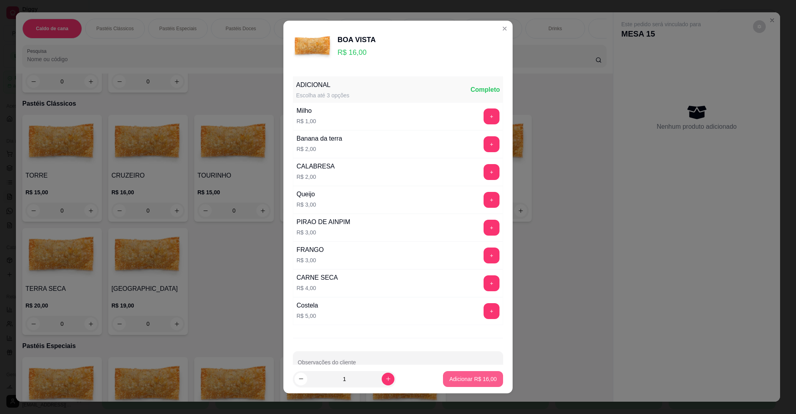
click at [470, 379] on p "Adicionar R$ 16,00" at bounding box center [472, 379] width 47 height 8
type input "1"
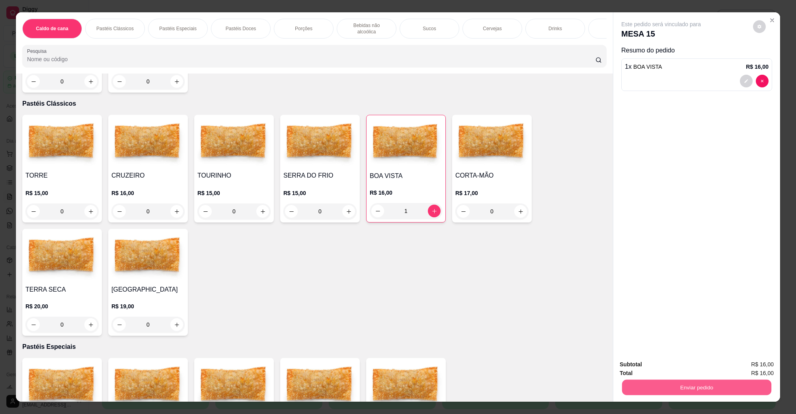
click at [633, 390] on button "Enviar pedido" at bounding box center [696, 388] width 149 height 16
click at [639, 373] on button "Não registrar e enviar pedido" at bounding box center [669, 368] width 83 height 15
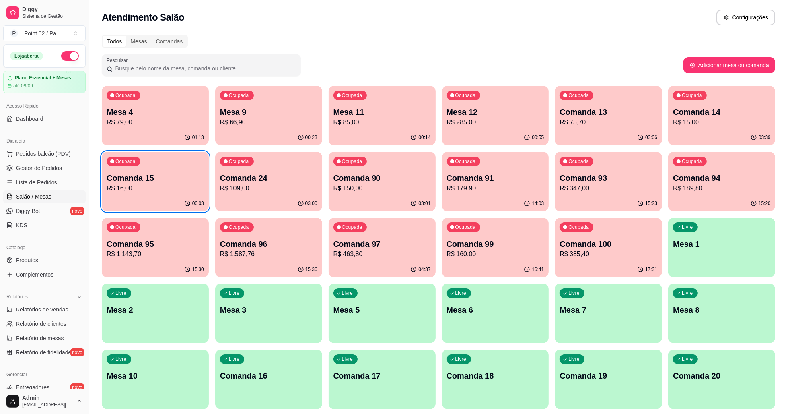
click at [490, 122] on p "R$ 285,00" at bounding box center [495, 123] width 97 height 10
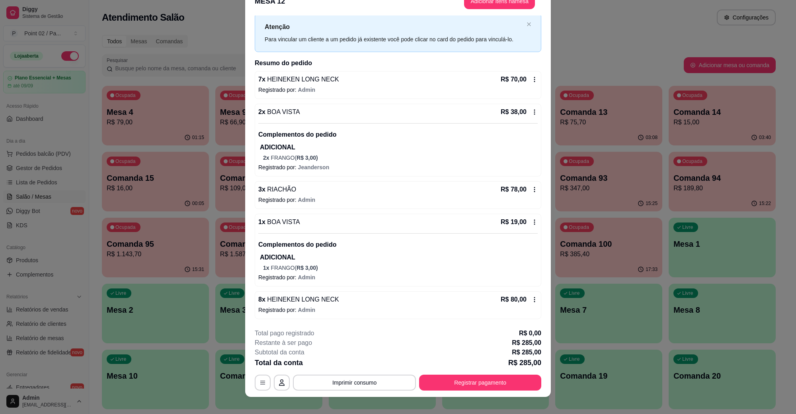
scroll to position [23, 0]
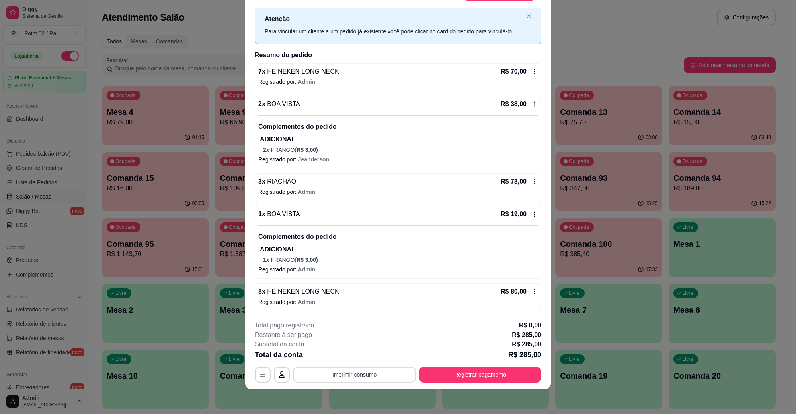
click at [383, 377] on button "Imprimir consumo" at bounding box center [354, 375] width 123 height 16
click at [354, 359] on button "IMPRESSORA" at bounding box center [353, 356] width 58 height 13
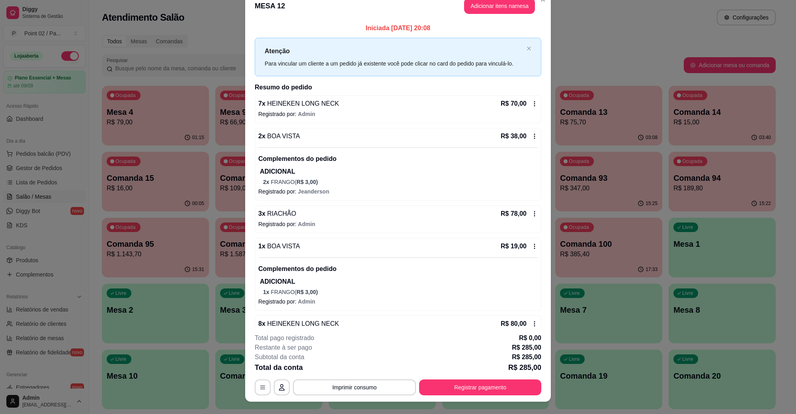
scroll to position [0, 0]
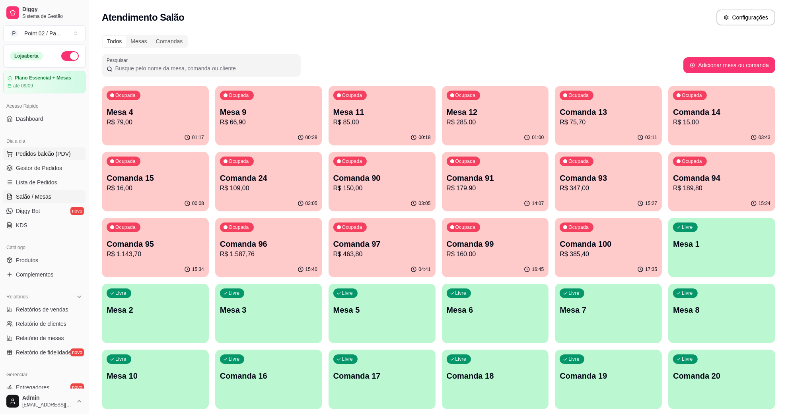
click at [43, 160] on button "Pedidos balcão (PDV)" at bounding box center [44, 154] width 82 height 13
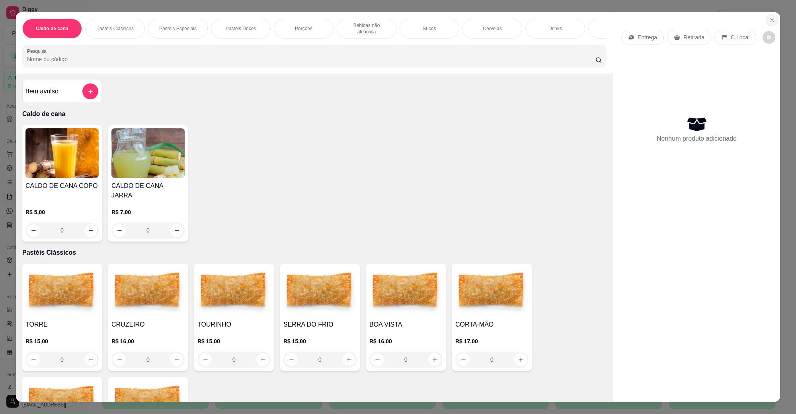
click at [765, 21] on button "Close" at bounding box center [771, 20] width 13 height 13
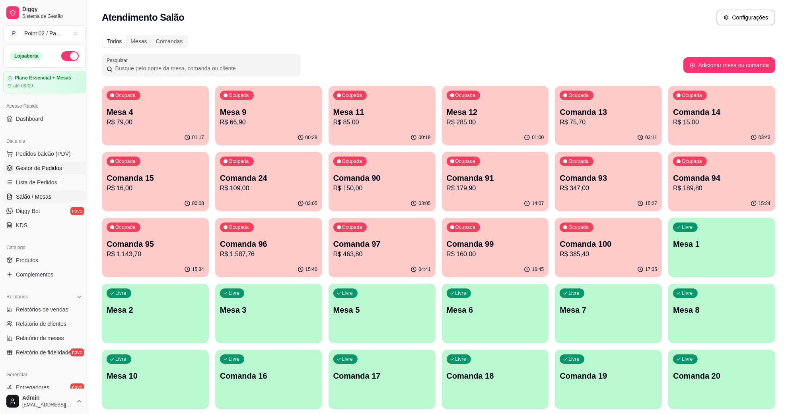
click at [64, 166] on link "Gestor de Pedidos" at bounding box center [44, 168] width 82 height 13
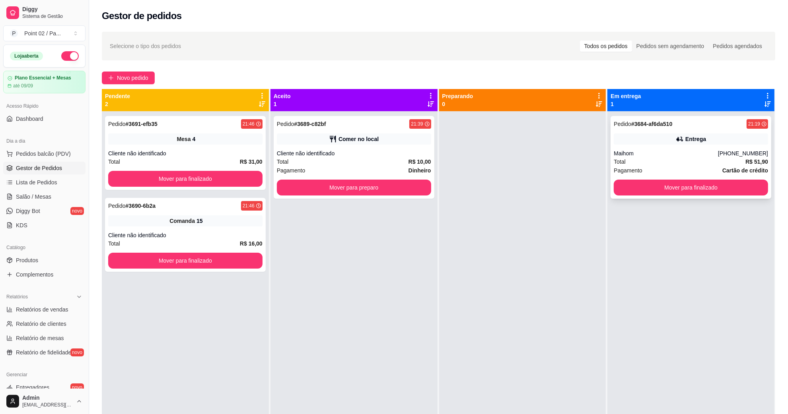
click at [642, 138] on div "Entrega" at bounding box center [691, 139] width 154 height 11
click at [346, 179] on div "Pedido # 3689-c82bf 21:39 Comer no local Cliente não identificado Total R$ 10,0…" at bounding box center [354, 157] width 161 height 83
click at [243, 183] on button "Mover para finalizado" at bounding box center [185, 179] width 154 height 16
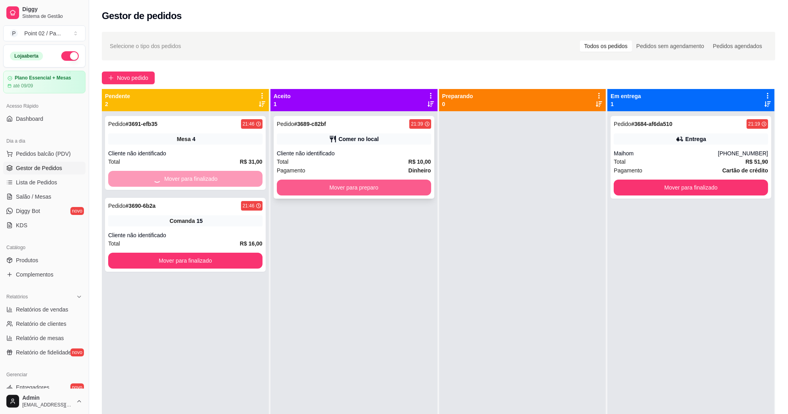
click at [301, 189] on button "Mover para preparo" at bounding box center [354, 188] width 154 height 16
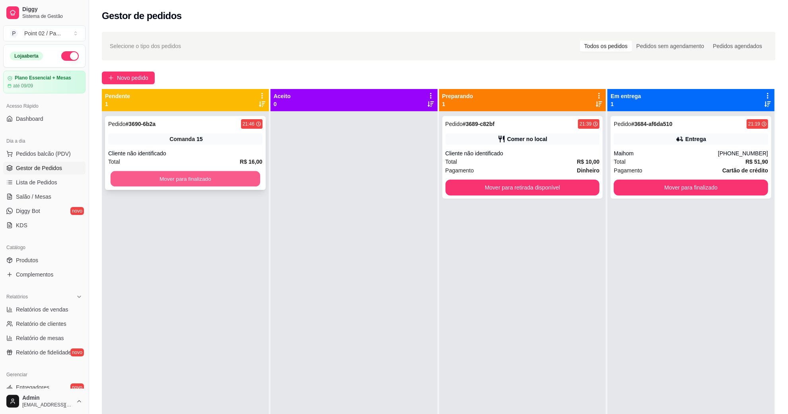
click at [243, 180] on button "Mover para finalizado" at bounding box center [186, 179] width 150 height 16
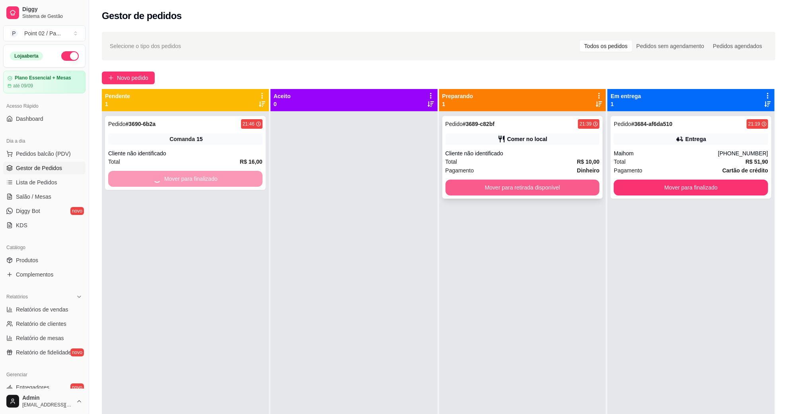
click at [465, 187] on button "Mover para retirada disponível" at bounding box center [522, 188] width 154 height 16
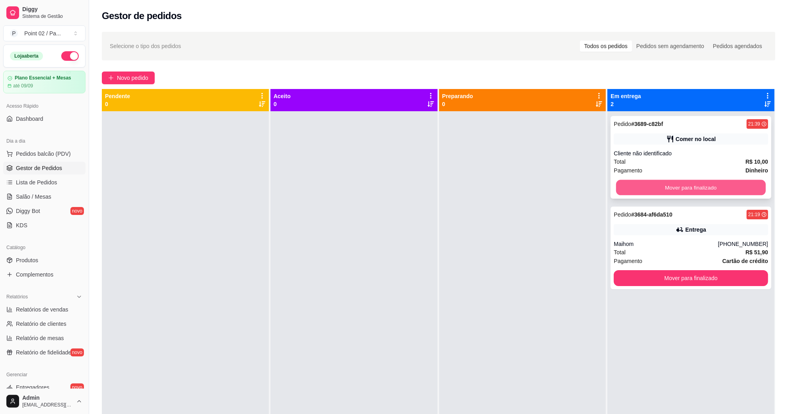
click at [675, 181] on button "Mover para finalizado" at bounding box center [691, 188] width 150 height 16
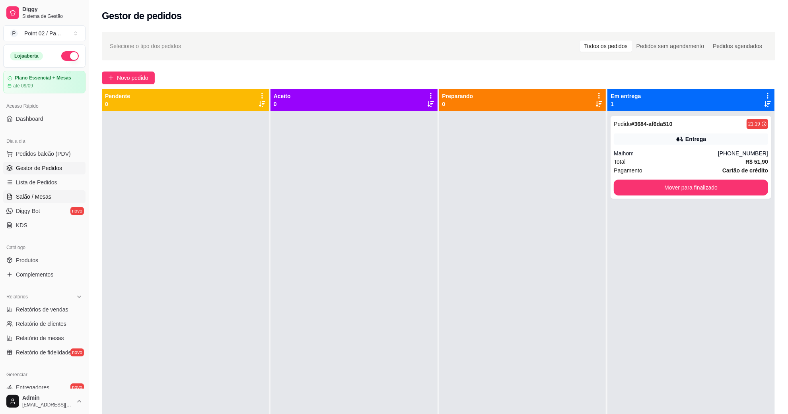
click at [29, 191] on link "Salão / Mesas" at bounding box center [44, 197] width 82 height 13
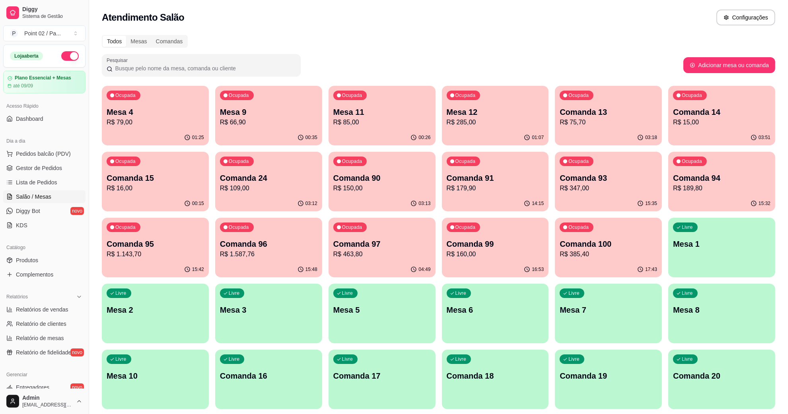
click at [182, 126] on p "R$ 79,00" at bounding box center [155, 123] width 97 height 10
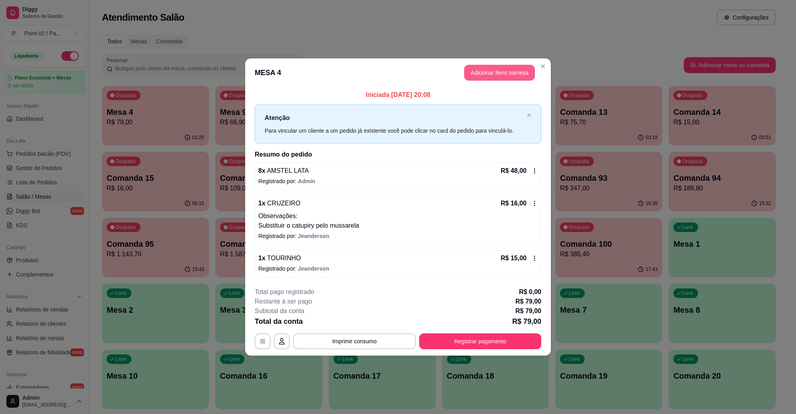
click at [514, 68] on button "Adicionar itens na mesa" at bounding box center [499, 73] width 71 height 16
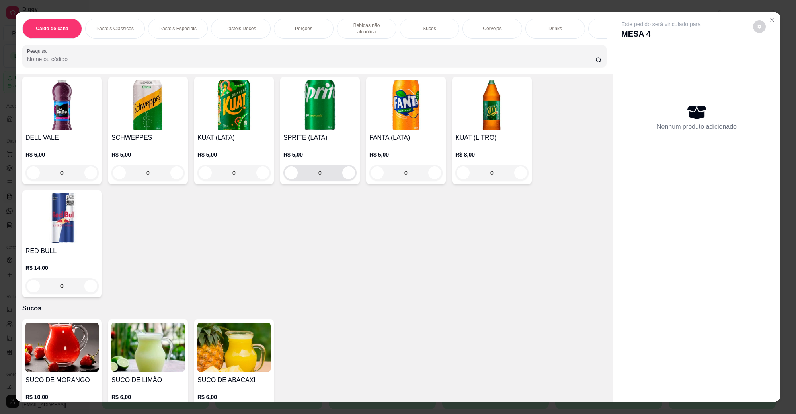
scroll to position [895, 0]
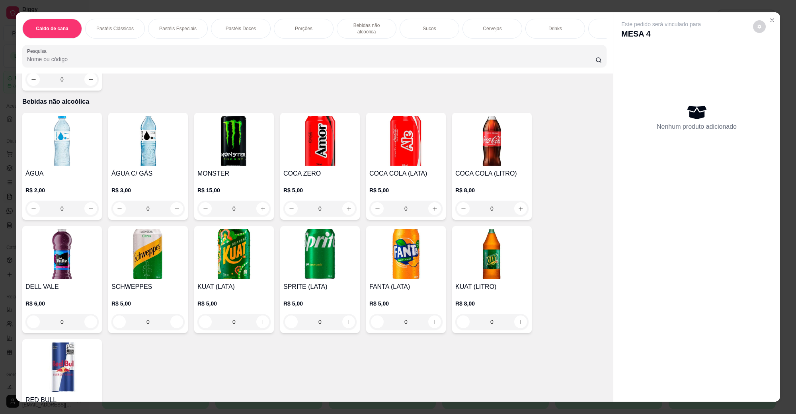
click at [218, 259] on img at bounding box center [233, 255] width 73 height 50
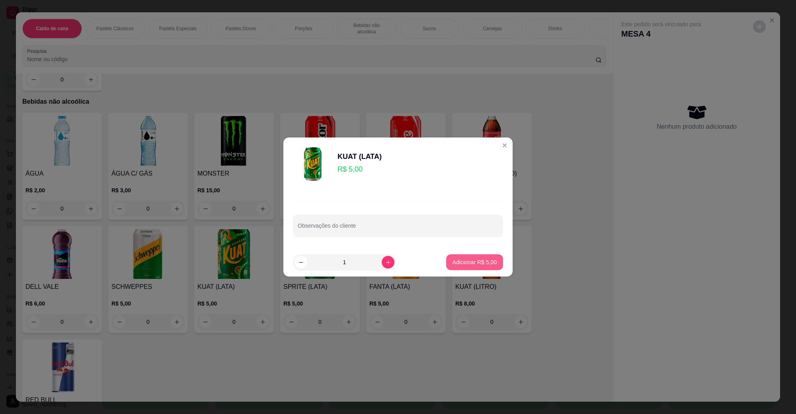
click at [454, 263] on p "Adicionar R$ 5,00" at bounding box center [474, 263] width 44 height 8
type input "1"
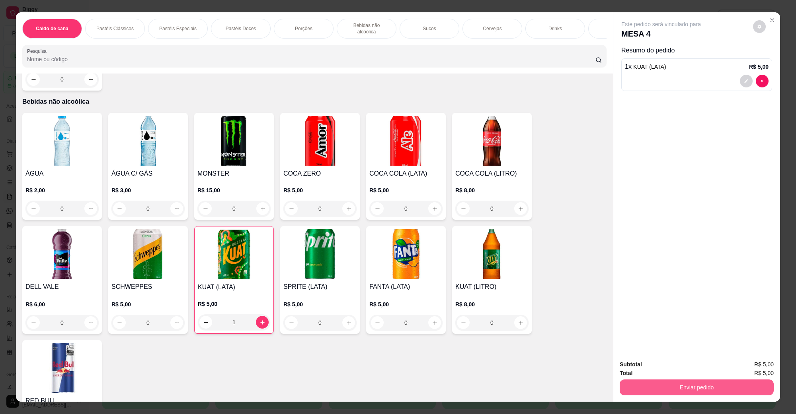
click at [691, 393] on button "Enviar pedido" at bounding box center [696, 388] width 154 height 16
click at [660, 375] on button "Não registrar e enviar pedido" at bounding box center [669, 368] width 80 height 15
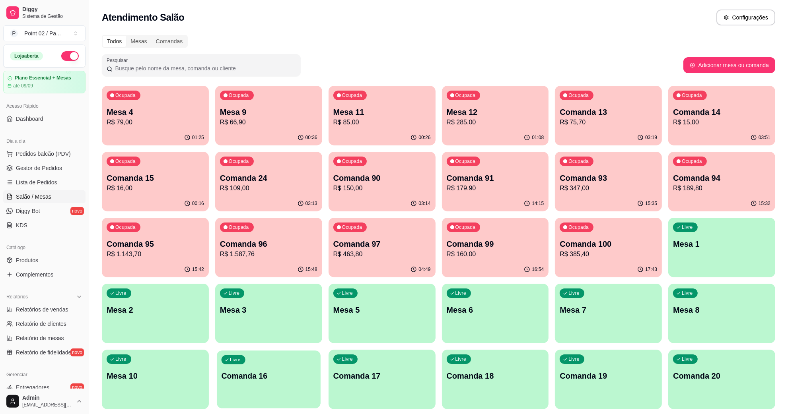
click at [290, 384] on div "Livre Comanda 16" at bounding box center [269, 375] width 104 height 49
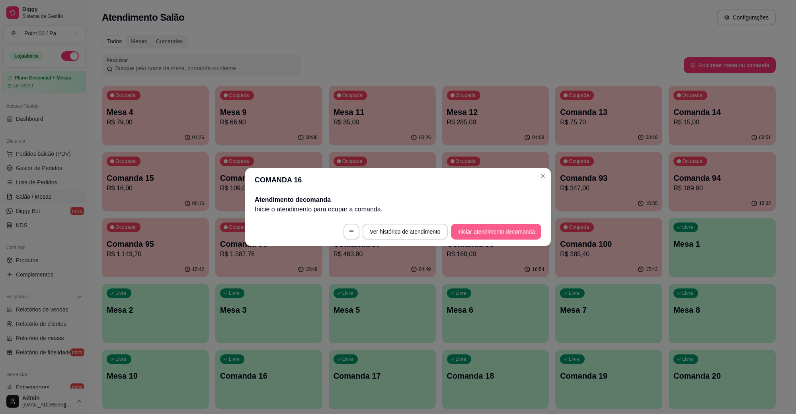
click at [496, 237] on button "Iniciar atendimento de comanda" at bounding box center [496, 232] width 90 height 16
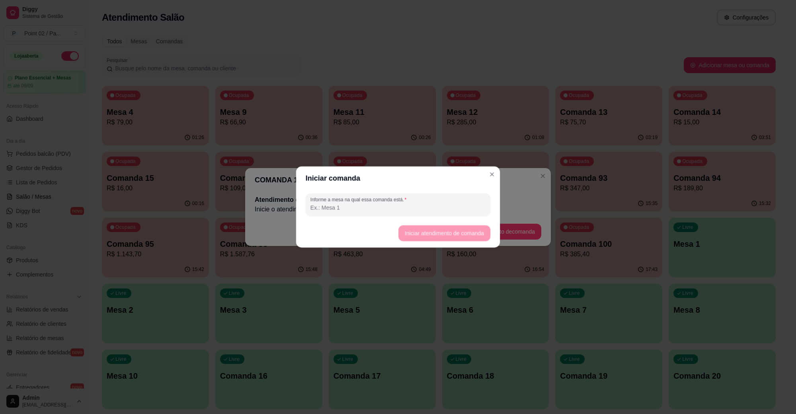
click at [462, 219] on footer "Iniciar atendimento de comanda" at bounding box center [398, 233] width 204 height 29
click at [460, 218] on div "Informe a mesa na qual essa comanda está." at bounding box center [398, 205] width 204 height 29
click at [448, 210] on input "Informe a mesa na qual essa comanda está." at bounding box center [397, 208] width 175 height 8
type input "IGOR GILDA"
click at [448, 230] on button "Iniciar atendimento de comanda" at bounding box center [443, 234] width 89 height 16
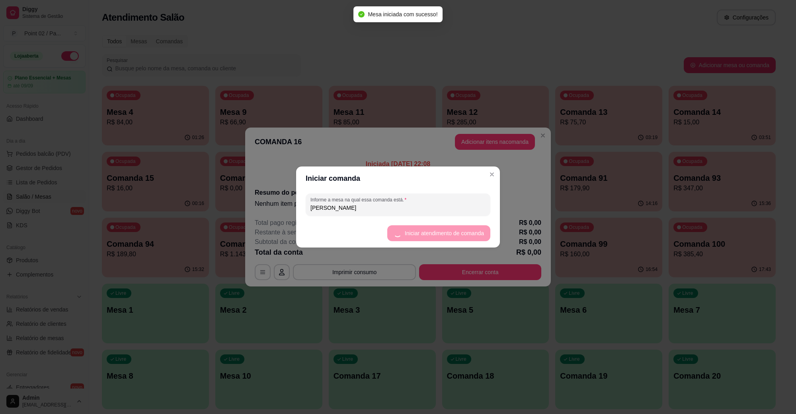
click at [494, 142] on button "Adicionar itens na comanda" at bounding box center [495, 142] width 80 height 16
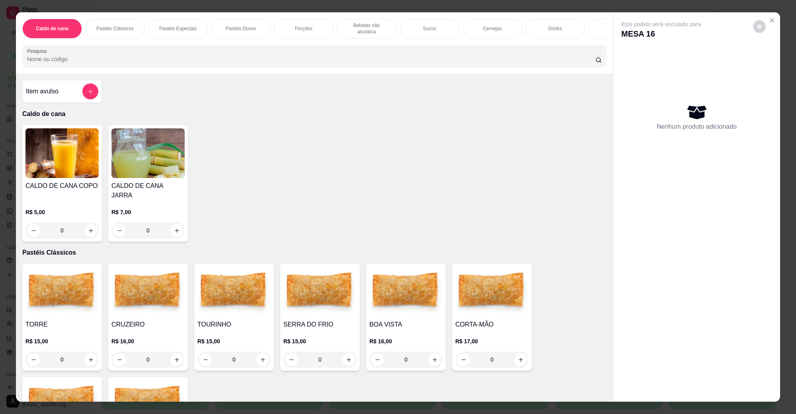
click at [315, 293] on img at bounding box center [319, 292] width 73 height 50
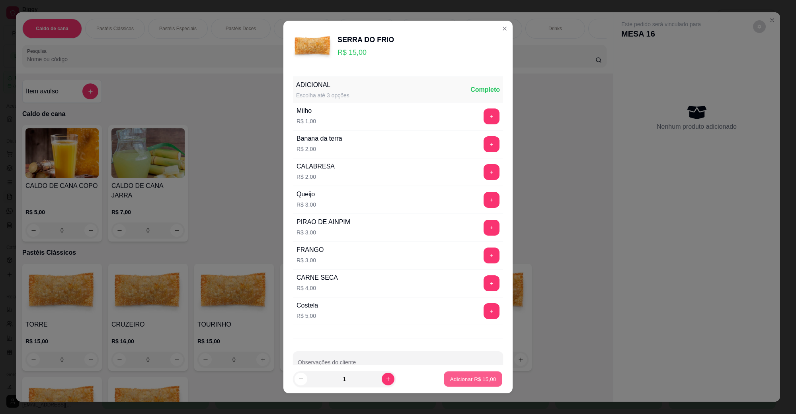
click at [474, 378] on p "Adicionar R$ 15,00" at bounding box center [473, 379] width 46 height 8
type input "1"
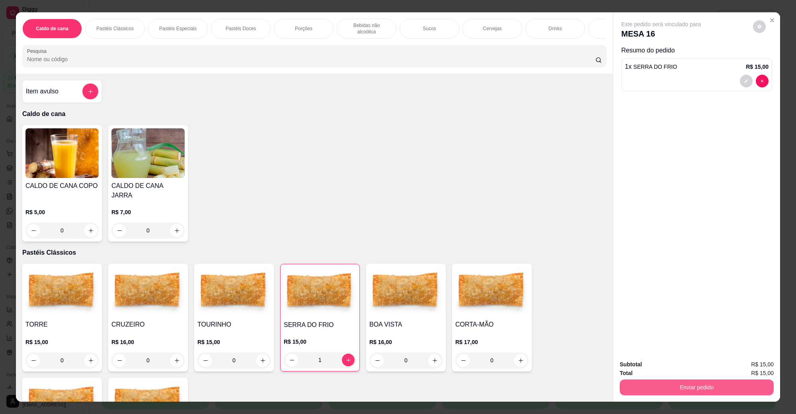
click at [634, 386] on button "Enviar pedido" at bounding box center [696, 388] width 154 height 16
click at [664, 373] on button "Não registrar e enviar pedido" at bounding box center [669, 368] width 83 height 15
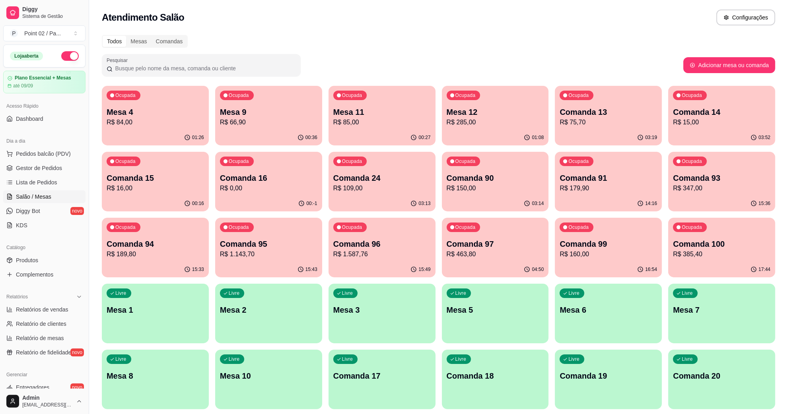
click at [488, 116] on p "Mesa 12" at bounding box center [495, 112] width 97 height 11
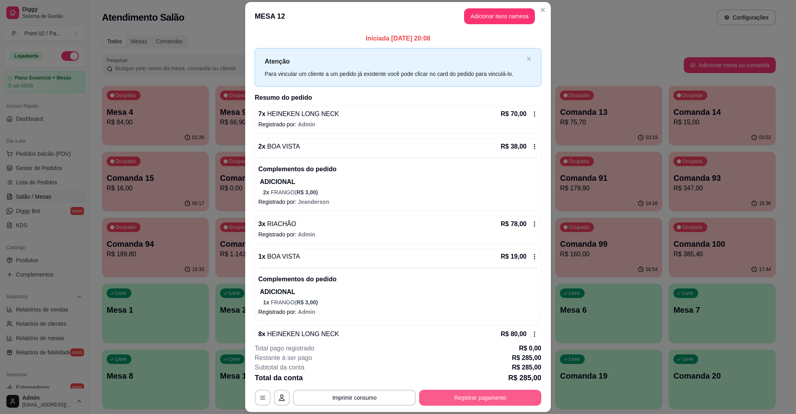
click at [488, 398] on button "Registrar pagamento" at bounding box center [480, 398] width 122 height 16
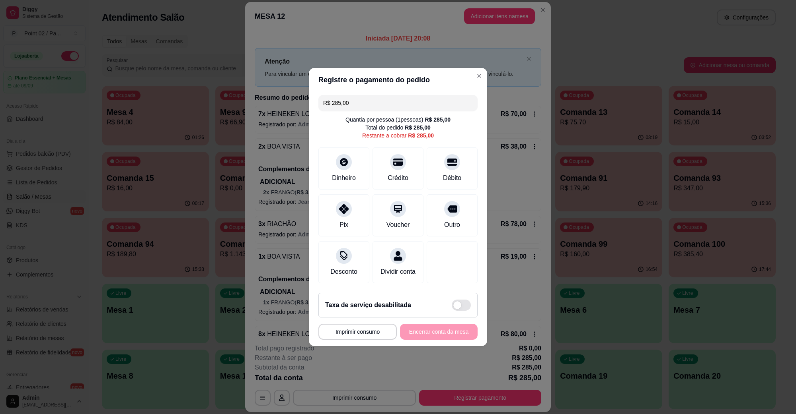
click at [429, 95] on input "R$ 285,00" at bounding box center [398, 103] width 150 height 16
click at [342, 160] on icon at bounding box center [343, 160] width 10 height 10
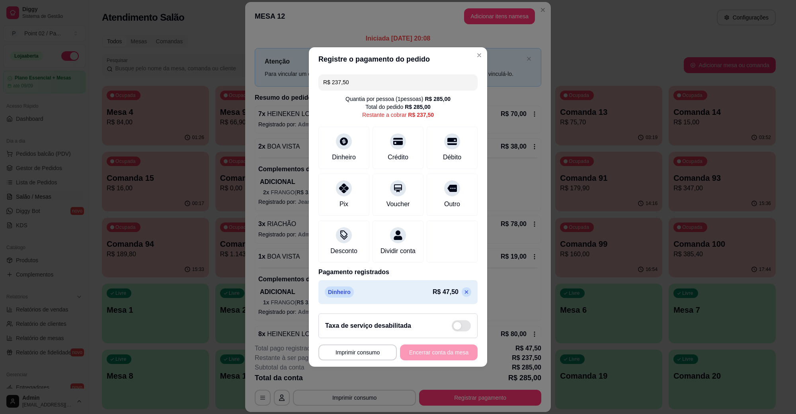
click at [463, 296] on icon at bounding box center [466, 292] width 6 height 6
click at [393, 80] on input "R$ 237,50" at bounding box center [394, 82] width 142 height 16
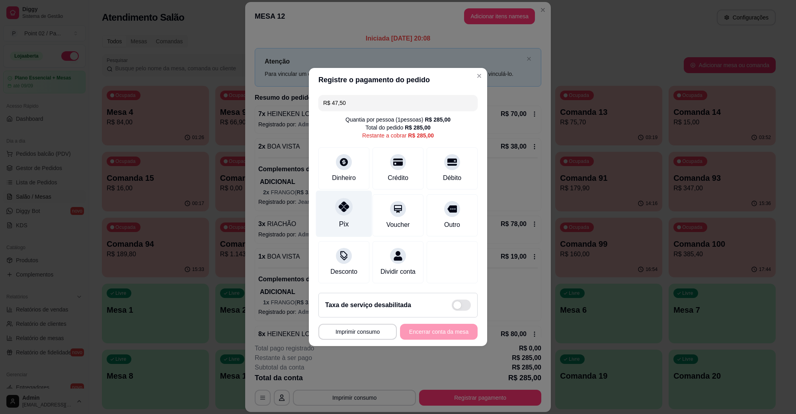
click at [340, 207] on div at bounding box center [344, 207] width 18 height 18
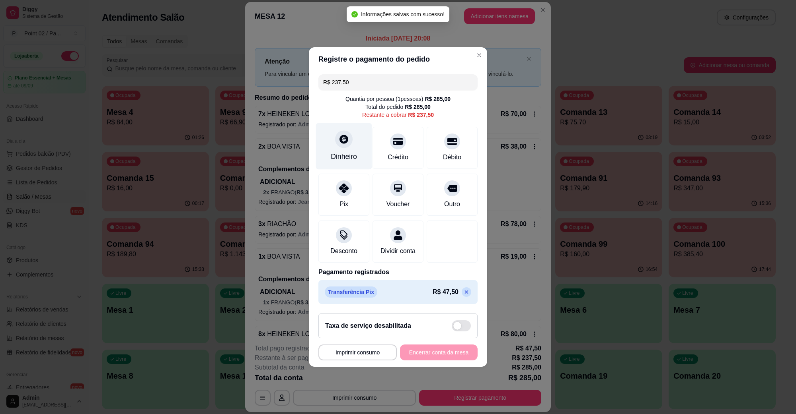
click at [349, 144] on div "Dinheiro" at bounding box center [344, 146] width 56 height 47
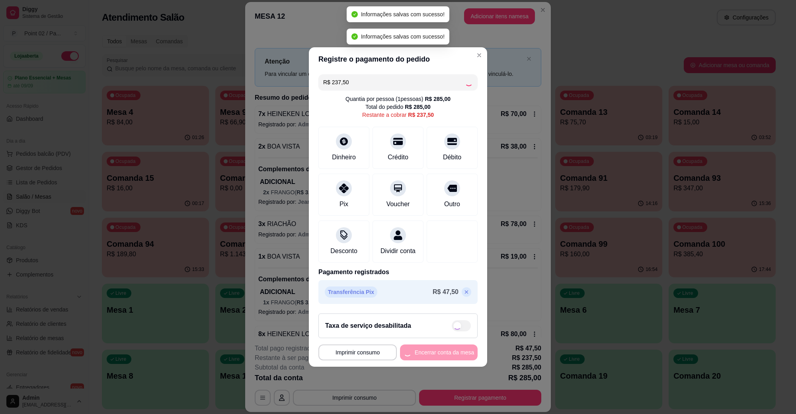
type input "R$ 0,00"
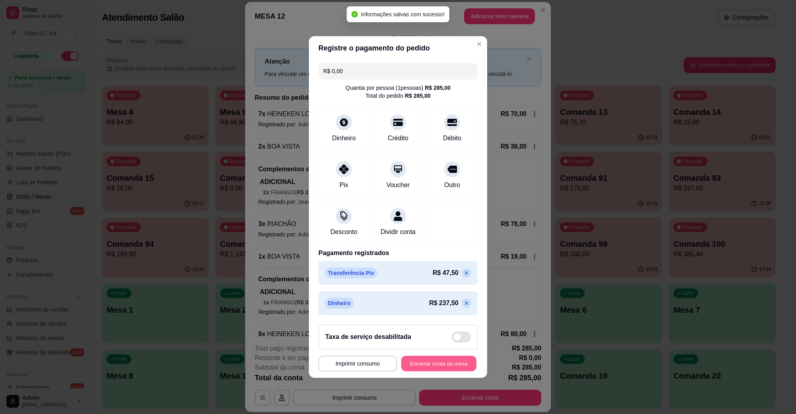
click at [450, 372] on button "Encerrar conta da mesa" at bounding box center [438, 364] width 75 height 16
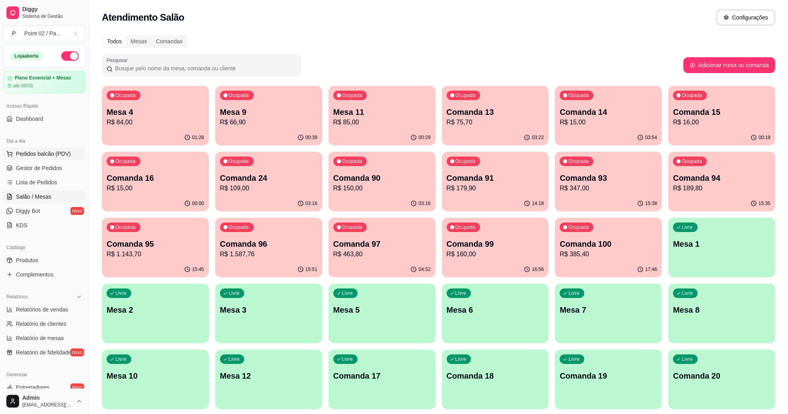
click at [46, 156] on span "Pedidos balcão (PDV)" at bounding box center [43, 154] width 55 height 8
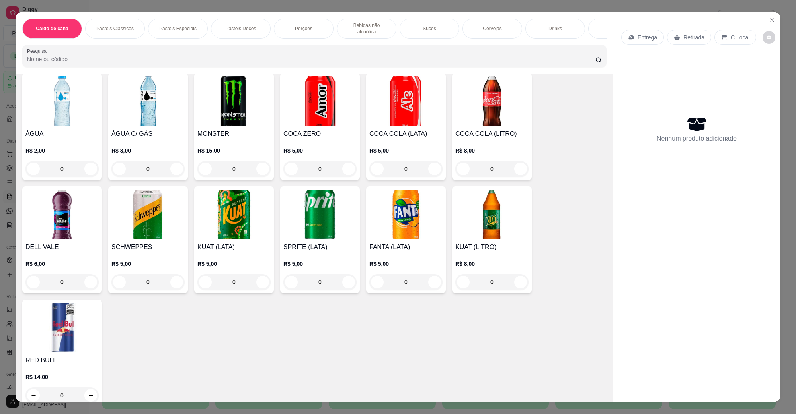
scroll to position [895, 0]
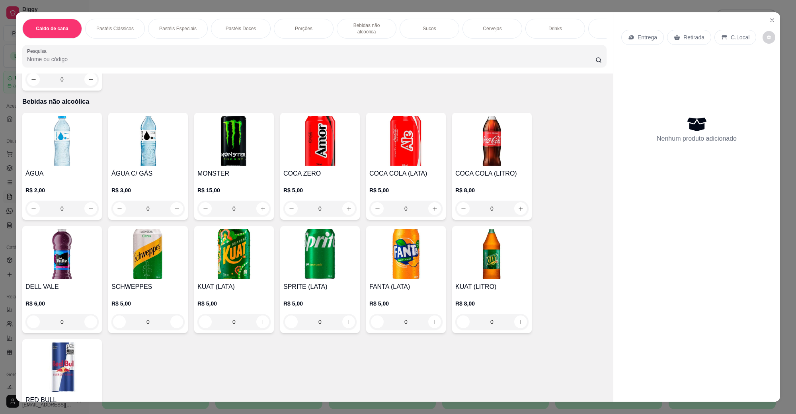
click at [285, 152] on img at bounding box center [319, 141] width 73 height 50
click at [241, 151] on img at bounding box center [233, 141] width 73 height 50
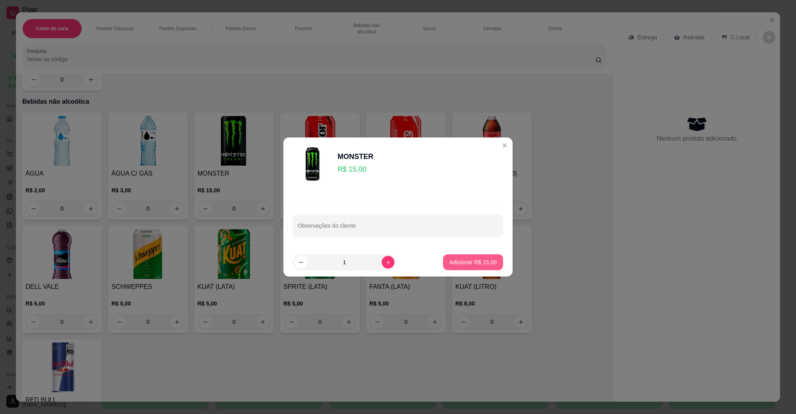
click at [449, 258] on button "Adicionar R$ 15,00" at bounding box center [473, 263] width 60 height 16
type input "1"
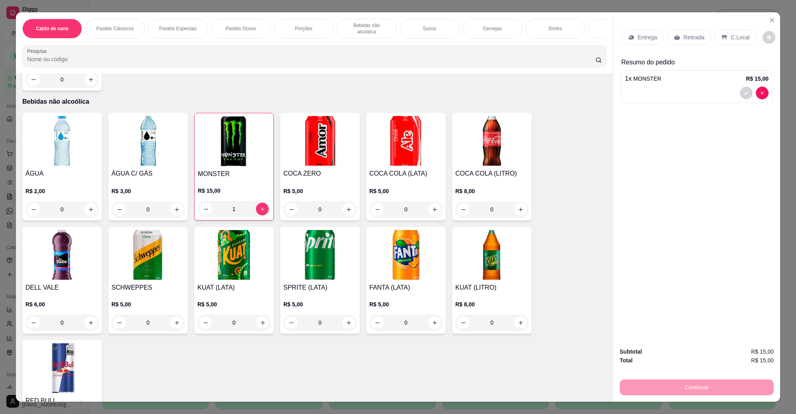
click at [723, 34] on div "C.Local" at bounding box center [735, 37] width 42 height 15
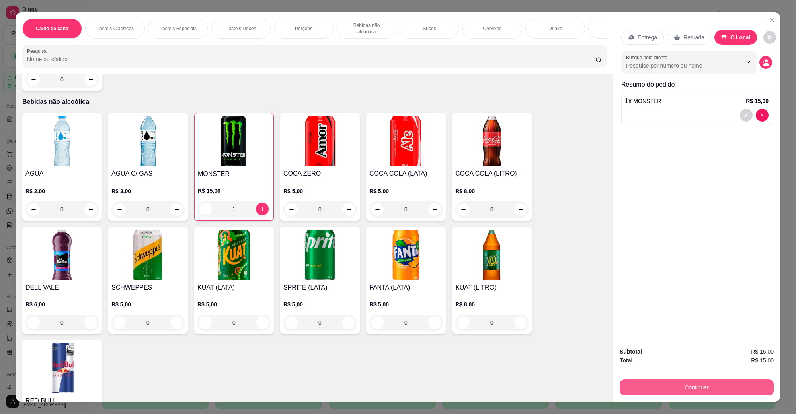
click at [693, 381] on button "Continuar" at bounding box center [696, 388] width 154 height 16
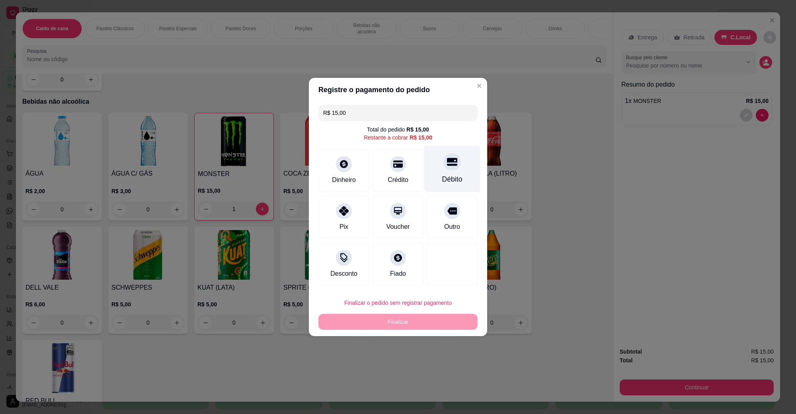
click at [442, 170] on div "Débito" at bounding box center [452, 169] width 56 height 47
type input "R$ 0,00"
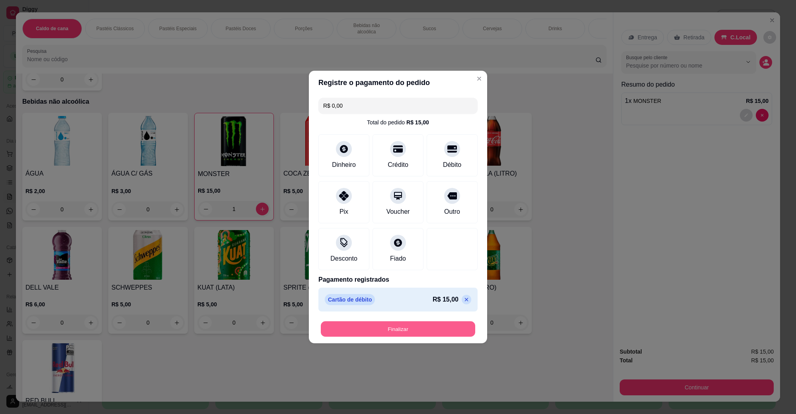
click at [440, 337] on button "Finalizar" at bounding box center [398, 330] width 154 height 16
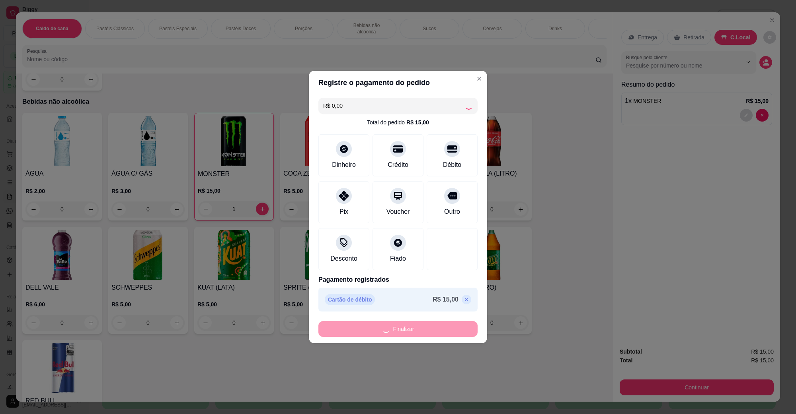
type input "0"
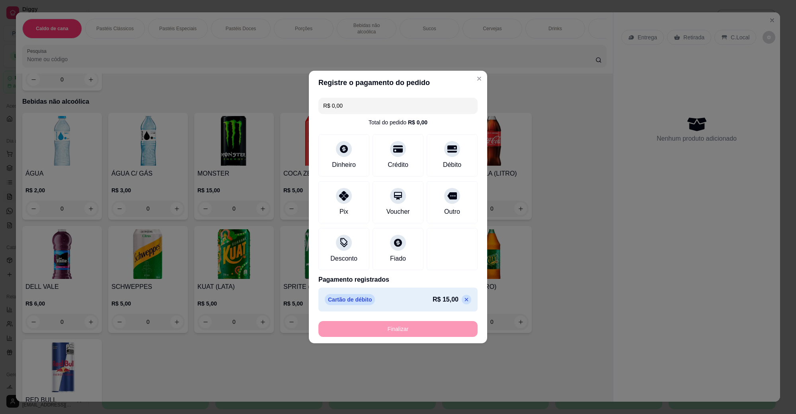
type input "-R$ 15,00"
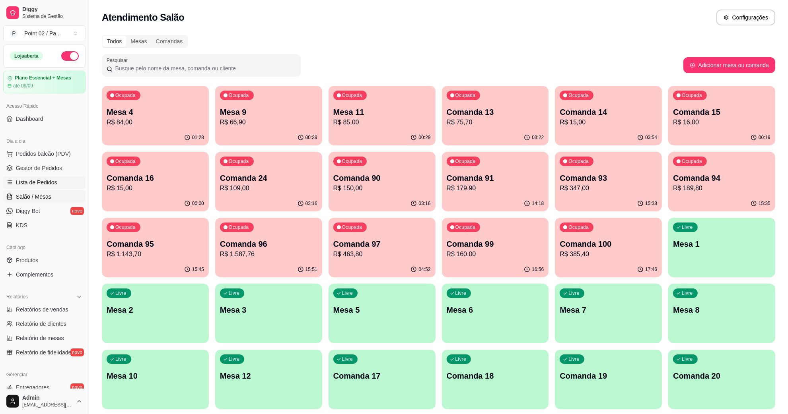
click at [48, 181] on span "Lista de Pedidos" at bounding box center [36, 183] width 41 height 8
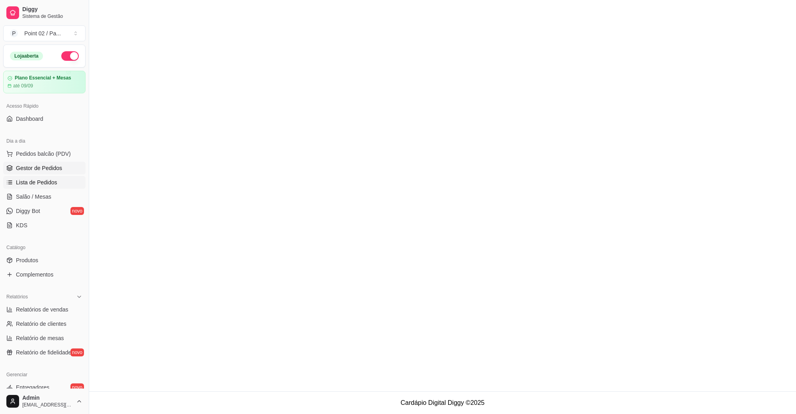
click at [54, 168] on span "Gestor de Pedidos" at bounding box center [39, 168] width 46 height 8
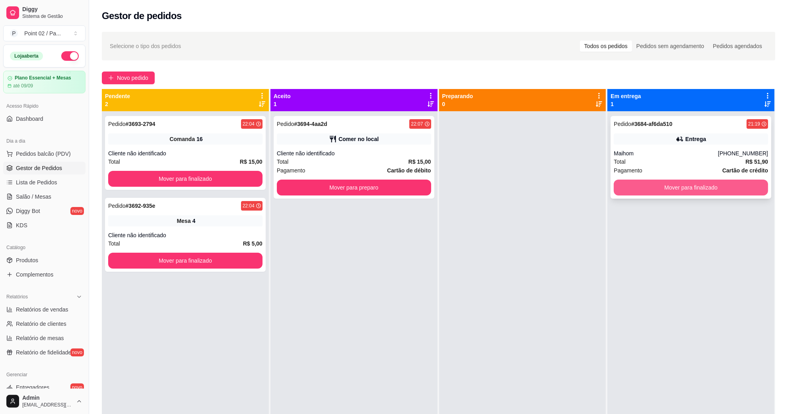
click at [714, 189] on button "Mover para finalizado" at bounding box center [691, 188] width 154 height 16
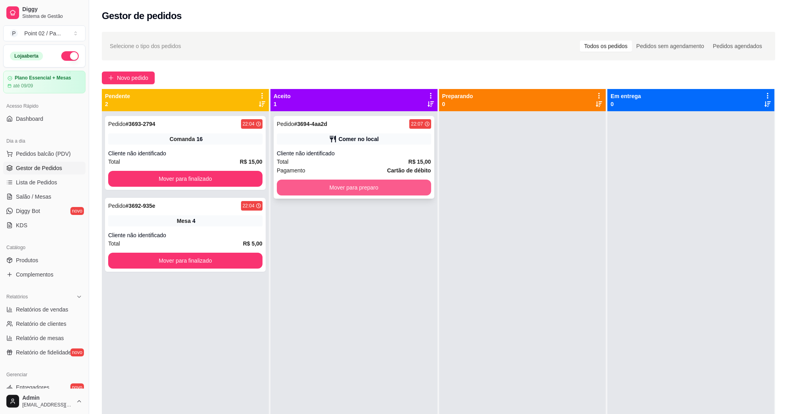
click at [410, 180] on button "Mover para preparo" at bounding box center [354, 188] width 154 height 16
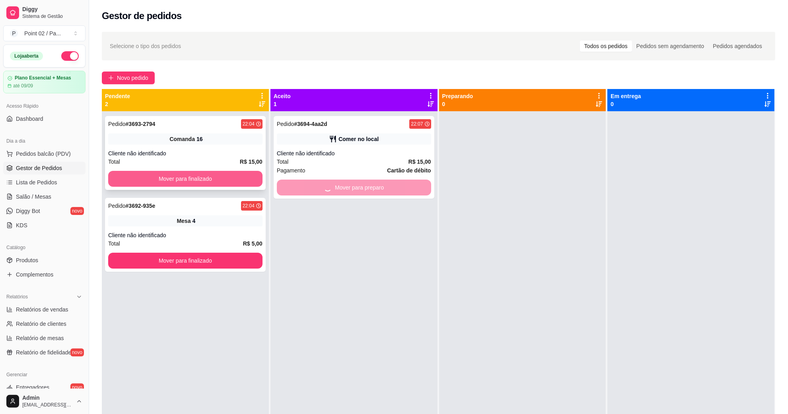
click at [186, 185] on button "Mover para finalizado" at bounding box center [185, 179] width 154 height 16
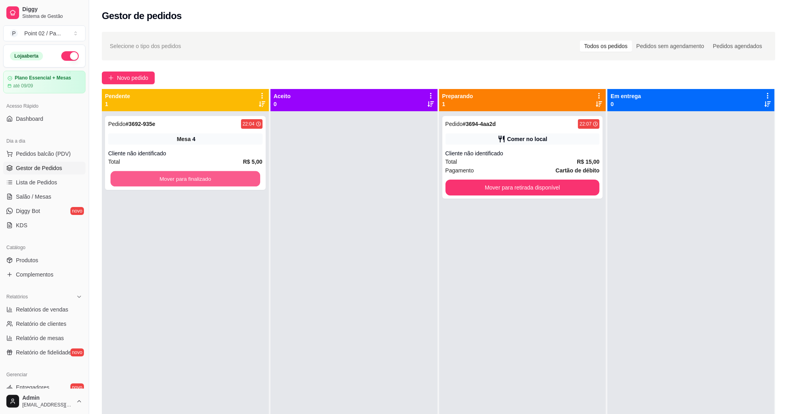
click at [207, 176] on button "Mover para finalizado" at bounding box center [186, 179] width 150 height 16
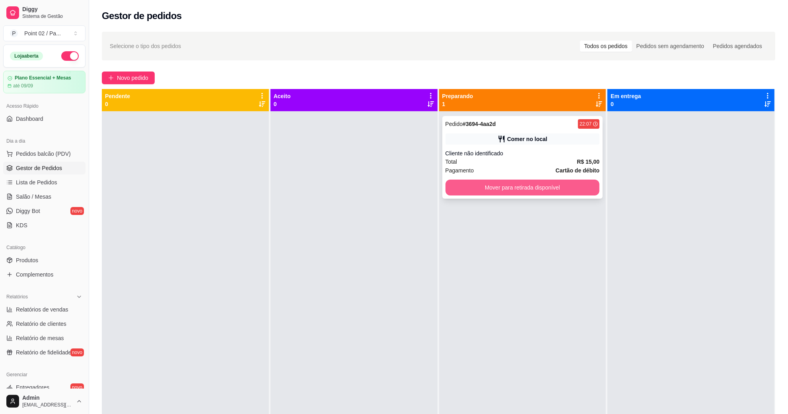
click at [464, 180] on button "Mover para retirada disponível" at bounding box center [522, 188] width 154 height 16
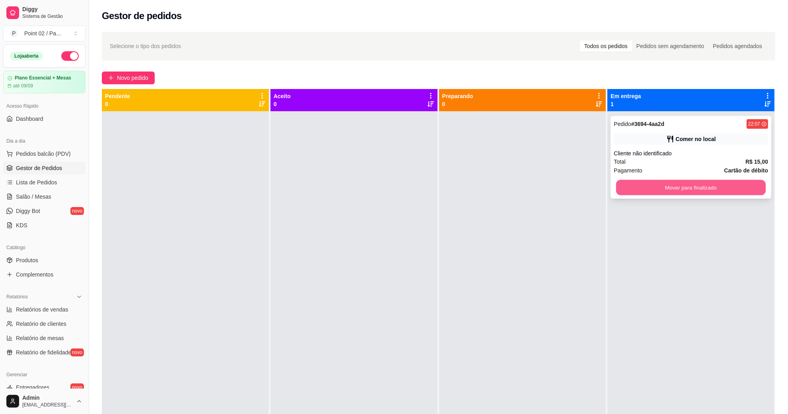
click at [673, 186] on button "Mover para finalizado" at bounding box center [691, 188] width 150 height 16
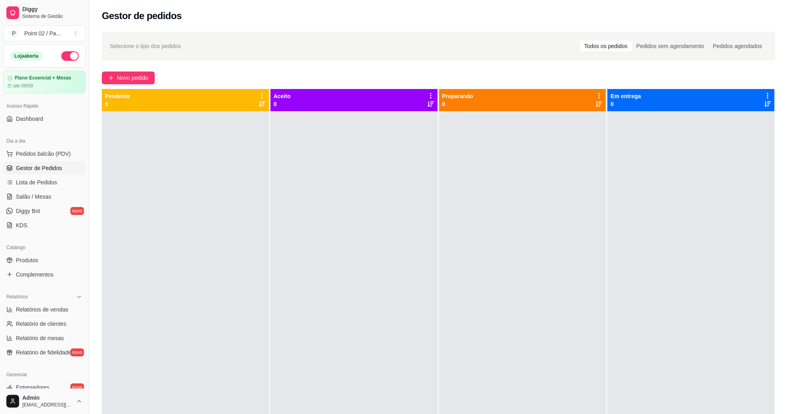
click at [342, 214] on div at bounding box center [353, 318] width 167 height 414
click at [64, 160] on button "Pedidos balcão (PDV)" at bounding box center [44, 154] width 82 height 13
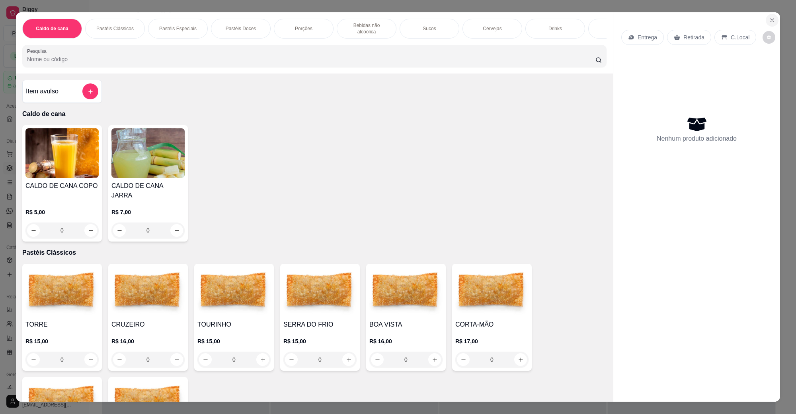
click at [762, 17] on section "Caldo de cana Pastéis Clássicos Pastéis Especiais Pastéis Doces Porções Bebidas…" at bounding box center [398, 206] width 764 height 389
click at [765, 17] on button "Close" at bounding box center [771, 20] width 13 height 13
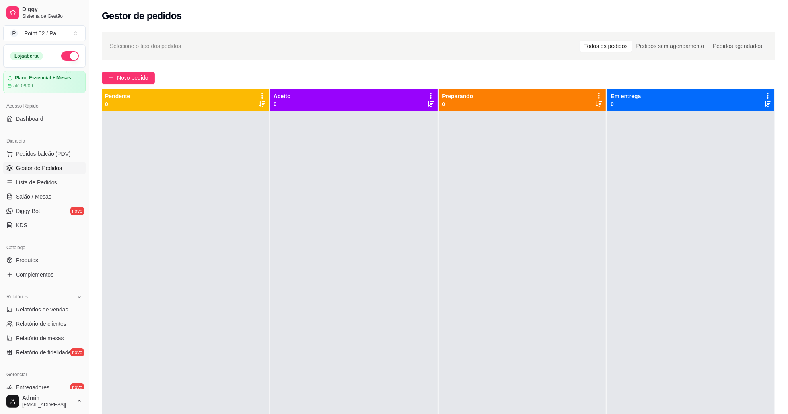
click at [764, 18] on div "Gestor de pedidos" at bounding box center [438, 16] width 673 height 13
click at [463, 16] on div "Gestor de pedidos" at bounding box center [438, 16] width 673 height 13
click at [45, 191] on link "Salão / Mesas" at bounding box center [44, 197] width 82 height 13
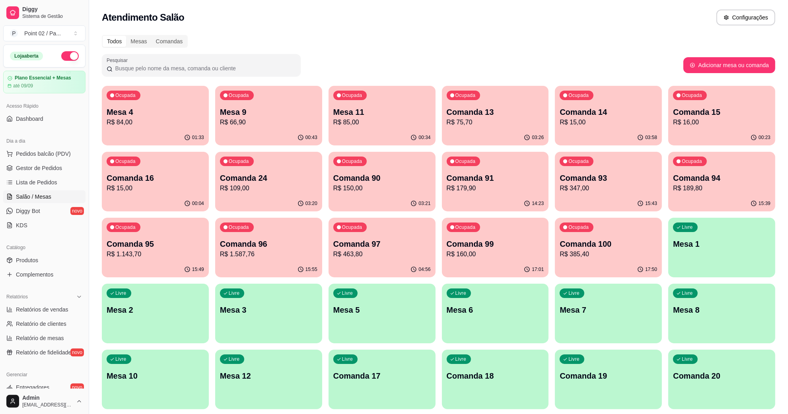
click at [42, 196] on span "Salão / Mesas" at bounding box center [33, 197] width 35 height 8
click at [673, 120] on p "R$ 16,00" at bounding box center [721, 123] width 97 height 10
click at [116, 186] on p "R$ 15,00" at bounding box center [155, 189] width 97 height 10
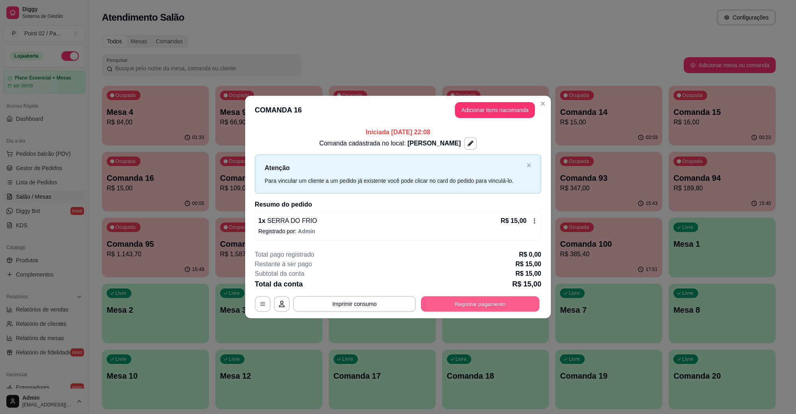
click at [452, 309] on button "Registrar pagamento" at bounding box center [480, 304] width 119 height 16
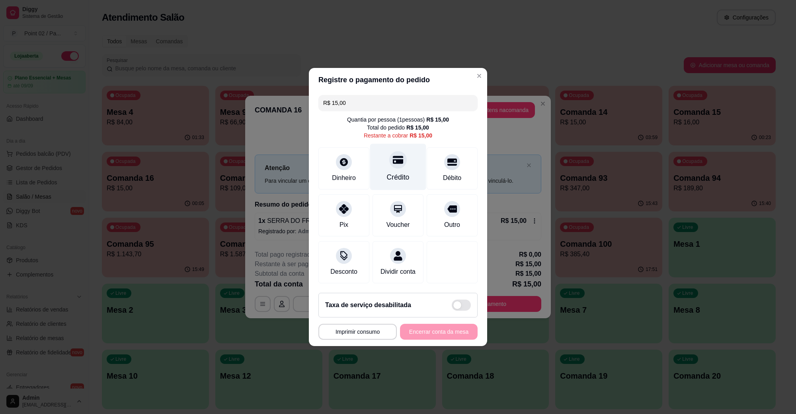
click at [393, 162] on div at bounding box center [398, 160] width 18 height 18
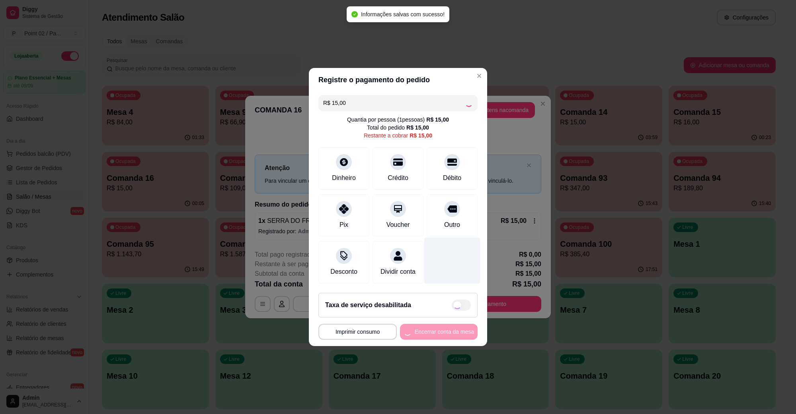
type input "R$ 0,00"
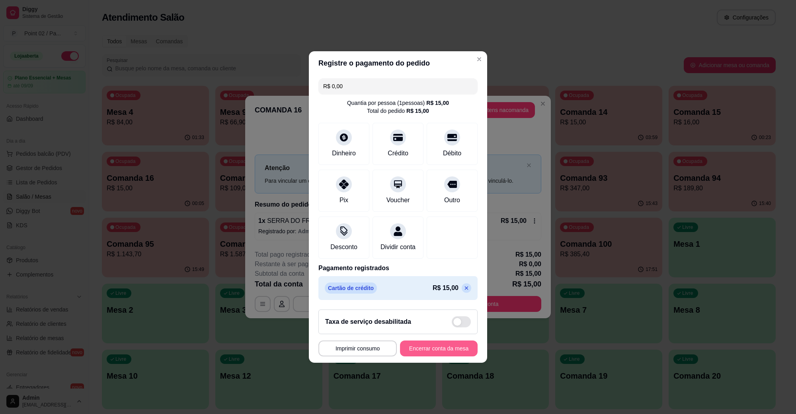
click at [427, 354] on button "Encerrar conta da mesa" at bounding box center [439, 349] width 78 height 16
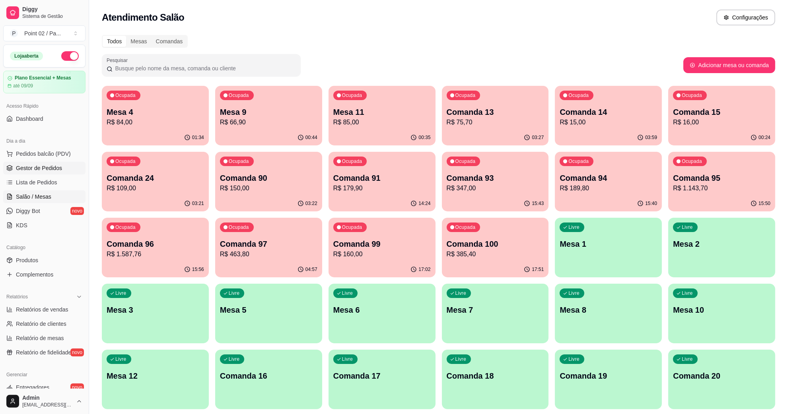
click at [52, 165] on span "Gestor de Pedidos" at bounding box center [39, 168] width 46 height 8
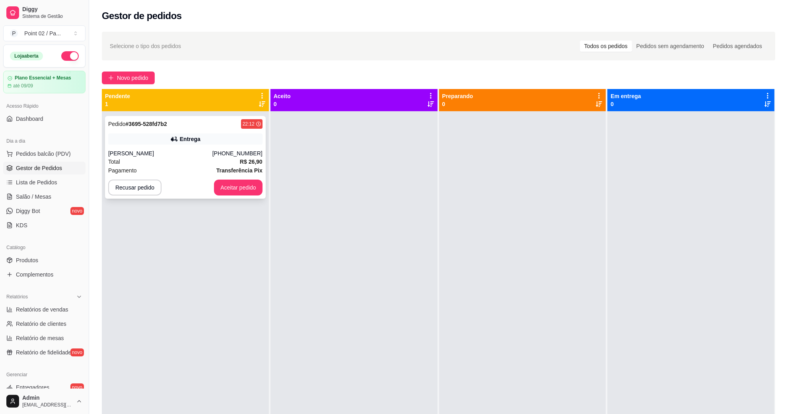
click at [212, 151] on div "[PERSON_NAME]" at bounding box center [160, 154] width 104 height 8
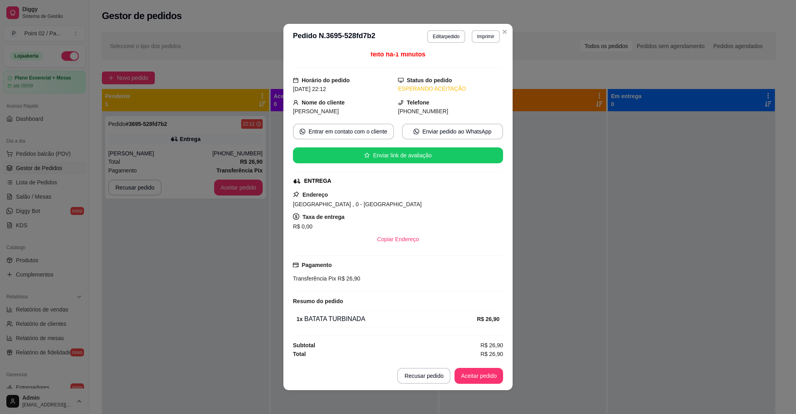
scroll to position [5, 0]
click at [473, 381] on button "Aceitar pedido" at bounding box center [478, 376] width 49 height 16
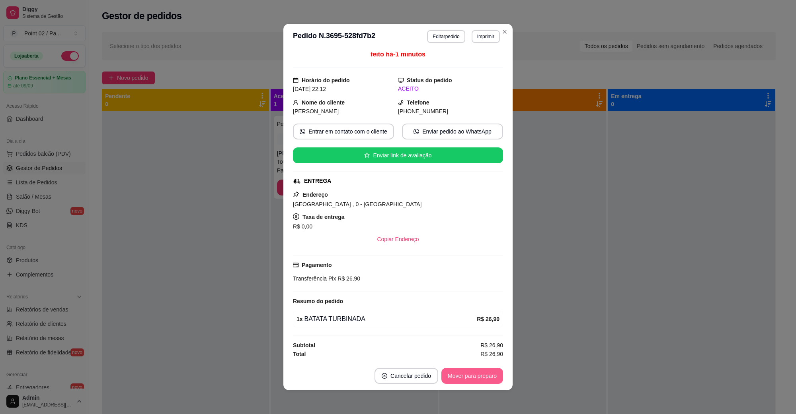
click at [472, 383] on button "Mover para preparo" at bounding box center [472, 376] width 62 height 16
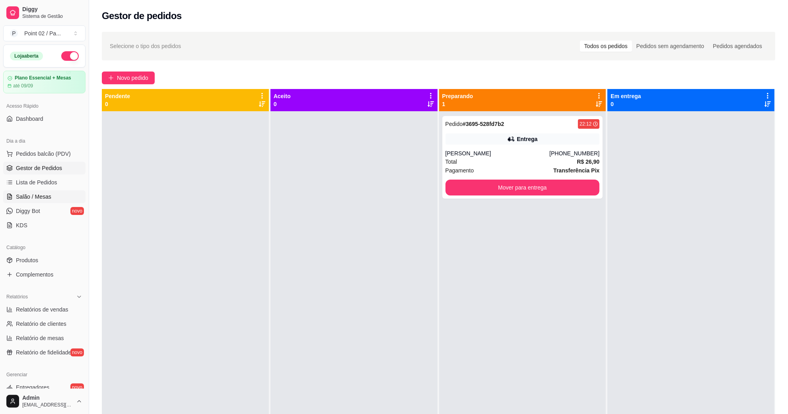
click at [48, 196] on span "Salão / Mesas" at bounding box center [33, 197] width 35 height 8
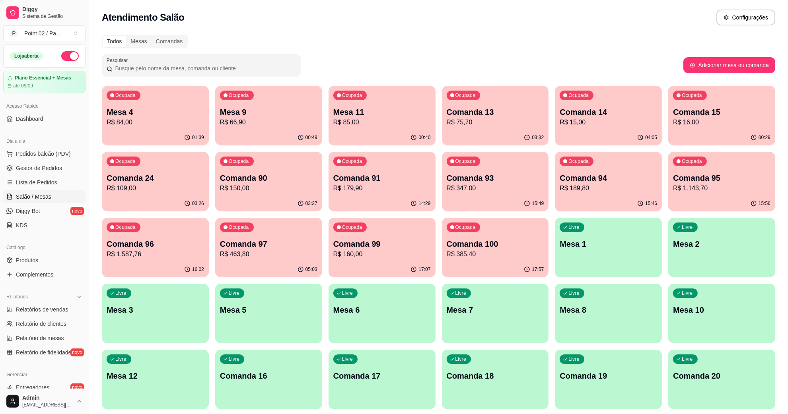
click at [377, 111] on p "Mesa 11" at bounding box center [381, 112] width 97 height 11
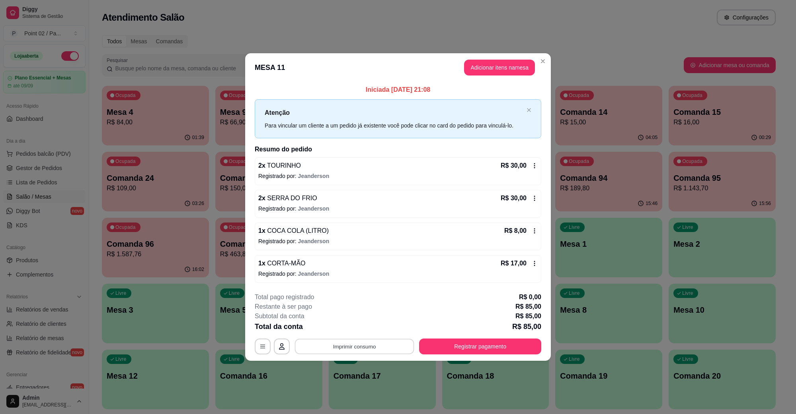
click at [344, 342] on button "Imprimir consumo" at bounding box center [354, 347] width 119 height 16
click at [358, 331] on button "IMPRESSORA" at bounding box center [357, 329] width 58 height 13
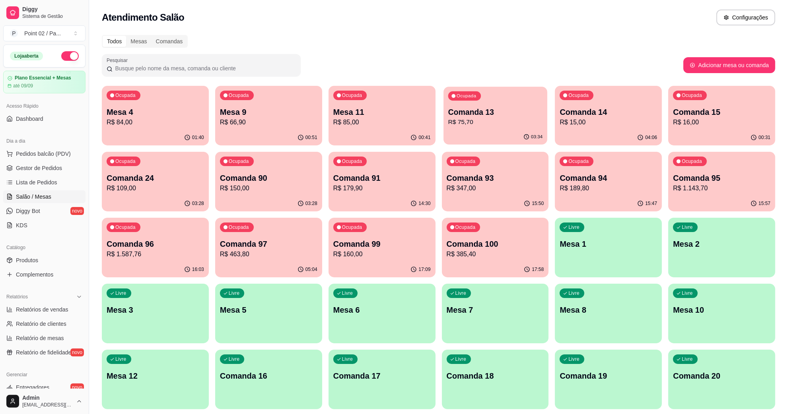
click at [514, 126] on p "R$ 75,70" at bounding box center [495, 122] width 94 height 9
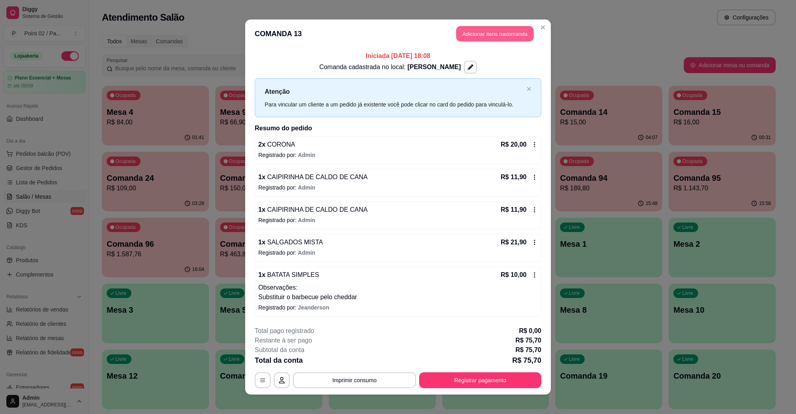
click at [472, 38] on button "Adicionar itens na comanda" at bounding box center [495, 34] width 78 height 16
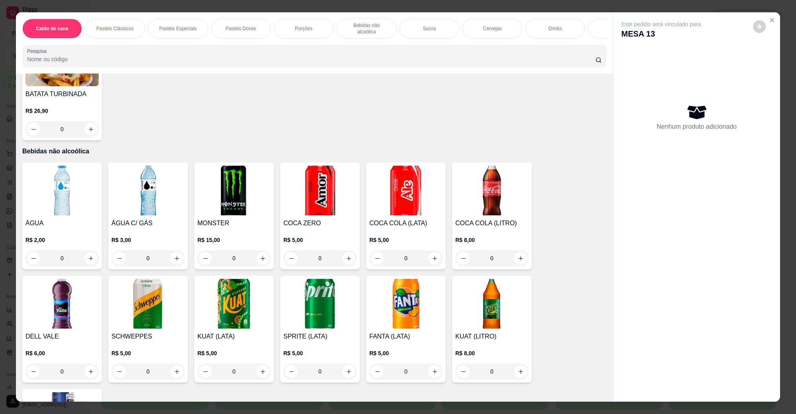
scroll to position [1144, 0]
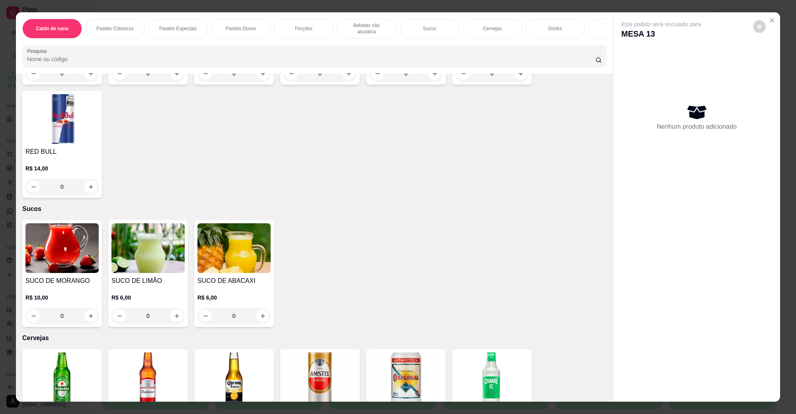
click at [61, 350] on div "HEINEKEN LONG NECK R$ 10,00 0" at bounding box center [62, 403] width 80 height 107
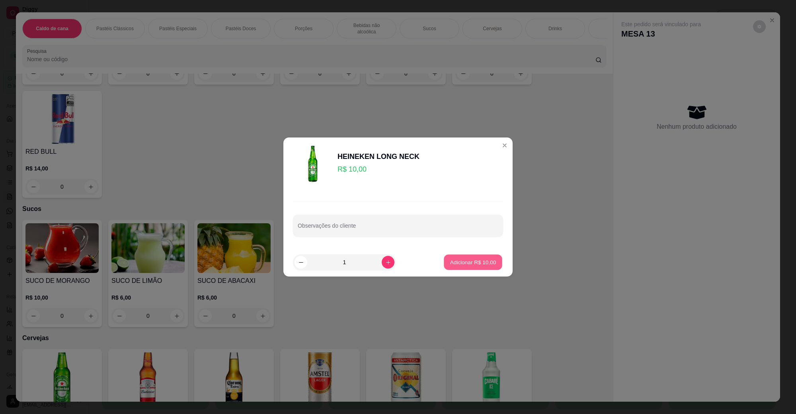
click at [470, 264] on p "Adicionar R$ 10,00" at bounding box center [473, 263] width 46 height 8
type input "1"
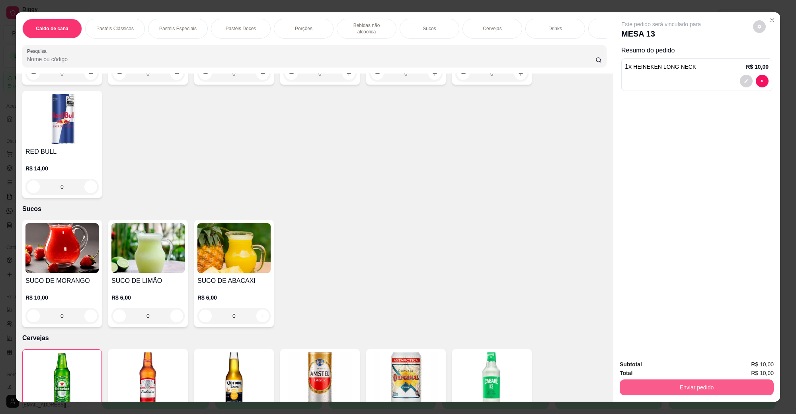
click at [679, 384] on button "Enviar pedido" at bounding box center [696, 388] width 154 height 16
click at [675, 371] on button "Não registrar e enviar pedido" at bounding box center [669, 368] width 83 height 15
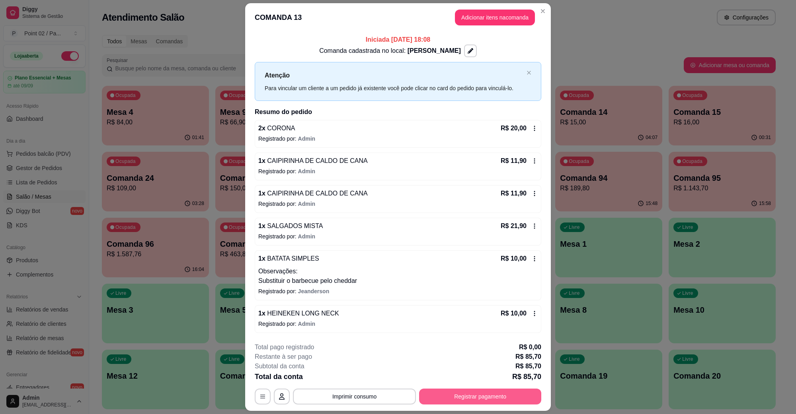
click at [463, 392] on button "Registrar pagamento" at bounding box center [480, 397] width 122 height 16
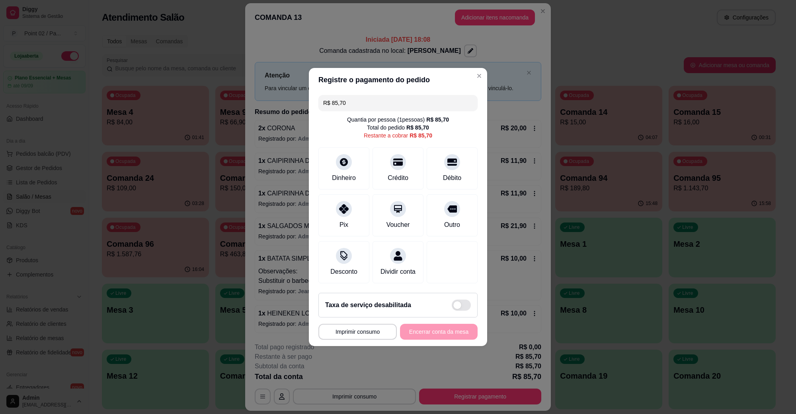
click at [364, 101] on input "R$ 85,70" at bounding box center [398, 103] width 150 height 16
click at [347, 146] on div "Dinheiro" at bounding box center [344, 167] width 56 height 47
type input "R$ 75,70"
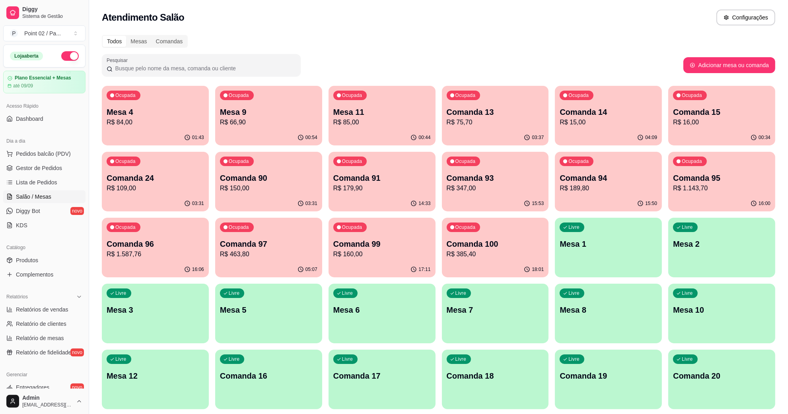
click at [396, 112] on p "Mesa 11" at bounding box center [381, 112] width 97 height 11
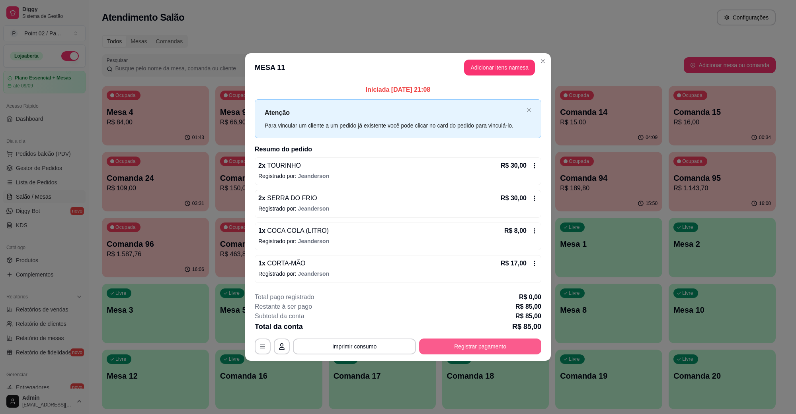
click at [478, 343] on button "Registrar pagamento" at bounding box center [480, 347] width 122 height 16
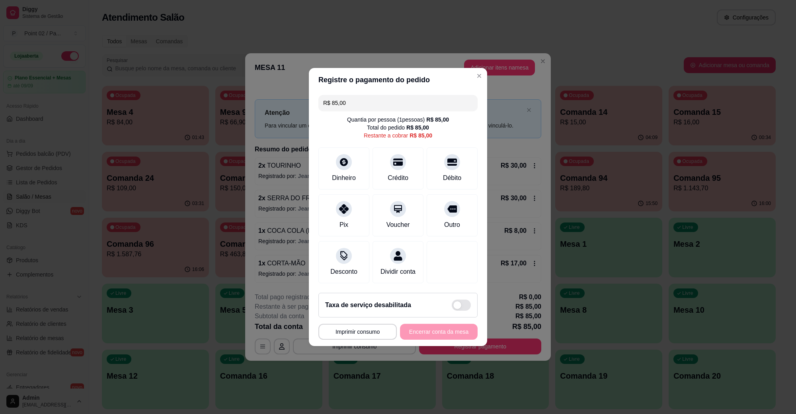
drag, startPoint x: 358, startPoint y: 102, endPoint x: 235, endPoint y: 110, distance: 123.1
click at [235, 110] on div "**********" at bounding box center [398, 207] width 796 height 414
click at [344, 206] on icon at bounding box center [343, 207] width 10 height 10
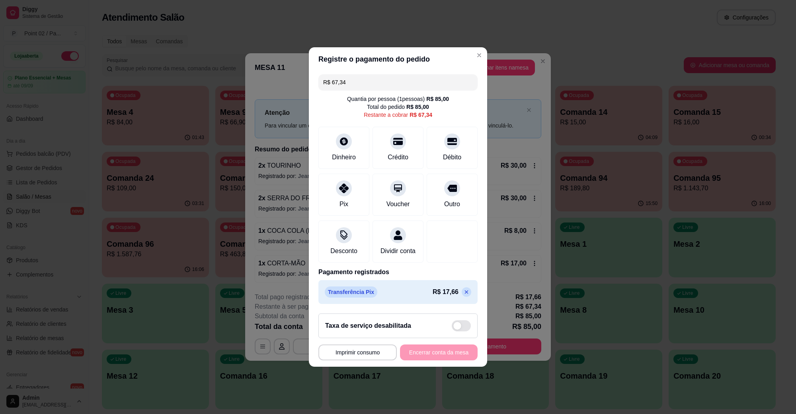
drag, startPoint x: 358, startPoint y: 75, endPoint x: 313, endPoint y: 80, distance: 44.8
click at [313, 80] on div "R$ 67,34 Quantia por pessoa ( 1 pessoas) R$ 85,00 Total do pedido R$ 85,00 Rest…" at bounding box center [398, 189] width 178 height 236
click at [345, 185] on icon at bounding box center [343, 186] width 10 height 10
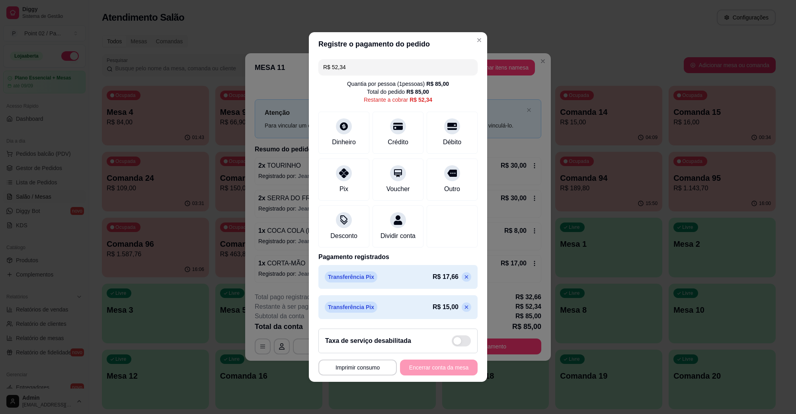
drag, startPoint x: 373, startPoint y: 66, endPoint x: 241, endPoint y: 66, distance: 131.7
click at [241, 66] on div "**********" at bounding box center [398, 207] width 796 height 414
click at [338, 119] on icon at bounding box center [343, 124] width 10 height 10
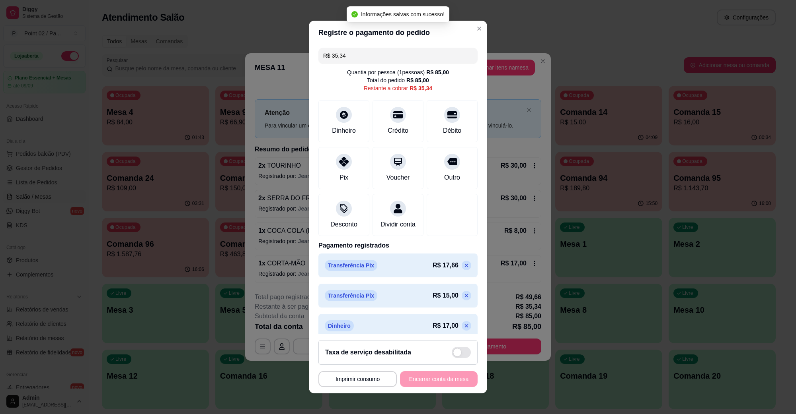
drag, startPoint x: 374, startPoint y: 60, endPoint x: 267, endPoint y: 77, distance: 108.7
click at [267, 77] on div "**********" at bounding box center [398, 207] width 796 height 414
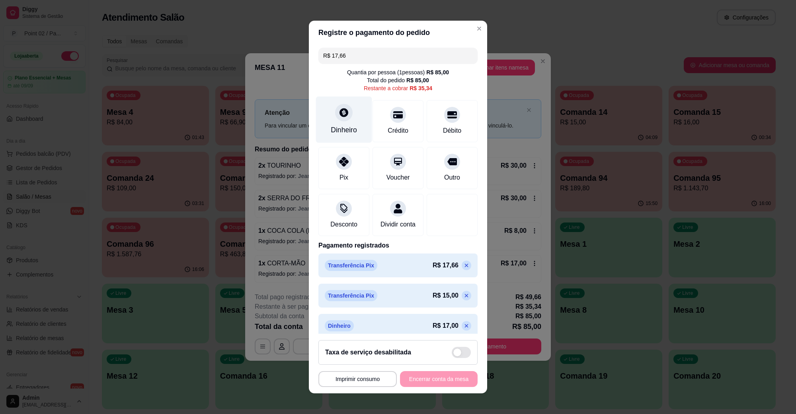
click at [339, 123] on div "Dinheiro" at bounding box center [344, 120] width 56 height 47
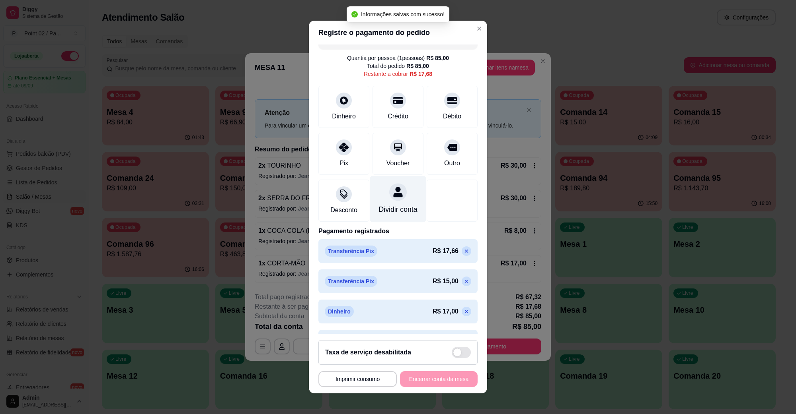
scroll to position [0, 0]
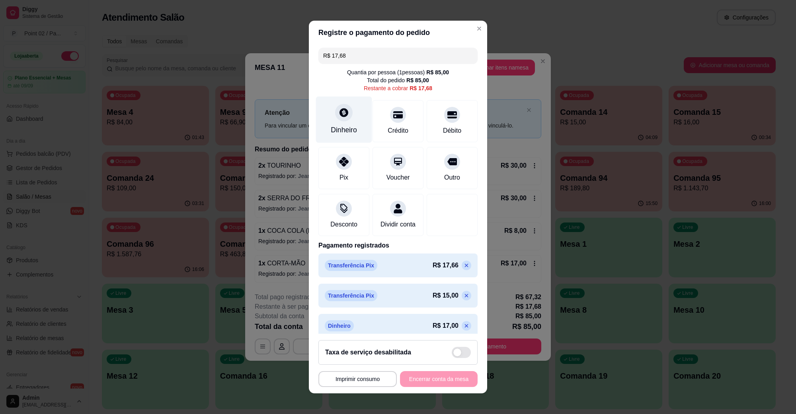
click at [338, 116] on icon at bounding box center [343, 112] width 10 height 10
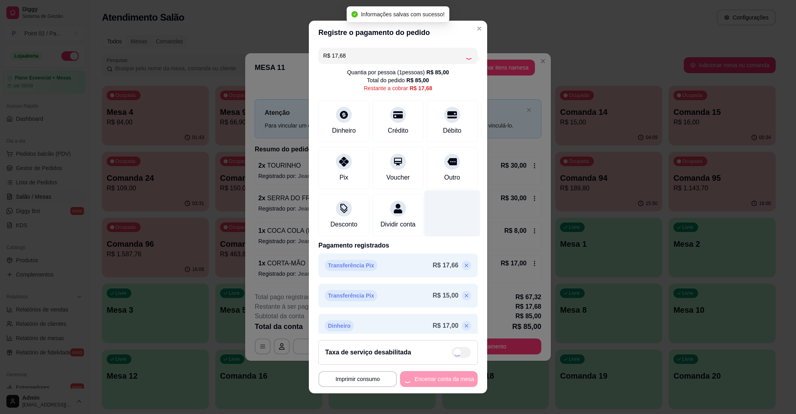
type input "R$ 0,00"
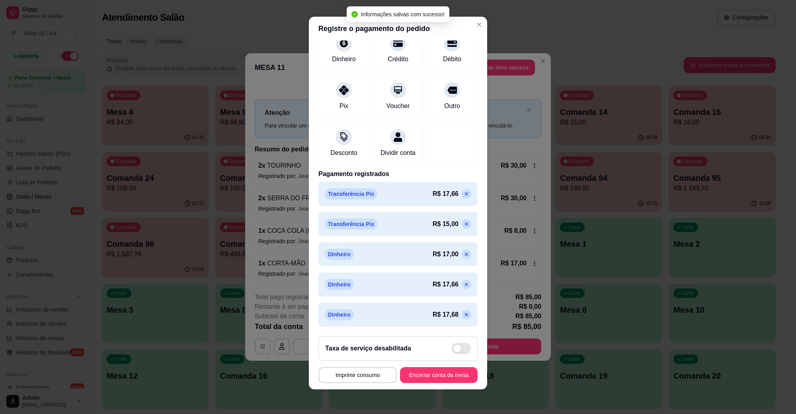
scroll to position [4, 0]
click at [418, 373] on button "Encerrar conta da mesa" at bounding box center [438, 376] width 75 height 16
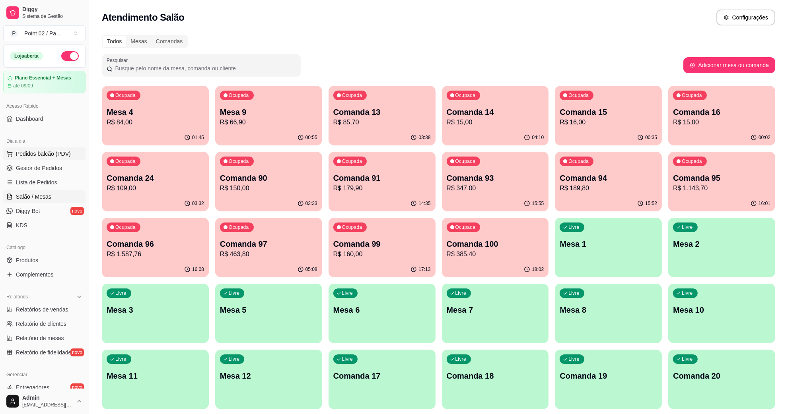
drag, startPoint x: 24, startPoint y: 152, endPoint x: 29, endPoint y: 151, distance: 4.8
click at [25, 152] on span "Pedidos balcão (PDV)" at bounding box center [43, 154] width 55 height 8
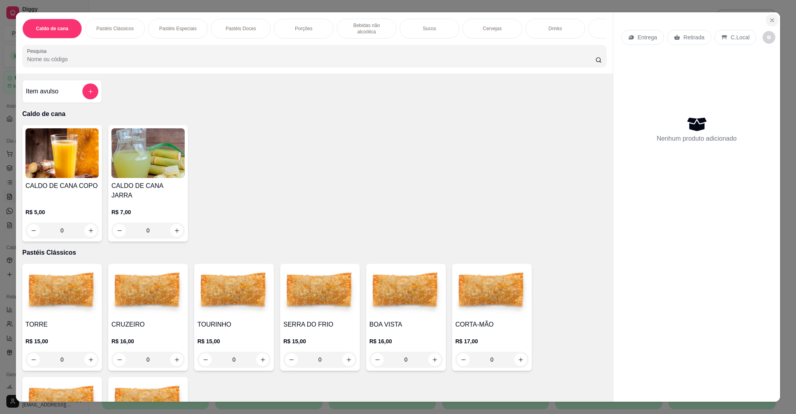
click at [768, 19] on icon "Close" at bounding box center [771, 20] width 6 height 6
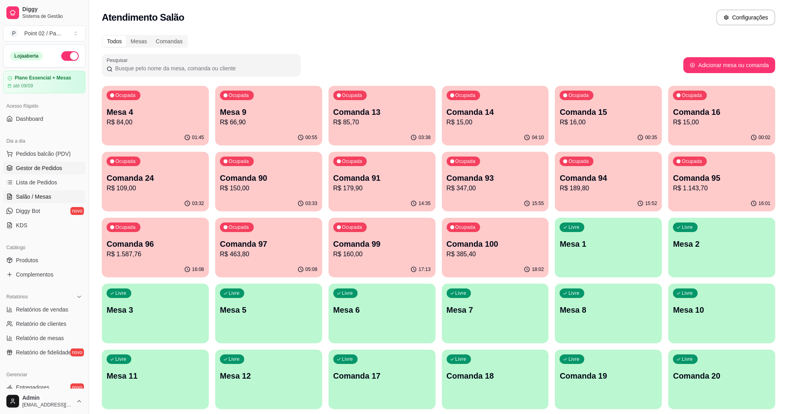
click at [48, 164] on link "Gestor de Pedidos" at bounding box center [44, 168] width 82 height 13
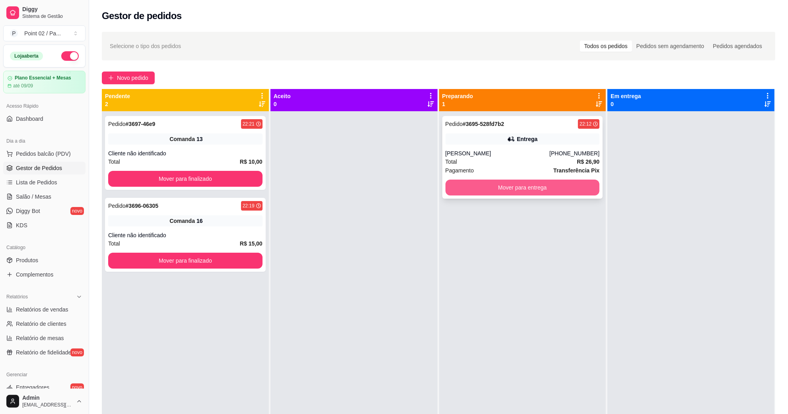
click at [561, 184] on button "Mover para entrega" at bounding box center [522, 188] width 154 height 16
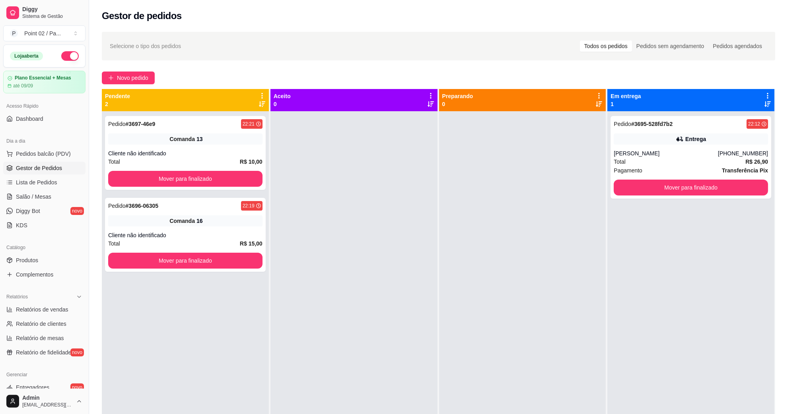
click at [534, 195] on div at bounding box center [522, 318] width 167 height 414
click at [694, 156] on div "[PERSON_NAME]" at bounding box center [666, 154] width 104 height 8
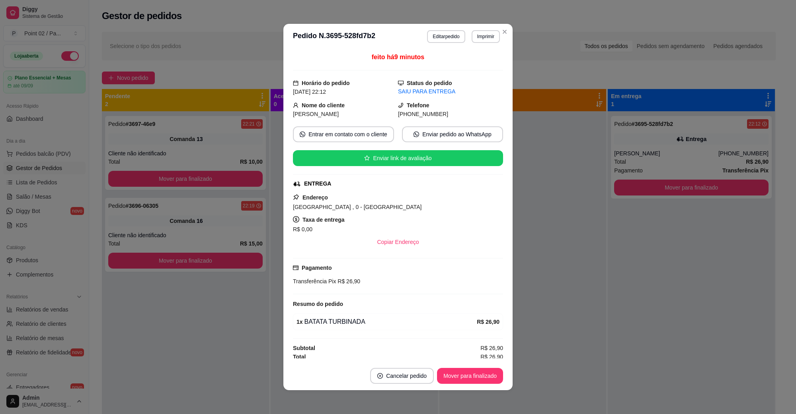
scroll to position [5, 0]
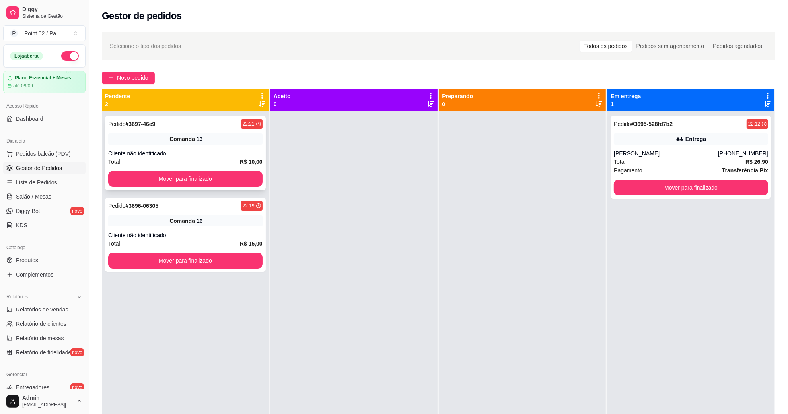
click at [208, 160] on div "Total R$ 10,00" at bounding box center [185, 162] width 154 height 9
click at [214, 175] on button "Mover para finalizado" at bounding box center [186, 179] width 150 height 16
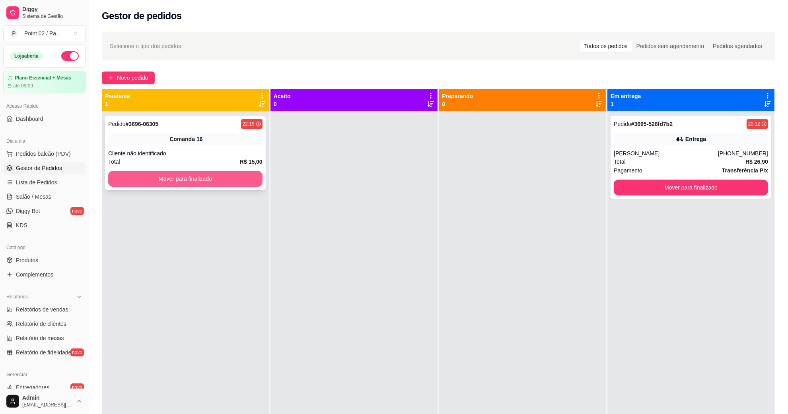
click at [235, 181] on button "Mover para finalizado" at bounding box center [185, 179] width 154 height 16
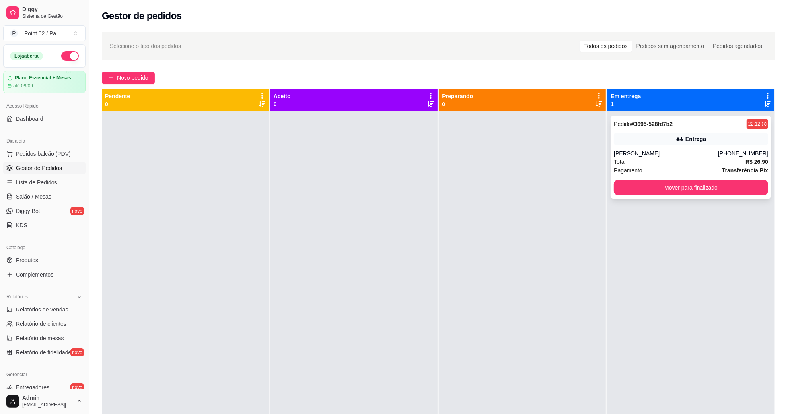
click at [615, 140] on div "Entrega" at bounding box center [691, 139] width 154 height 11
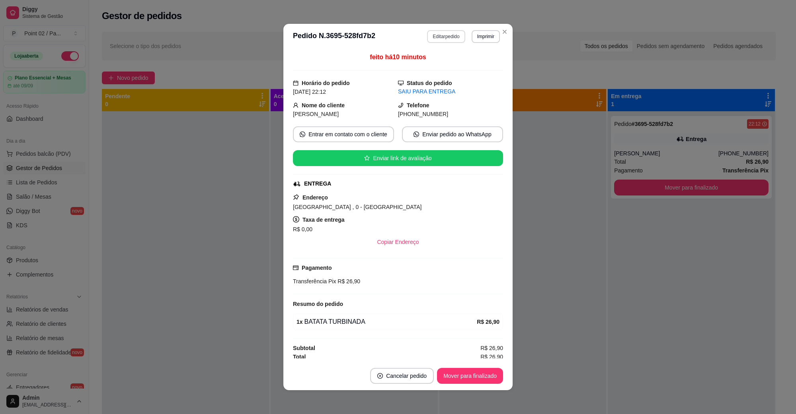
click at [450, 41] on button "Editar pedido" at bounding box center [446, 36] width 38 height 13
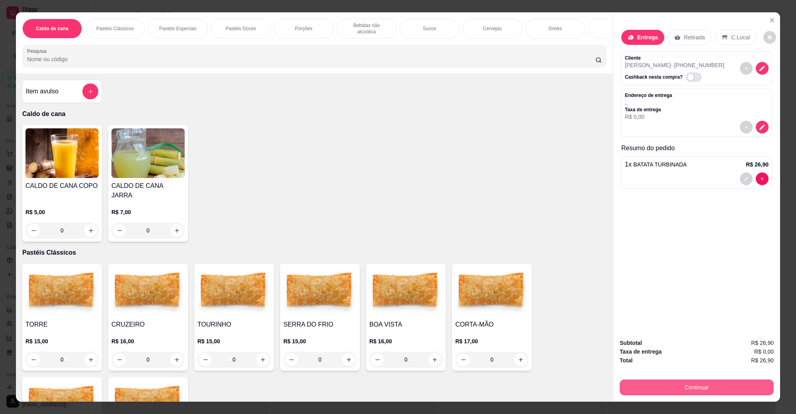
click at [687, 382] on button "Continuar" at bounding box center [696, 388] width 154 height 16
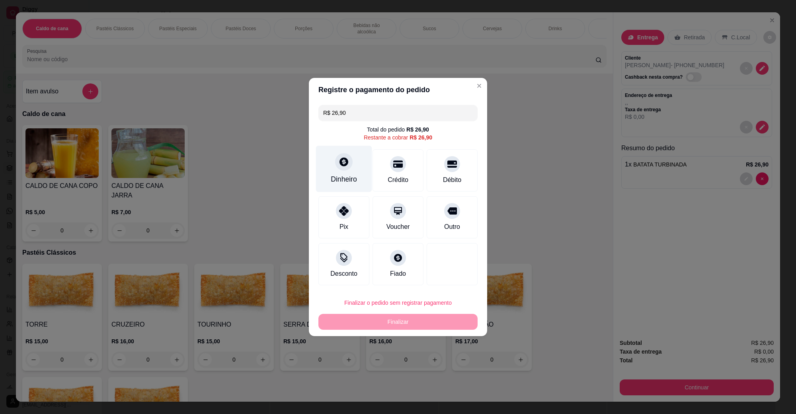
click at [351, 170] on div "Dinheiro" at bounding box center [344, 169] width 56 height 47
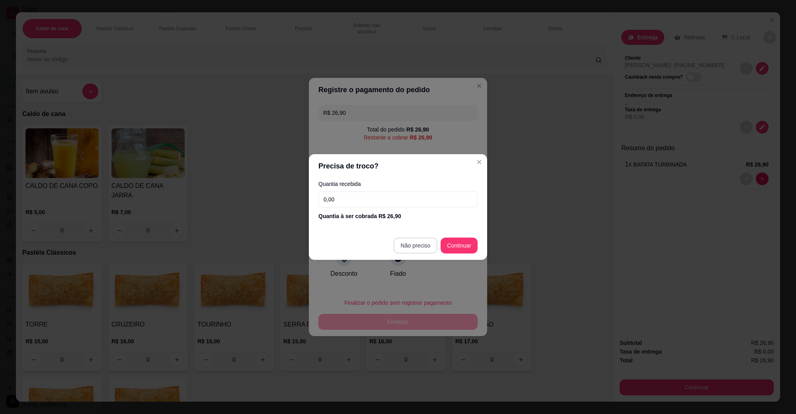
type input "R$ 0,00"
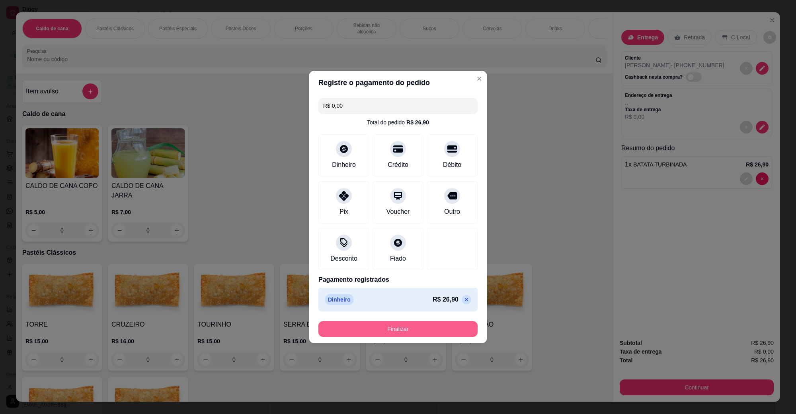
click at [411, 333] on button "Finalizar" at bounding box center [397, 329] width 159 height 16
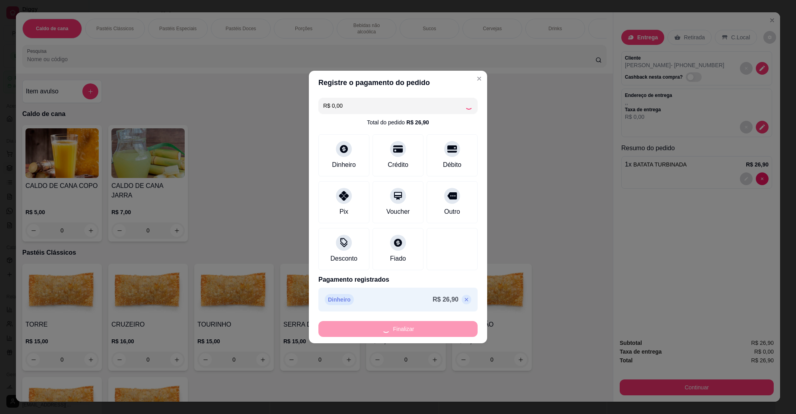
type input "0"
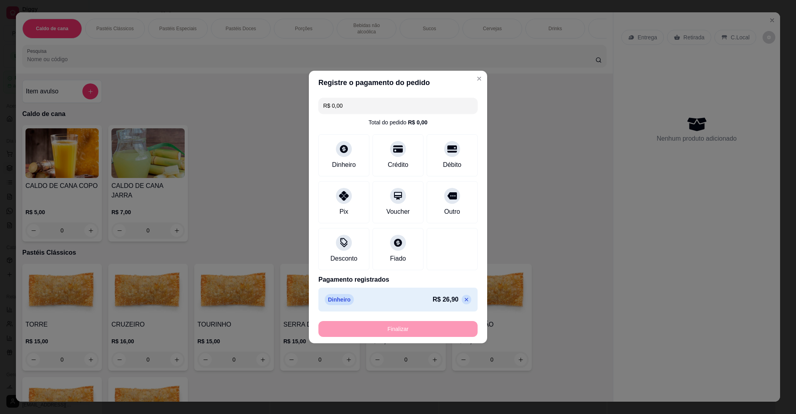
type input "-R$ 26,90"
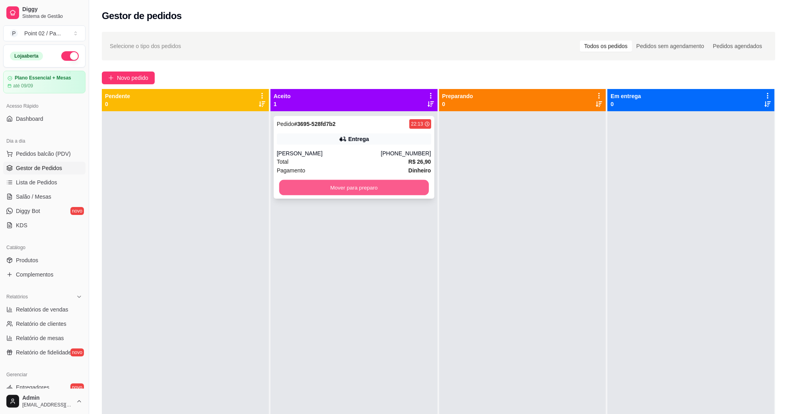
click at [418, 193] on button "Mover para preparo" at bounding box center [354, 188] width 150 height 16
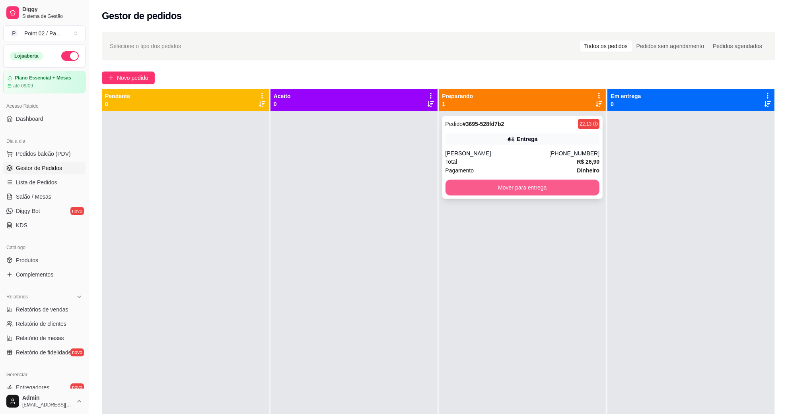
click at [484, 187] on button "Mover para entrega" at bounding box center [522, 188] width 154 height 16
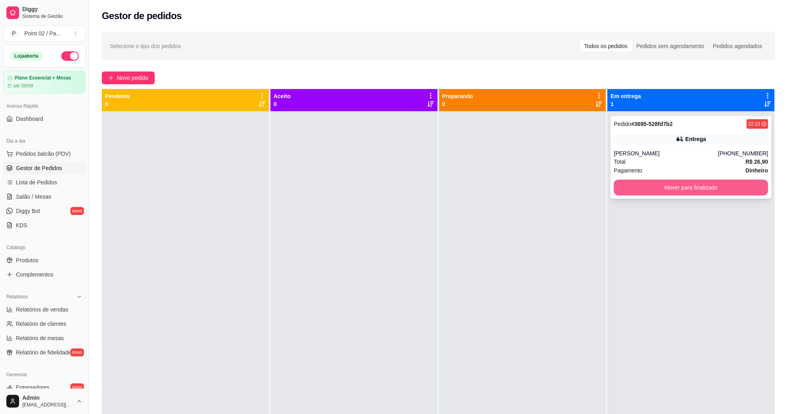
click at [636, 188] on button "Mover para finalizado" at bounding box center [691, 188] width 154 height 16
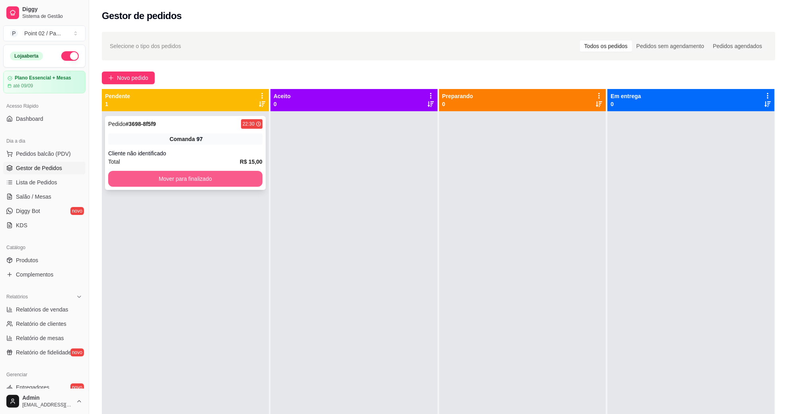
click at [212, 183] on button "Mover para finalizado" at bounding box center [185, 179] width 154 height 16
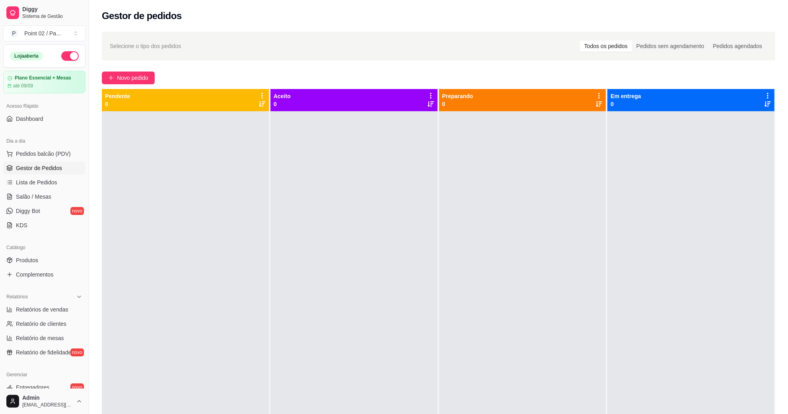
click at [38, 174] on link "Gestor de Pedidos" at bounding box center [44, 168] width 82 height 13
click at [44, 161] on ul "Pedidos balcão (PDV) Gestor de Pedidos Lista de Pedidos Salão / Mesas Diggy Bot…" at bounding box center [44, 190] width 82 height 84
click at [48, 150] on span "Pedidos balcão (PDV)" at bounding box center [43, 154] width 55 height 8
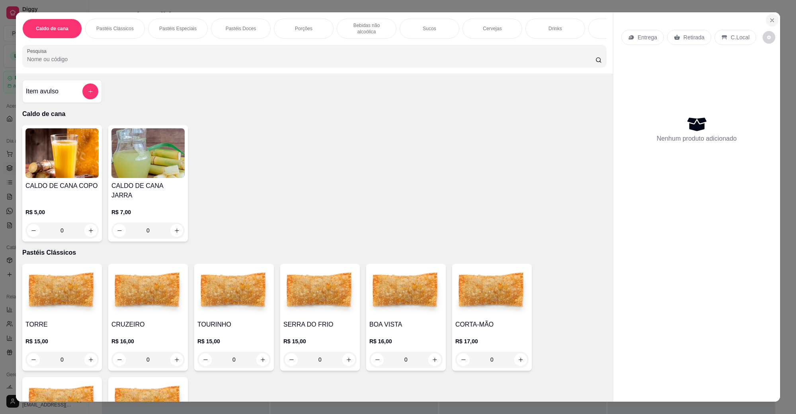
click at [766, 15] on button "Close" at bounding box center [771, 20] width 13 height 13
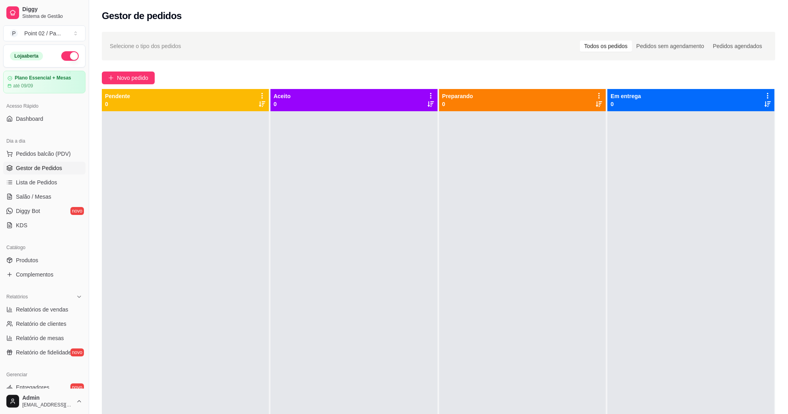
click at [621, 74] on div "Novo pedido" at bounding box center [438, 78] width 673 height 13
click at [56, 201] on link "Salão / Mesas" at bounding box center [44, 197] width 82 height 13
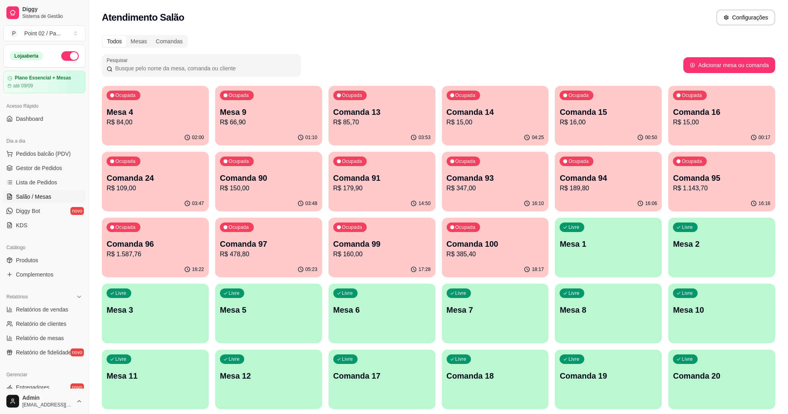
click at [683, 120] on p "R$ 15,00" at bounding box center [721, 123] width 97 height 10
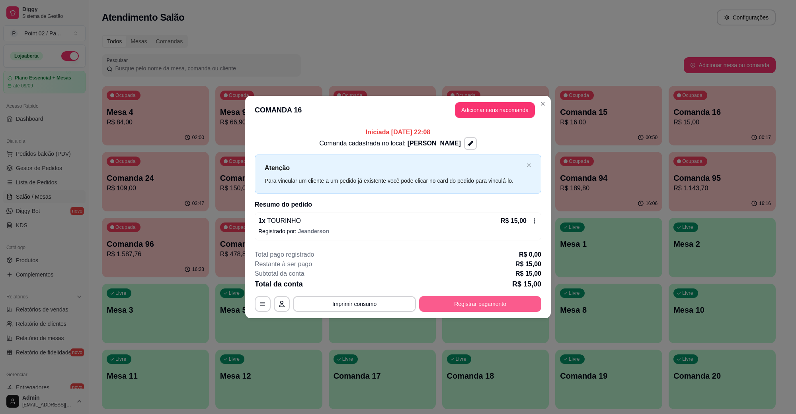
click at [468, 312] on div "**********" at bounding box center [398, 304] width 286 height 16
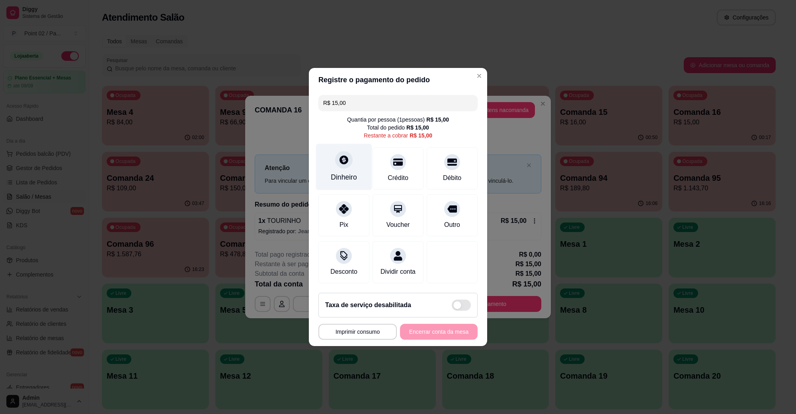
click at [354, 172] on div "Dinheiro" at bounding box center [344, 177] width 26 height 10
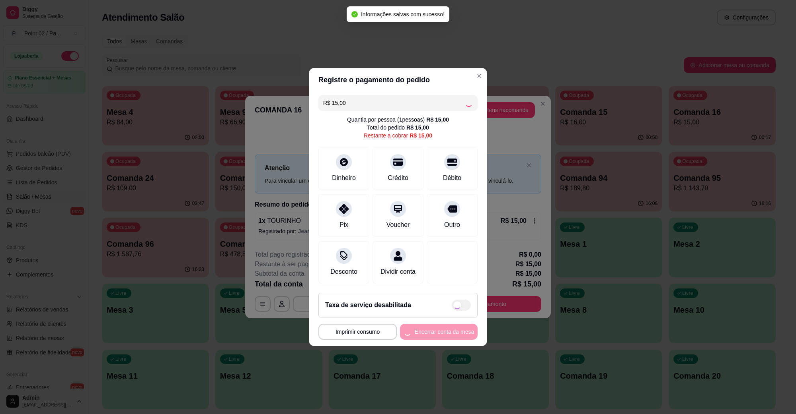
type input "R$ 0,00"
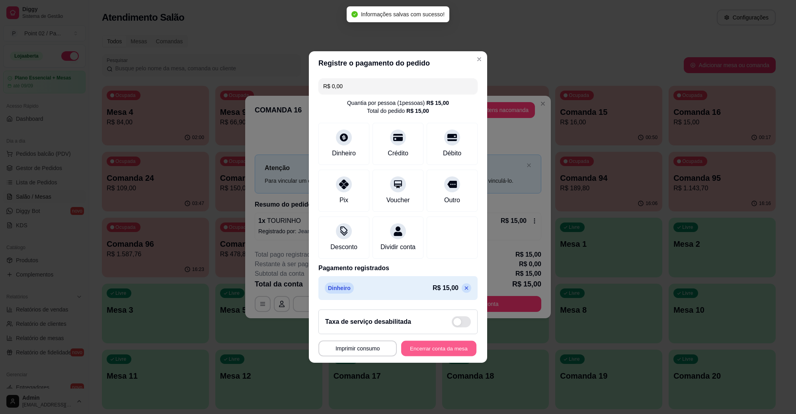
click at [428, 349] on button "Encerrar conta da mesa" at bounding box center [438, 349] width 75 height 16
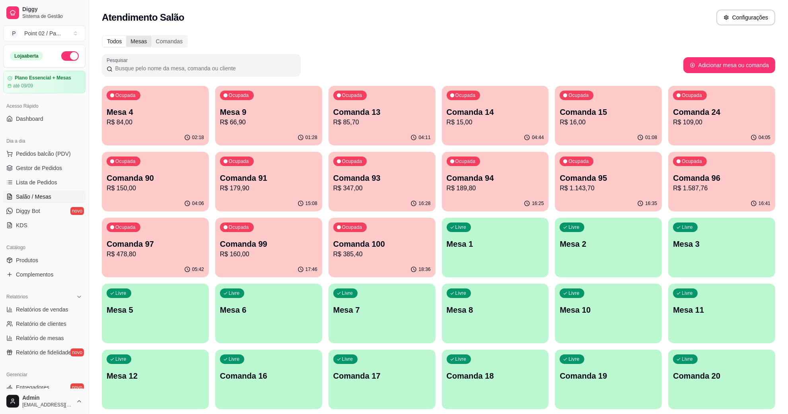
click at [138, 46] on div "Mesas" at bounding box center [138, 41] width 25 height 11
click at [126, 36] on input "Mesas" at bounding box center [126, 36] width 0 height 0
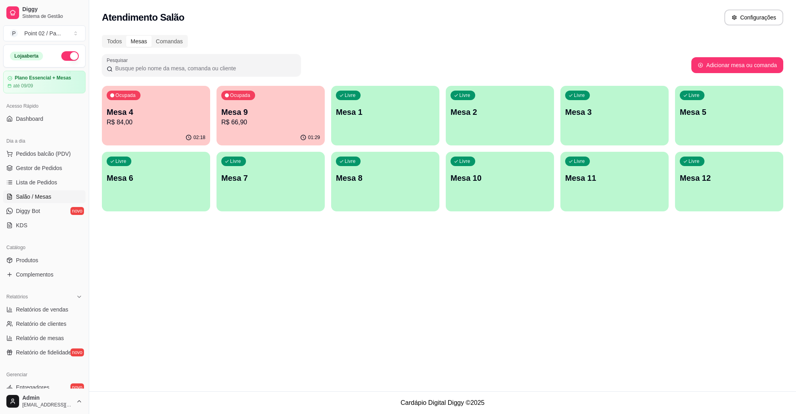
click at [627, 186] on div "Livre Mesa 11" at bounding box center [614, 177] width 108 height 50
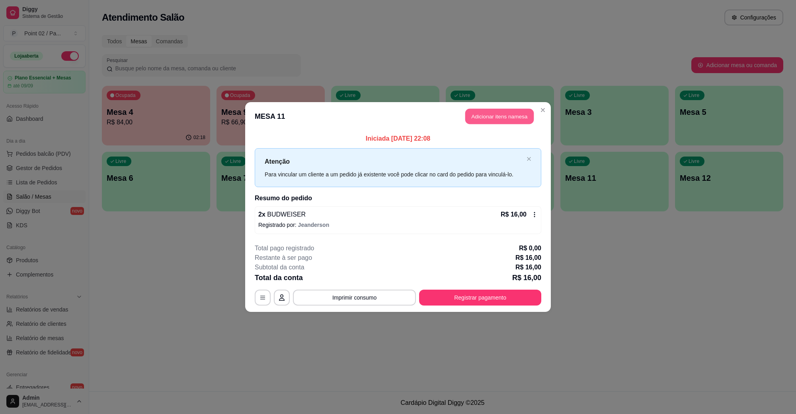
click at [514, 122] on button "Adicionar itens na mesa" at bounding box center [499, 117] width 68 height 16
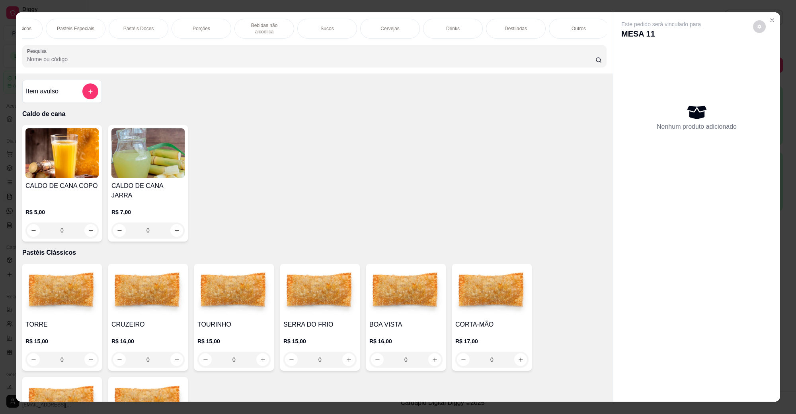
scroll to position [0, 167]
click at [434, 26] on div "Destiladas" at bounding box center [451, 29] width 60 height 20
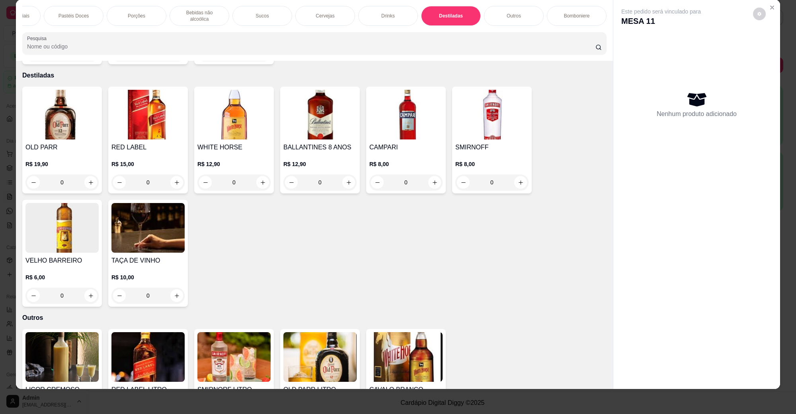
click at [237, 116] on img at bounding box center [233, 115] width 73 height 50
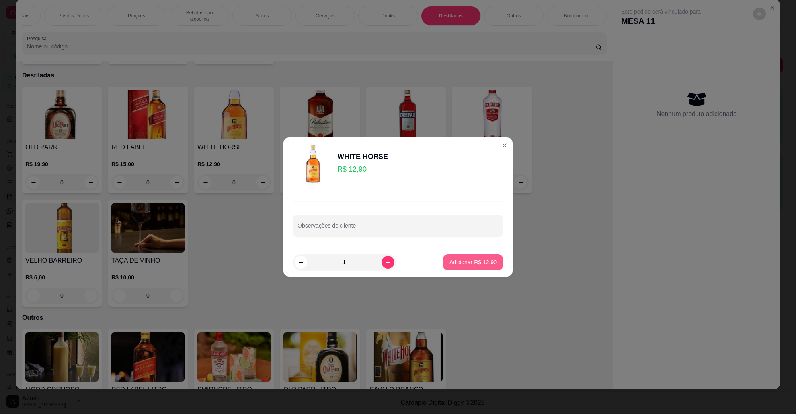
click at [466, 265] on p "Adicionar R$ 12,90" at bounding box center [472, 263] width 47 height 8
type input "1"
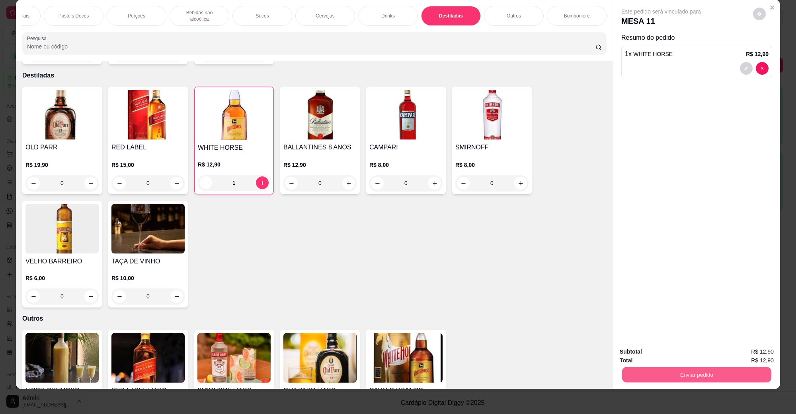
click at [721, 371] on button "Enviar pedido" at bounding box center [696, 375] width 149 height 16
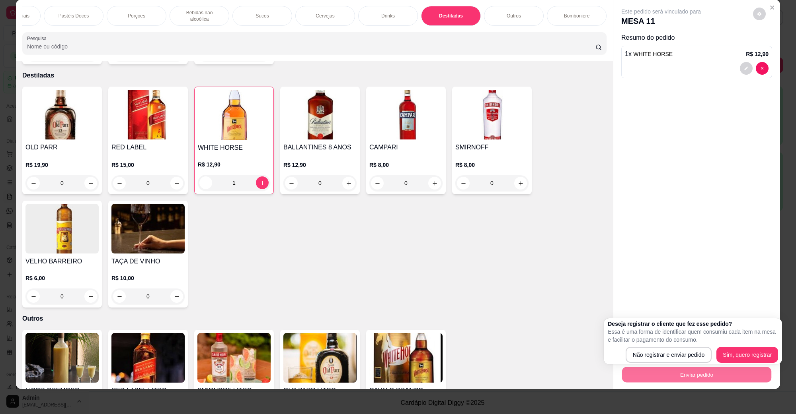
click at [677, 317] on body "Diggy Sistema de Gestão P Point 02 / Pa ... Loja aberta Plano Essencial + Mesas…" at bounding box center [398, 207] width 796 height 414
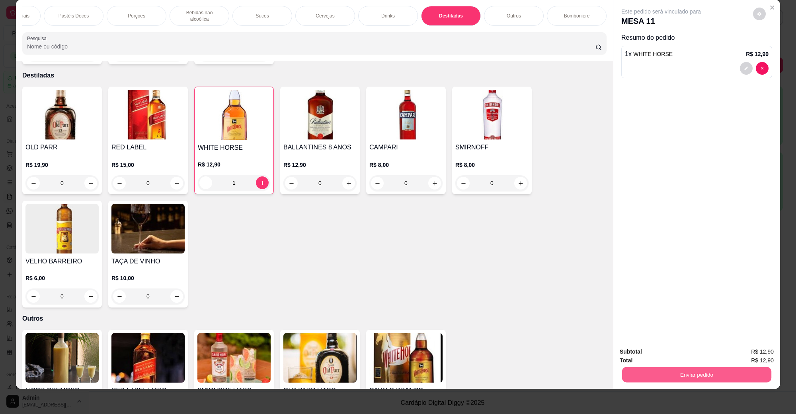
click at [681, 359] on button "Não registrar e enviar pedido" at bounding box center [669, 355] width 83 height 15
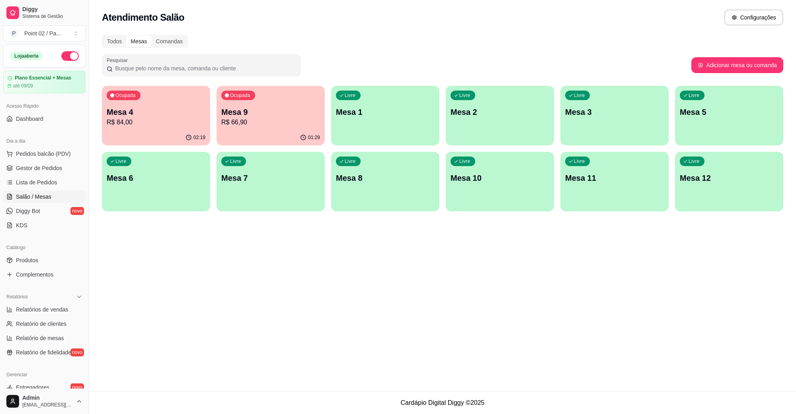
click at [617, 181] on p "Mesa 11" at bounding box center [614, 178] width 99 height 11
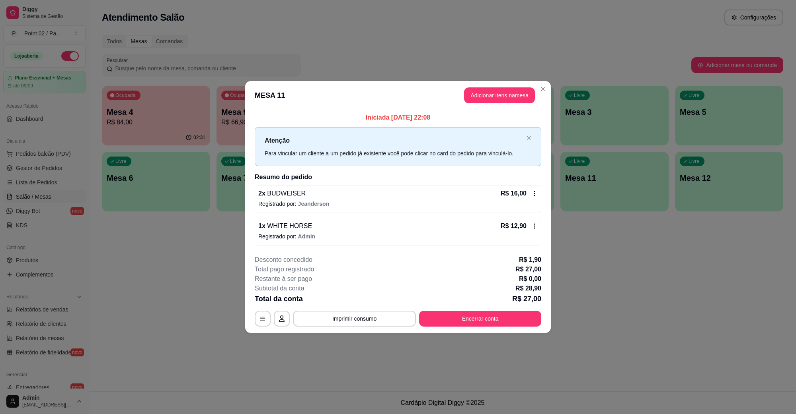
click at [492, 329] on footer "**********" at bounding box center [397, 291] width 305 height 84
click at [484, 324] on button "Encerrar conta" at bounding box center [480, 319] width 122 height 16
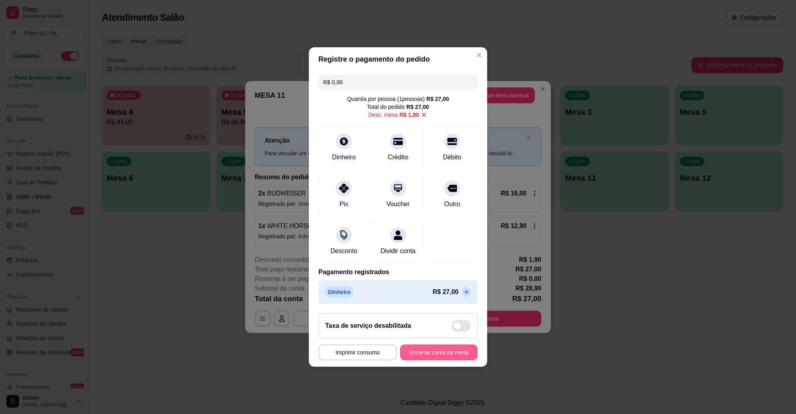
click at [444, 357] on button "Encerrar conta da mesa" at bounding box center [439, 353] width 78 height 16
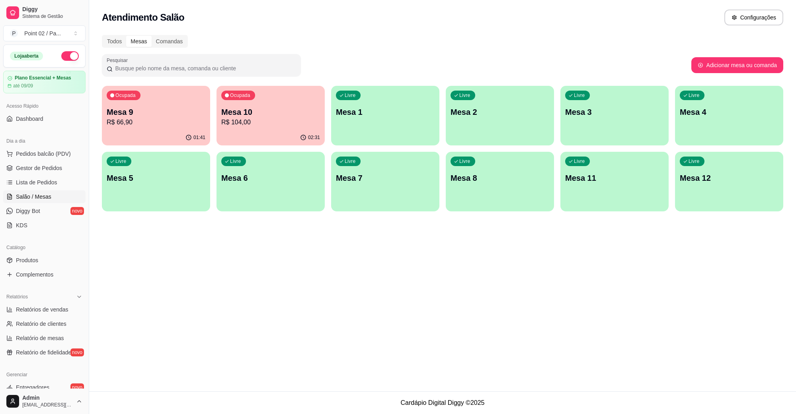
click at [245, 112] on p "Mesa 10" at bounding box center [270, 112] width 99 height 11
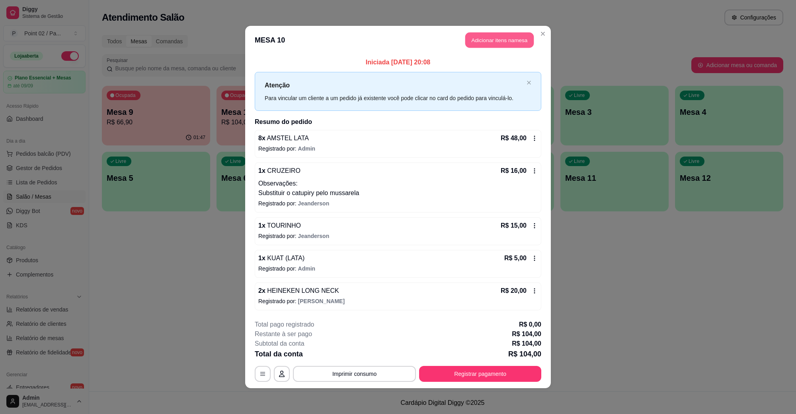
click at [489, 46] on button "Adicionar itens na mesa" at bounding box center [499, 41] width 68 height 16
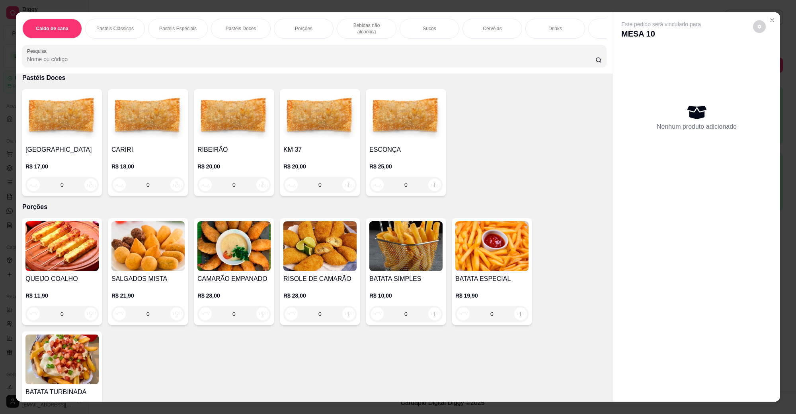
scroll to position [845, 0]
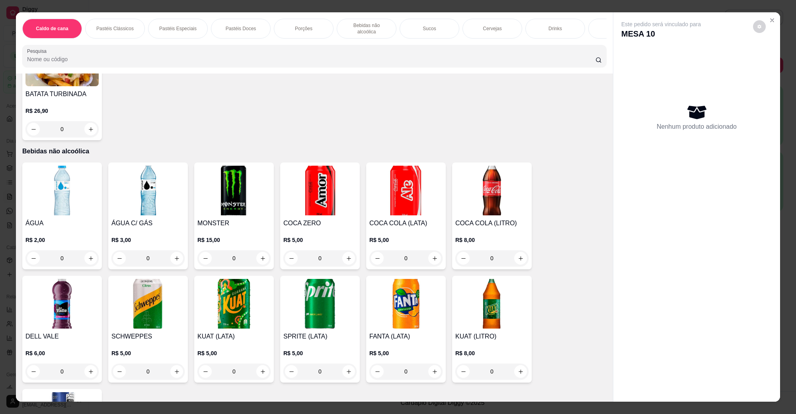
click at [35, 193] on img at bounding box center [61, 191] width 73 height 50
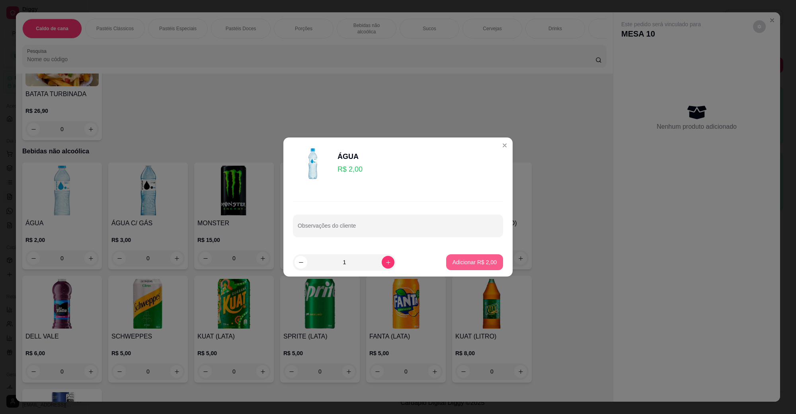
click at [492, 267] on button "Adicionar R$ 2,00" at bounding box center [474, 263] width 57 height 16
type input "1"
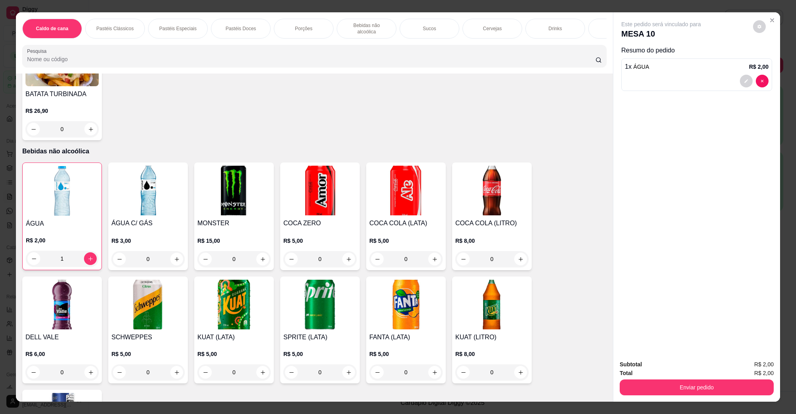
click at [671, 389] on button "Enviar pedido" at bounding box center [696, 388] width 154 height 16
click at [669, 367] on button "Não registrar e enviar pedido" at bounding box center [669, 368] width 80 height 15
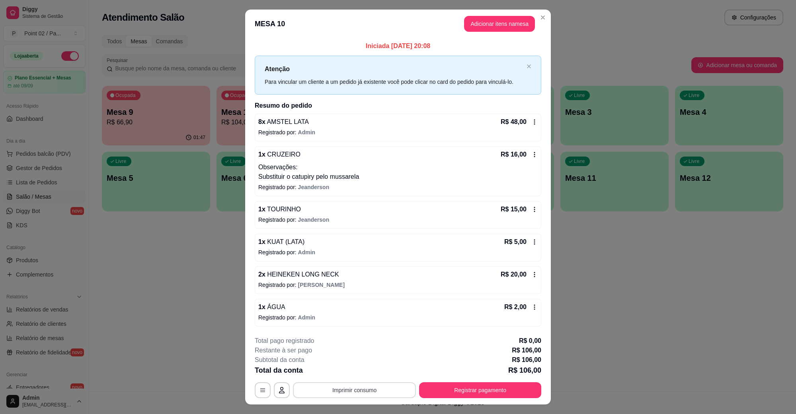
click at [348, 395] on button "Imprimir consumo" at bounding box center [354, 391] width 123 height 16
click at [350, 380] on div "Escolha a impressora IMPRESSORA" at bounding box center [353, 367] width 66 height 27
click at [351, 376] on button "IMPRESSORA" at bounding box center [353, 372] width 58 height 13
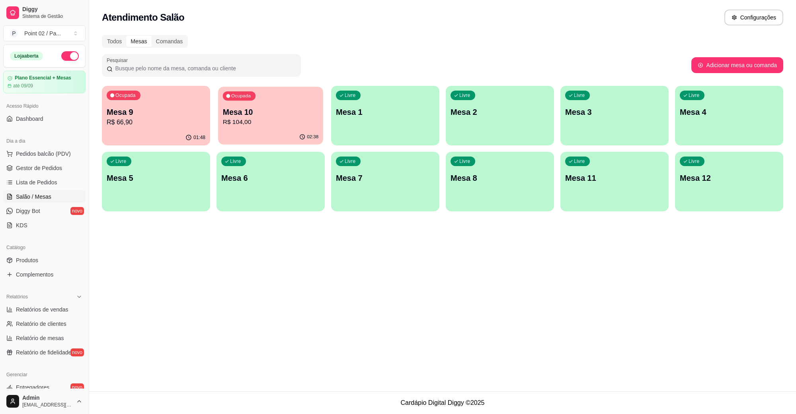
click at [234, 126] on p "R$ 104,00" at bounding box center [271, 122] width 96 height 9
click at [42, 180] on span "Lista de Pedidos" at bounding box center [36, 183] width 41 height 8
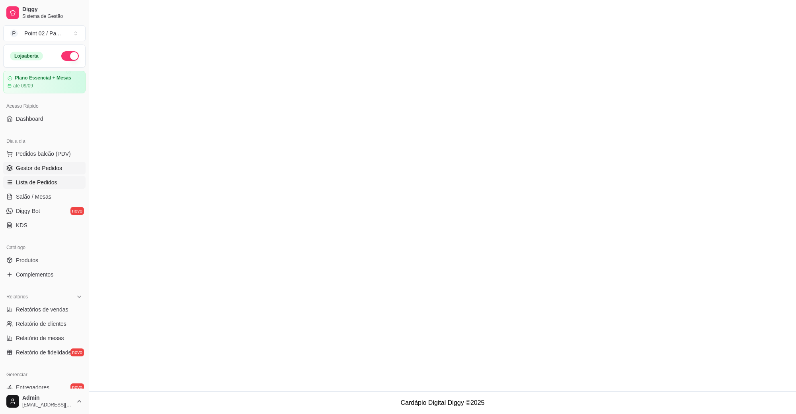
click at [49, 170] on span "Gestor de Pedidos" at bounding box center [39, 168] width 46 height 8
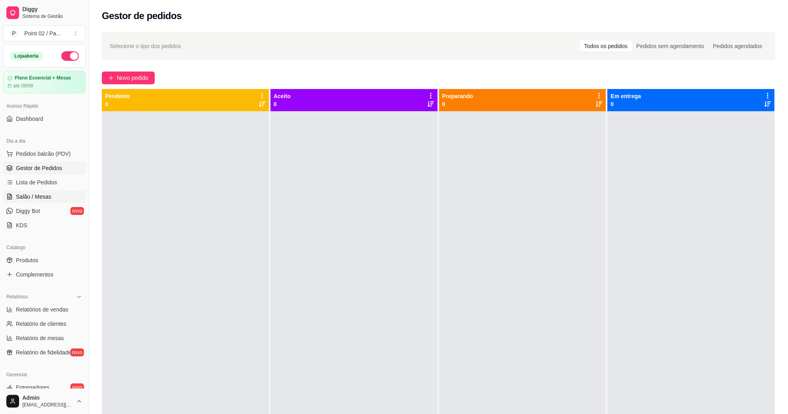
click at [47, 195] on span "Salão / Mesas" at bounding box center [33, 197] width 35 height 8
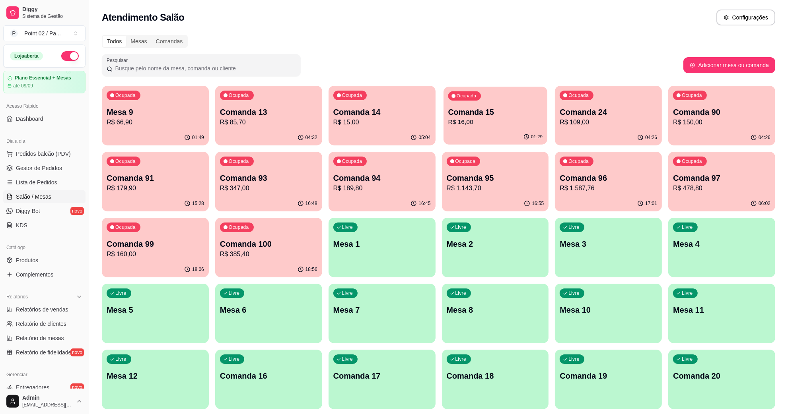
click at [507, 118] on p "R$ 16,00" at bounding box center [495, 122] width 94 height 9
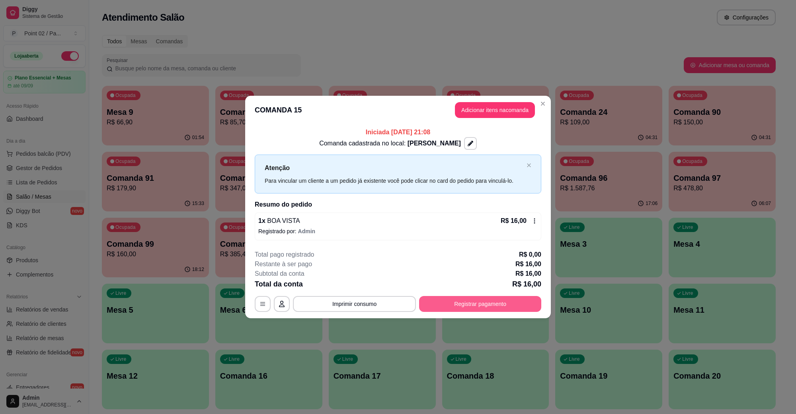
click at [493, 302] on button "Registrar pagamento" at bounding box center [480, 304] width 122 height 16
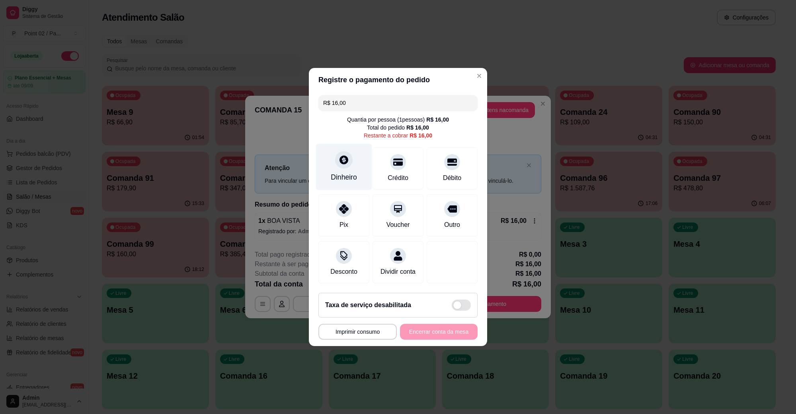
click at [359, 150] on div "Dinheiro" at bounding box center [344, 167] width 56 height 47
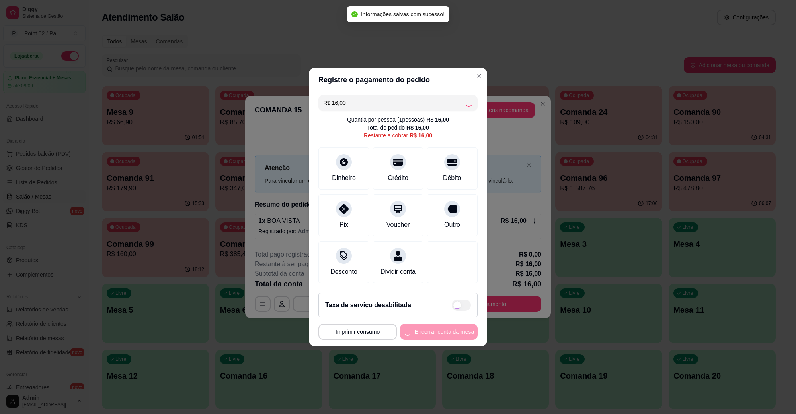
type input "R$ 0,00"
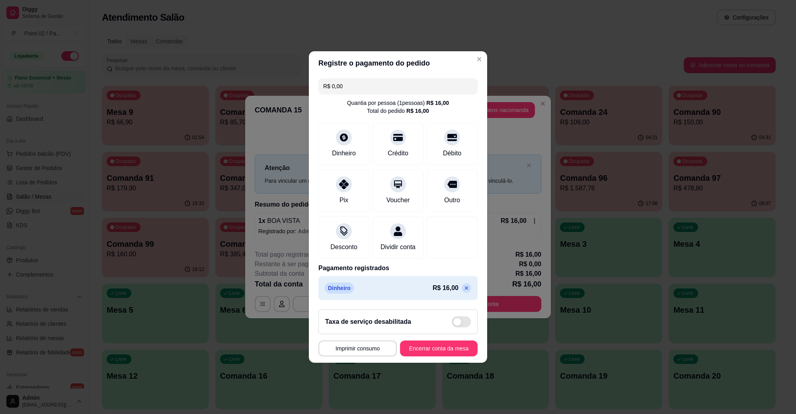
click at [438, 343] on footer "**********" at bounding box center [398, 333] width 178 height 60
click at [437, 349] on button "Encerrar conta da mesa" at bounding box center [438, 349] width 75 height 16
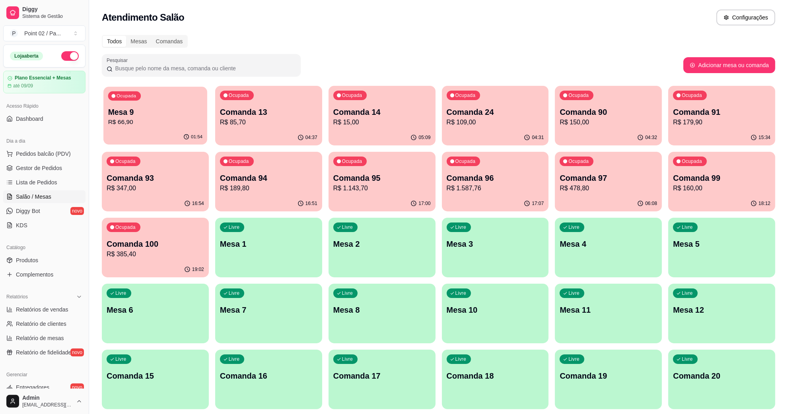
click at [192, 122] on p "R$ 66,90" at bounding box center [155, 122] width 94 height 9
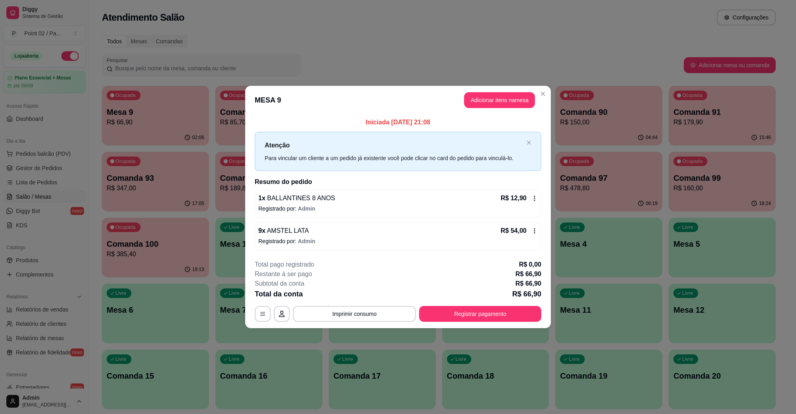
click at [536, 235] on div "R$ 54,00" at bounding box center [518, 231] width 37 height 10
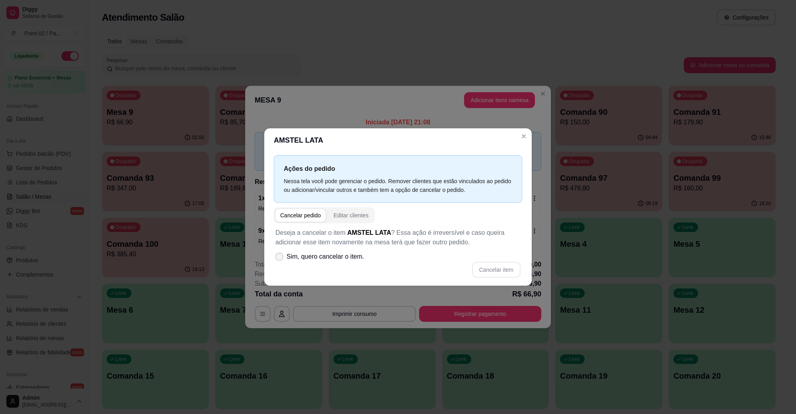
click at [306, 260] on span "Sim, quero cancelar o item." at bounding box center [325, 257] width 78 height 10
click at [280, 260] on input "Sim, quero cancelar o item." at bounding box center [277, 261] width 5 height 5
checkbox input "true"
click at [482, 271] on button "Cancelar item" at bounding box center [495, 271] width 47 height 16
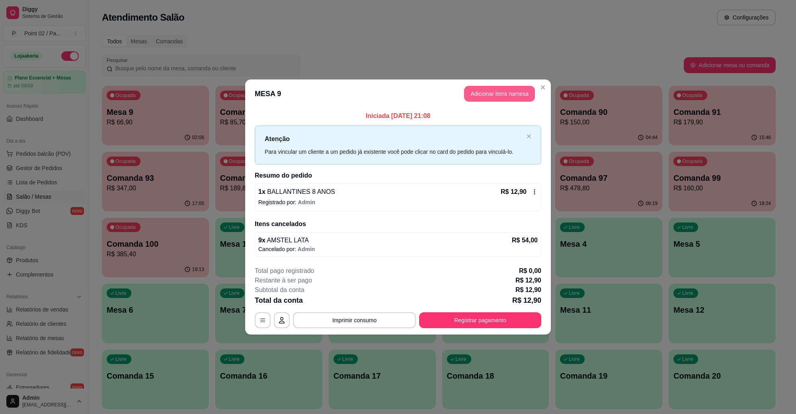
click at [504, 95] on button "Adicionar itens na mesa" at bounding box center [499, 94] width 71 height 16
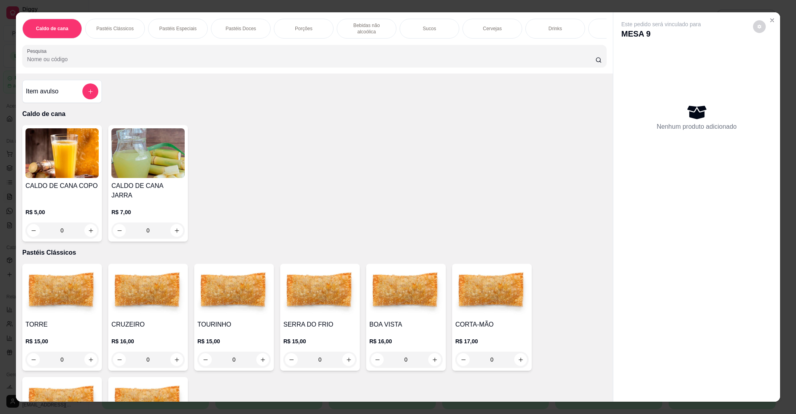
drag, startPoint x: 436, startPoint y: 32, endPoint x: 452, endPoint y: 30, distance: 16.0
click at [445, 32] on div "Sucos" at bounding box center [429, 29] width 60 height 20
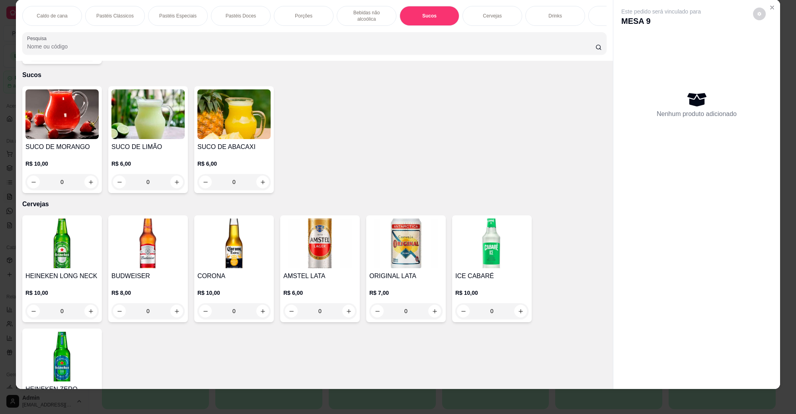
scroll to position [0, 167]
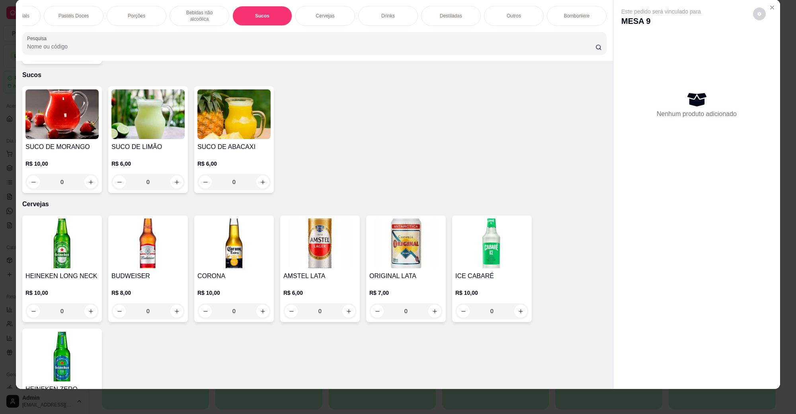
click at [329, 15] on p "Cervejas" at bounding box center [324, 16] width 19 height 6
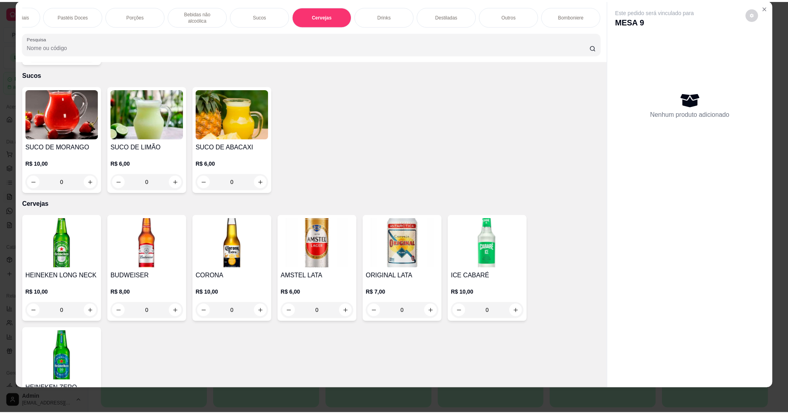
scroll to position [1394, 0]
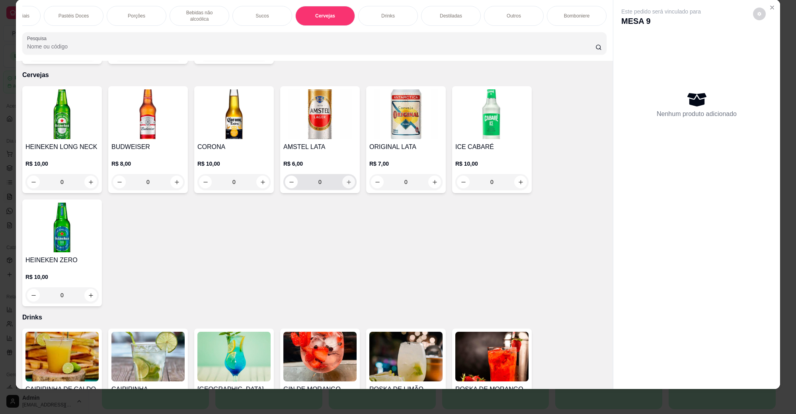
click at [342, 177] on button "increase-product-quantity" at bounding box center [348, 182] width 13 height 13
click at [428, 177] on button "increase-product-quantity" at bounding box center [434, 182] width 13 height 13
click at [432, 179] on icon "increase-product-quantity" at bounding box center [435, 182] width 6 height 6
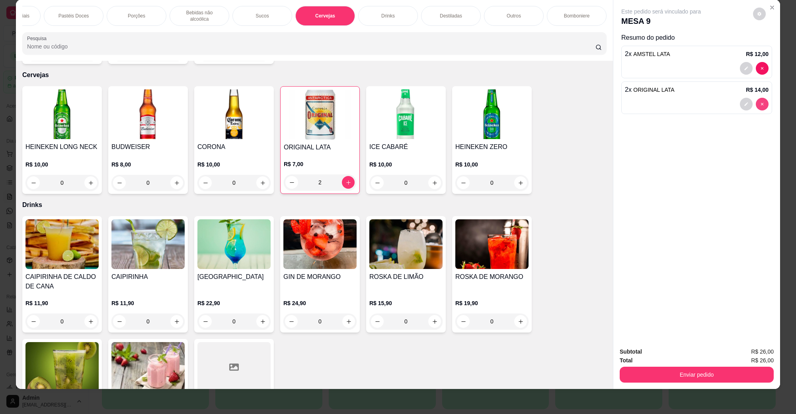
type input "0"
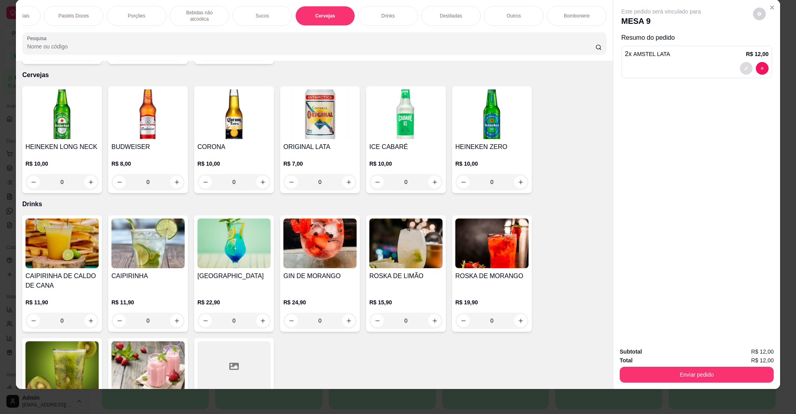
click at [744, 68] on icon "decrease-product-quantity" at bounding box center [746, 69] width 4 height 4
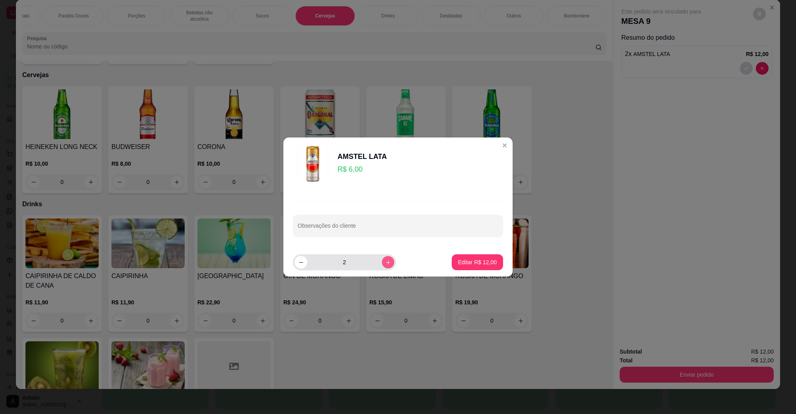
click at [385, 261] on icon "increase-product-quantity" at bounding box center [388, 263] width 6 height 6
click at [384, 261] on button "increase-product-quantity" at bounding box center [387, 262] width 12 height 12
type input "5"
click at [458, 261] on p "Editar R$ 30,00" at bounding box center [477, 263] width 39 height 8
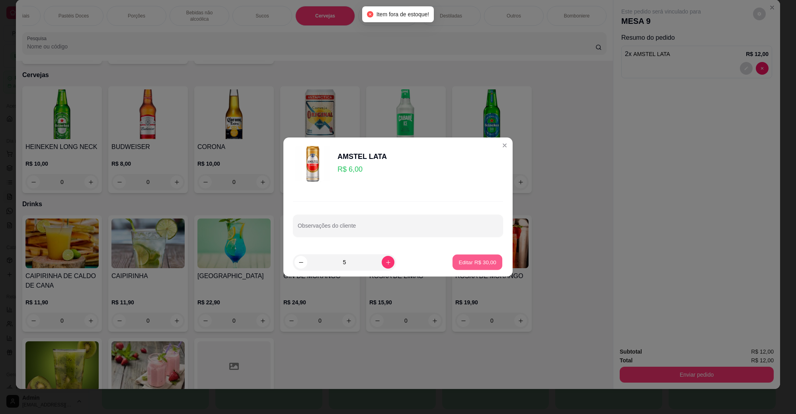
click at [473, 255] on button "Editar R$ 30,00" at bounding box center [477, 263] width 50 height 16
click at [479, 254] on footer "5 Editar R$ 30,00" at bounding box center [397, 262] width 229 height 29
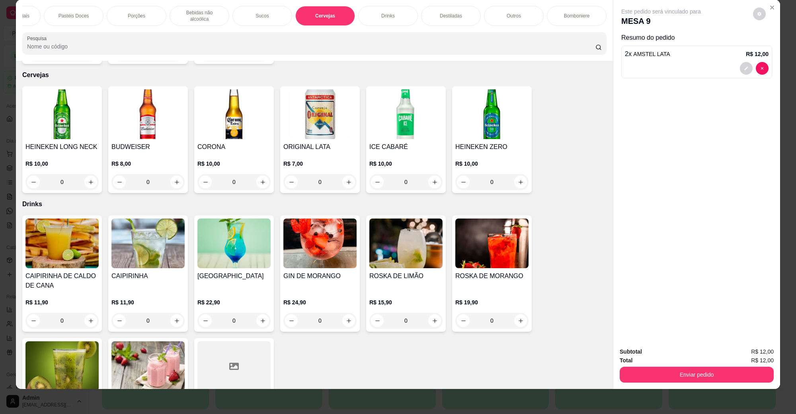
click at [498, 142] on h4 "HEINEKEN ZERO" at bounding box center [491, 147] width 73 height 10
click at [774, 11] on div "Este pedido será vinculado para MESA 9 Resumo do pedido 2 x AMSTEL LATA R$ 12,00" at bounding box center [696, 170] width 167 height 341
click at [770, 8] on icon "Close" at bounding box center [771, 7] width 6 height 6
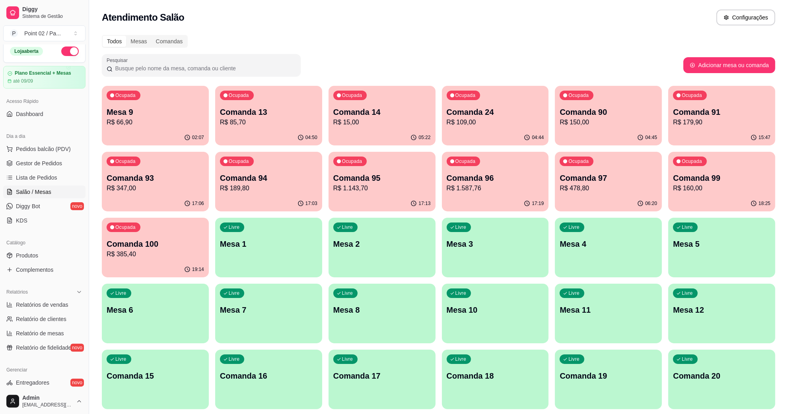
scroll to position [0, 0]
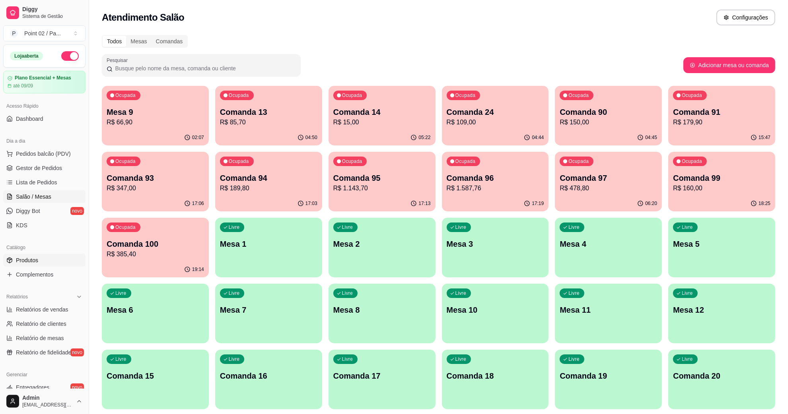
click at [42, 267] on link "Produtos" at bounding box center [44, 260] width 82 height 13
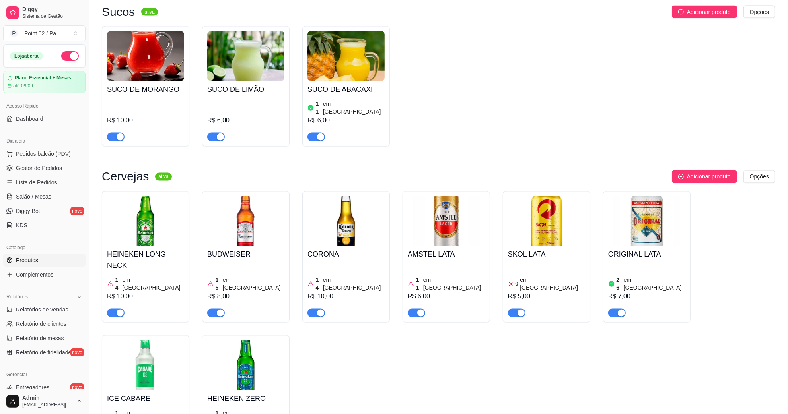
scroll to position [1541, 0]
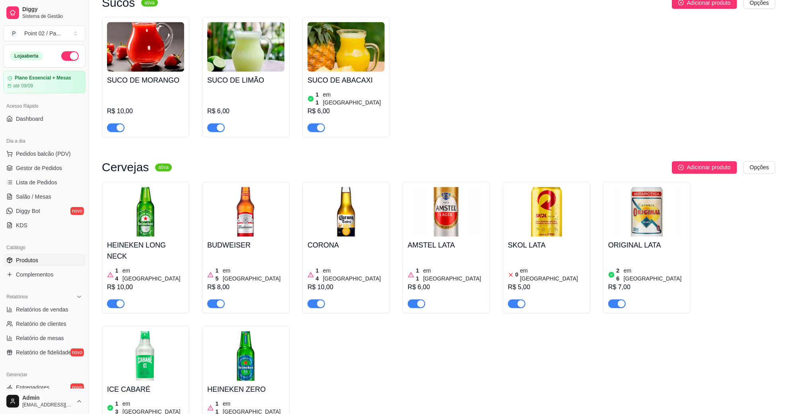
click at [435, 187] on img at bounding box center [446, 212] width 77 height 50
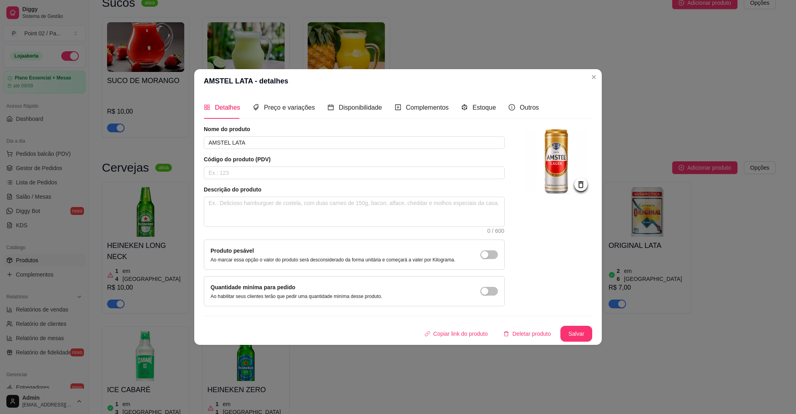
click at [315, 111] on div "Detalhes Preço e variações Disponibilidade Complementos Estoque Outros" at bounding box center [371, 107] width 335 height 23
click at [304, 104] on span "Preço e variações" at bounding box center [289, 107] width 51 height 7
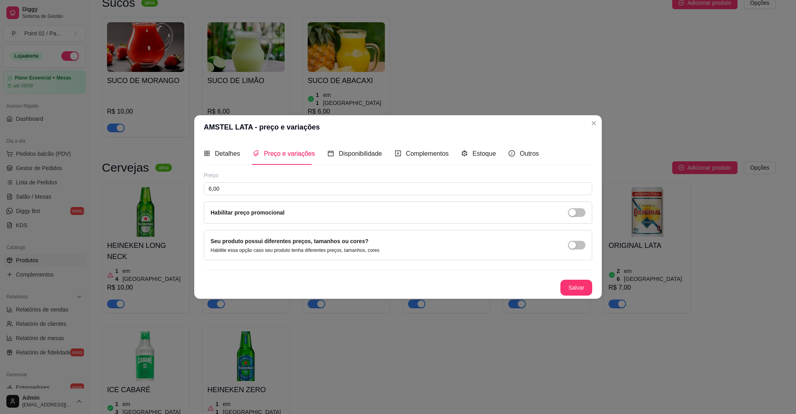
drag, startPoint x: 496, startPoint y: 150, endPoint x: 469, endPoint y: 150, distance: 27.1
click at [496, 150] on div "Detalhes Preço e variações Disponibilidade Complementos Estoque Outros" at bounding box center [371, 153] width 335 height 23
click at [469, 150] on div "Estoque" at bounding box center [478, 154] width 35 height 10
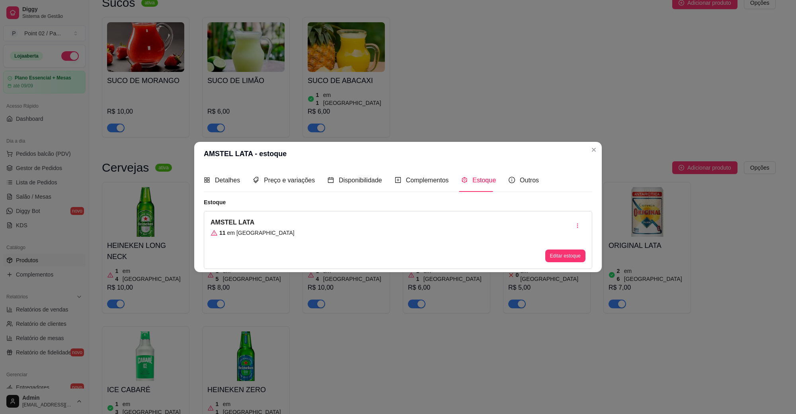
click at [338, 233] on div "AMSTEL LATA 11 em estoque Editar estoque" at bounding box center [398, 240] width 388 height 58
click at [582, 256] on button "Editar estoque" at bounding box center [565, 256] width 40 height 13
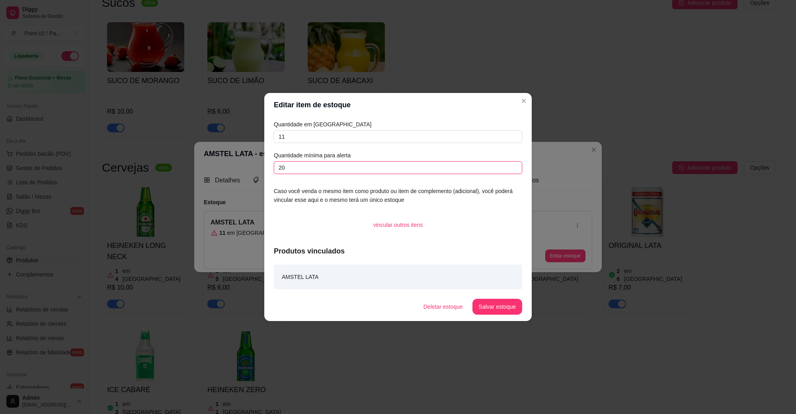
click at [377, 169] on input "20" at bounding box center [398, 167] width 248 height 13
click at [380, 141] on input "11" at bounding box center [398, 136] width 248 height 13
type input "1"
type input "20"
click at [492, 304] on button "Salvar estoque" at bounding box center [497, 307] width 50 height 16
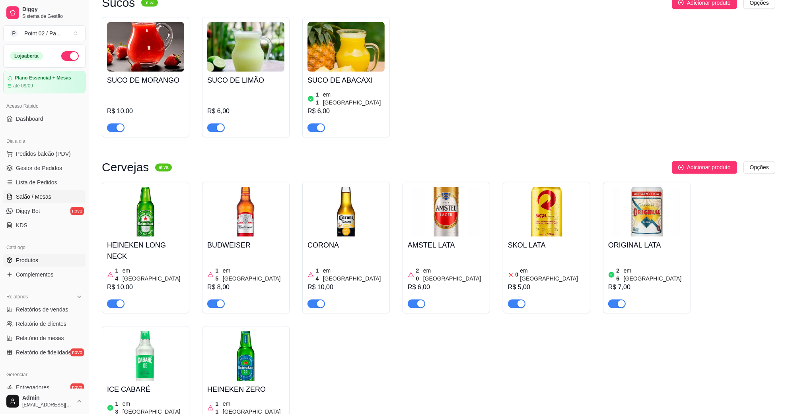
click at [49, 202] on link "Salão / Mesas" at bounding box center [44, 197] width 82 height 13
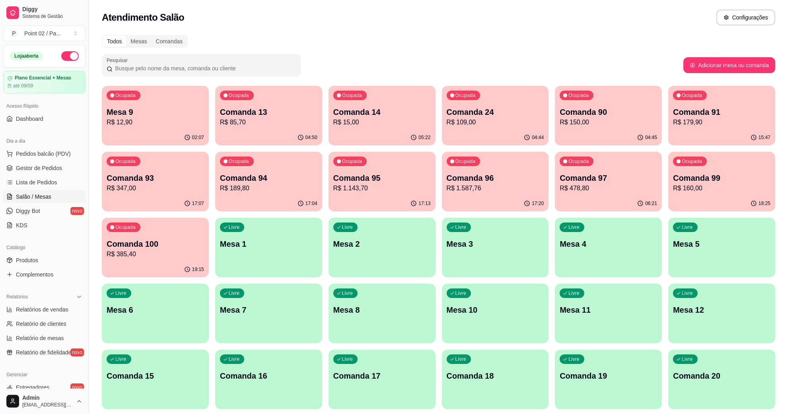
click at [182, 117] on p "Mesa 9" at bounding box center [155, 112] width 97 height 11
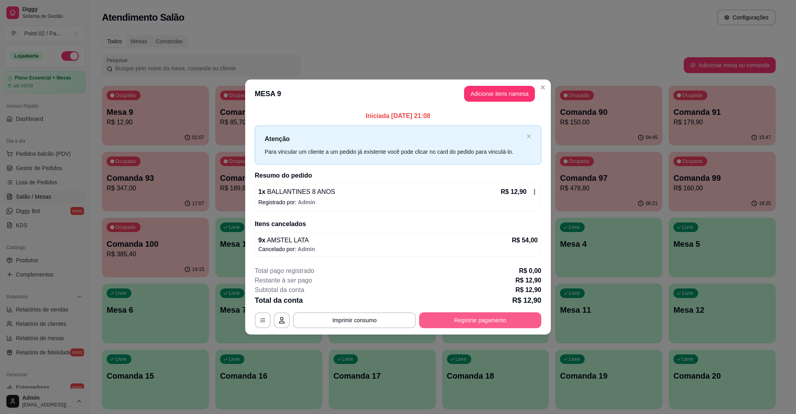
click at [463, 318] on button "Registrar pagamento" at bounding box center [480, 321] width 122 height 16
click at [489, 89] on button "Adicionar itens na mesa" at bounding box center [499, 94] width 71 height 16
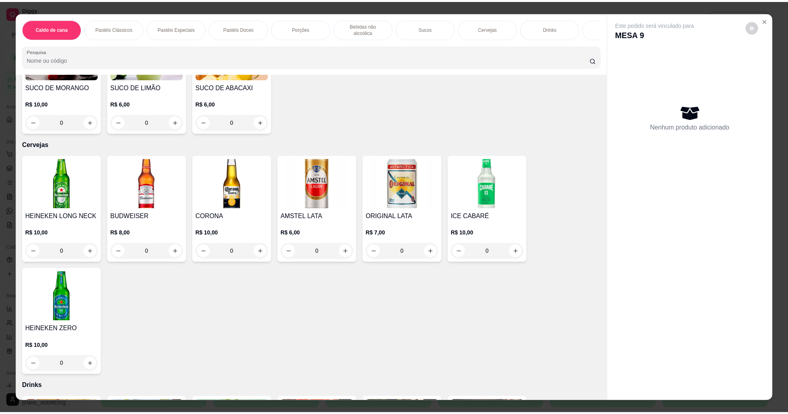
scroll to position [1342, 0]
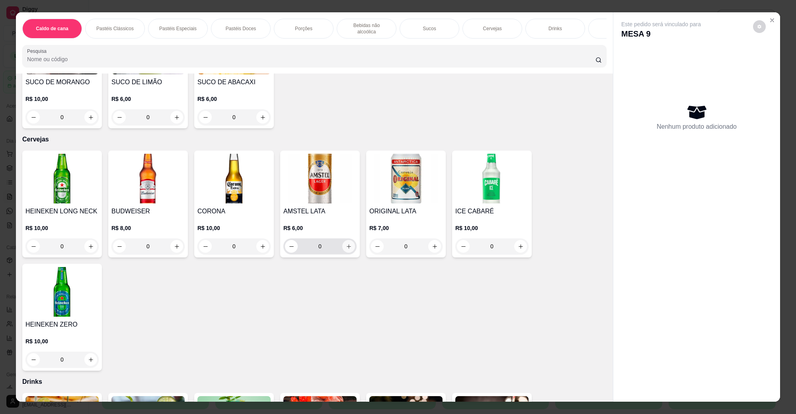
click at [346, 244] on icon "increase-product-quantity" at bounding box center [349, 247] width 6 height 6
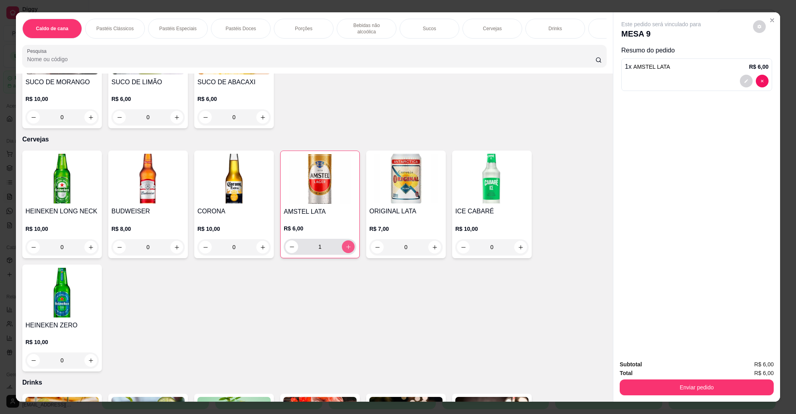
click at [345, 244] on icon "increase-product-quantity" at bounding box center [348, 247] width 6 height 6
type input "5"
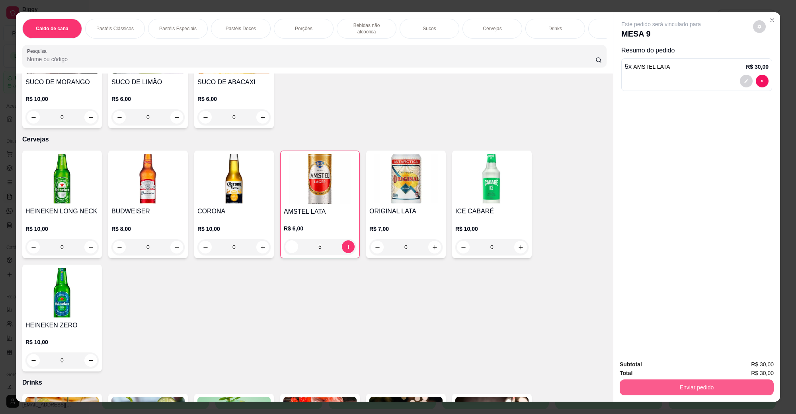
click at [696, 388] on button "Enviar pedido" at bounding box center [696, 388] width 154 height 16
click at [677, 367] on button "Não registrar e enviar pedido" at bounding box center [669, 368] width 83 height 15
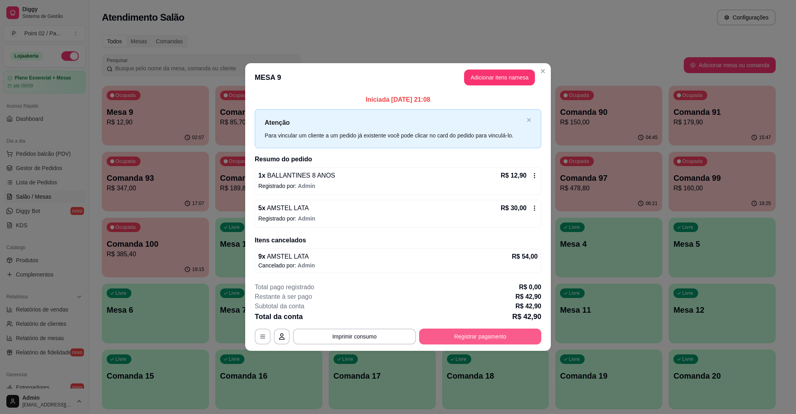
click at [450, 335] on button "Registrar pagamento" at bounding box center [480, 337] width 122 height 16
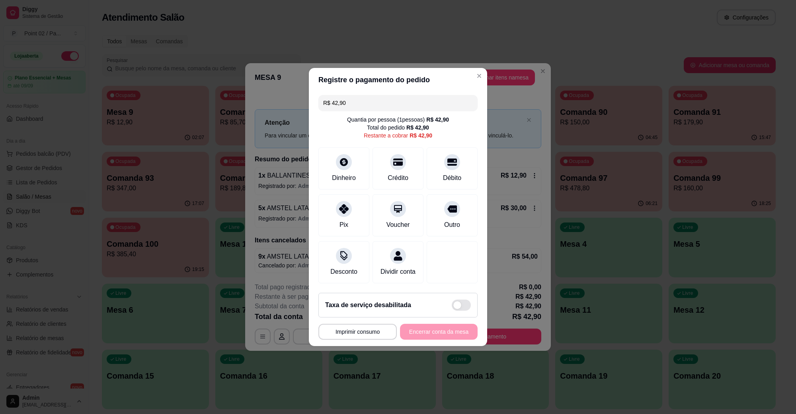
drag, startPoint x: 379, startPoint y: 88, endPoint x: 374, endPoint y: 90, distance: 5.3
click at [375, 92] on div "R$ 42,90 Quantia por pessoa ( 1 pessoas) R$ 42,90 Total do pedido R$ 42,90 Rest…" at bounding box center [398, 189] width 178 height 195
drag, startPoint x: 371, startPoint y: 91, endPoint x: 251, endPoint y: 107, distance: 120.9
click at [252, 107] on div "**********" at bounding box center [398, 207] width 796 height 414
type input "R$ 50,00"
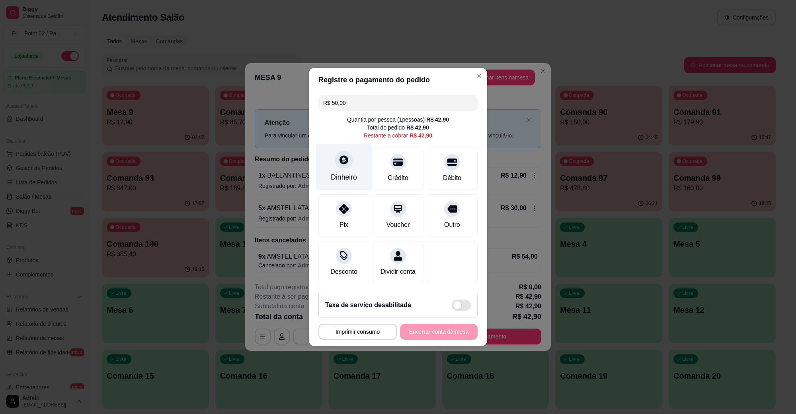
click at [340, 161] on div at bounding box center [344, 160] width 18 height 18
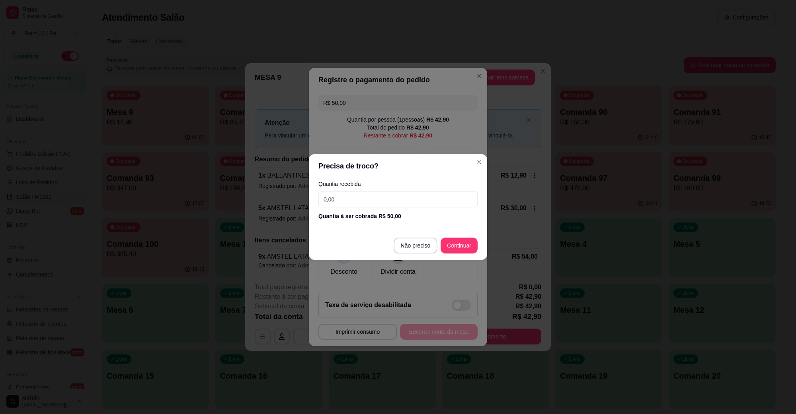
drag, startPoint x: 360, startPoint y: 200, endPoint x: 277, endPoint y: 204, distance: 82.8
click at [278, 204] on div "Precisa de troco? Quantia recebida 0,00 Quantia à ser cobrada R$ 50,00 Não prec…" at bounding box center [398, 207] width 796 height 414
type input "50,00"
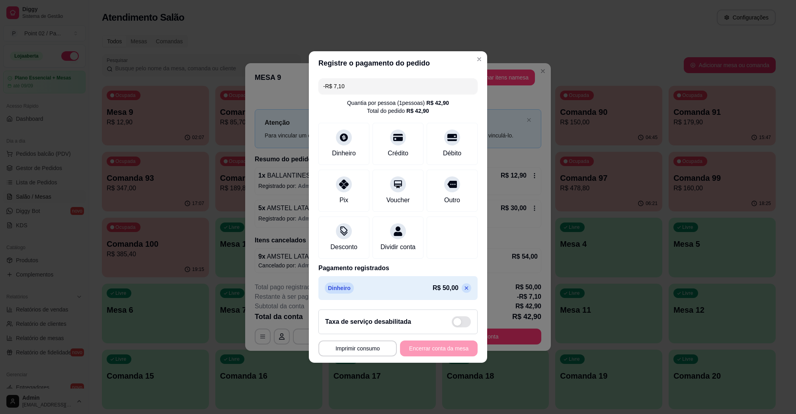
click at [463, 292] on icon at bounding box center [466, 288] width 6 height 6
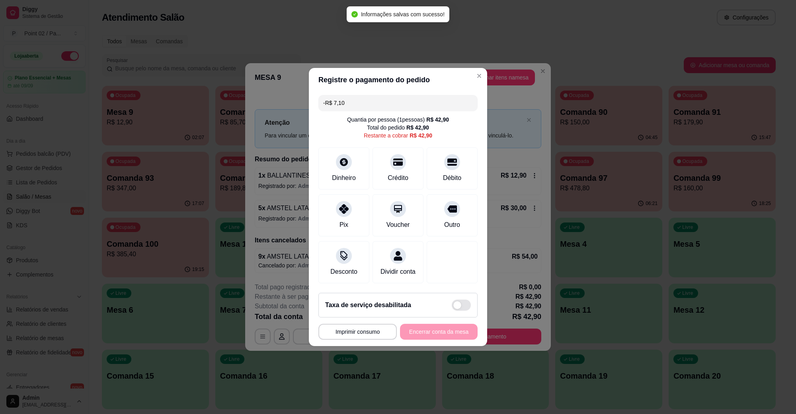
type input "R$ 42,90"
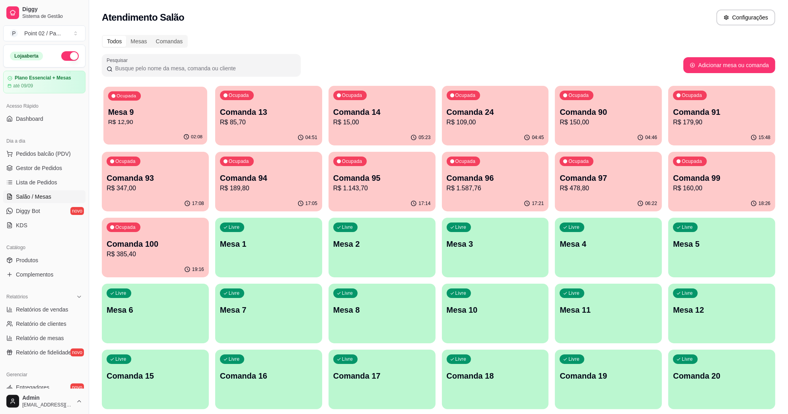
click at [123, 108] on p "Mesa 9" at bounding box center [155, 112] width 94 height 11
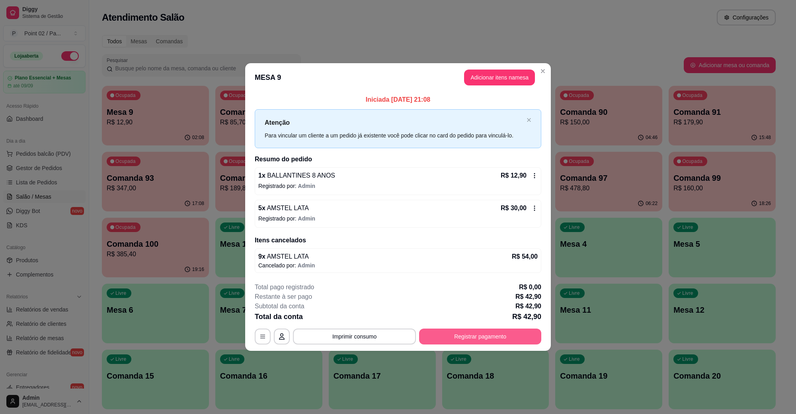
click at [480, 335] on button "Registrar pagamento" at bounding box center [480, 337] width 122 height 16
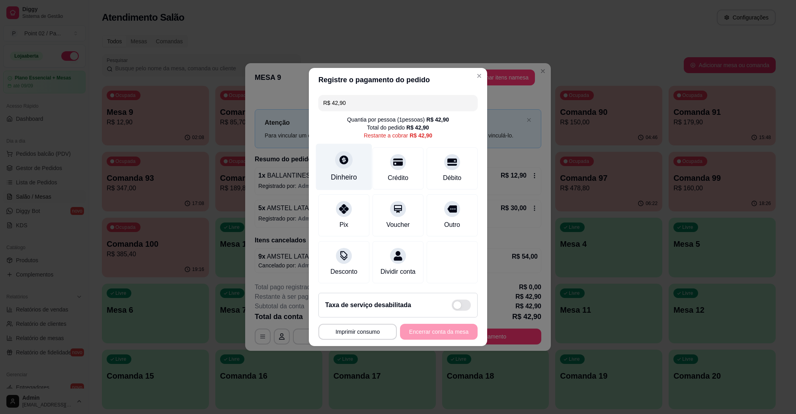
click at [341, 162] on div at bounding box center [344, 160] width 18 height 18
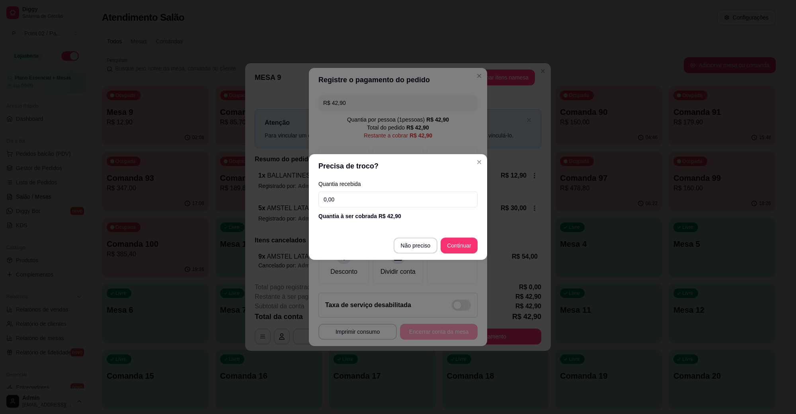
drag, startPoint x: 232, startPoint y: 221, endPoint x: 213, endPoint y: 222, distance: 19.1
click at [213, 222] on div "Precisa de troco? Quantia recebida 0,00 Quantia à ser cobrada R$ 42,90 Não prec…" at bounding box center [398, 207] width 796 height 414
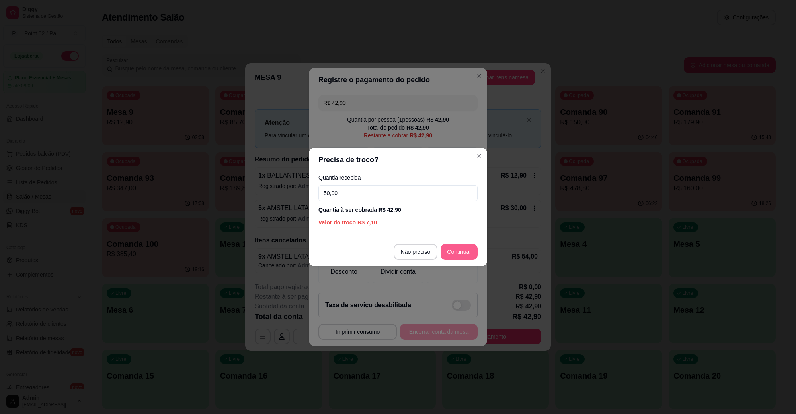
type input "50,00"
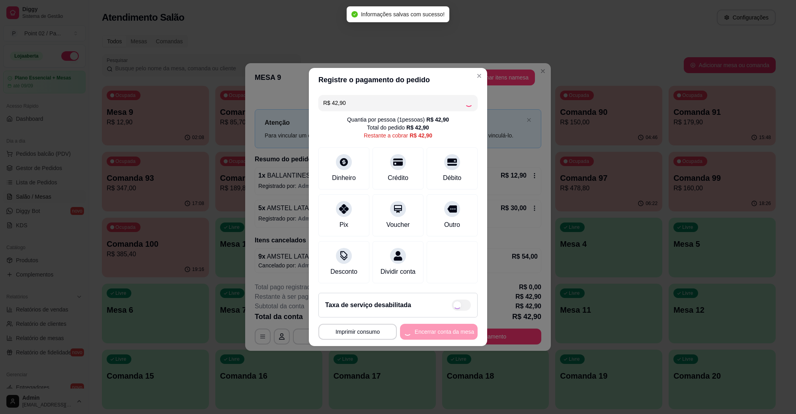
type input "R$ 0,00"
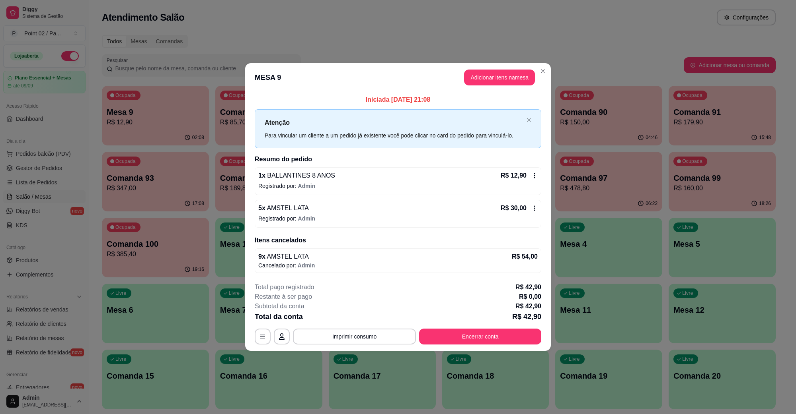
click at [461, 346] on footer "**********" at bounding box center [397, 313] width 305 height 75
click at [465, 342] on button "Encerrar conta" at bounding box center [480, 337] width 122 height 16
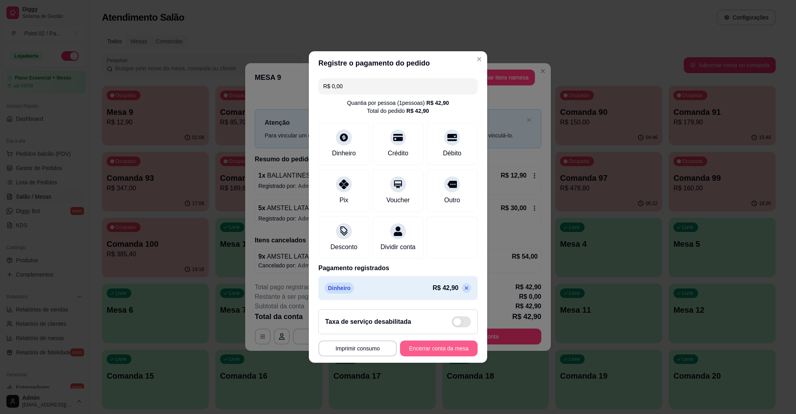
click at [450, 351] on button "Encerrar conta da mesa" at bounding box center [439, 349] width 78 height 16
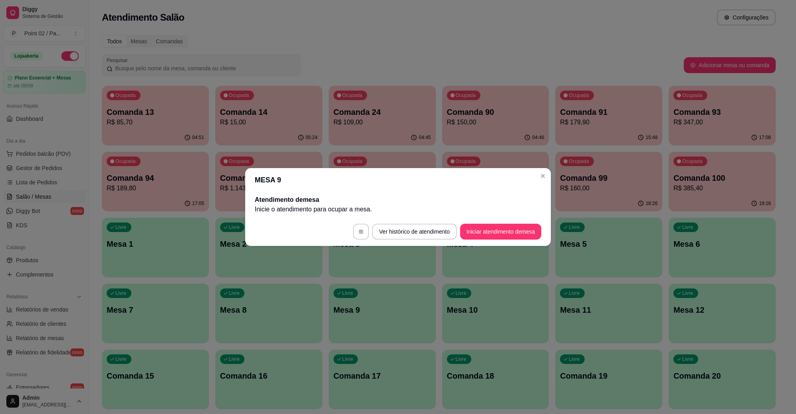
click at [535, 174] on header "MESA 9" at bounding box center [397, 180] width 305 height 24
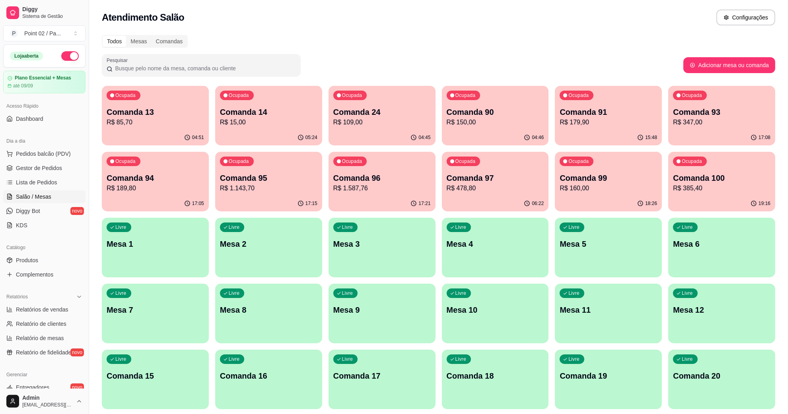
click at [526, 47] on div "Todos Mesas Comandas" at bounding box center [438, 41] width 673 height 13
click at [163, 112] on p "Comanda 13" at bounding box center [155, 112] width 97 height 11
click at [248, 135] on div "05:24" at bounding box center [268, 138] width 107 height 16
click at [292, 118] on p "R$ 15,00" at bounding box center [269, 122] width 94 height 9
click at [412, 113] on p "Comanda 24" at bounding box center [382, 112] width 94 height 11
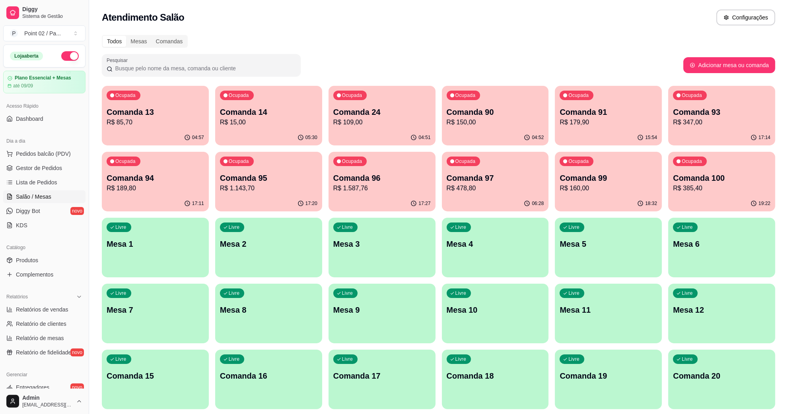
click at [177, 107] on p "Comanda 13" at bounding box center [155, 112] width 97 height 11
click at [229, 107] on p "Comanda 14" at bounding box center [268, 112] width 97 height 11
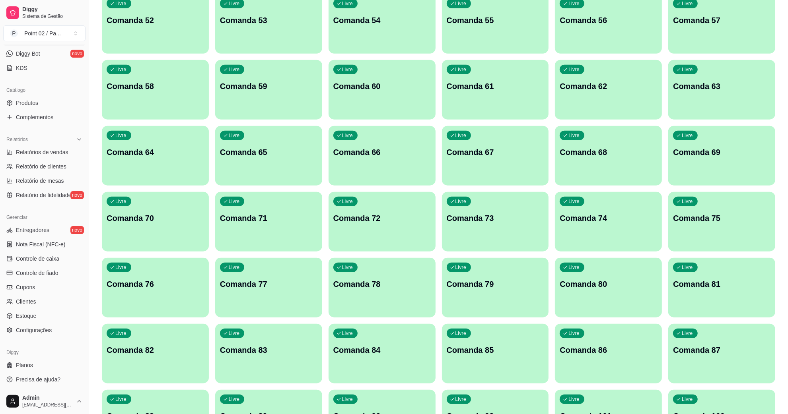
scroll to position [845, 0]
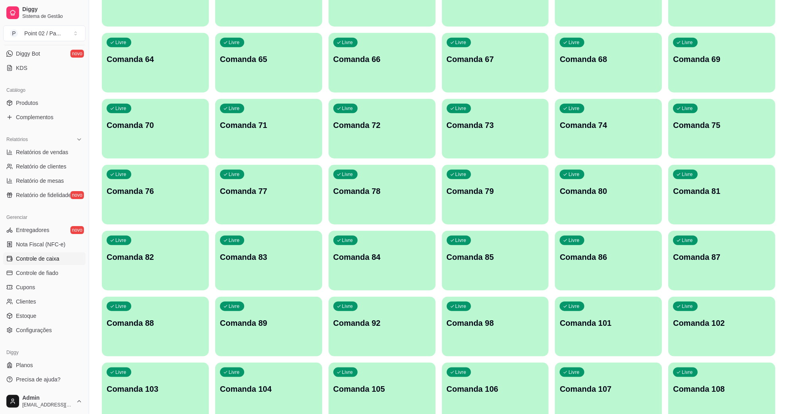
click at [32, 262] on span "Controle de caixa" at bounding box center [37, 259] width 43 height 8
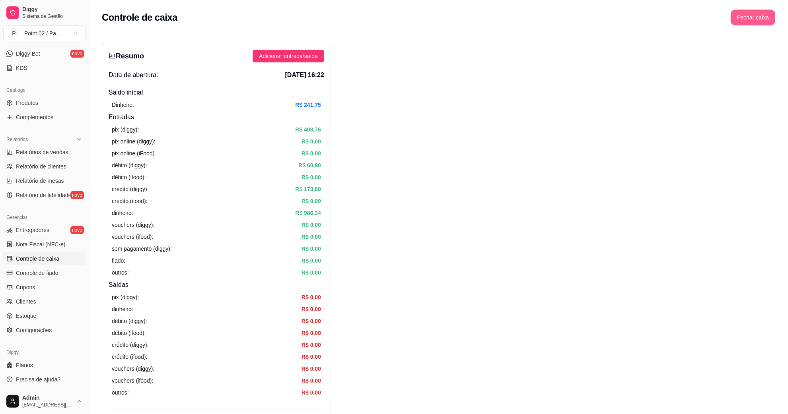
click at [755, 12] on button "Fechar caixa" at bounding box center [753, 18] width 45 height 16
click at [774, 66] on span "Sim" at bounding box center [775, 70] width 10 height 9
